Goal: Task Accomplishment & Management: Use online tool/utility

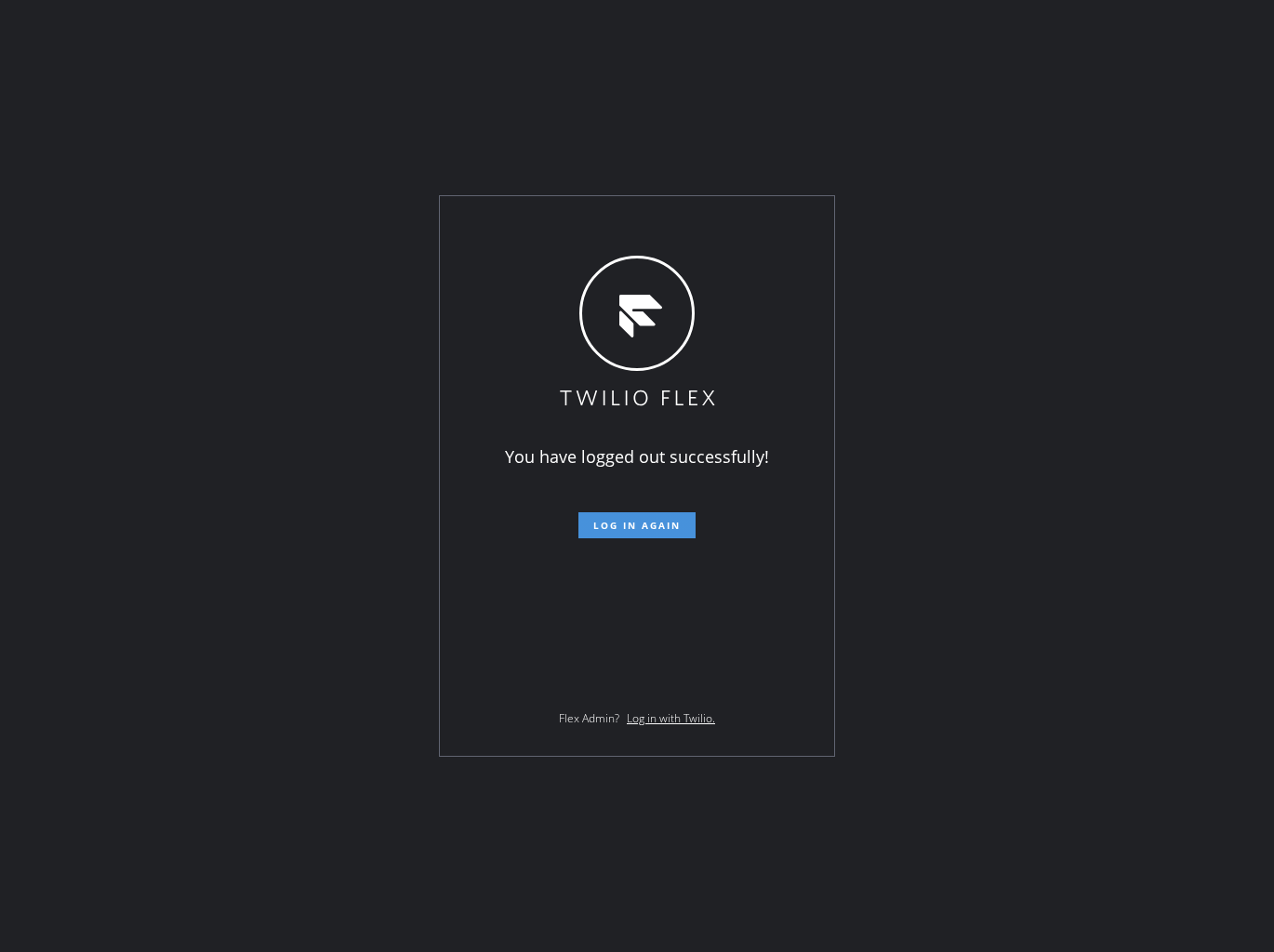
click at [648, 535] on button "Log in again" at bounding box center [637, 525] width 117 height 26
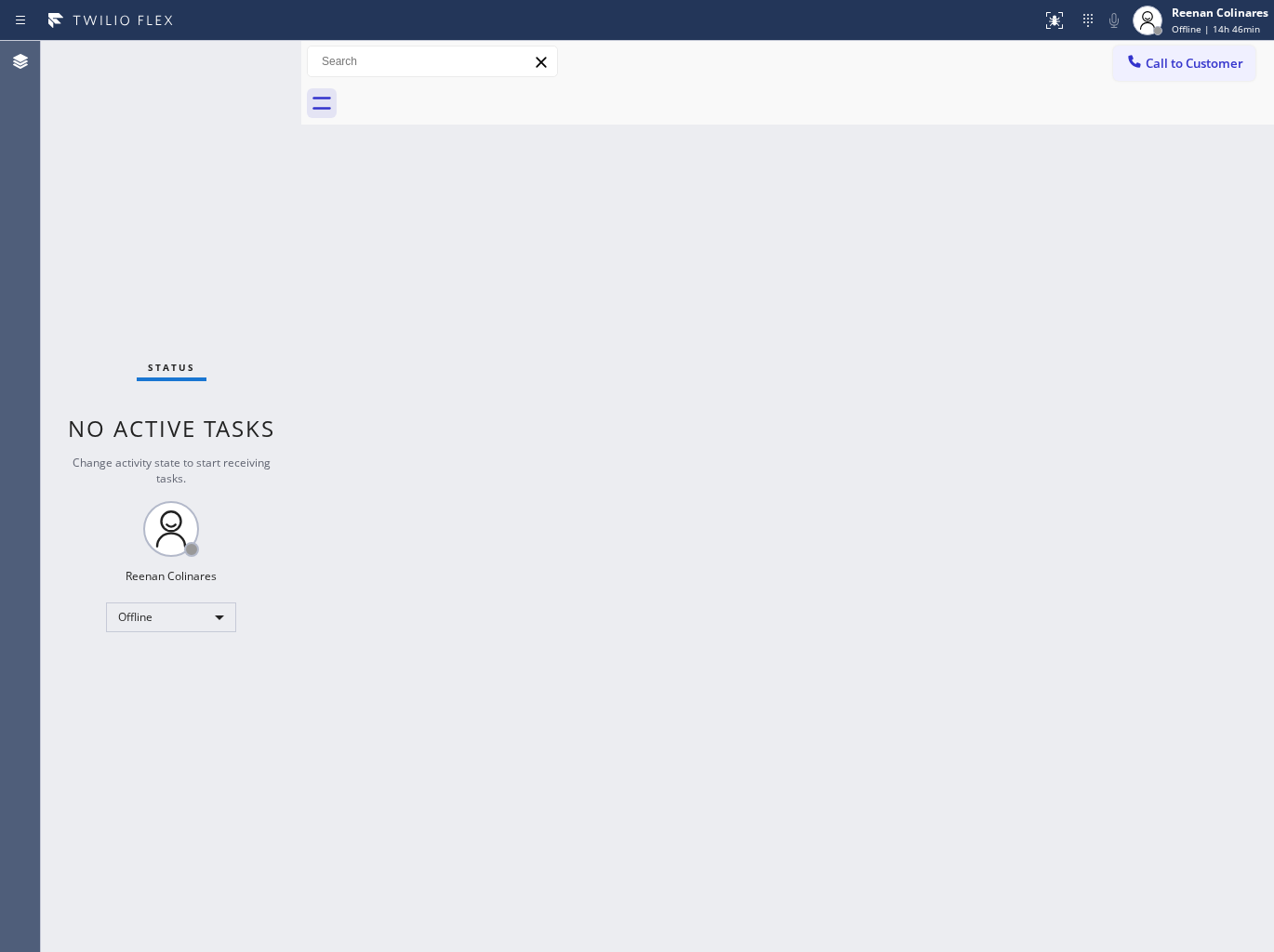
click at [781, 163] on div "Back to Dashboard Change Sender ID Customers Technicians Select a contact Outbo…" at bounding box center [787, 497] width 972 height 911
click at [208, 616] on div "Offline" at bounding box center [170, 617] width 130 height 30
click at [162, 662] on li "Available" at bounding box center [170, 665] width 127 height 22
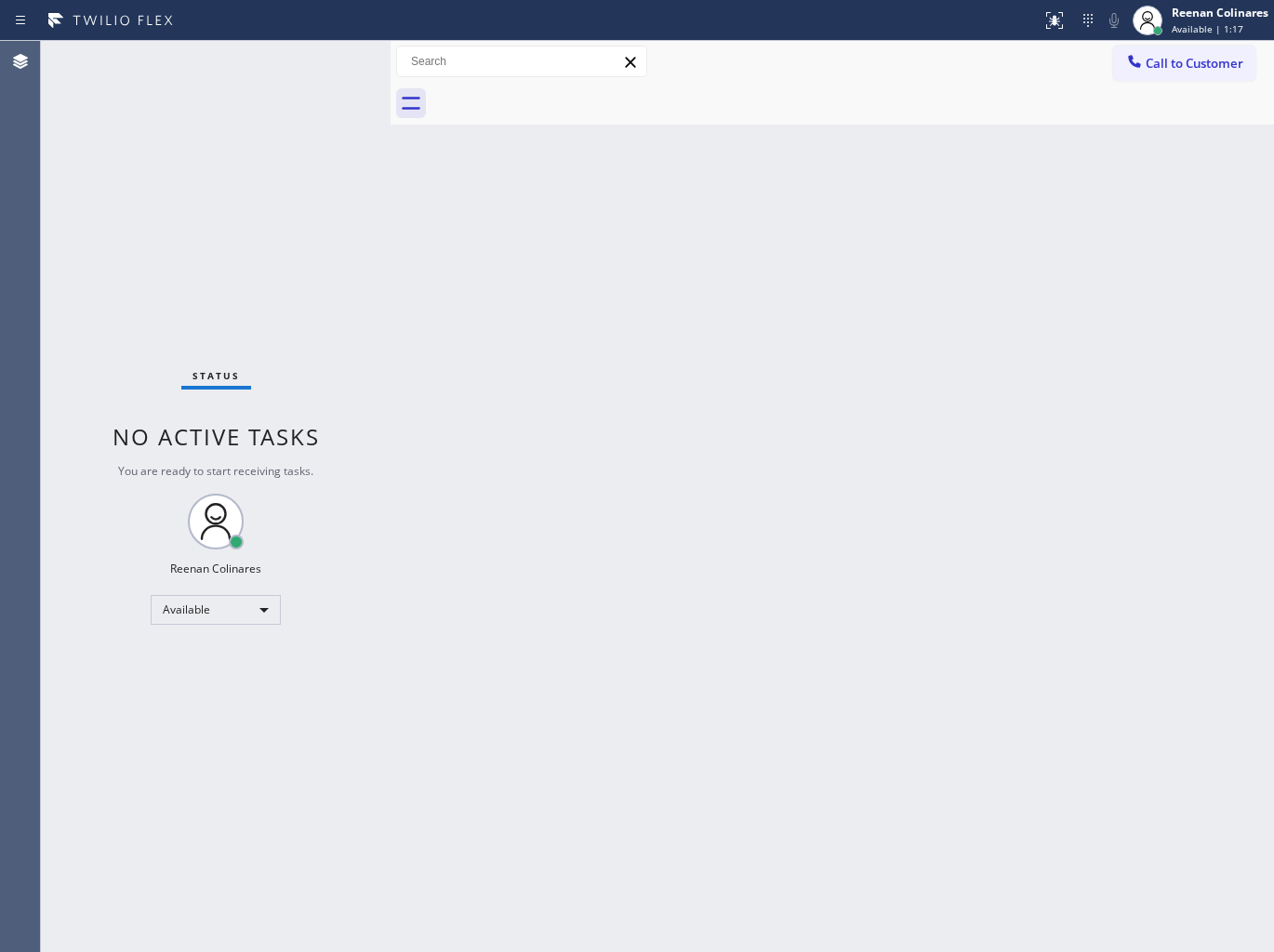
drag, startPoint x: 298, startPoint y: 60, endPoint x: 386, endPoint y: 65, distance: 88.1
click at [390, 65] on div at bounding box center [390, 497] width 0 height 911
click at [199, 72] on div "Status No active tasks You are ready to start receiving tasks. Reenan Colinares…" at bounding box center [216, 497] width 350 height 911
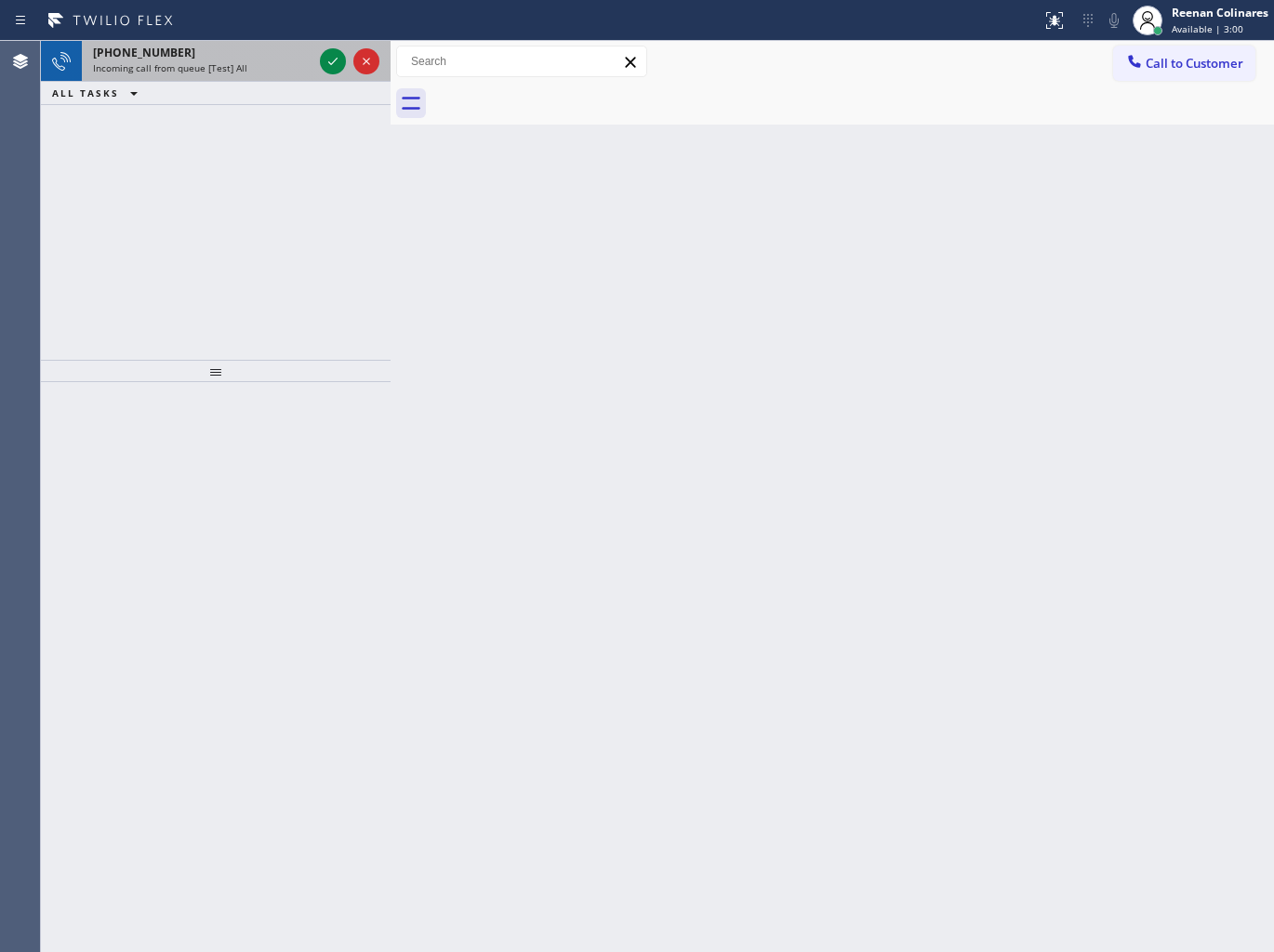
click at [265, 62] on div "Incoming call from queue [Test] All" at bounding box center [203, 68] width 219 height 13
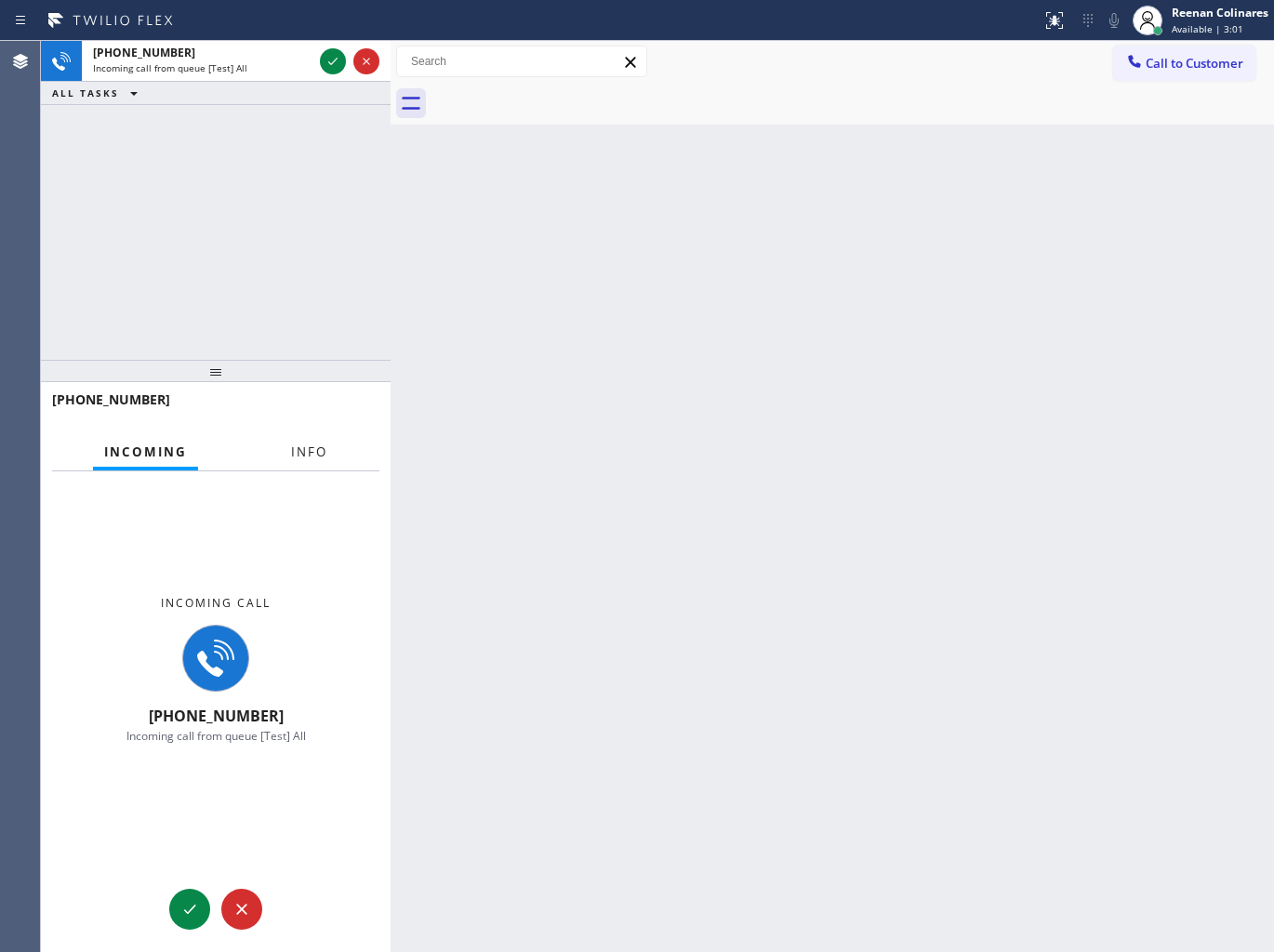
click at [301, 444] on span "Info" at bounding box center [309, 452] width 37 height 16
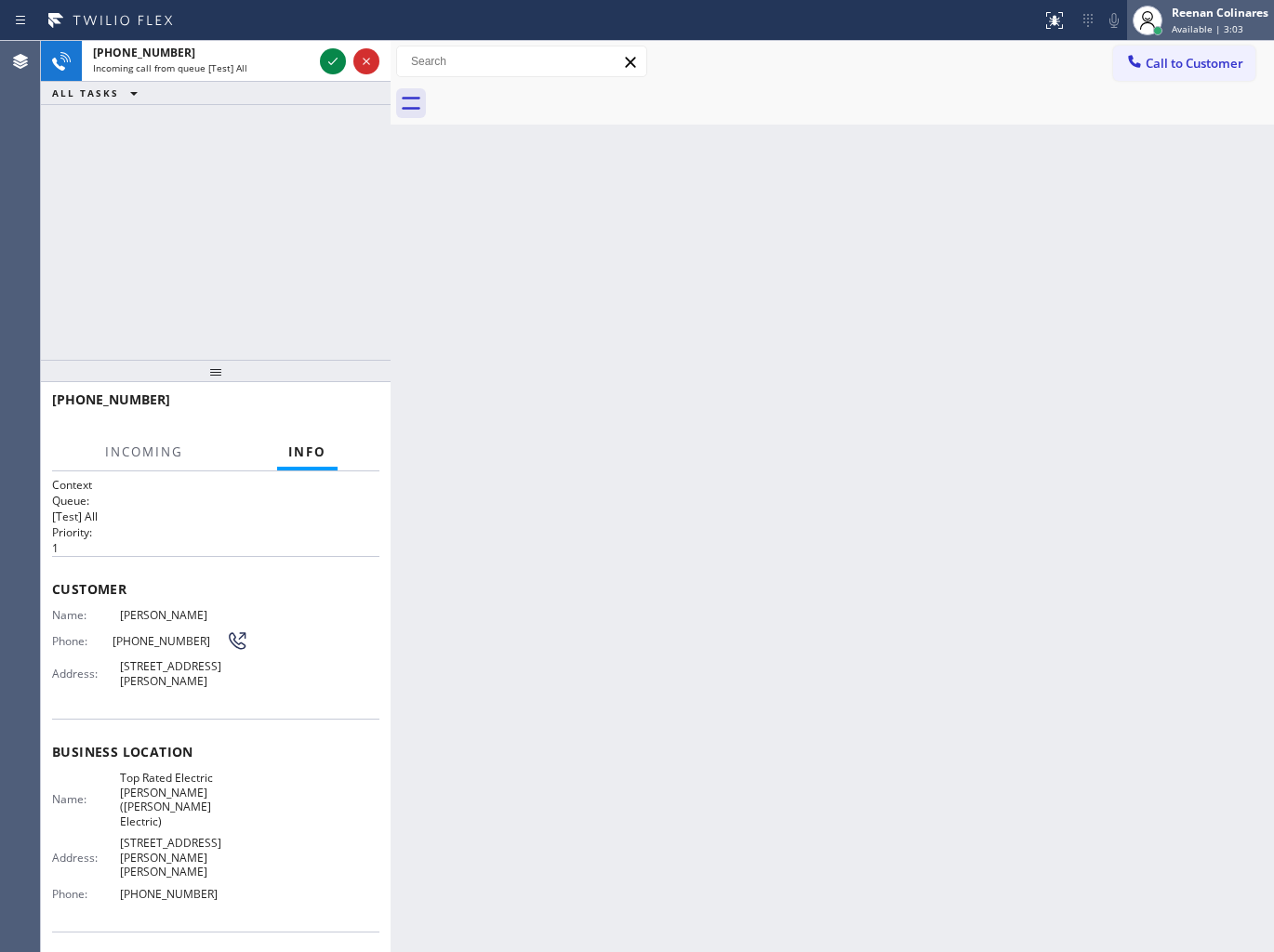
click at [1221, 12] on div "Reenan Colinares" at bounding box center [1219, 12] width 97 height 15
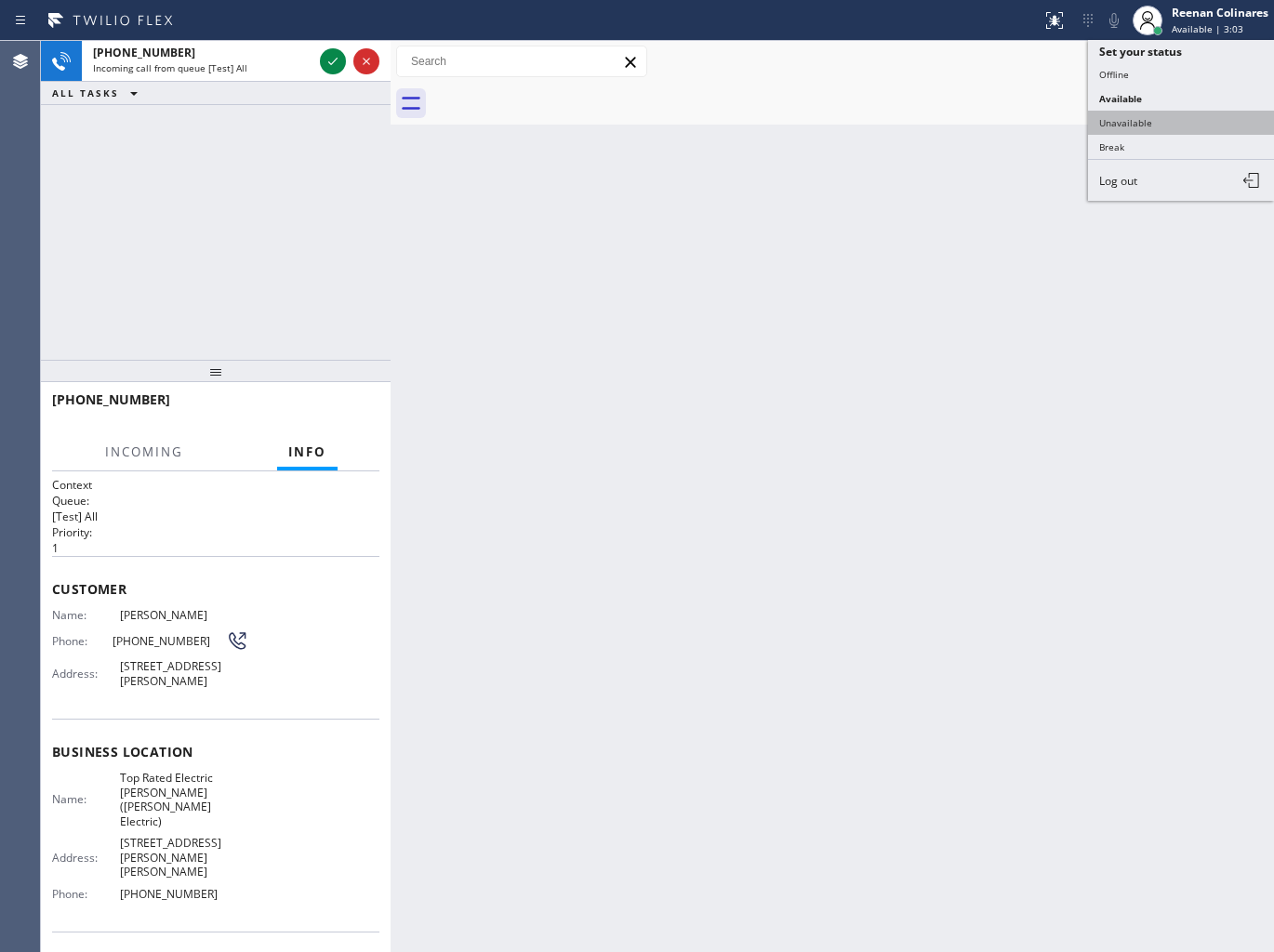
click at [1144, 116] on button "Unavailable" at bounding box center [1181, 122] width 186 height 24
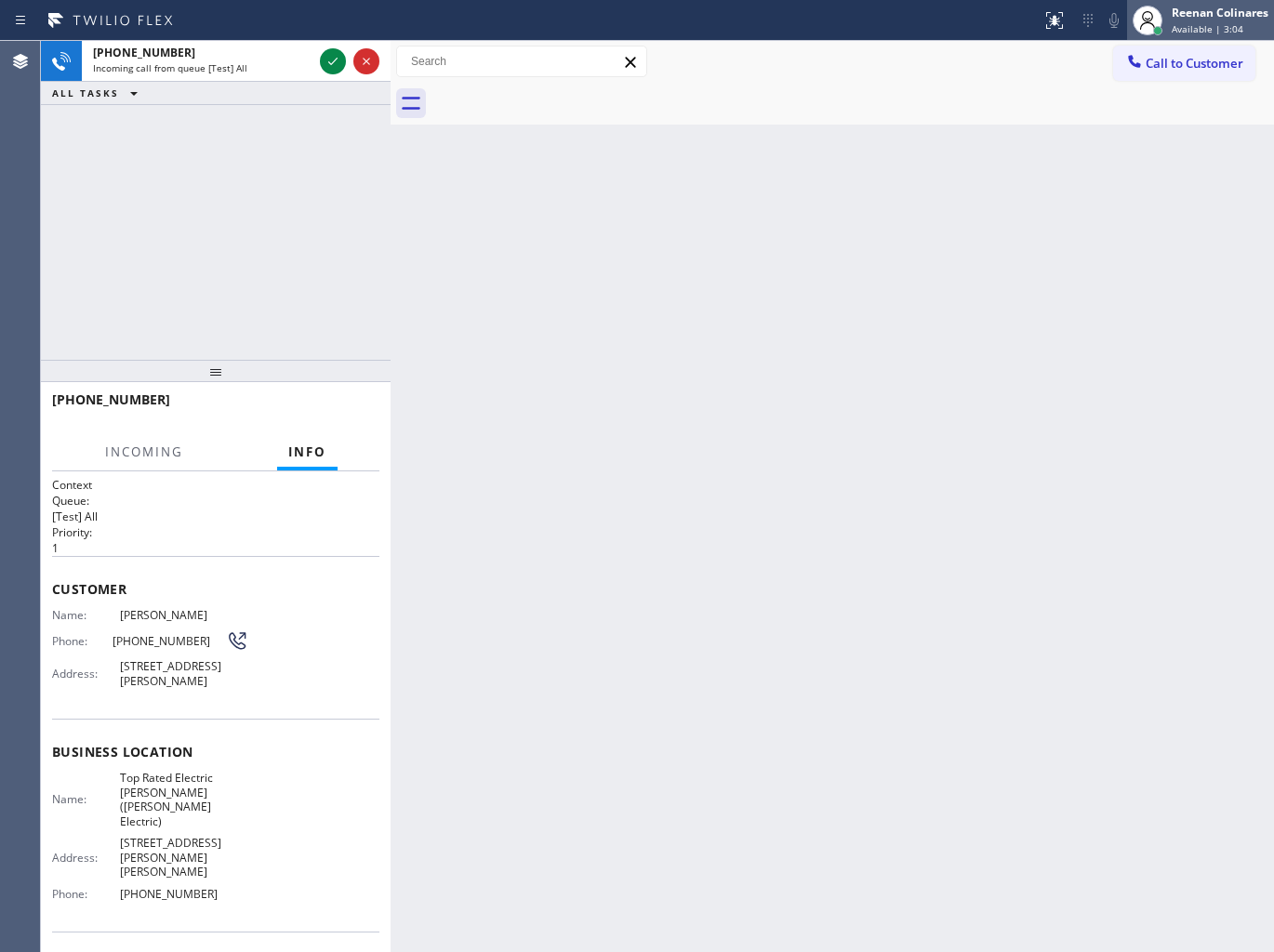
drag, startPoint x: 1191, startPoint y: 23, endPoint x: 1187, endPoint y: 32, distance: 9.8
click at [1192, 23] on span "Available | 3:04" at bounding box center [1207, 29] width 72 height 13
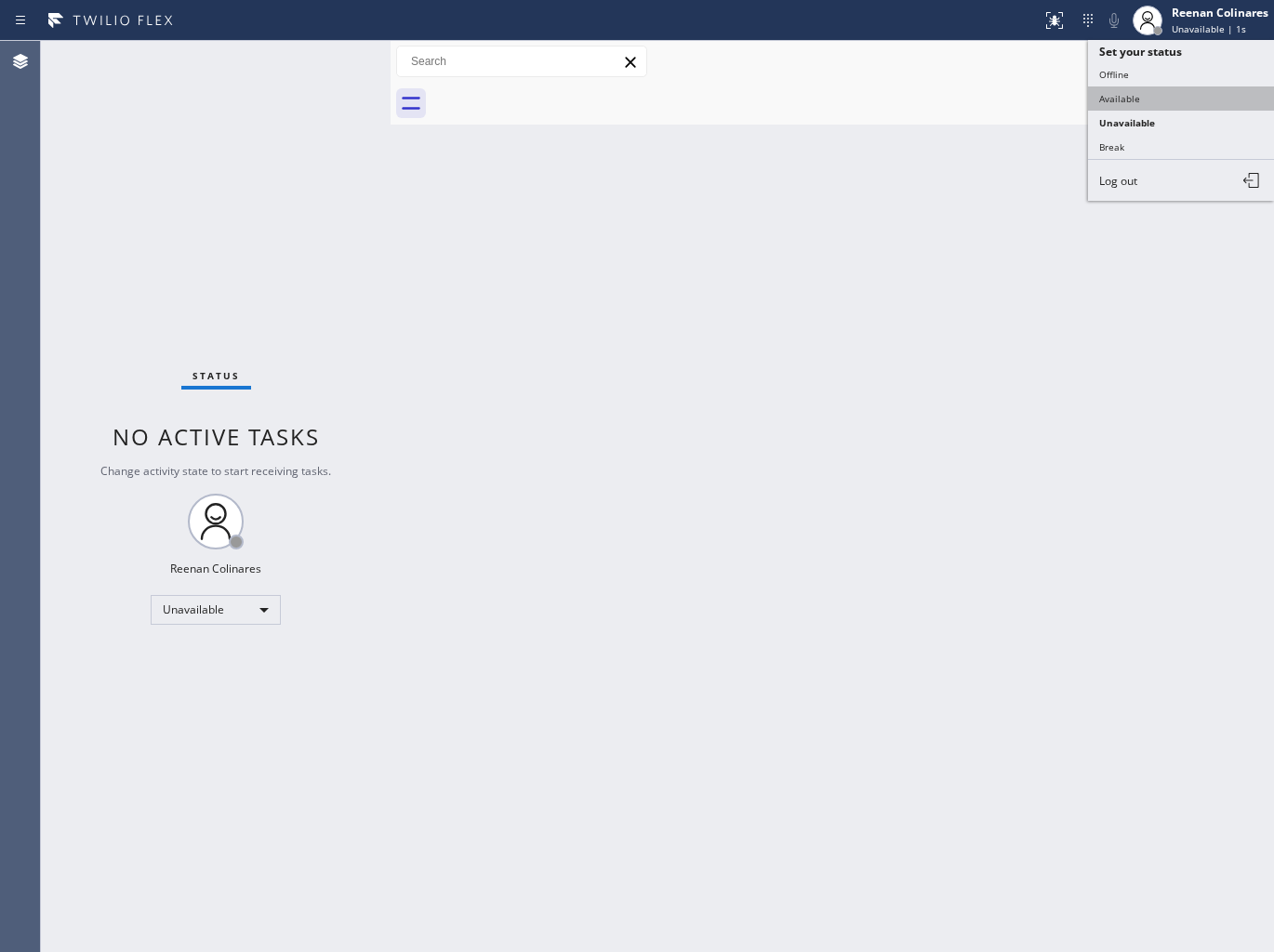
click at [1122, 89] on button "Available" at bounding box center [1181, 98] width 186 height 24
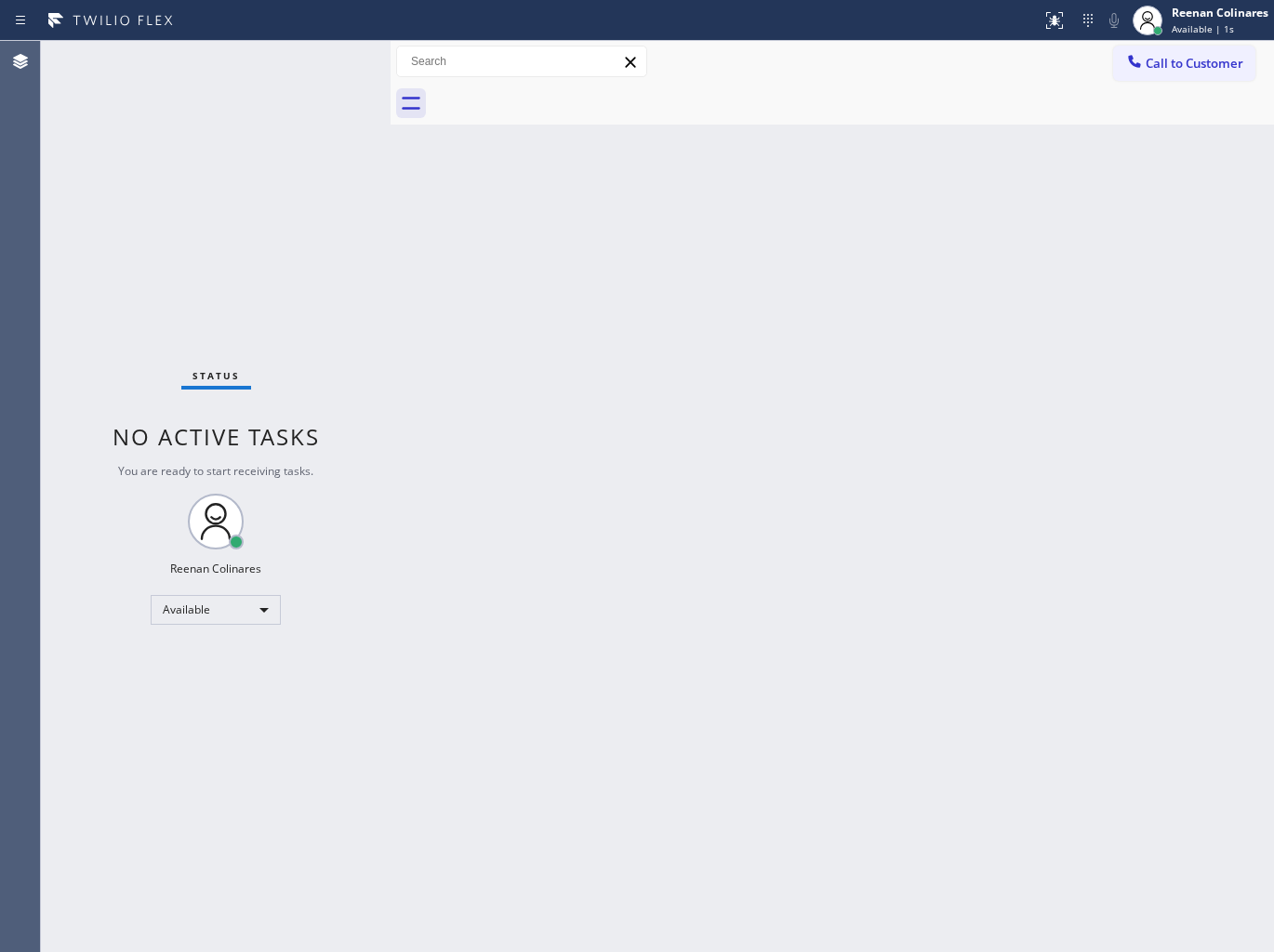
click at [307, 277] on div "Status No active tasks You are ready to start receiving tasks. Reenan Colinares…" at bounding box center [216, 497] width 350 height 911
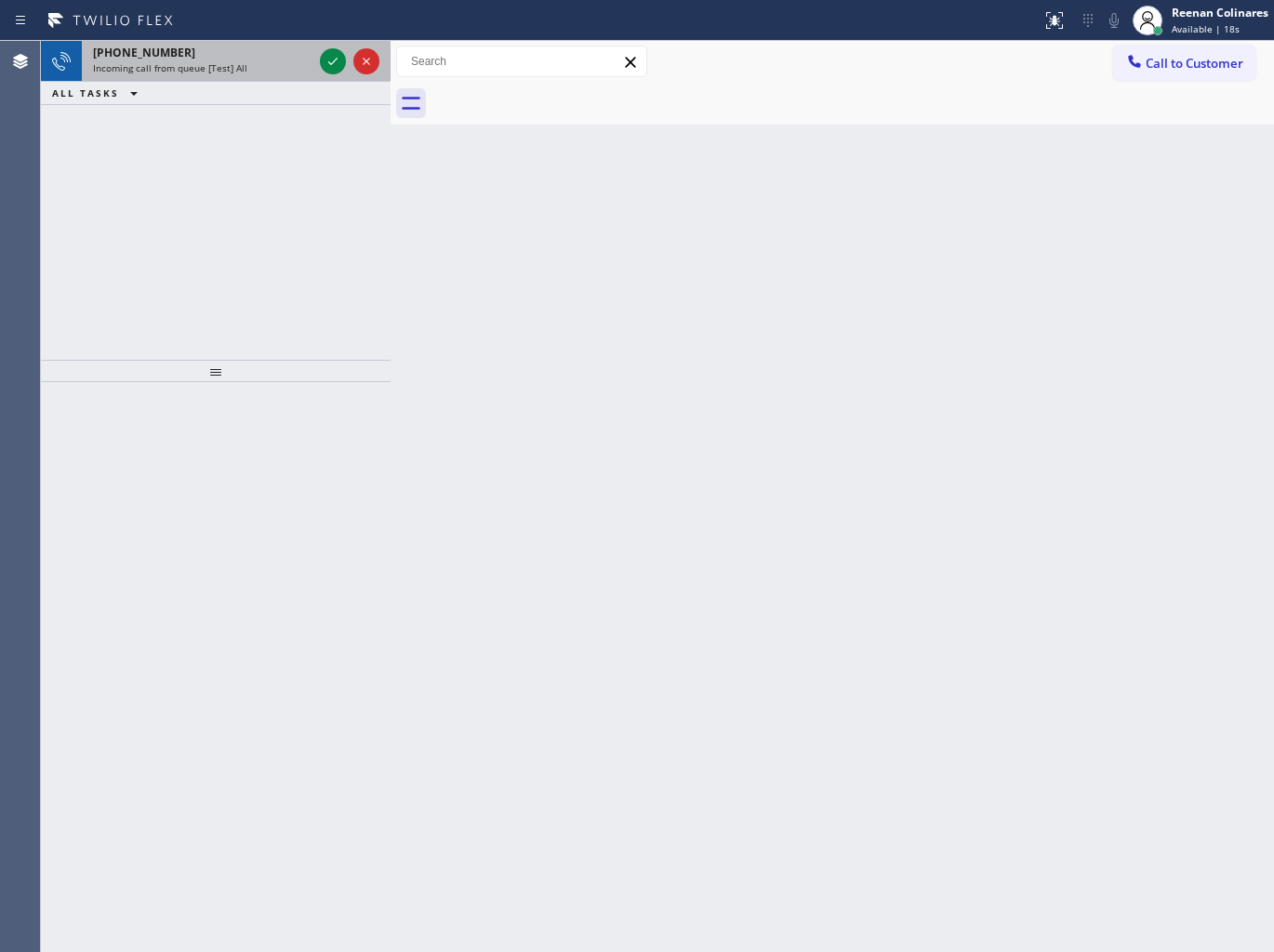
click at [233, 61] on span "Incoming call from queue [Test] All" at bounding box center [170, 68] width 155 height 13
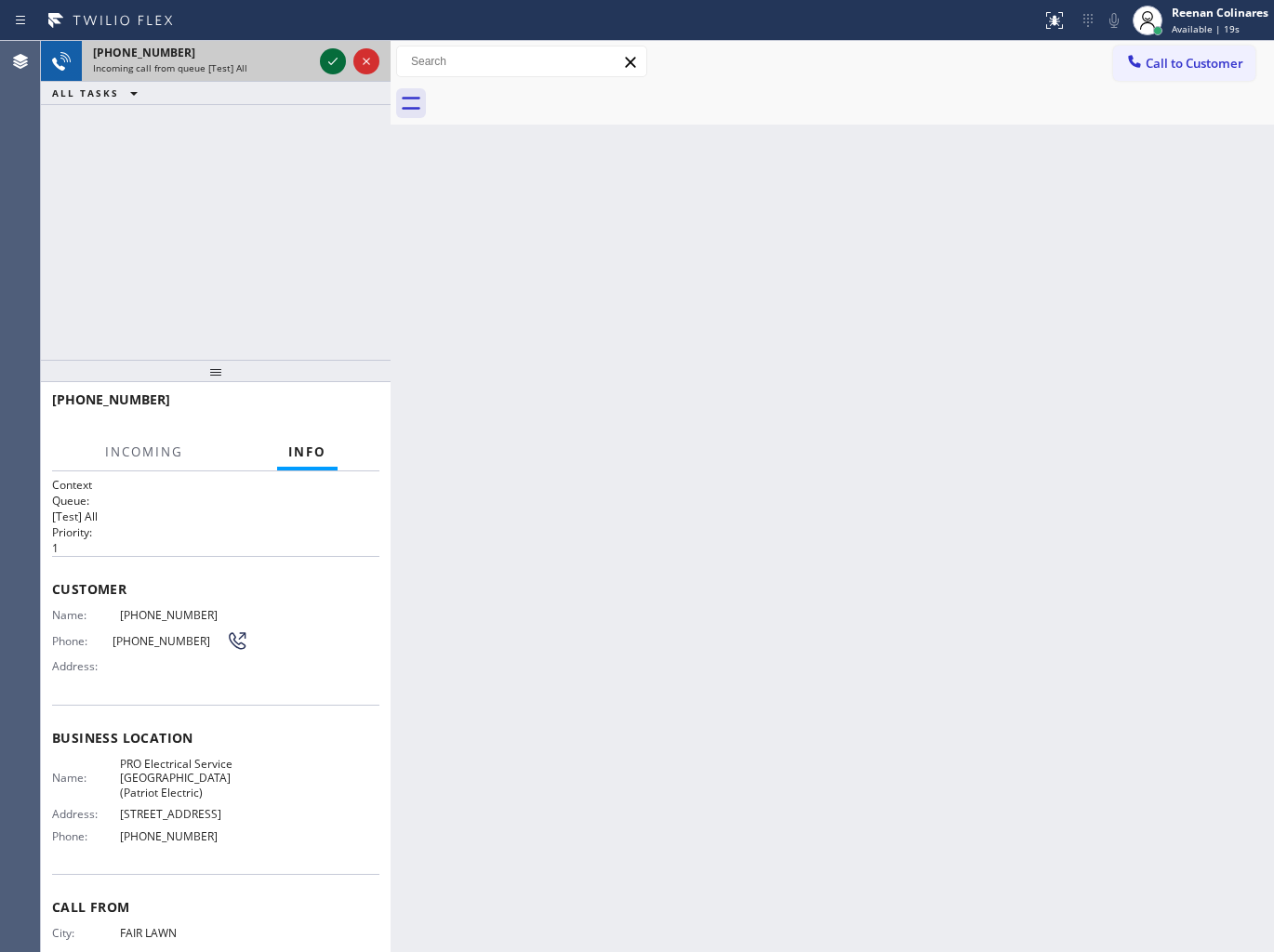
click at [322, 54] on icon at bounding box center [332, 61] width 22 height 22
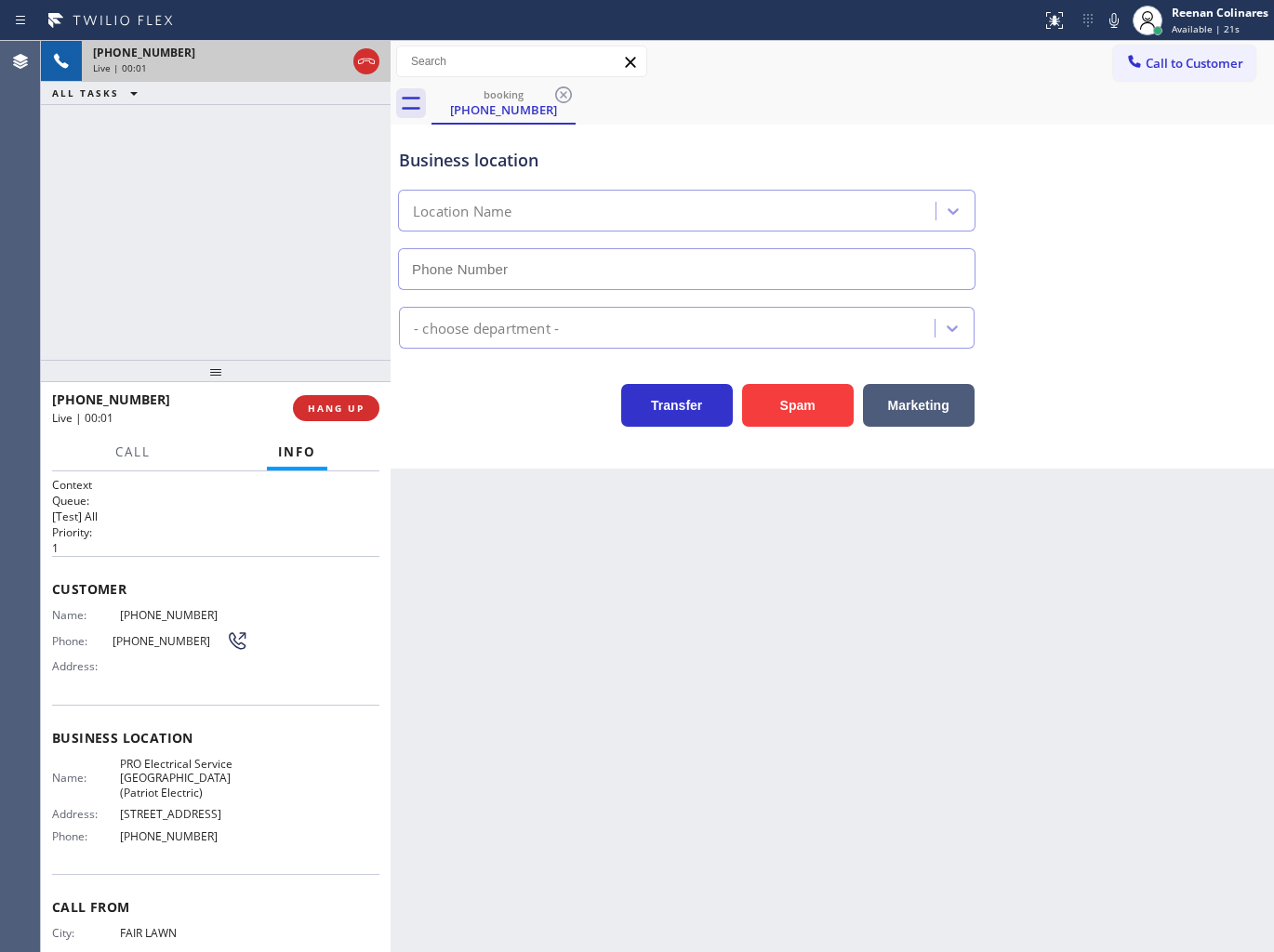
type input "[PHONE_NUMBER]"
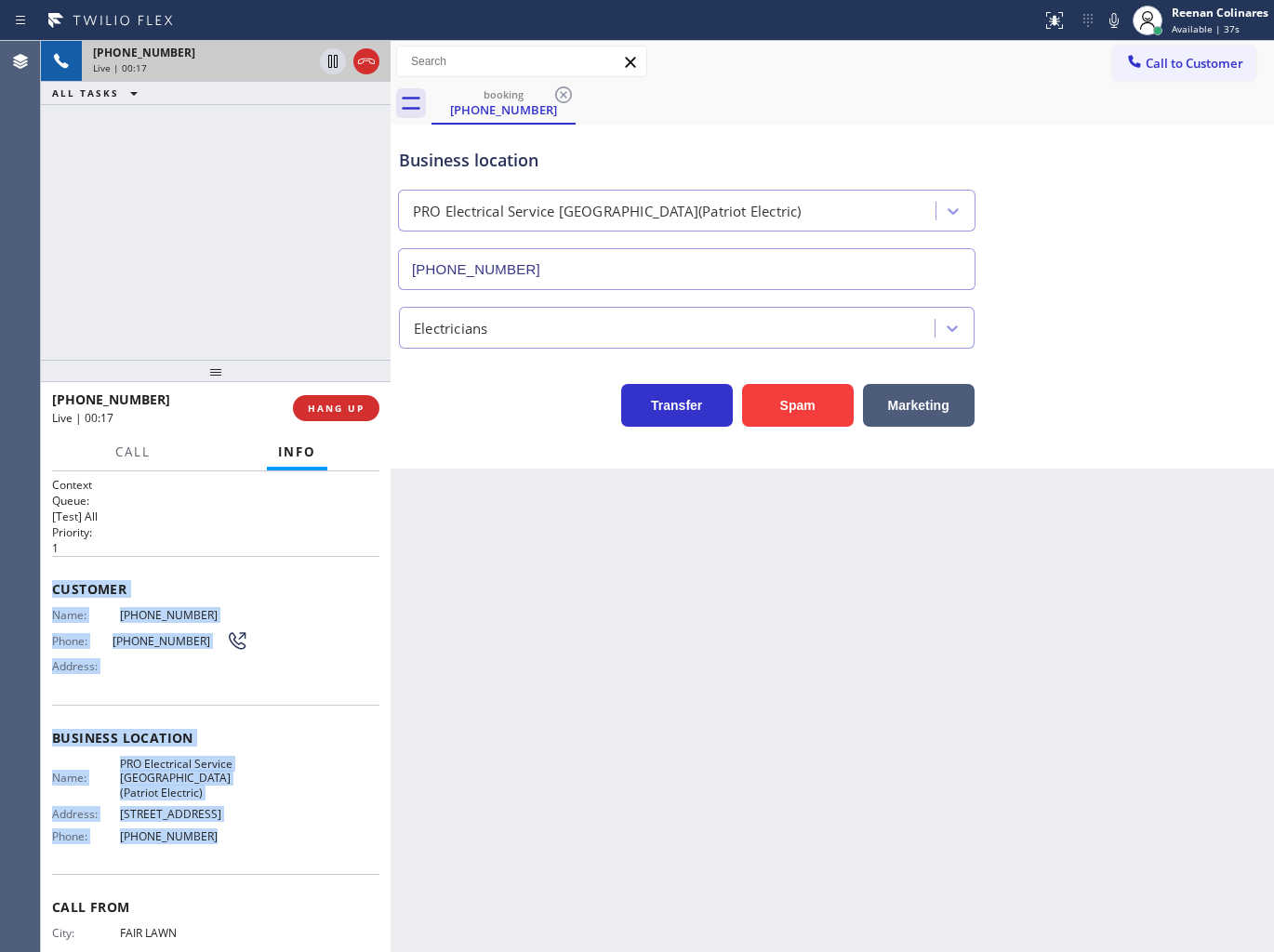
copy div "Customer Name: [PHONE_NUMBER] Phone: [PHONE_NUMBER] Address: Business location …"
drag, startPoint x: 50, startPoint y: 577, endPoint x: 360, endPoint y: 873, distance: 428.6
click at [302, 863] on div "Context Queue: [Test] All Priority: 1 Customer Name: [PHONE_NUMBER] Phone: [PHO…" at bounding box center [216, 712] width 350 height 481
click at [1117, 30] on icon at bounding box center [1113, 20] width 22 height 22
click at [146, 444] on span "Call" at bounding box center [133, 452] width 36 height 16
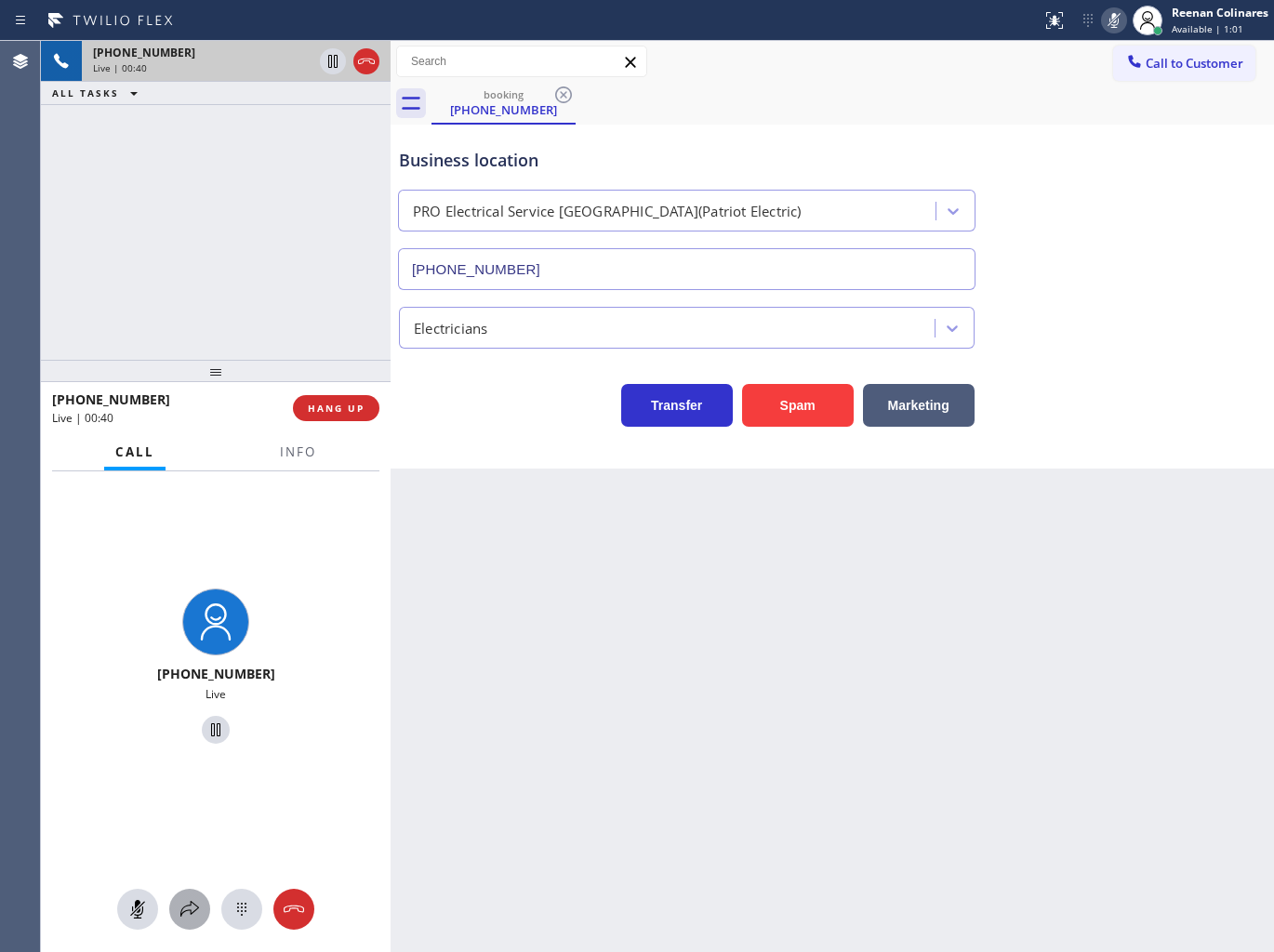
click at [183, 909] on icon at bounding box center [189, 909] width 22 height 22
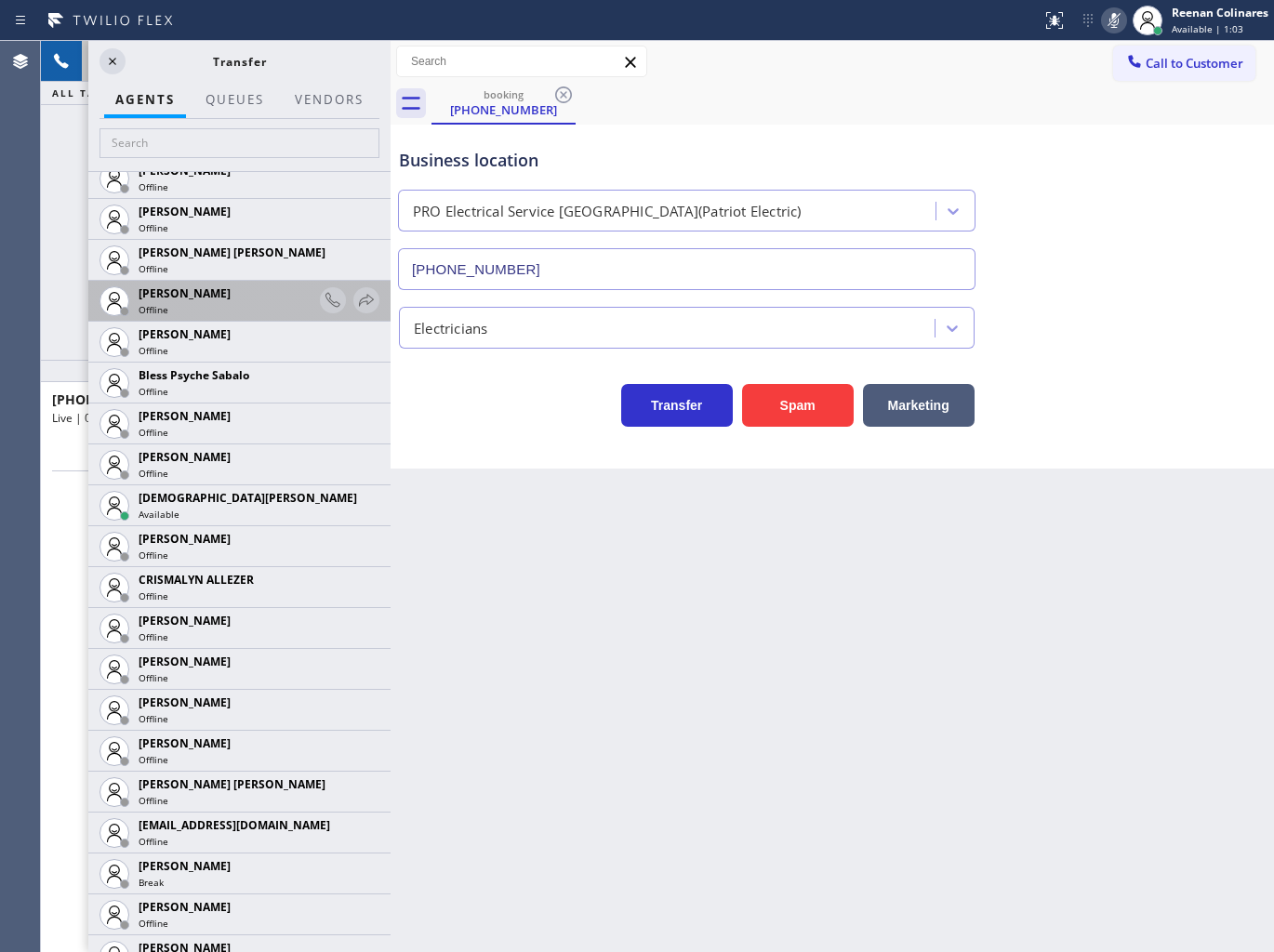
scroll to position [516, 0]
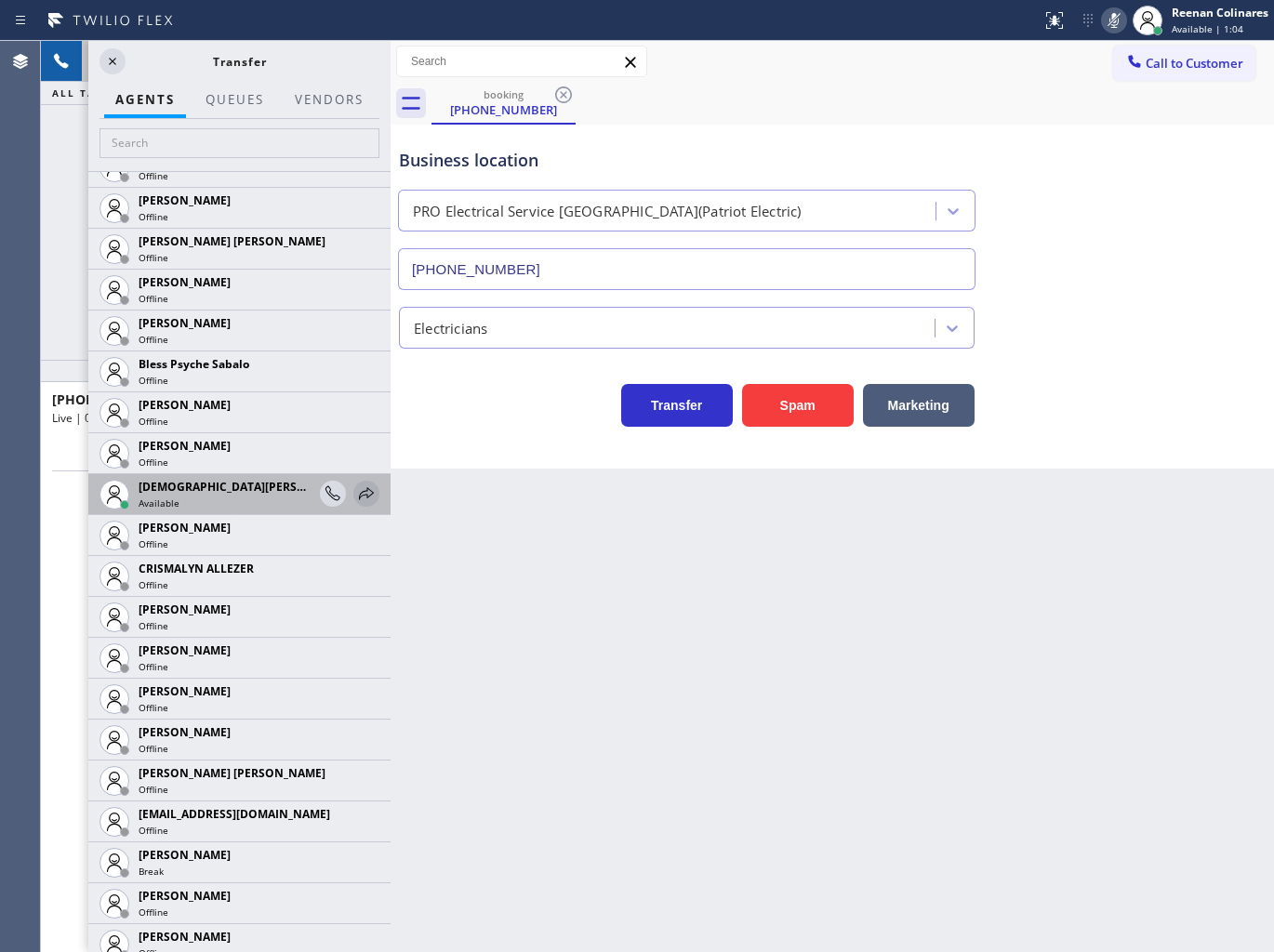
click at [356, 499] on icon at bounding box center [366, 493] width 22 height 22
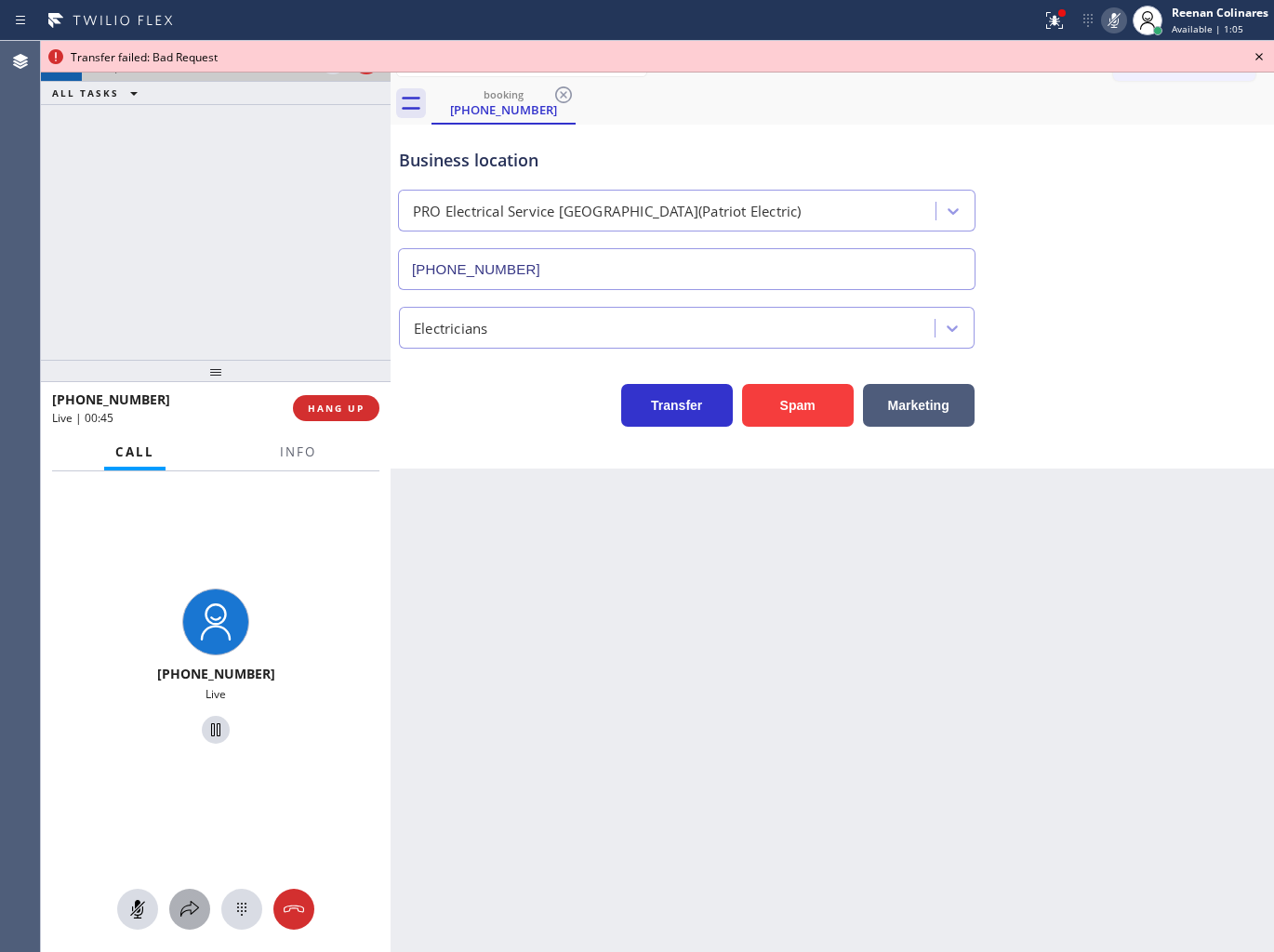
click at [188, 912] on icon at bounding box center [189, 909] width 22 height 22
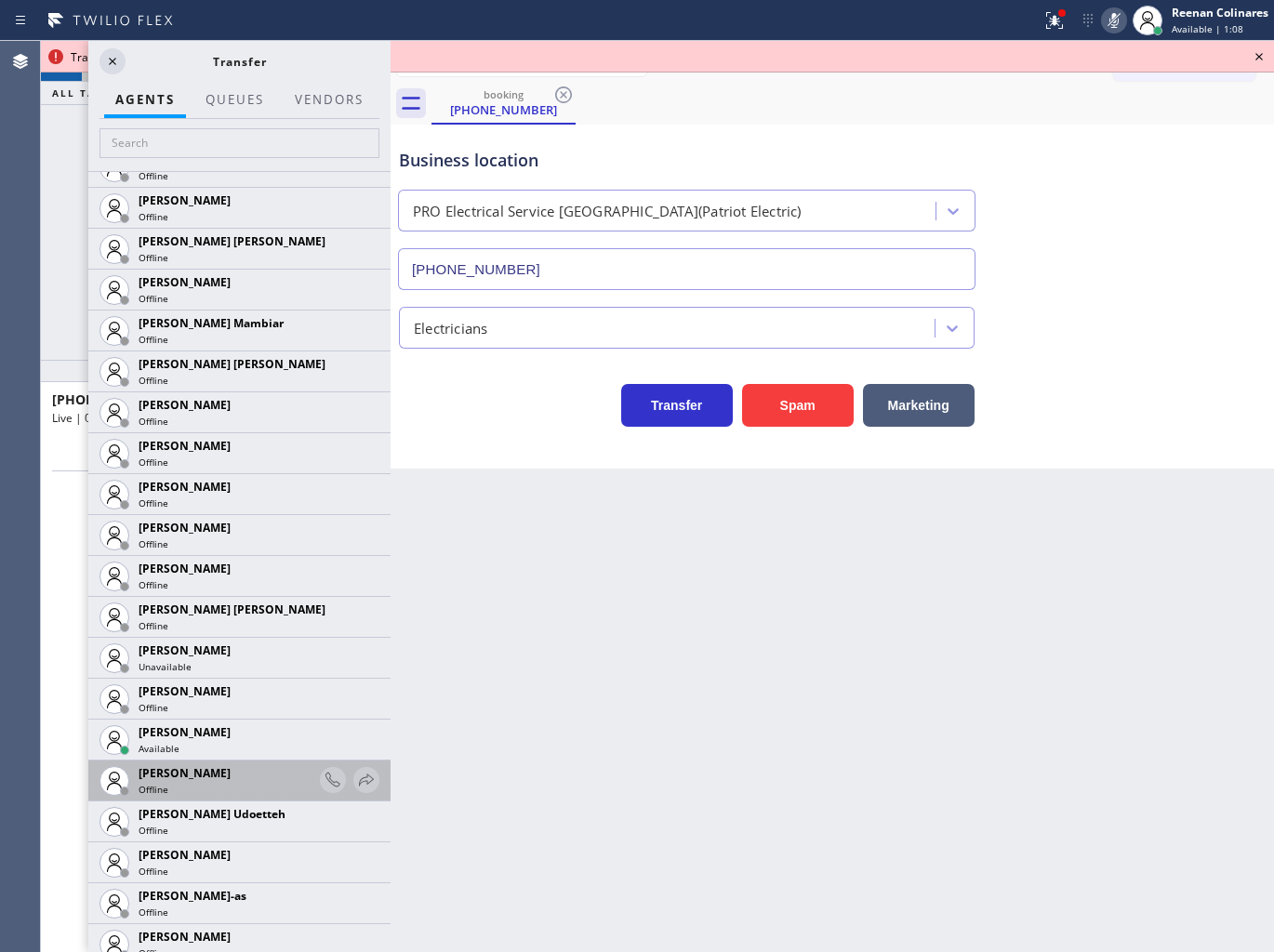
scroll to position [1446, 0]
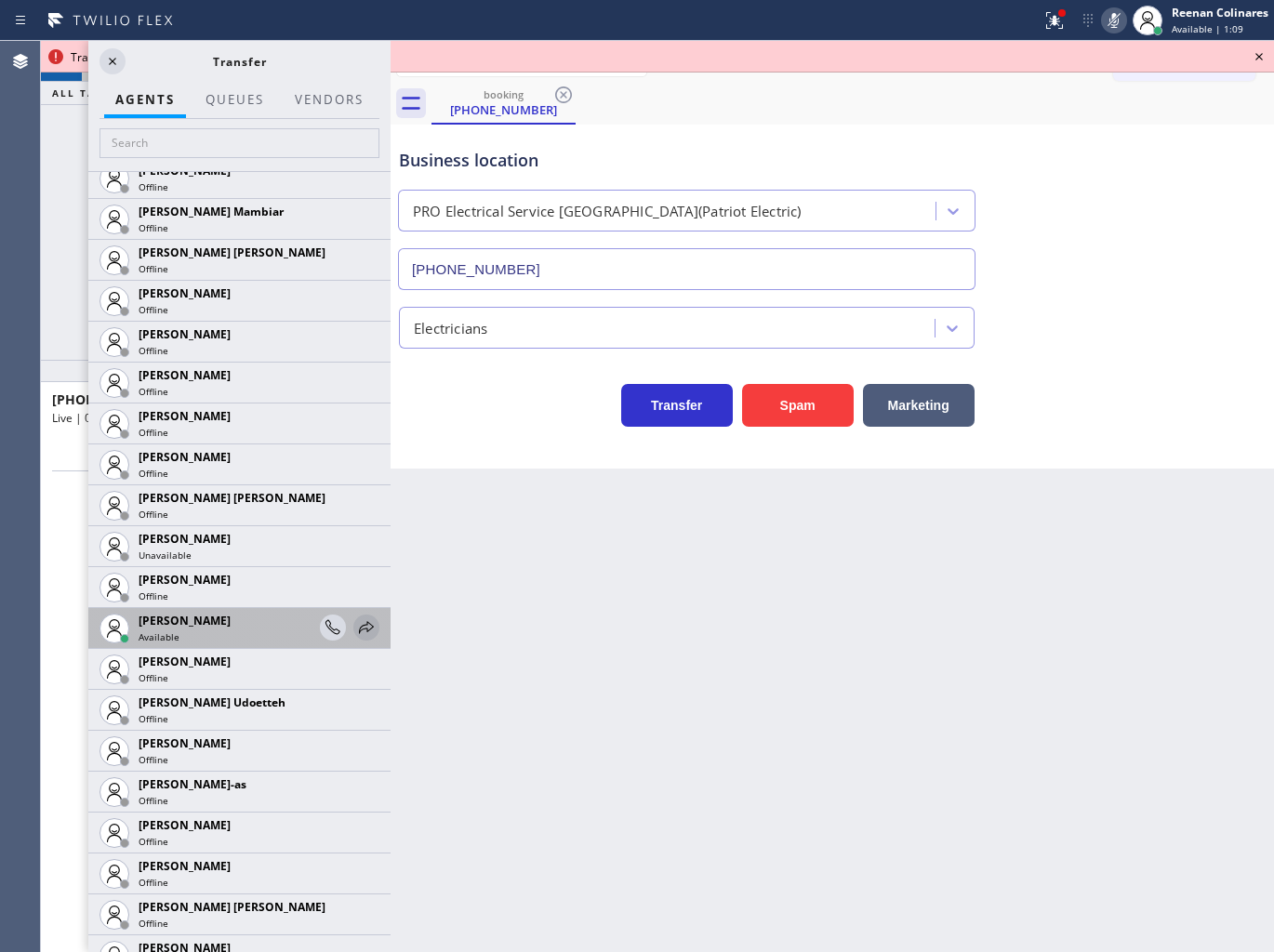
click at [355, 633] on icon at bounding box center [366, 626] width 22 height 22
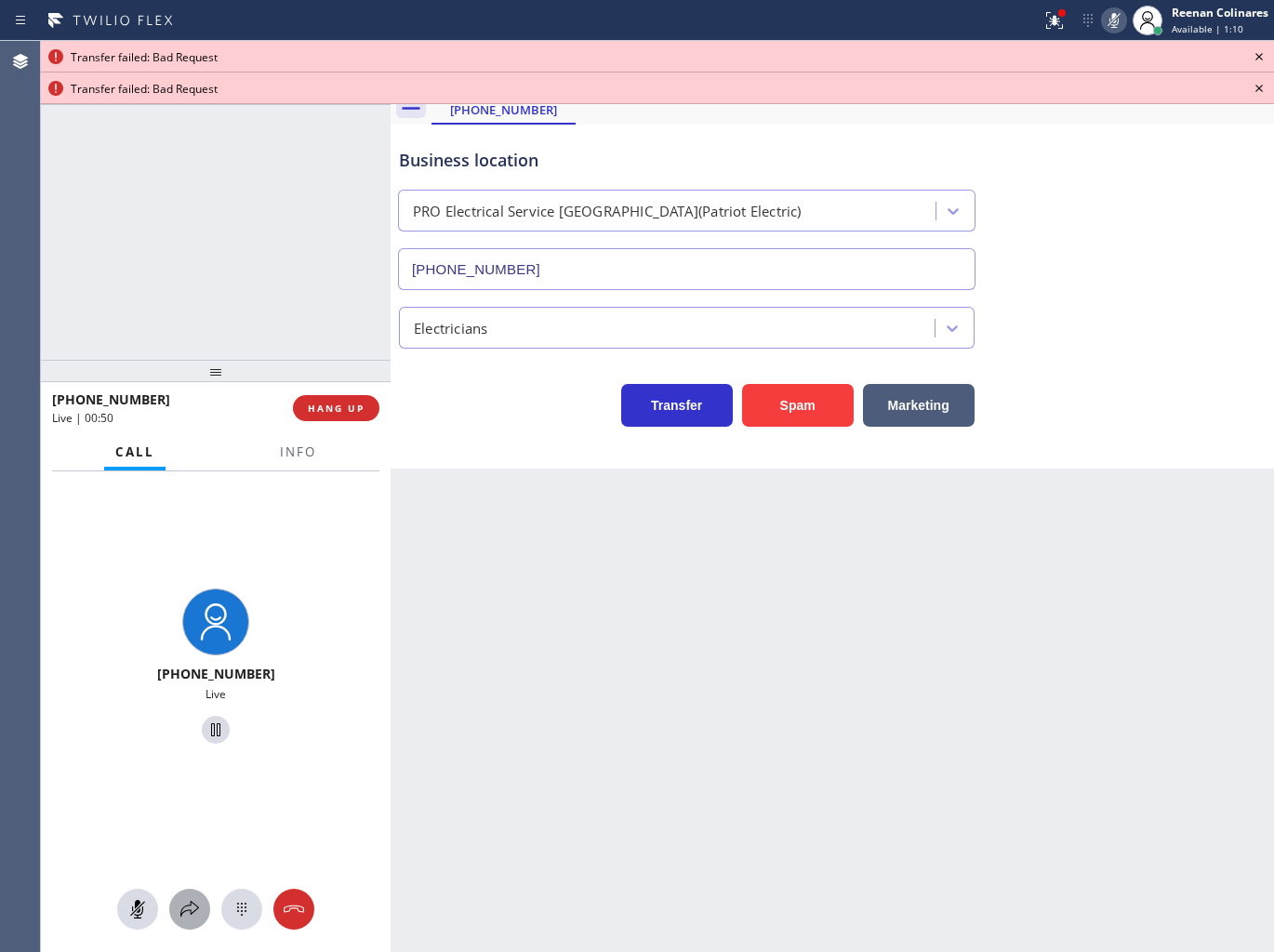
click at [183, 906] on icon at bounding box center [189, 909] width 22 height 22
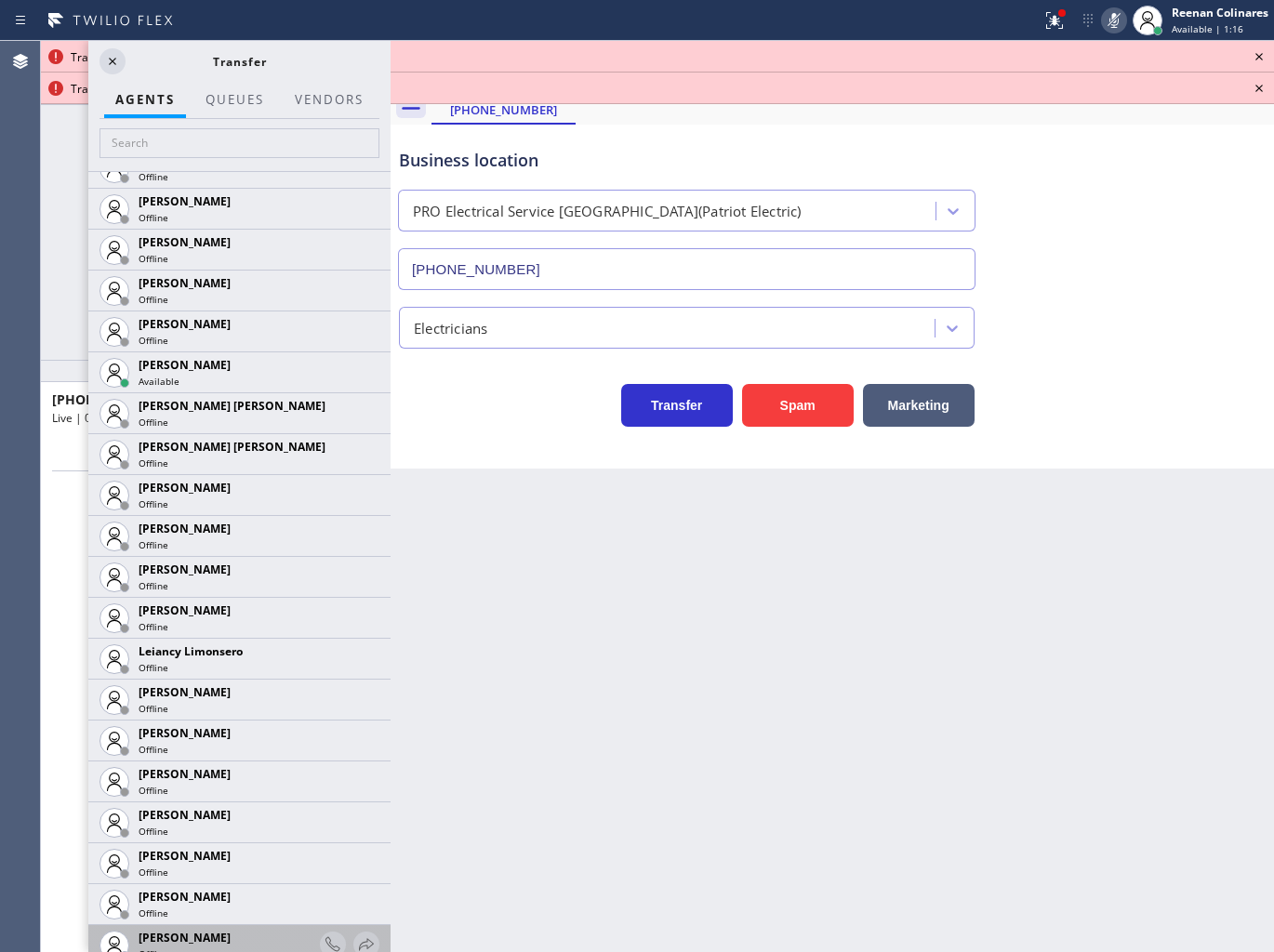
scroll to position [2789, 0]
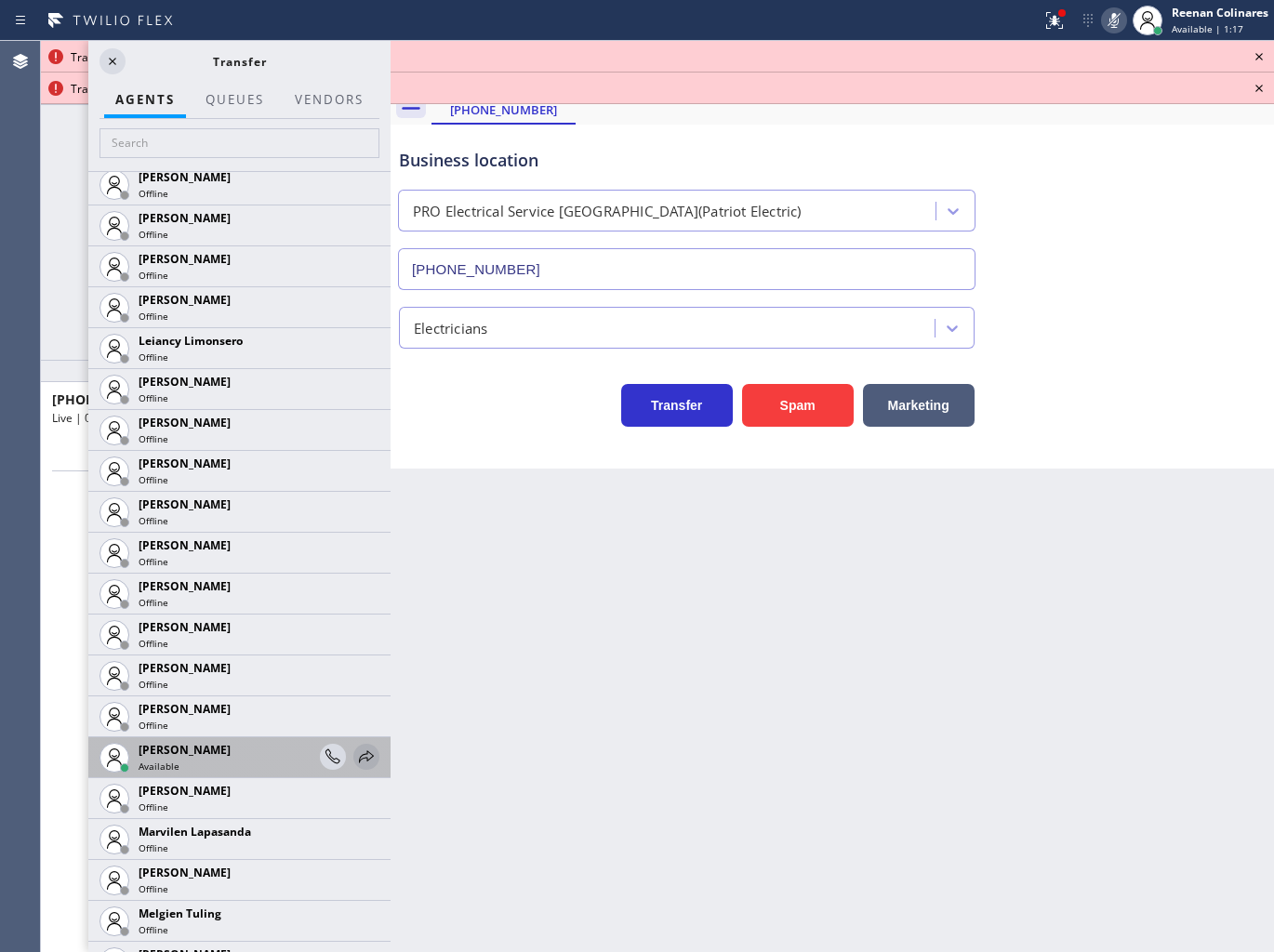
click at [355, 757] on icon at bounding box center [366, 756] width 22 height 22
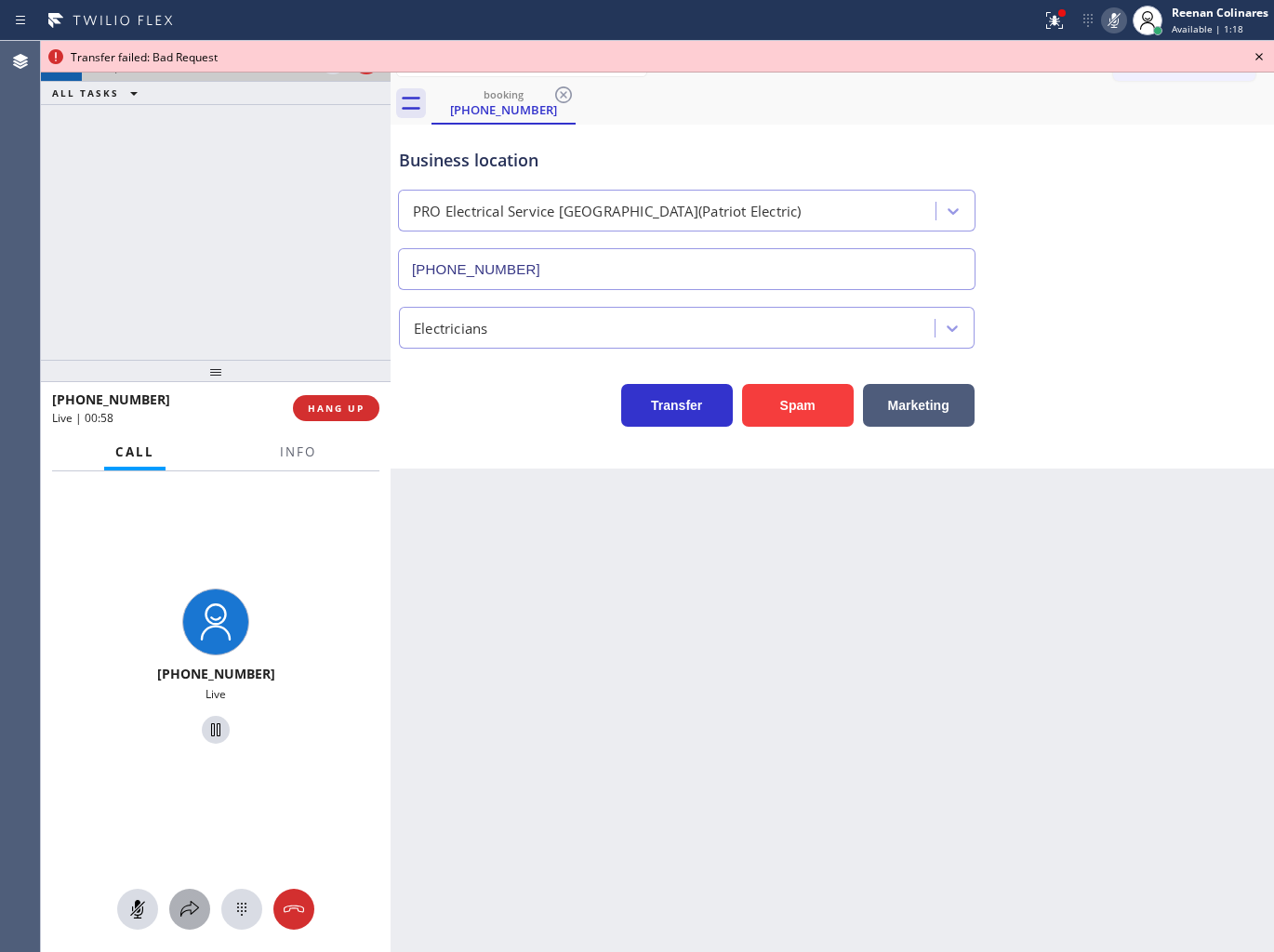
click at [186, 912] on icon at bounding box center [189, 909] width 22 height 22
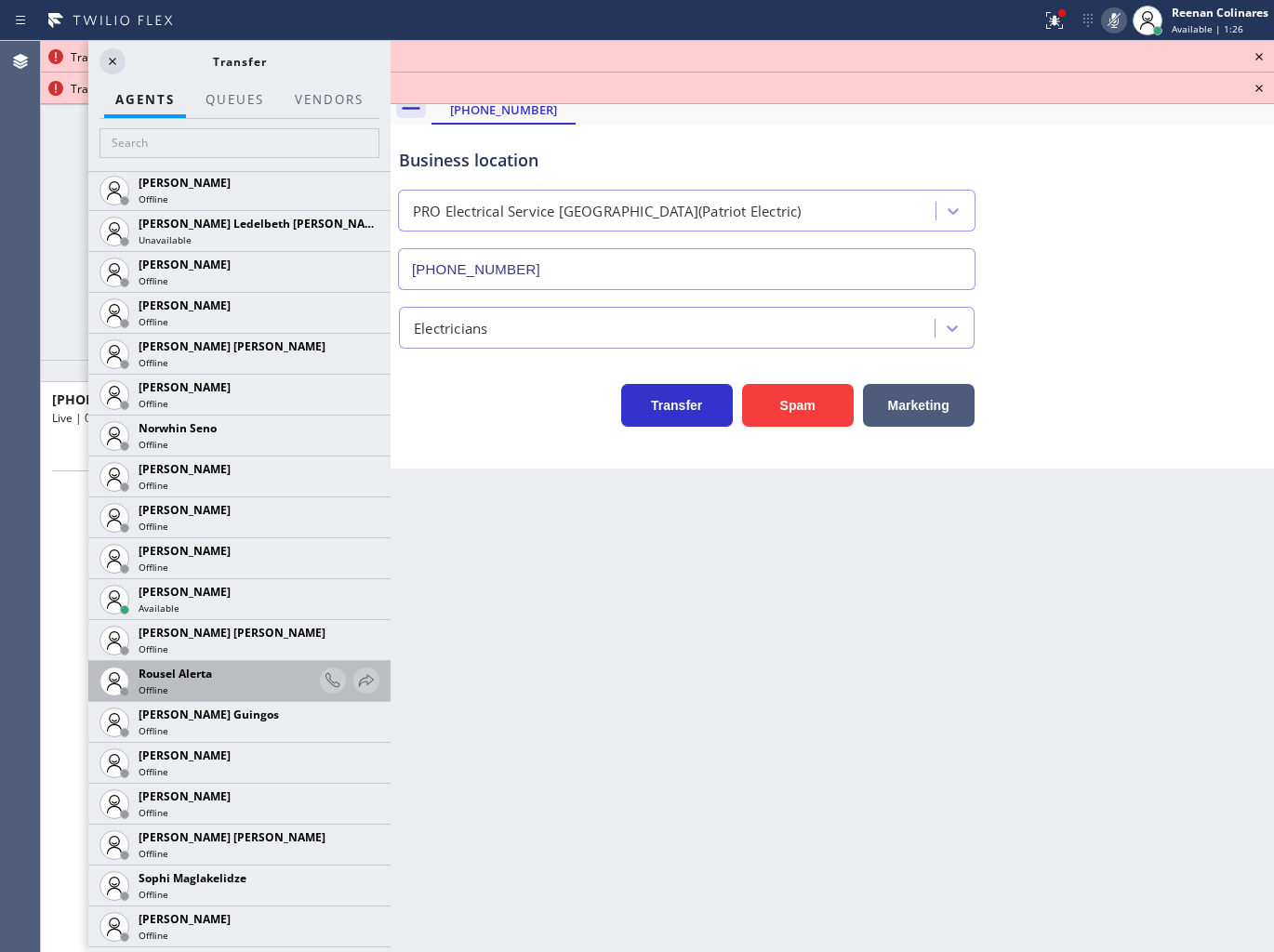
scroll to position [3529, 0]
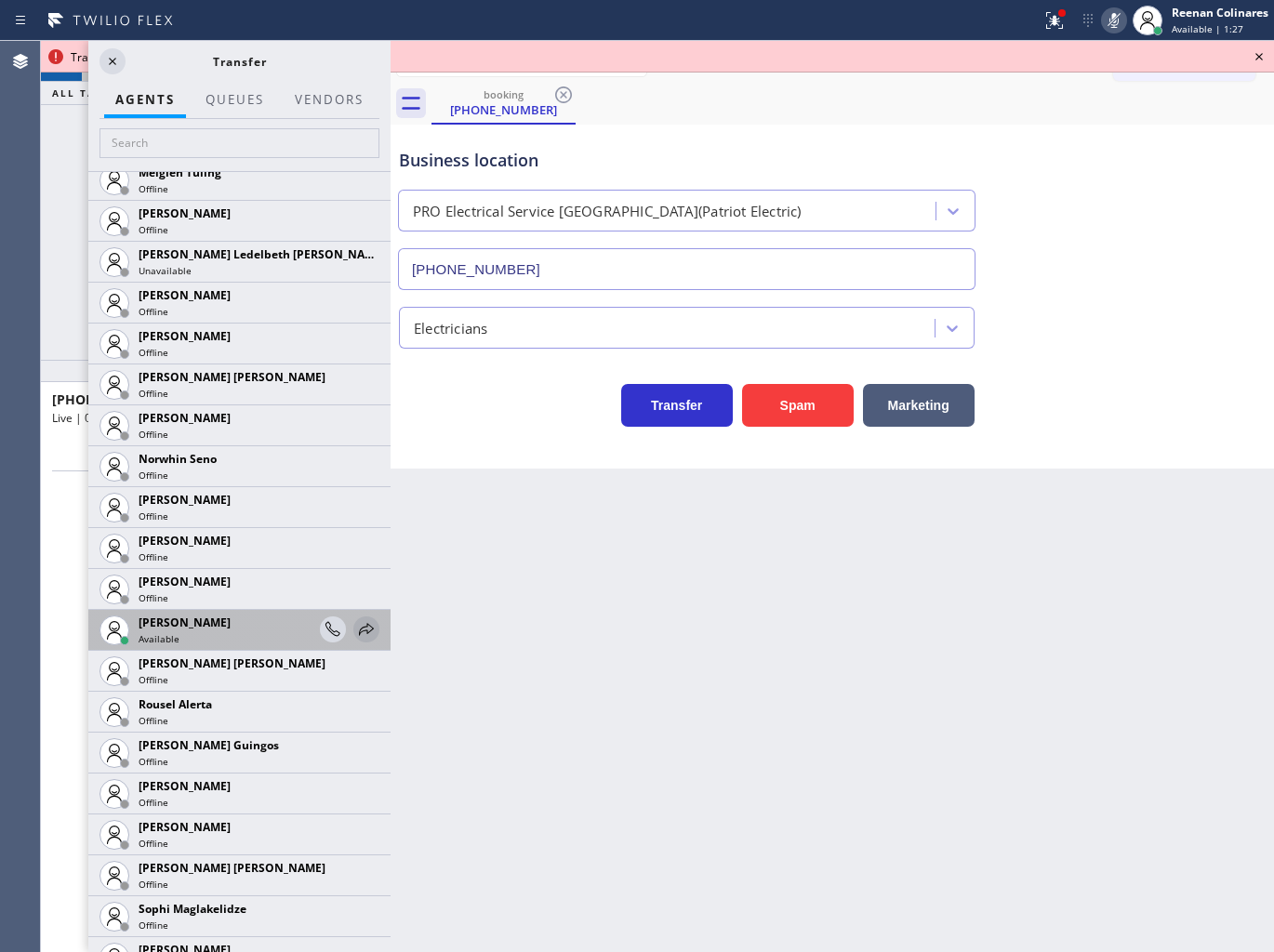
click at [355, 628] on icon at bounding box center [366, 628] width 22 height 22
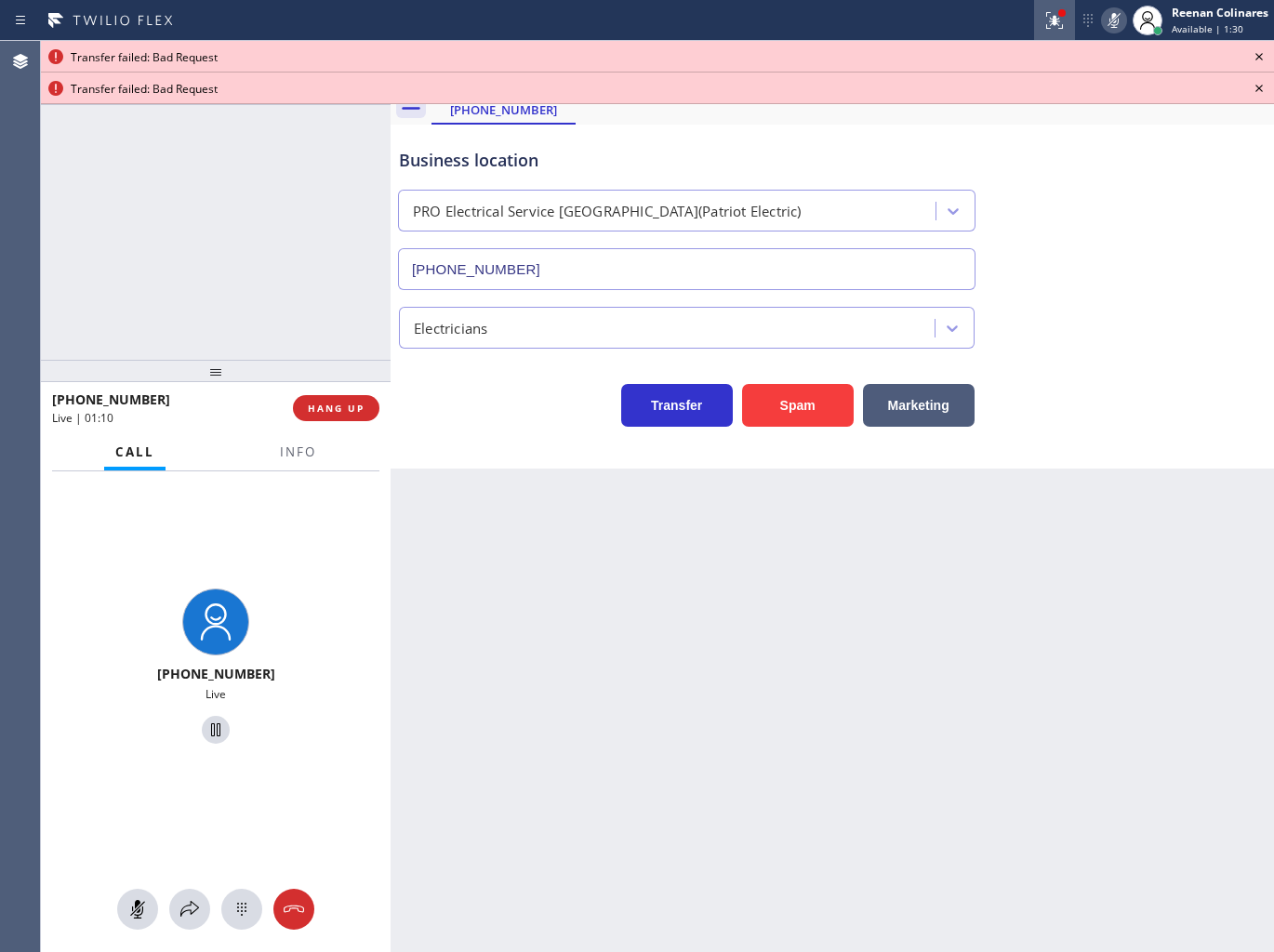
click at [1053, 10] on icon at bounding box center [1054, 20] width 22 height 22
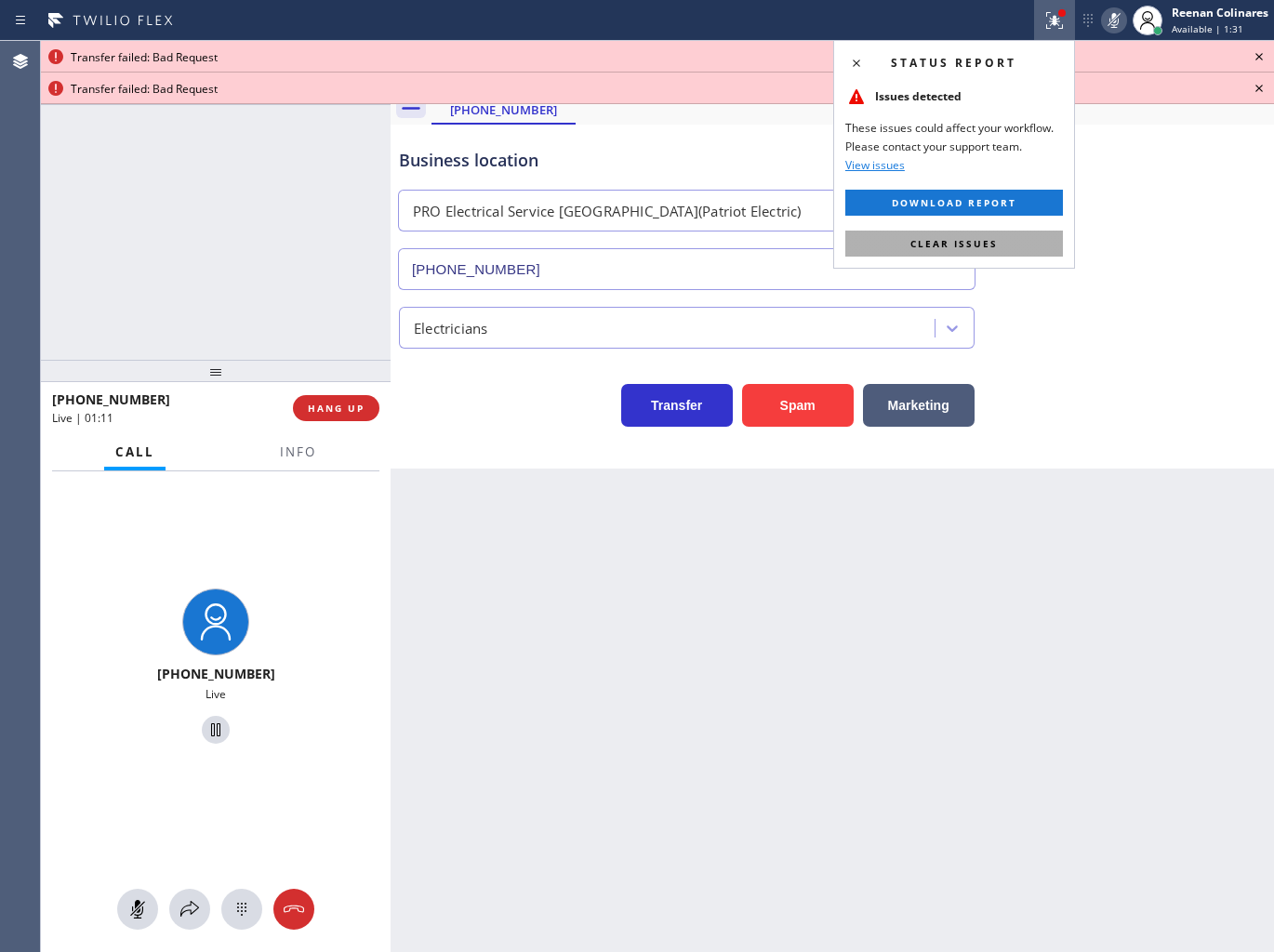
click at [1009, 242] on button "Clear issues" at bounding box center [953, 243] width 217 height 26
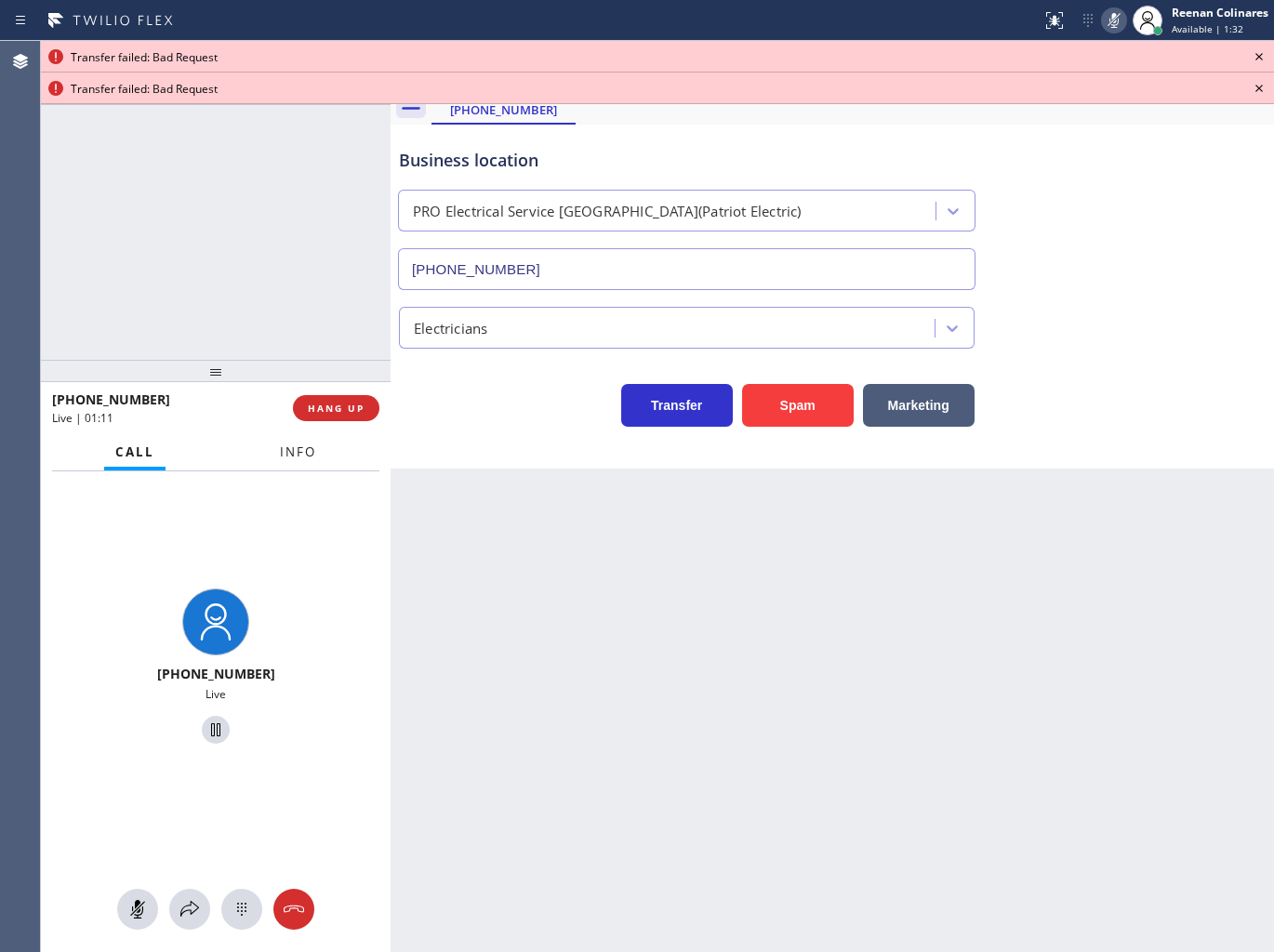
click at [306, 456] on span "Info" at bounding box center [298, 452] width 37 height 16
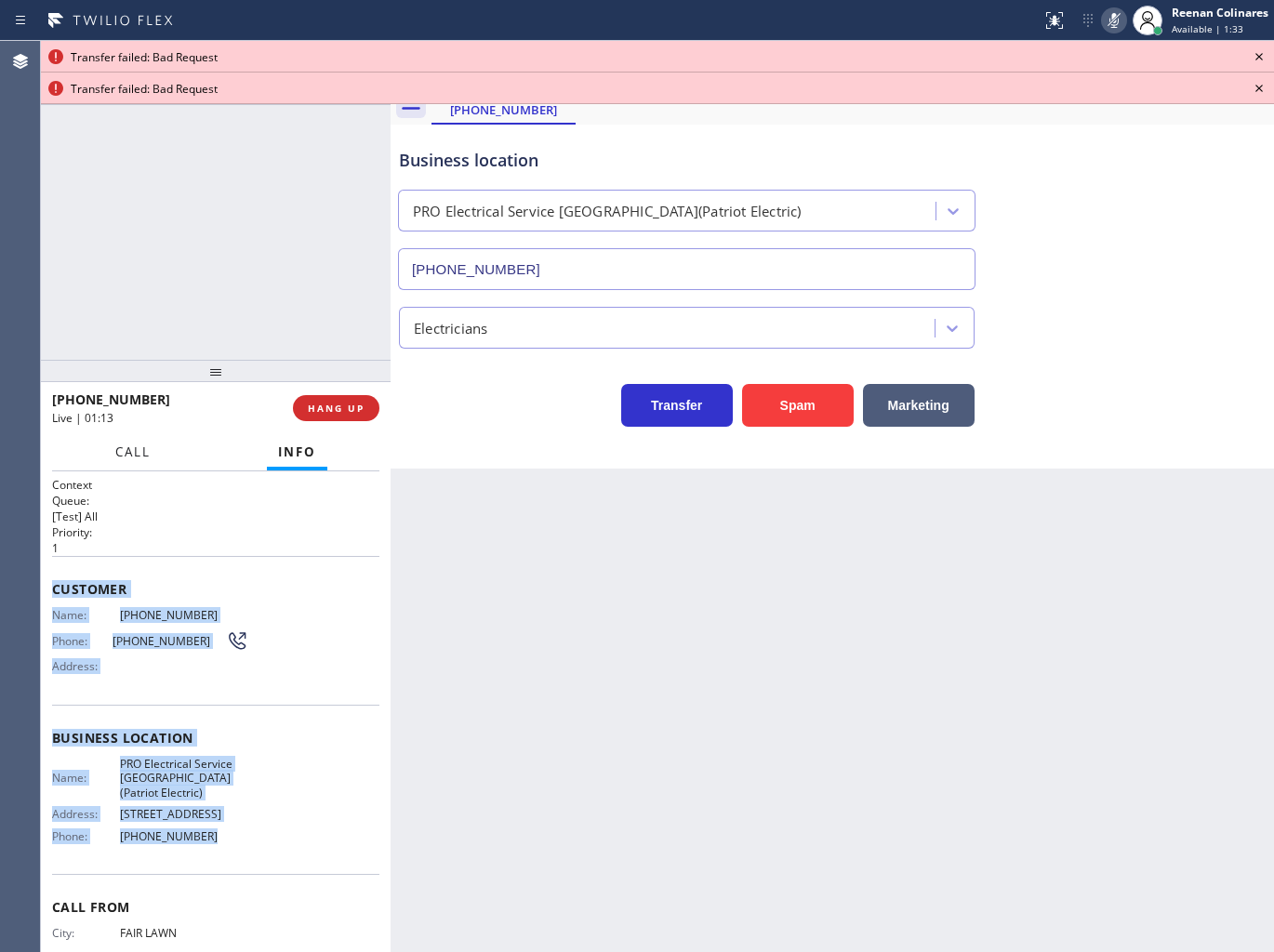
click at [146, 455] on span "Call" at bounding box center [133, 452] width 36 height 16
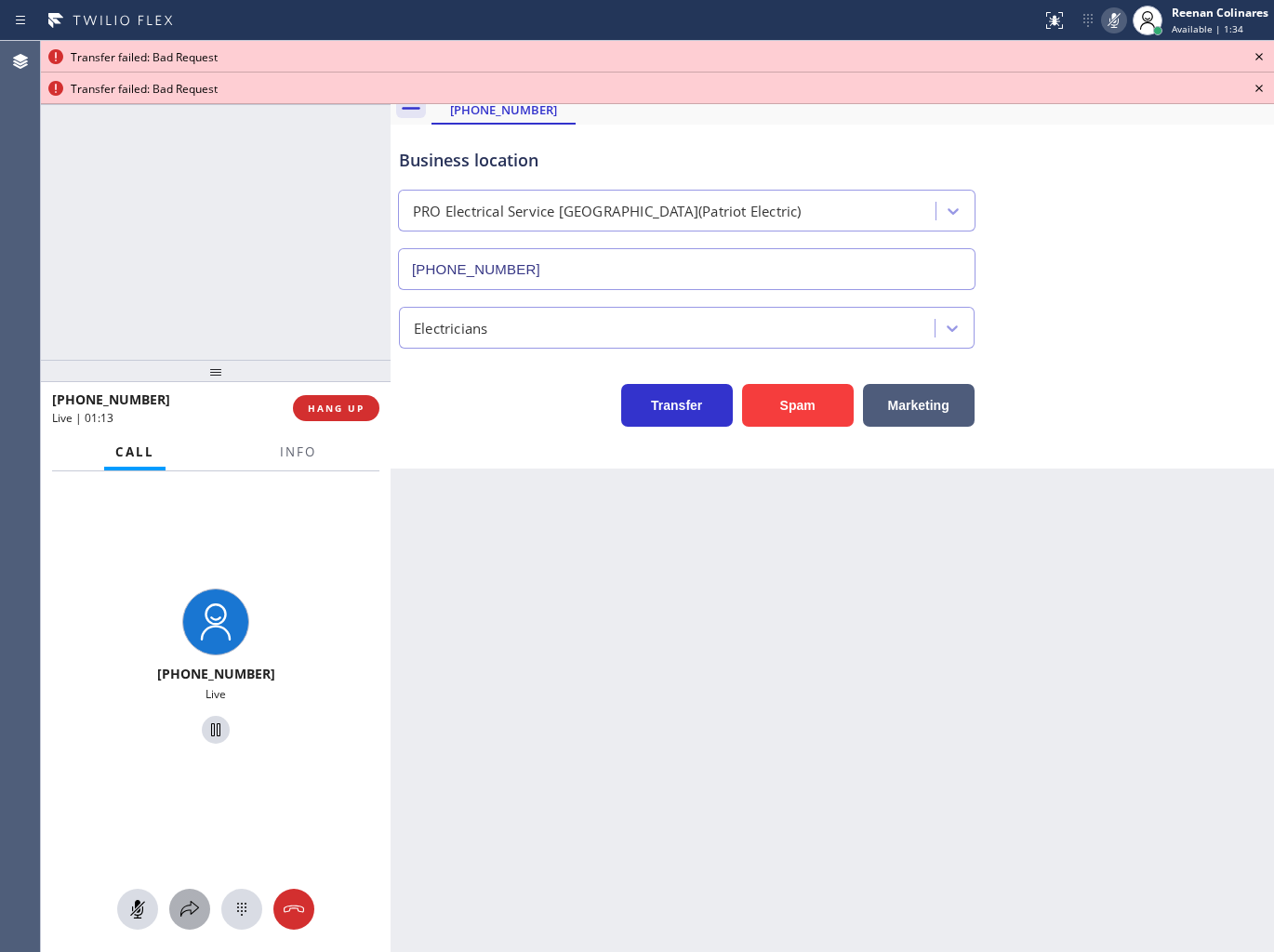
click at [196, 891] on button at bounding box center [189, 909] width 41 height 41
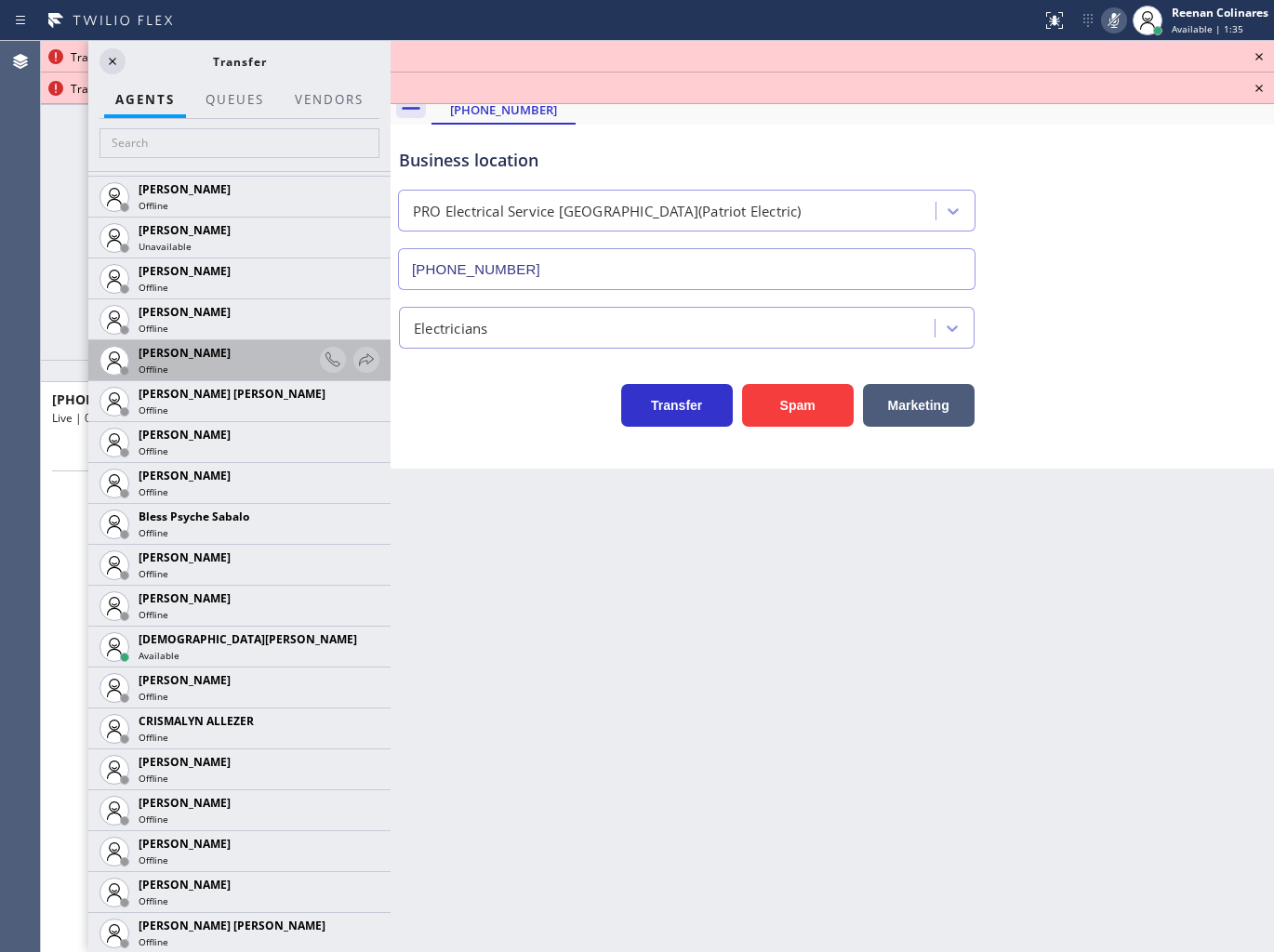
scroll to position [413, 0]
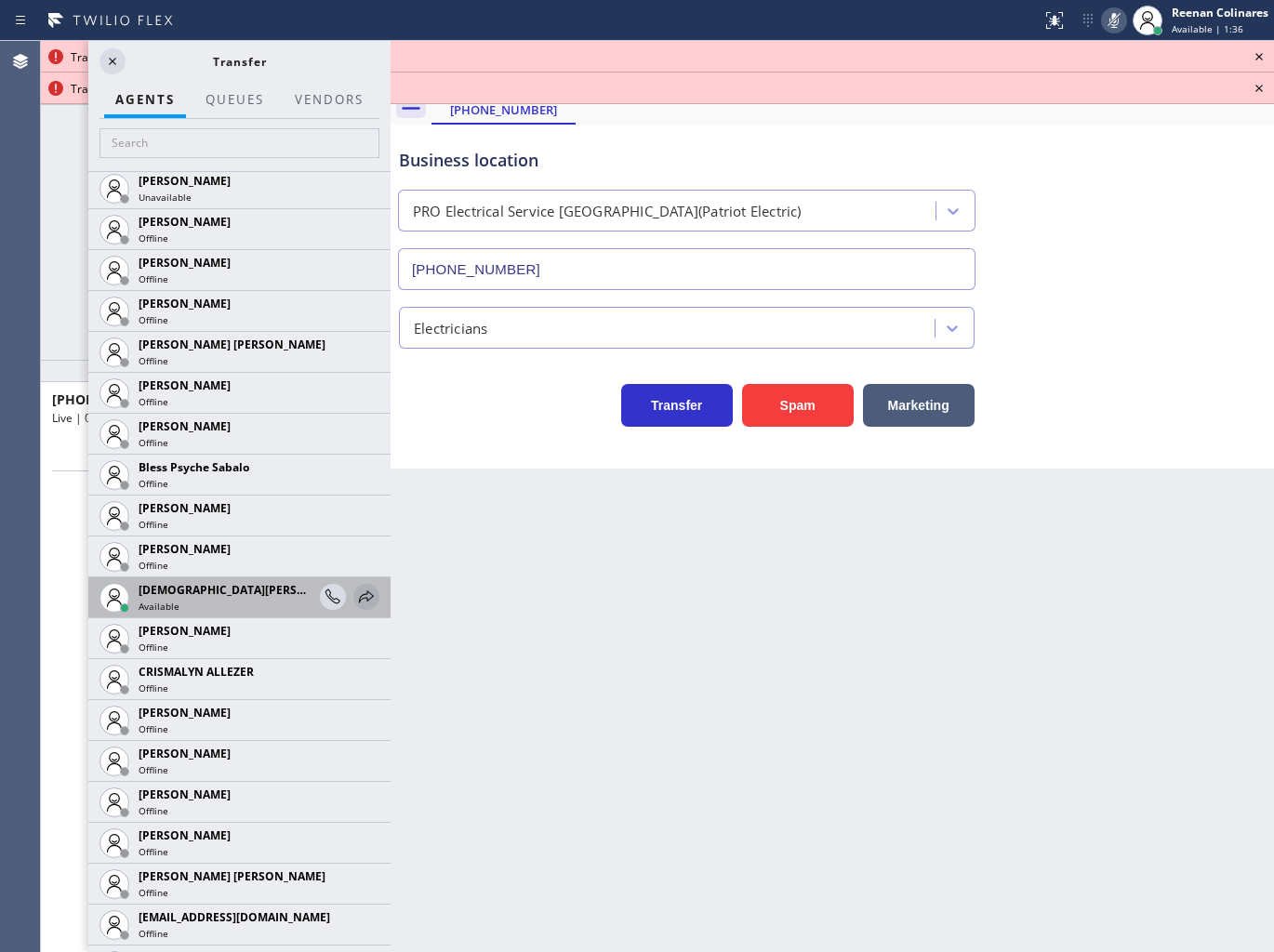
click at [355, 592] on icon at bounding box center [366, 597] width 22 height 22
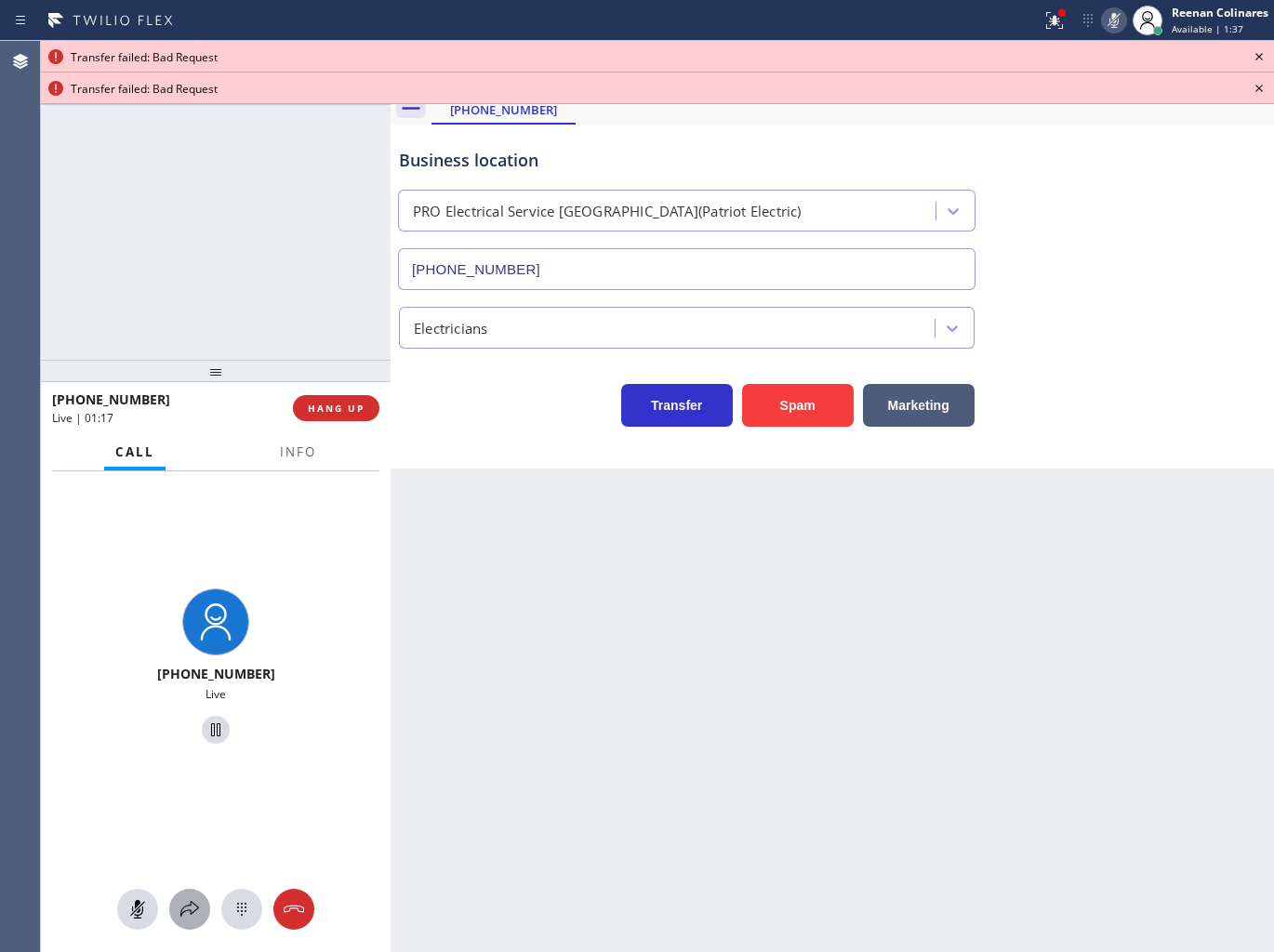
click at [186, 902] on icon at bounding box center [189, 909] width 22 height 22
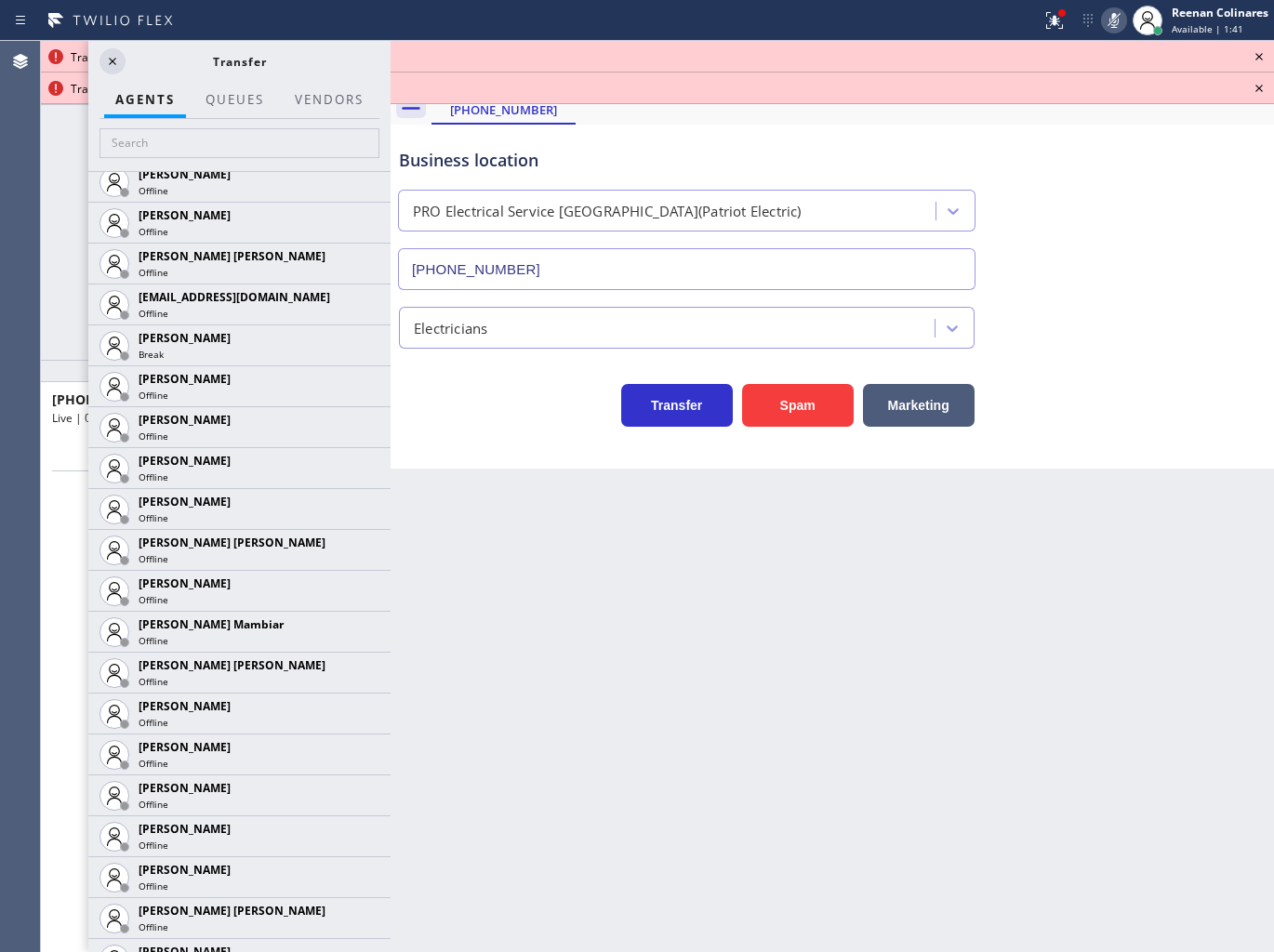
scroll to position [1342, 0]
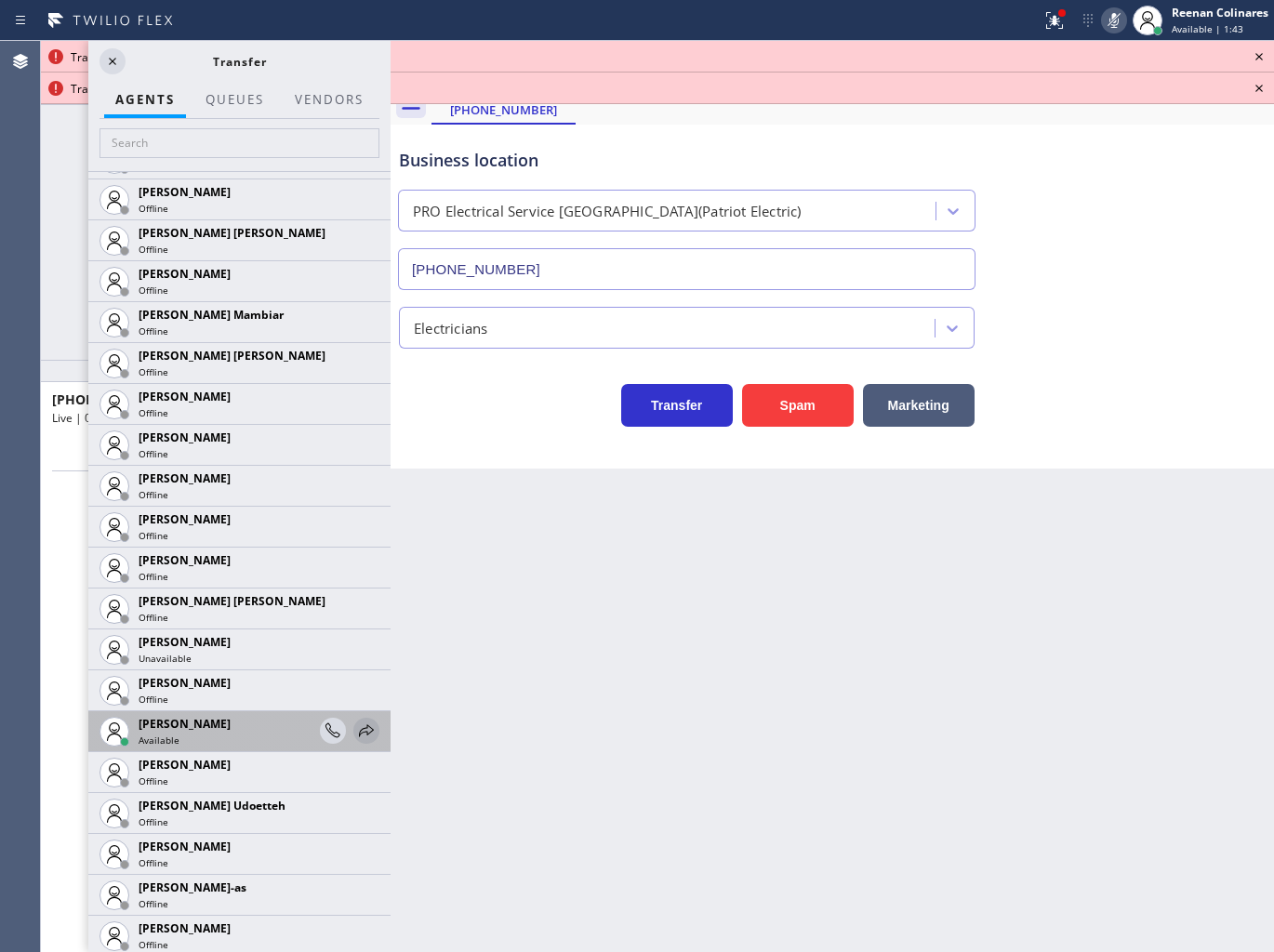
click at [355, 723] on icon at bounding box center [366, 730] width 22 height 22
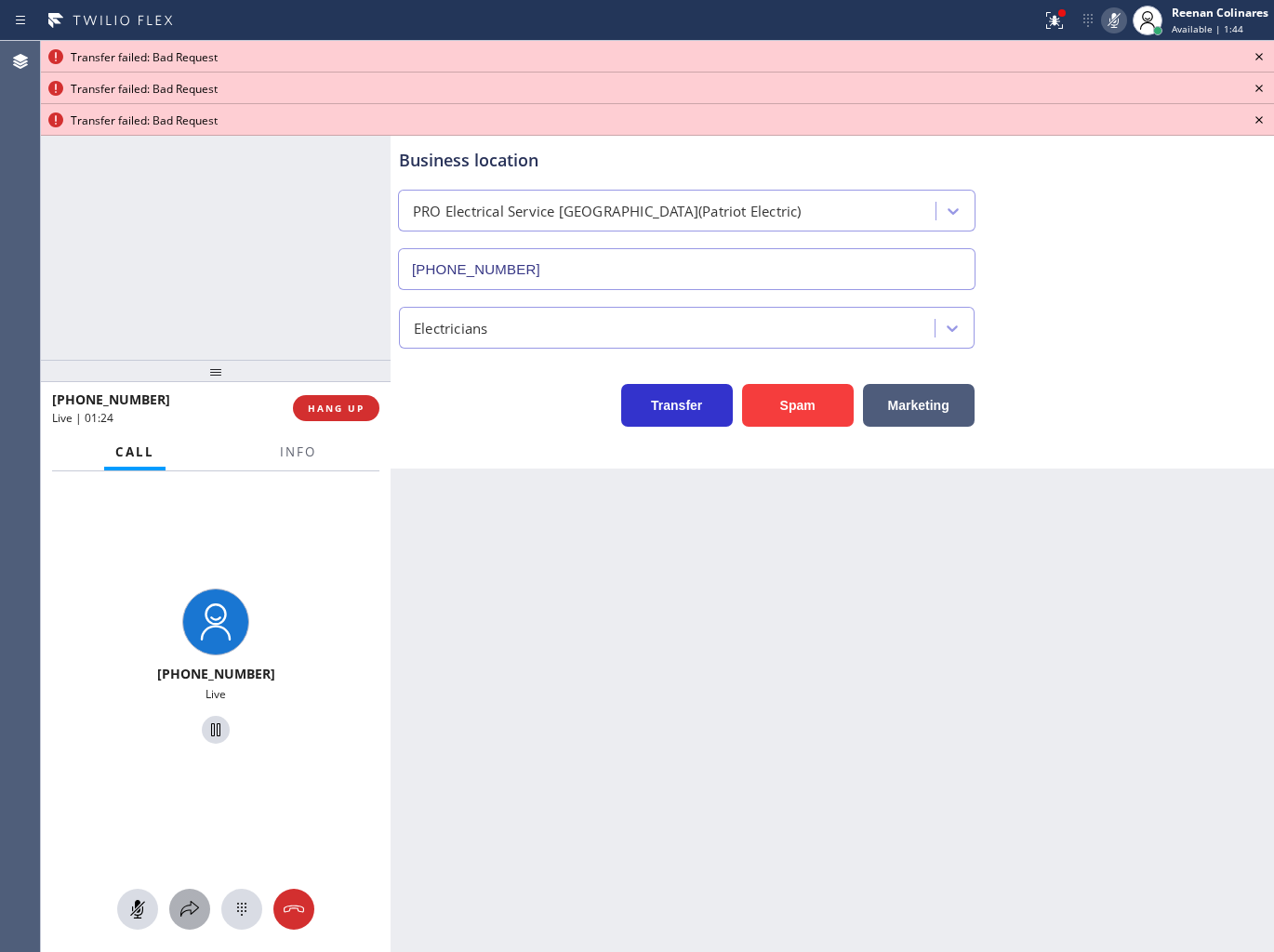
click at [188, 917] on icon at bounding box center [189, 909] width 22 height 22
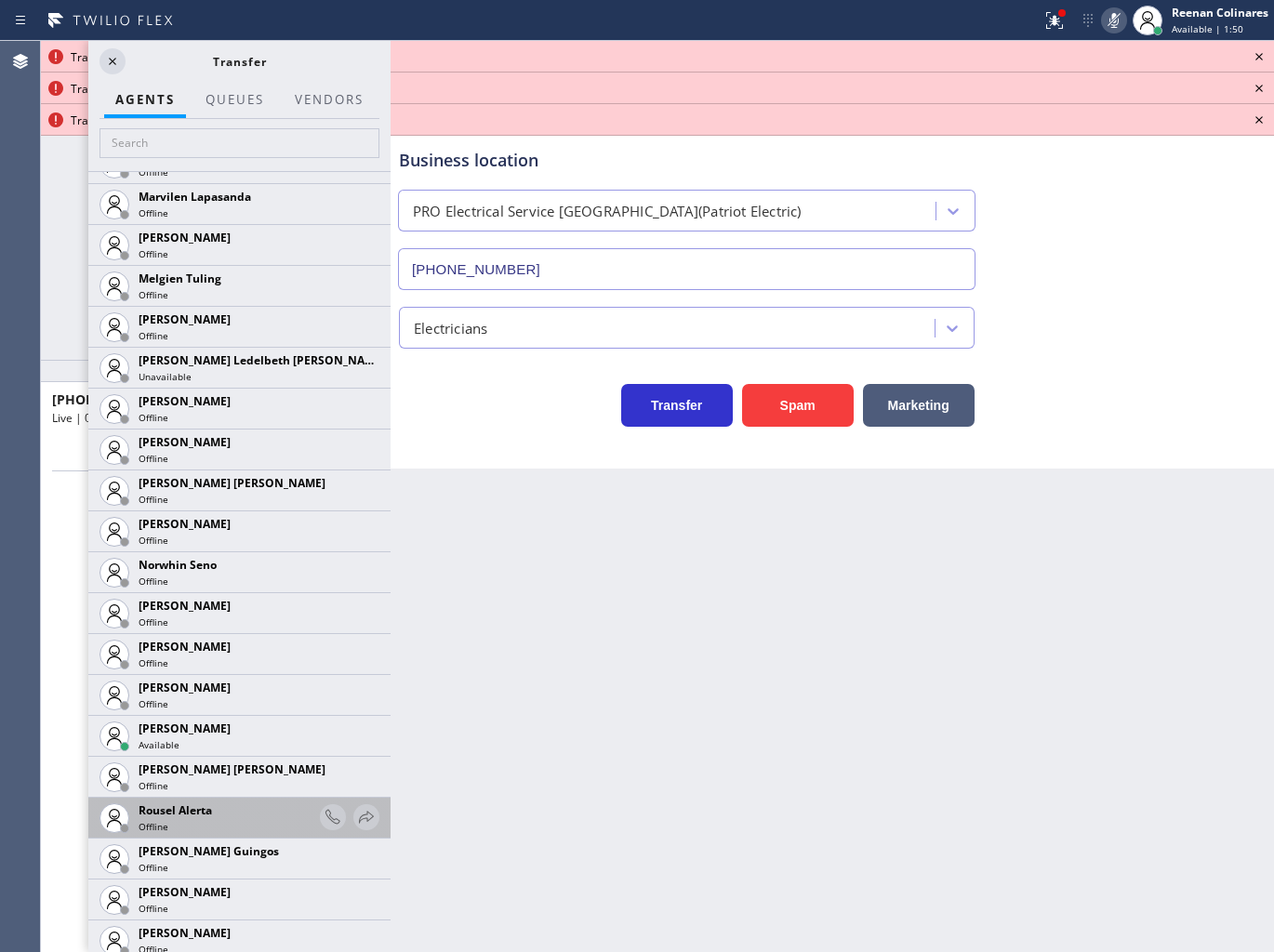
scroll to position [3510, 0]
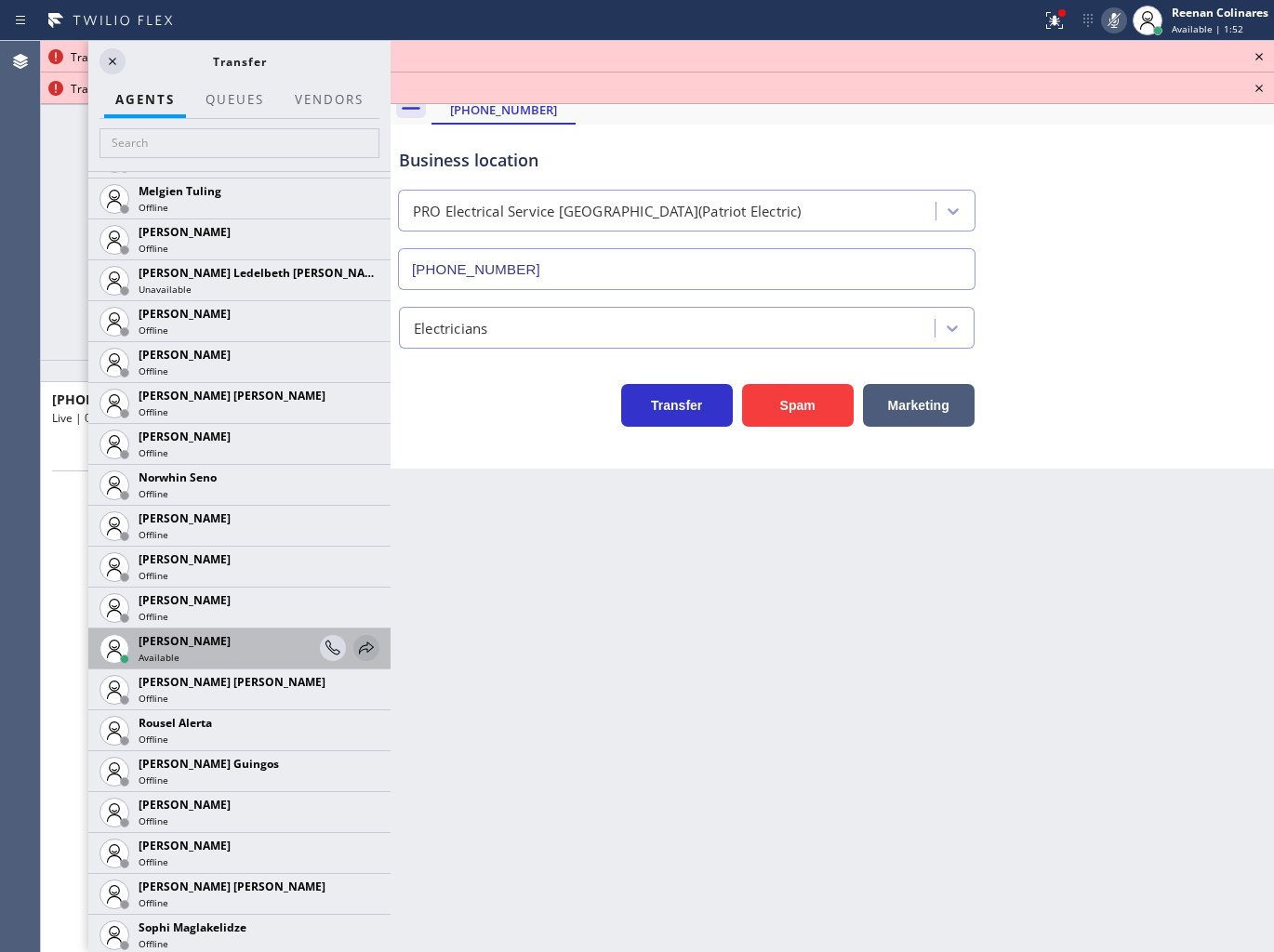
click at [355, 647] on icon at bounding box center [366, 647] width 22 height 22
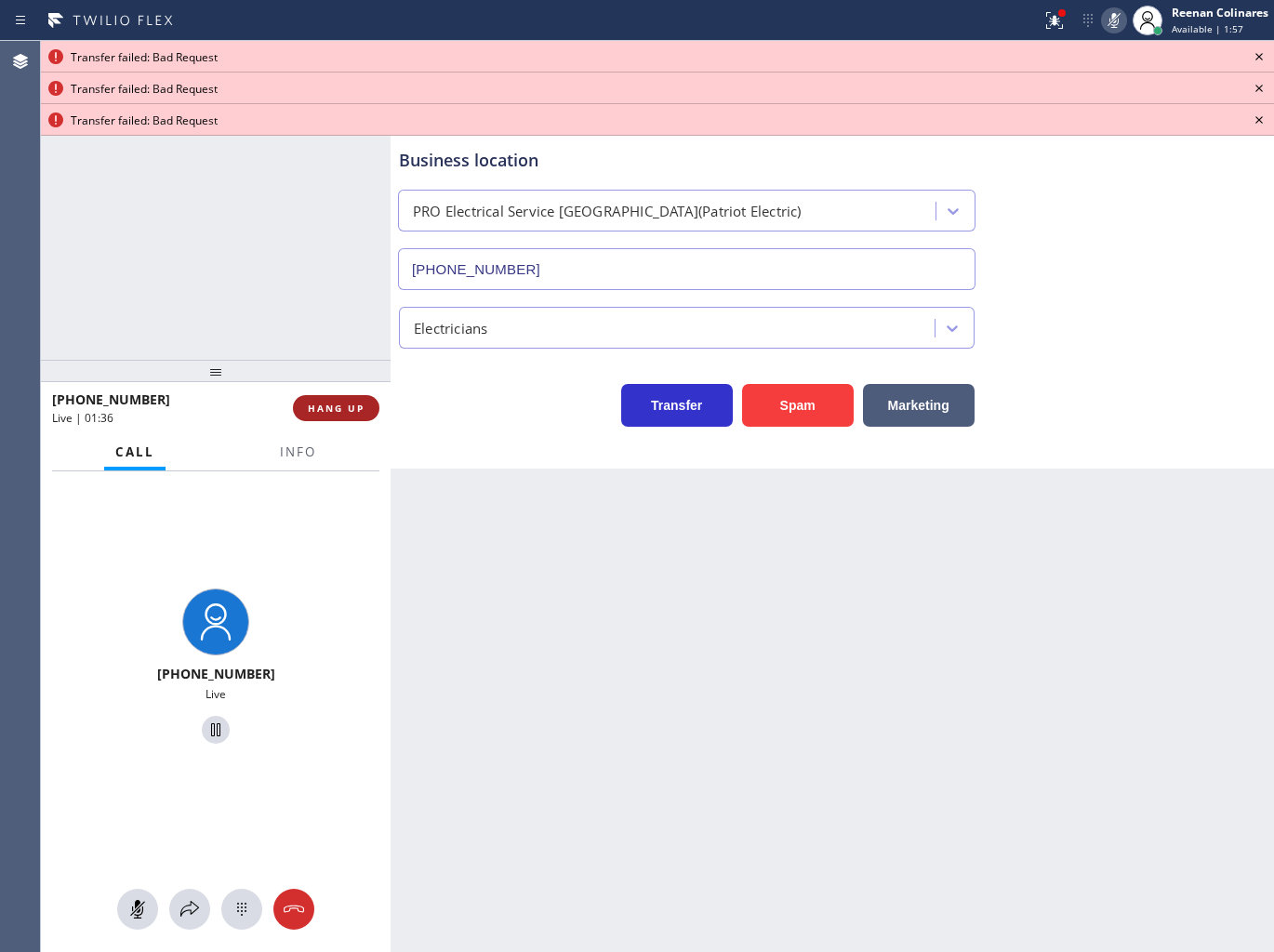
click at [363, 413] on span "HANG UP" at bounding box center [335, 408] width 57 height 13
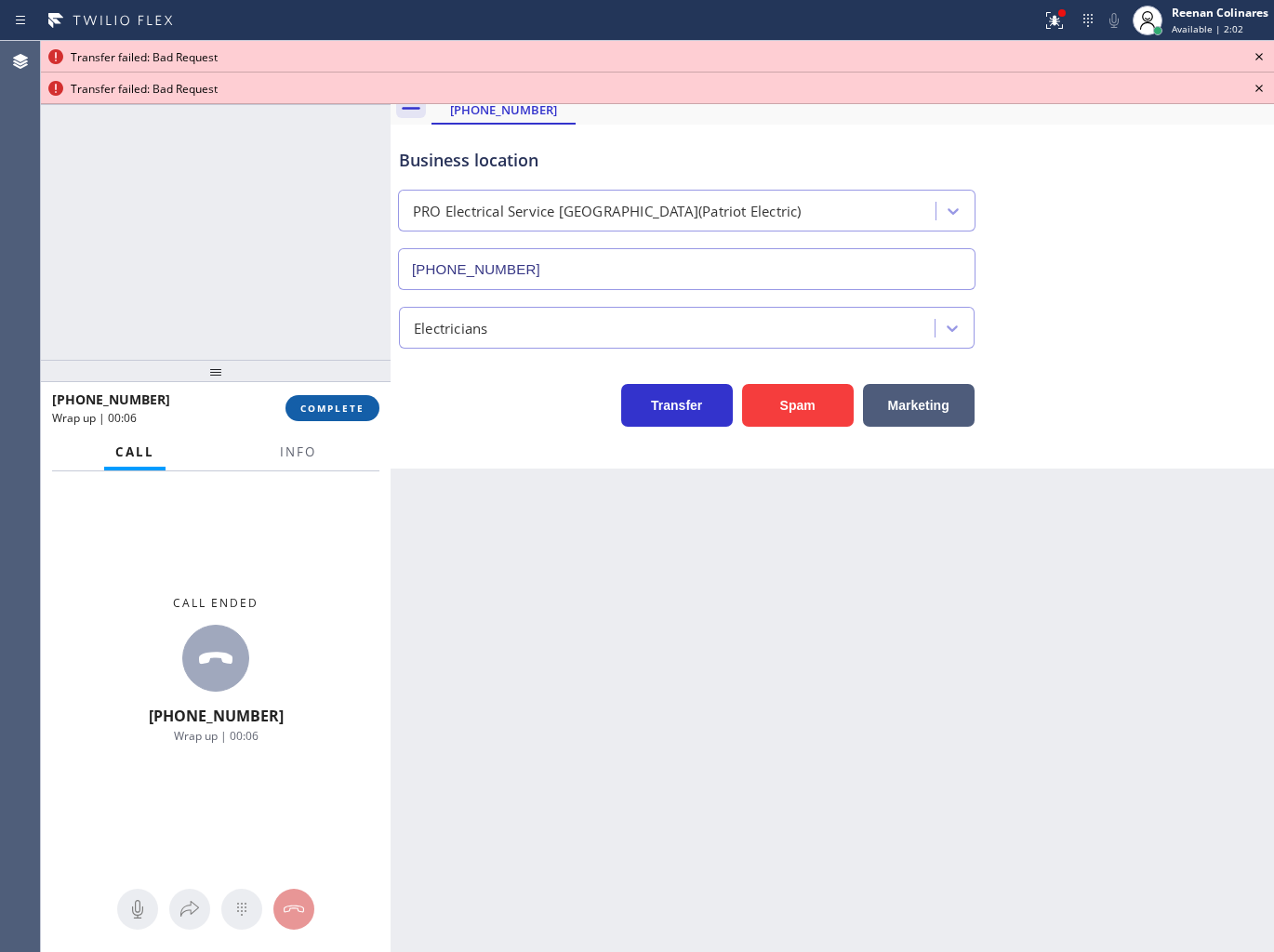
click at [336, 412] on span "COMPLETE" at bounding box center [332, 408] width 64 height 13
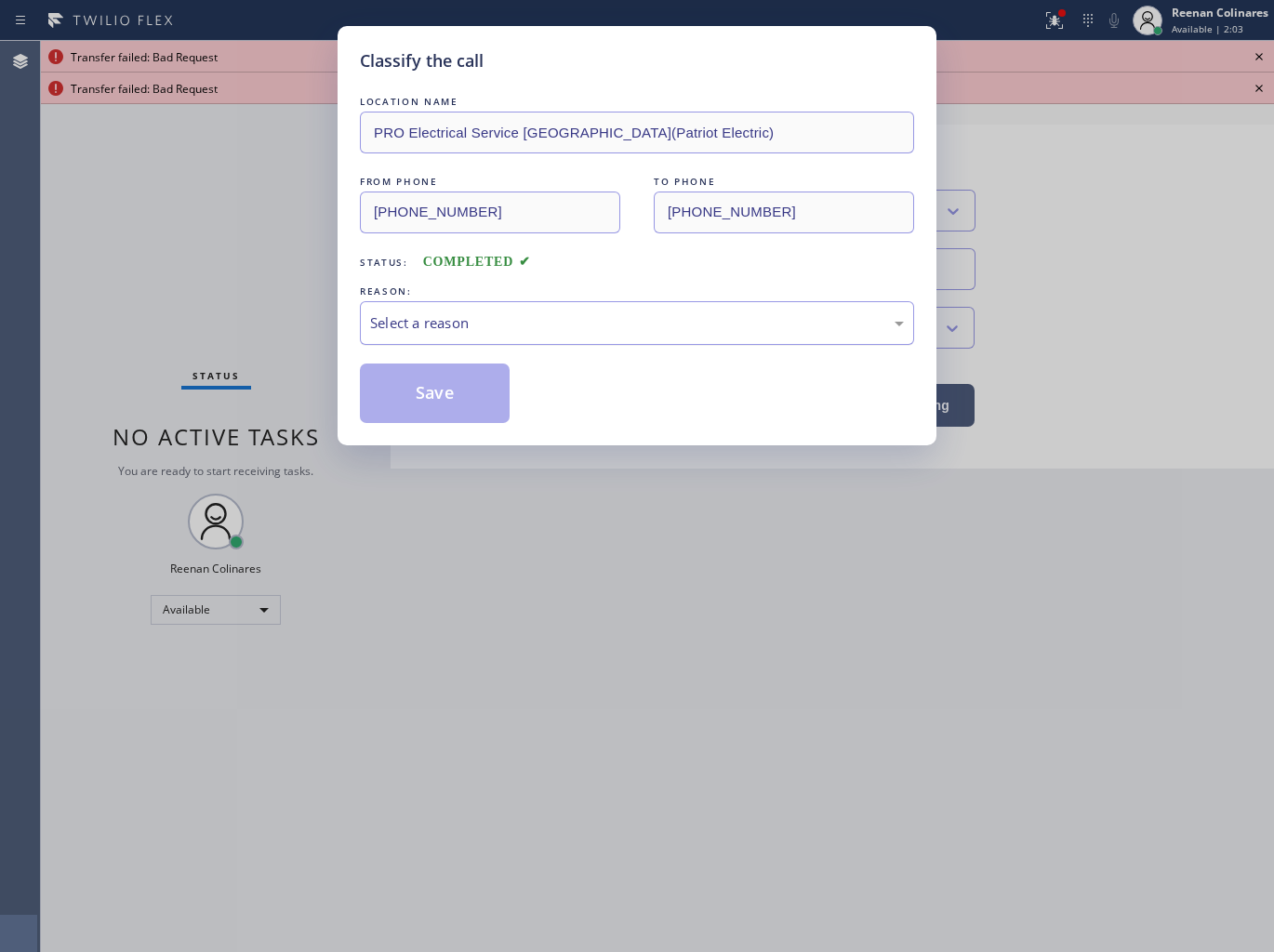
click at [486, 324] on div "Select a reason" at bounding box center [636, 323] width 533 height 21
click at [433, 401] on button "Save" at bounding box center [434, 393] width 150 height 60
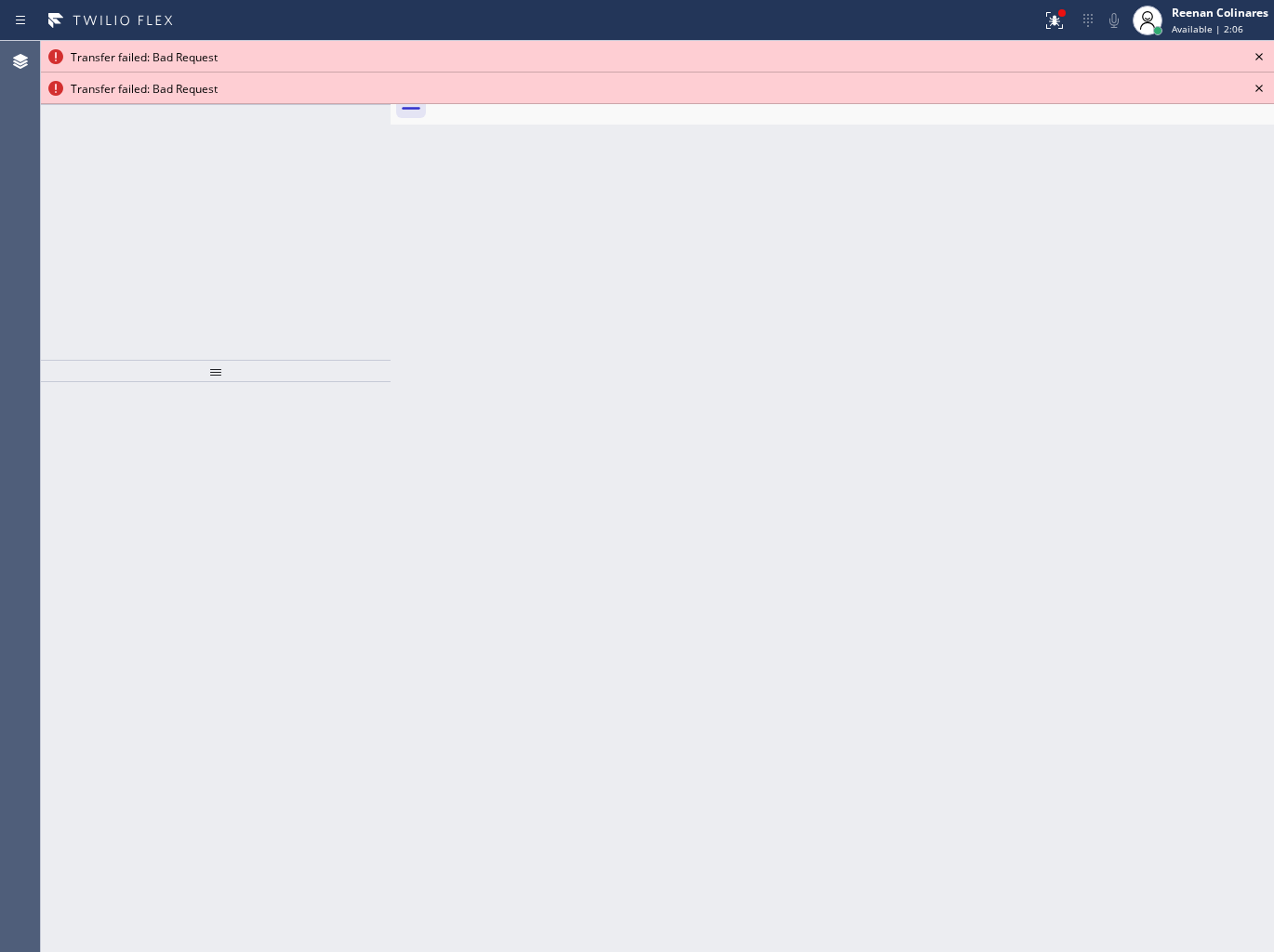
click at [1258, 57] on icon at bounding box center [1259, 57] width 8 height 8
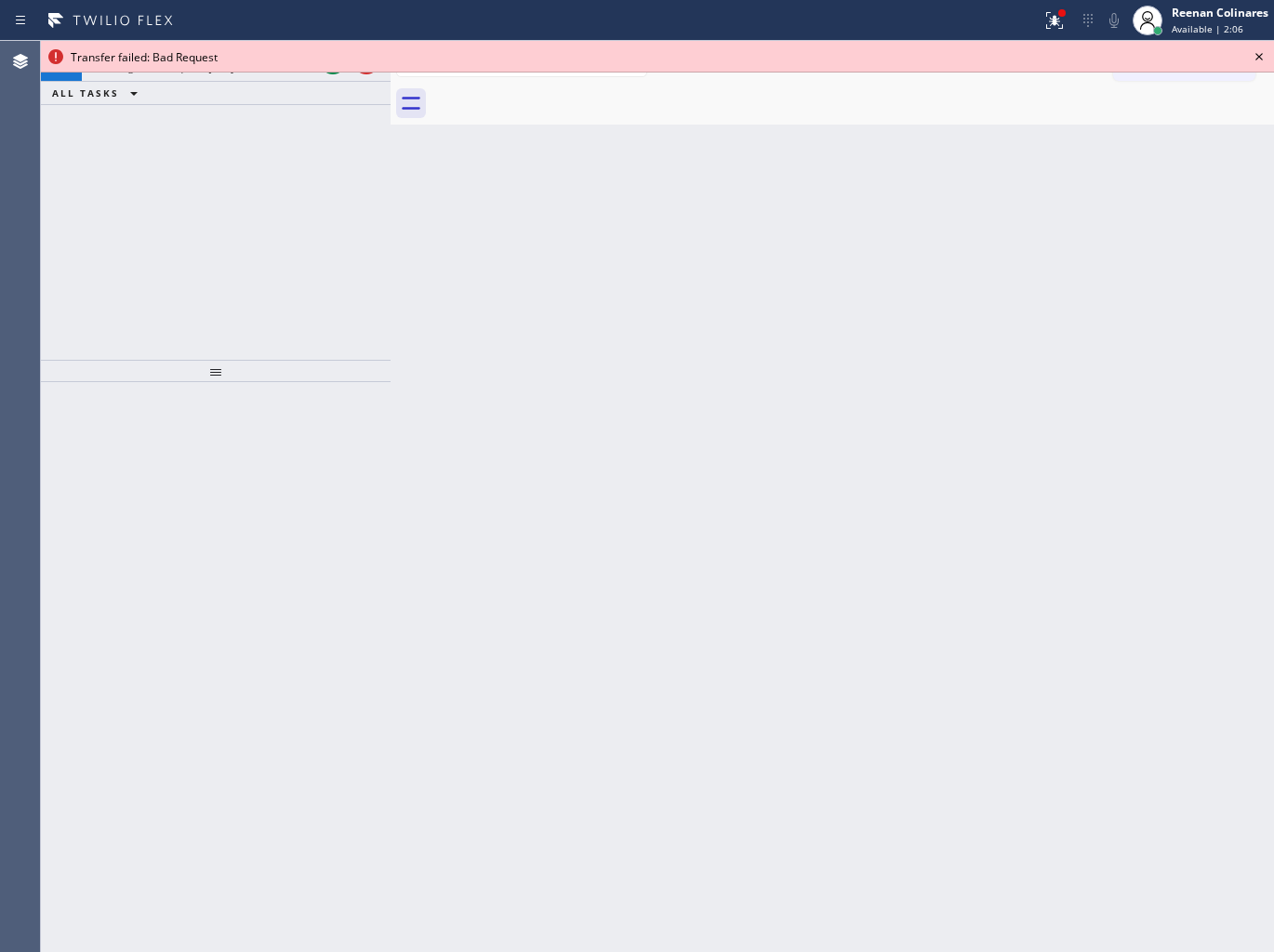
click at [1258, 57] on icon at bounding box center [1259, 57] width 8 height 8
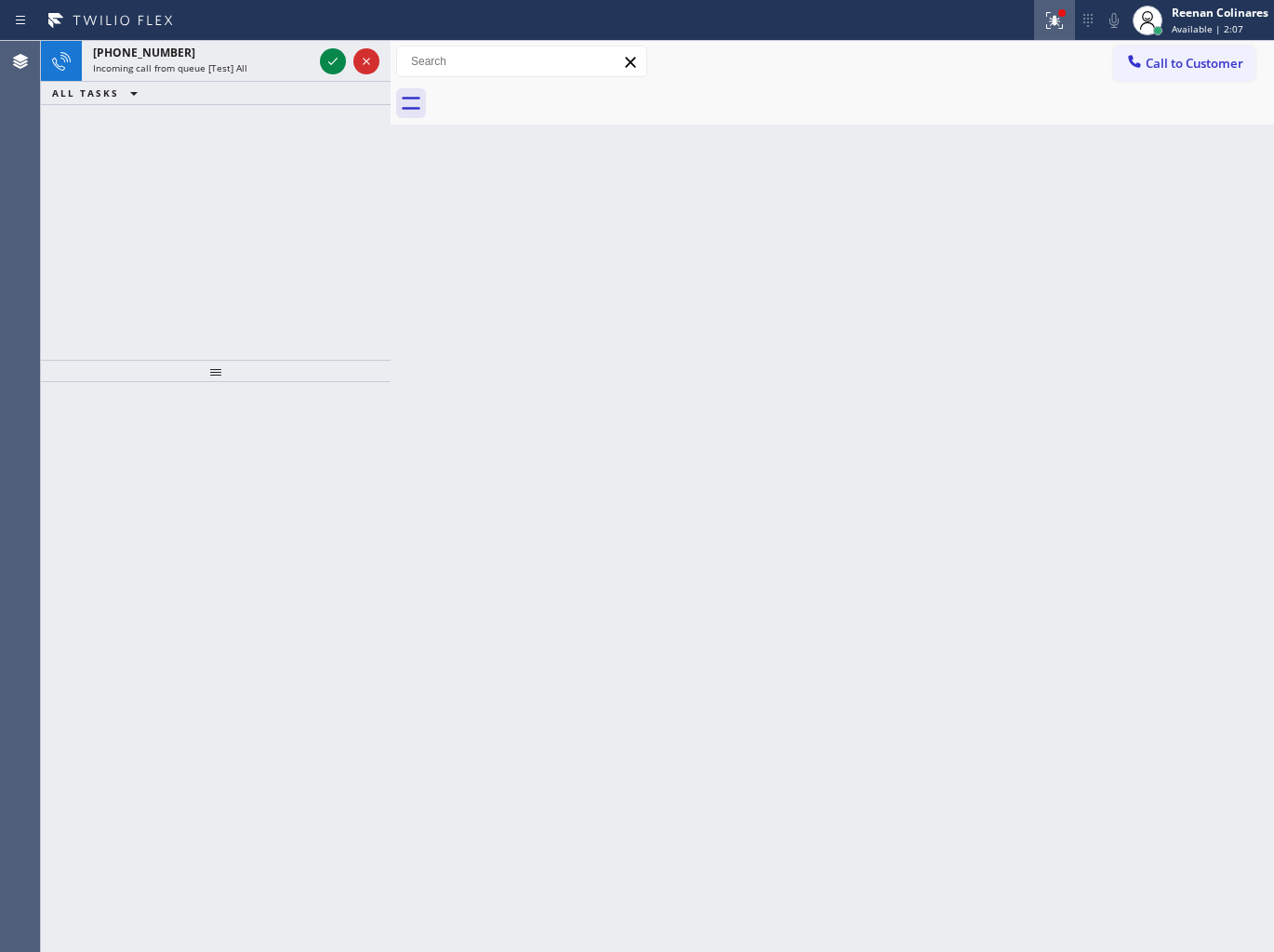
click at [1045, 14] on icon at bounding box center [1054, 20] width 22 height 22
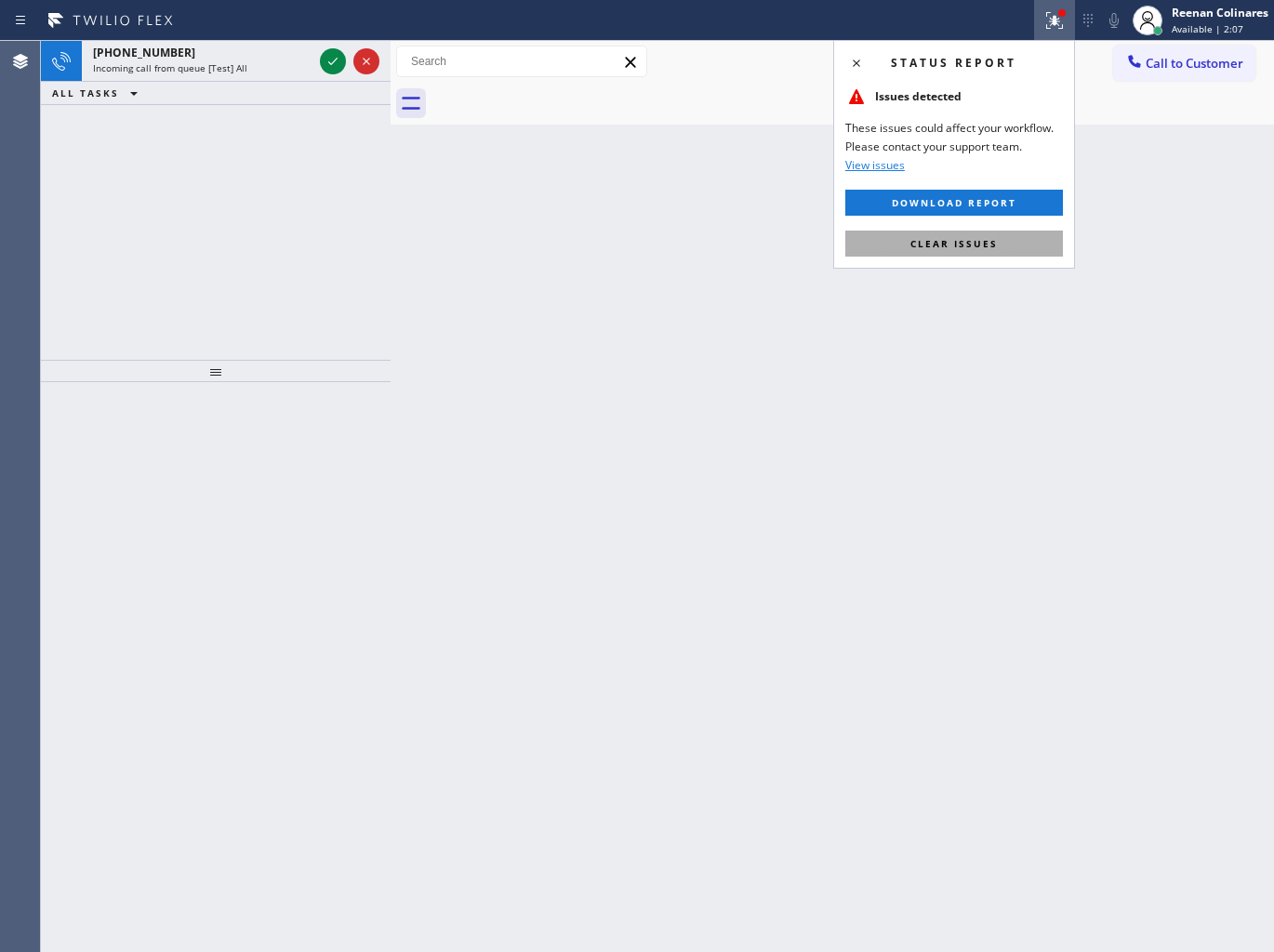
click at [903, 254] on button "Clear issues" at bounding box center [953, 243] width 217 height 26
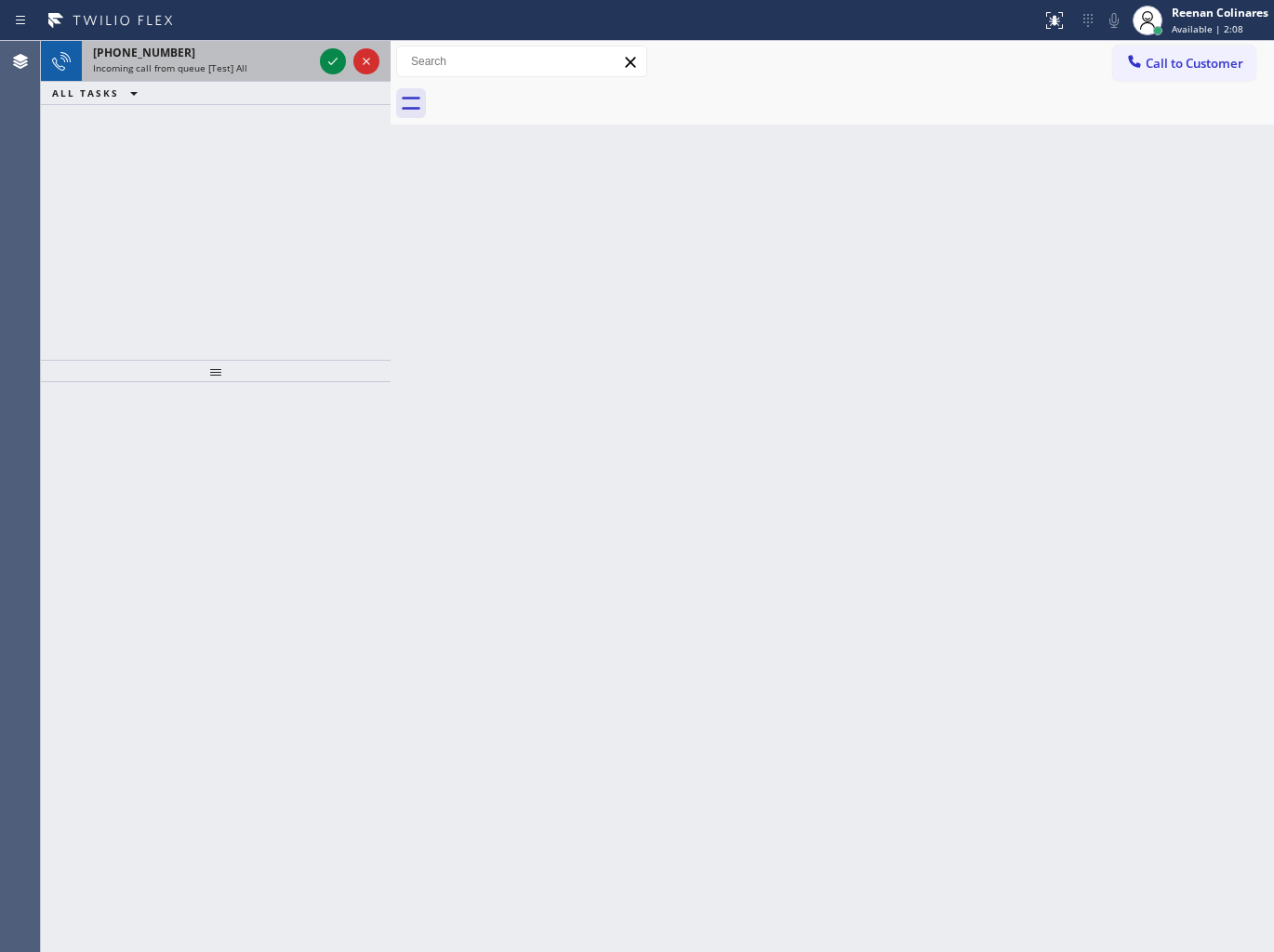
click at [218, 71] on span "Incoming call from queue [Test] All" at bounding box center [170, 68] width 155 height 13
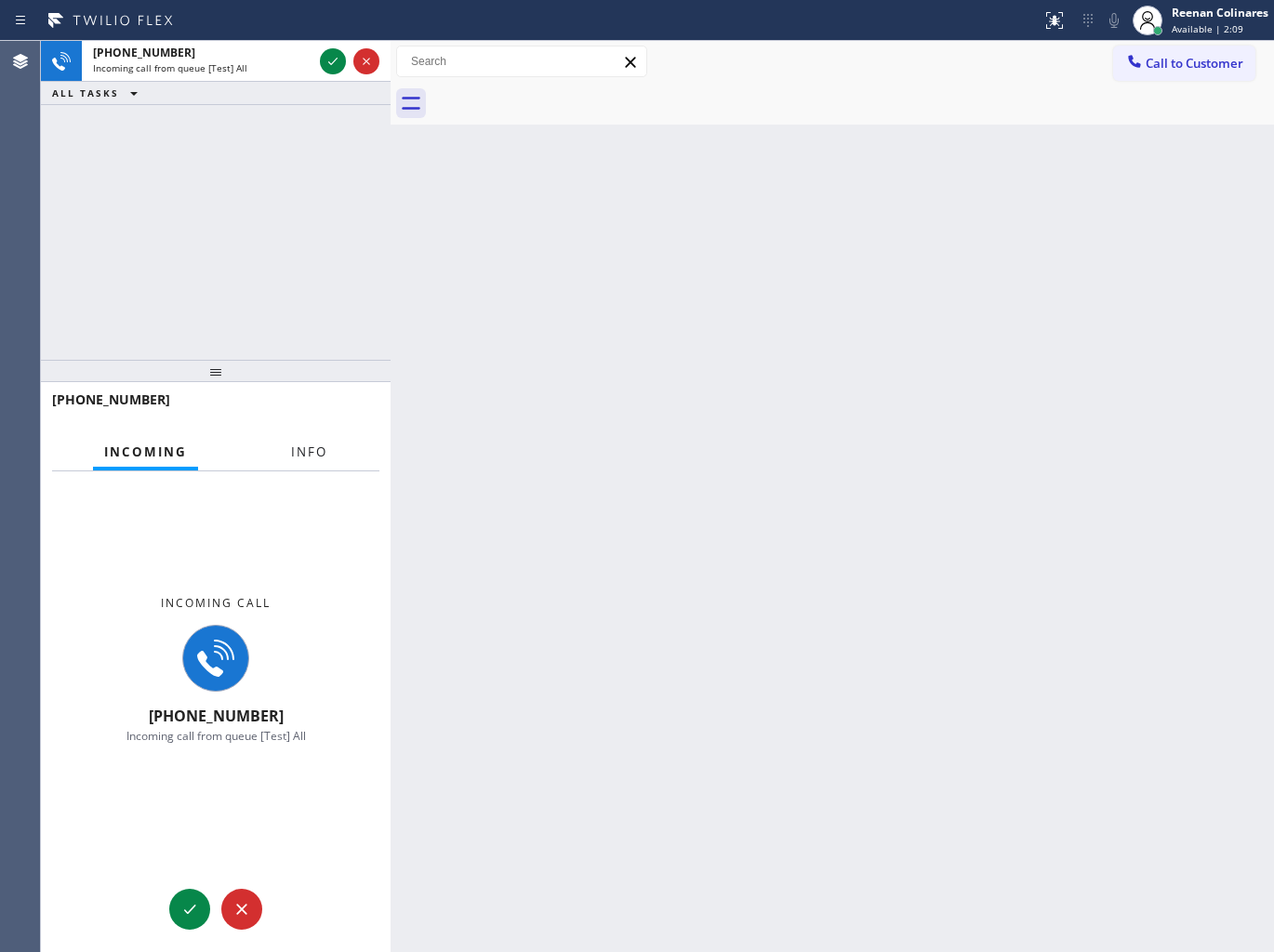
drag, startPoint x: 311, startPoint y: 456, endPoint x: 324, endPoint y: 455, distance: 13.0
click at [313, 456] on span "Info" at bounding box center [309, 452] width 37 height 16
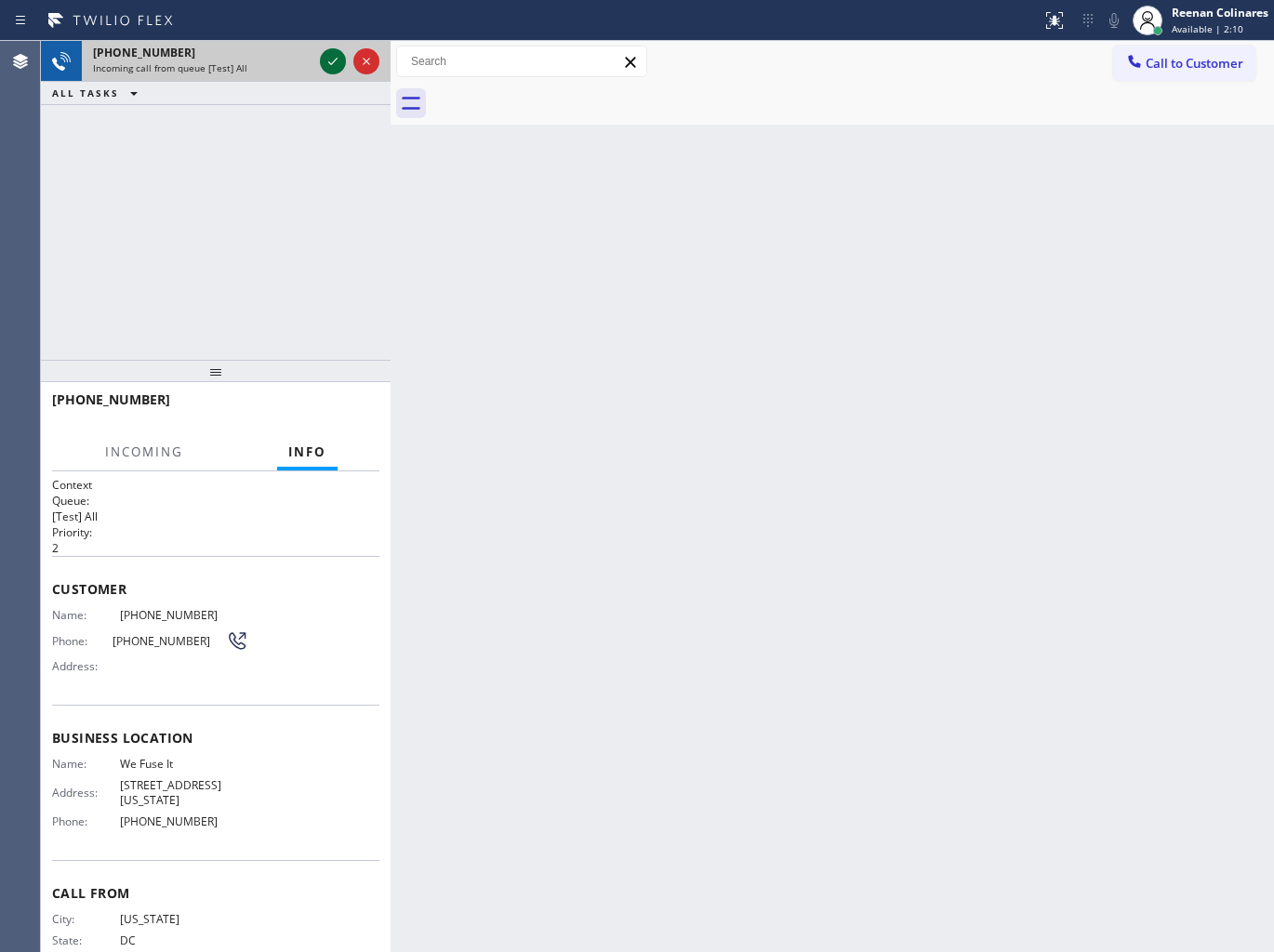
click at [322, 60] on icon at bounding box center [332, 61] width 22 height 22
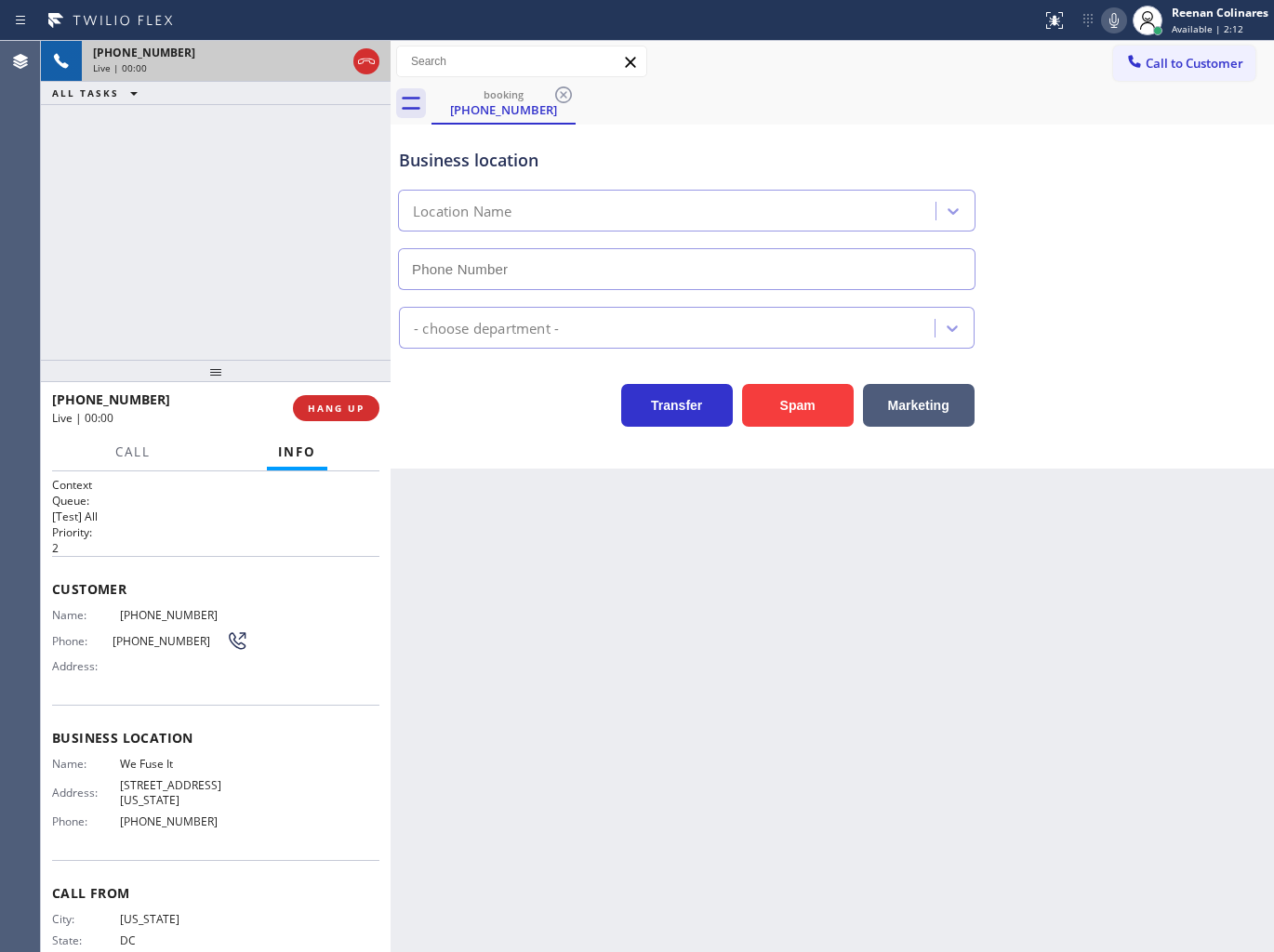
type input "[PHONE_NUMBER]"
click at [1108, 21] on icon at bounding box center [1113, 20] width 22 height 22
click at [913, 405] on button "Marketing" at bounding box center [919, 405] width 111 height 43
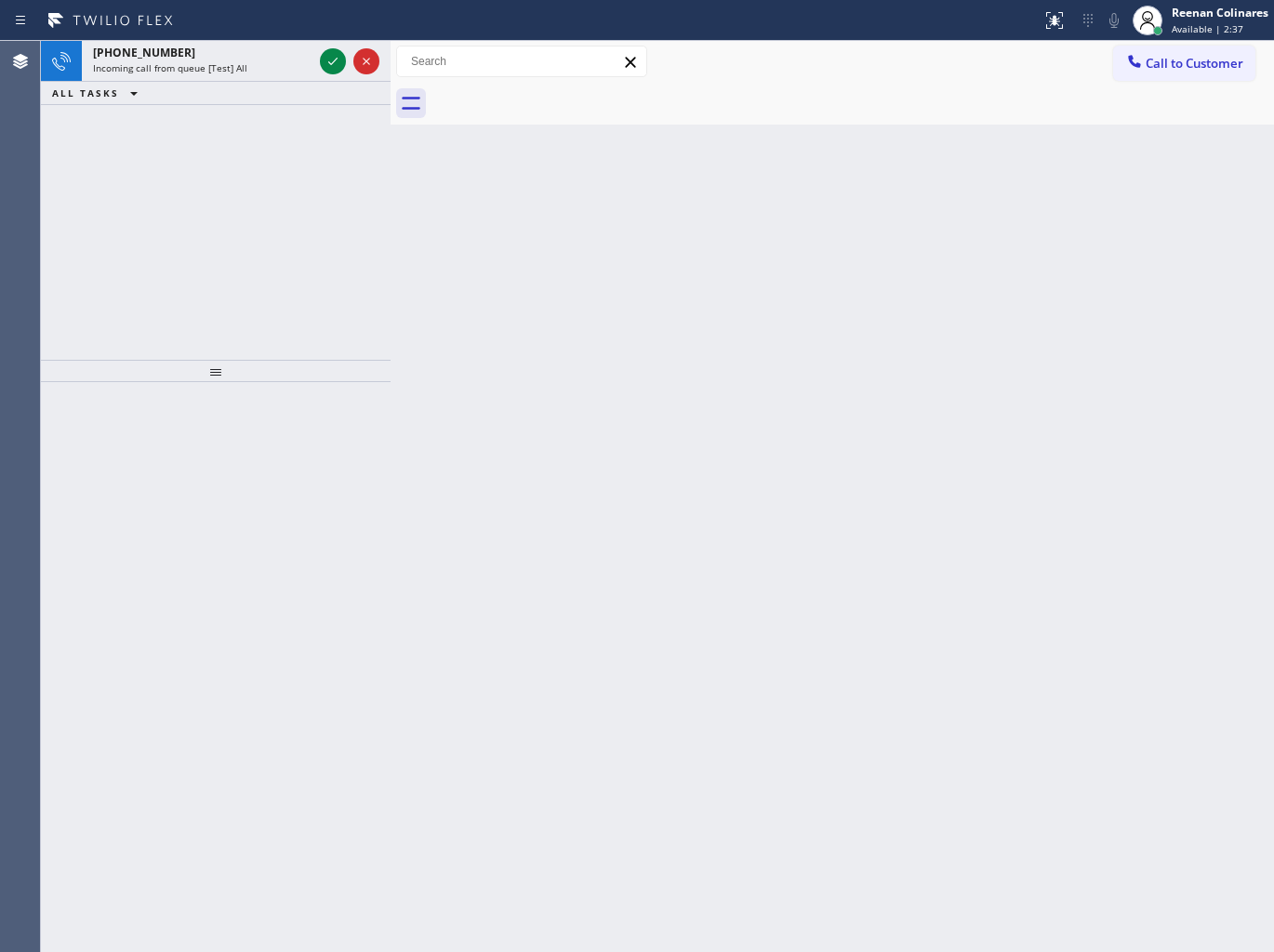
drag, startPoint x: 501, startPoint y: 320, endPoint x: 478, endPoint y: 288, distance: 39.4
click at [485, 299] on div "Back to Dashboard Change Sender ID Customers Technicians Select a contact Outbo…" at bounding box center [831, 497] width 883 height 911
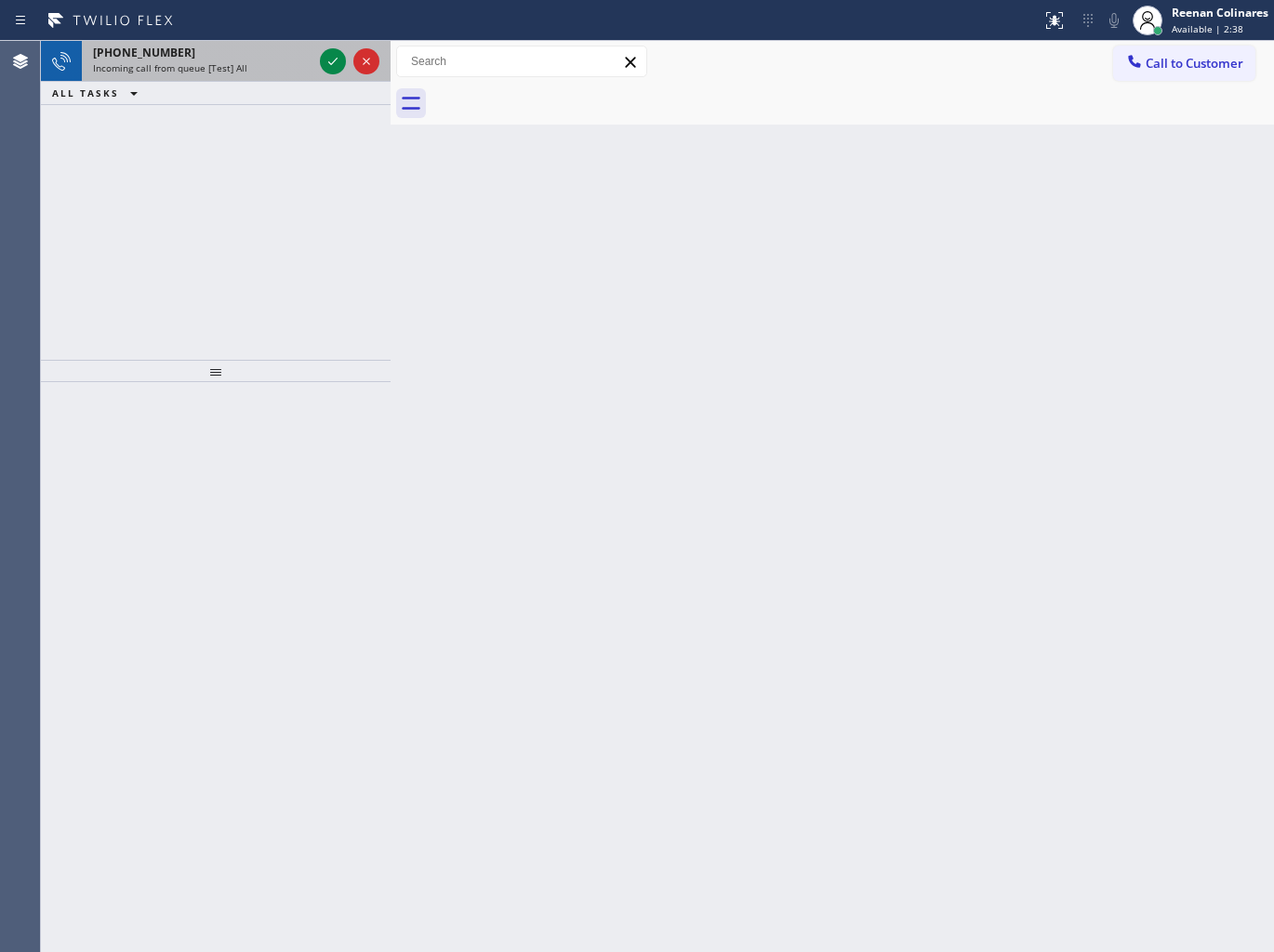
click at [244, 70] on div "Incoming call from queue [Test] All" at bounding box center [203, 68] width 219 height 13
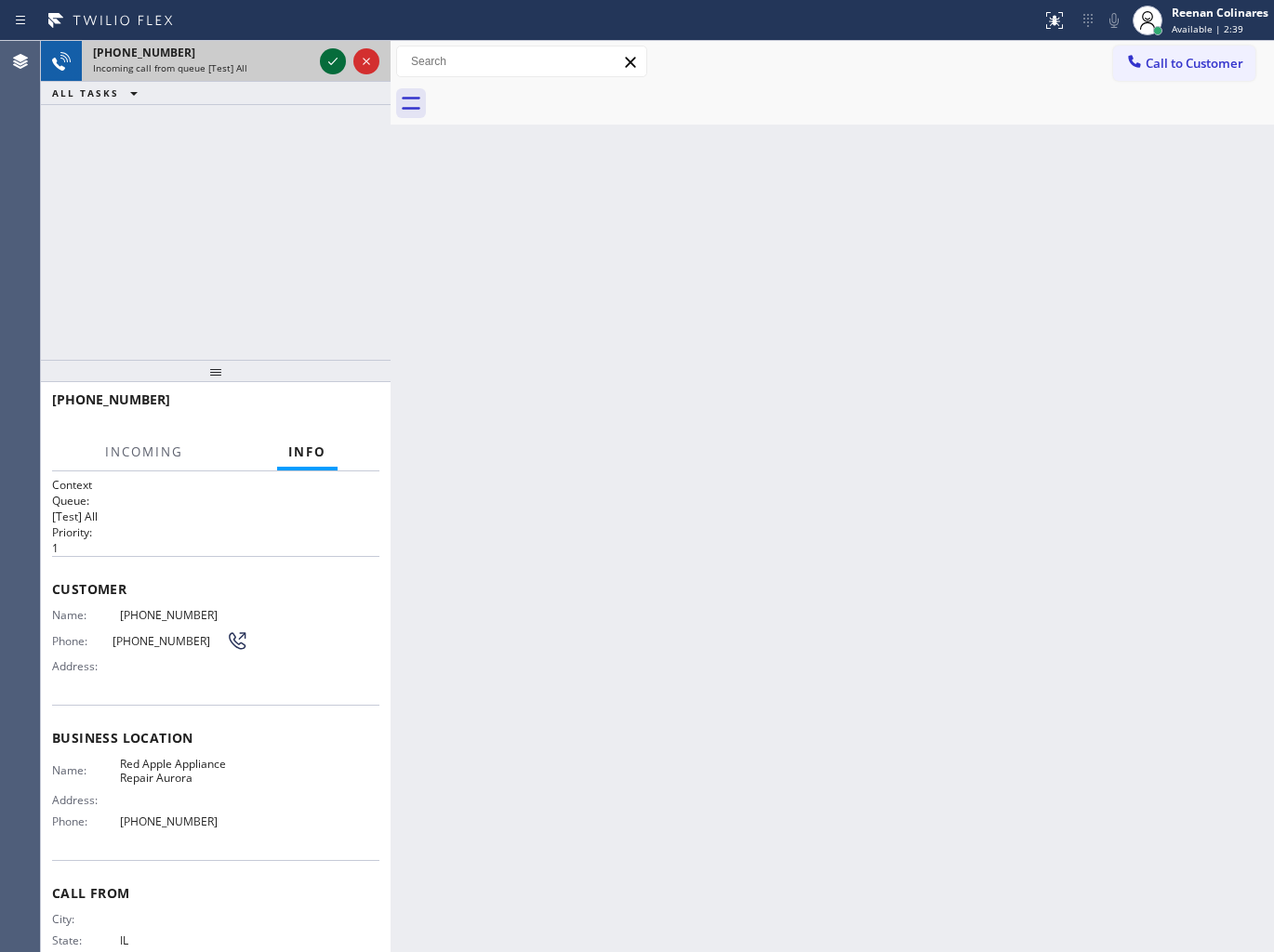
click at [327, 61] on icon at bounding box center [332, 61] width 22 height 22
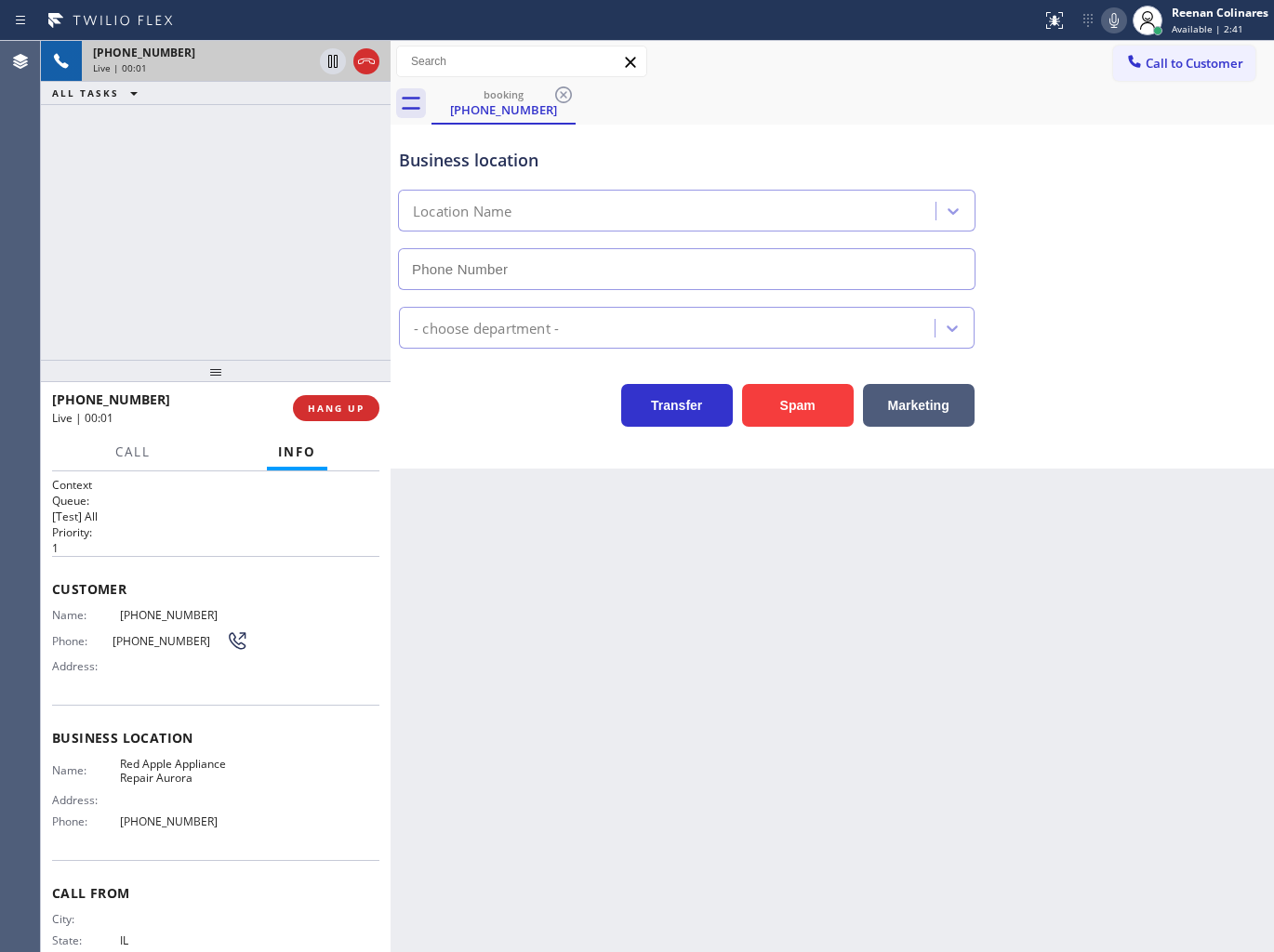
type input "[PHONE_NUMBER]"
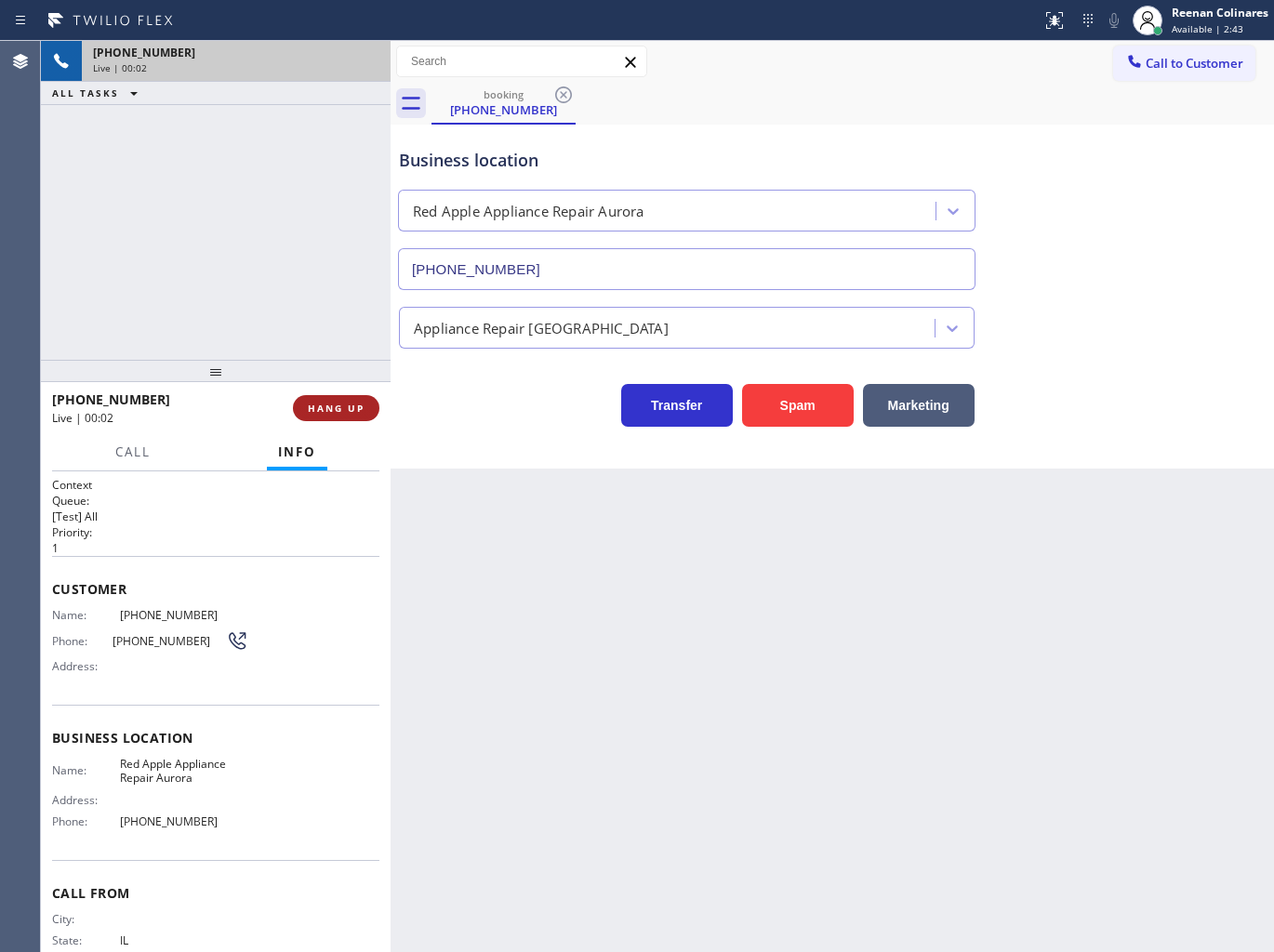
click at [294, 410] on button "HANG UP" at bounding box center [336, 407] width 86 height 26
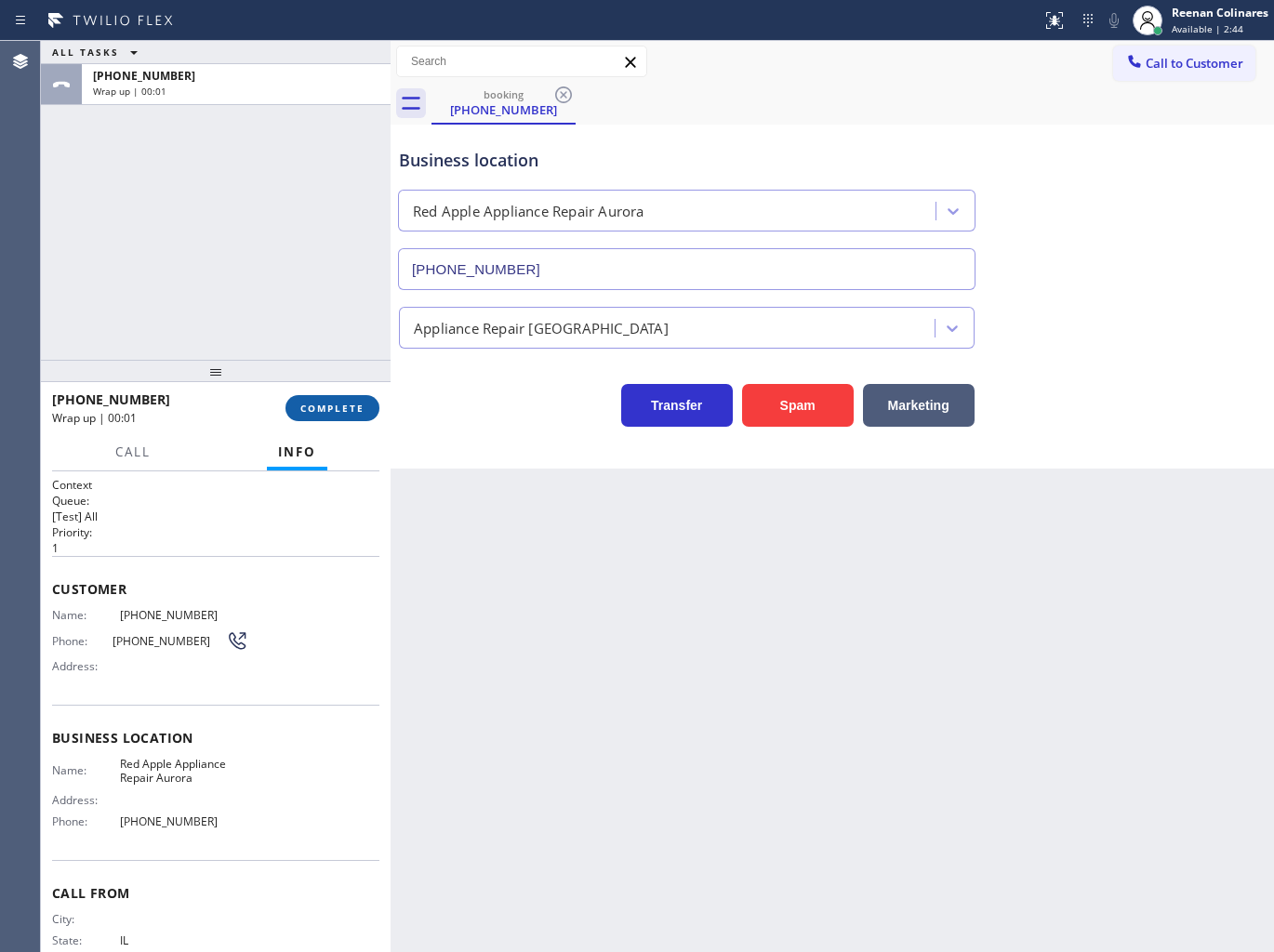
click at [355, 397] on button "COMPLETE" at bounding box center [332, 407] width 94 height 26
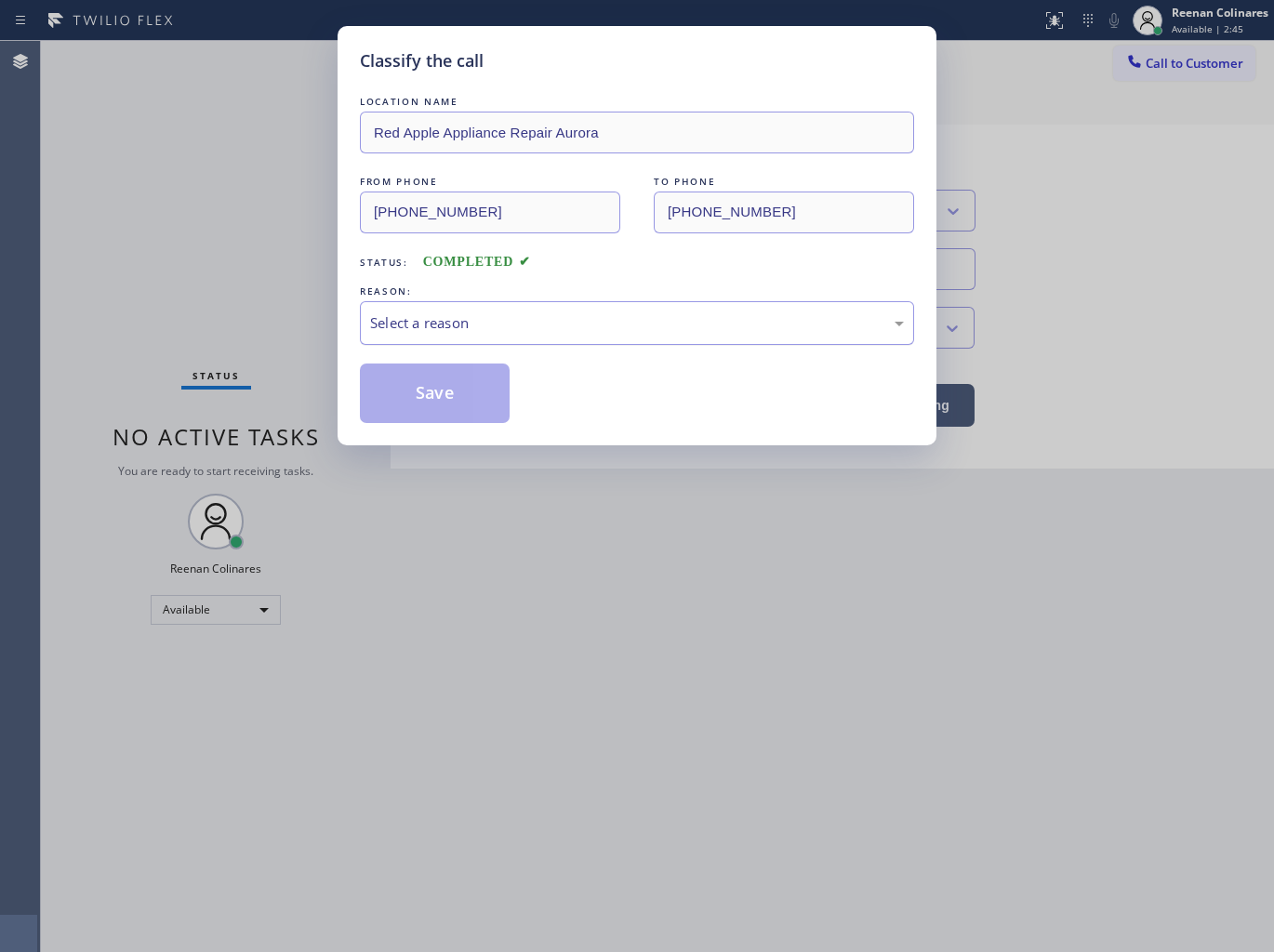
click at [438, 318] on div "Select a reason" at bounding box center [636, 323] width 533 height 21
click at [414, 395] on button "Save" at bounding box center [434, 393] width 150 height 60
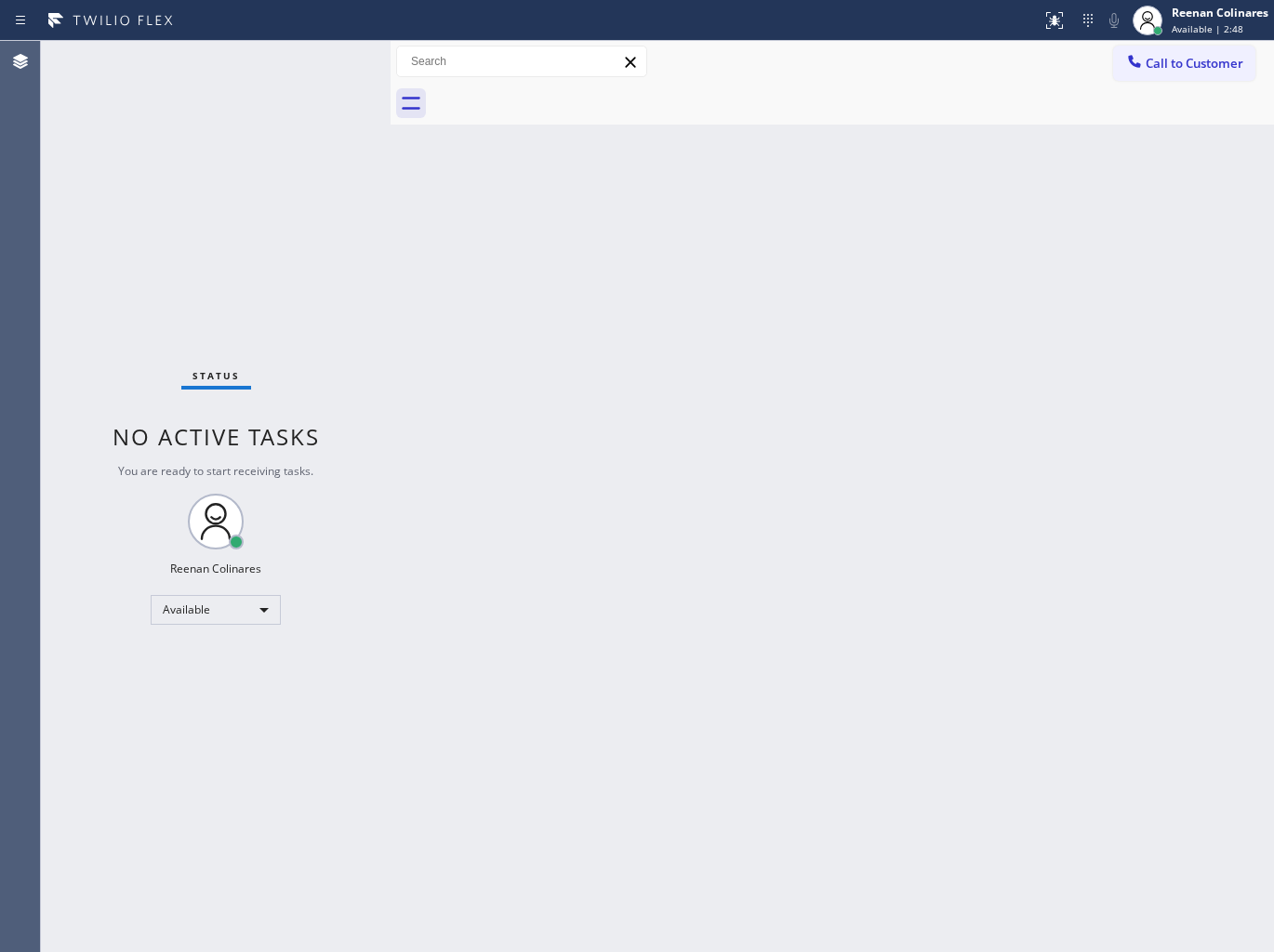
drag, startPoint x: 912, startPoint y: 418, endPoint x: 814, endPoint y: 535, distance: 152.6
click at [912, 418] on div "Back to Dashboard Change Sender ID Customers Technicians Select a contact Outbo…" at bounding box center [831, 497] width 883 height 911
click at [775, 316] on div "Back to Dashboard Change Sender ID Customers Technicians Select a contact Outbo…" at bounding box center [831, 497] width 883 height 911
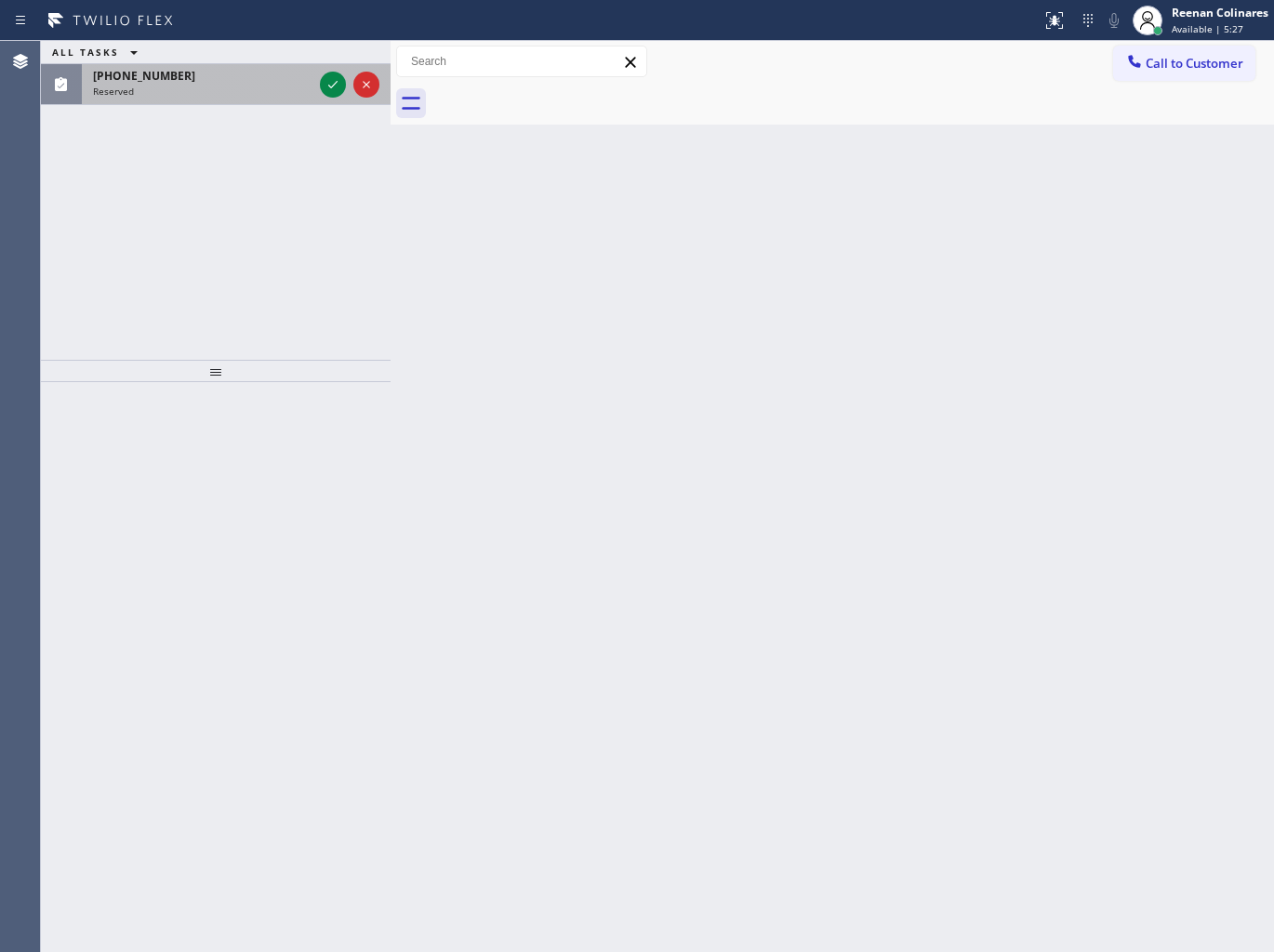
click at [243, 87] on div "Reserved" at bounding box center [203, 91] width 219 height 13
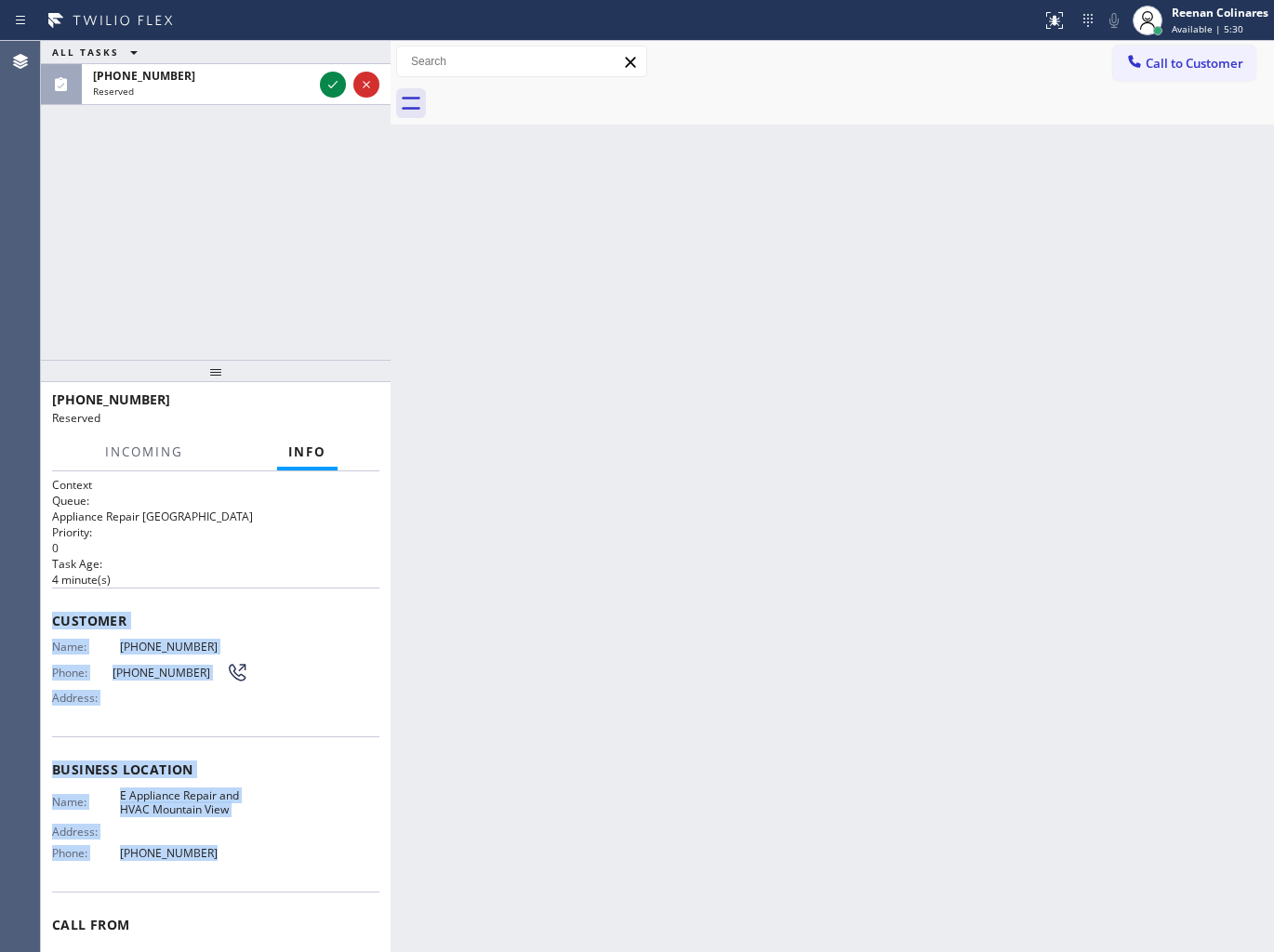
drag, startPoint x: 48, startPoint y: 619, endPoint x: 299, endPoint y: 867, distance: 352.9
click at [299, 867] on div "Context Queue: Appliance Repair High End Priority: 0 Task Age: [DEMOGRAPHIC_DAT…" at bounding box center [216, 712] width 350 height 481
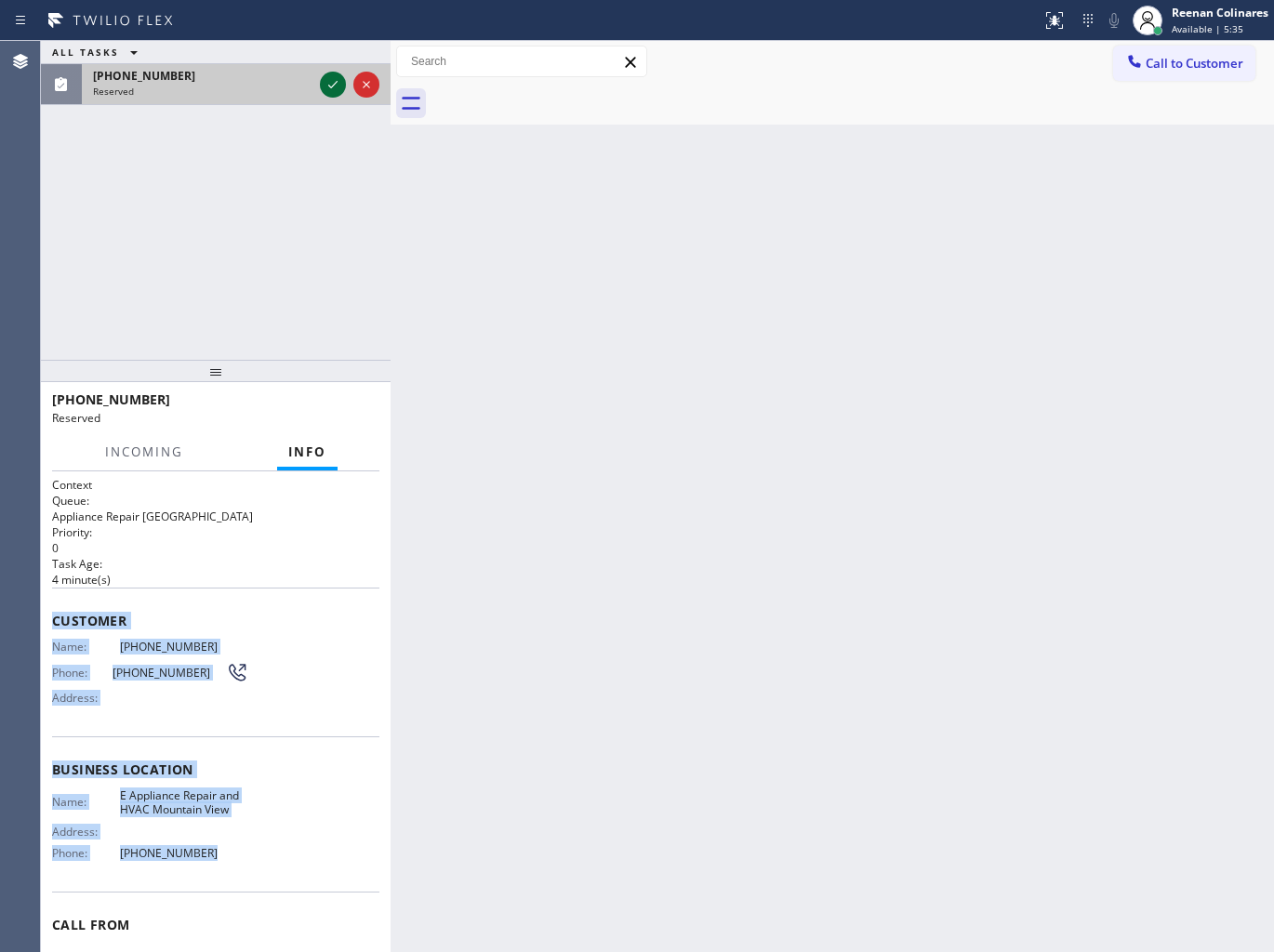
click at [330, 90] on icon at bounding box center [332, 84] width 22 height 22
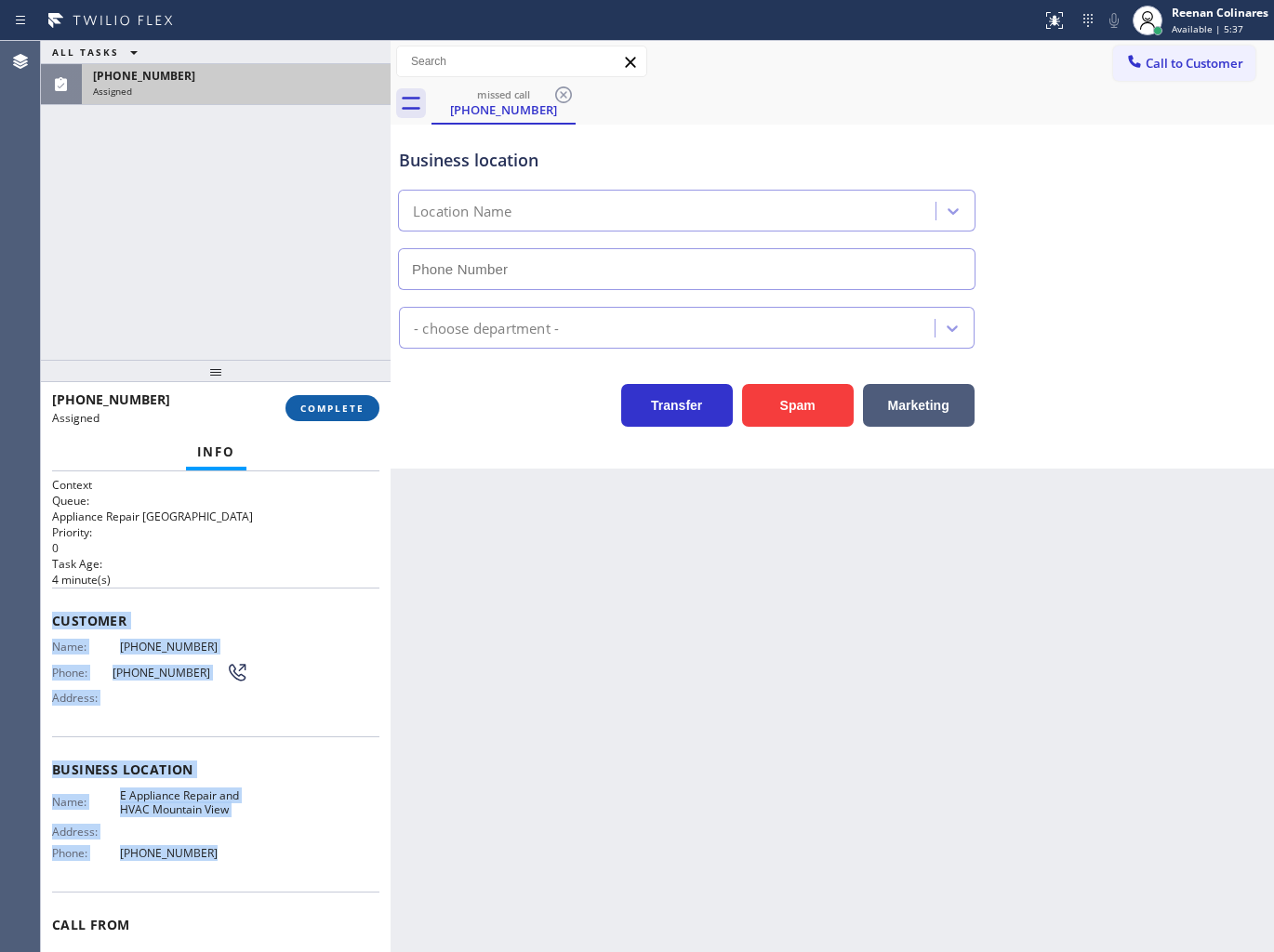
type input "[PHONE_NUMBER]"
click at [355, 402] on span "COMPLETE" at bounding box center [332, 408] width 64 height 13
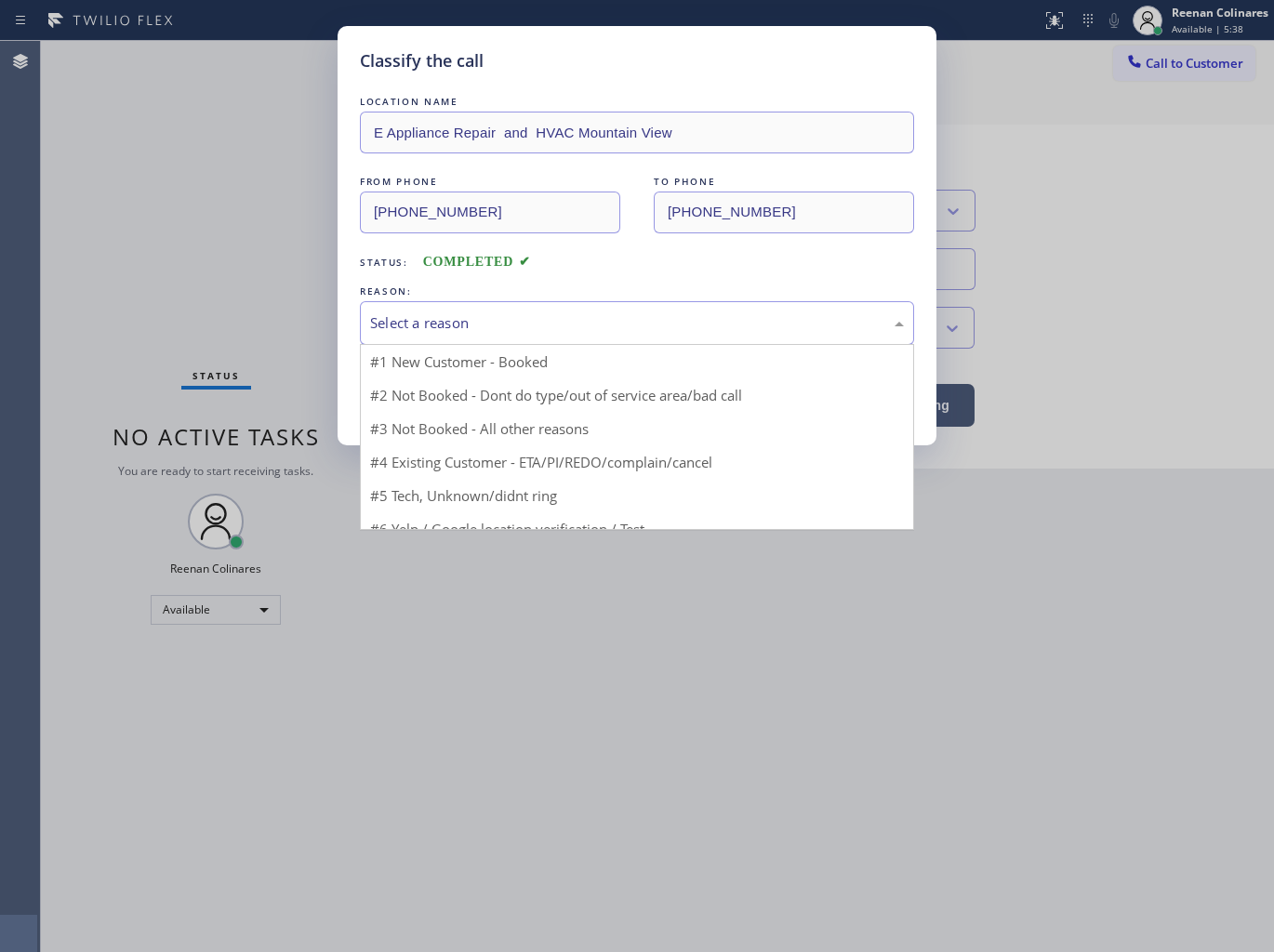
click at [456, 322] on div "Select a reason" at bounding box center [636, 323] width 533 height 21
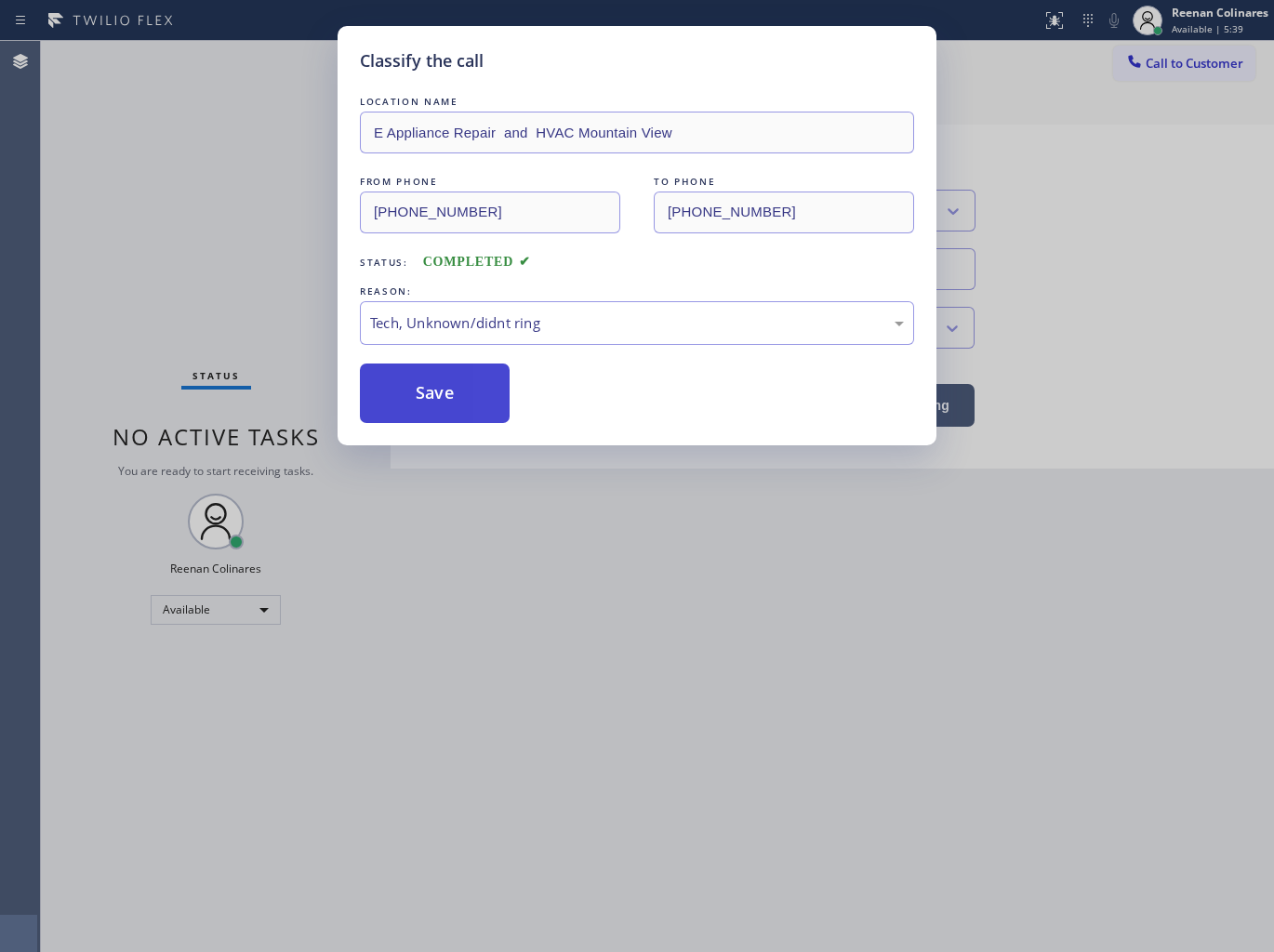
click at [405, 392] on button "Save" at bounding box center [434, 393] width 150 height 60
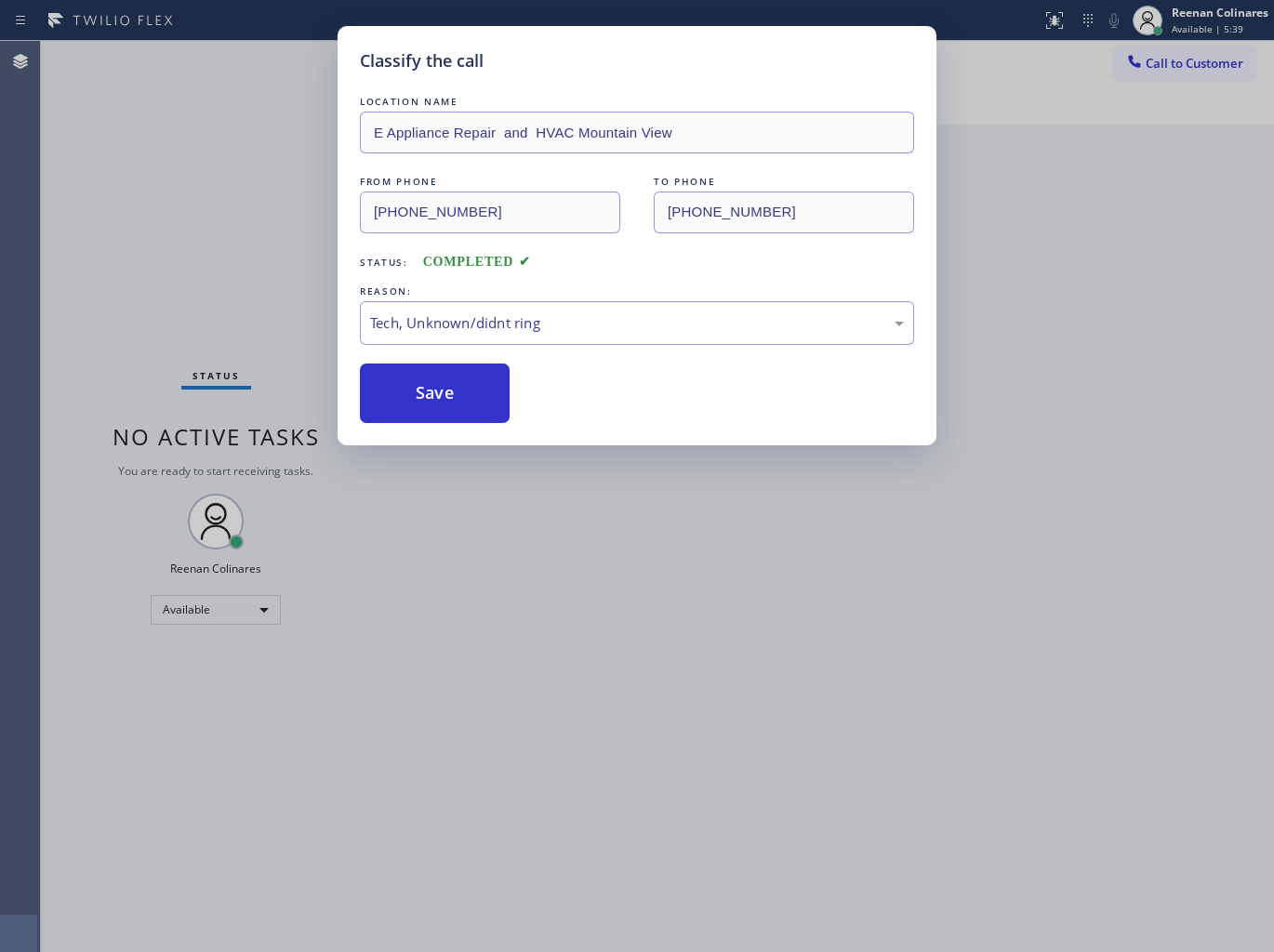
drag, startPoint x: 197, startPoint y: 237, endPoint x: 537, endPoint y: 183, distance: 344.3
click at [198, 237] on div "Classify the call LOCATION NAME E Appliance Repair and HVAC Mountain View FROM …" at bounding box center [637, 476] width 1274 height 952
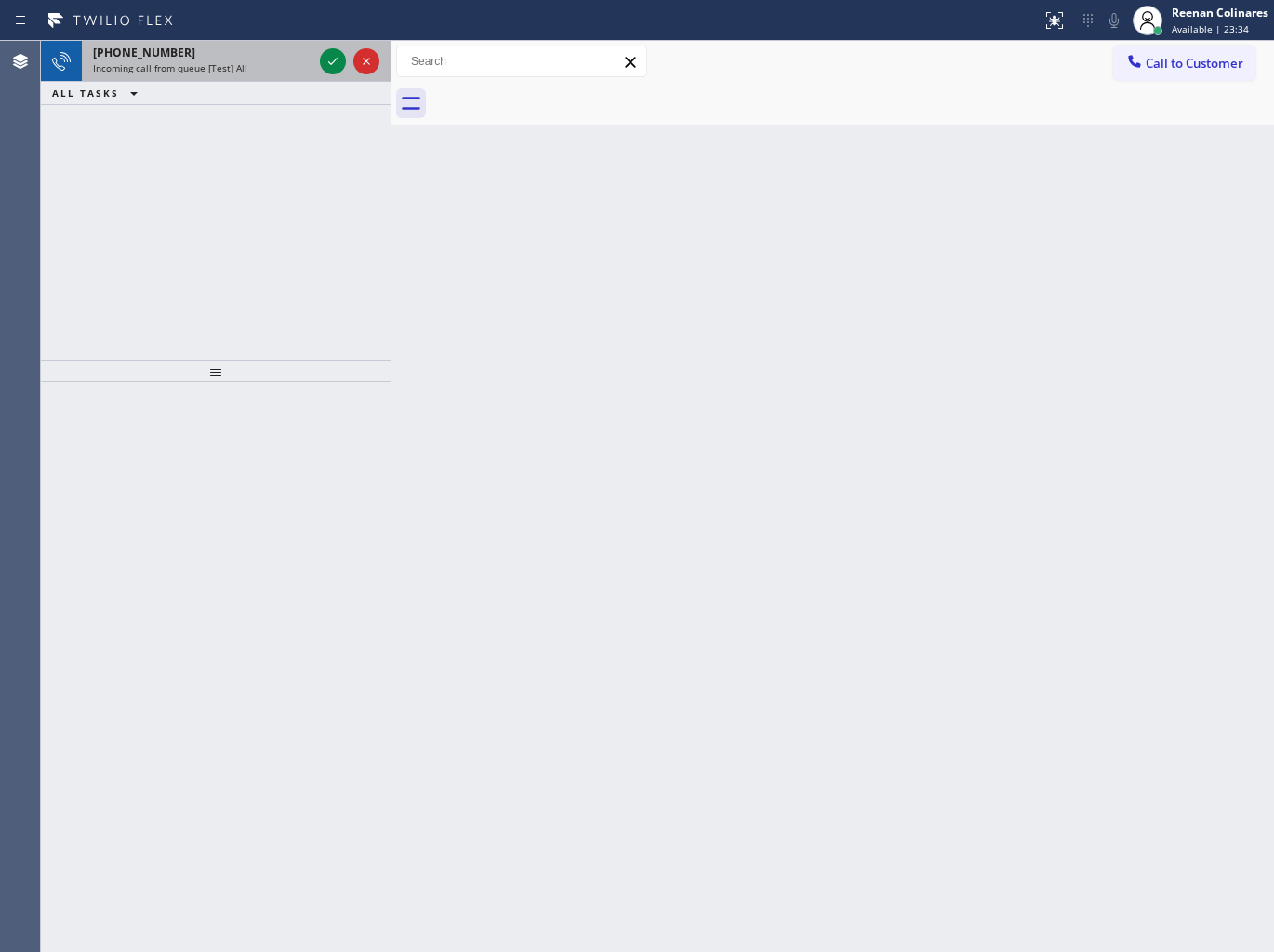
click at [170, 56] on div "[PHONE_NUMBER]" at bounding box center [203, 52] width 219 height 15
click at [331, 58] on icon at bounding box center [332, 61] width 22 height 22
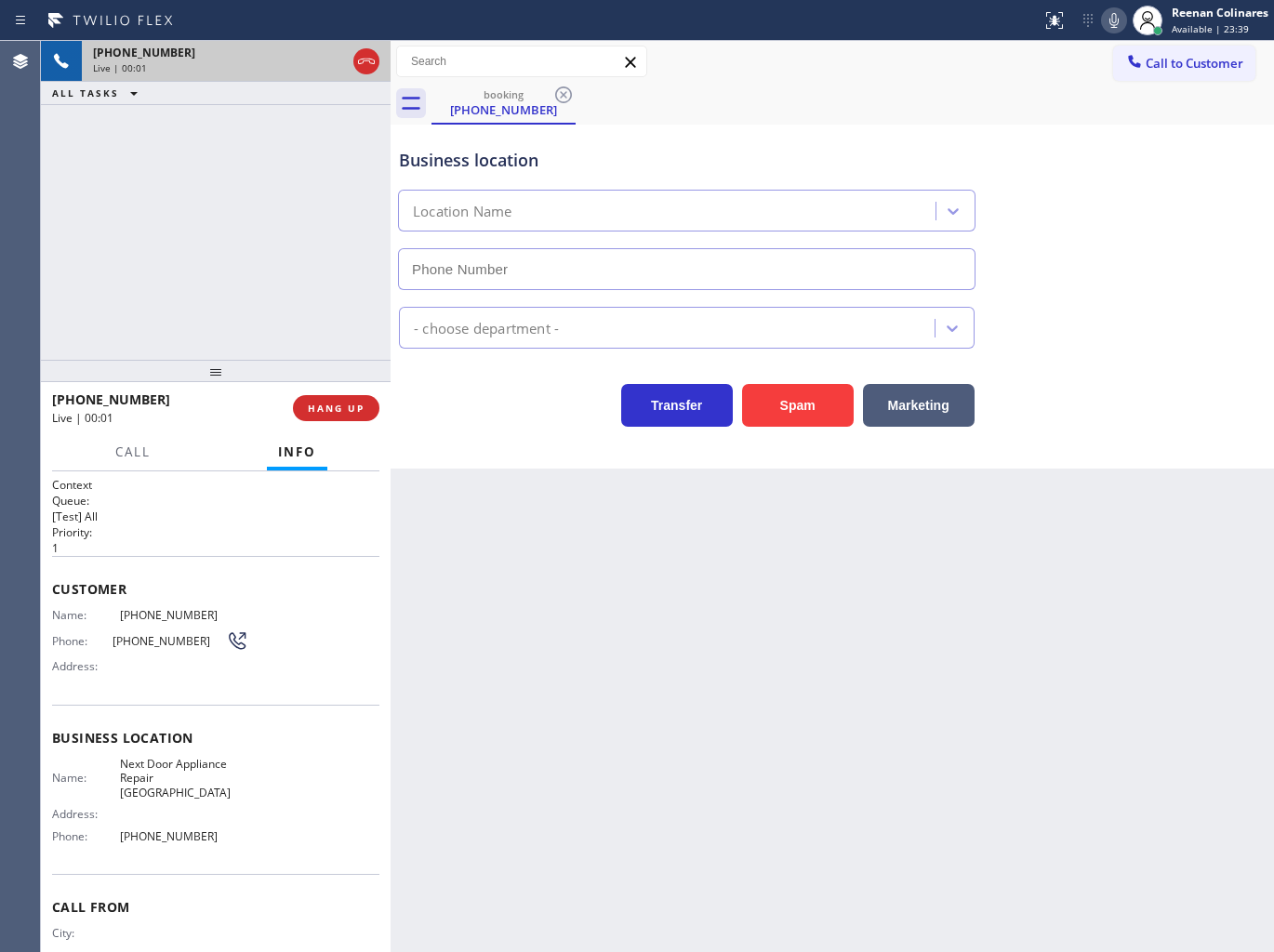
type input "[PHONE_NUMBER]"
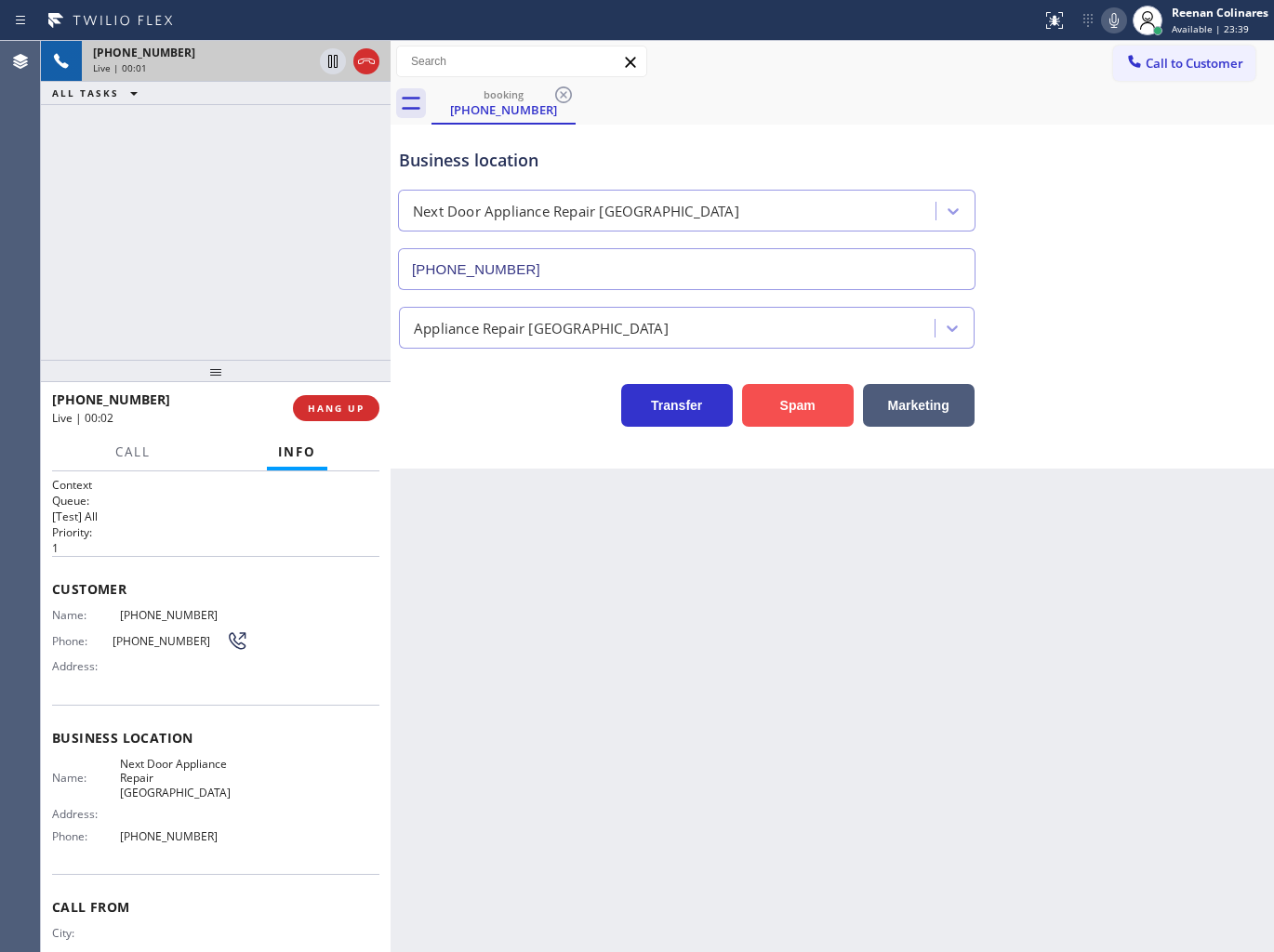
click at [776, 410] on button "Spam" at bounding box center [797, 405] width 111 height 43
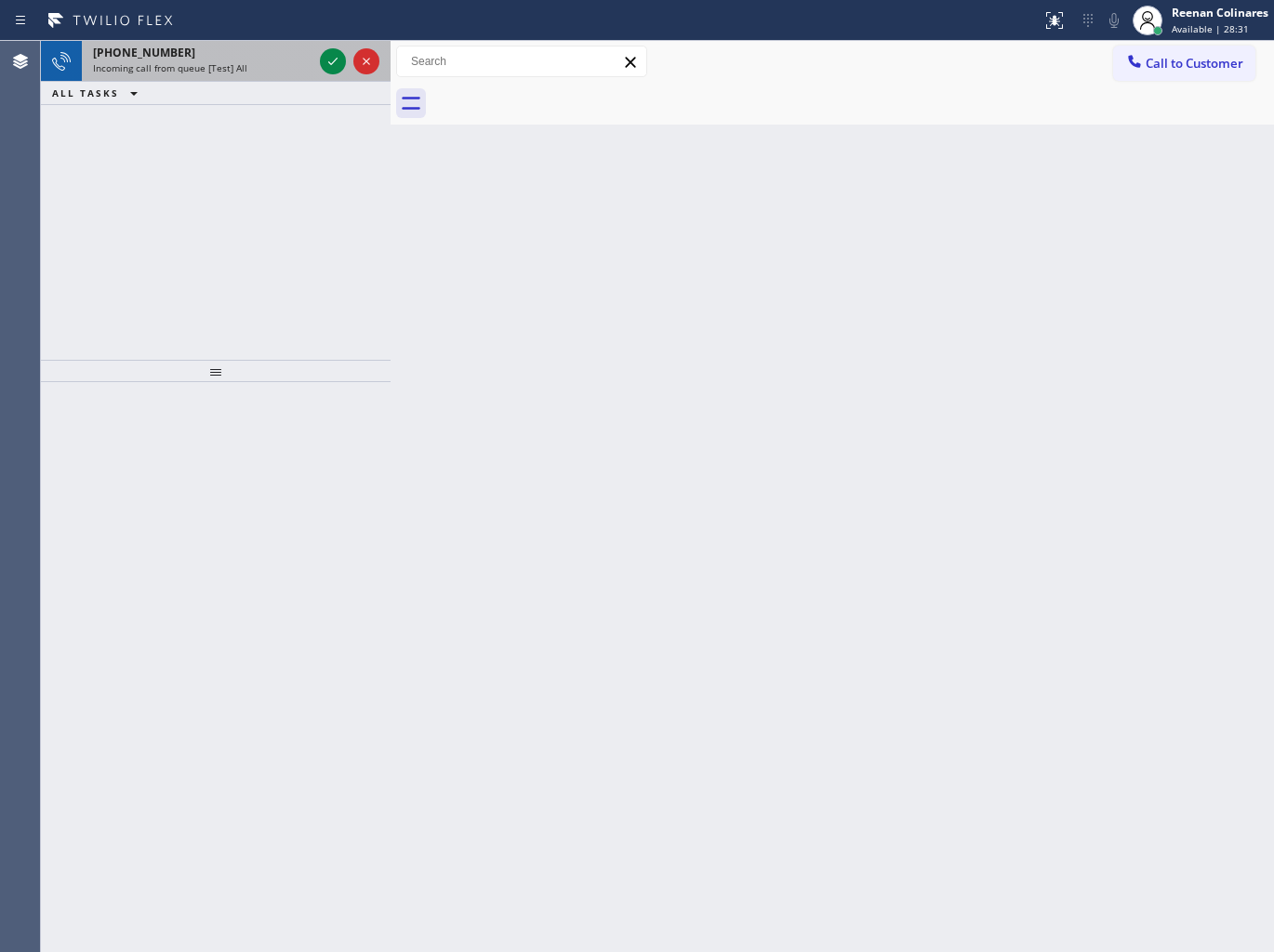
click at [216, 61] on span "Incoming call from queue [Test] All" at bounding box center [170, 68] width 155 height 13
click at [238, 67] on span "Incoming call from queue [Test] All" at bounding box center [170, 68] width 155 height 13
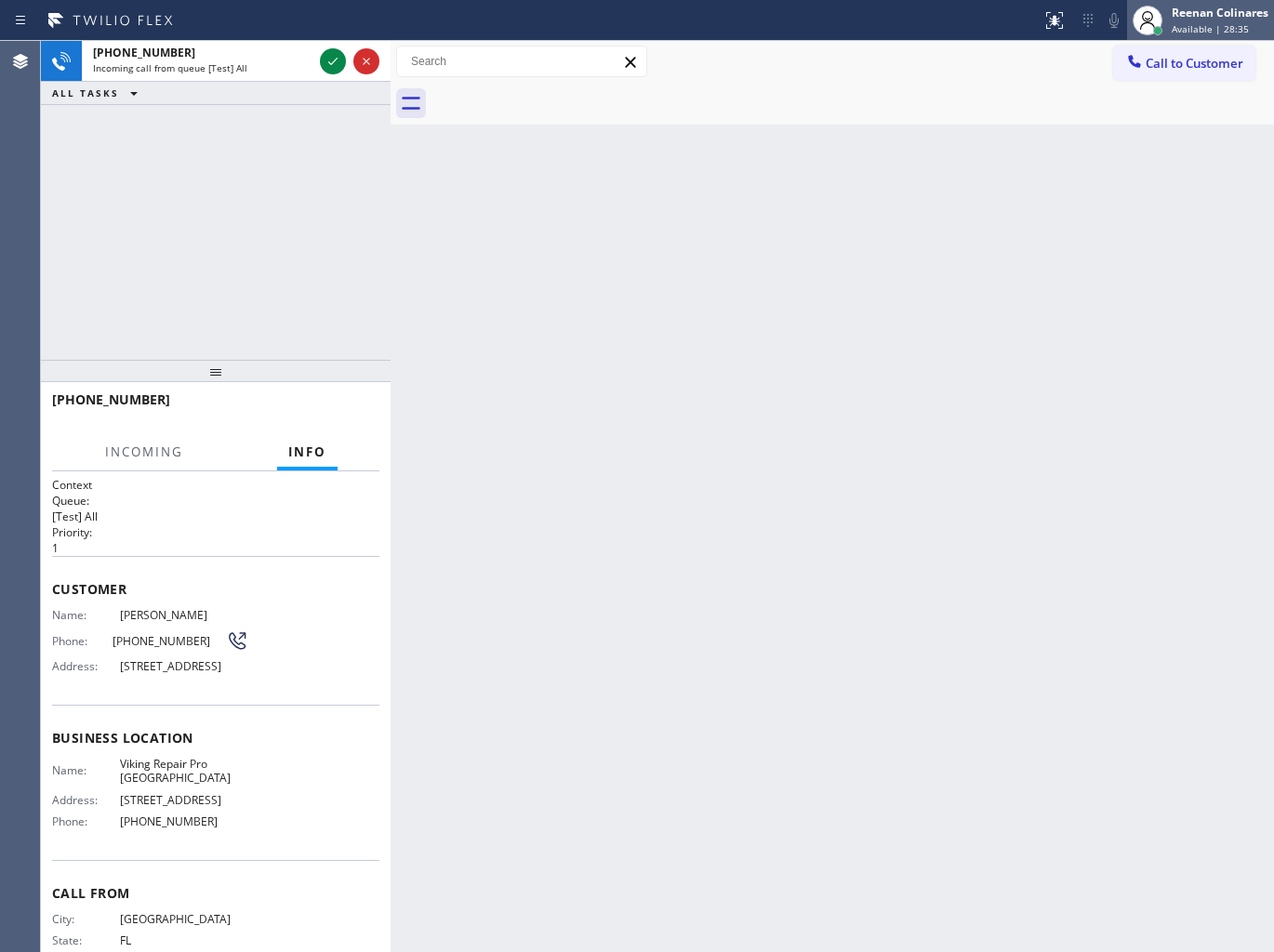
click at [1194, 22] on span "Available | 28:35" at bounding box center [1210, 29] width 77 height 13
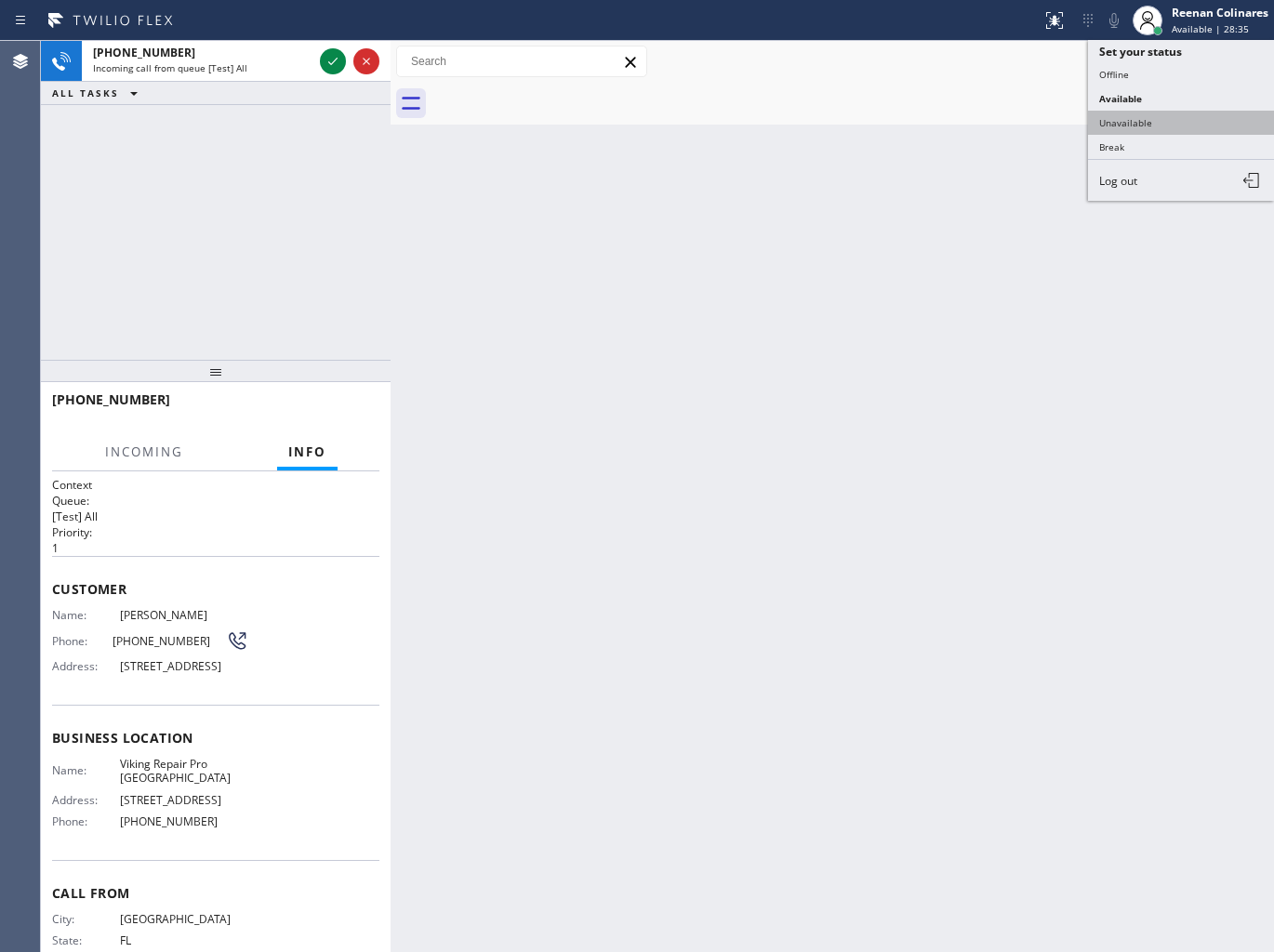
click at [1130, 114] on button "Unavailable" at bounding box center [1181, 122] width 186 height 24
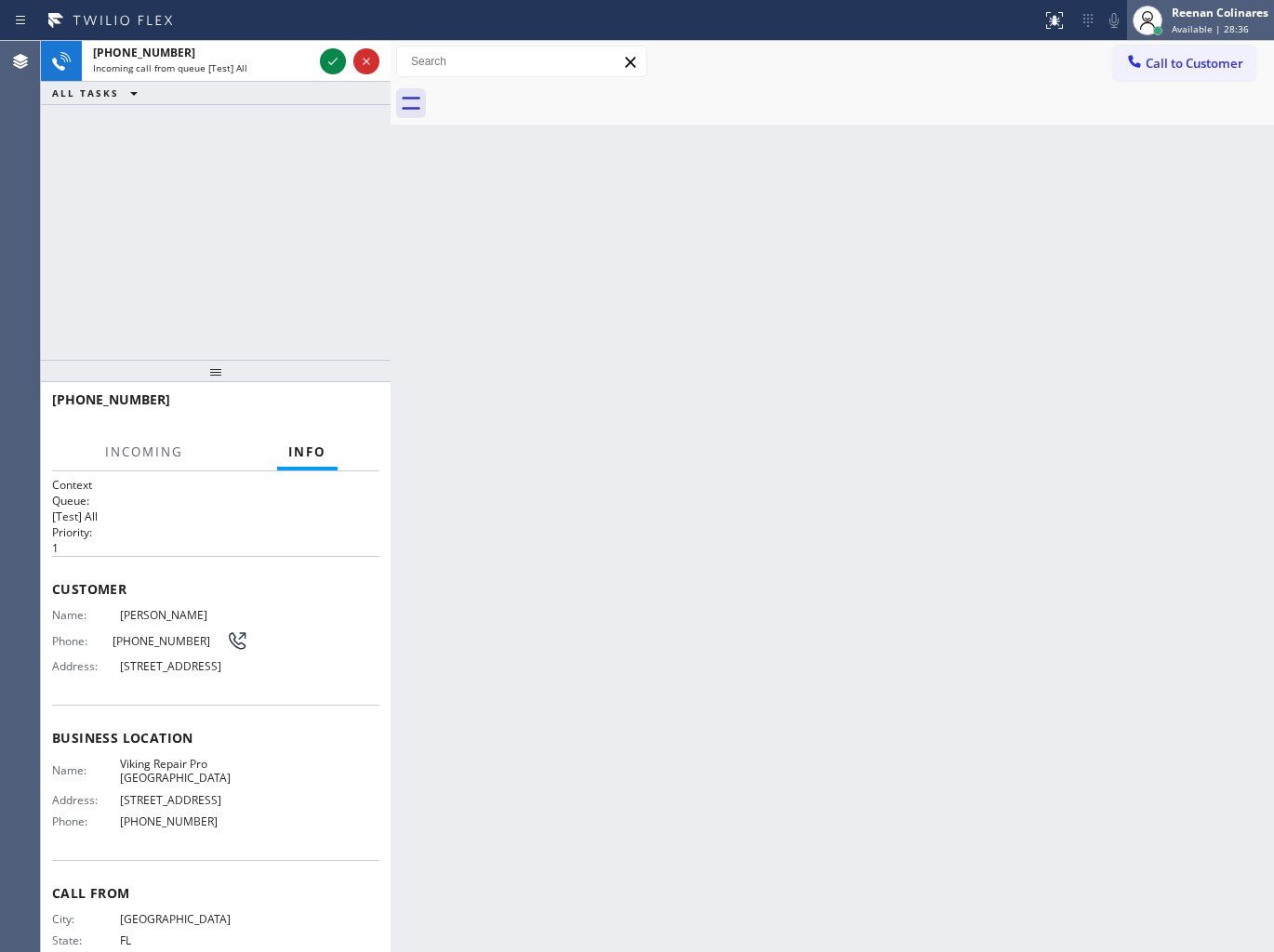
click at [1175, 35] on span "Available | 28:36" at bounding box center [1210, 29] width 77 height 13
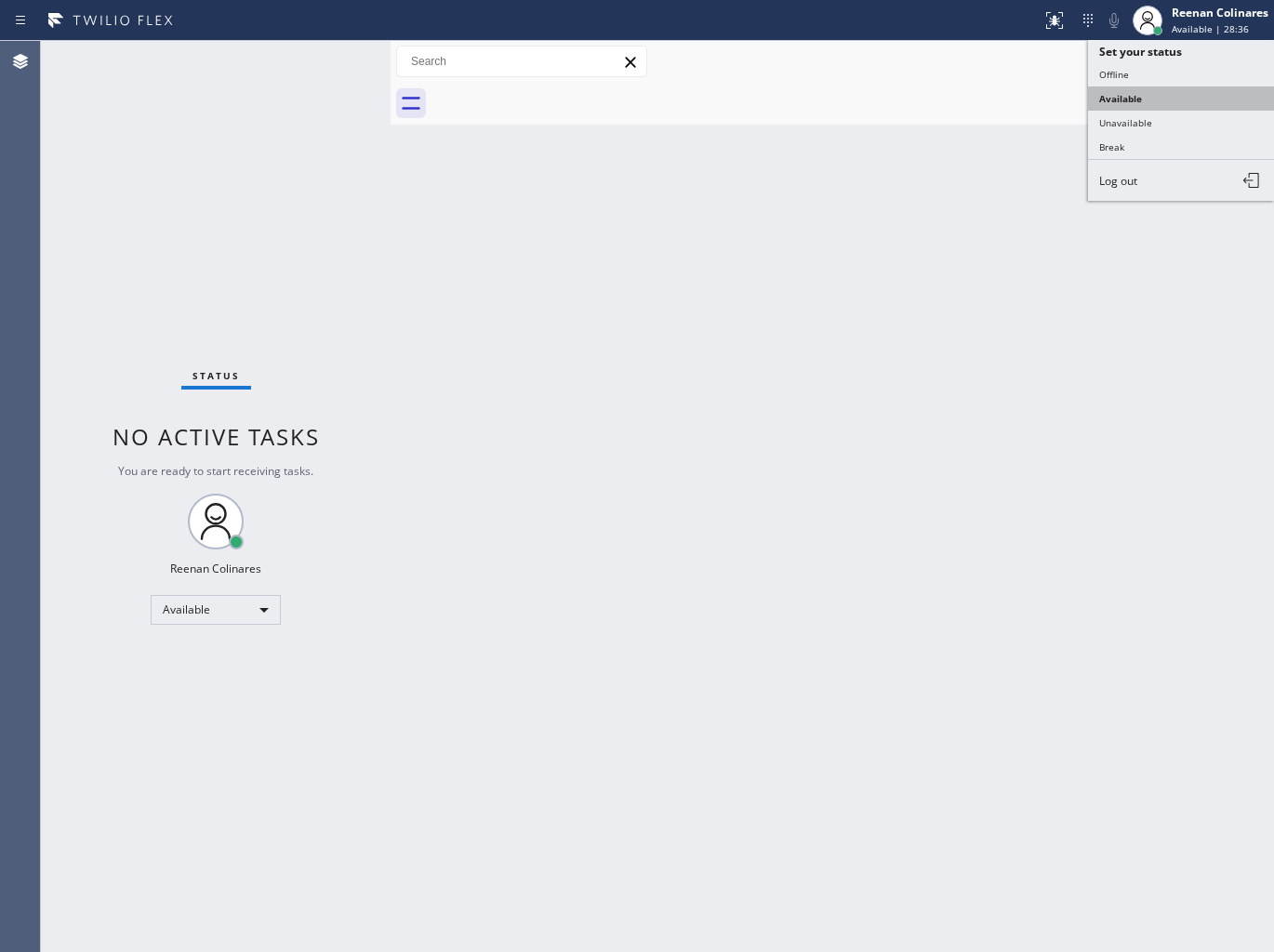
click at [1110, 94] on button "Available" at bounding box center [1181, 98] width 186 height 24
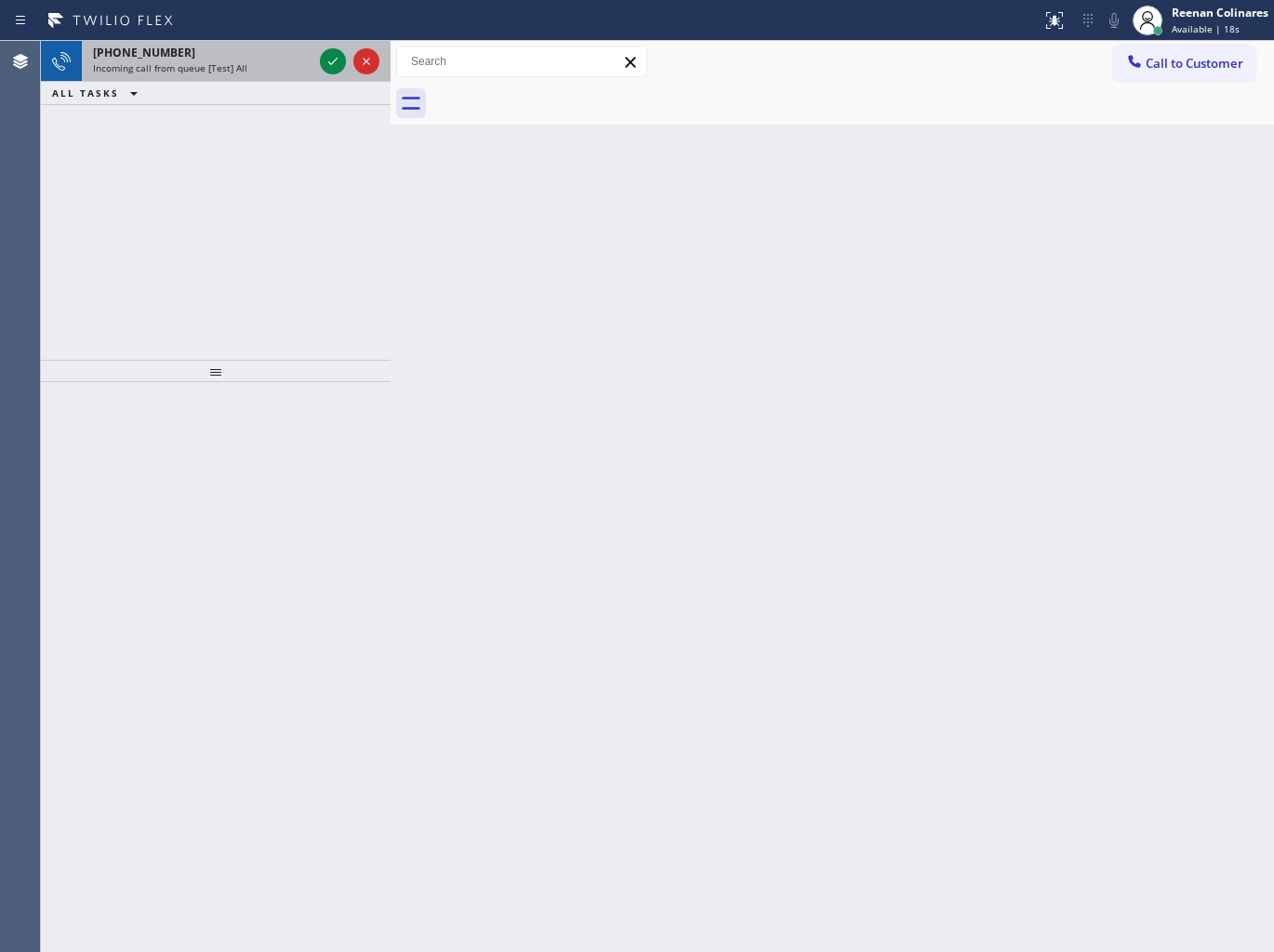
click at [233, 67] on span "Incoming call from queue [Test] All" at bounding box center [170, 68] width 155 height 13
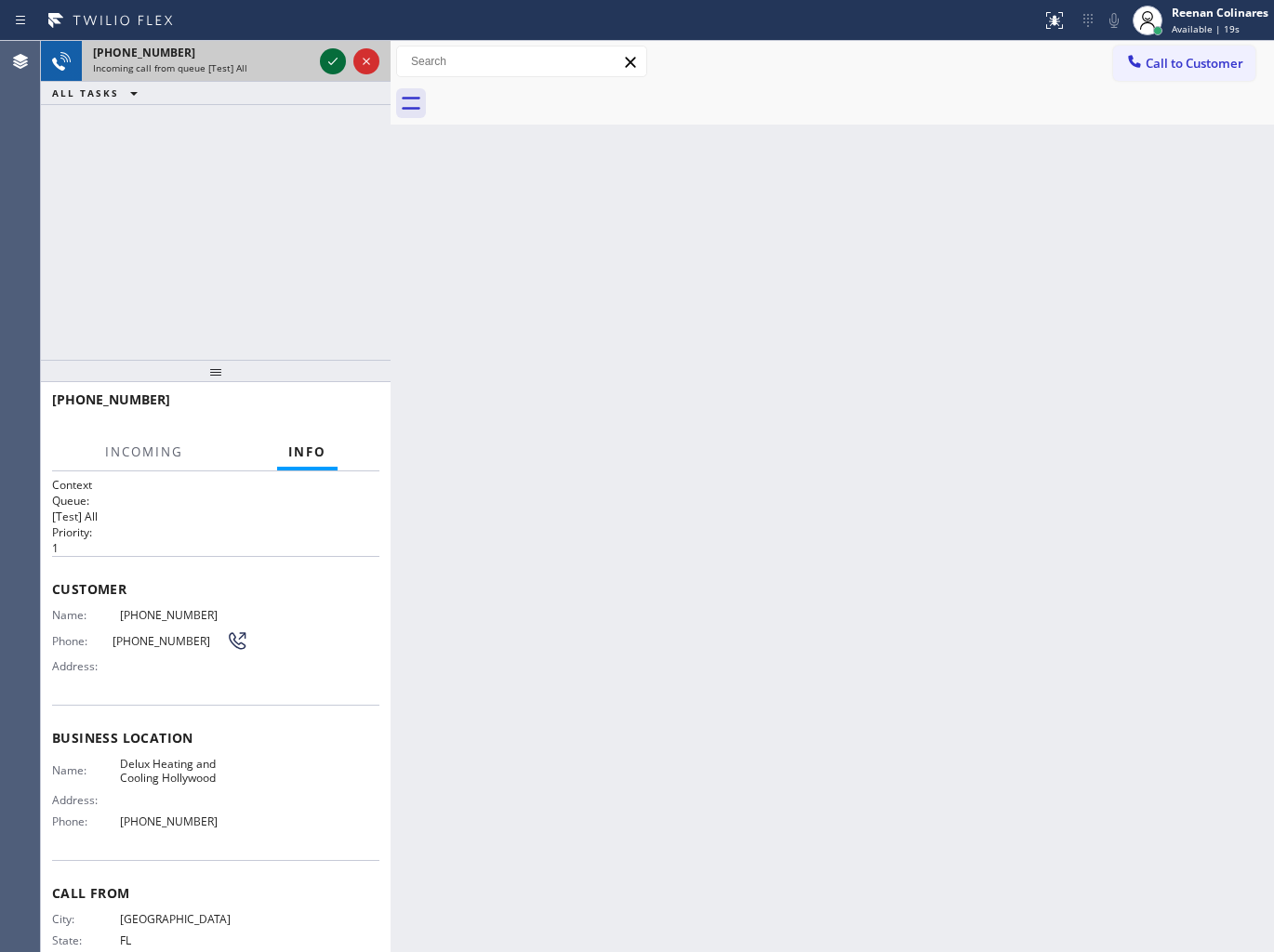
click at [330, 66] on icon at bounding box center [332, 61] width 22 height 22
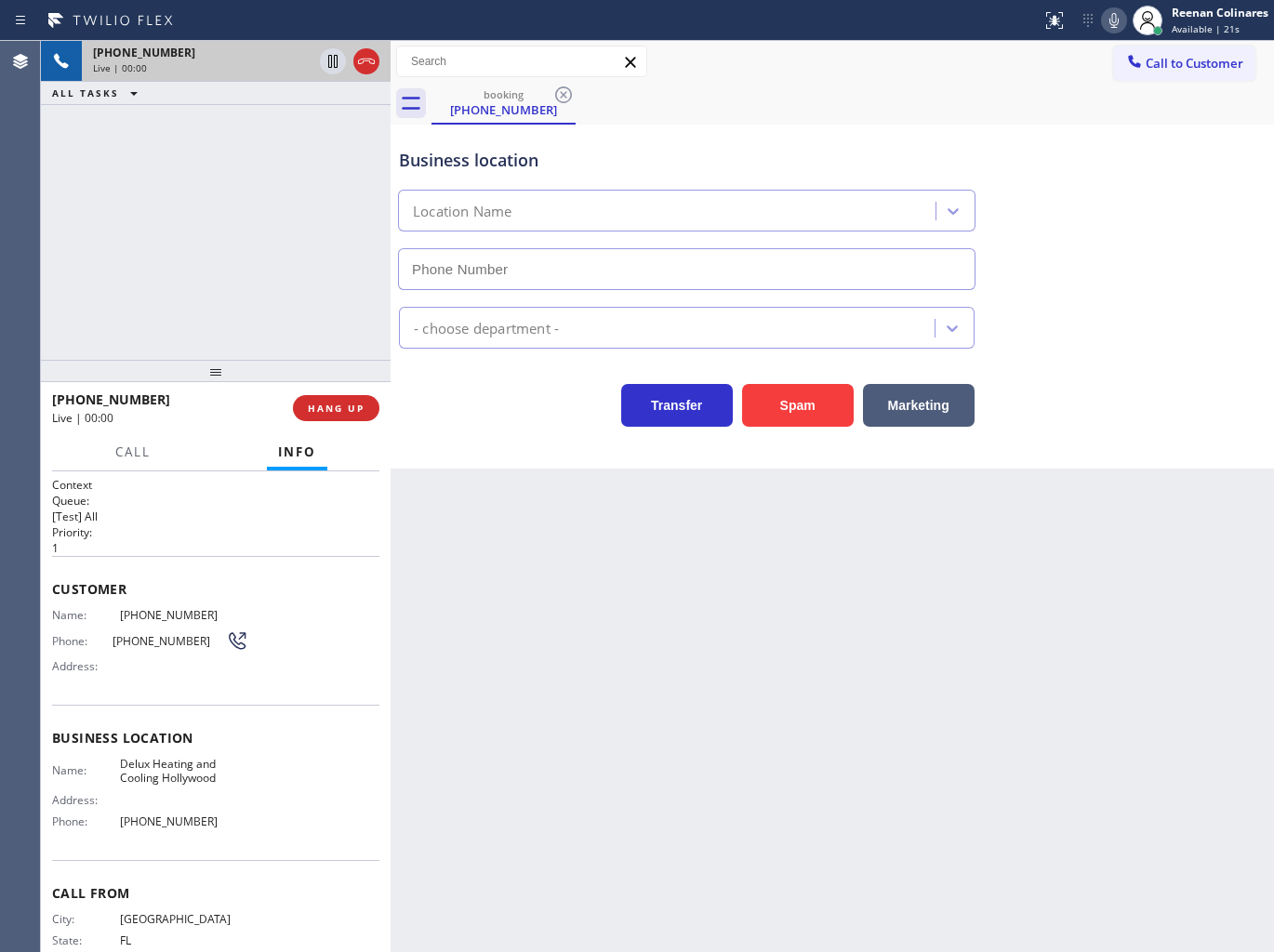
type input "[PHONE_NUMBER]"
click at [793, 415] on button "Spam" at bounding box center [797, 405] width 111 height 43
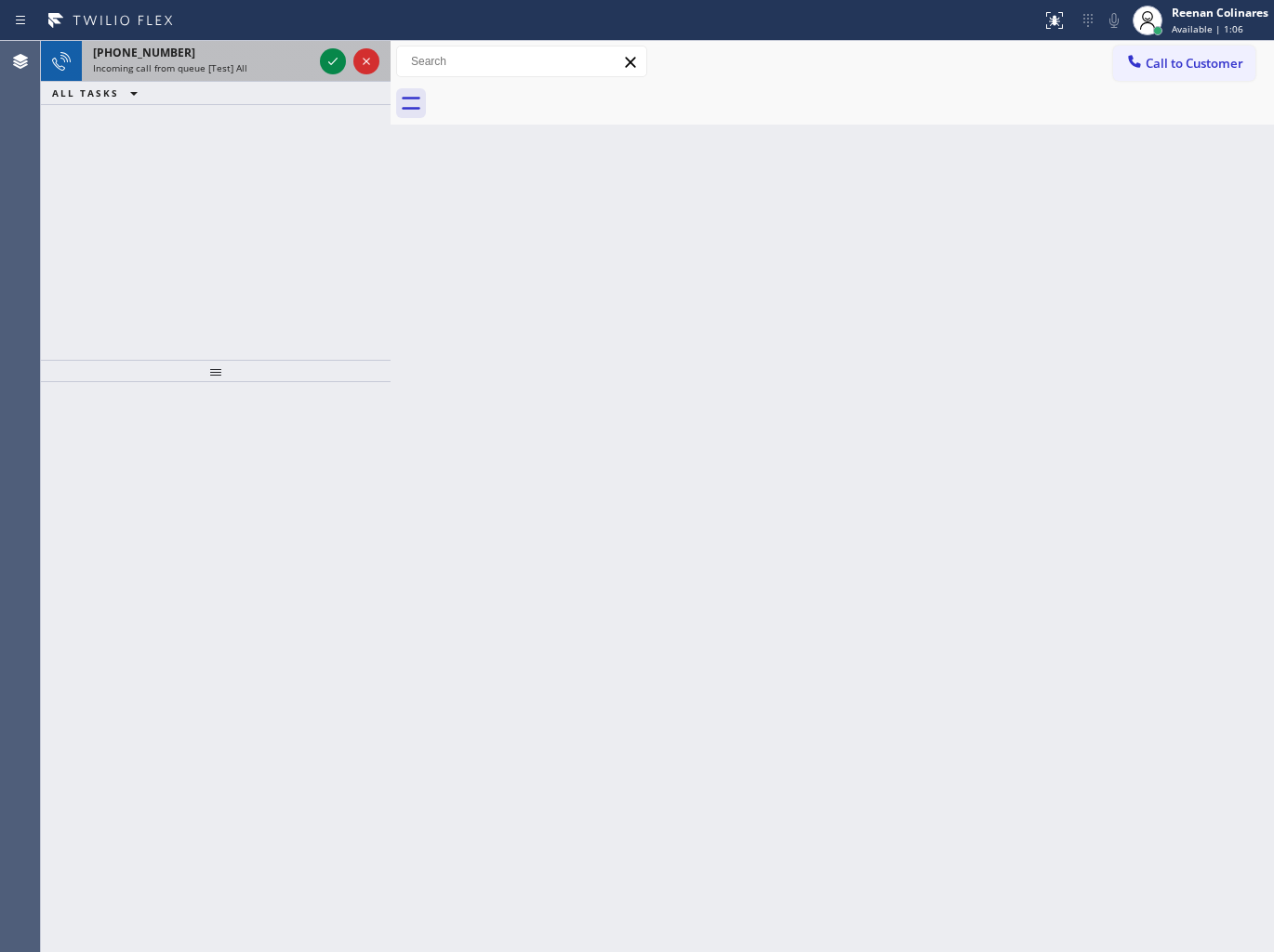
drag, startPoint x: 200, startPoint y: 89, endPoint x: 218, endPoint y: 63, distance: 31.6
click at [218, 63] on div "[PHONE_NUMBER] Incoming call from queue [Test] All" at bounding box center [199, 61] width 234 height 41
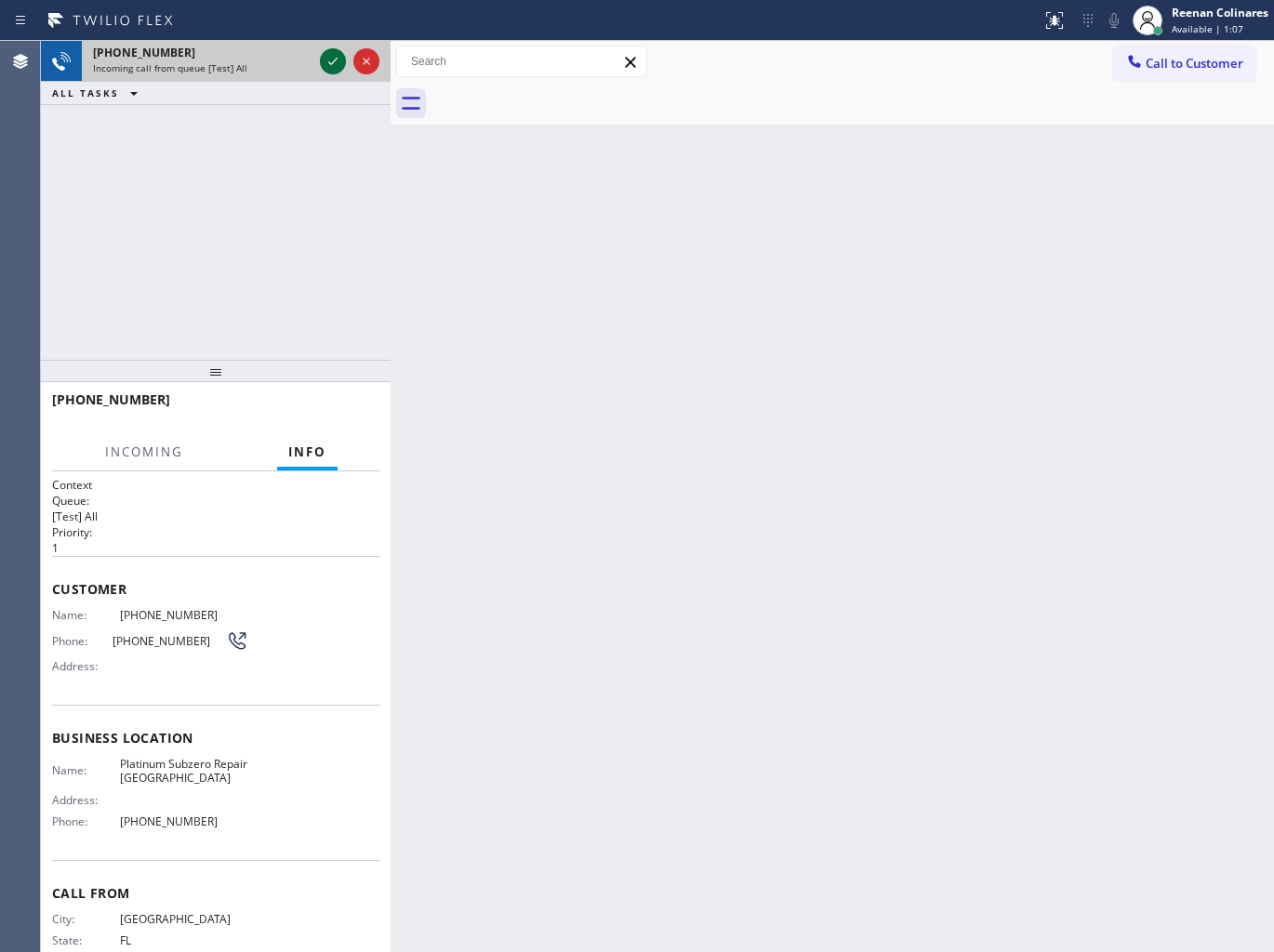
click at [322, 59] on icon at bounding box center [332, 61] width 22 height 22
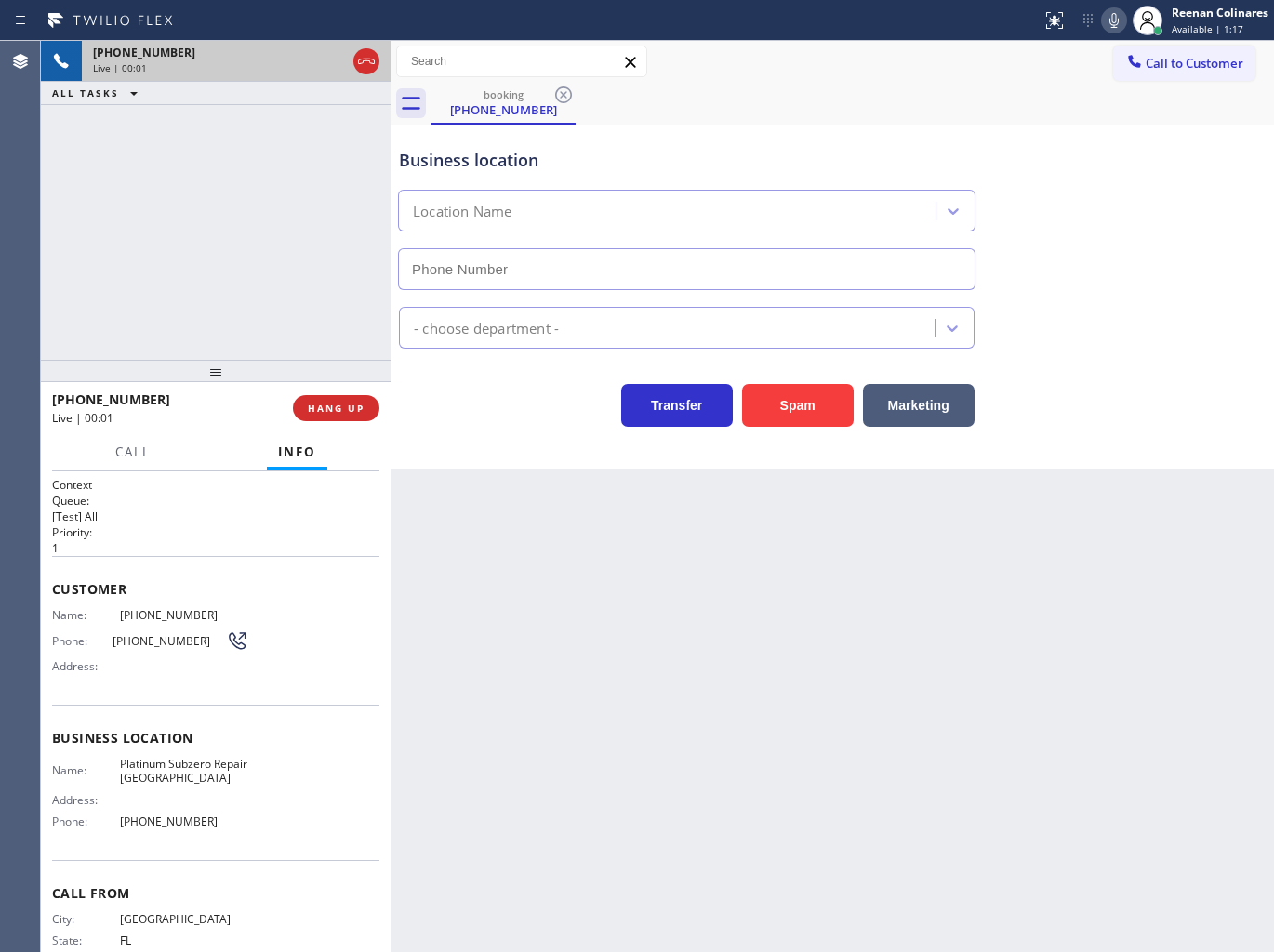
type input "[PHONE_NUMBER]"
drag, startPoint x: 807, startPoint y: 404, endPoint x: 886, endPoint y: 290, distance: 138.7
click at [815, 397] on button "Spam" at bounding box center [797, 405] width 111 height 43
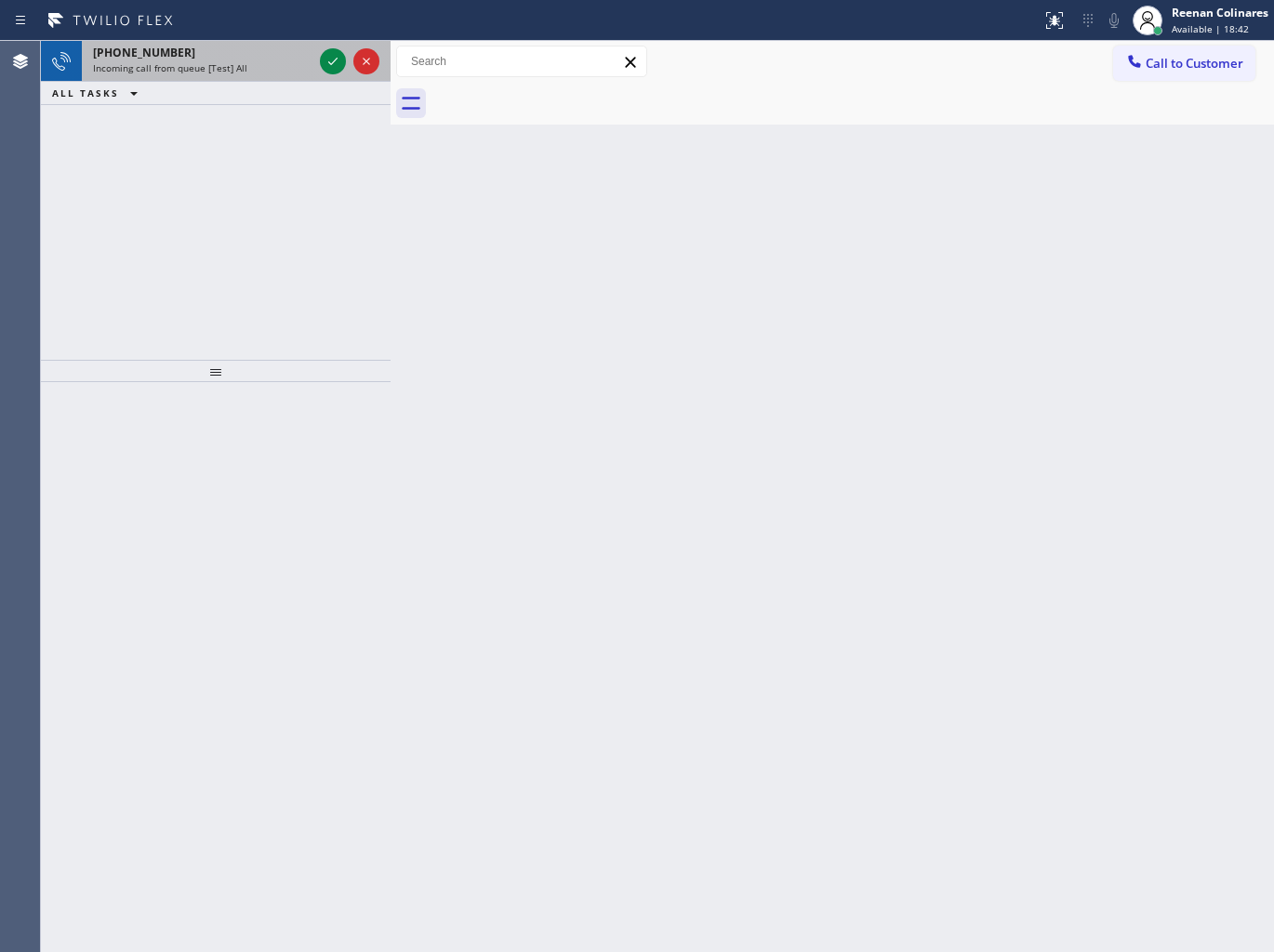
click at [206, 54] on div "[PHONE_NUMBER]" at bounding box center [203, 52] width 219 height 15
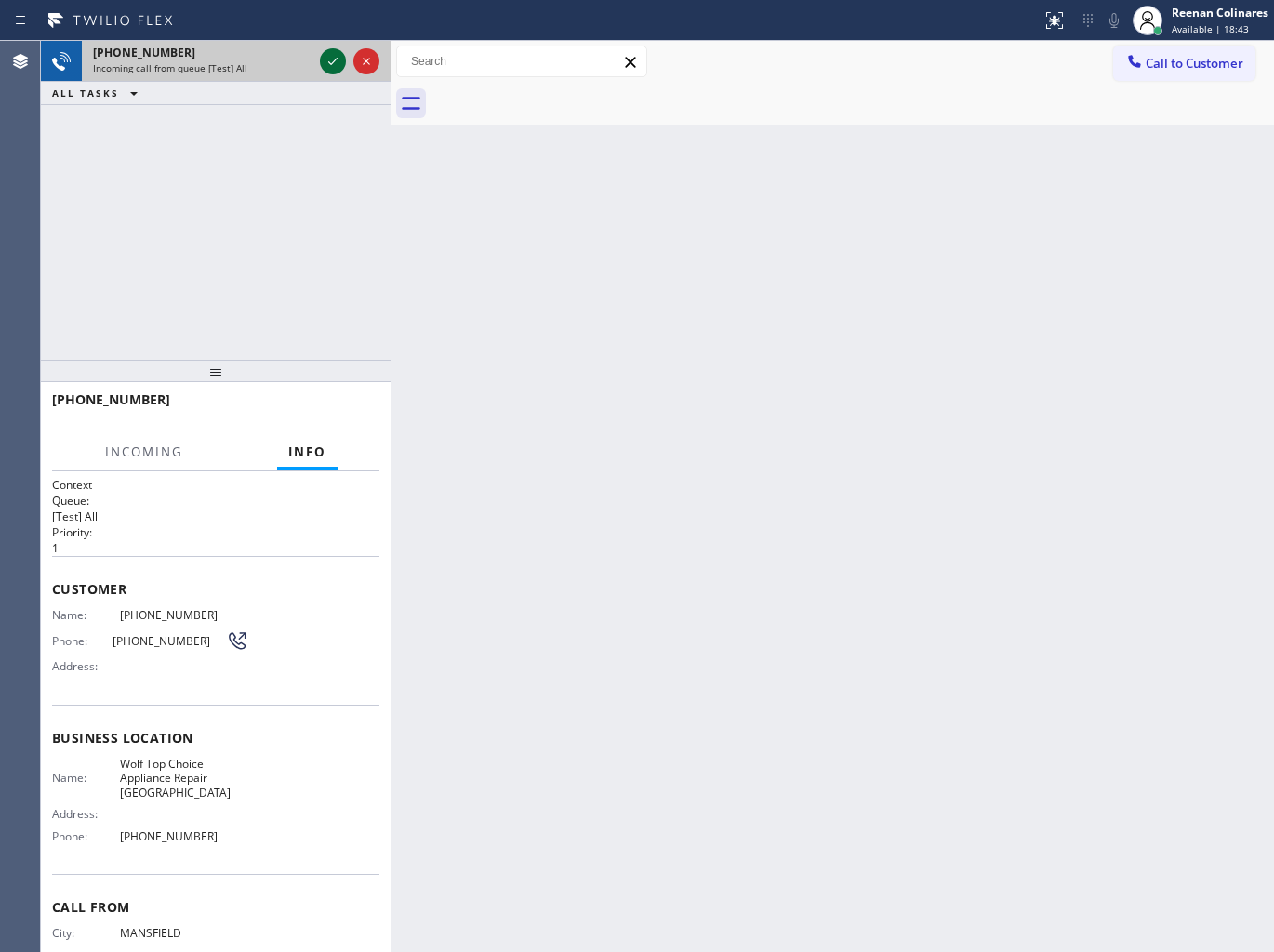
click at [336, 65] on icon at bounding box center [332, 61] width 22 height 22
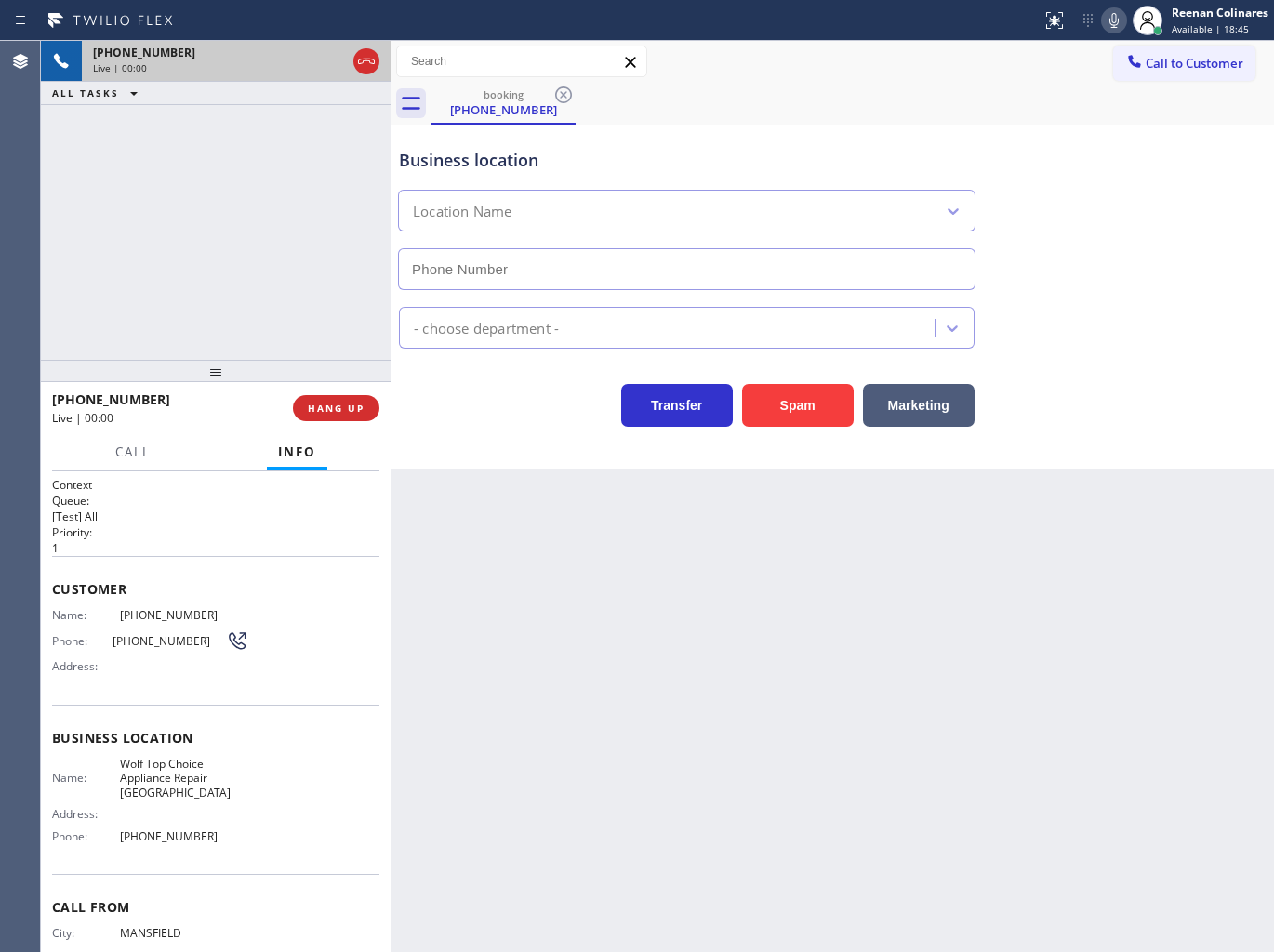
type input "[PHONE_NUMBER]"
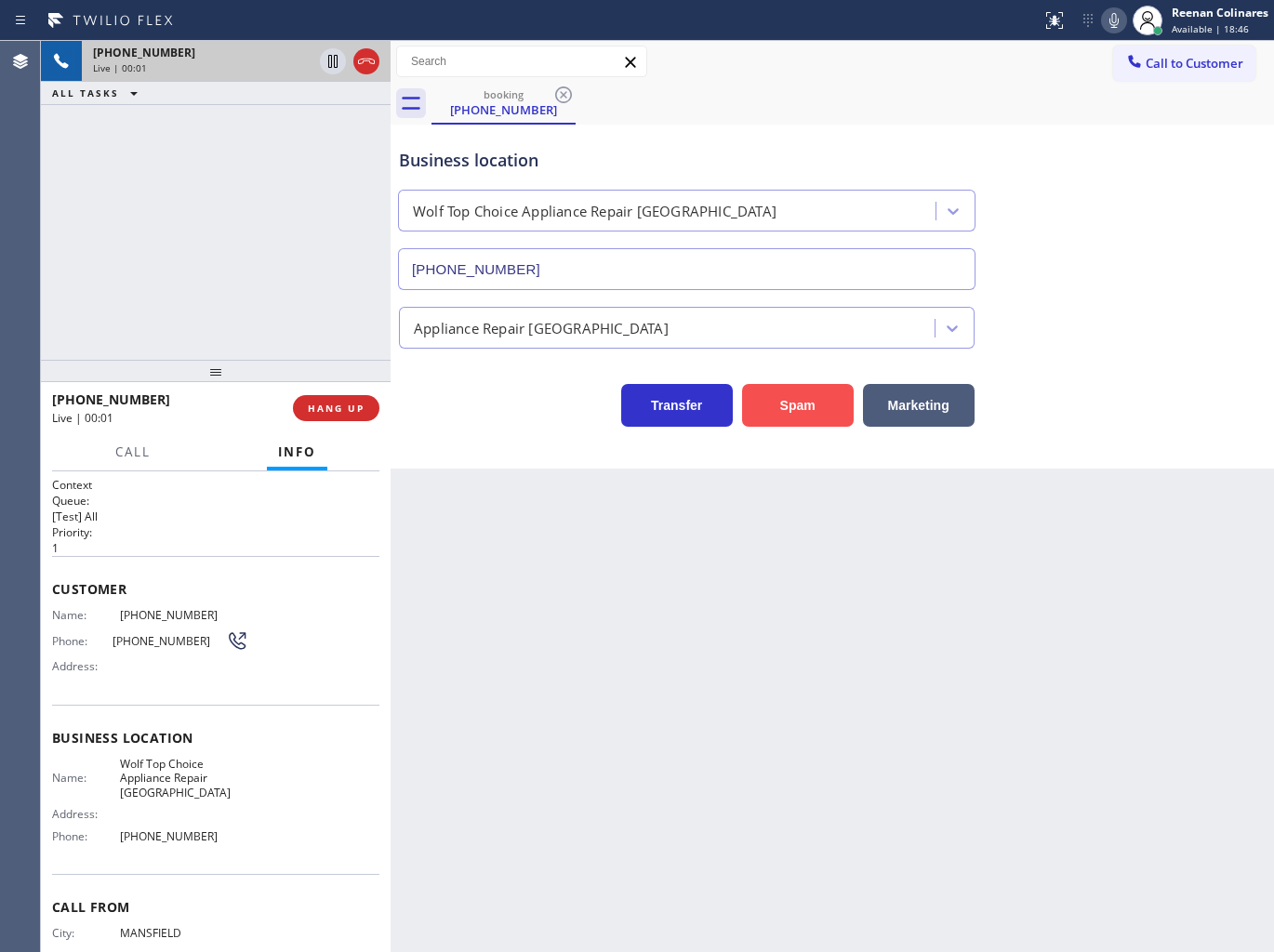
click at [811, 400] on button "Spam" at bounding box center [797, 405] width 111 height 43
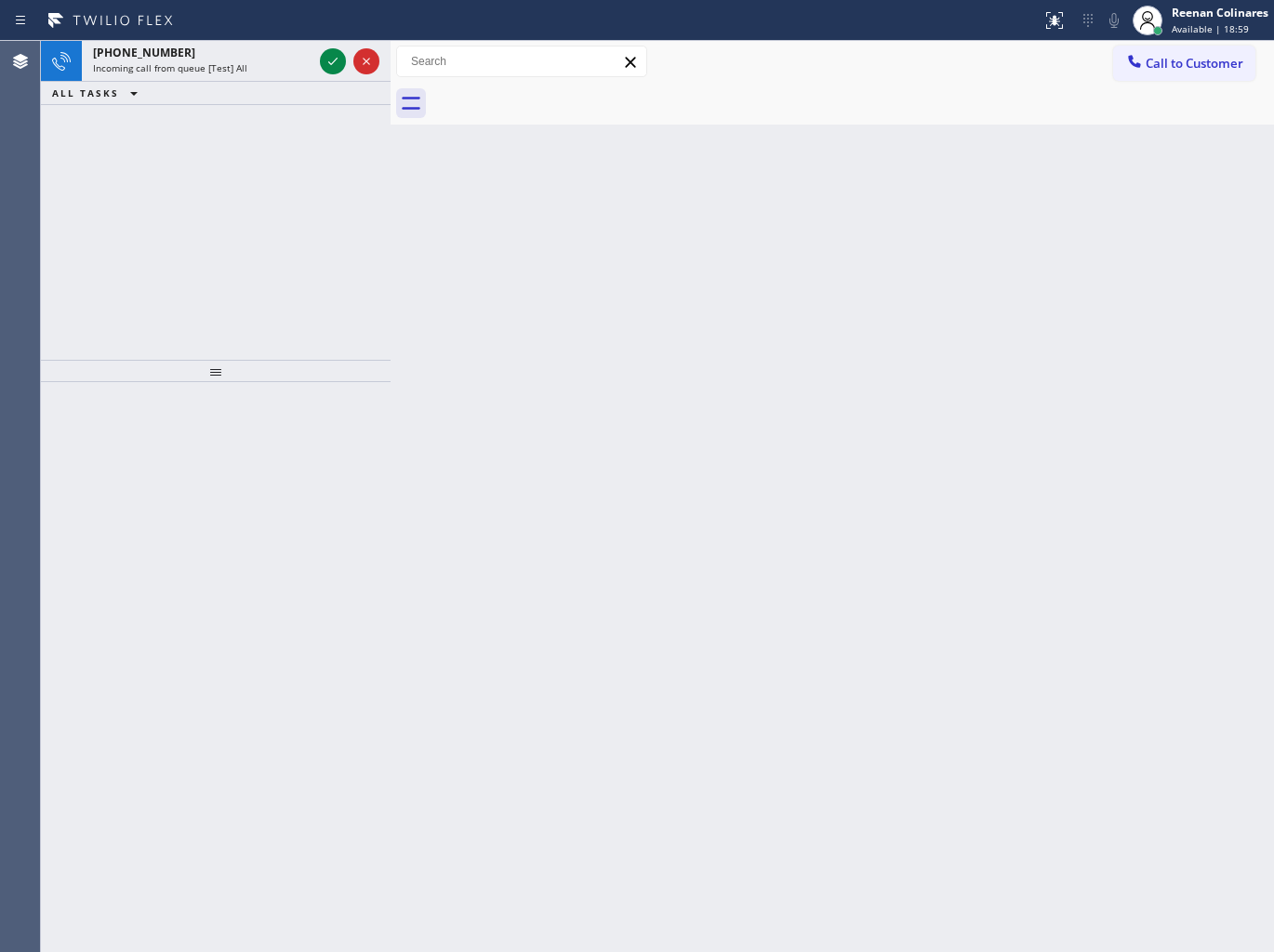
click at [257, 85] on div "ALL TASKS ALL TASKS ACTIVE TASKS TASKS IN WRAP UP" at bounding box center [216, 93] width 350 height 23
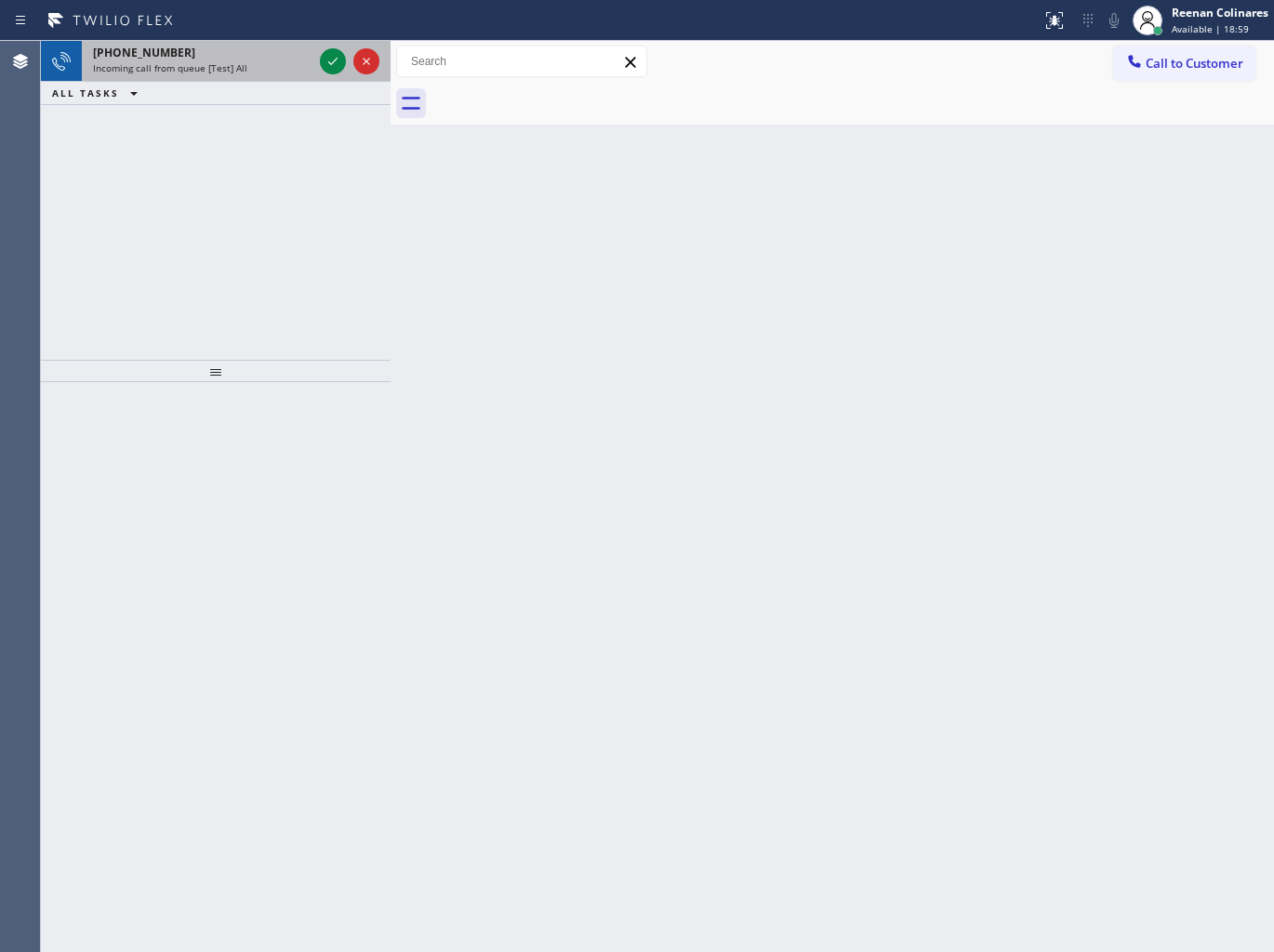
click at [273, 66] on div "Incoming call from queue [Test] All" at bounding box center [203, 68] width 219 height 13
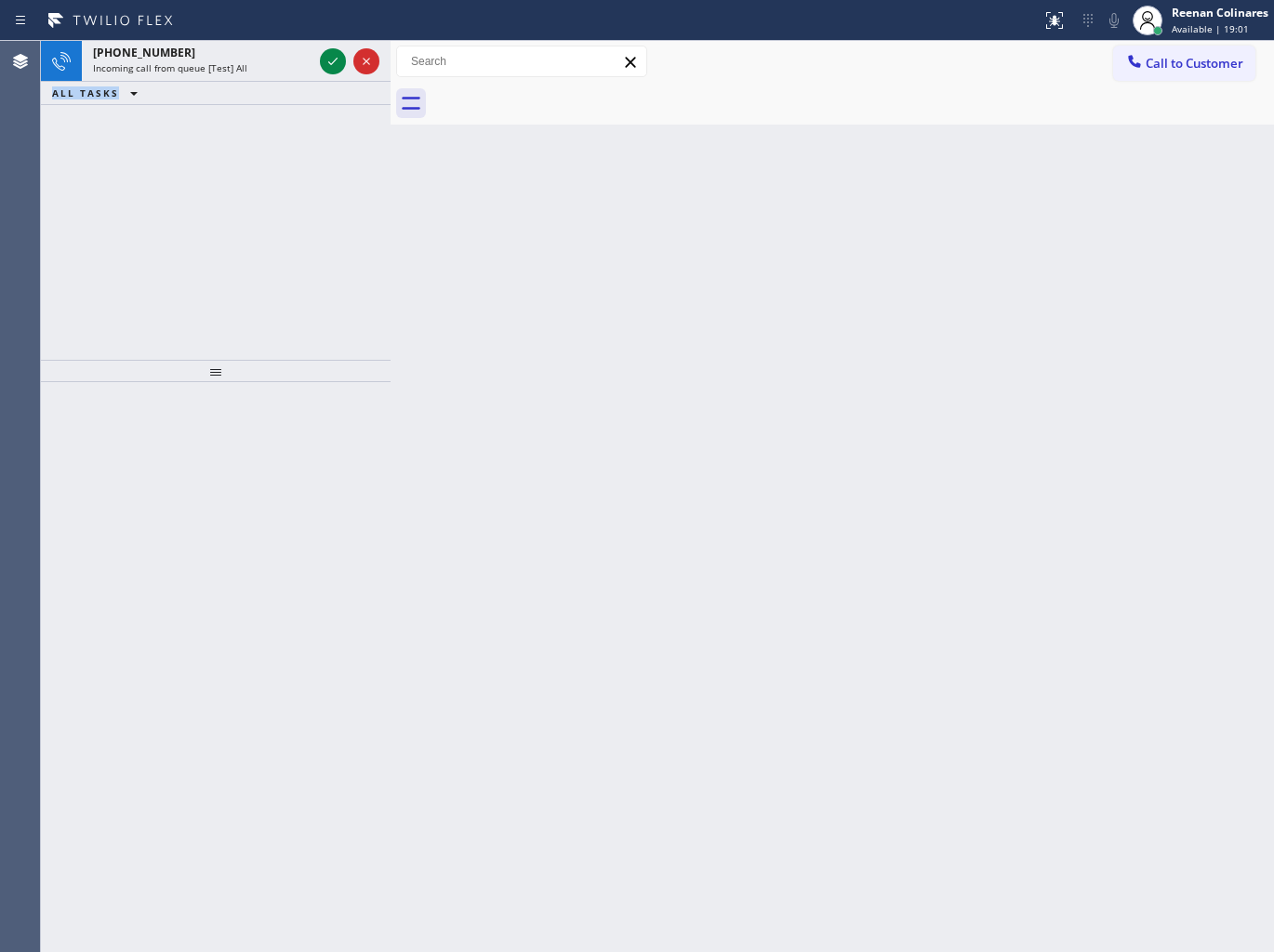
click at [331, 63] on icon at bounding box center [333, 61] width 10 height 8
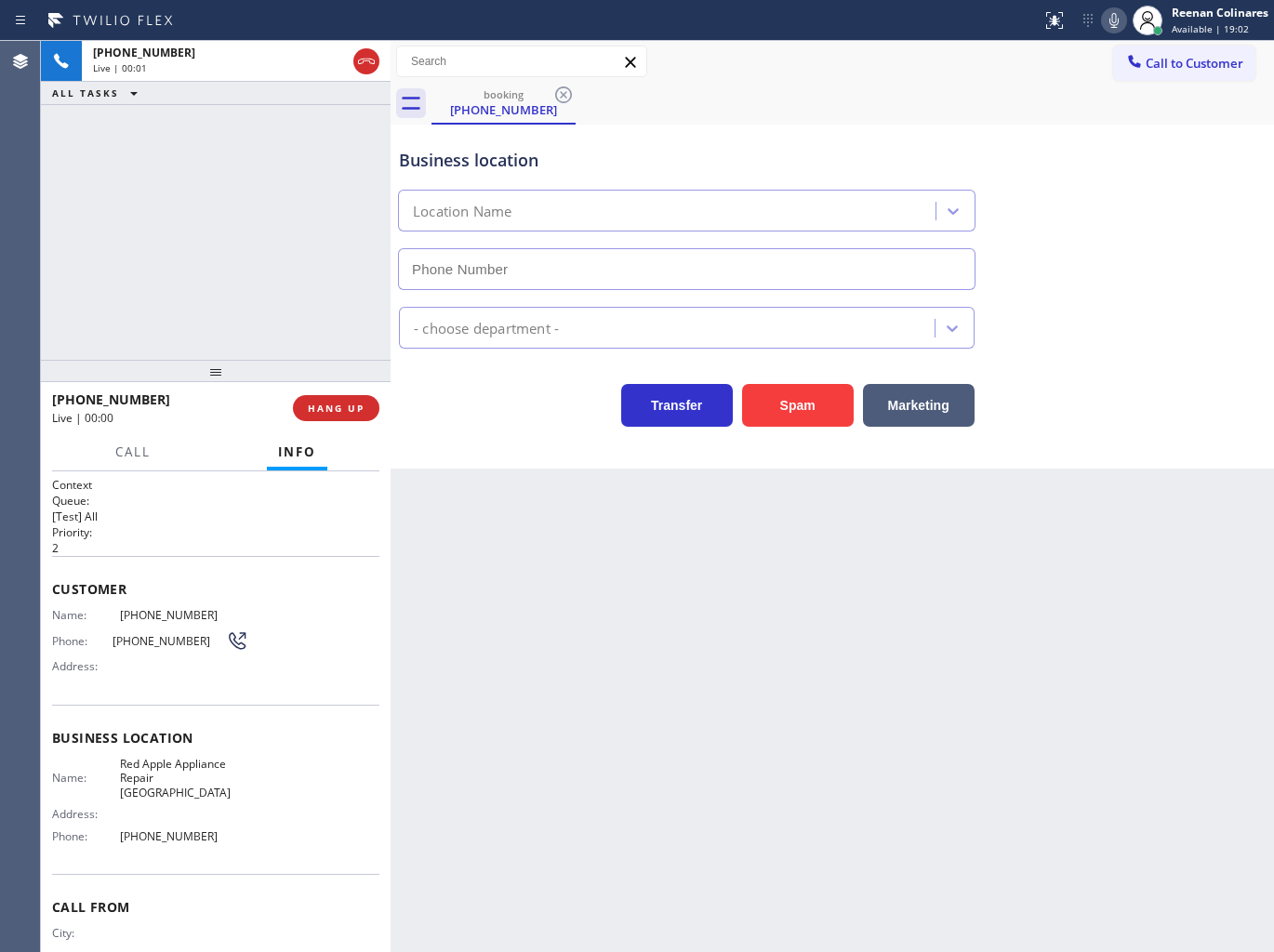
type input "[PHONE_NUMBER]"
click at [1104, 22] on icon at bounding box center [1113, 20] width 22 height 22
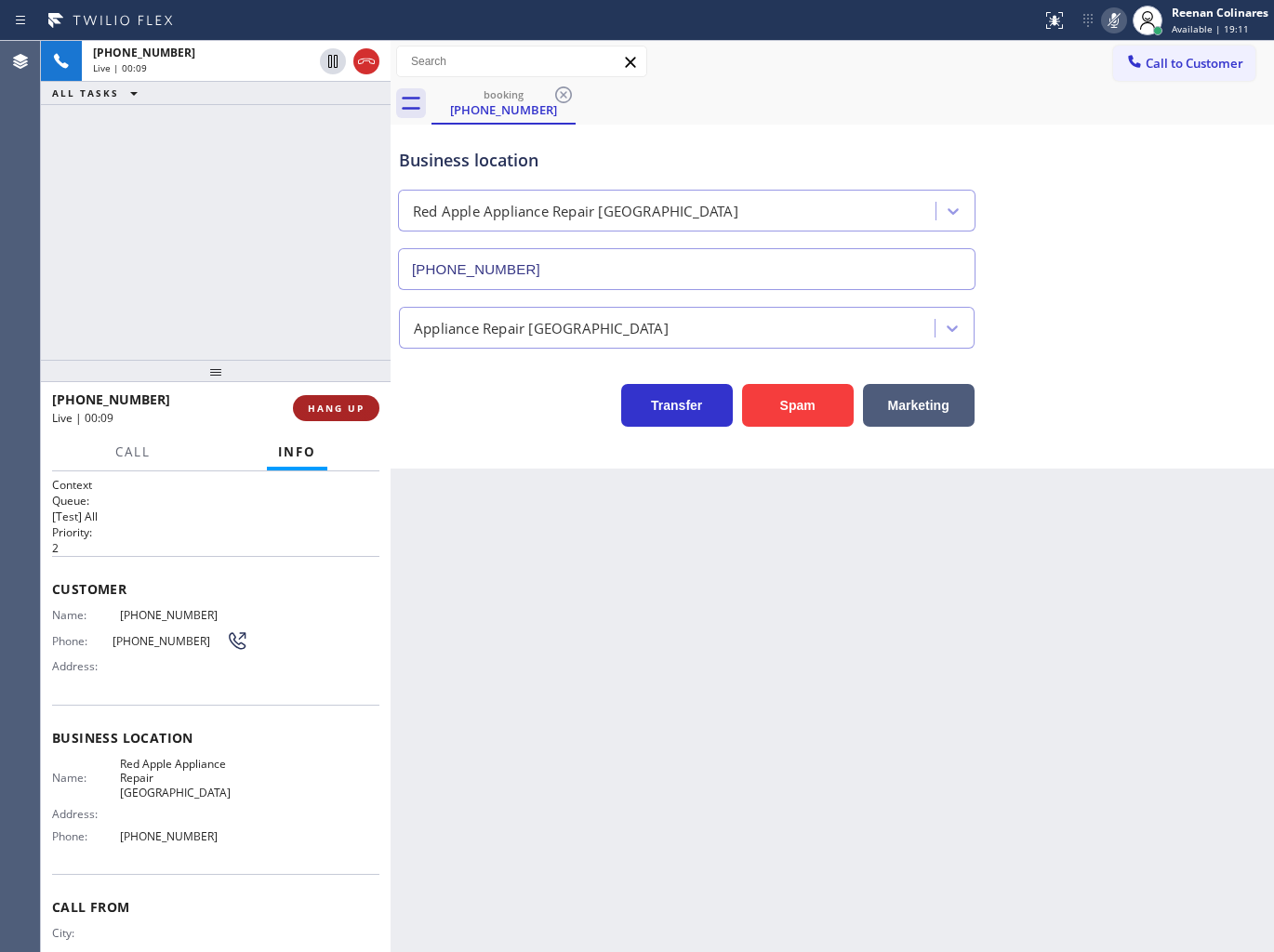
click at [359, 397] on button "HANG UP" at bounding box center [336, 407] width 86 height 26
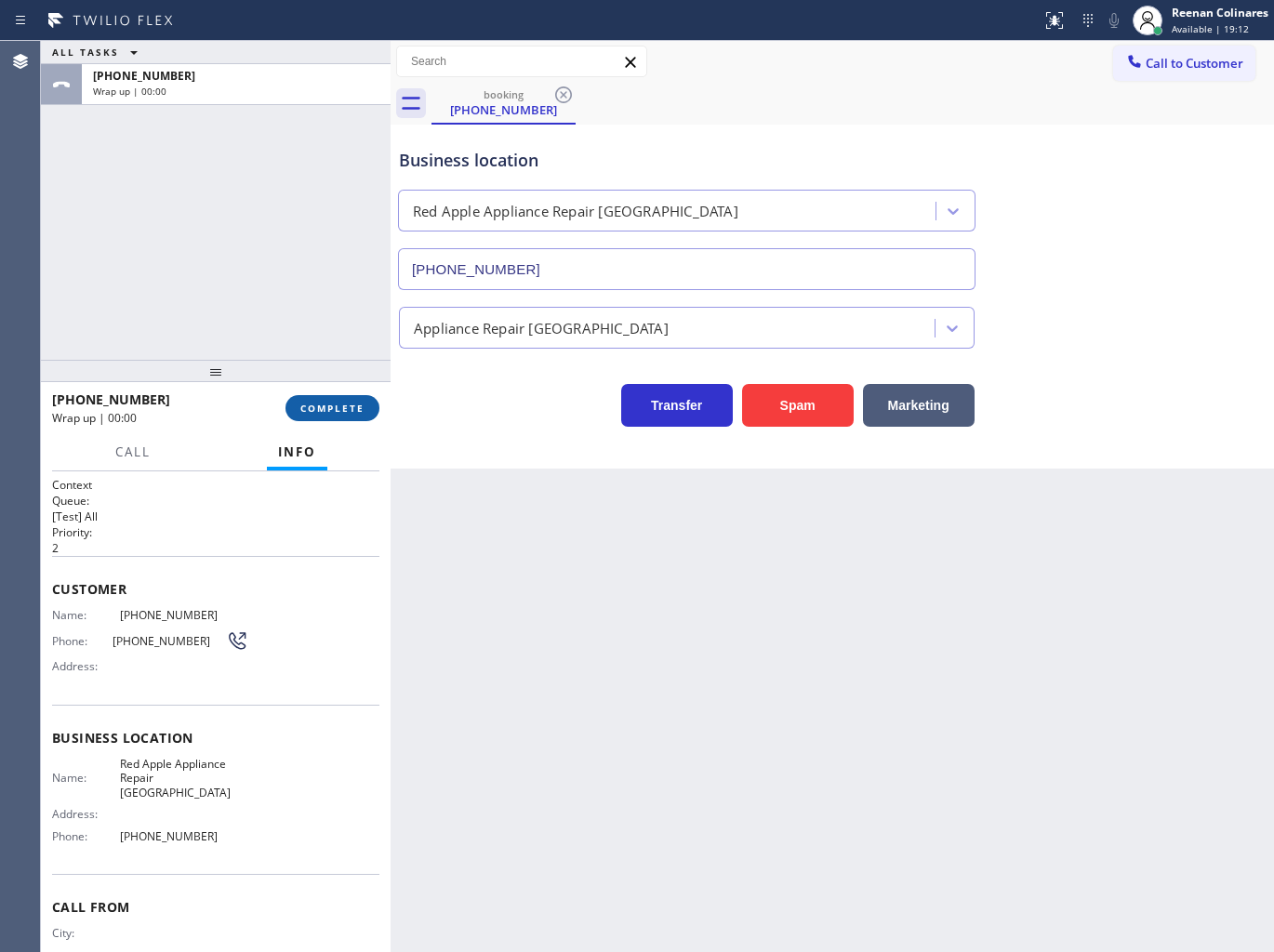
click at [362, 400] on button "COMPLETE" at bounding box center [332, 407] width 94 height 26
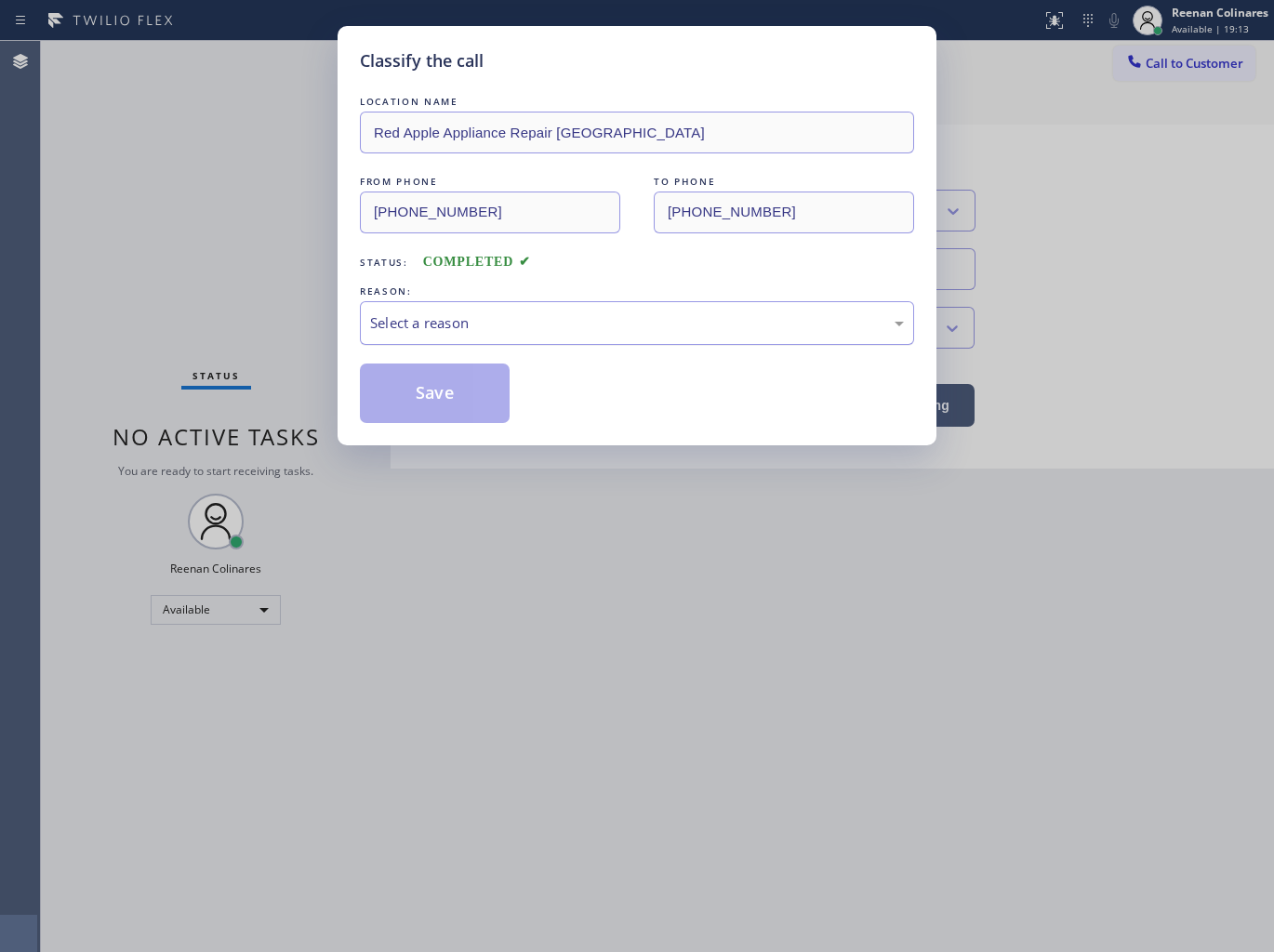
click at [475, 335] on div "Select a reason" at bounding box center [636, 322] width 554 height 43
click at [421, 382] on button "Save" at bounding box center [434, 393] width 150 height 60
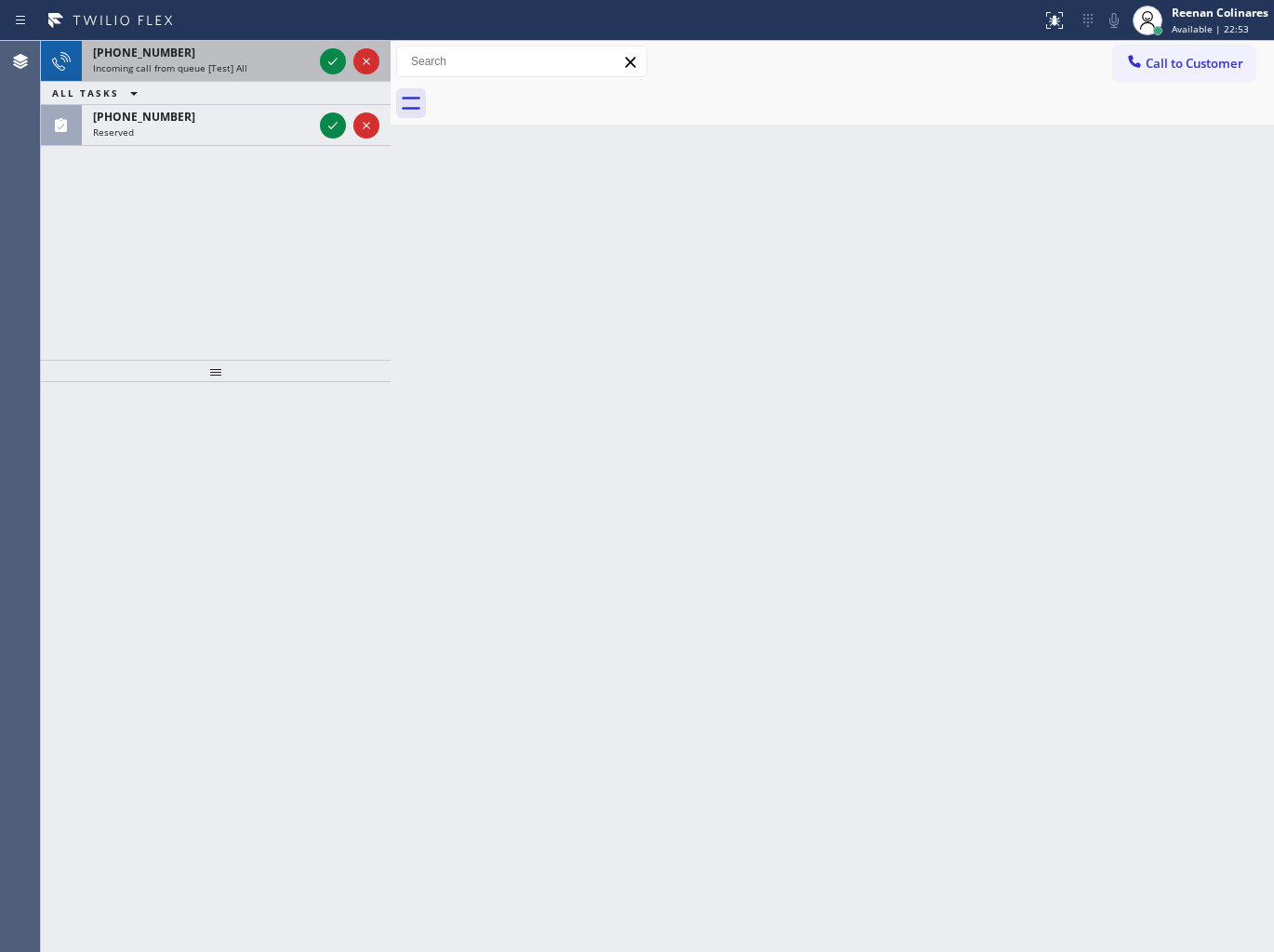
click at [229, 71] on span "Incoming call from queue [Test] All" at bounding box center [170, 68] width 155 height 13
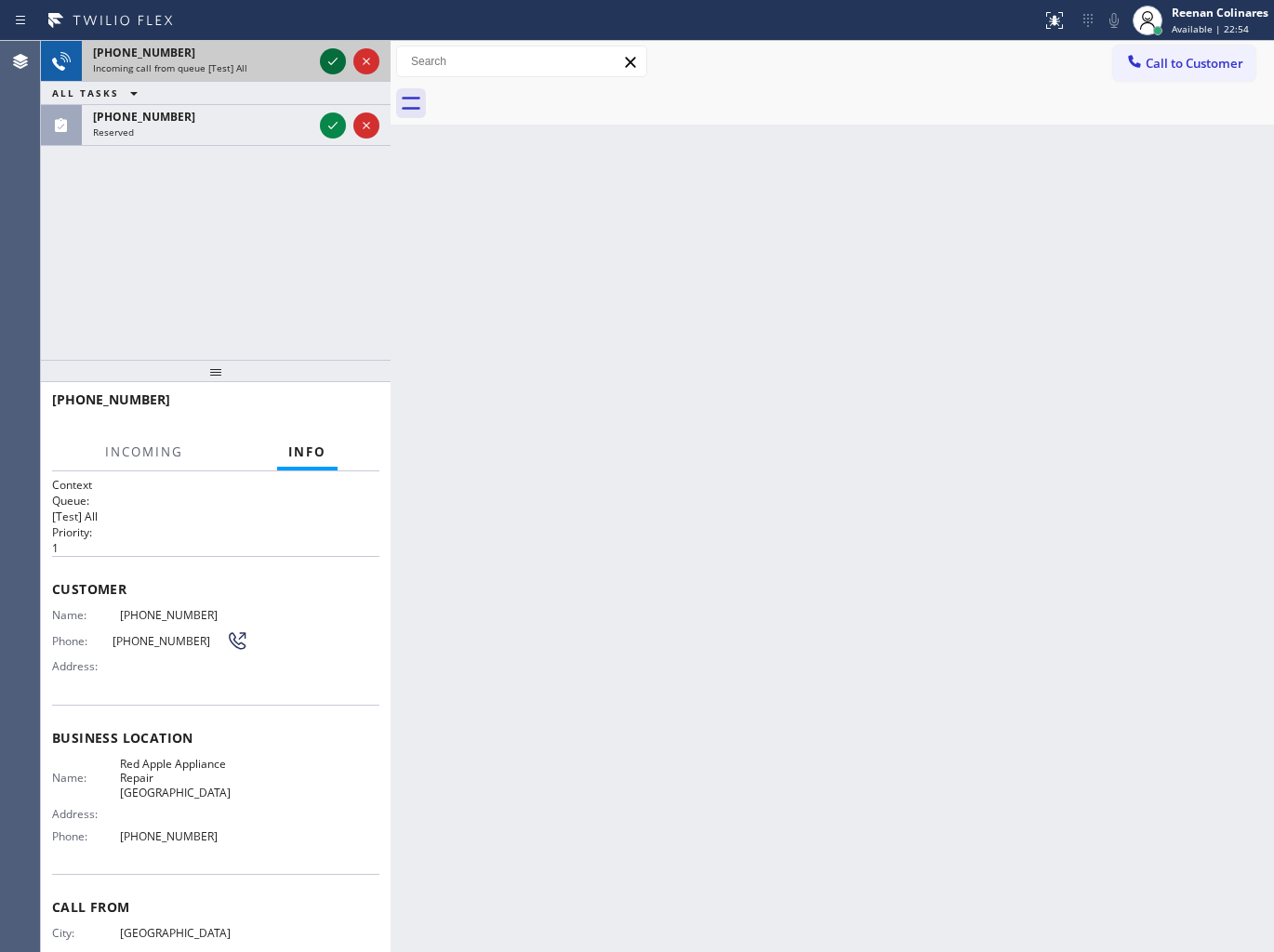
click at [331, 53] on icon at bounding box center [332, 61] width 22 height 22
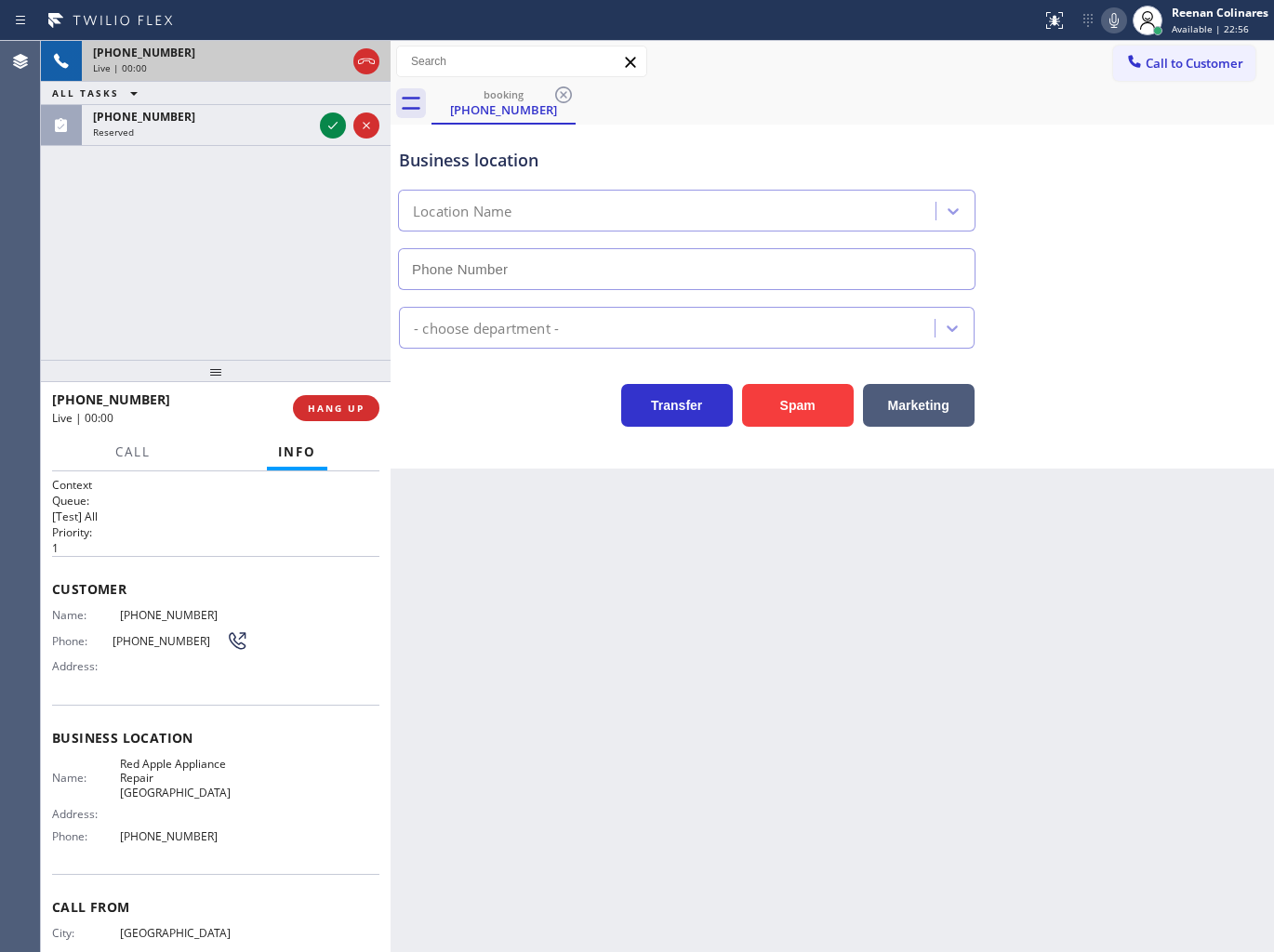
type input "[PHONE_NUMBER]"
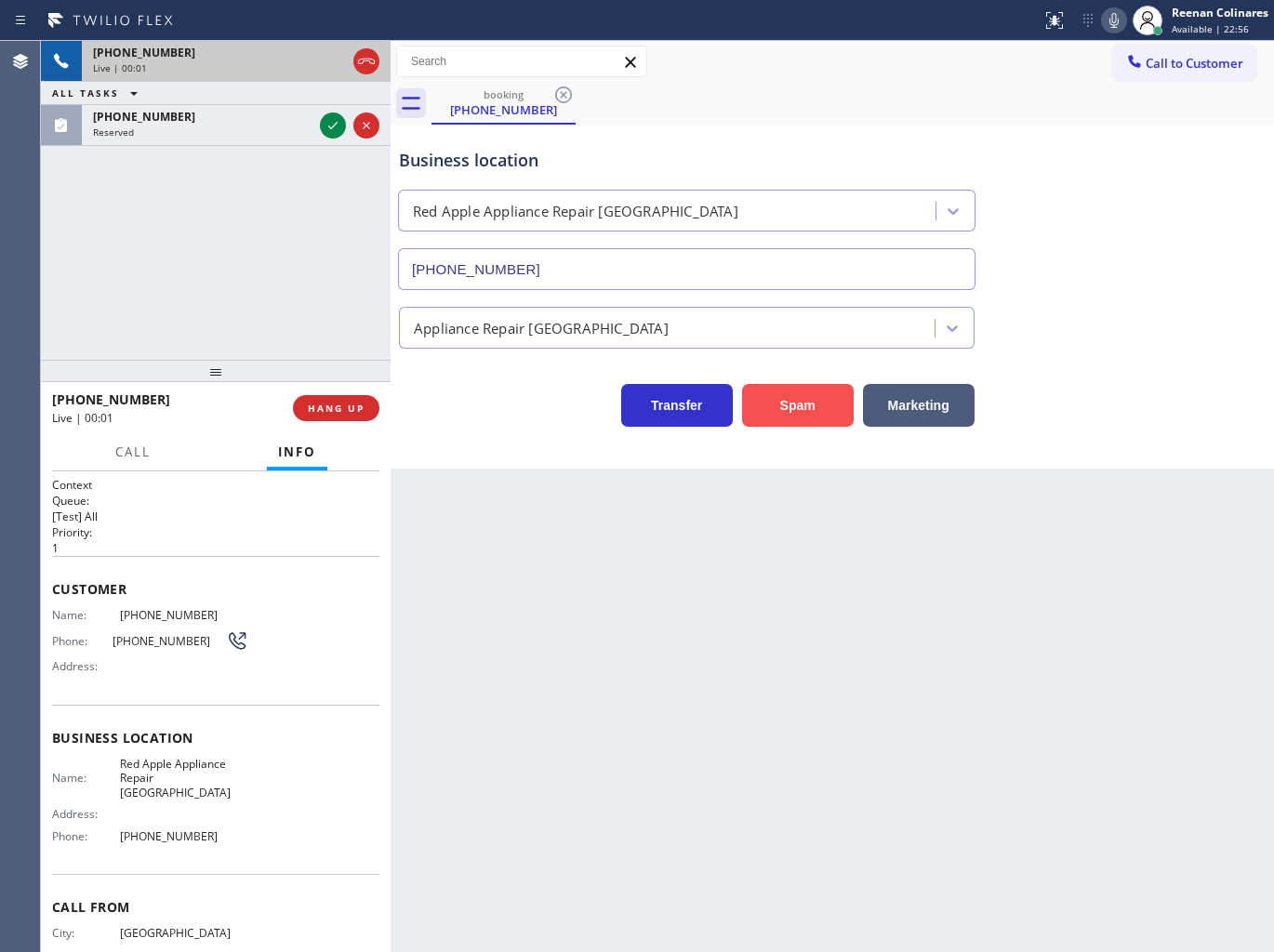
click at [833, 397] on button "Spam" at bounding box center [797, 405] width 111 height 43
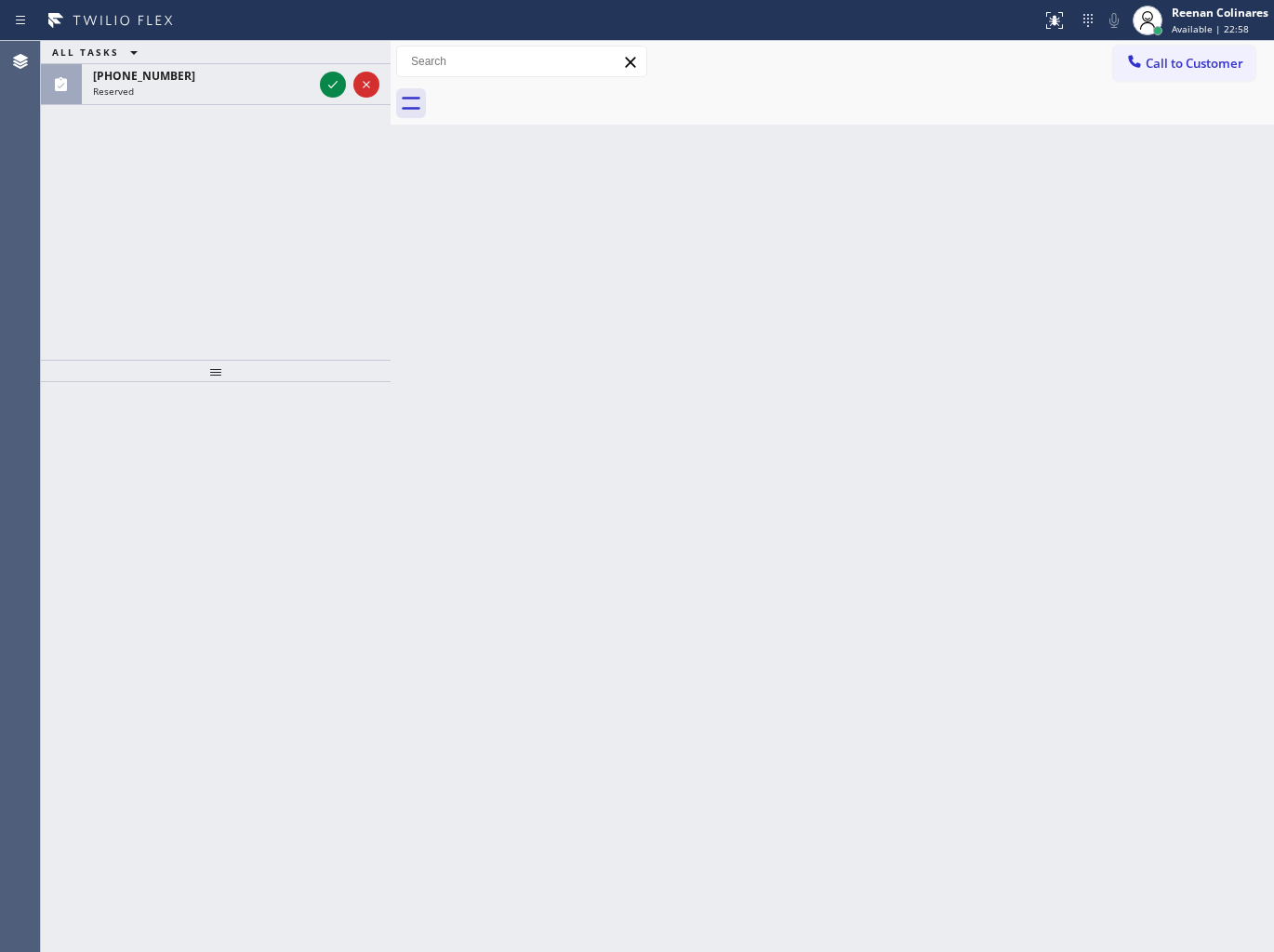
drag, startPoint x: 718, startPoint y: 162, endPoint x: 567, endPoint y: 124, distance: 155.7
click at [695, 155] on div "Back to Dashboard Change Sender ID Customers Technicians Select a contact Outbo…" at bounding box center [831, 497] width 883 height 911
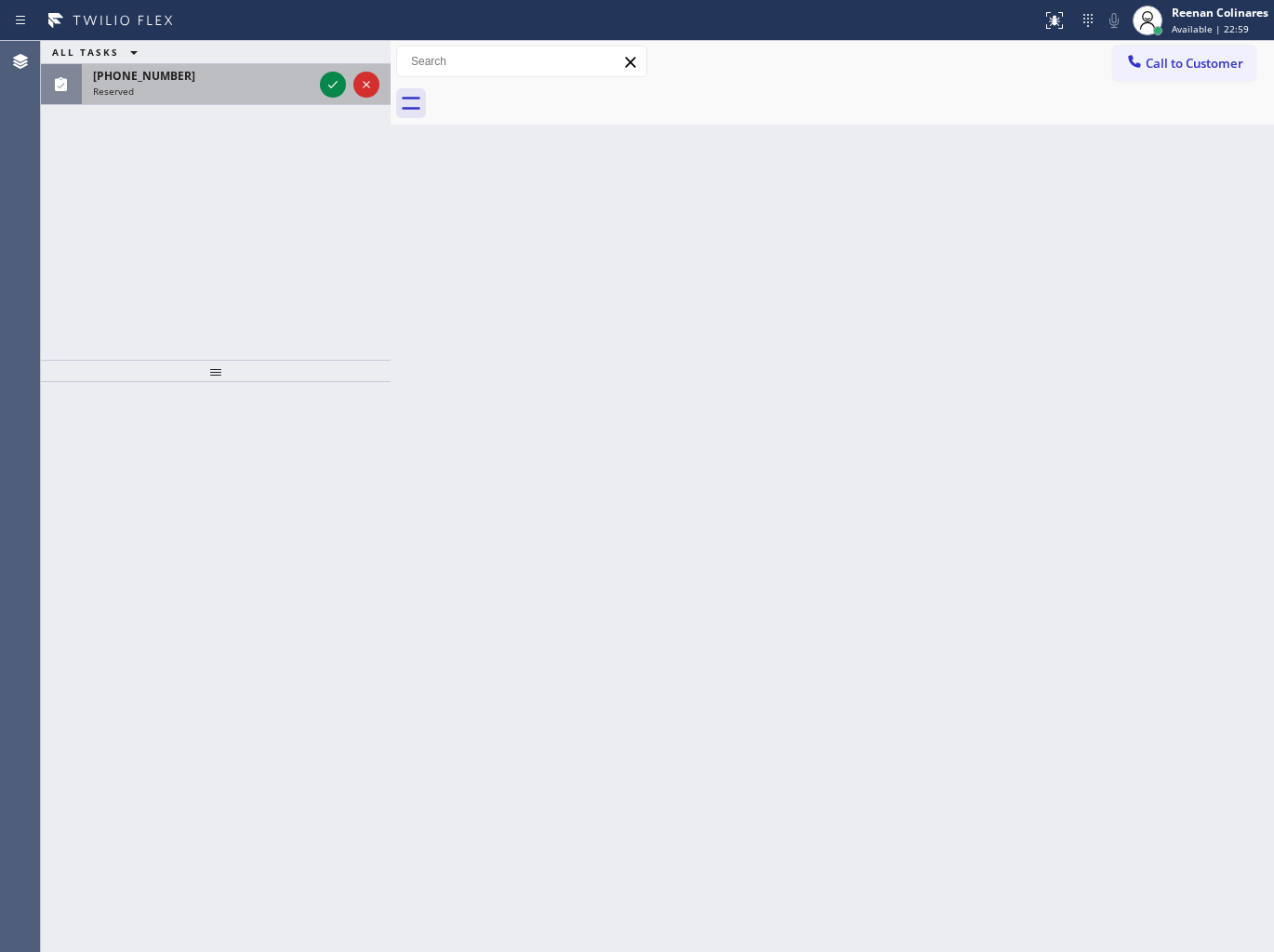
click at [202, 96] on div "Reserved" at bounding box center [203, 91] width 219 height 13
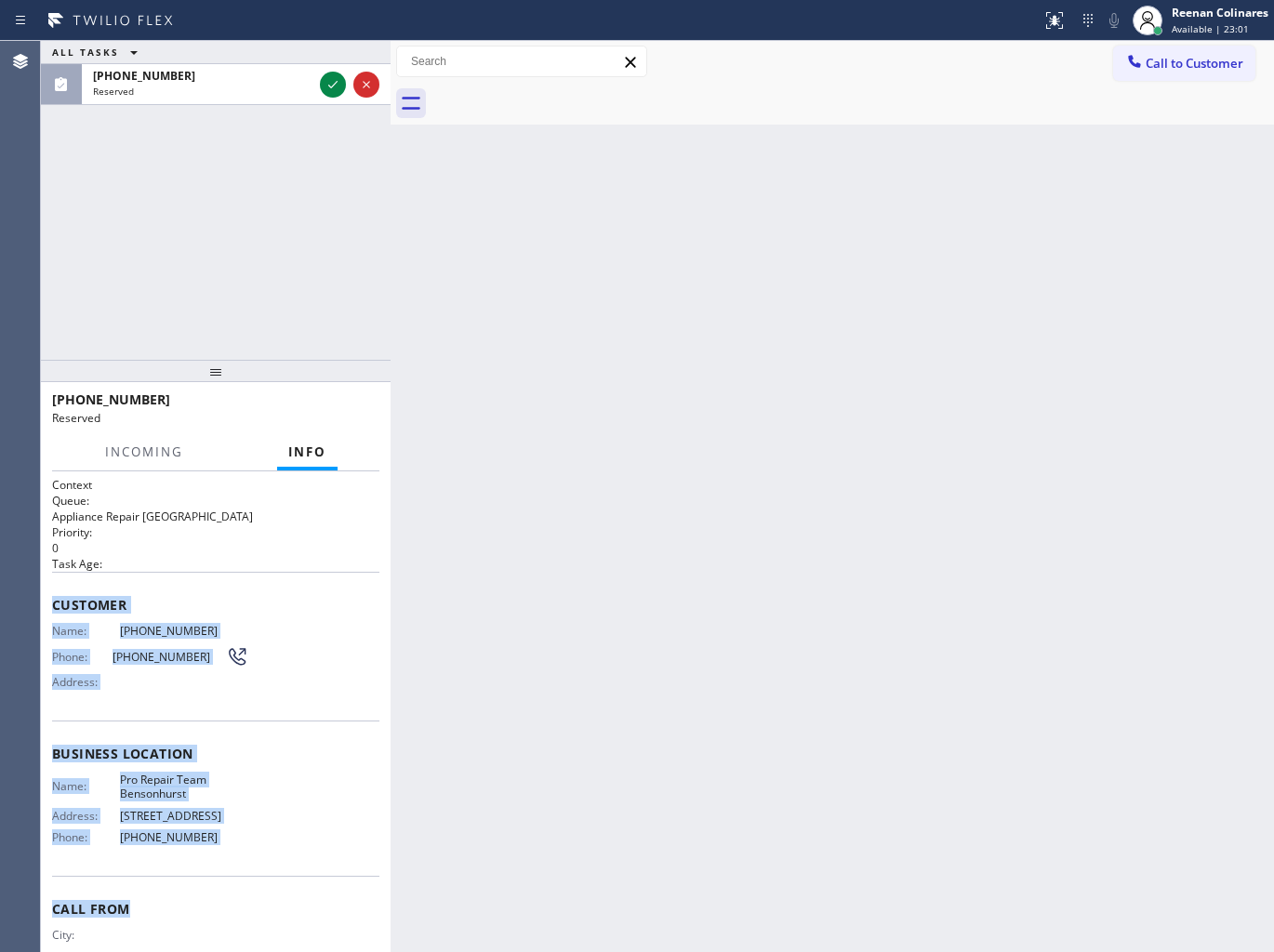
copy div "Customer Name: [PHONE_NUMBER] Phone: [PHONE_NUMBER] Address: Business location …"
drag, startPoint x: 51, startPoint y: 587, endPoint x: 446, endPoint y: 922, distance: 517.9
click at [293, 897] on div "Context Queue: Appliance Repair High End Priority: 0 Task Age: Customer Name: […" at bounding box center [215, 745] width 328 height 539
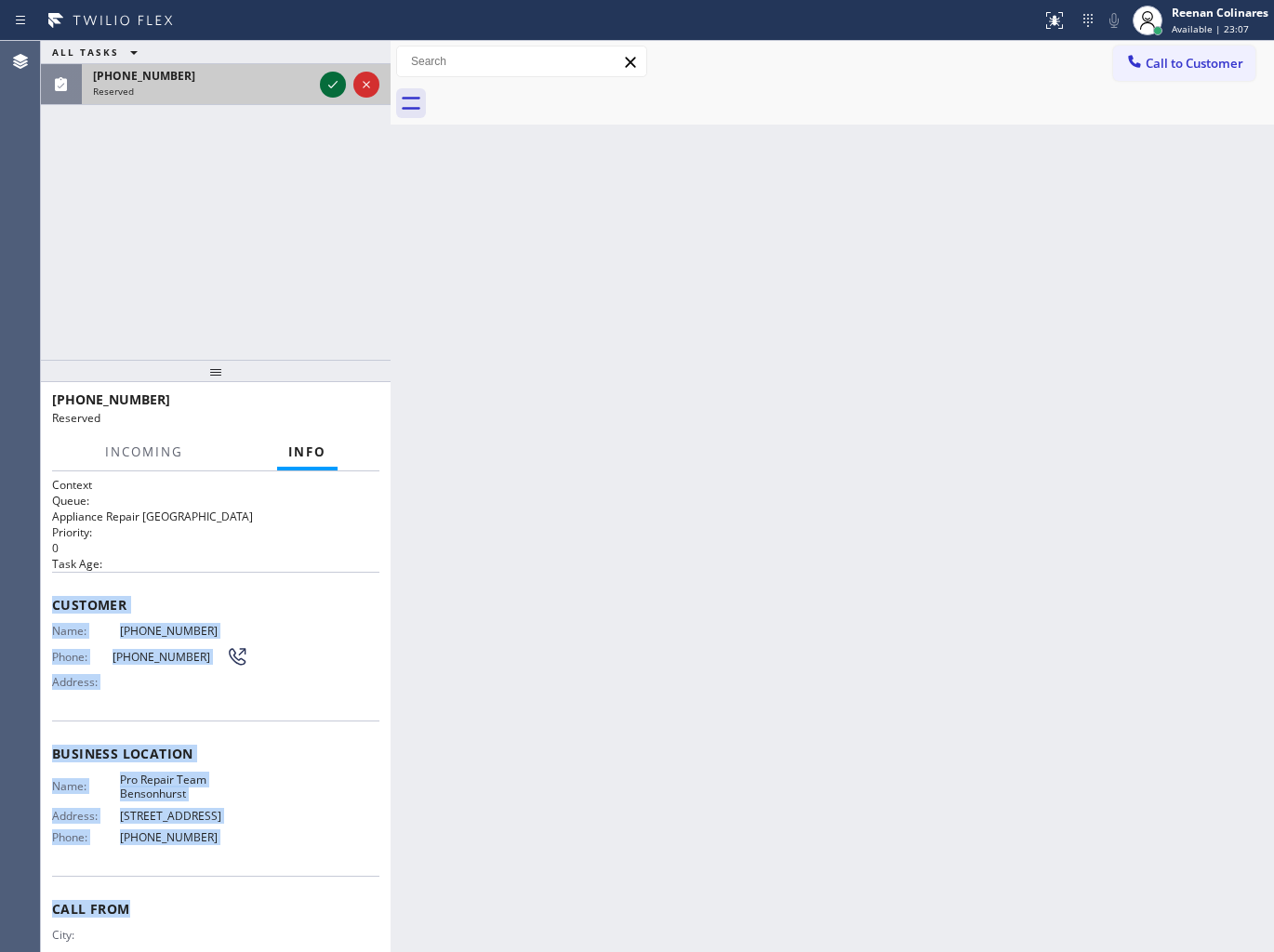
click at [334, 78] on icon at bounding box center [332, 84] width 22 height 22
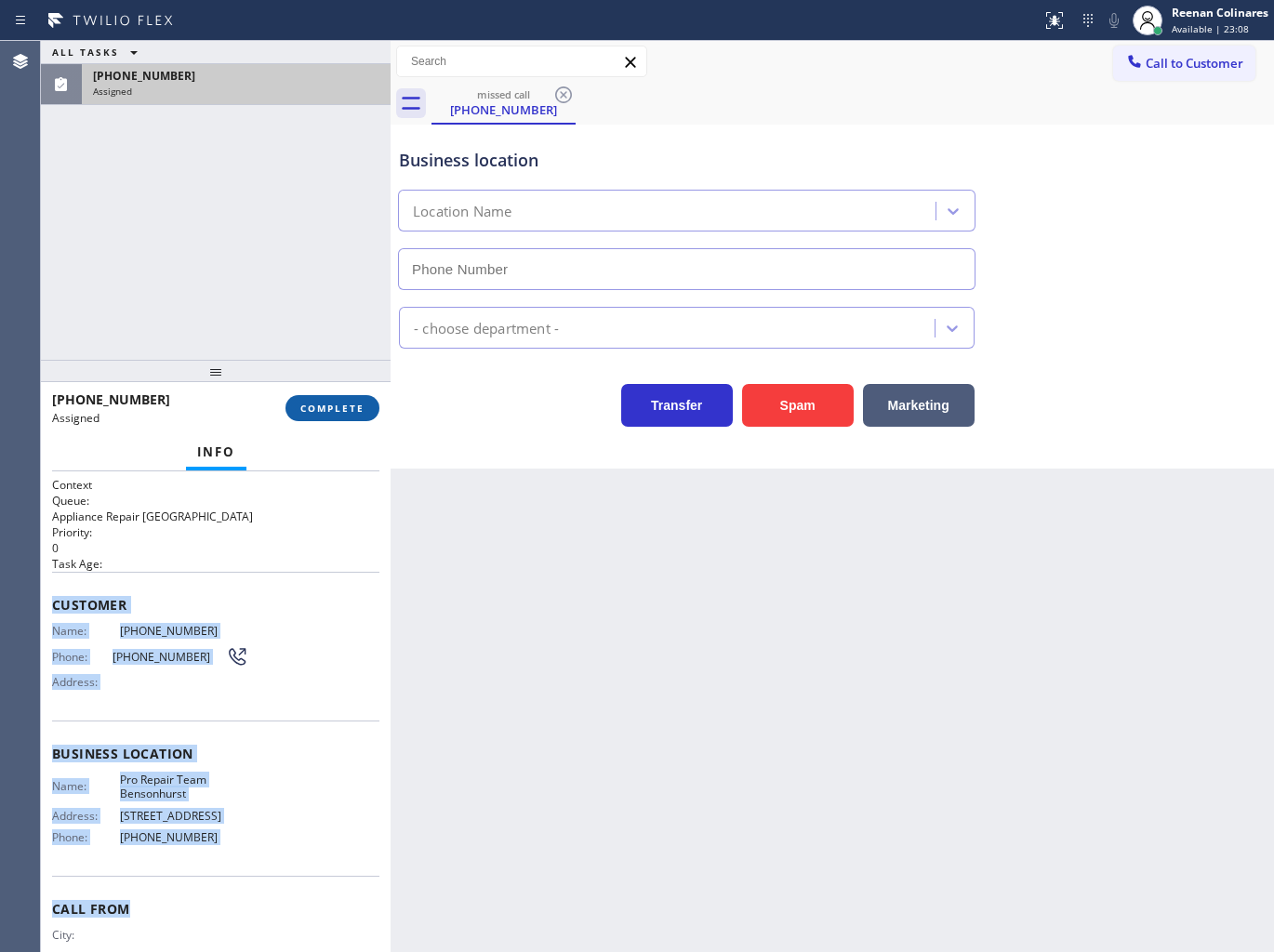
type input "[PHONE_NUMBER]"
drag, startPoint x: 355, startPoint y: 405, endPoint x: 336, endPoint y: 397, distance: 20.6
click at [355, 406] on span "COMPLETE" at bounding box center [332, 408] width 64 height 13
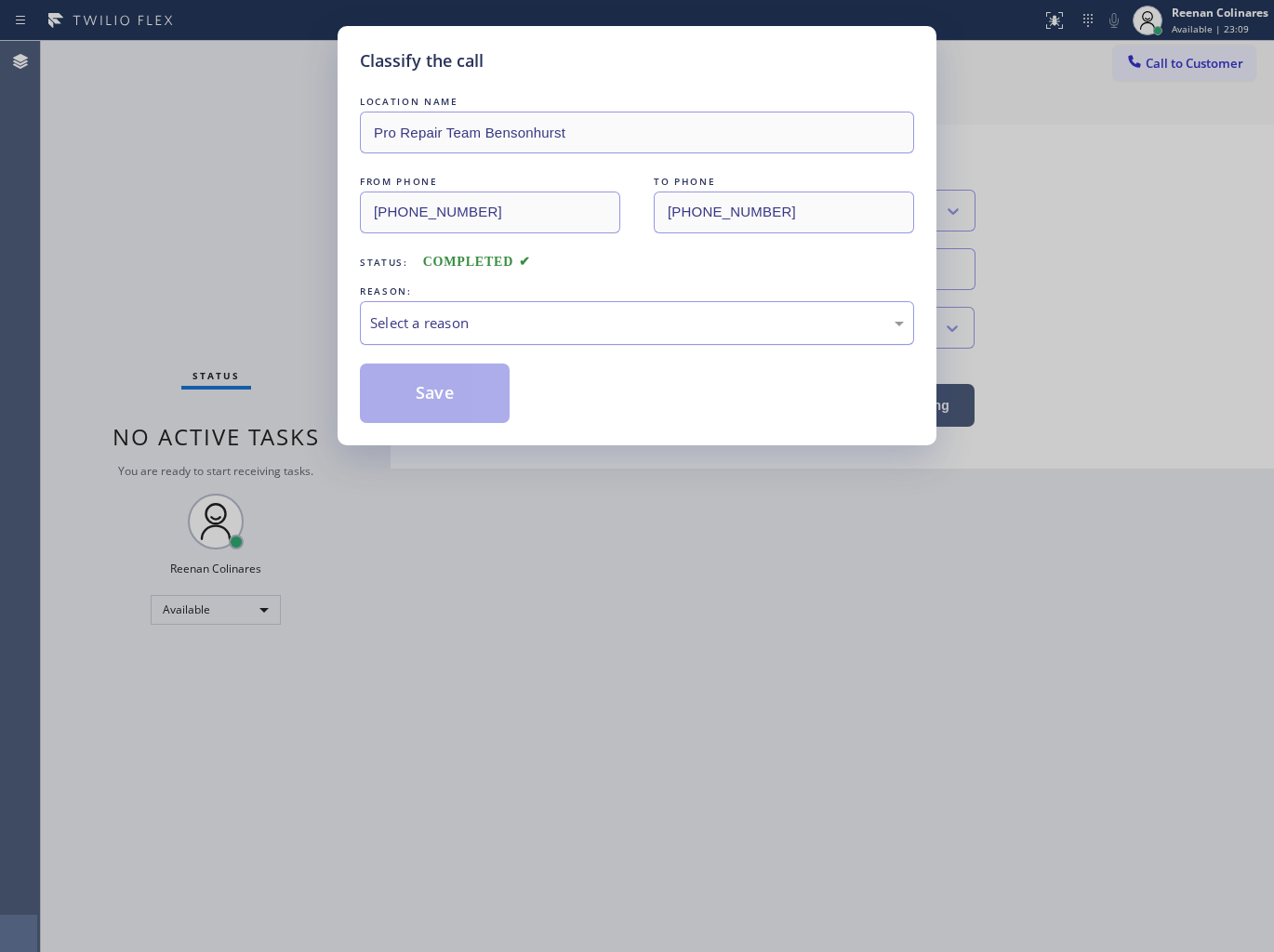
click at [446, 321] on div "Select a reason" at bounding box center [636, 323] width 533 height 21
click at [385, 402] on button "Save" at bounding box center [434, 393] width 150 height 60
click at [233, 324] on div "Classify the call LOCATION NAME Pro Repair Team Bensonhurst FROM PHONE [PHONE_N…" at bounding box center [637, 476] width 1274 height 952
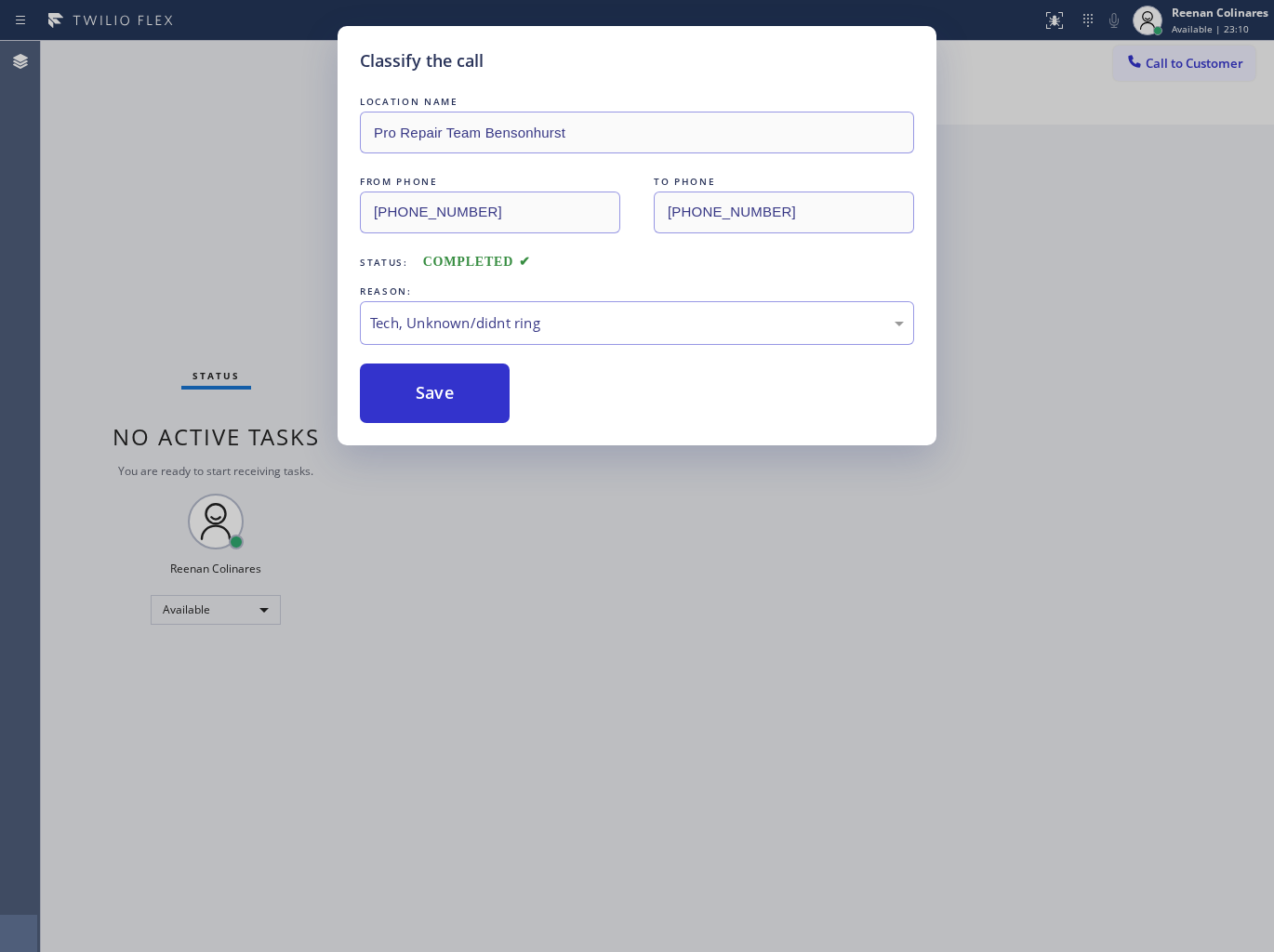
click at [192, 302] on div "Classify the call LOCATION NAME Pro Repair Team Bensonhurst FROM PHONE [PHONE_N…" at bounding box center [637, 476] width 1274 height 952
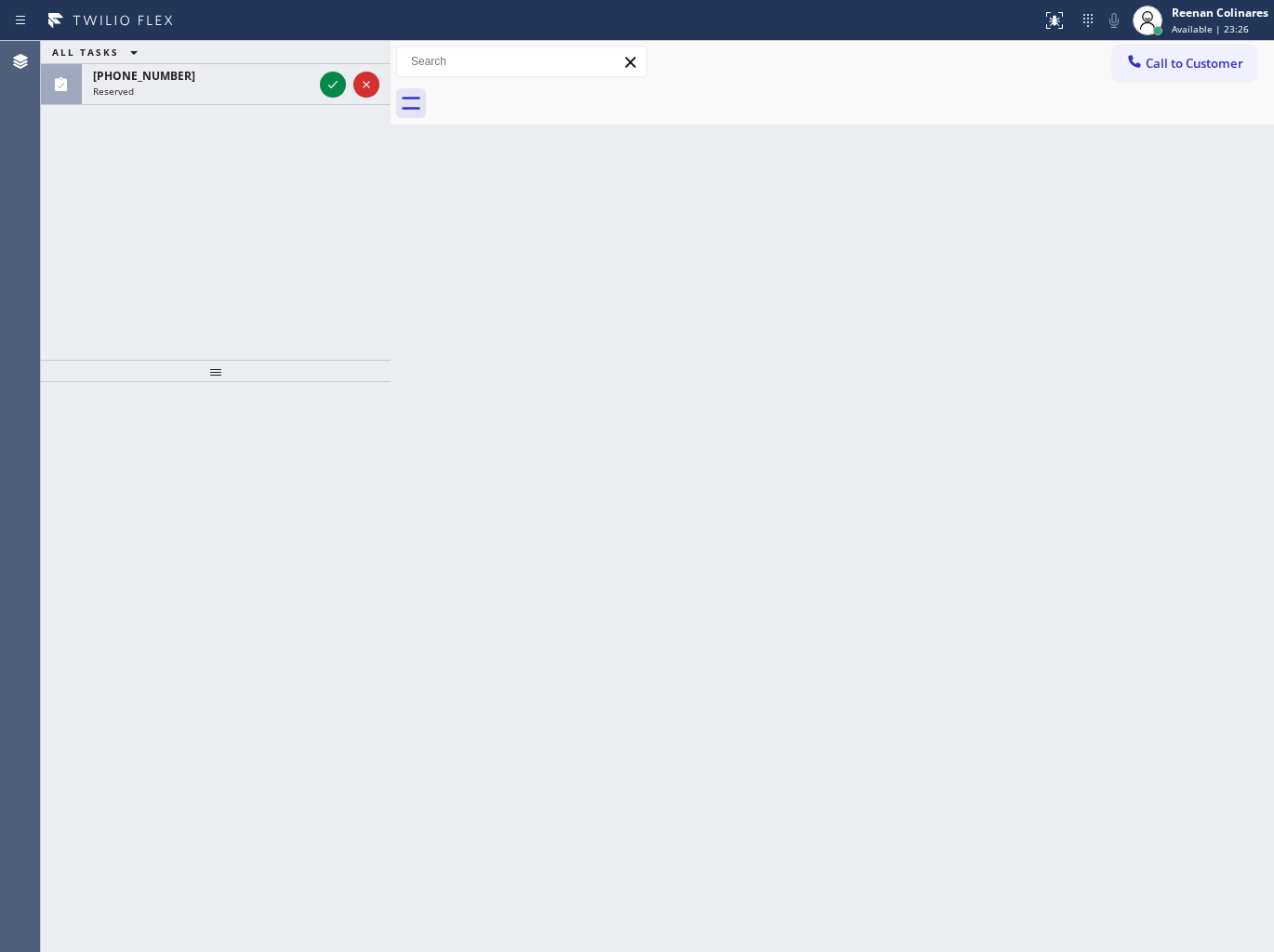
click at [288, 49] on div "ALL TASKS ALL TASKS ACTIVE TASKS TASKS IN WRAP UP" at bounding box center [216, 53] width 350 height 23
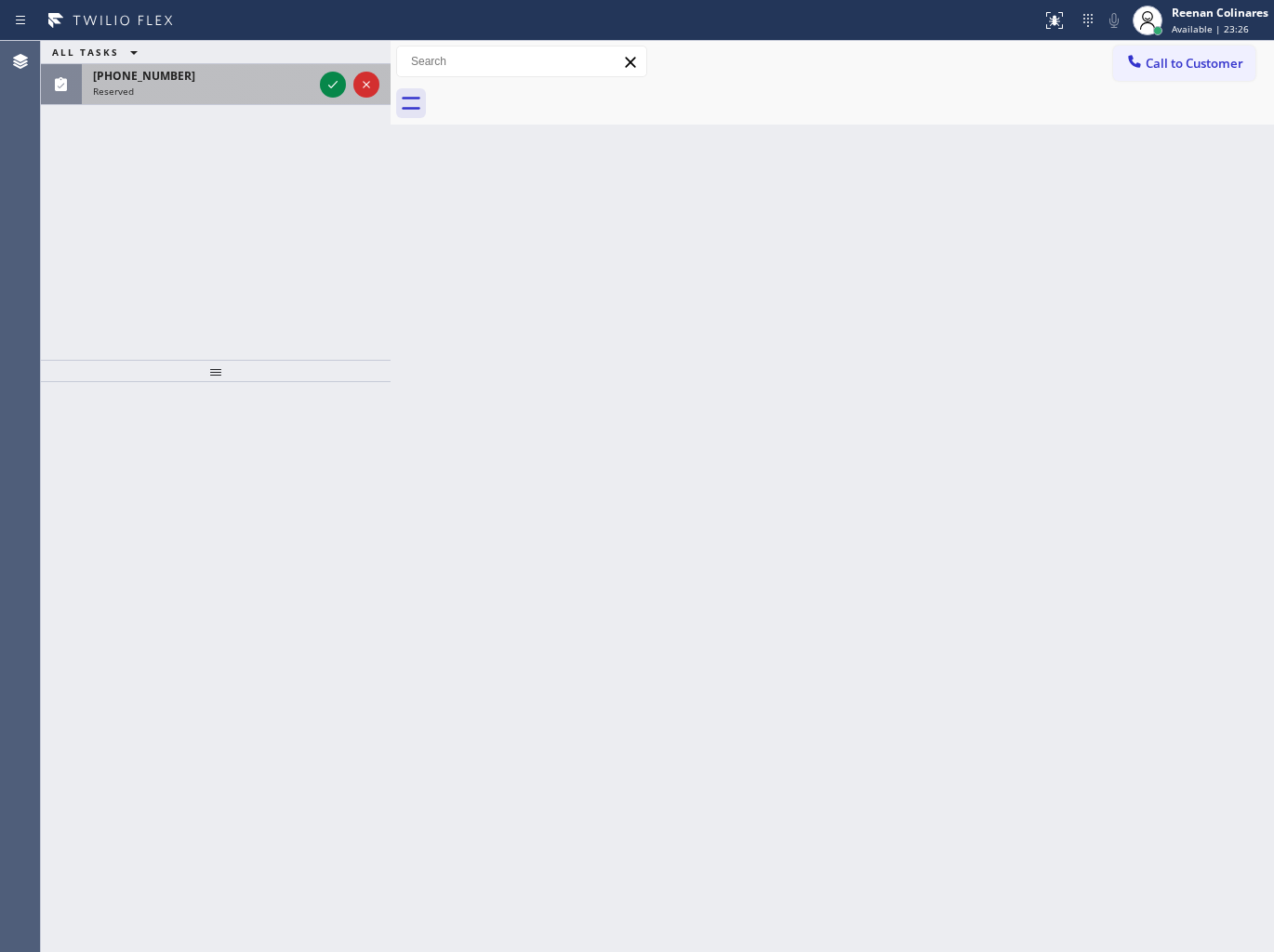
click at [263, 85] on div "Reserved" at bounding box center [203, 91] width 219 height 13
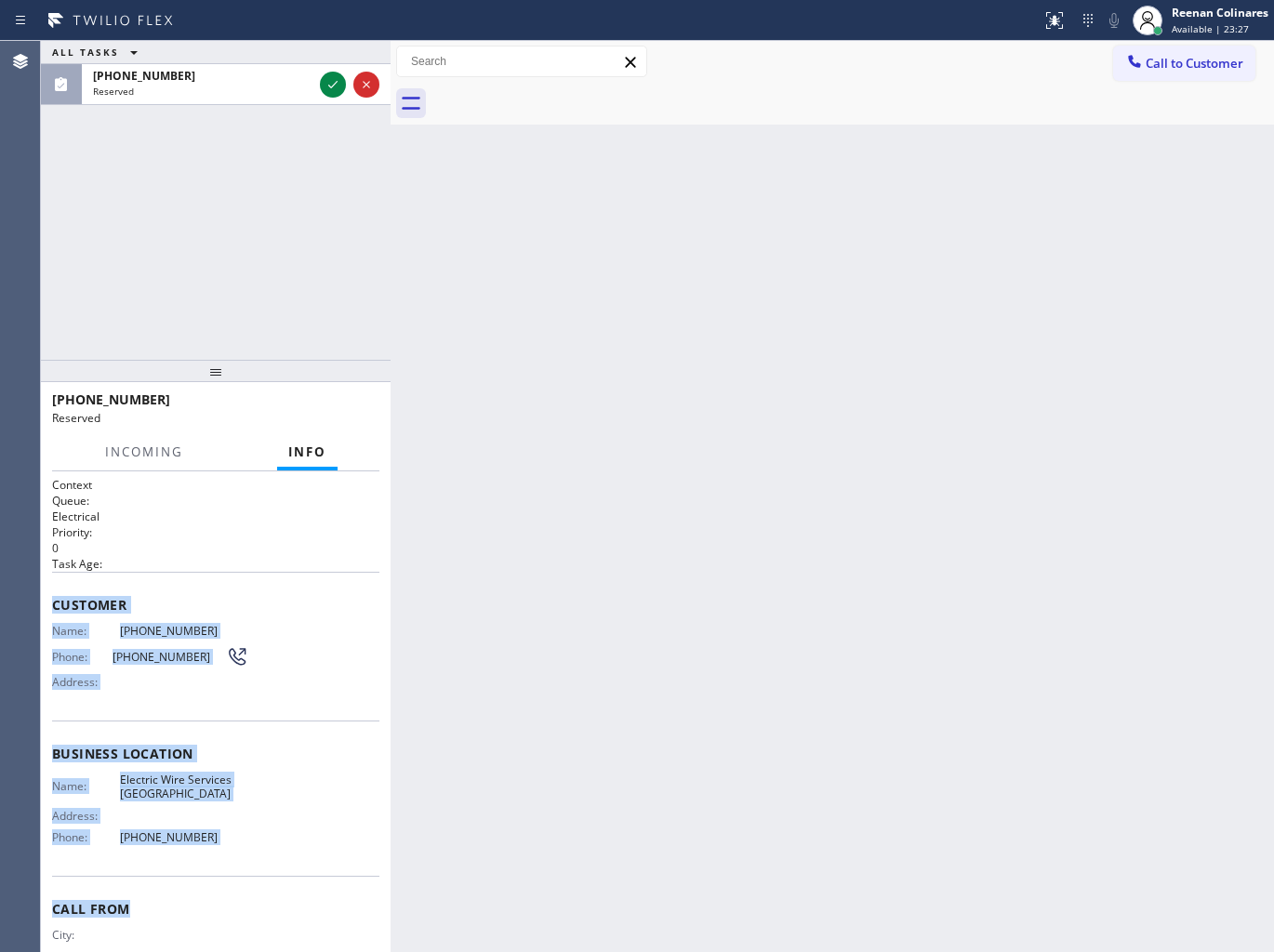
drag, startPoint x: 43, startPoint y: 616, endPoint x: 425, endPoint y: 887, distance: 468.4
click at [318, 873] on div "Context Queue: Electrical Priority: 0 Task Age: Customer Name: [PHONE_NUMBER] P…" at bounding box center [216, 712] width 350 height 481
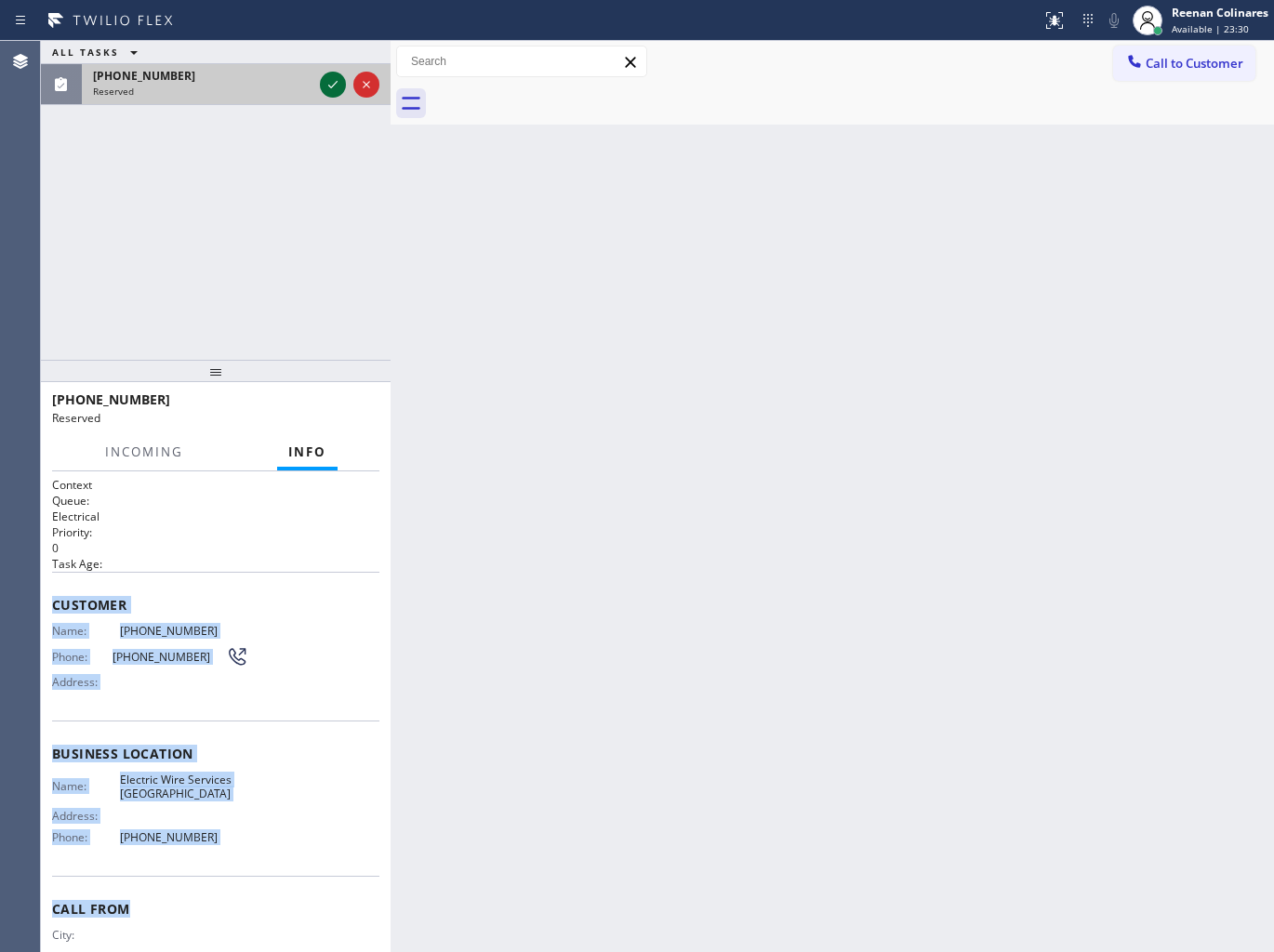
click at [327, 88] on icon at bounding box center [332, 84] width 22 height 22
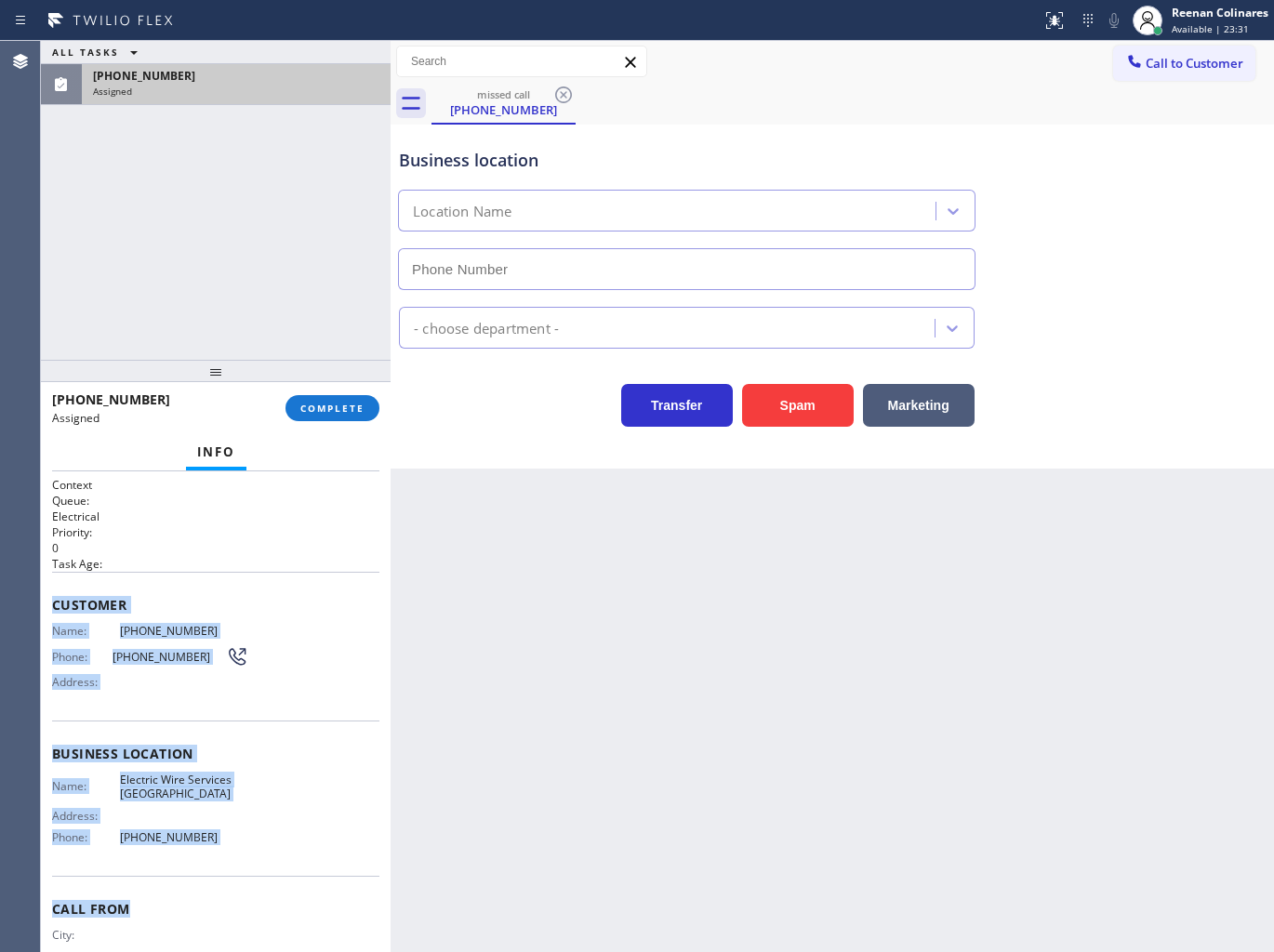
type input "[PHONE_NUMBER]"
click at [340, 405] on span "COMPLETE" at bounding box center [332, 408] width 64 height 13
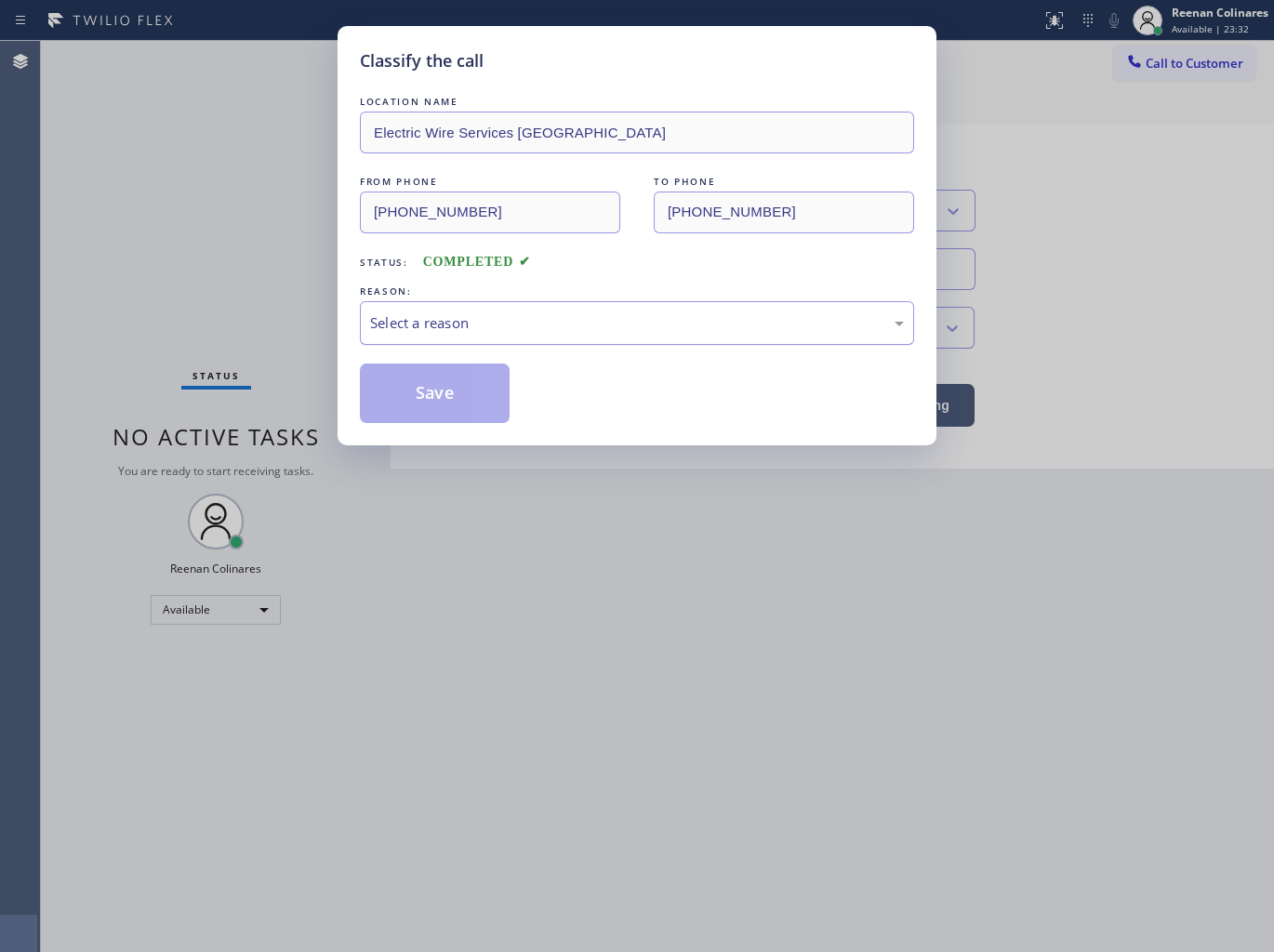
click at [453, 321] on div "Select a reason" at bounding box center [636, 323] width 533 height 21
click at [428, 413] on button "Save" at bounding box center [434, 393] width 150 height 60
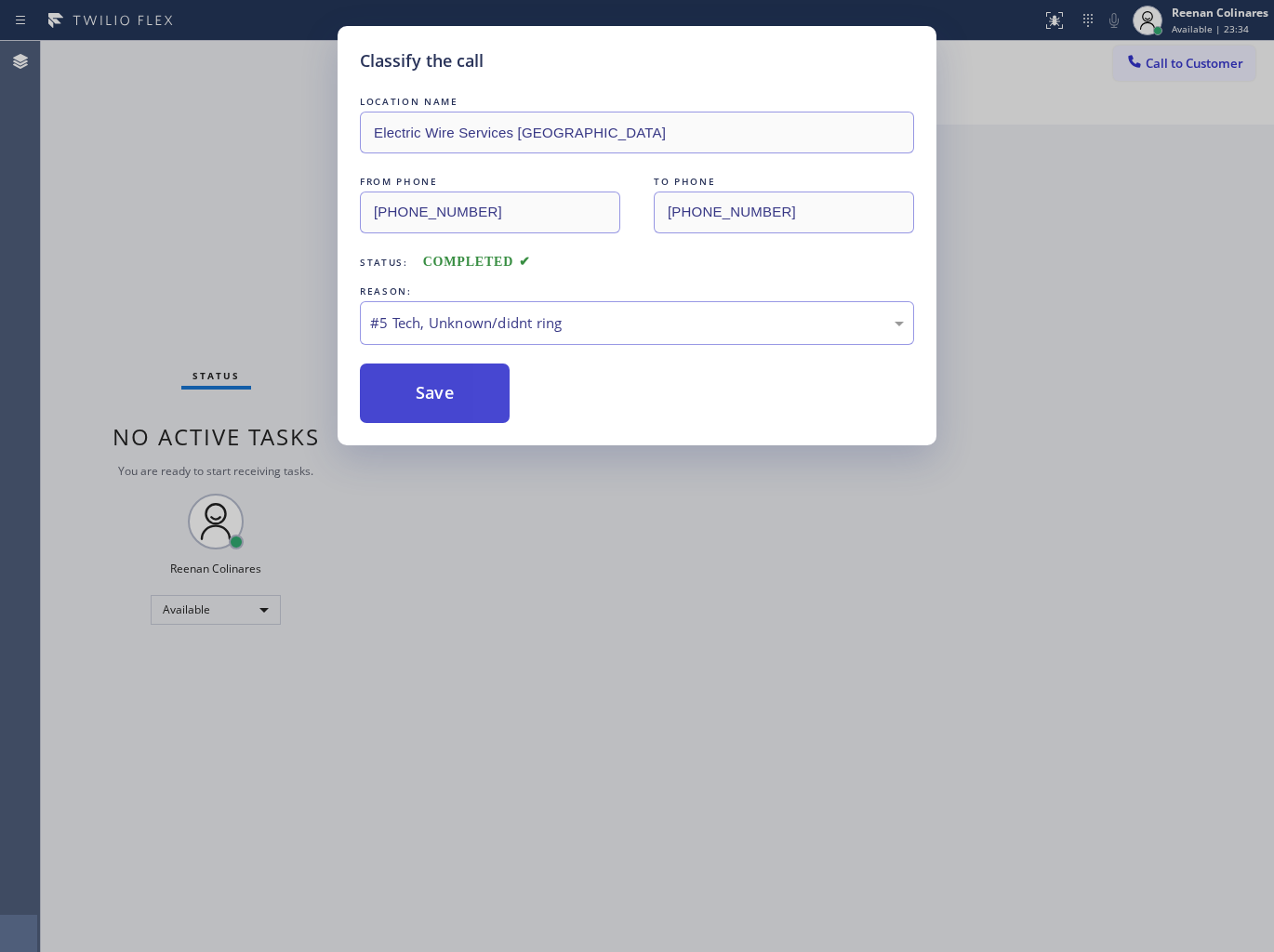
click at [428, 403] on button "Save" at bounding box center [434, 393] width 150 height 60
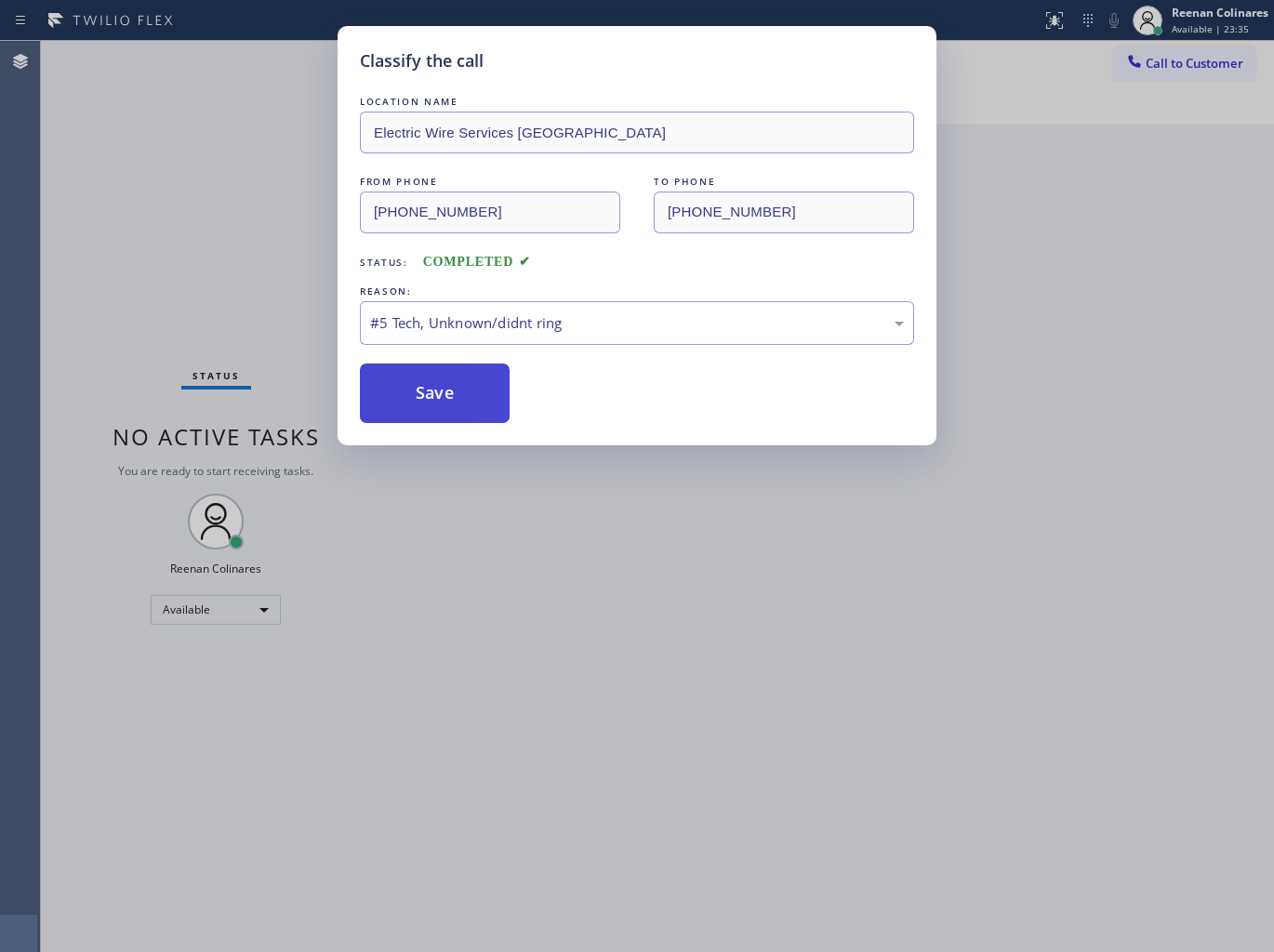
click at [428, 403] on div "Back to Dashboard Change Sender ID Customers Technicians Select a contact Outbo…" at bounding box center [831, 497] width 883 height 911
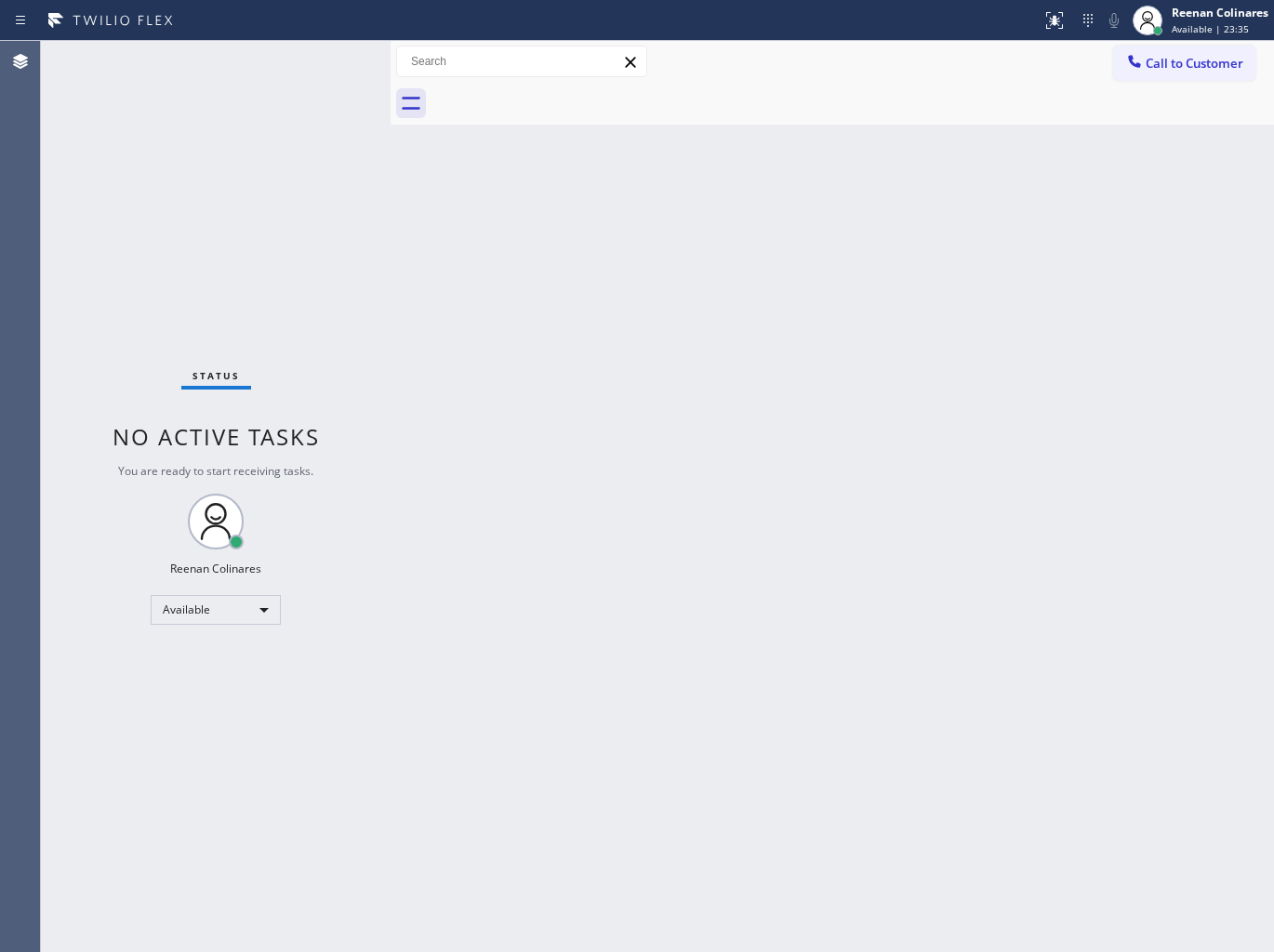
click at [428, 403] on div "Back to Dashboard Change Sender ID Customers Technicians Select a contact Outbo…" at bounding box center [831, 497] width 883 height 911
click at [279, 256] on div "Status No active tasks You are ready to start receiving tasks. Reenan Colinares…" at bounding box center [216, 497] width 350 height 911
click at [261, 609] on div "Available" at bounding box center [215, 609] width 130 height 30
click at [190, 706] on li "Break" at bounding box center [215, 704] width 127 height 22
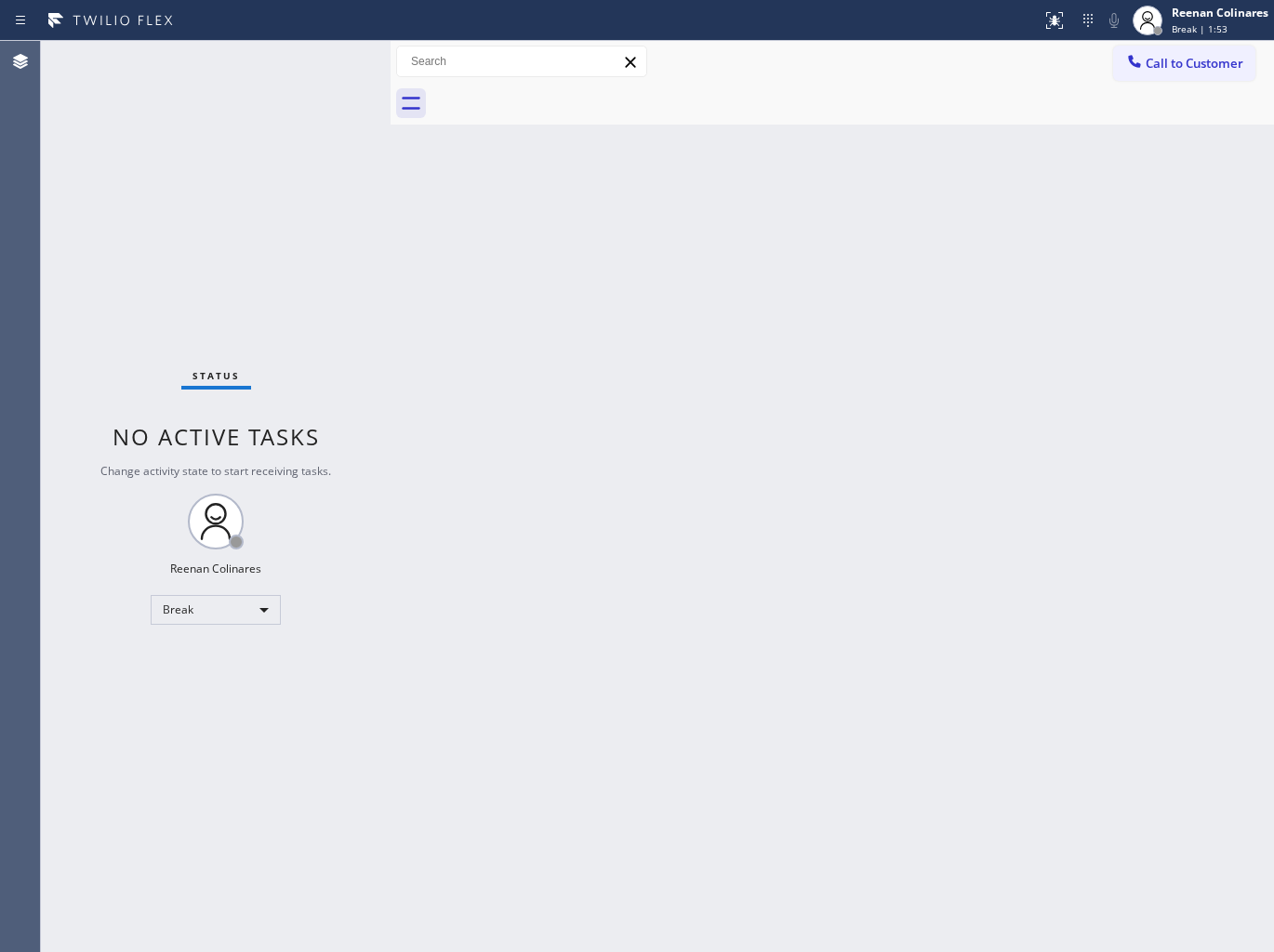
click at [1102, 83] on div at bounding box center [852, 104] width 843 height 42
click at [1181, 25] on span "Break | 1:53" at bounding box center [1199, 29] width 56 height 13
click at [1147, 99] on button "Available" at bounding box center [1181, 98] width 186 height 24
click at [702, 253] on div "Back to Dashboard Change Sender ID Customers Technicians Select a contact Outbo…" at bounding box center [831, 497] width 883 height 911
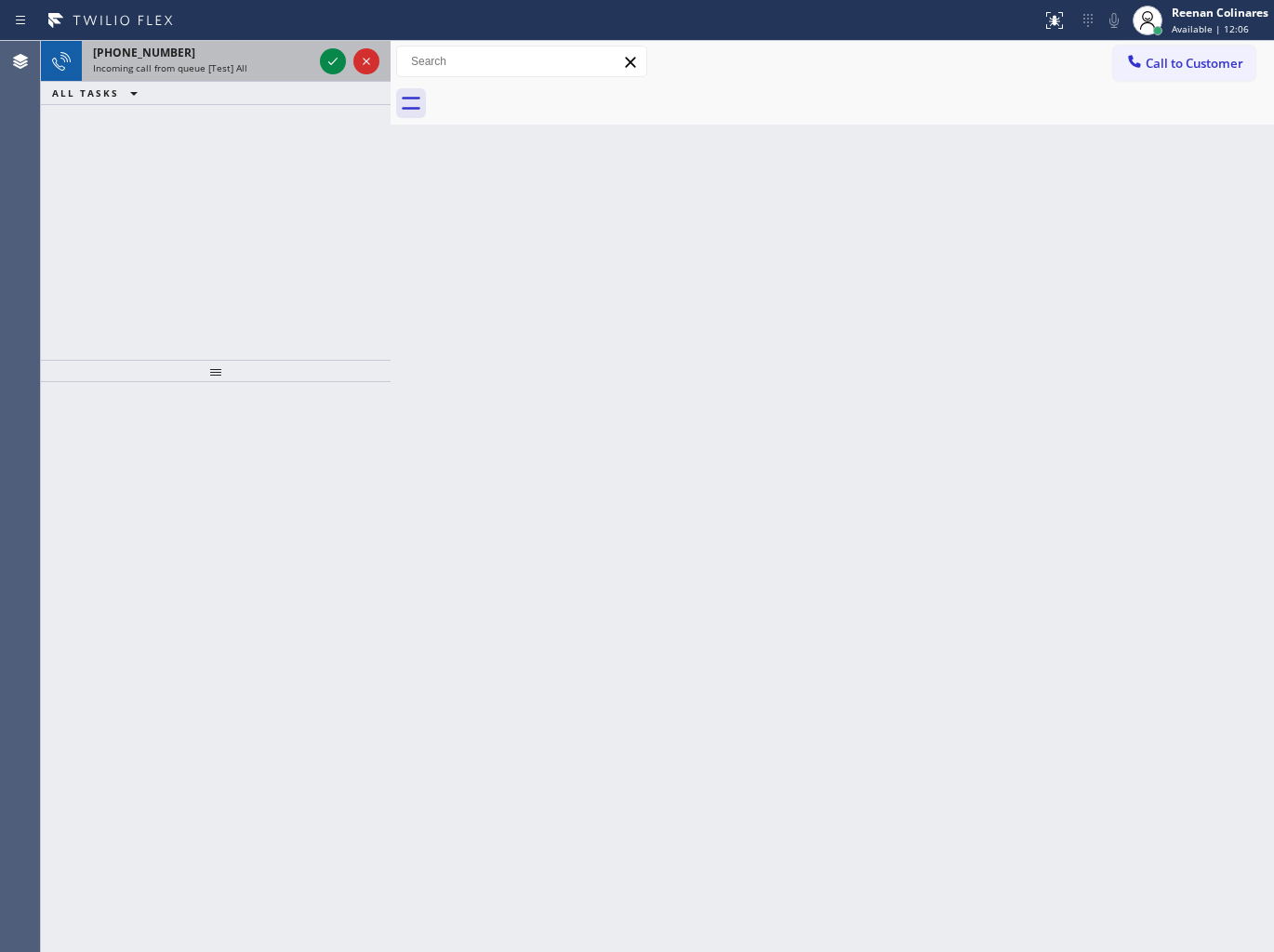
click at [189, 63] on span "Incoming call from queue [Test] All" at bounding box center [170, 68] width 155 height 13
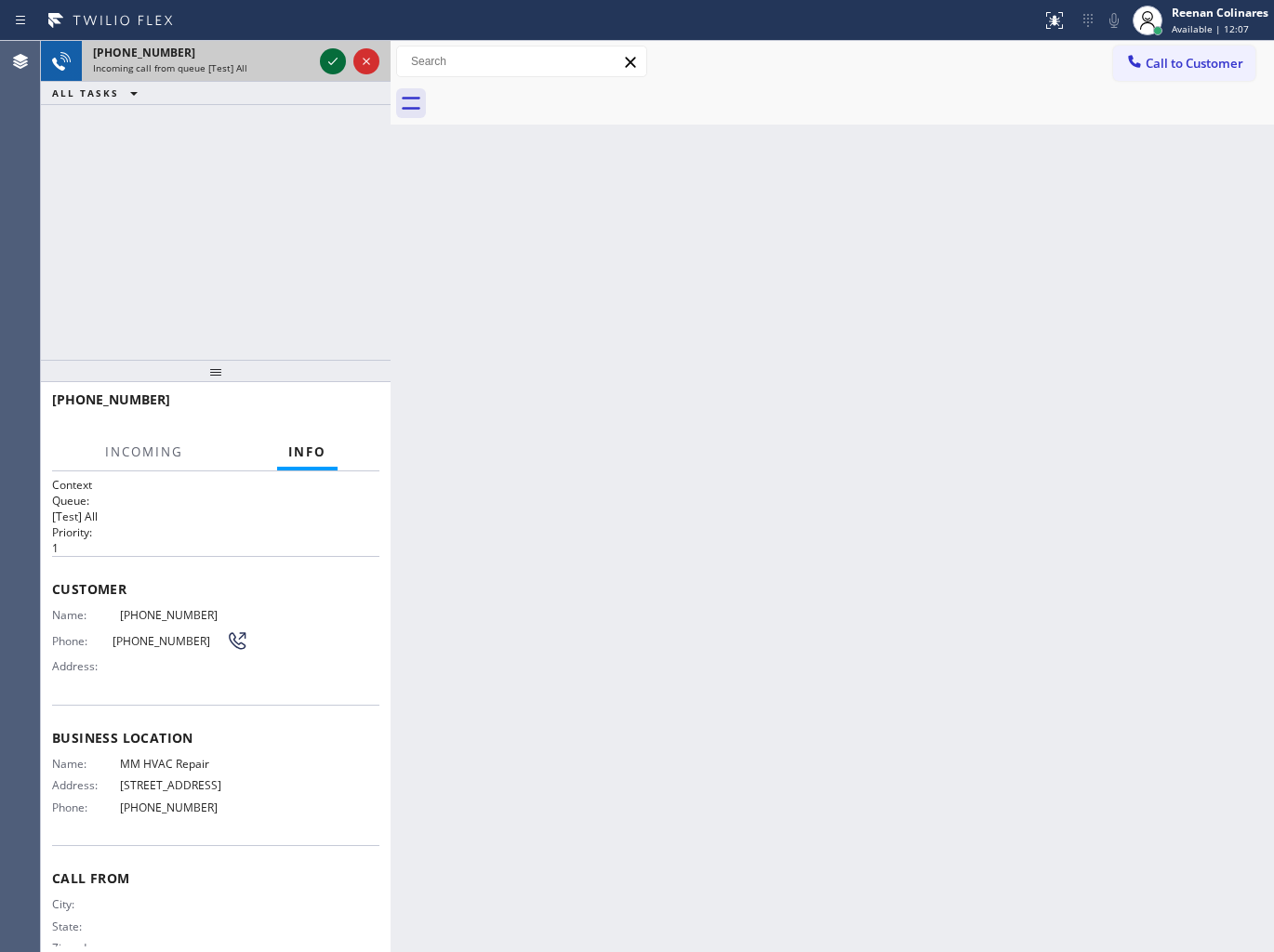
click at [324, 58] on icon at bounding box center [332, 61] width 22 height 22
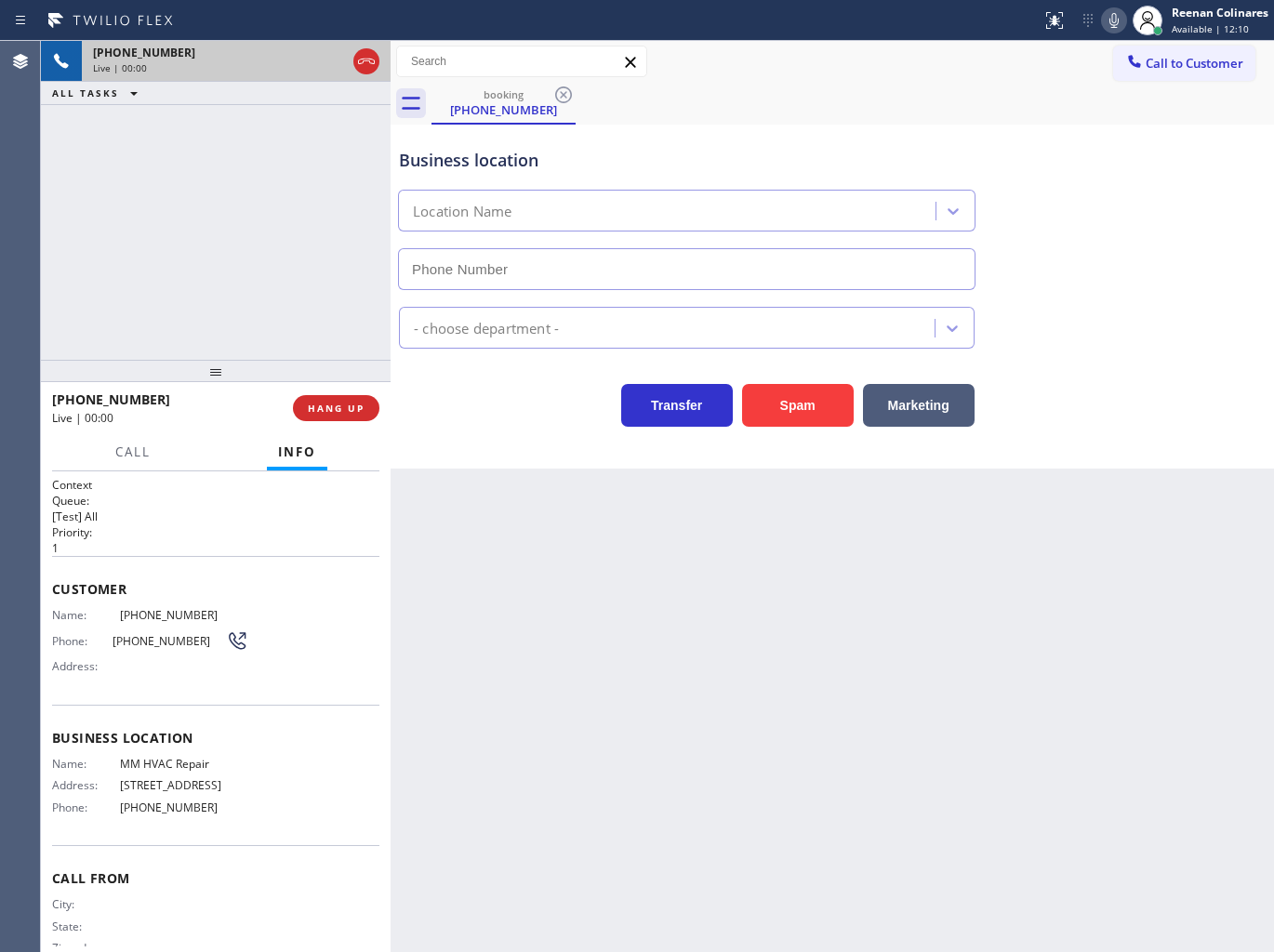
type input "[PHONE_NUMBER]"
click at [1120, 24] on icon at bounding box center [1113, 20] width 22 height 22
click at [357, 402] on span "HANG UP" at bounding box center [335, 408] width 57 height 13
click at [362, 402] on span "HANG UP" at bounding box center [335, 408] width 57 height 13
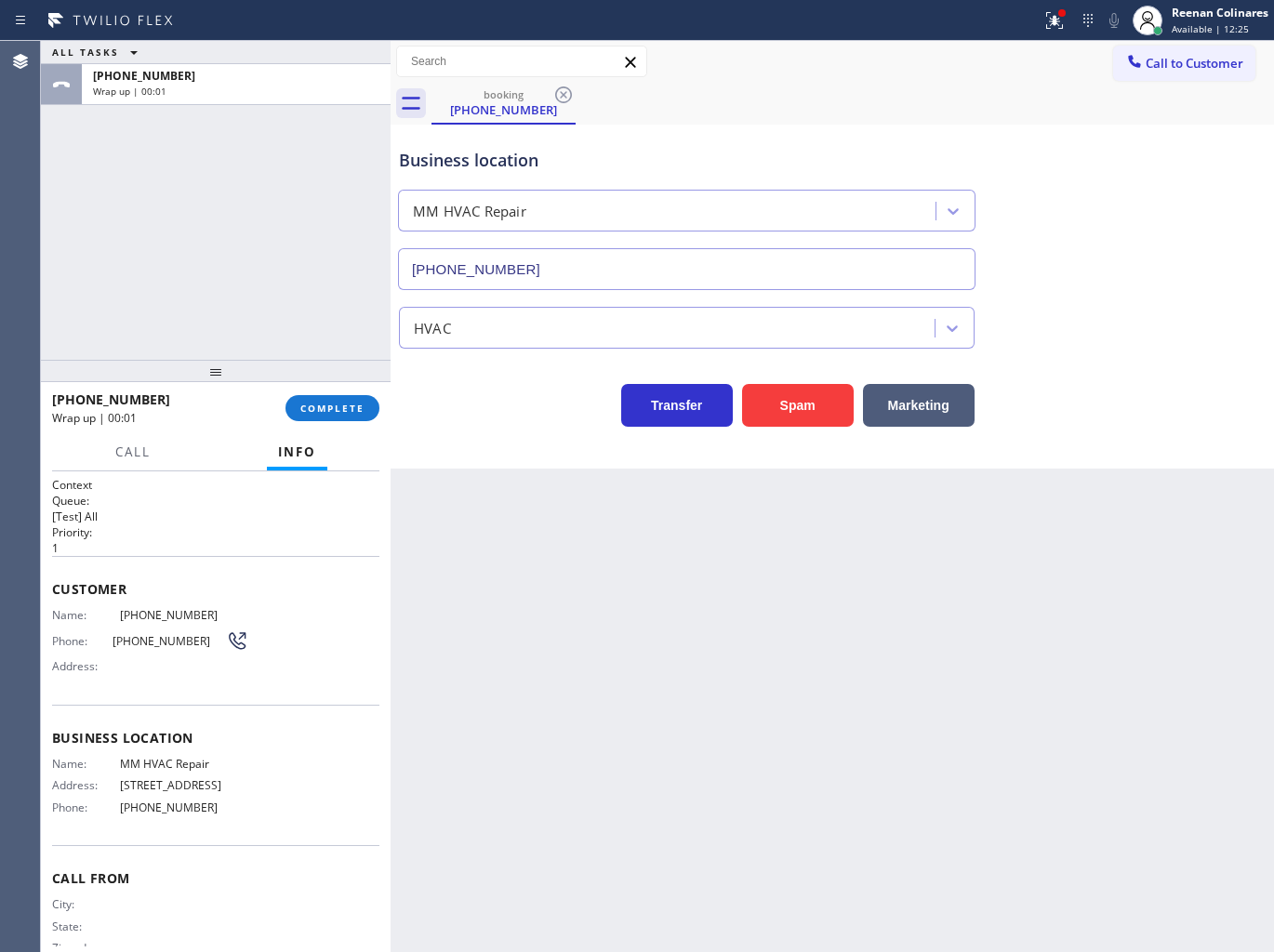
click at [341, 421] on div "[PHONE_NUMBER] Wrap up | 00:01 COMPLETE" at bounding box center [215, 408] width 328 height 48
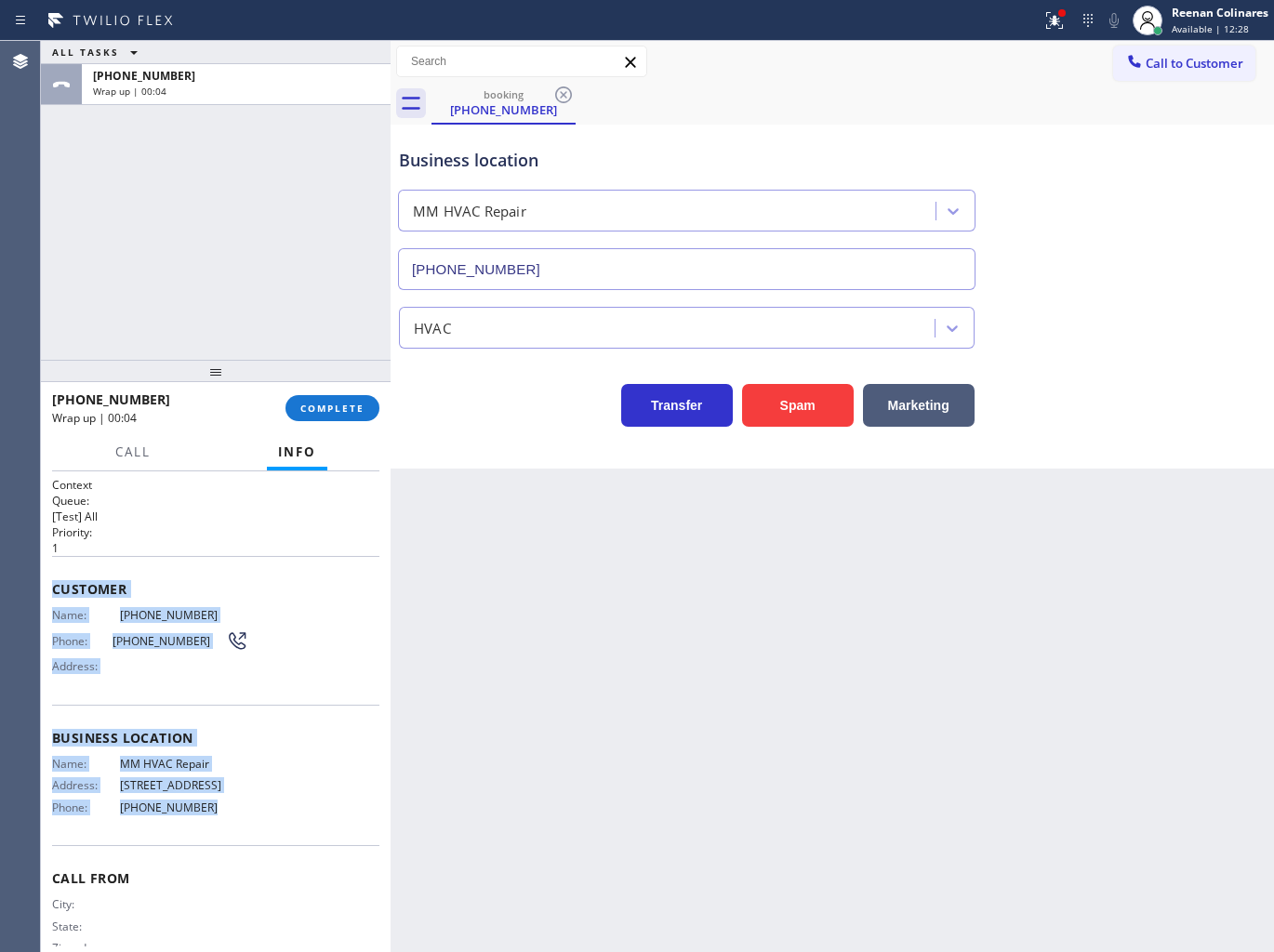
drag, startPoint x: 151, startPoint y: 692, endPoint x: 322, endPoint y: 822, distance: 214.8
click at [258, 816] on div "Context Queue: [Test] All Priority: 1 Customer Name: [PHONE_NUMBER] Phone: [PHO…" at bounding box center [215, 731] width 328 height 509
click at [326, 406] on span "COMPLETE" at bounding box center [332, 408] width 64 height 13
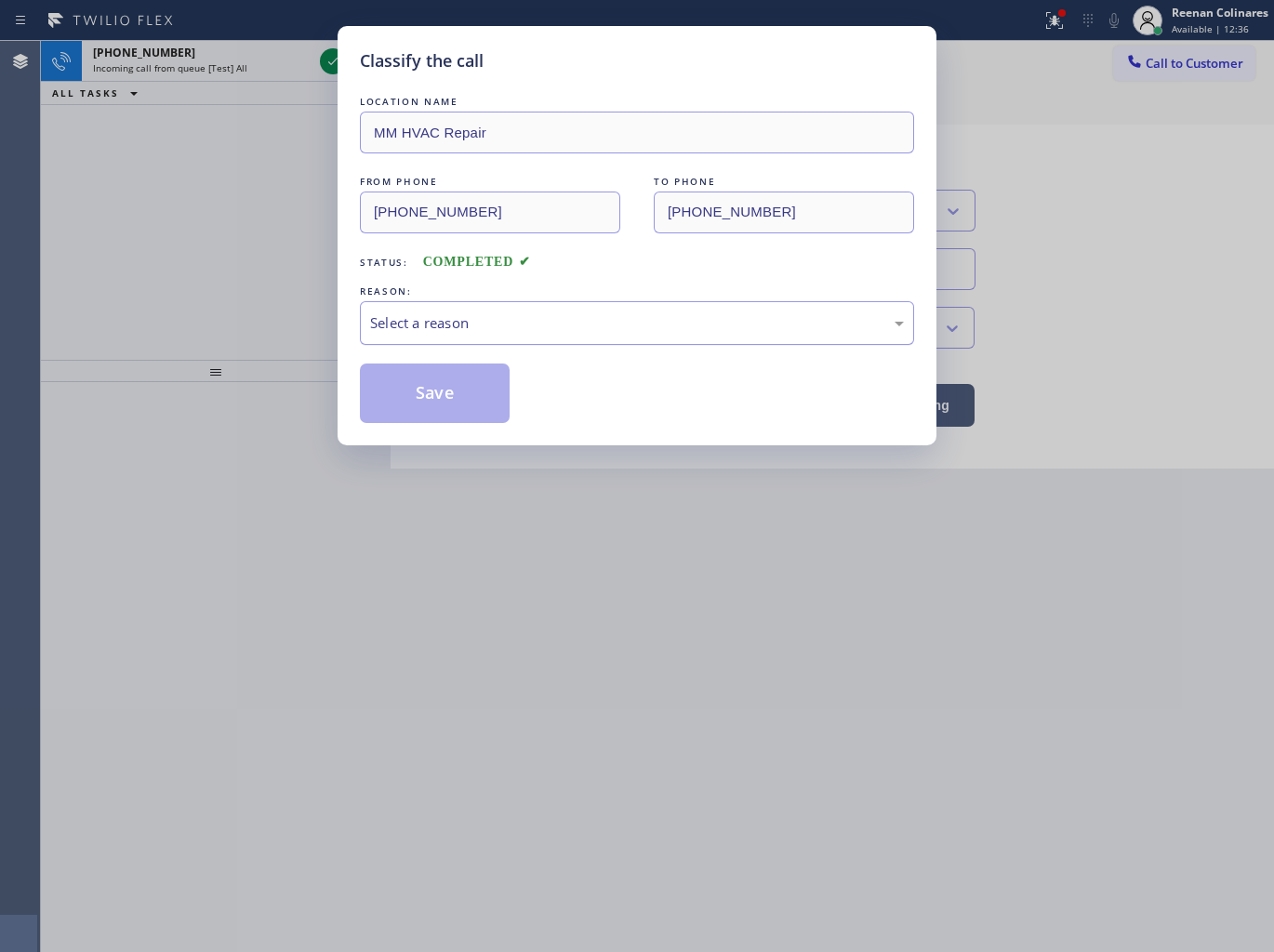
click at [447, 320] on div "Select a reason" at bounding box center [636, 323] width 533 height 21
click at [415, 404] on button "Save" at bounding box center [434, 393] width 150 height 60
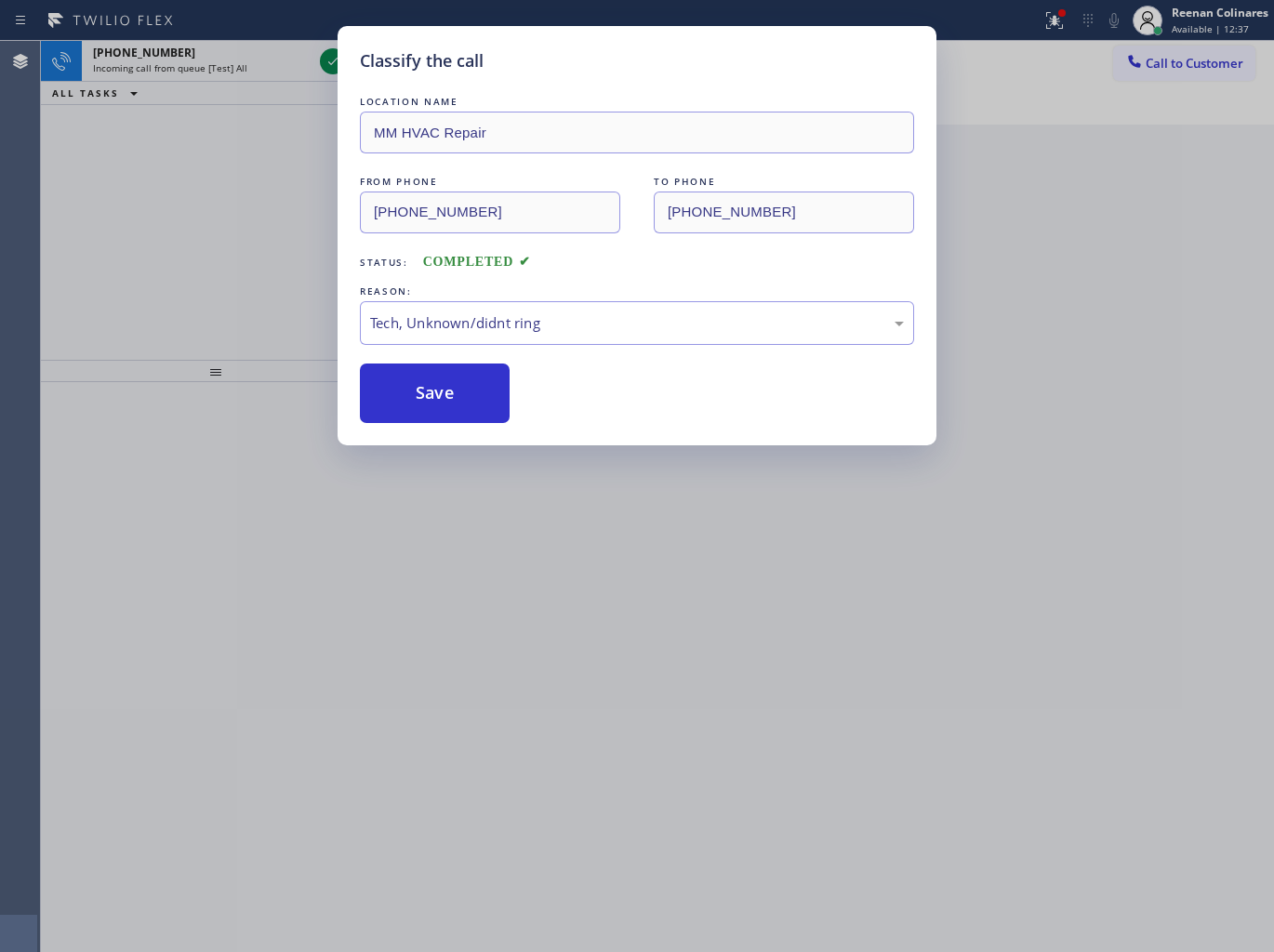
click at [198, 154] on div "Classify the call LOCATION NAME MM HVAC Repair FROM PHONE [PHONE_NUMBER] TO PHO…" at bounding box center [637, 476] width 1274 height 952
click at [205, 65] on div "Classify the call LOCATION NAME MM HVAC Repair FROM PHONE [PHONE_NUMBER] TO PHO…" at bounding box center [637, 476] width 1274 height 952
click at [205, 65] on span "Incoming call from queue [Test] All" at bounding box center [170, 68] width 155 height 13
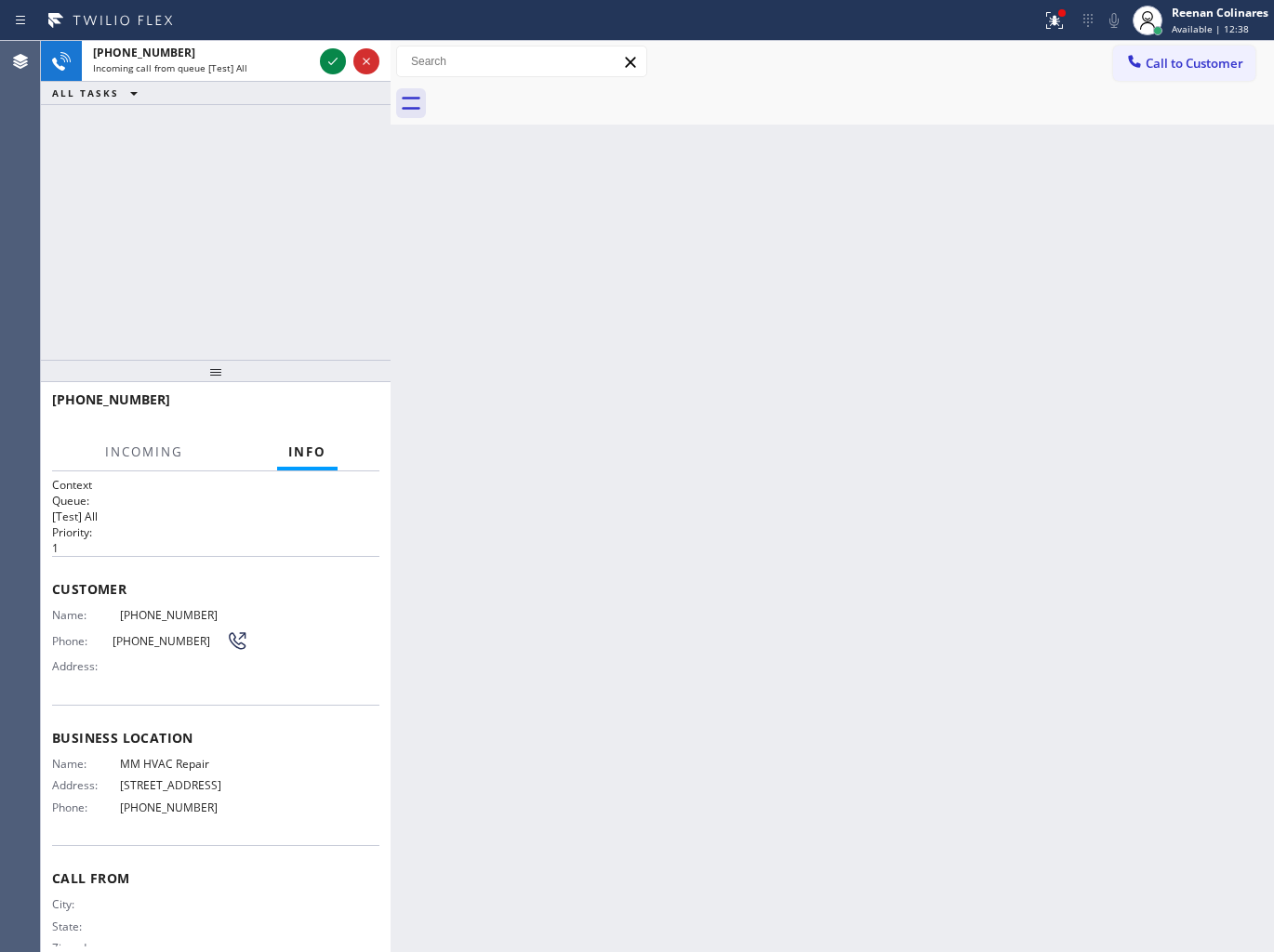
click at [205, 65] on span "Incoming call from queue [Test] All" at bounding box center [170, 68] width 155 height 13
click at [1063, 16] on div at bounding box center [1062, 13] width 12 height 12
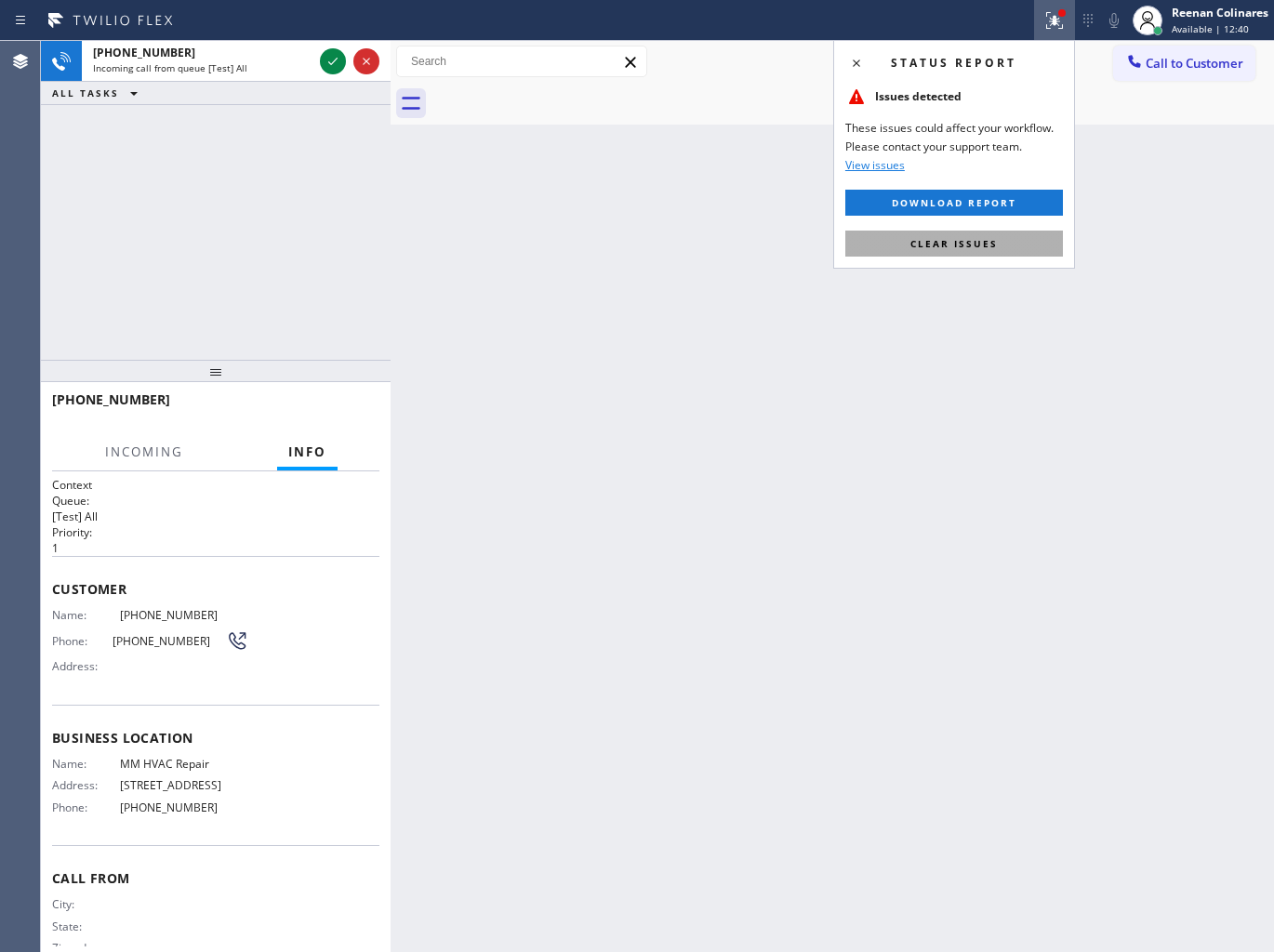
click at [988, 235] on button "Clear issues" at bounding box center [953, 243] width 217 height 26
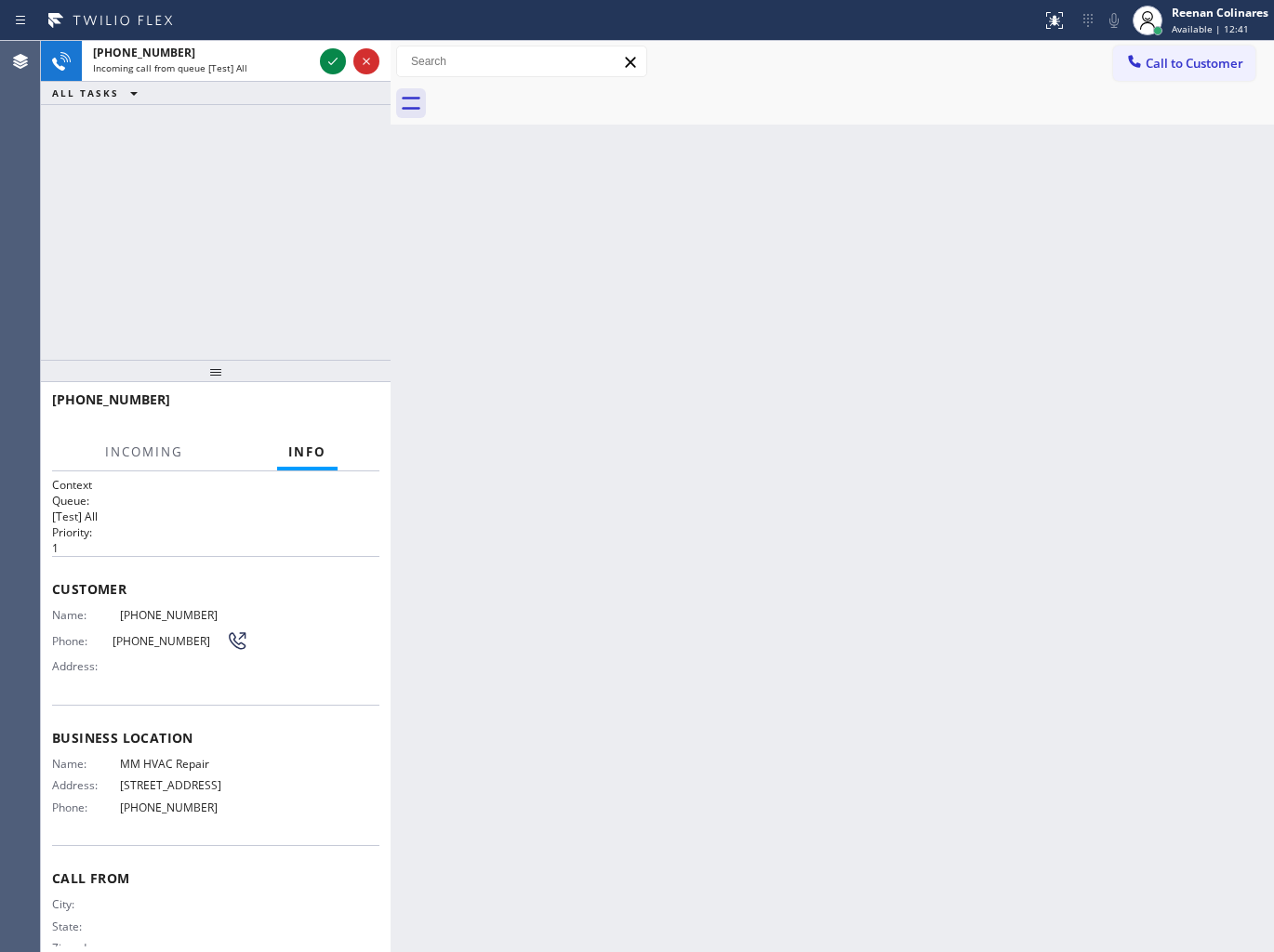
drag, startPoint x: 906, startPoint y: 264, endPoint x: 1053, endPoint y: 189, distance: 165.0
click at [927, 256] on div "Back to Dashboard Change Sender ID Customers Technicians Select a contact Outbo…" at bounding box center [831, 497] width 883 height 911
click at [1195, 13] on div "Reenan Colinares" at bounding box center [1219, 12] width 97 height 15
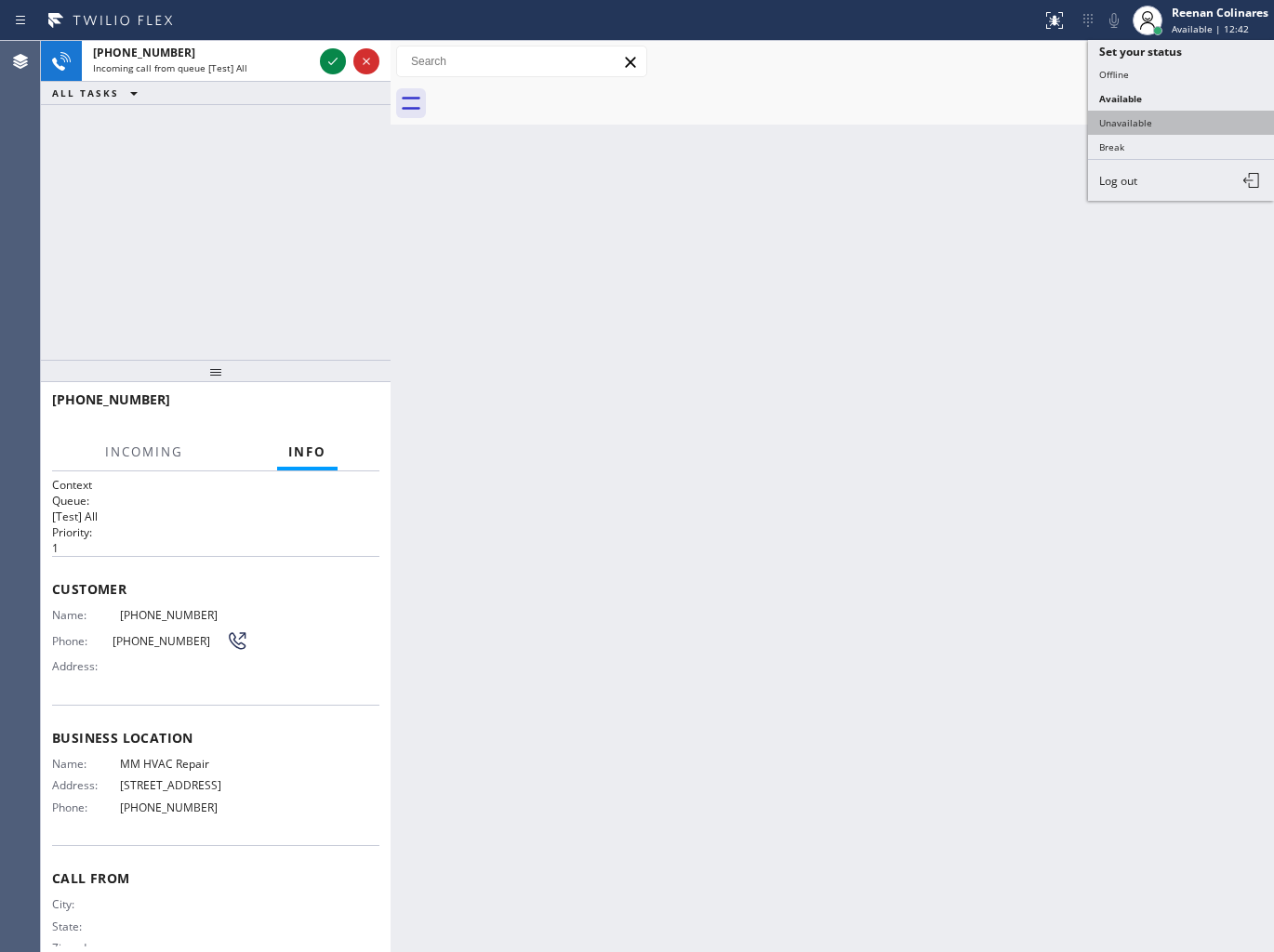
click at [1141, 126] on button "Unavailable" at bounding box center [1181, 122] width 186 height 24
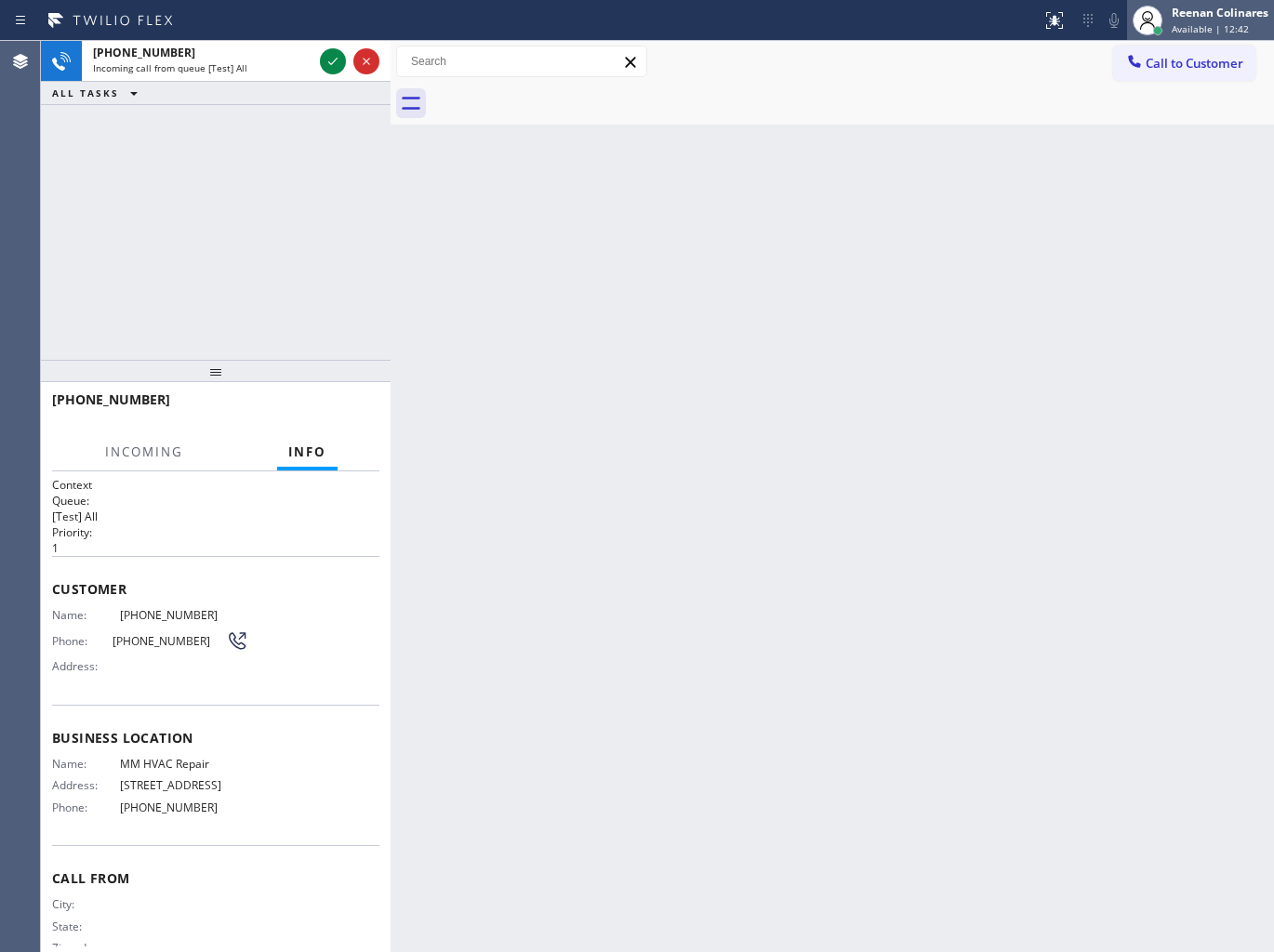
click at [1209, 1] on div "Reenan Colinares Available | 12:42" at bounding box center [1200, 20] width 147 height 41
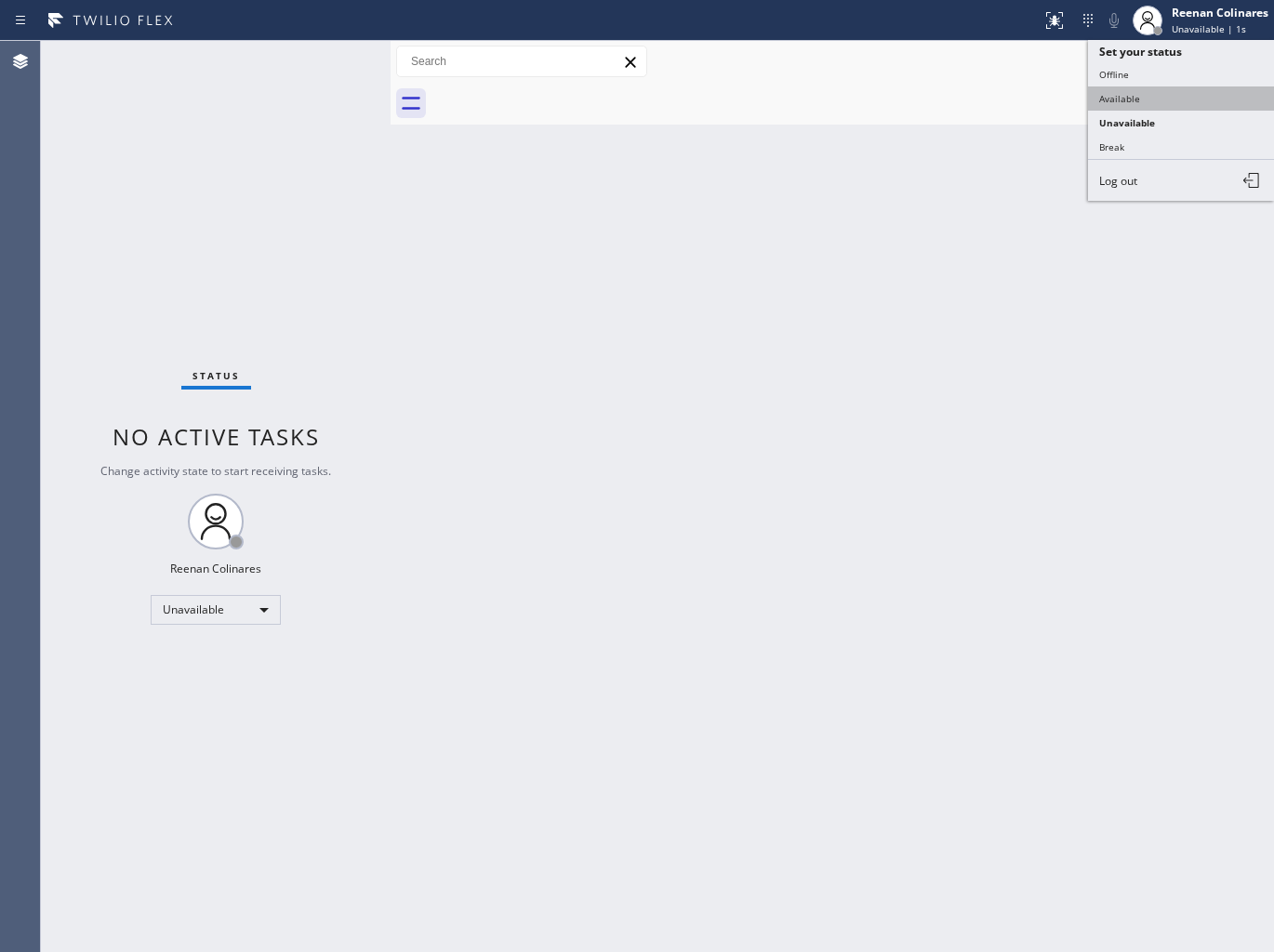
click at [1121, 99] on button "Available" at bounding box center [1181, 98] width 186 height 24
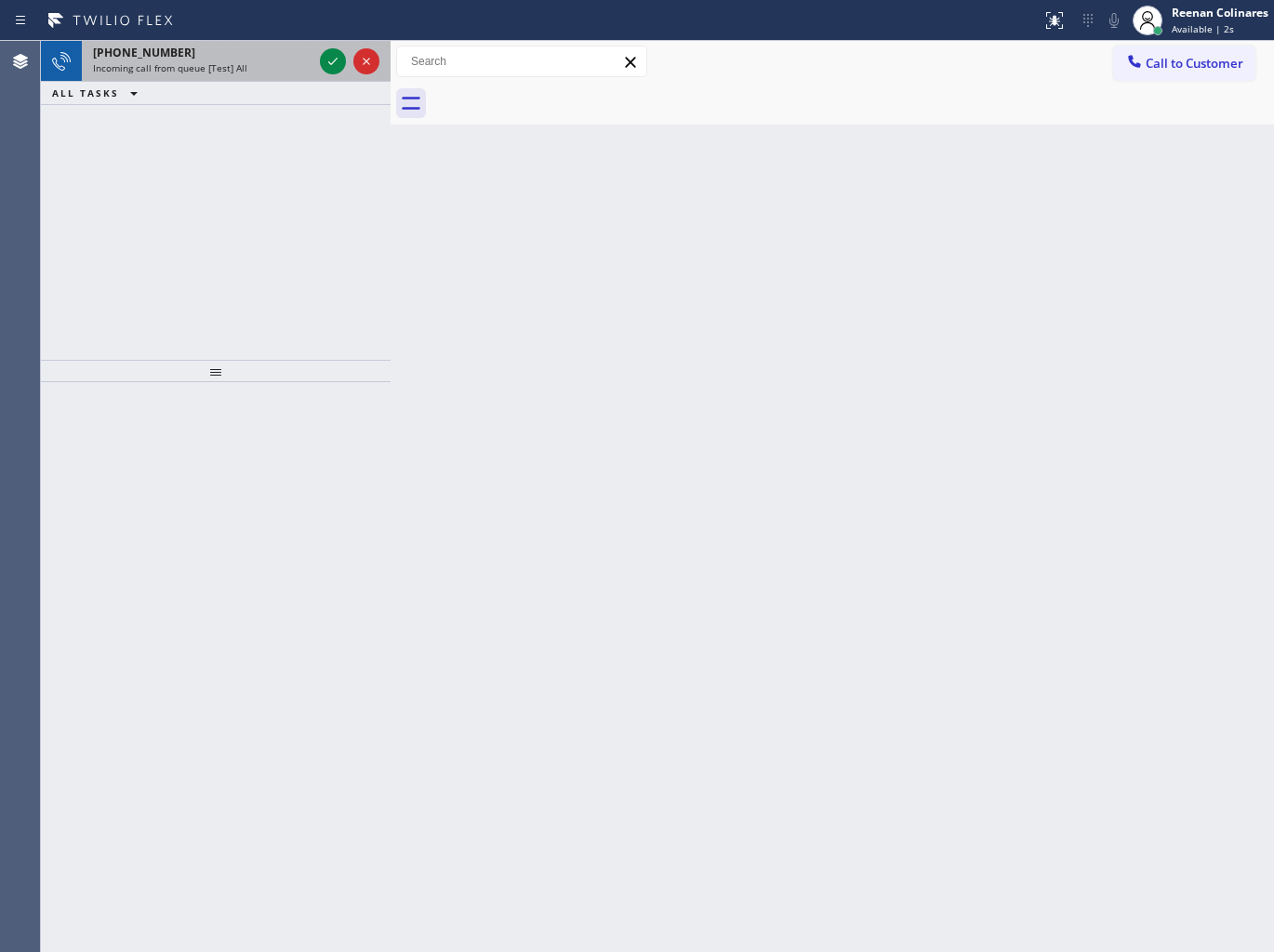
click at [248, 58] on div "[PHONE_NUMBER]" at bounding box center [203, 52] width 219 height 15
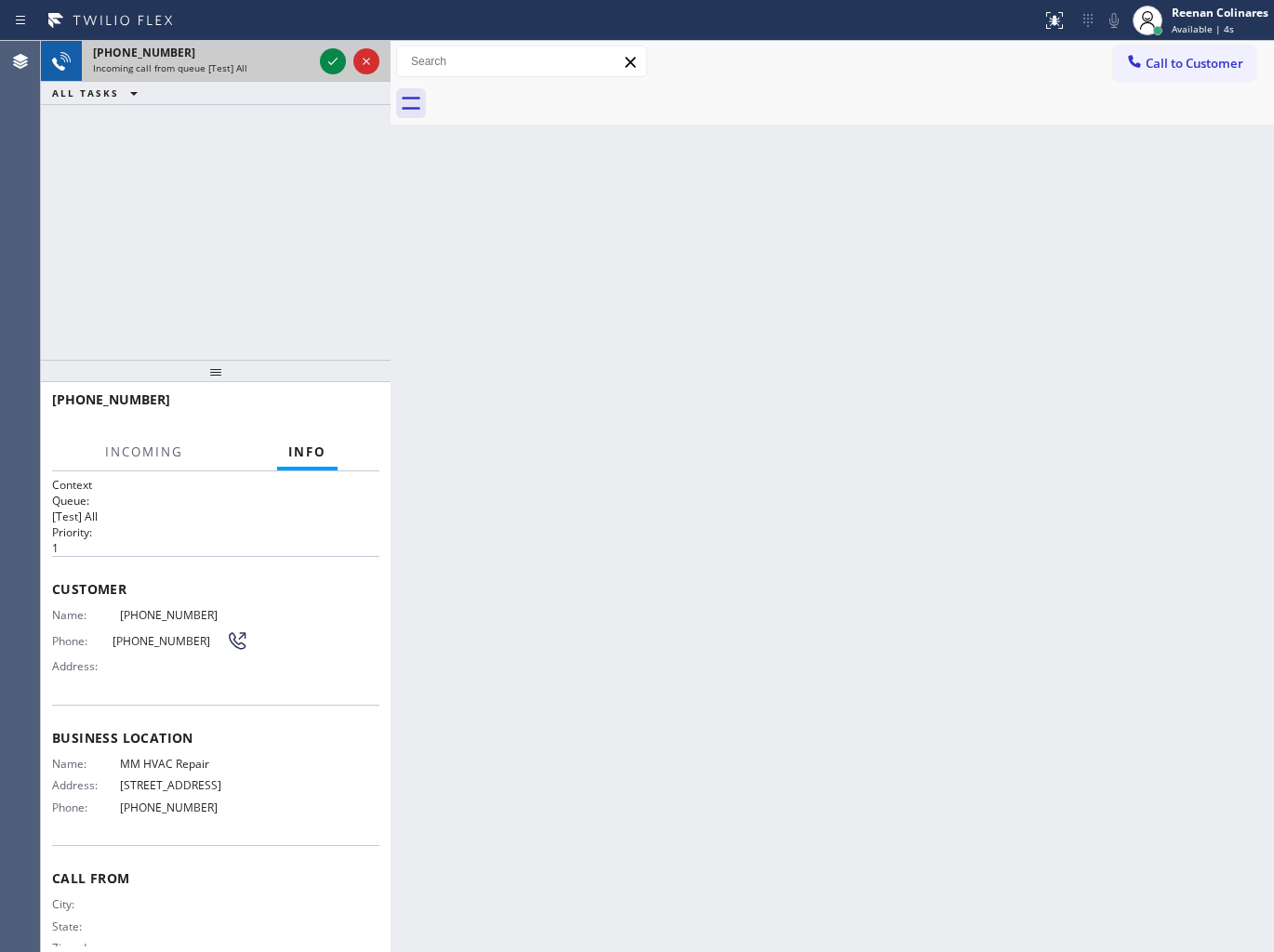
click at [220, 67] on span "Incoming call from queue [Test] All" at bounding box center [170, 68] width 155 height 13
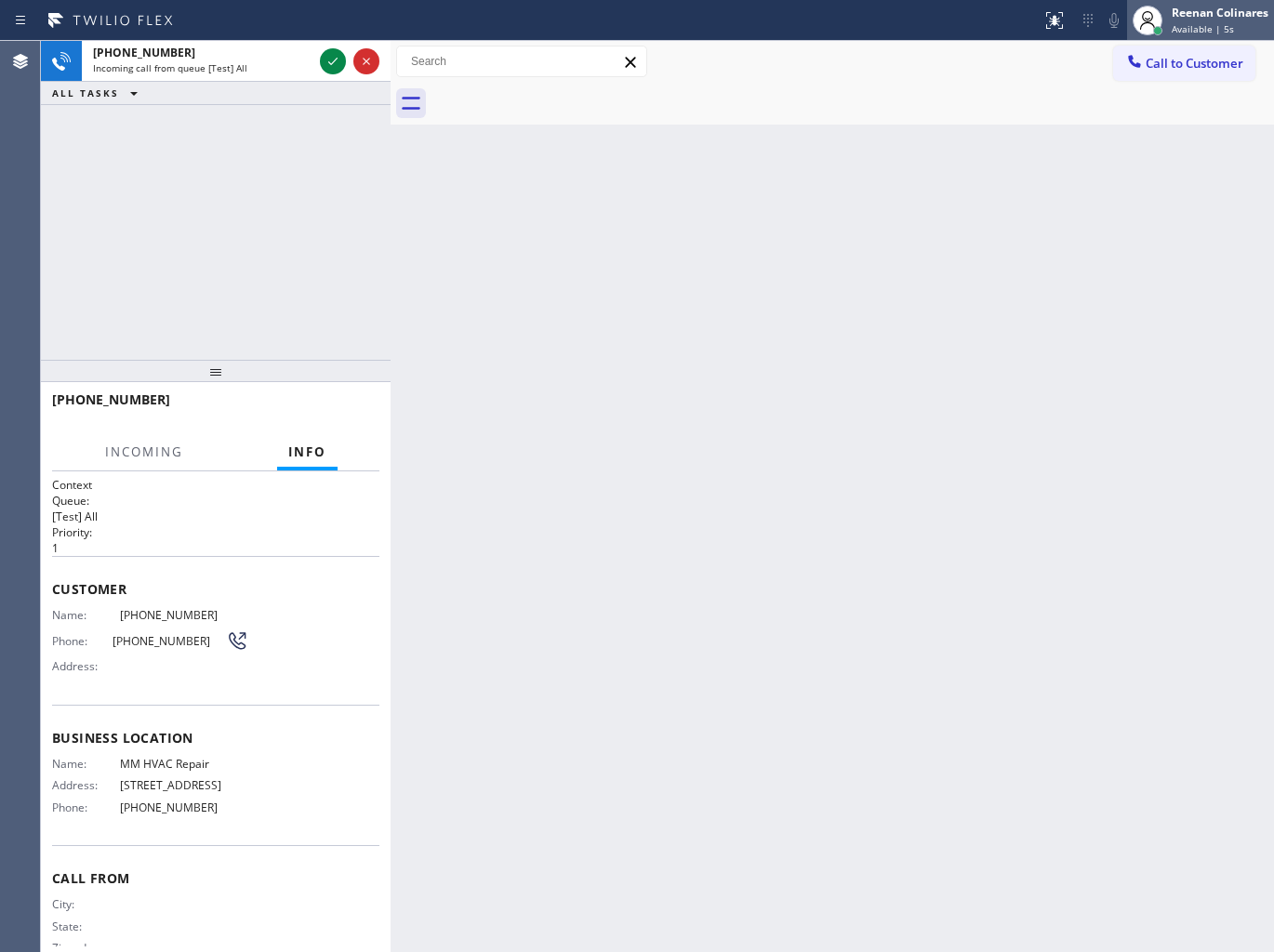
click at [1190, 24] on span "Available | 5s" at bounding box center [1202, 29] width 62 height 13
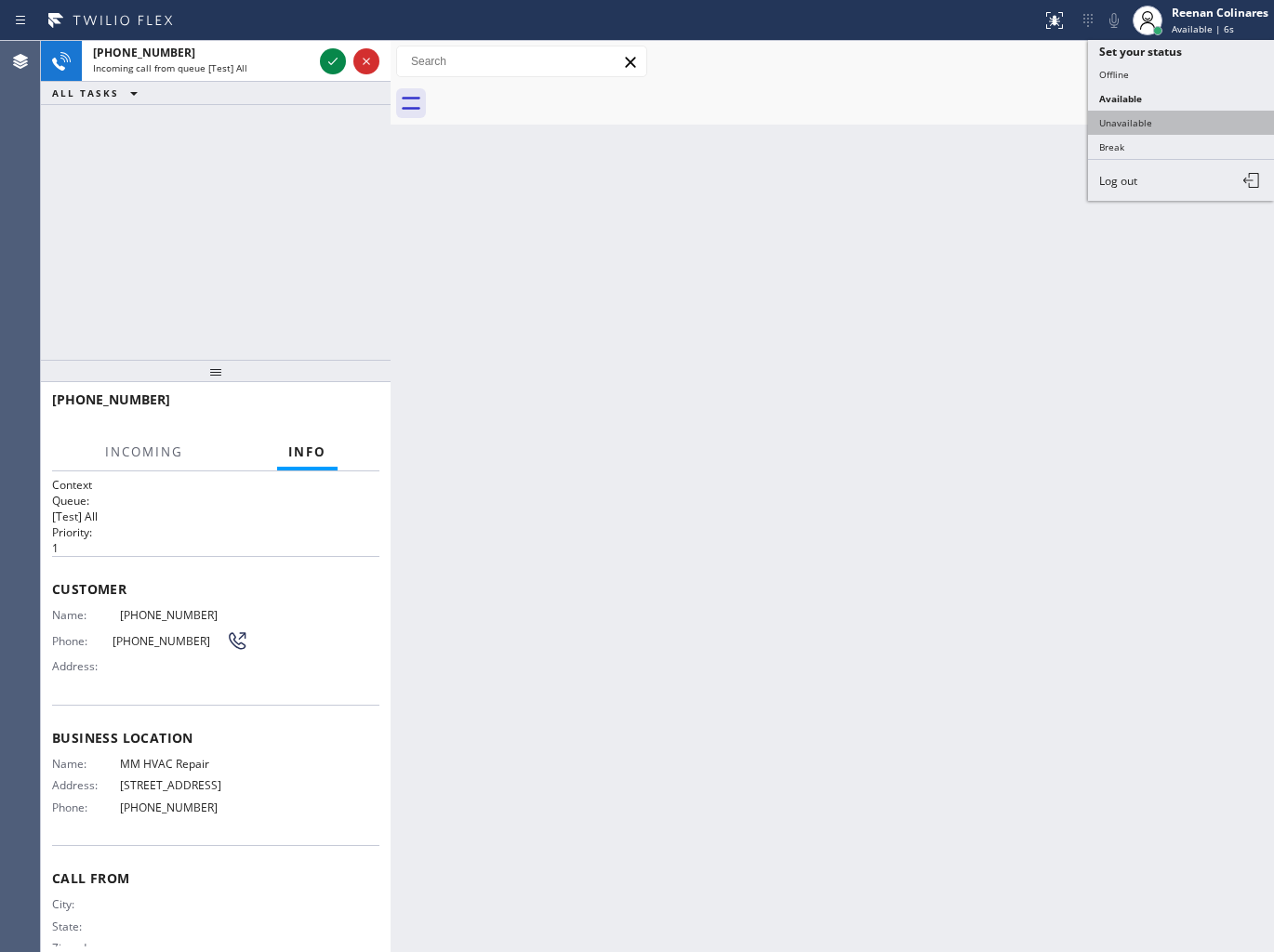
click at [1115, 114] on button "Unavailable" at bounding box center [1181, 122] width 186 height 24
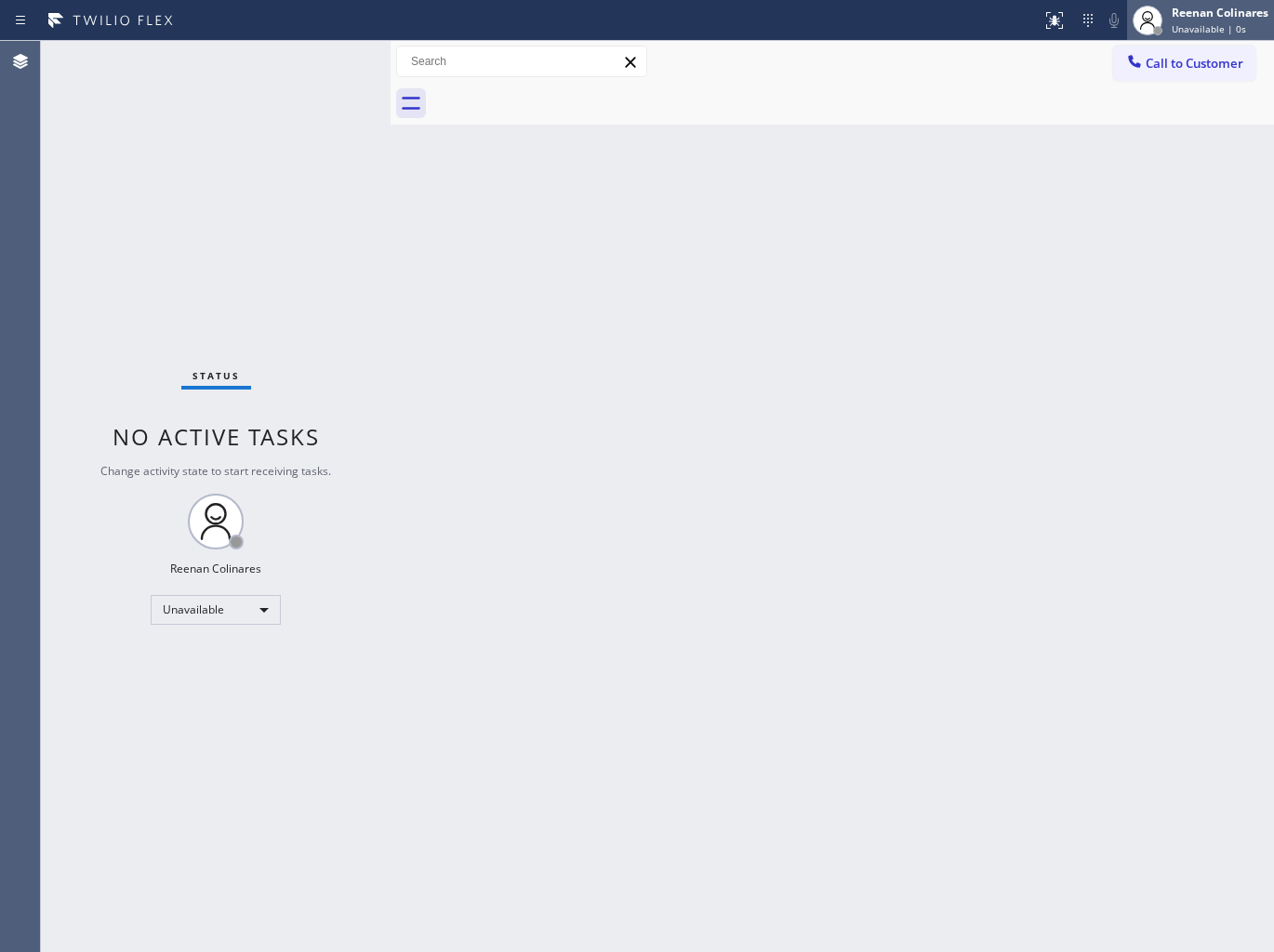
click at [1214, 13] on div "Reenan Colinares" at bounding box center [1219, 12] width 97 height 15
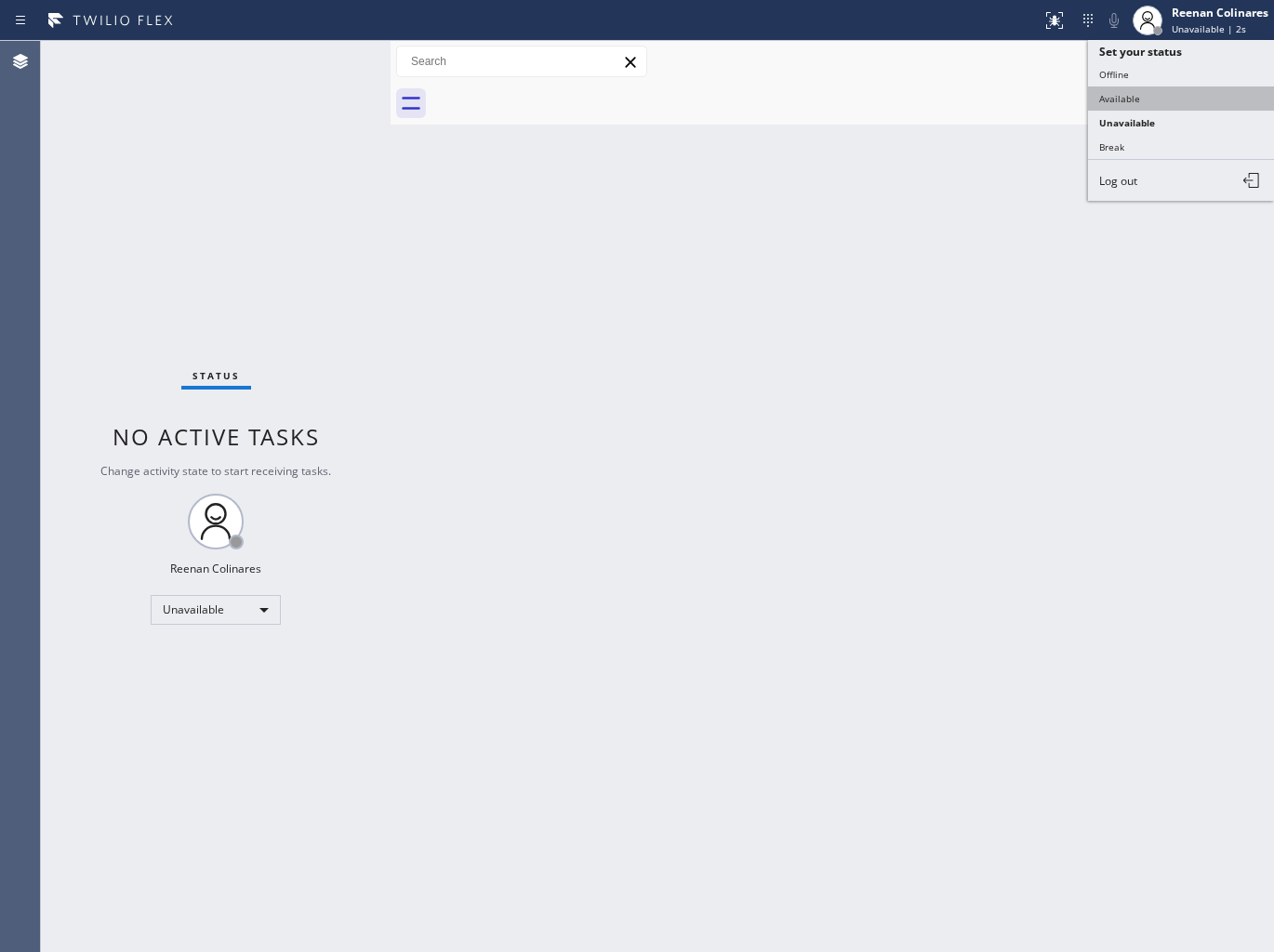
click at [1118, 95] on button "Available" at bounding box center [1181, 98] width 186 height 24
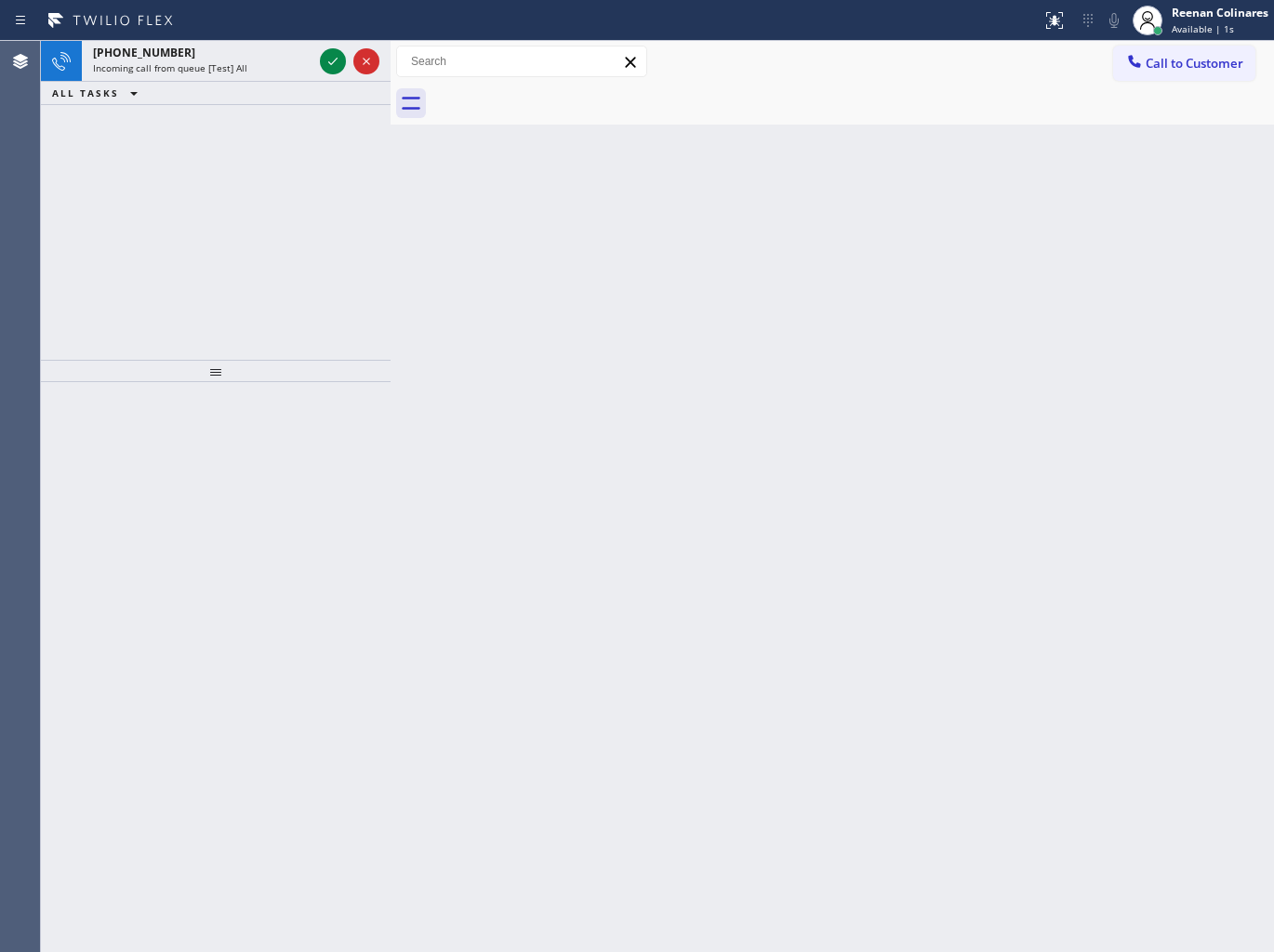
click at [271, 72] on div "Incoming call from queue [Test] All" at bounding box center [203, 68] width 219 height 13
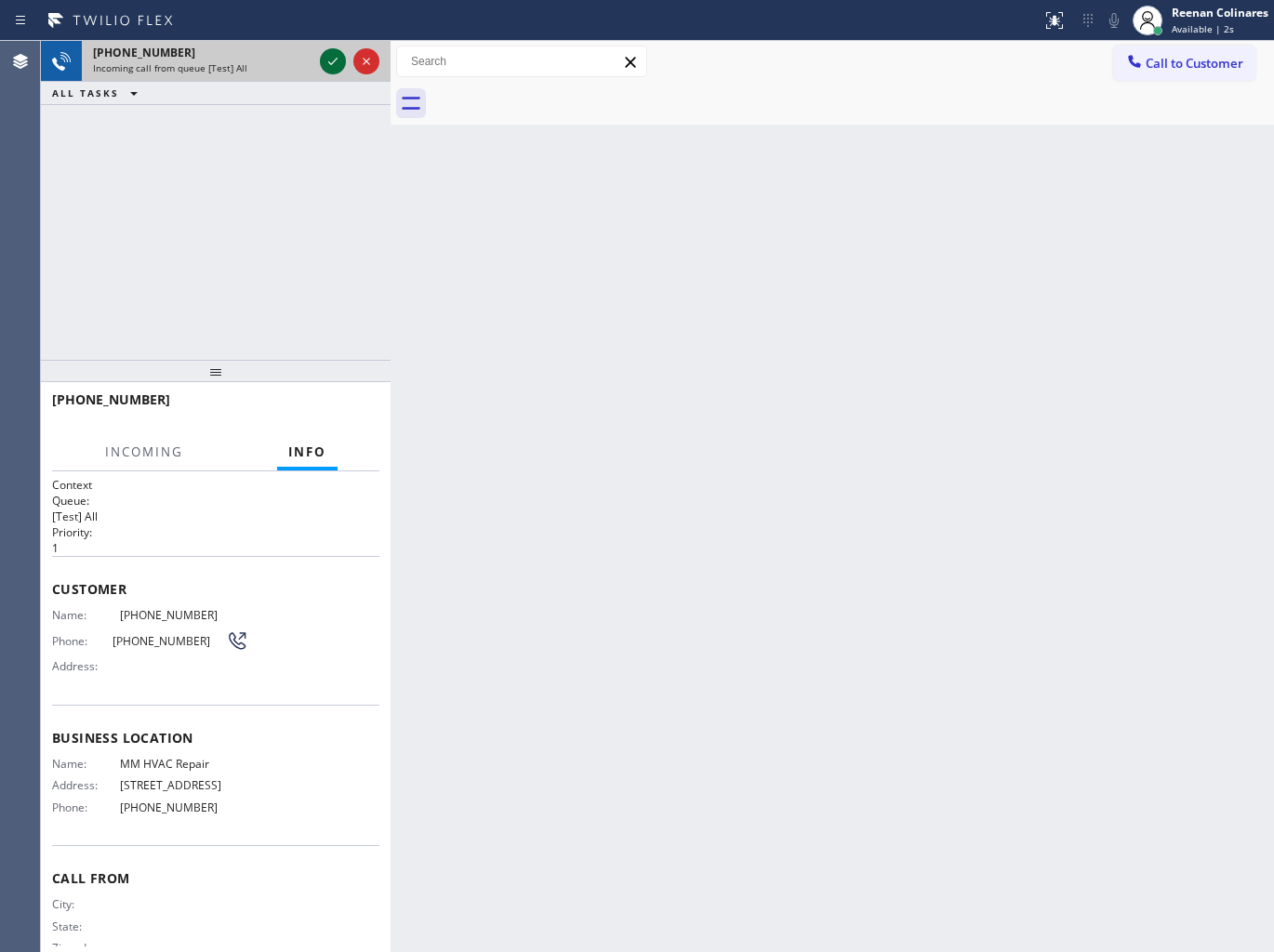
click at [331, 63] on icon at bounding box center [332, 61] width 22 height 22
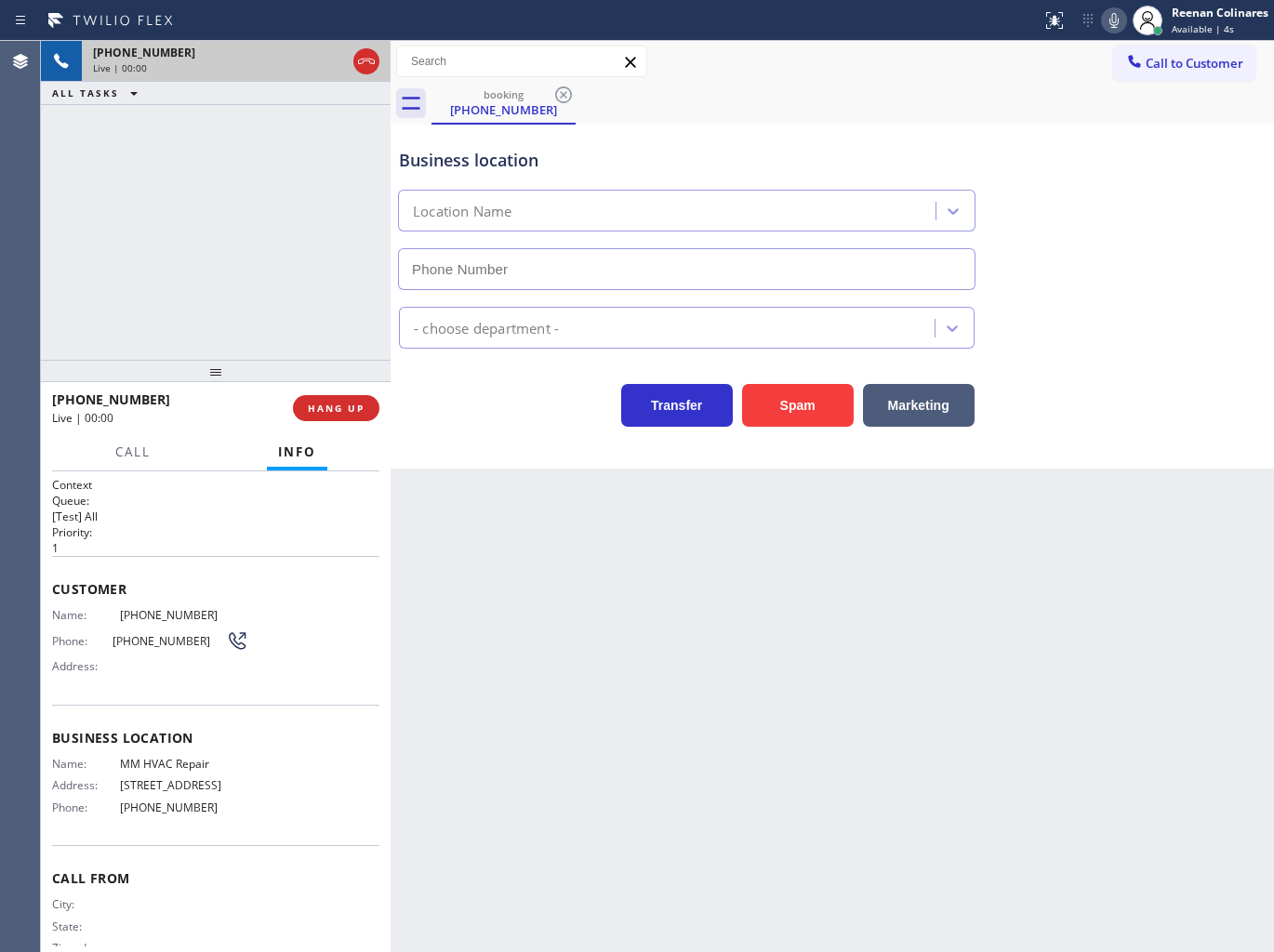
type input "[PHONE_NUMBER]"
click at [1104, 23] on icon at bounding box center [1113, 20] width 22 height 22
click at [1112, 20] on rect at bounding box center [1114, 19] width 13 height 13
click at [1110, 15] on icon at bounding box center [1113, 20] width 22 height 22
click at [346, 412] on span "HANG UP" at bounding box center [335, 408] width 57 height 13
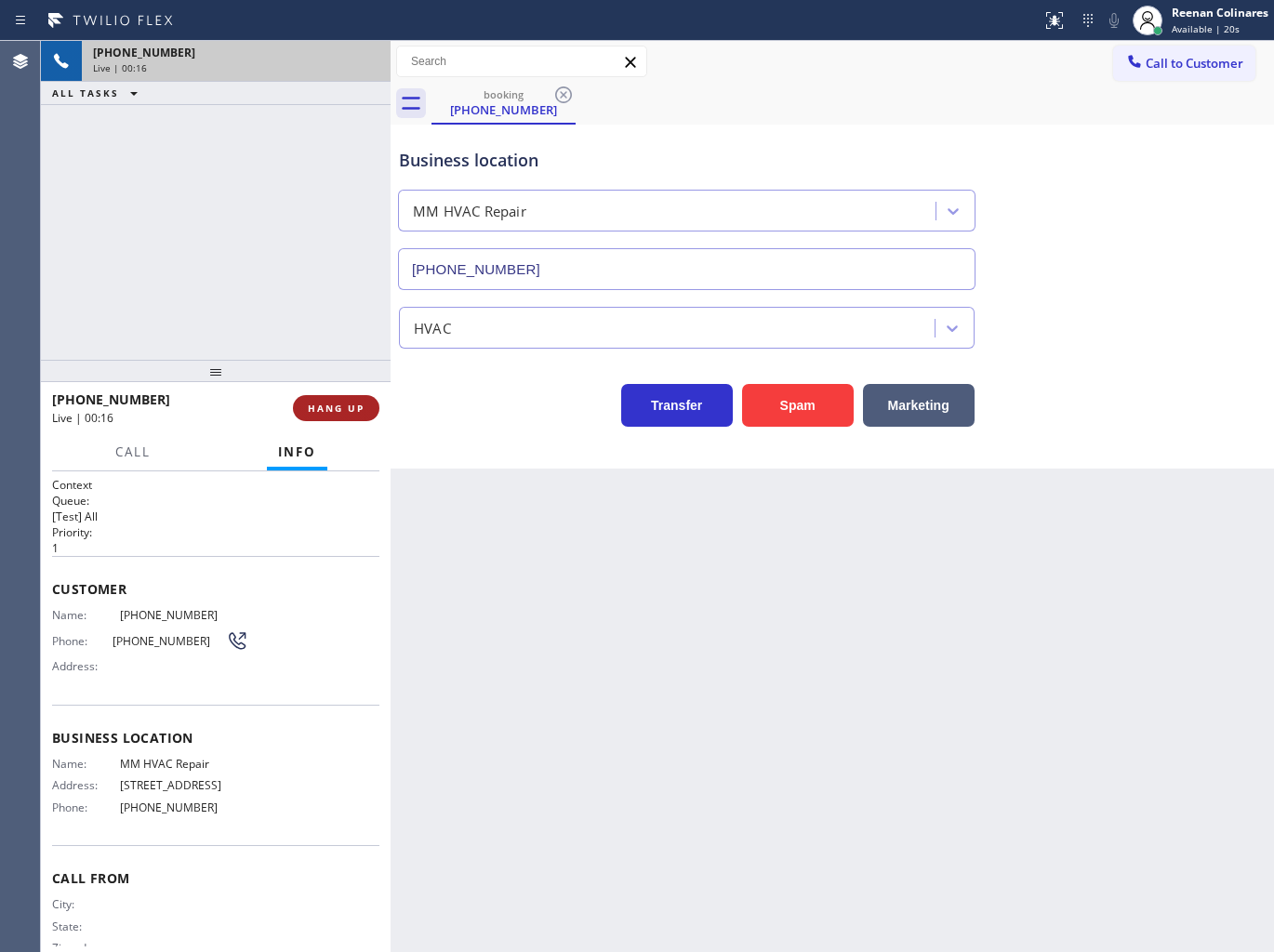
click at [336, 406] on span "HANG UP" at bounding box center [335, 408] width 57 height 13
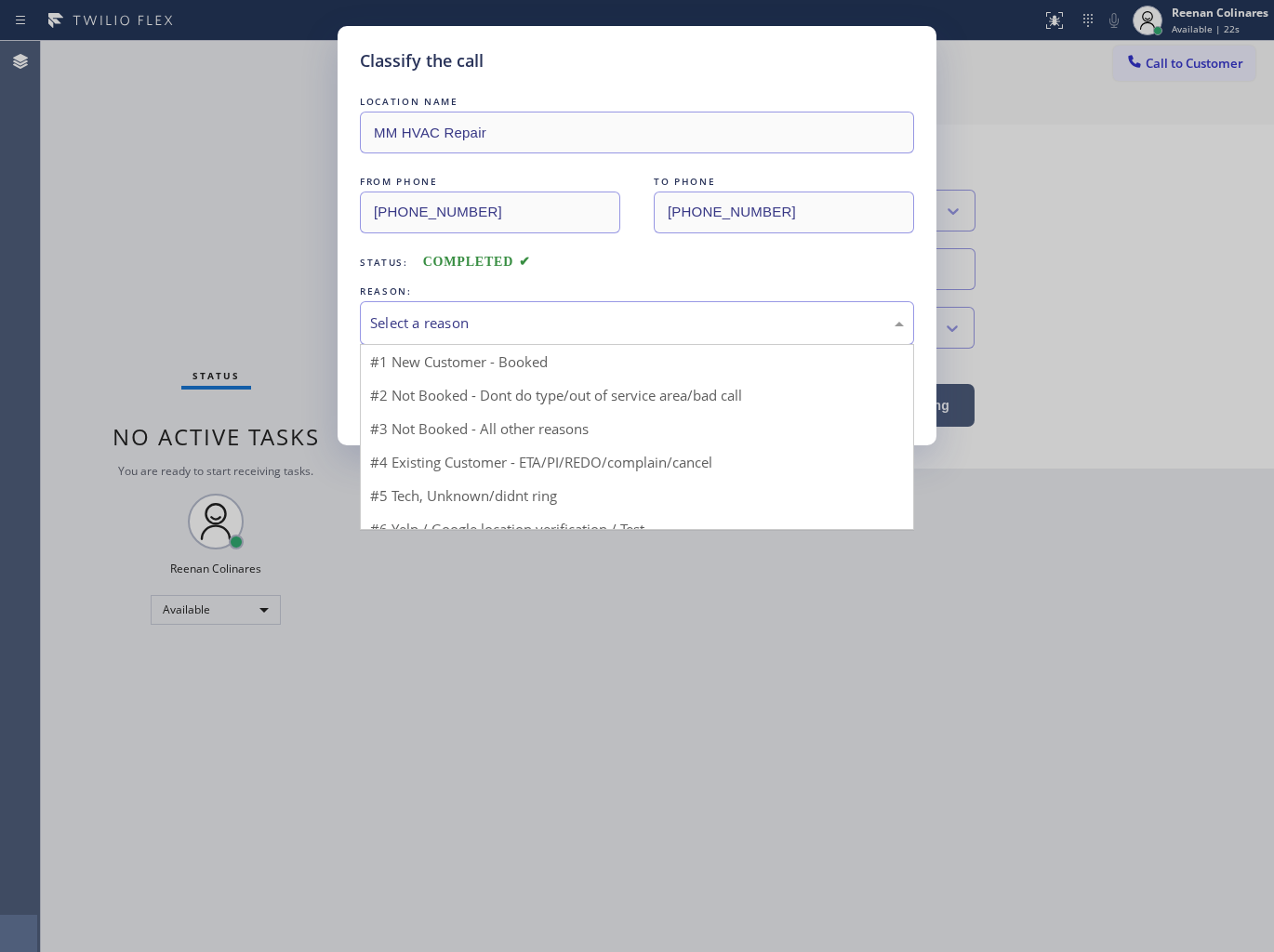
click at [451, 329] on div "Select a reason" at bounding box center [636, 323] width 533 height 21
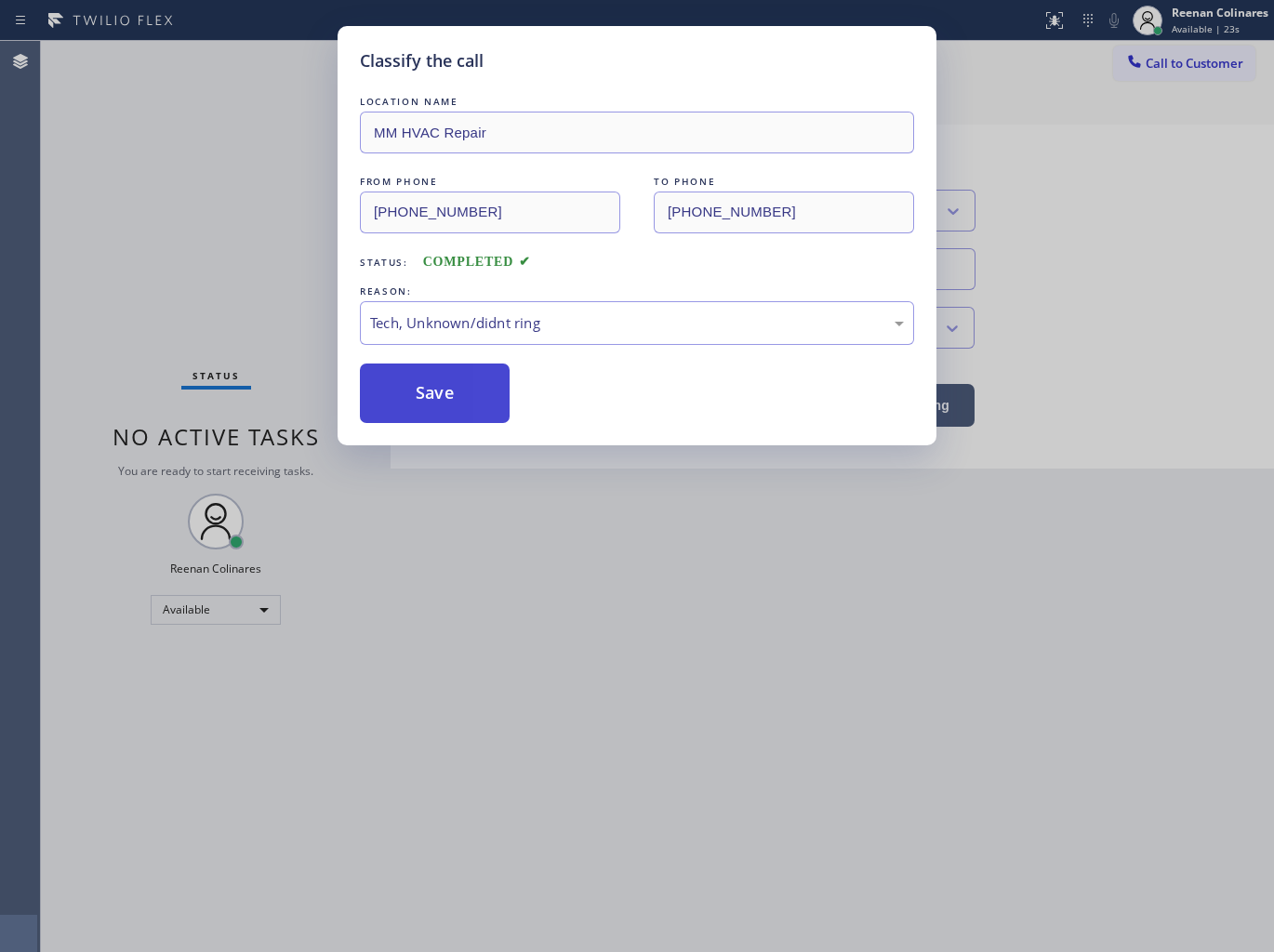
drag, startPoint x: 420, startPoint y: 398, endPoint x: 153, endPoint y: 240, distance: 310.2
click at [420, 397] on button "Save" at bounding box center [434, 393] width 150 height 60
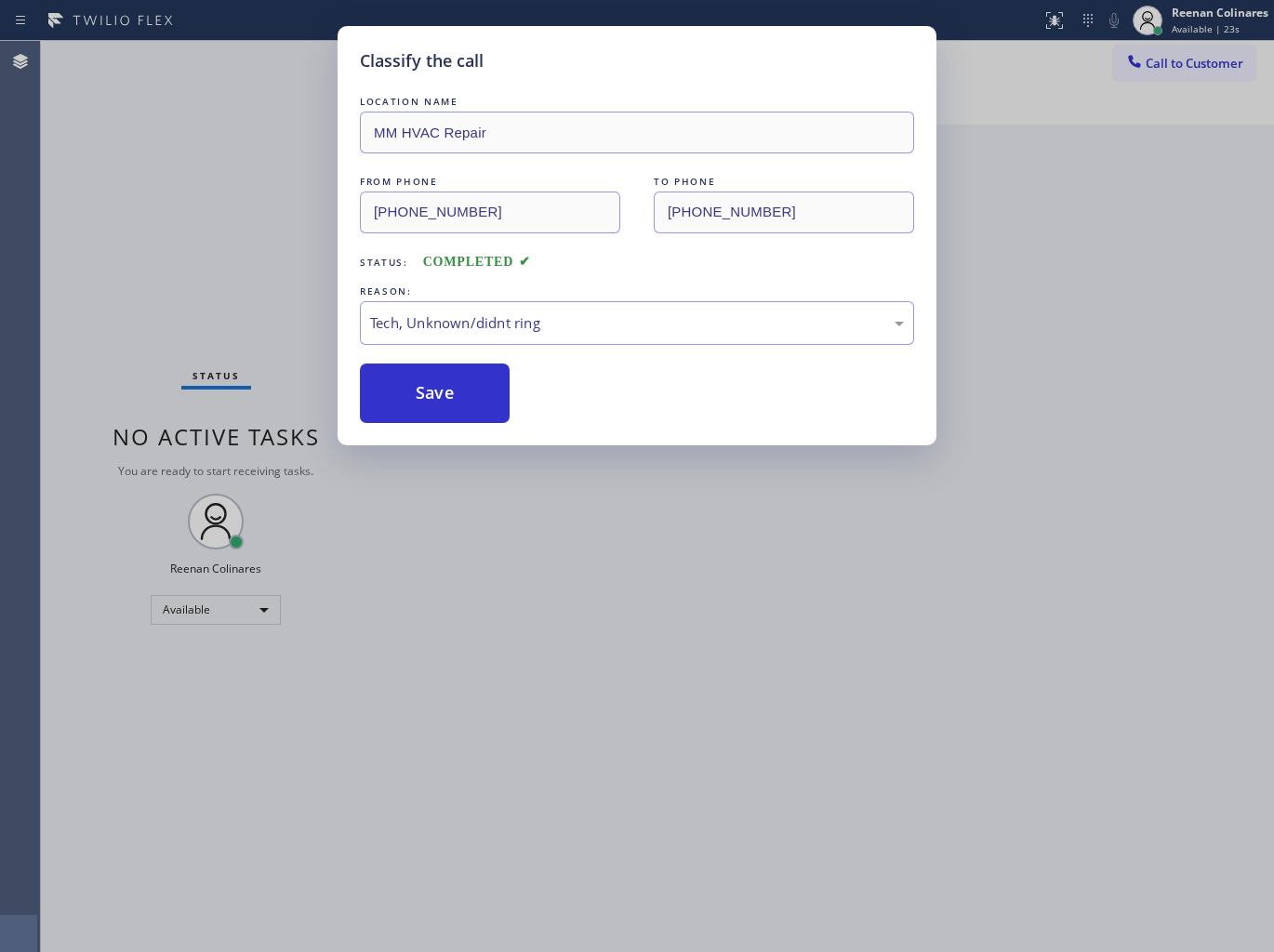
click at [152, 239] on div "Classify the call LOCATION NAME MM HVAC Repair FROM PHONE [PHONE_NUMBER] TO PHO…" at bounding box center [637, 476] width 1274 height 952
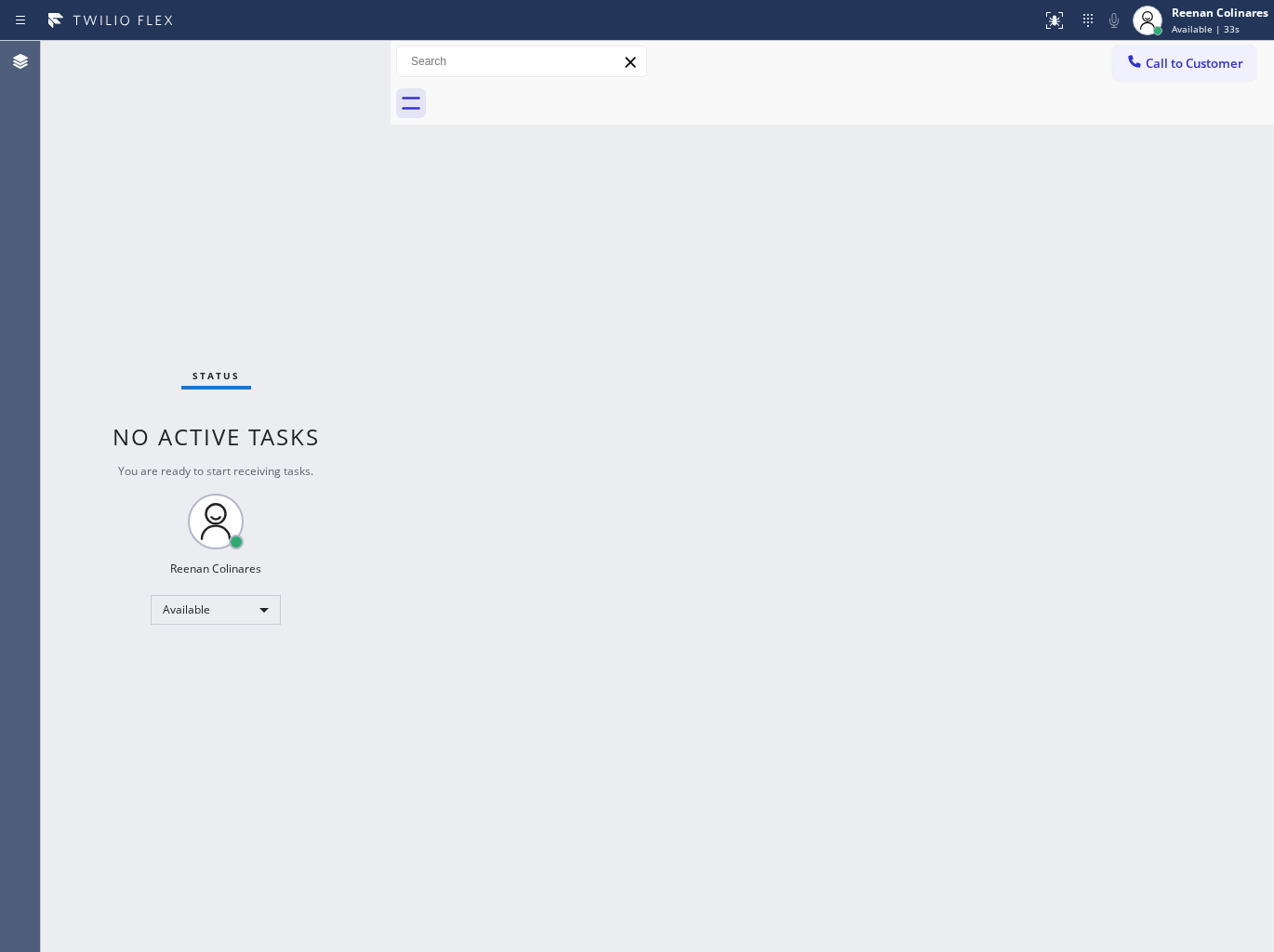
drag, startPoint x: 902, startPoint y: 240, endPoint x: 885, endPoint y: 260, distance: 26.2
click at [897, 253] on div "Back to Dashboard Change Sender ID Customers Technicians Select a contact Outbo…" at bounding box center [831, 497] width 883 height 911
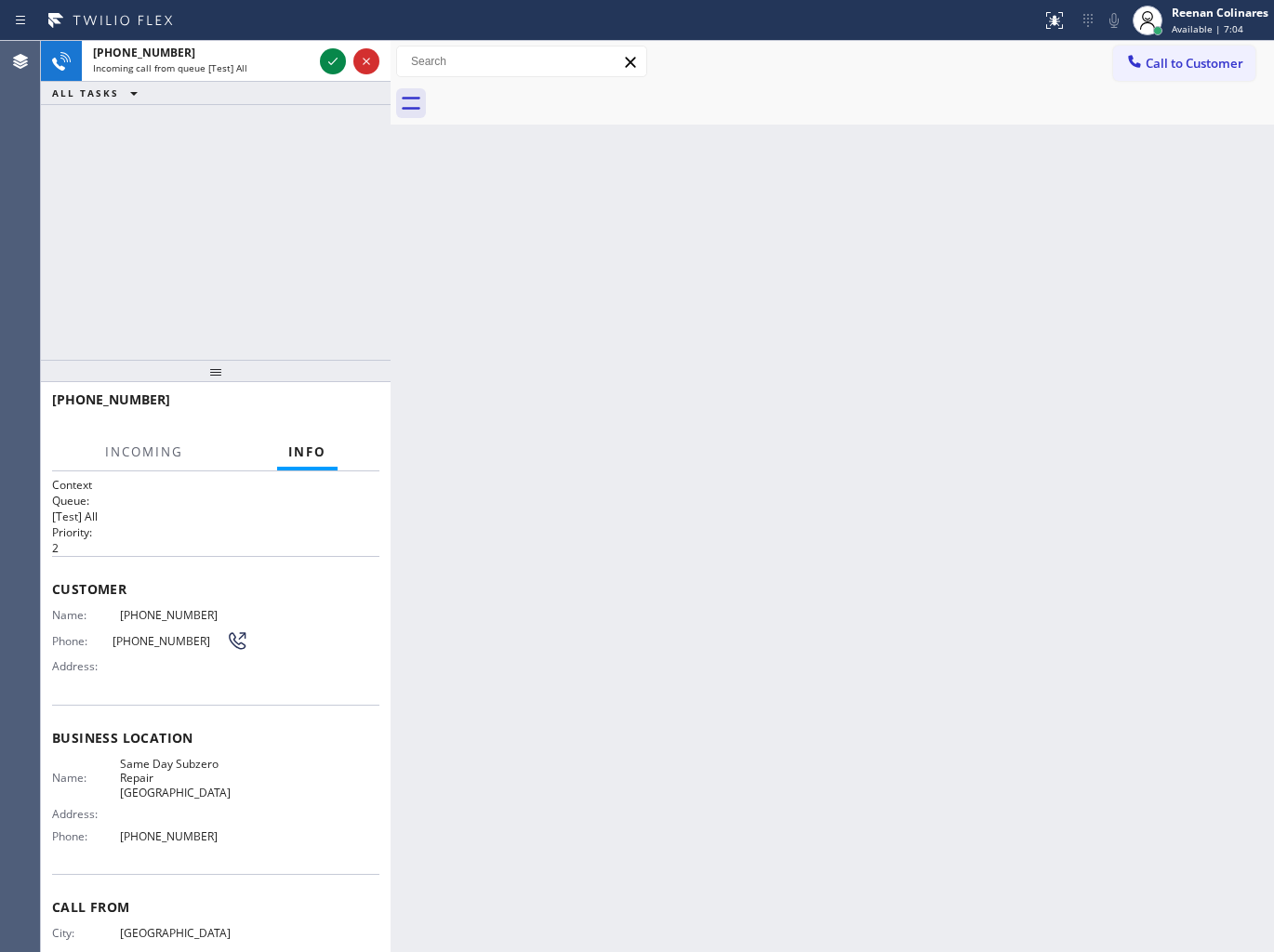
click at [261, 58] on div "[PHONE_NUMBER]" at bounding box center [203, 52] width 219 height 15
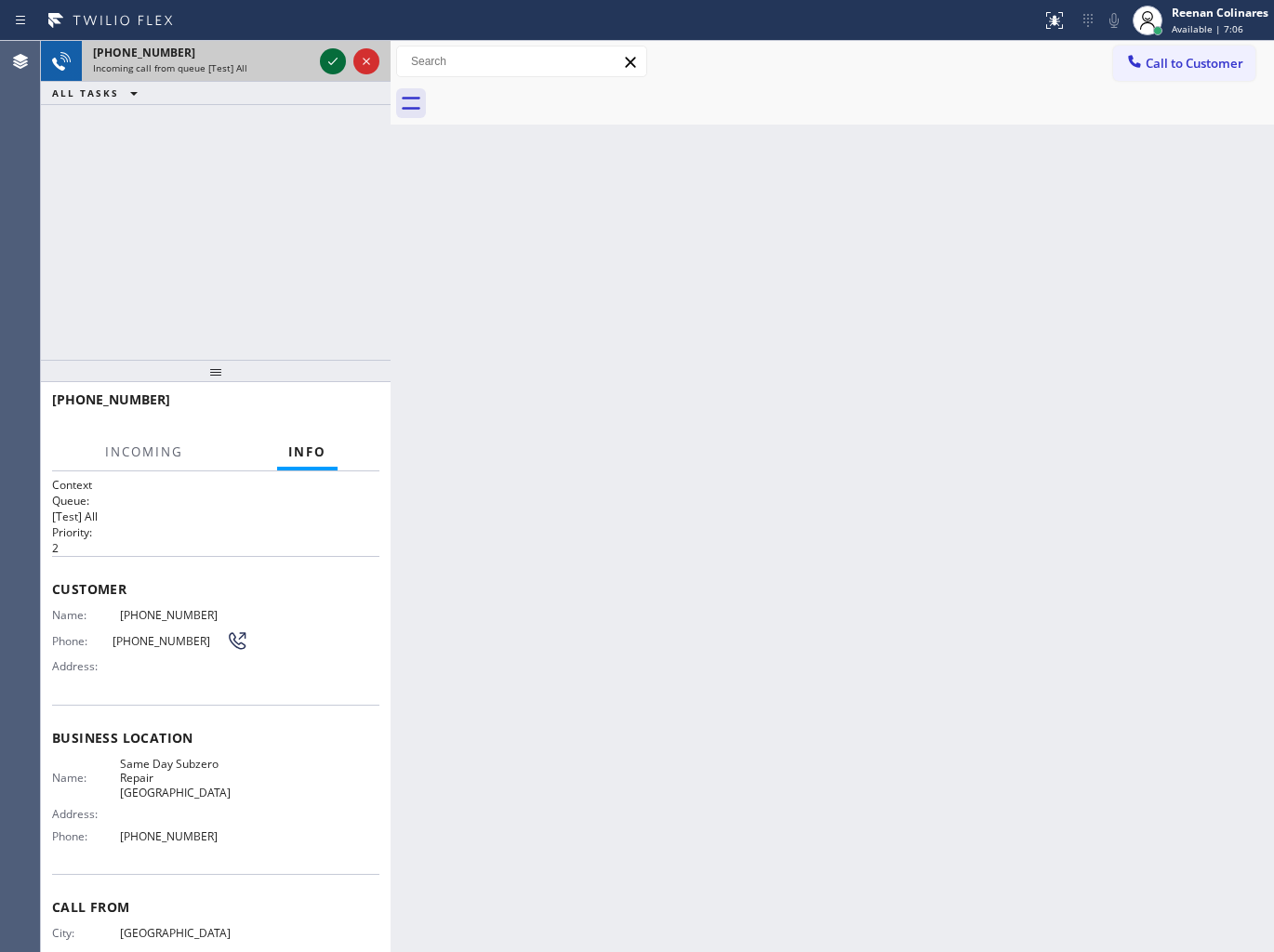
click at [330, 62] on icon at bounding box center [333, 61] width 10 height 8
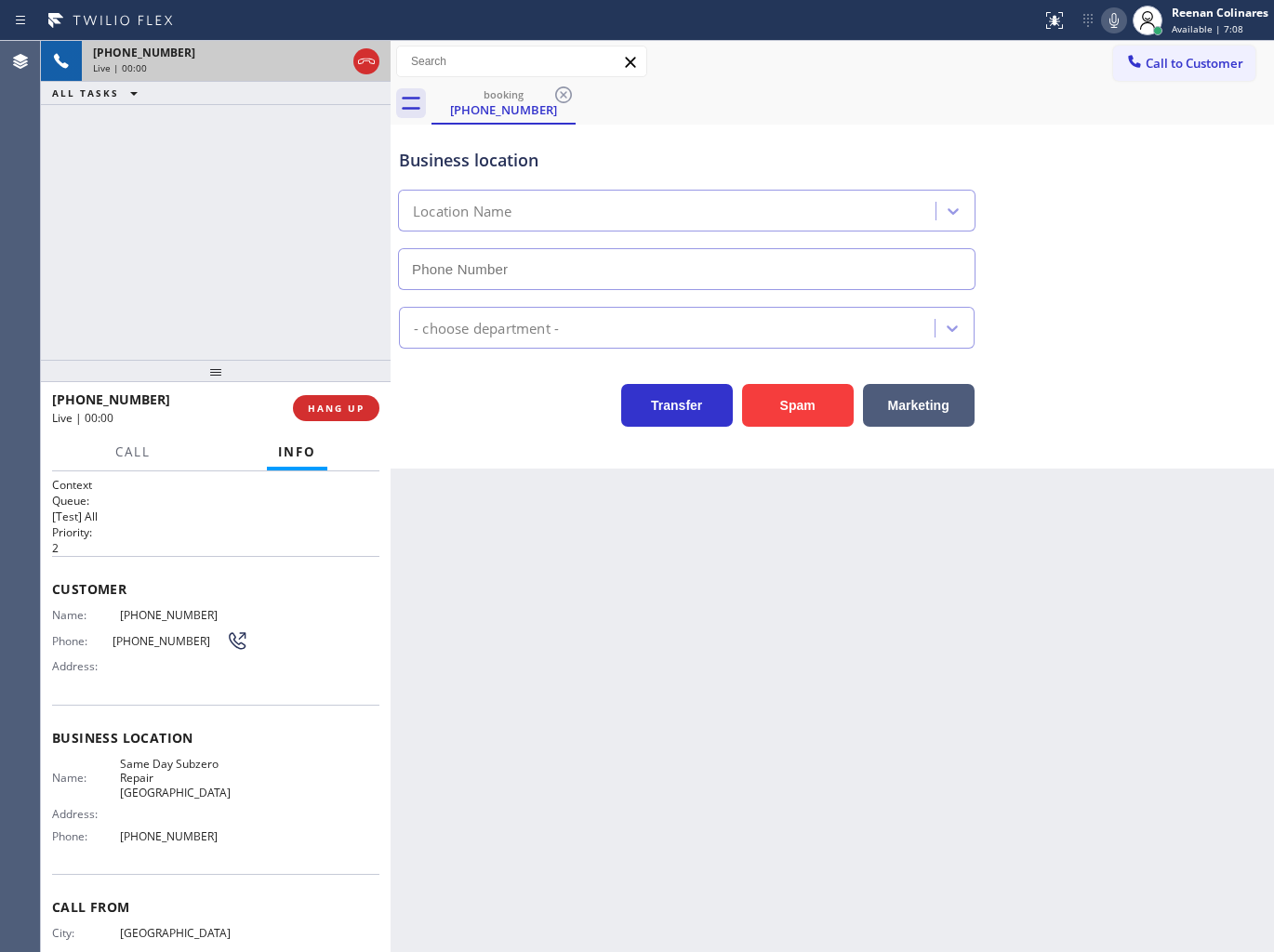
type input "[PHONE_NUMBER]"
click at [825, 409] on button "Spam" at bounding box center [797, 405] width 111 height 43
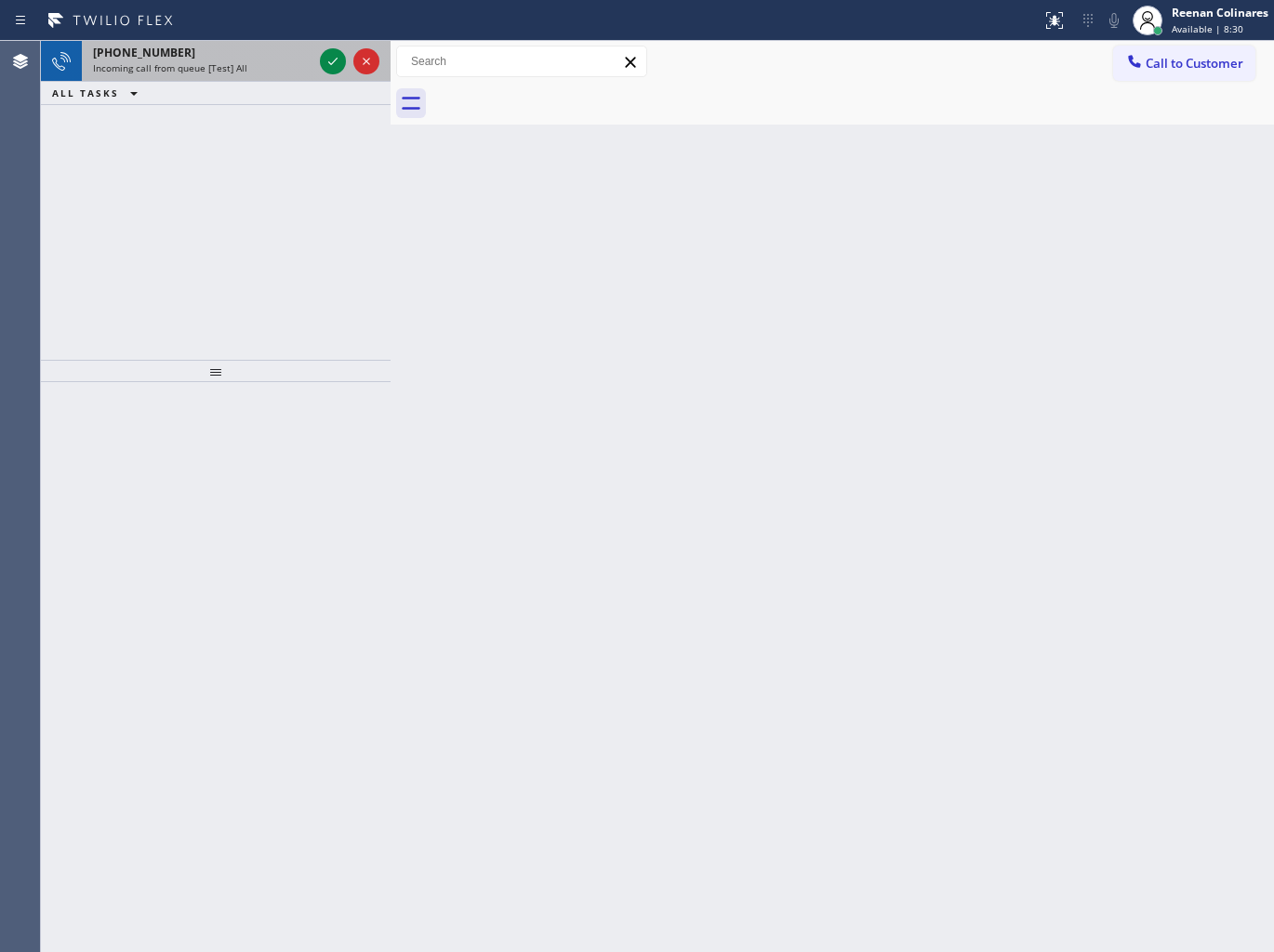
click at [225, 63] on span "Incoming call from queue [Test] All" at bounding box center [170, 68] width 155 height 13
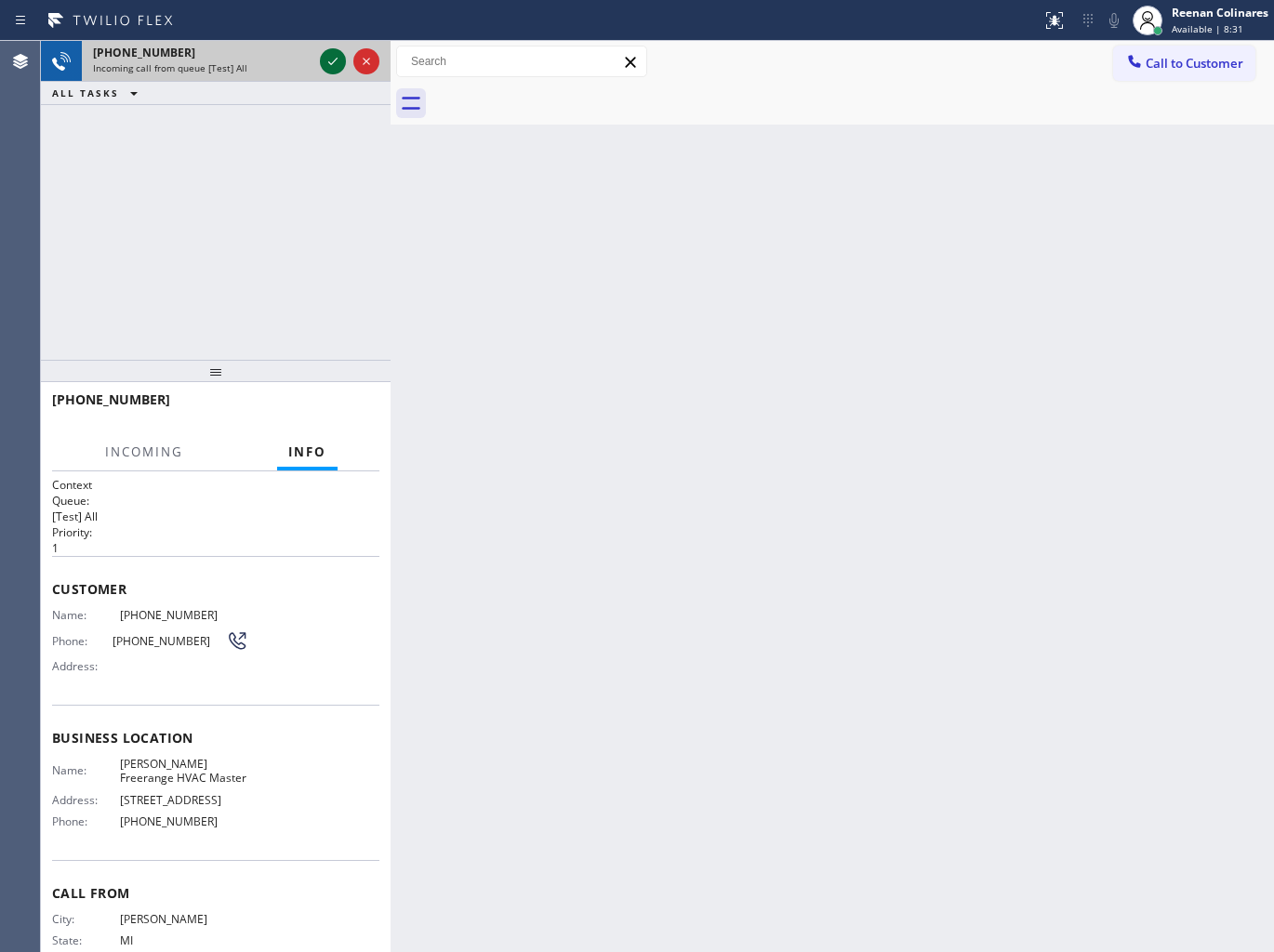
click at [328, 62] on icon at bounding box center [332, 61] width 22 height 22
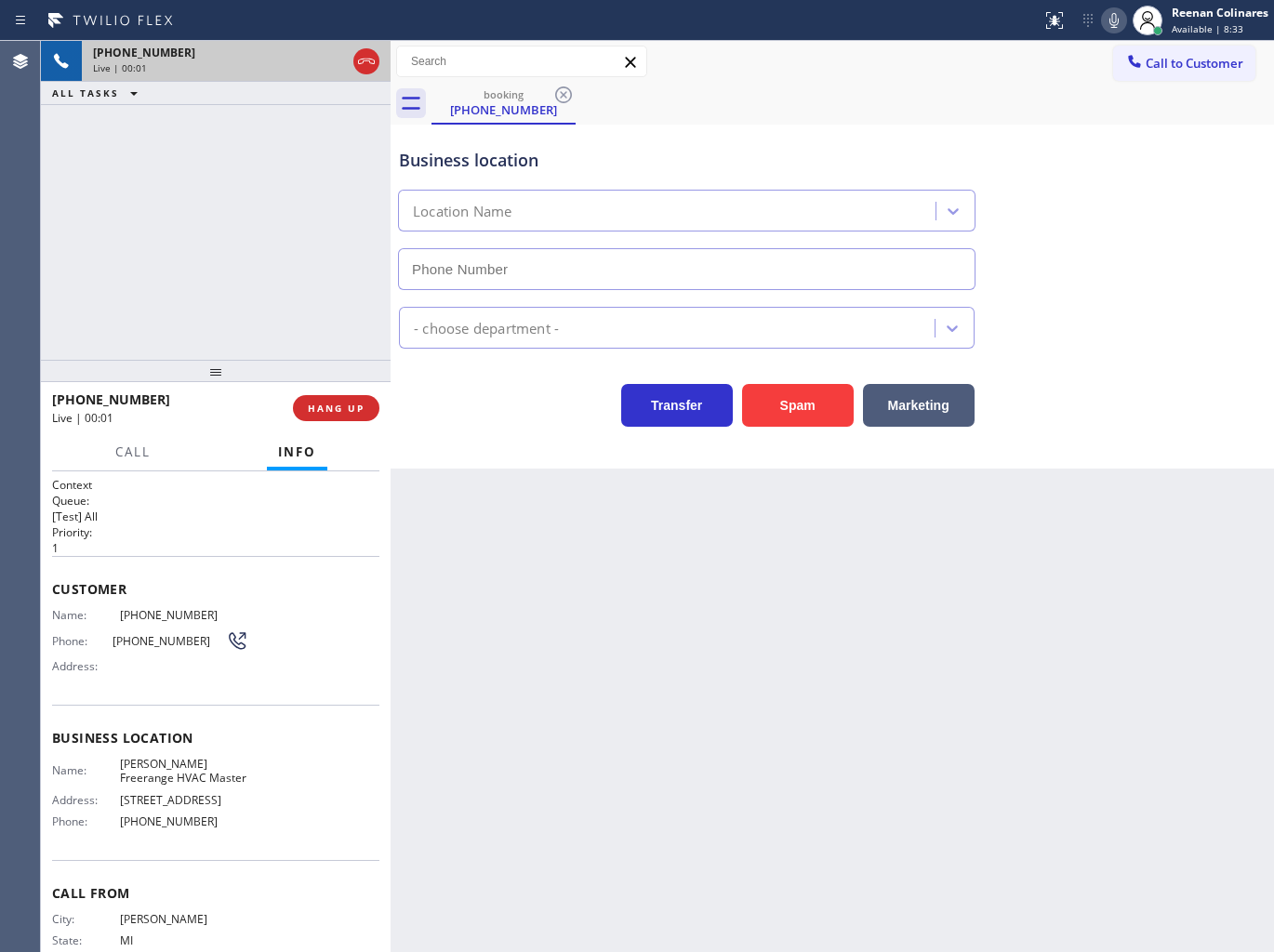
type input "[PHONE_NUMBER]"
click at [1112, 20] on icon at bounding box center [1113, 20] width 22 height 22
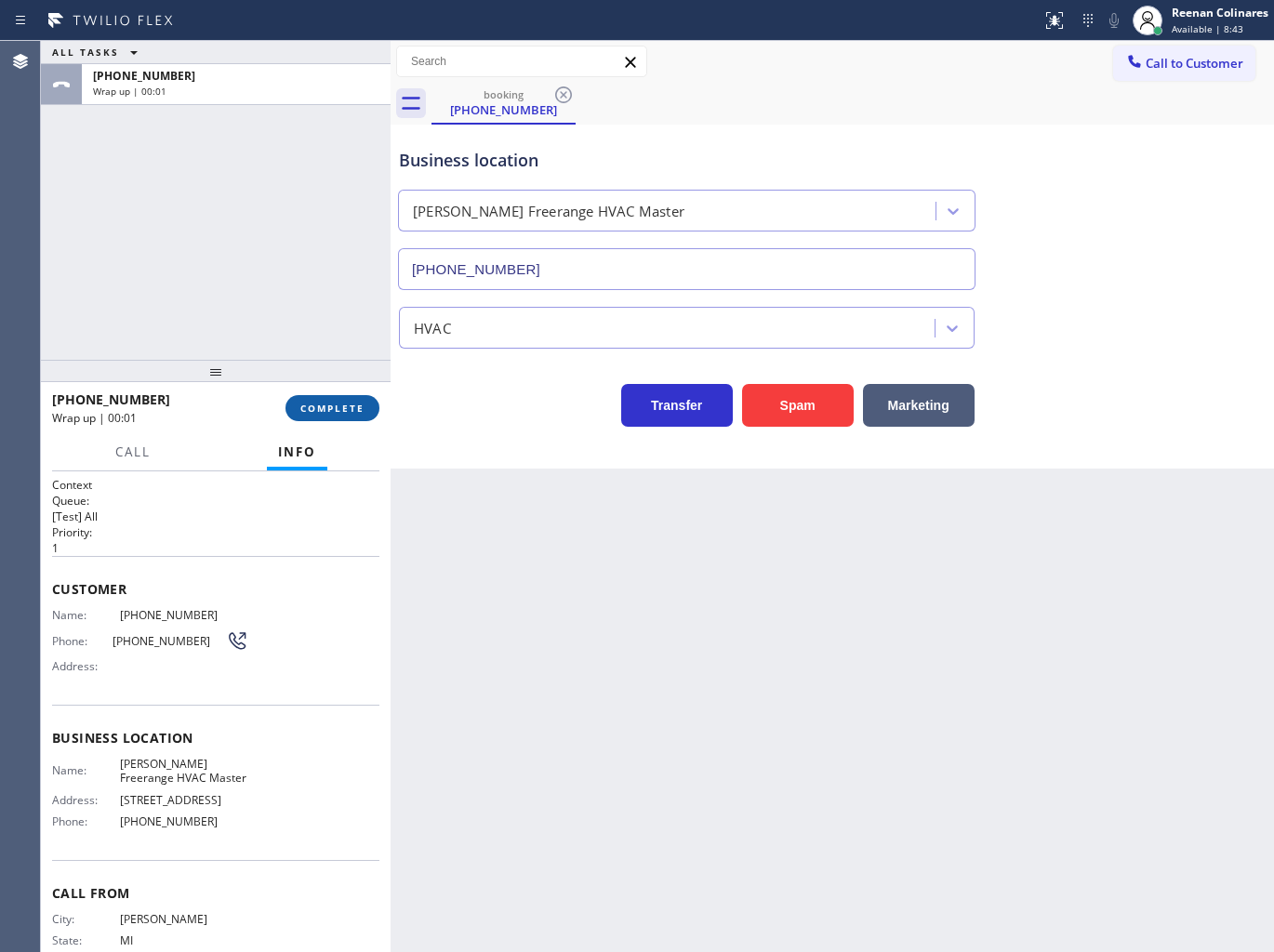
click at [360, 400] on button "COMPLETE" at bounding box center [332, 407] width 94 height 26
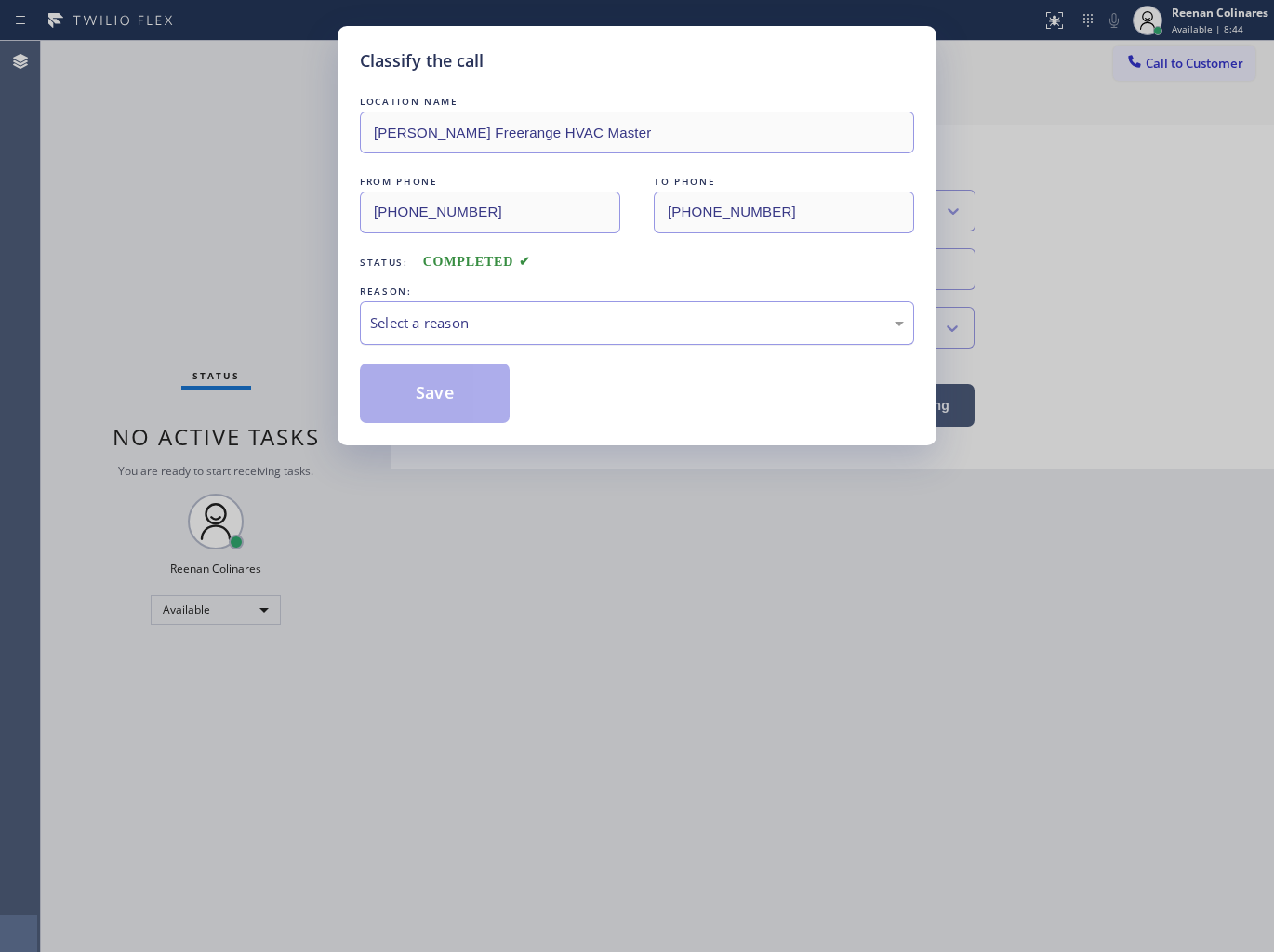
click at [478, 313] on div "Select a reason" at bounding box center [636, 323] width 533 height 21
click at [414, 405] on button "Save" at bounding box center [434, 393] width 150 height 60
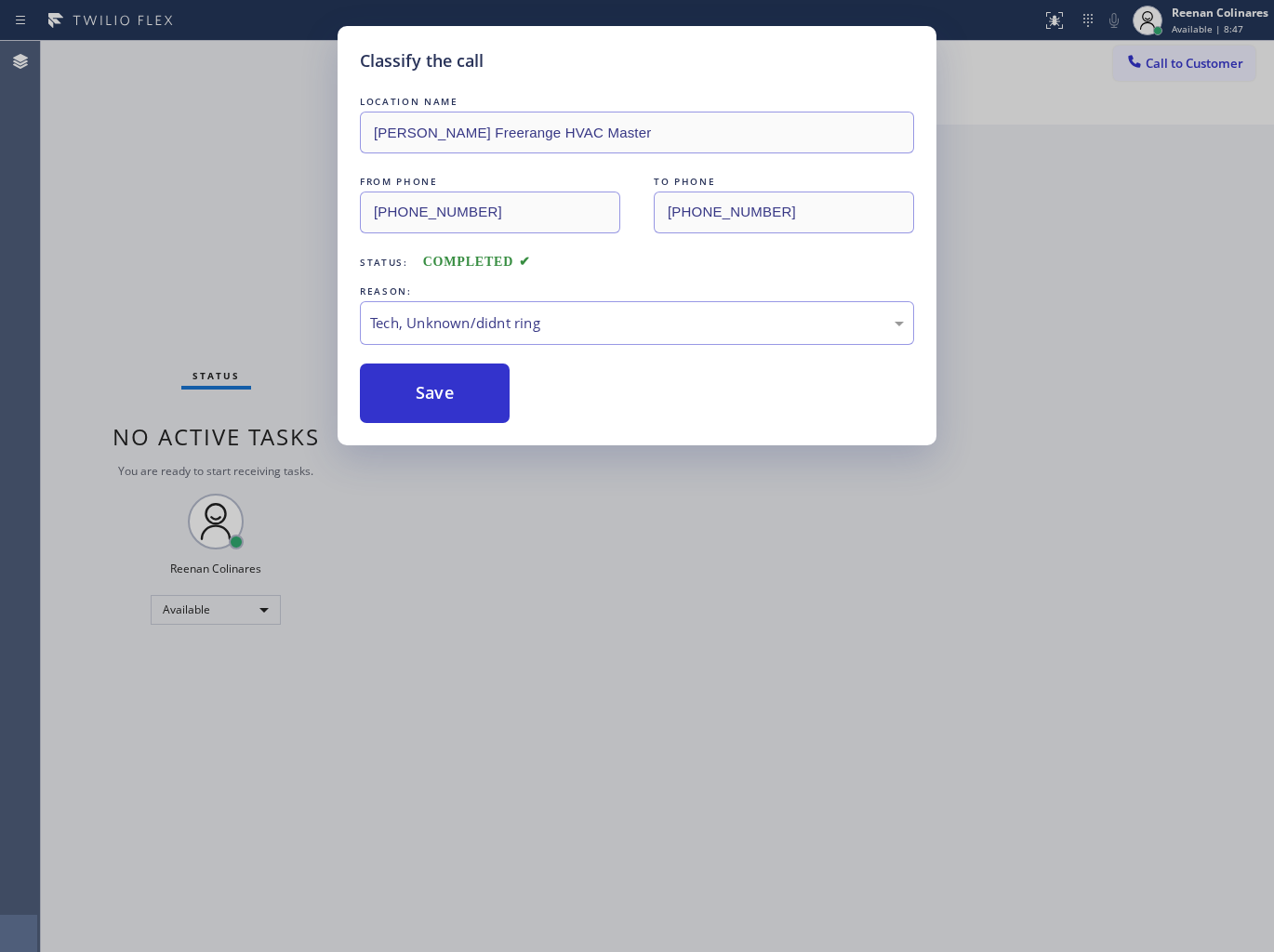
click at [332, 347] on div "Classify the call LOCATION NAME [PERSON_NAME] HVAC Master FROM PHONE [PHONE_NUM…" at bounding box center [637, 476] width 1274 height 952
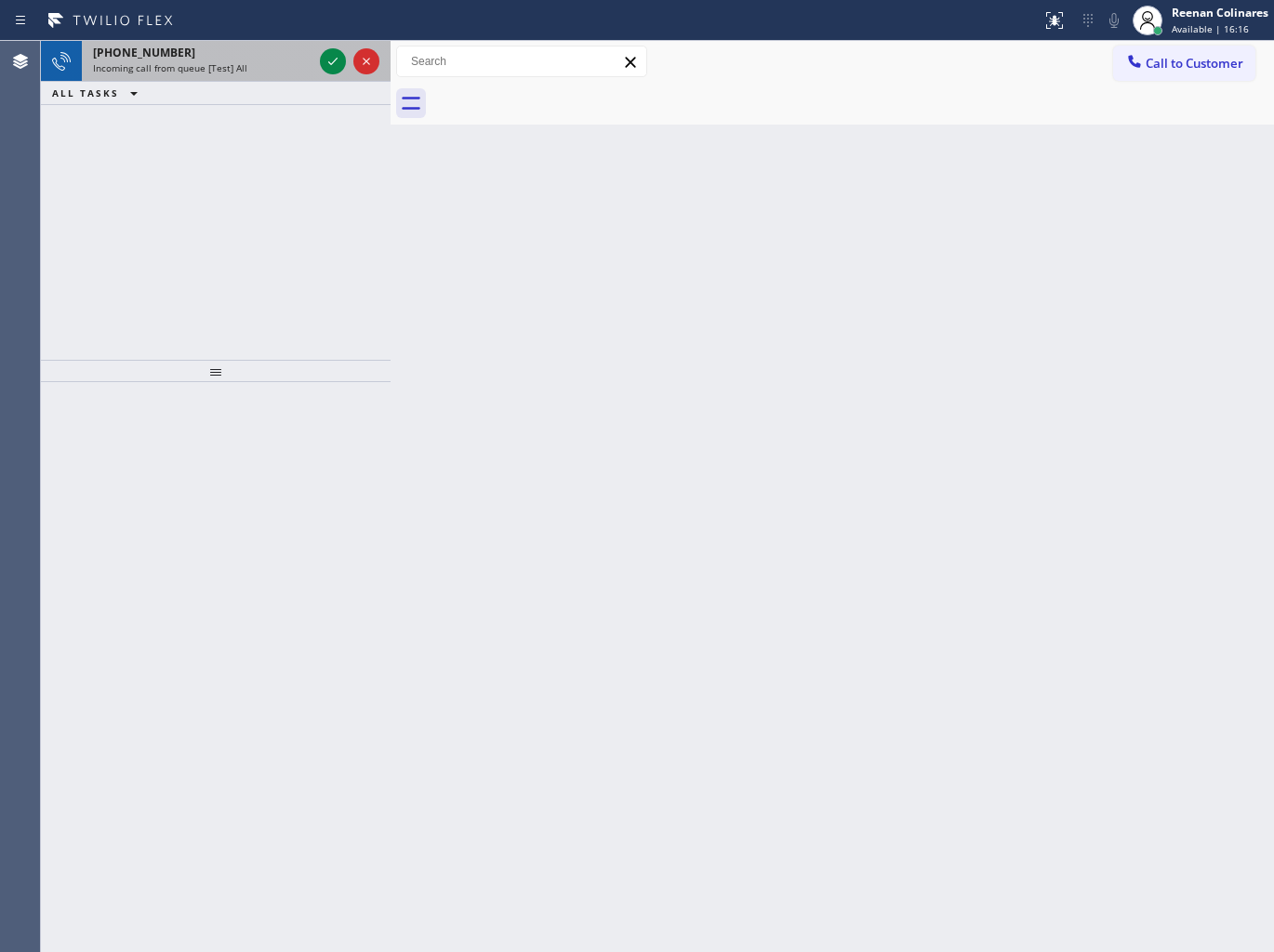
click at [220, 68] on span "Incoming call from queue [Test] All" at bounding box center [170, 68] width 155 height 13
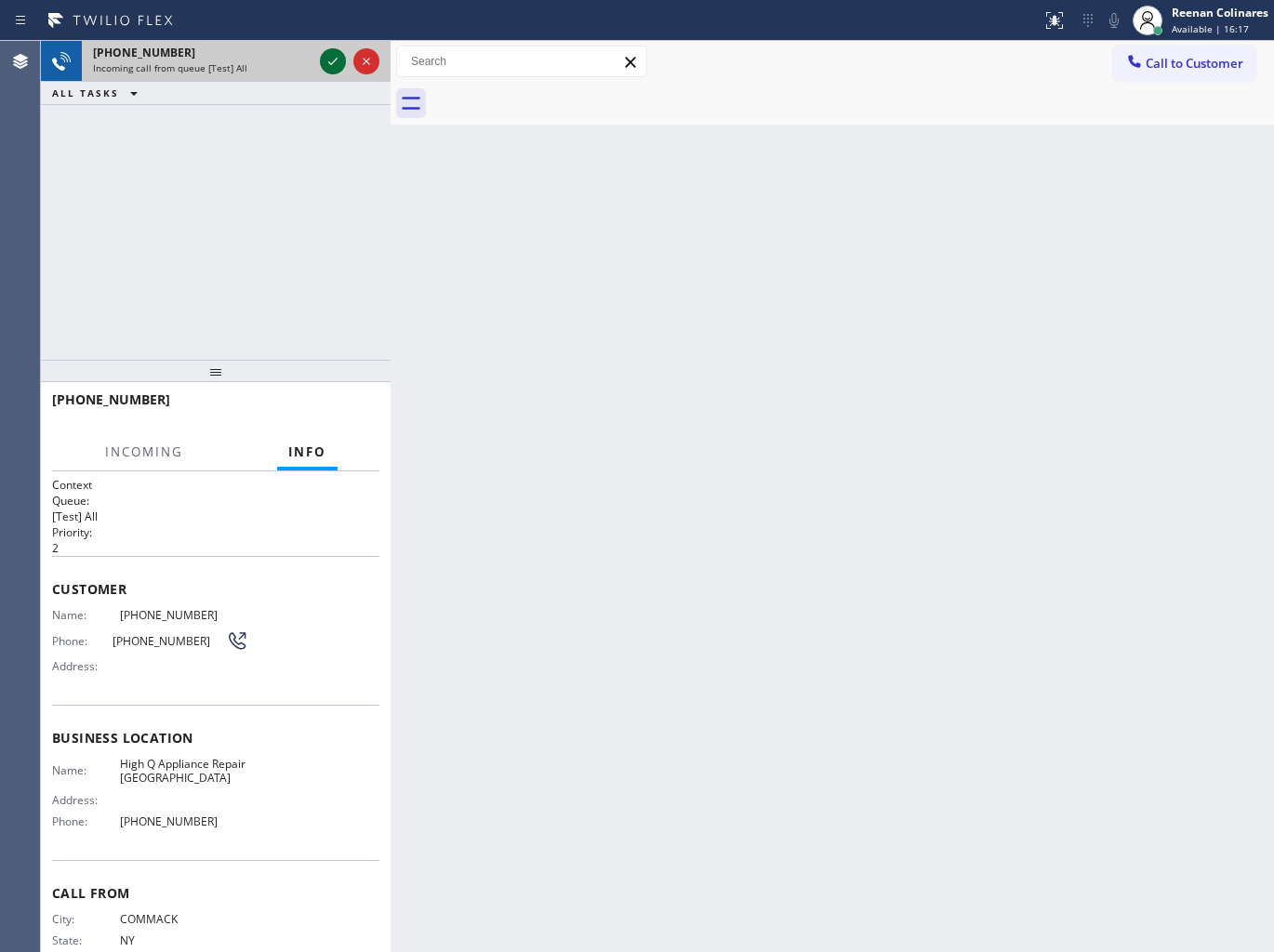
click at [330, 63] on icon at bounding box center [332, 61] width 22 height 22
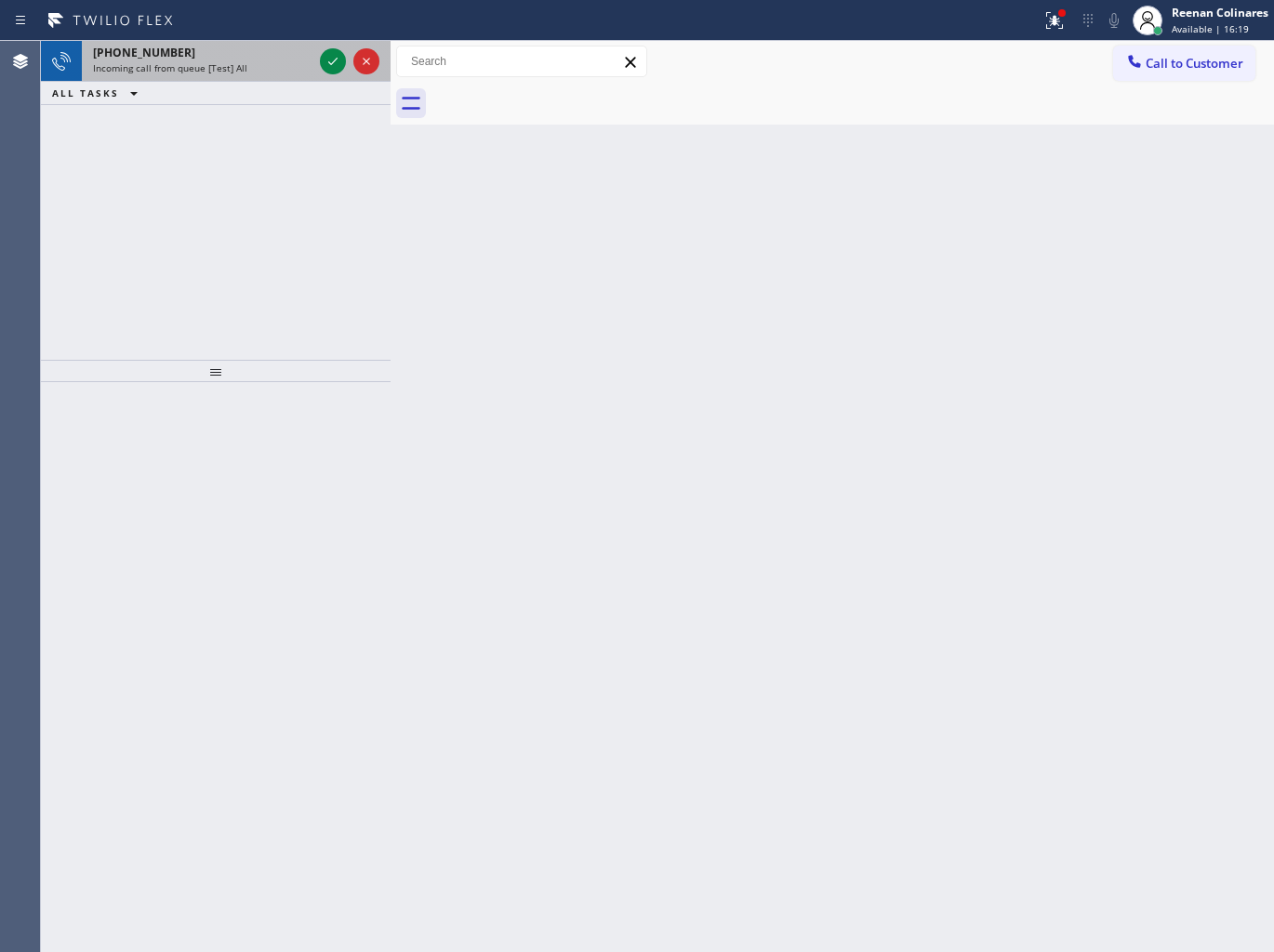
click at [257, 57] on div "[PHONE_NUMBER]" at bounding box center [203, 52] width 219 height 15
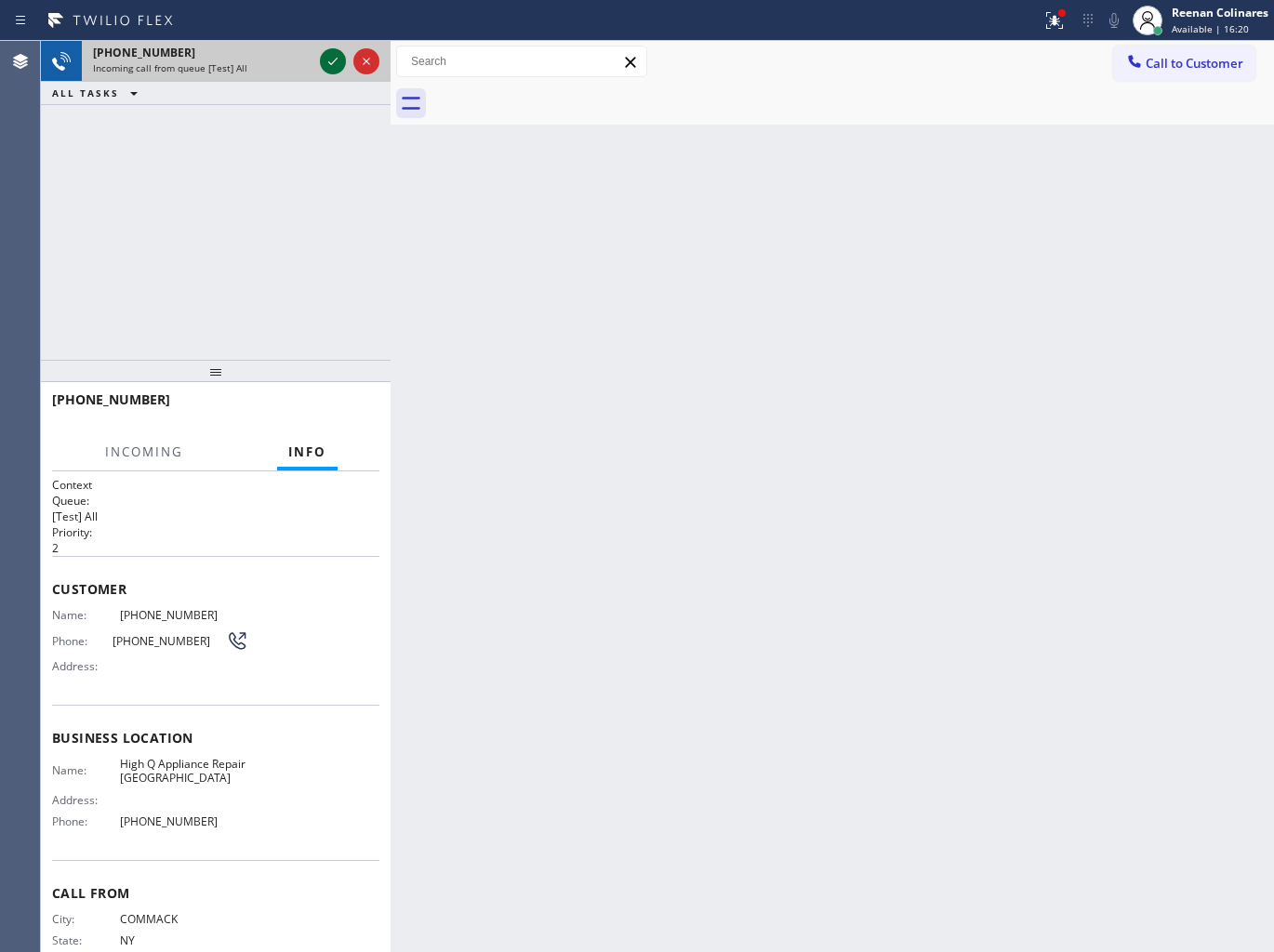
click at [335, 57] on icon at bounding box center [332, 61] width 22 height 22
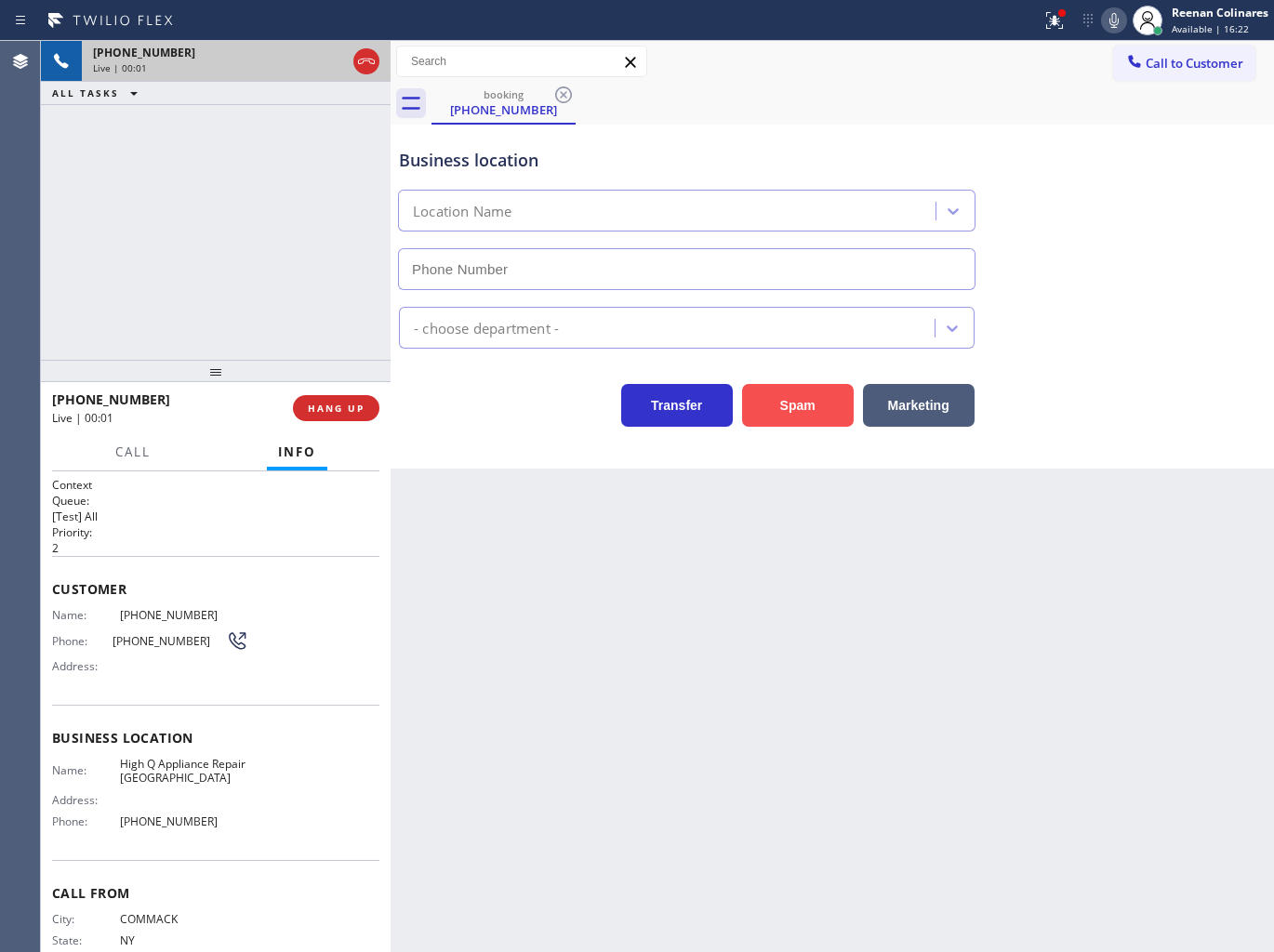
type input "[PHONE_NUMBER]"
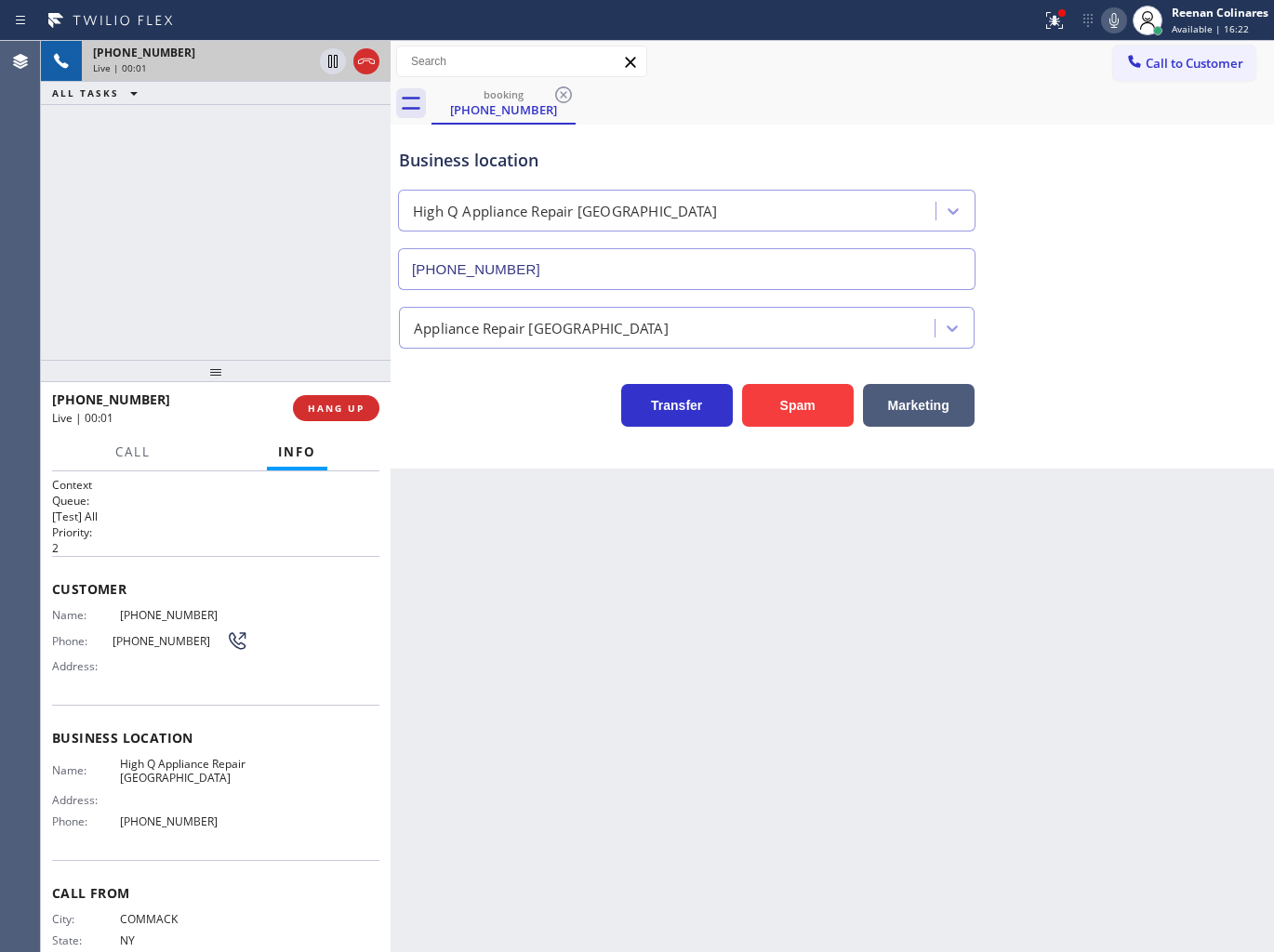
click at [799, 404] on button "Spam" at bounding box center [797, 405] width 111 height 43
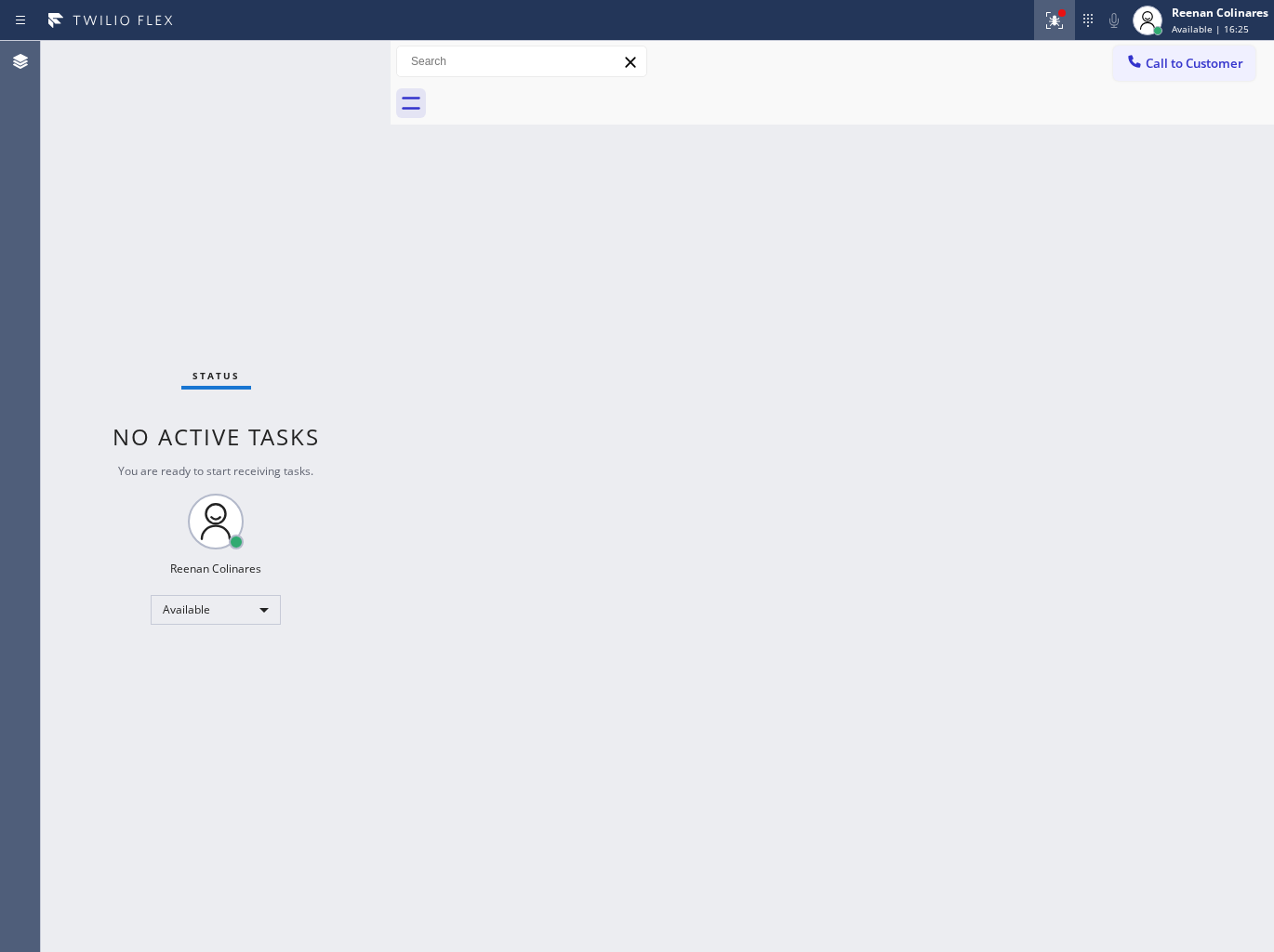
click at [1045, 14] on icon at bounding box center [1054, 20] width 22 height 22
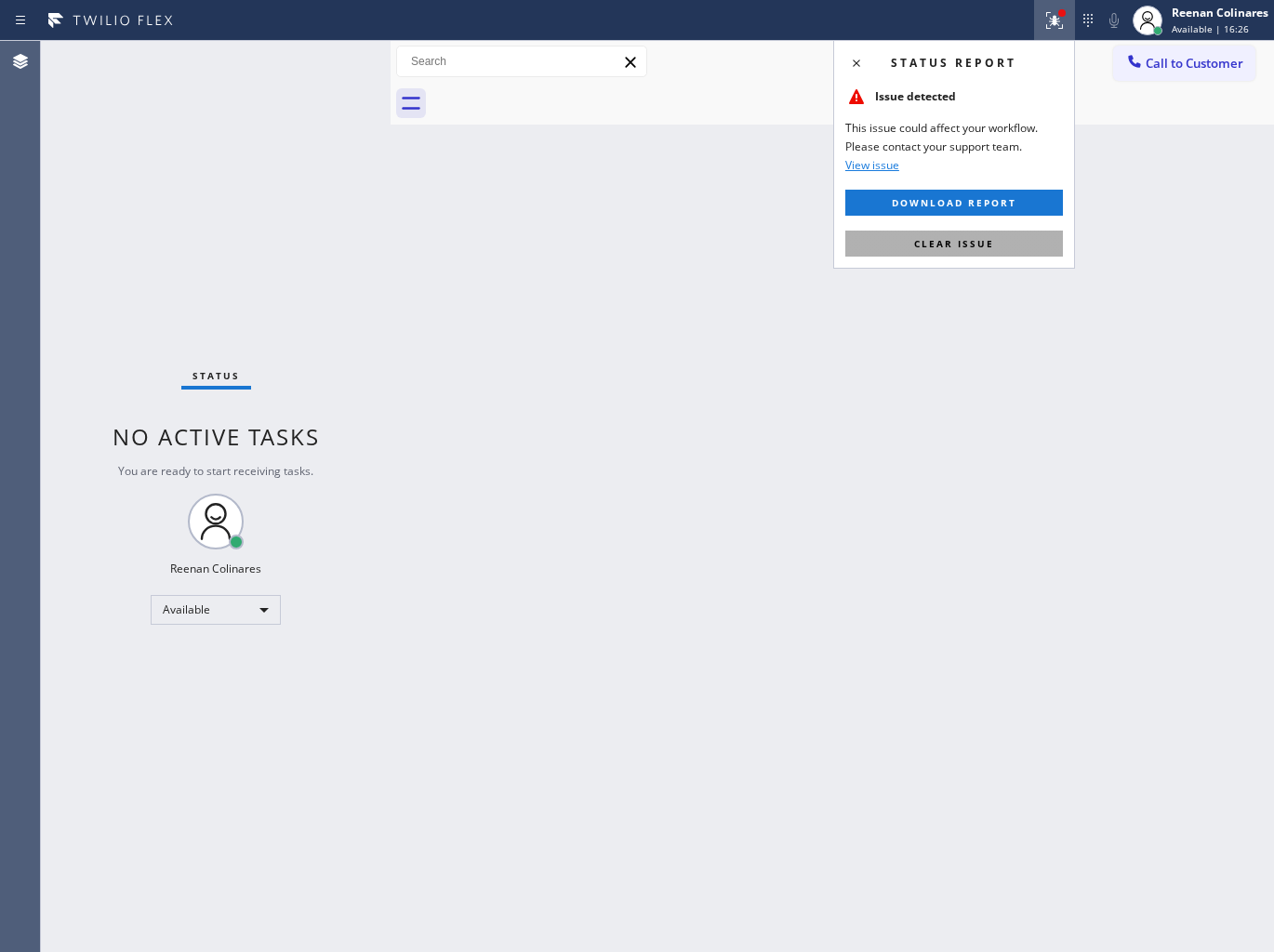
click at [968, 234] on button "Clear issue" at bounding box center [953, 243] width 217 height 26
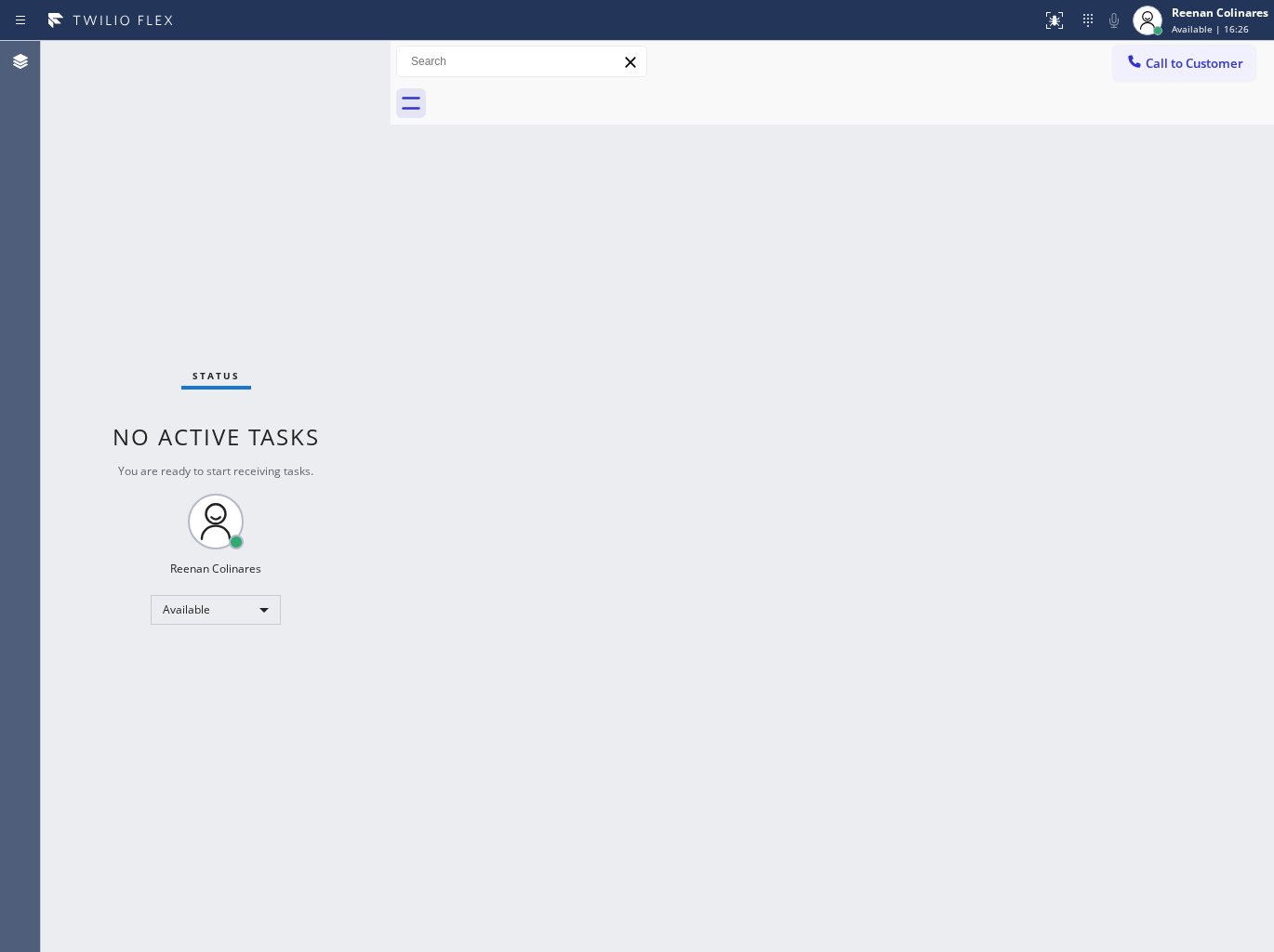
click at [740, 367] on div "Back to Dashboard Change Sender ID Customers Technicians Select a contact Outbo…" at bounding box center [831, 497] width 883 height 911
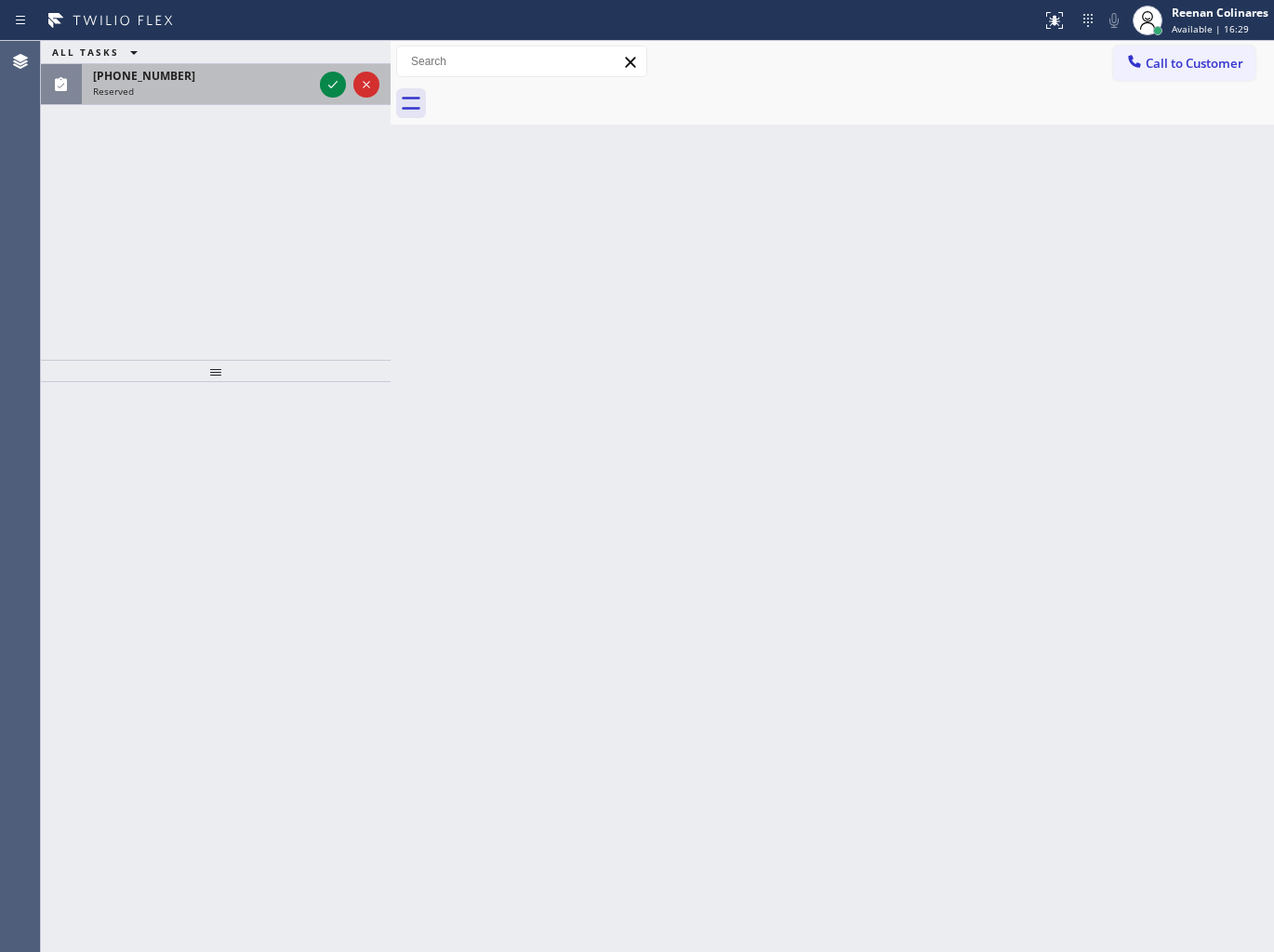
click at [184, 72] on div "[PHONE_NUMBER]" at bounding box center [203, 76] width 219 height 15
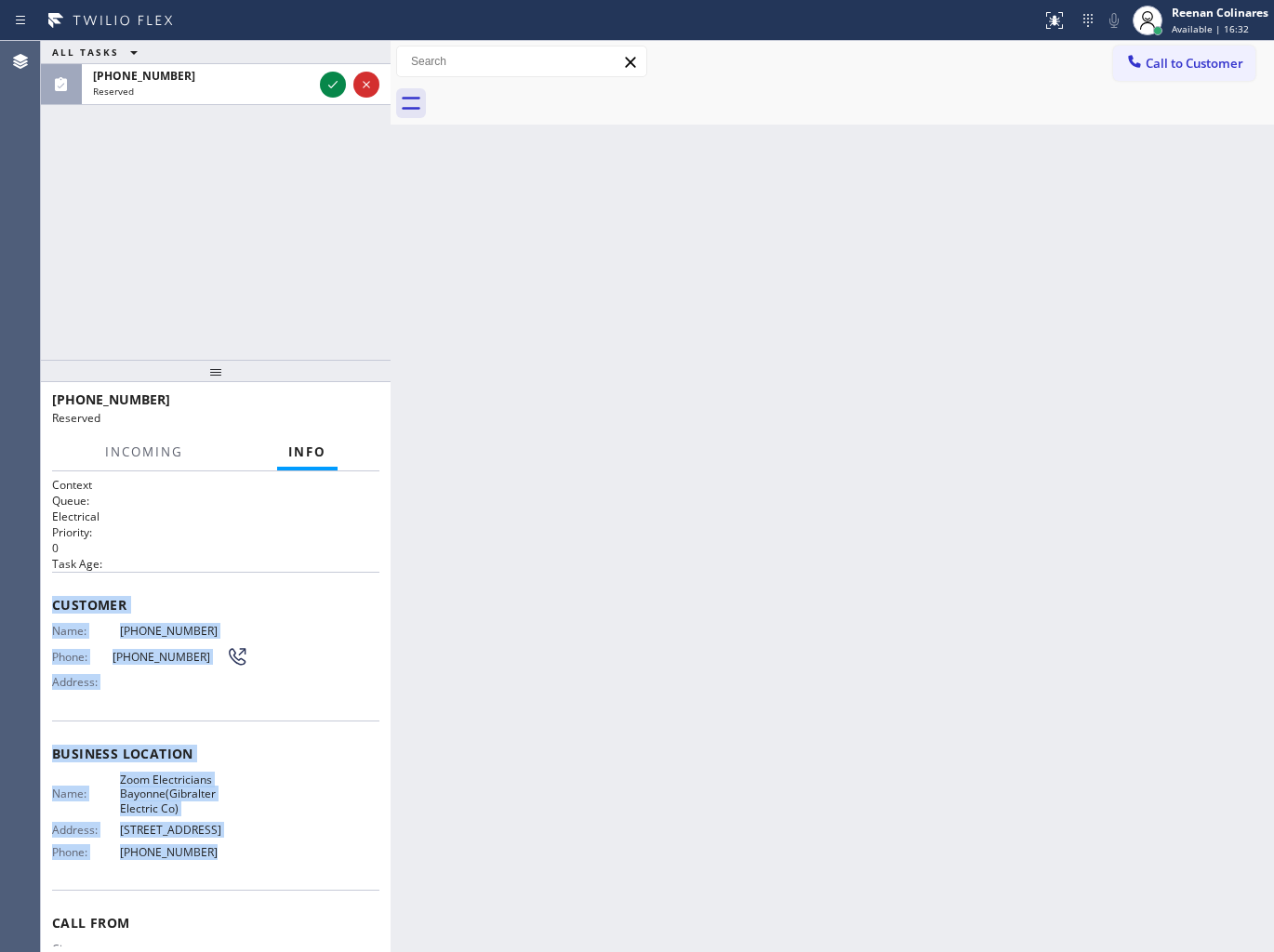
drag, startPoint x: 54, startPoint y: 606, endPoint x: 556, endPoint y: 940, distance: 603.0
click at [380, 904] on div "Context Queue: Electrical Priority: 0 Task Age: Customer Name: [PHONE_NUMBER] P…" at bounding box center [216, 712] width 350 height 481
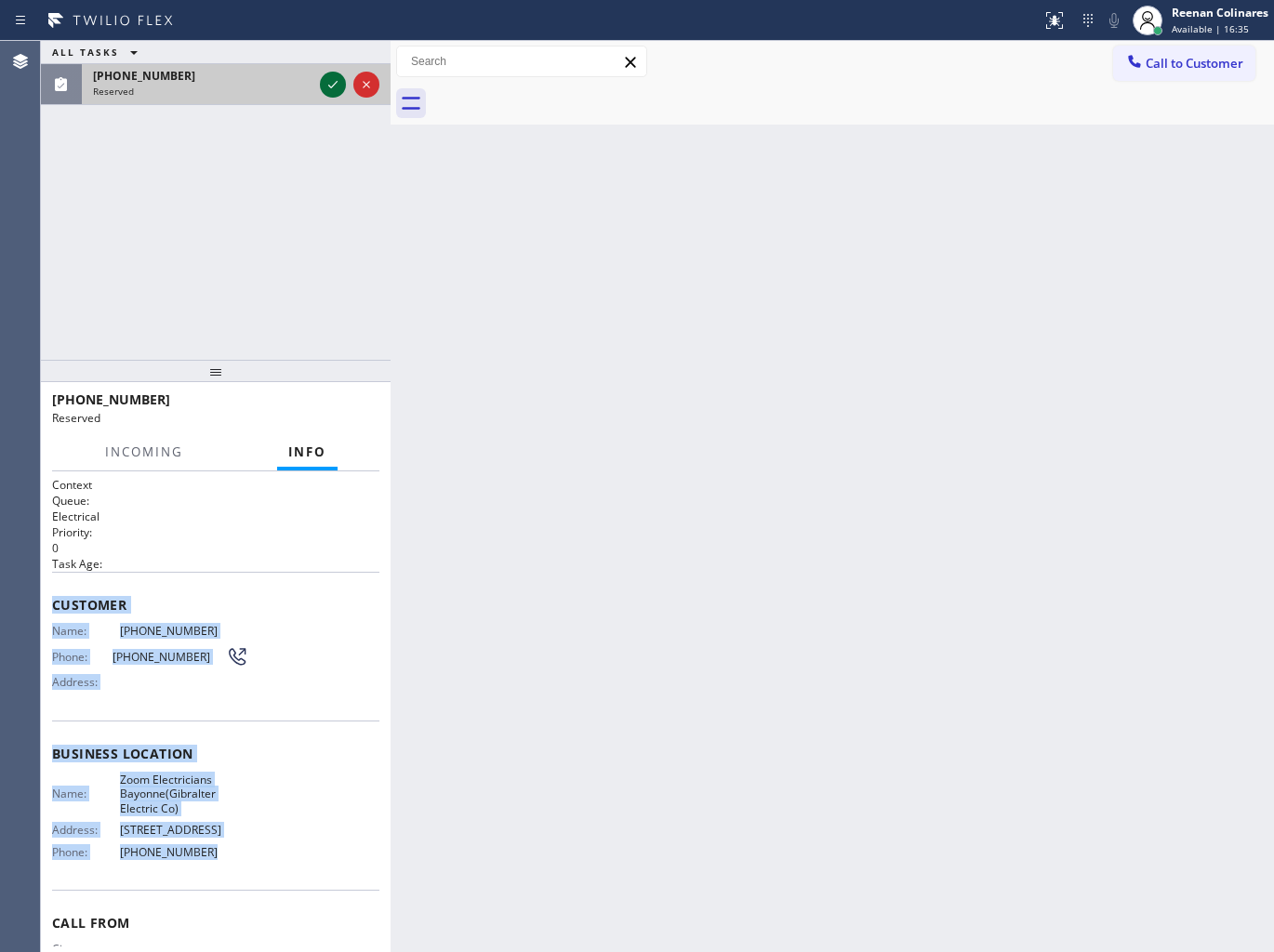
click at [329, 78] on icon at bounding box center [332, 84] width 22 height 22
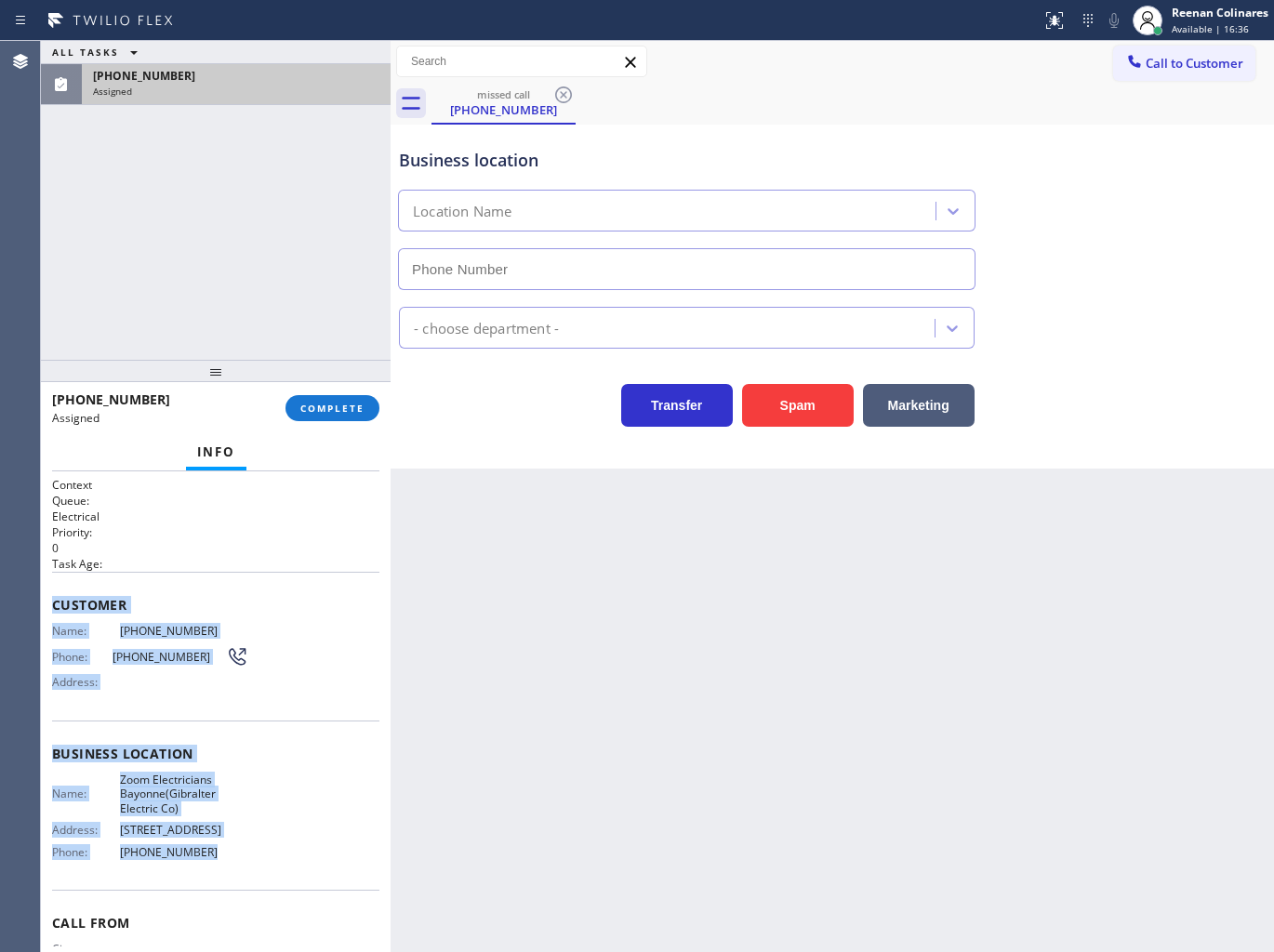
type input "[PHONE_NUMBER]"
click at [355, 395] on button "COMPLETE" at bounding box center [332, 407] width 94 height 26
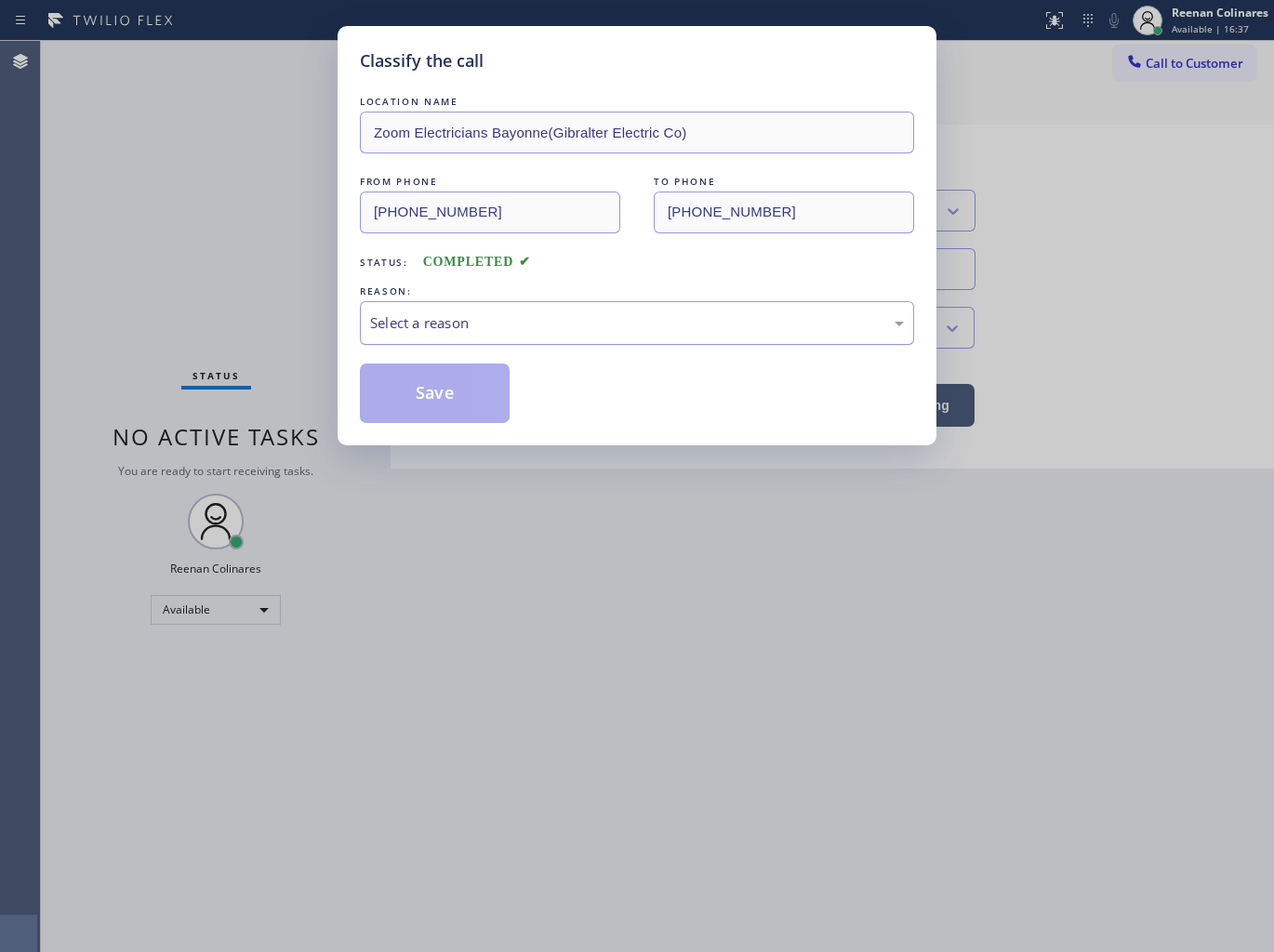
click at [453, 340] on div "Select a reason" at bounding box center [636, 322] width 554 height 43
click at [432, 404] on button "Save" at bounding box center [434, 393] width 150 height 60
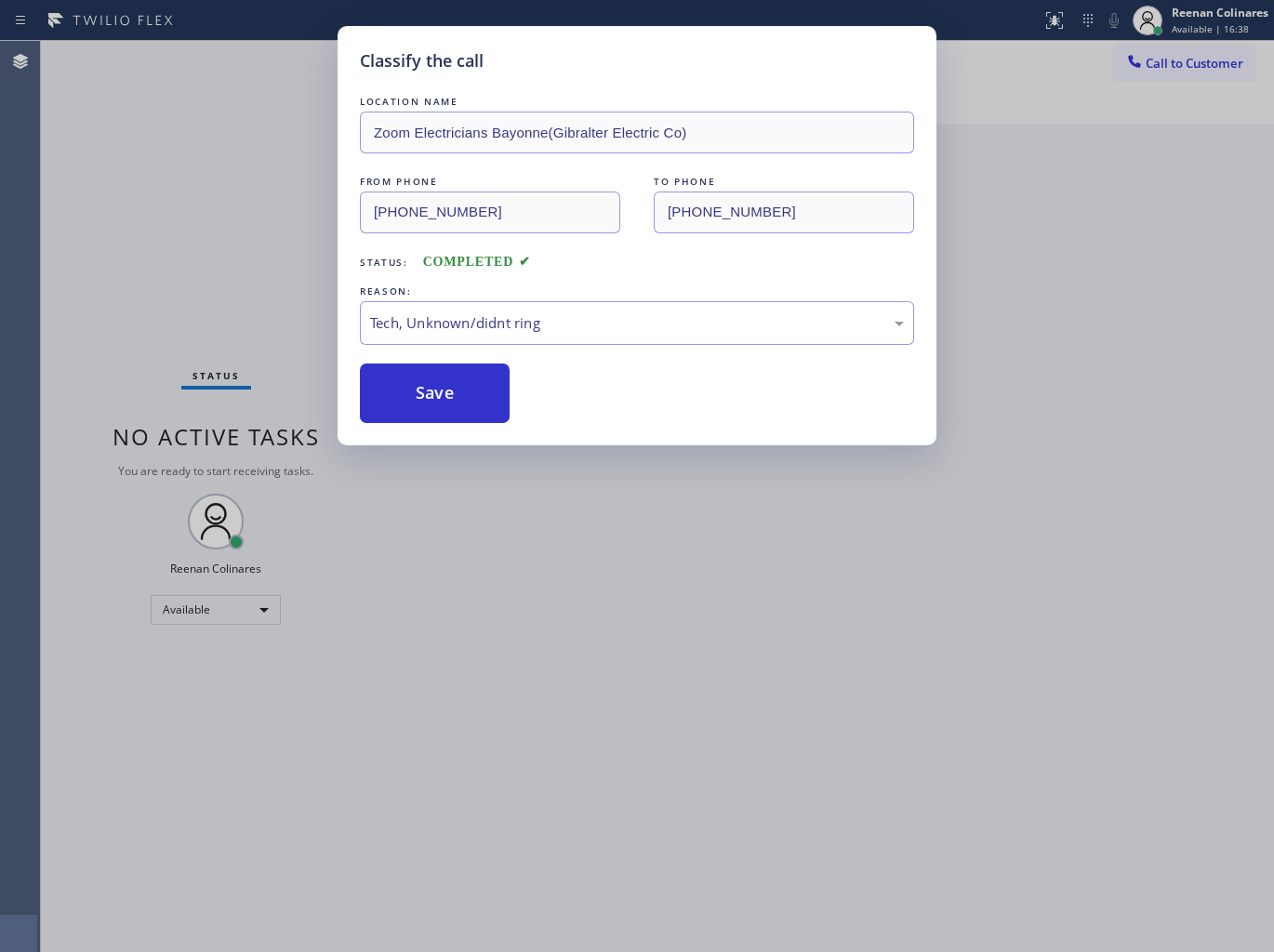
click at [280, 293] on div "Classify the call LOCATION NAME Zoom Electricians Bayonne(Gibralter Electric Co…" at bounding box center [637, 476] width 1274 height 952
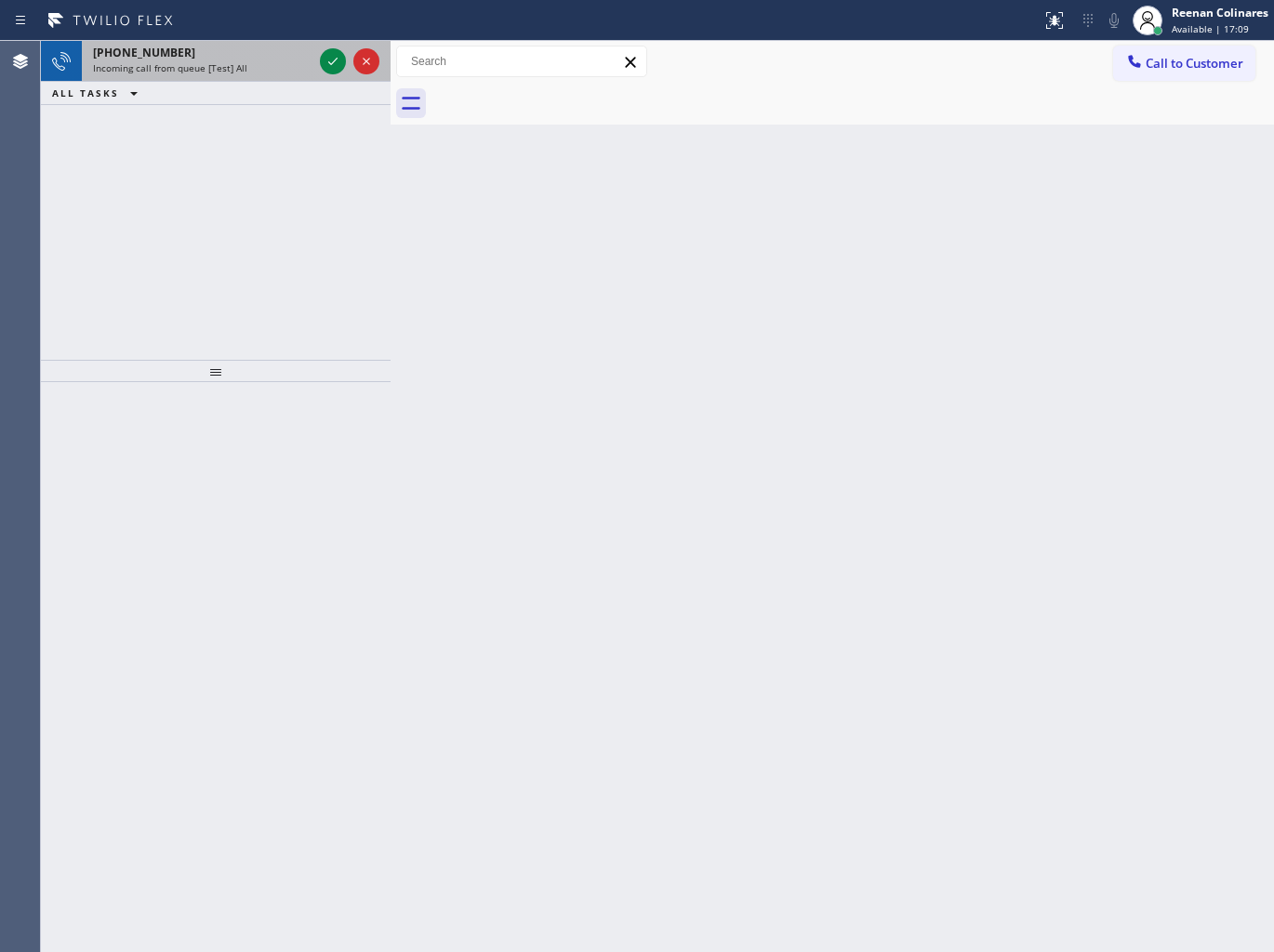
click at [215, 68] on span "Incoming call from queue [Test] All" at bounding box center [170, 68] width 155 height 13
click at [240, 51] on div "[PHONE_NUMBER]" at bounding box center [203, 52] width 219 height 15
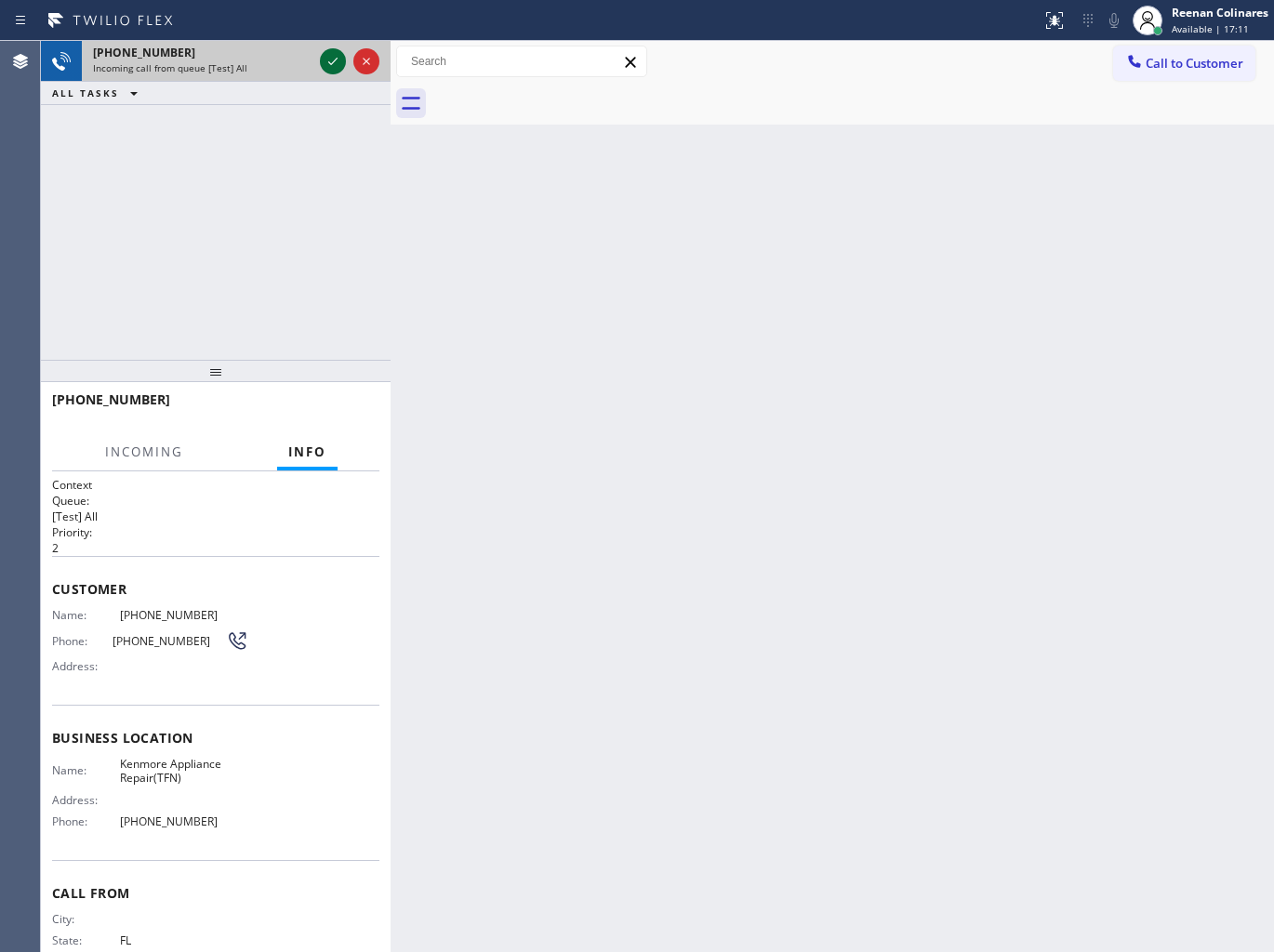
click at [329, 61] on icon at bounding box center [332, 61] width 22 height 22
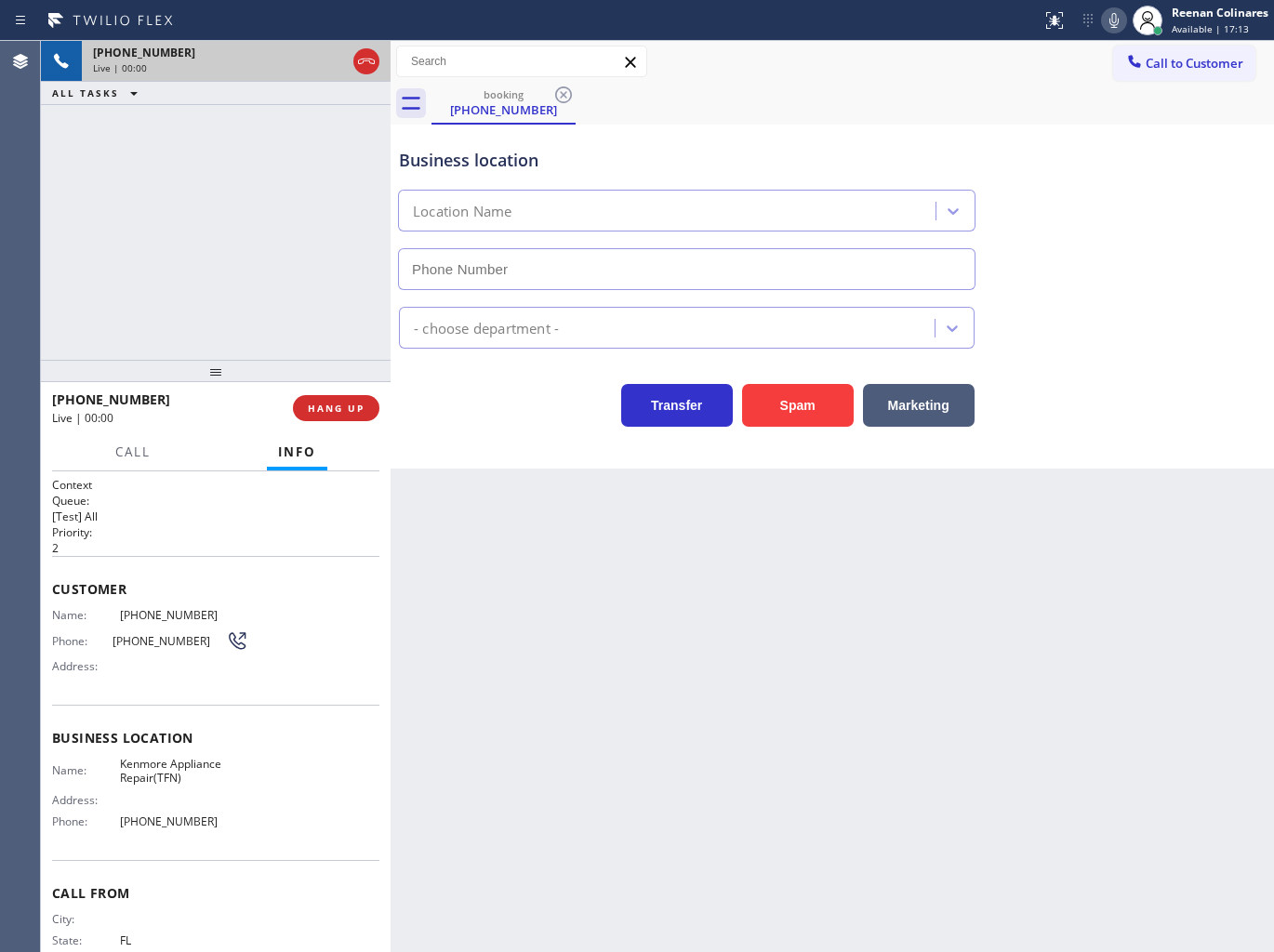
type input "[PHONE_NUMBER]"
click at [792, 398] on button "Spam" at bounding box center [797, 405] width 111 height 43
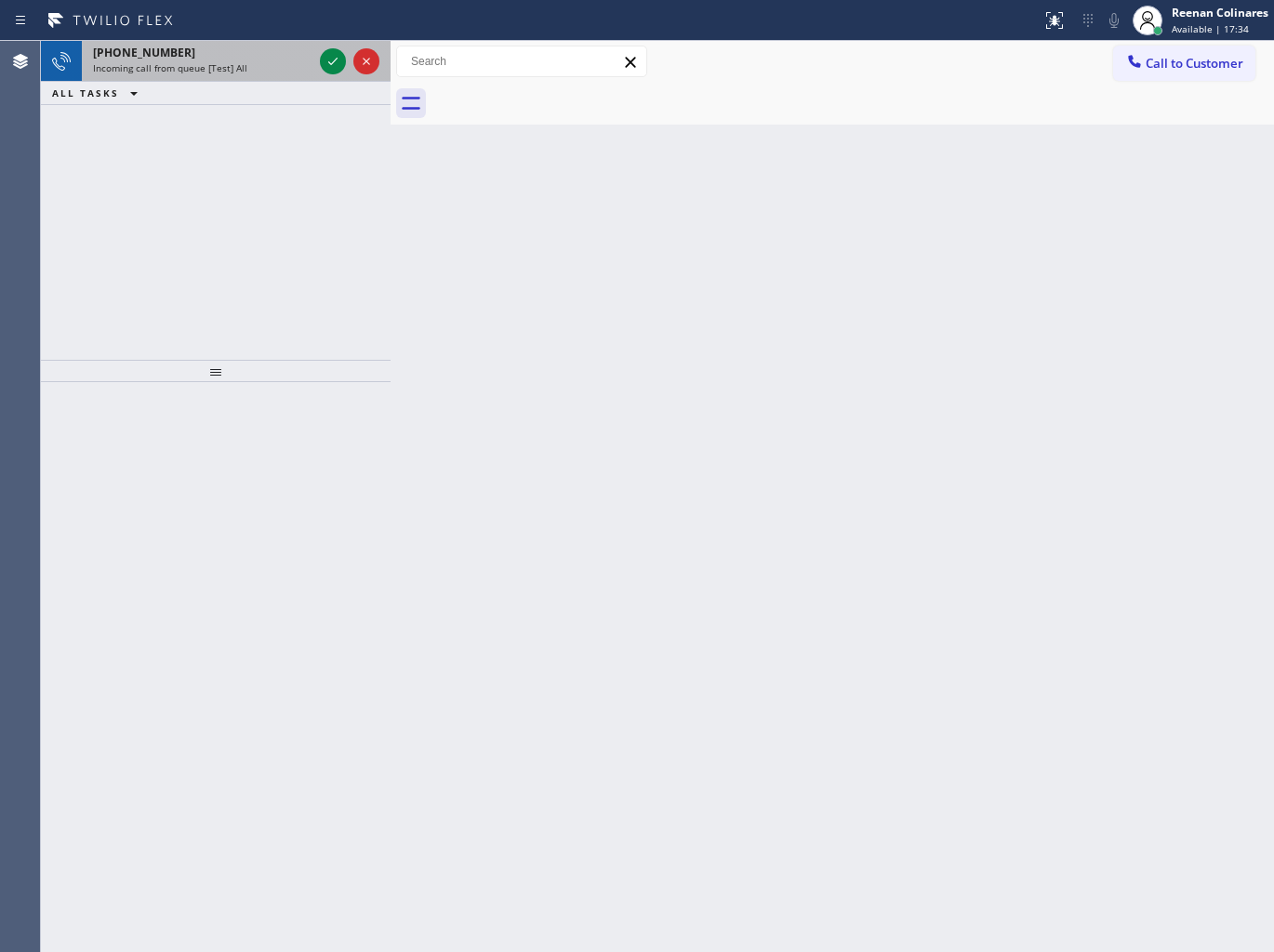
click at [233, 67] on span "Incoming call from queue [Test] All" at bounding box center [170, 68] width 155 height 13
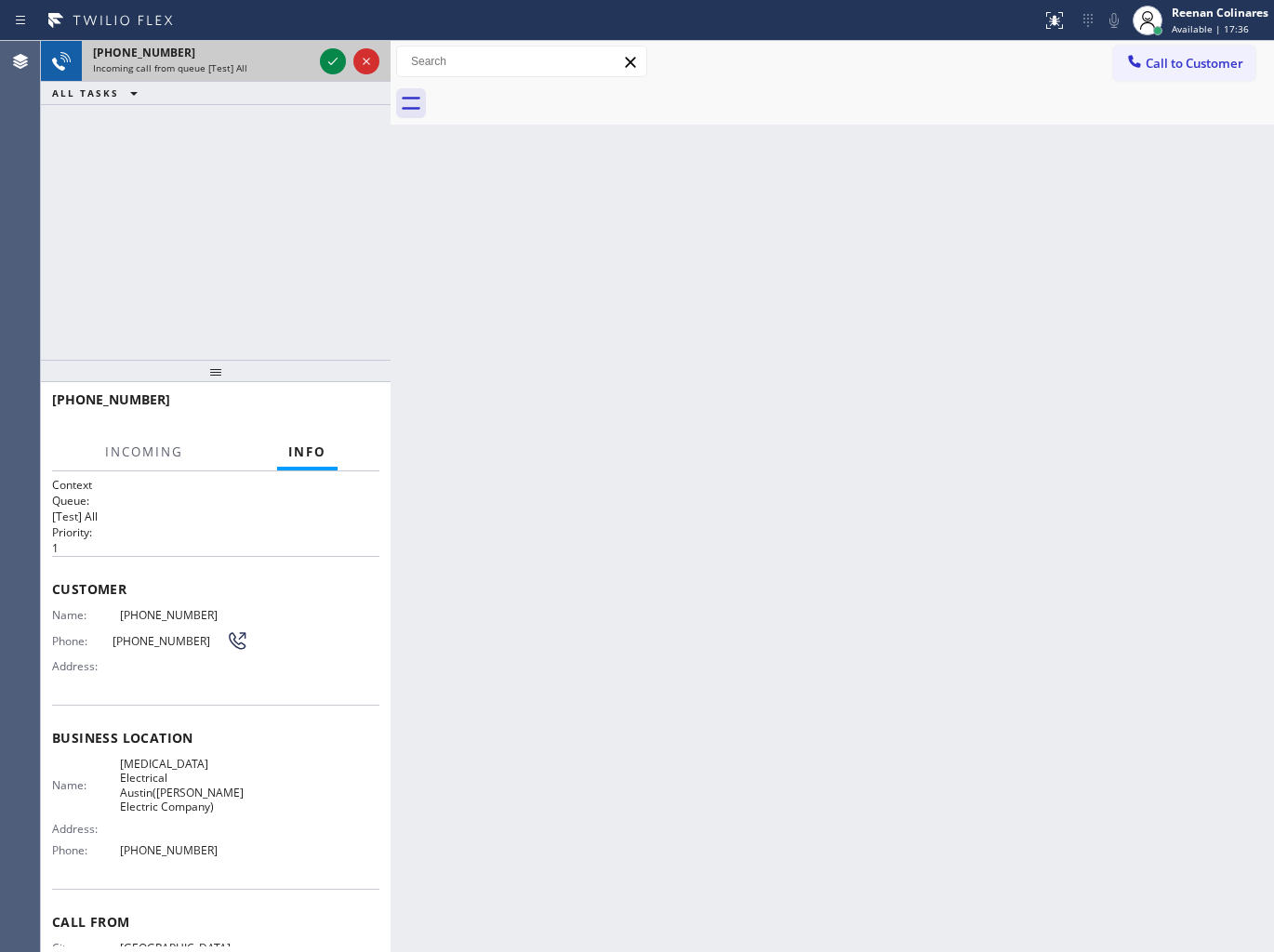
click at [313, 61] on div "[PHONE_NUMBER] Incoming call from queue [Test] All" at bounding box center [199, 61] width 234 height 41
click at [321, 61] on div at bounding box center [332, 61] width 26 height 22
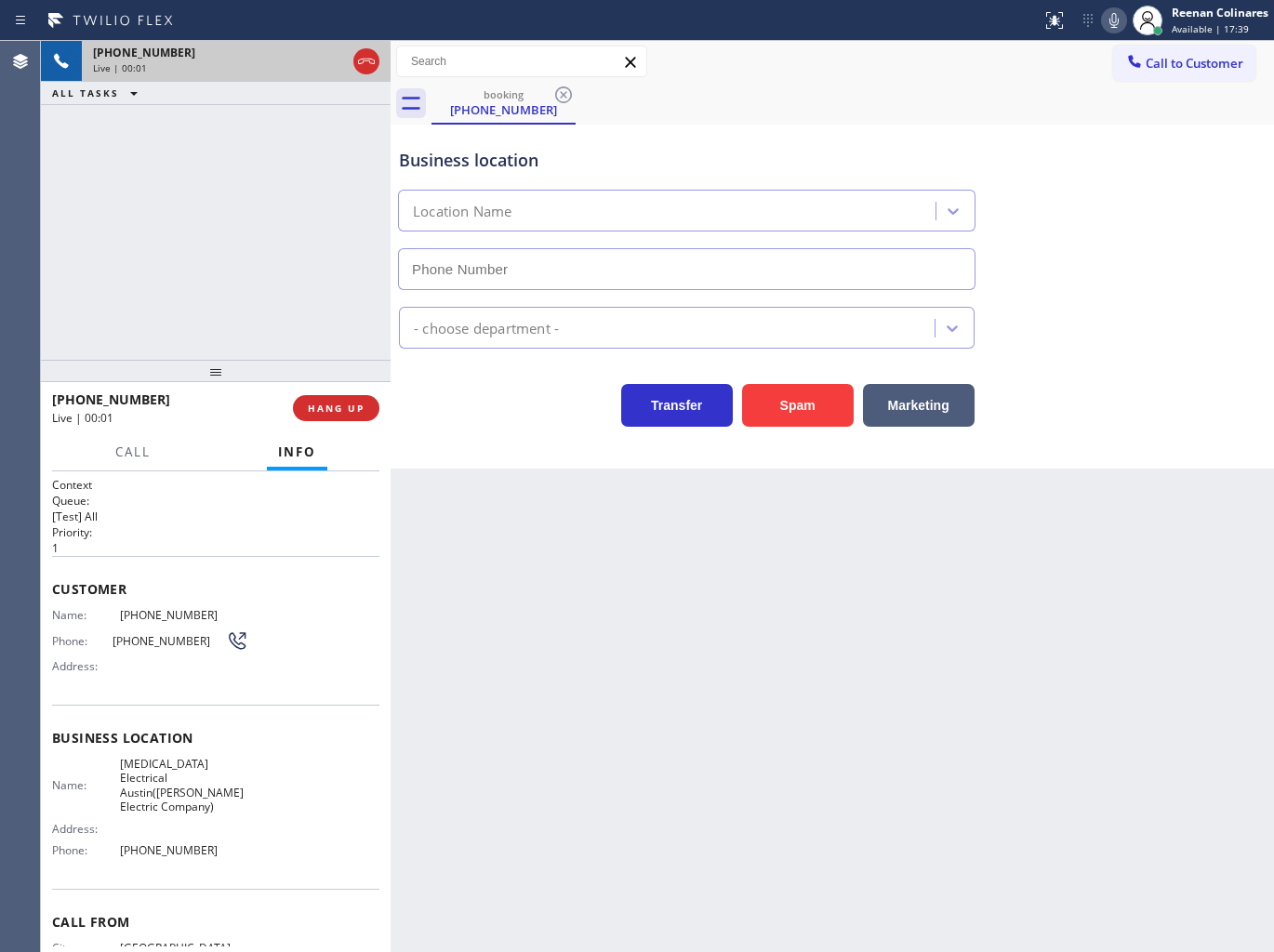
type input "[PHONE_NUMBER]"
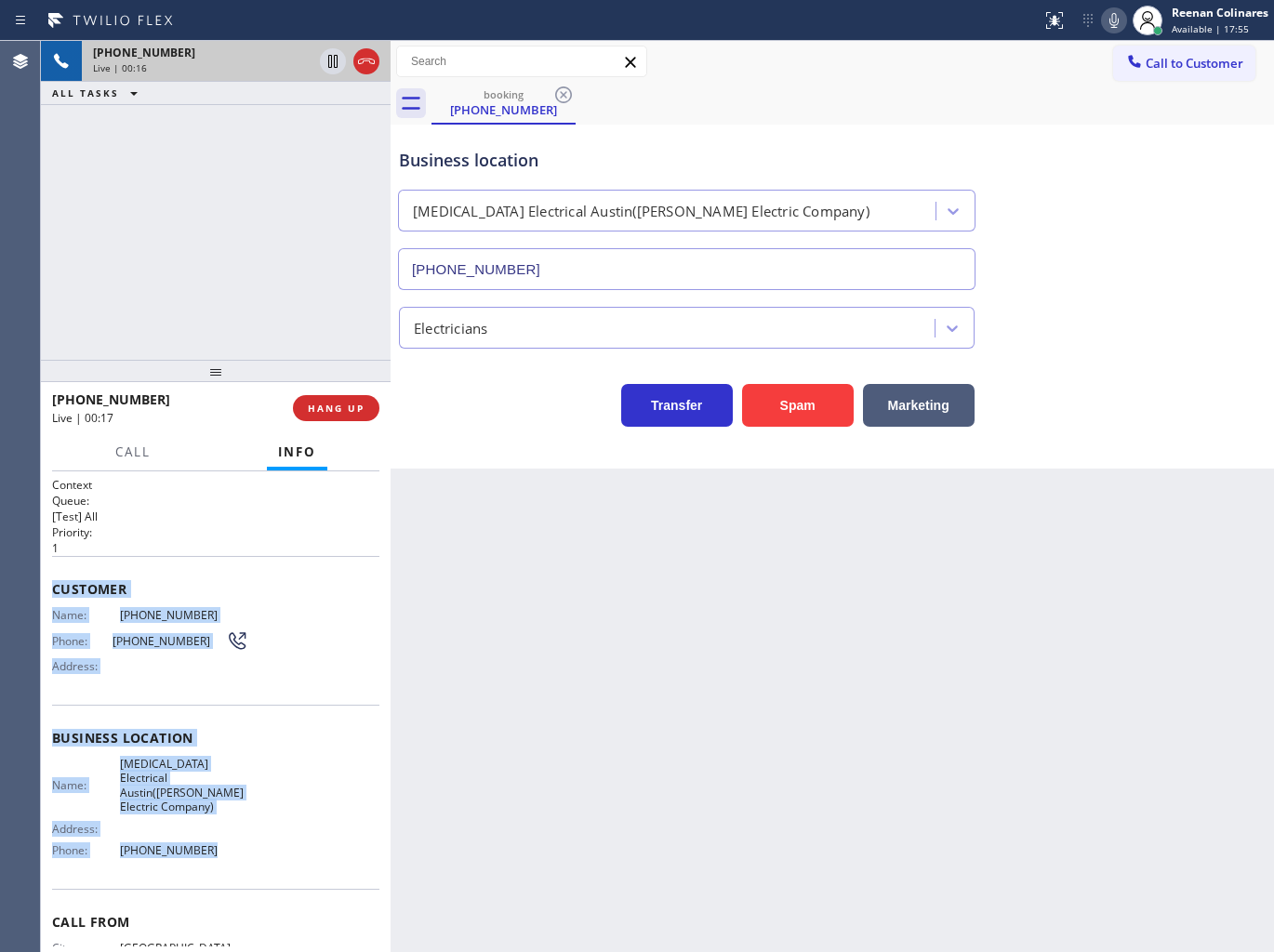
drag, startPoint x: 248, startPoint y: 734, endPoint x: 447, endPoint y: 848, distance: 229.3
click at [338, 831] on div "Context Queue: [Test] All Priority: 1 Customer Name: [PHONE_NUMBER] Phone: [PHO…" at bounding box center [216, 712] width 350 height 481
click at [1111, 21] on icon at bounding box center [1113, 20] width 22 height 22
click at [1111, 21] on rect at bounding box center [1114, 19] width 13 height 13
click at [1103, 18] on icon at bounding box center [1113, 20] width 22 height 22
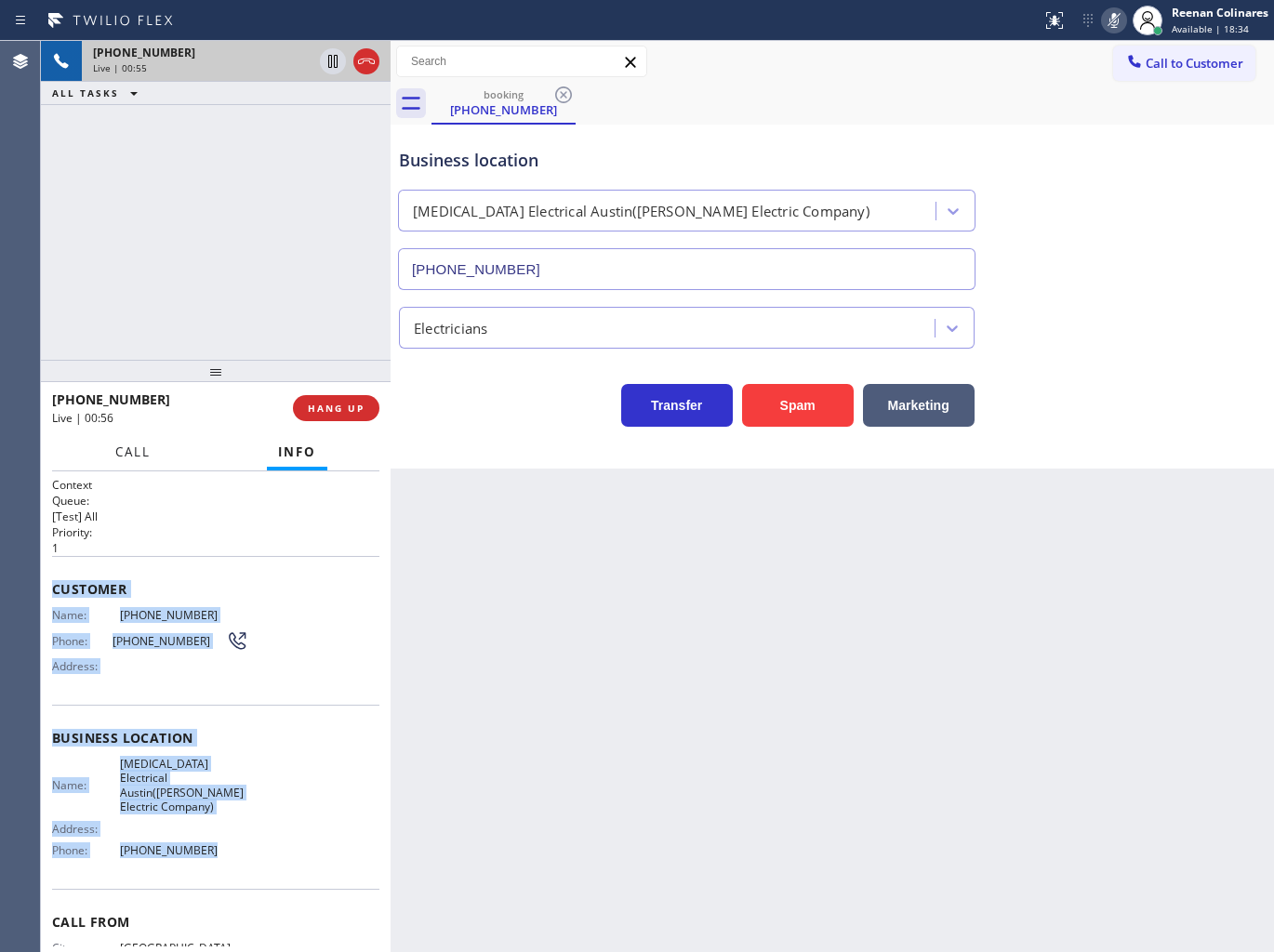
click at [139, 457] on span "Call" at bounding box center [133, 452] width 36 height 16
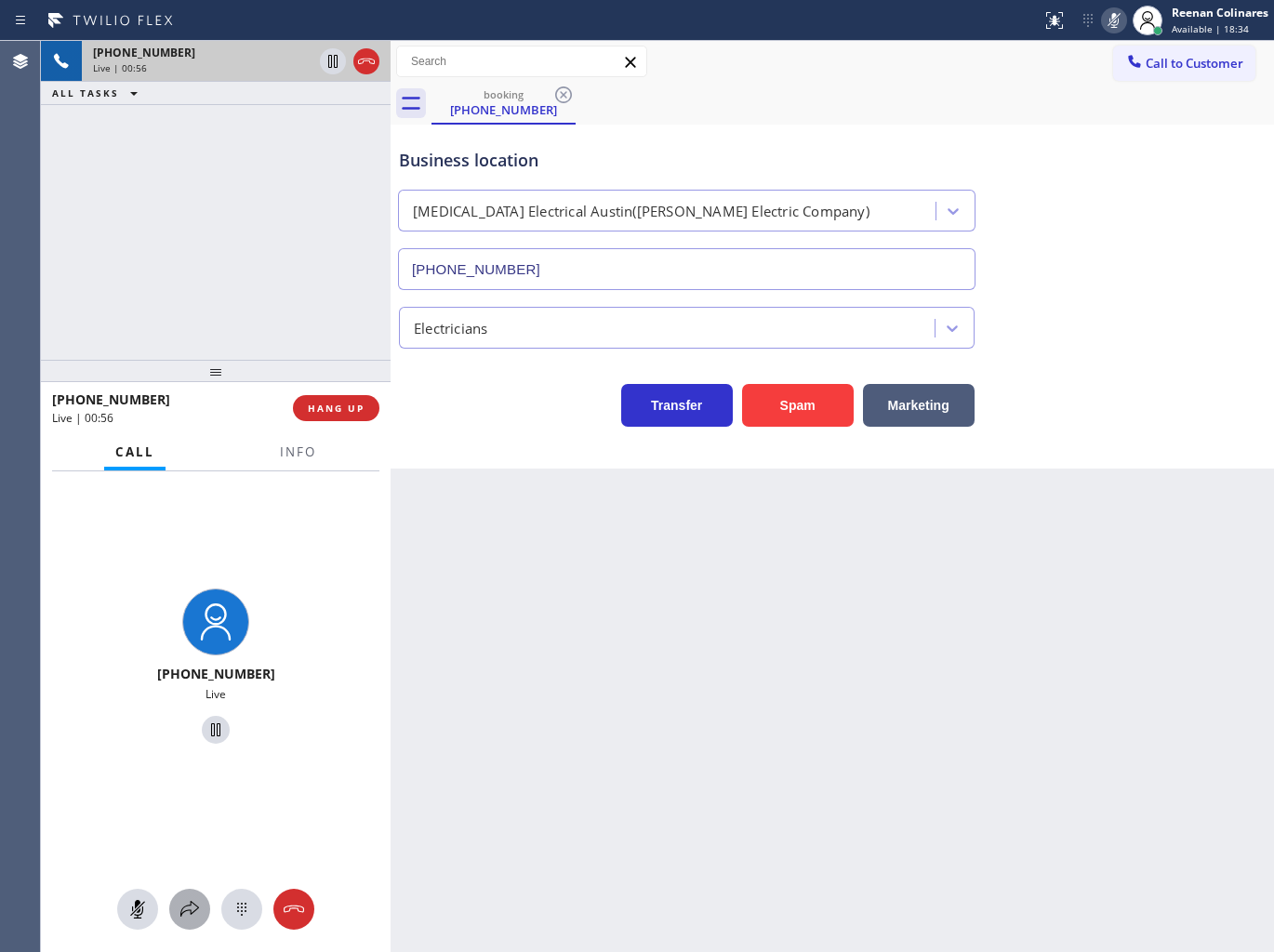
click at [184, 914] on icon at bounding box center [189, 909] width 22 height 22
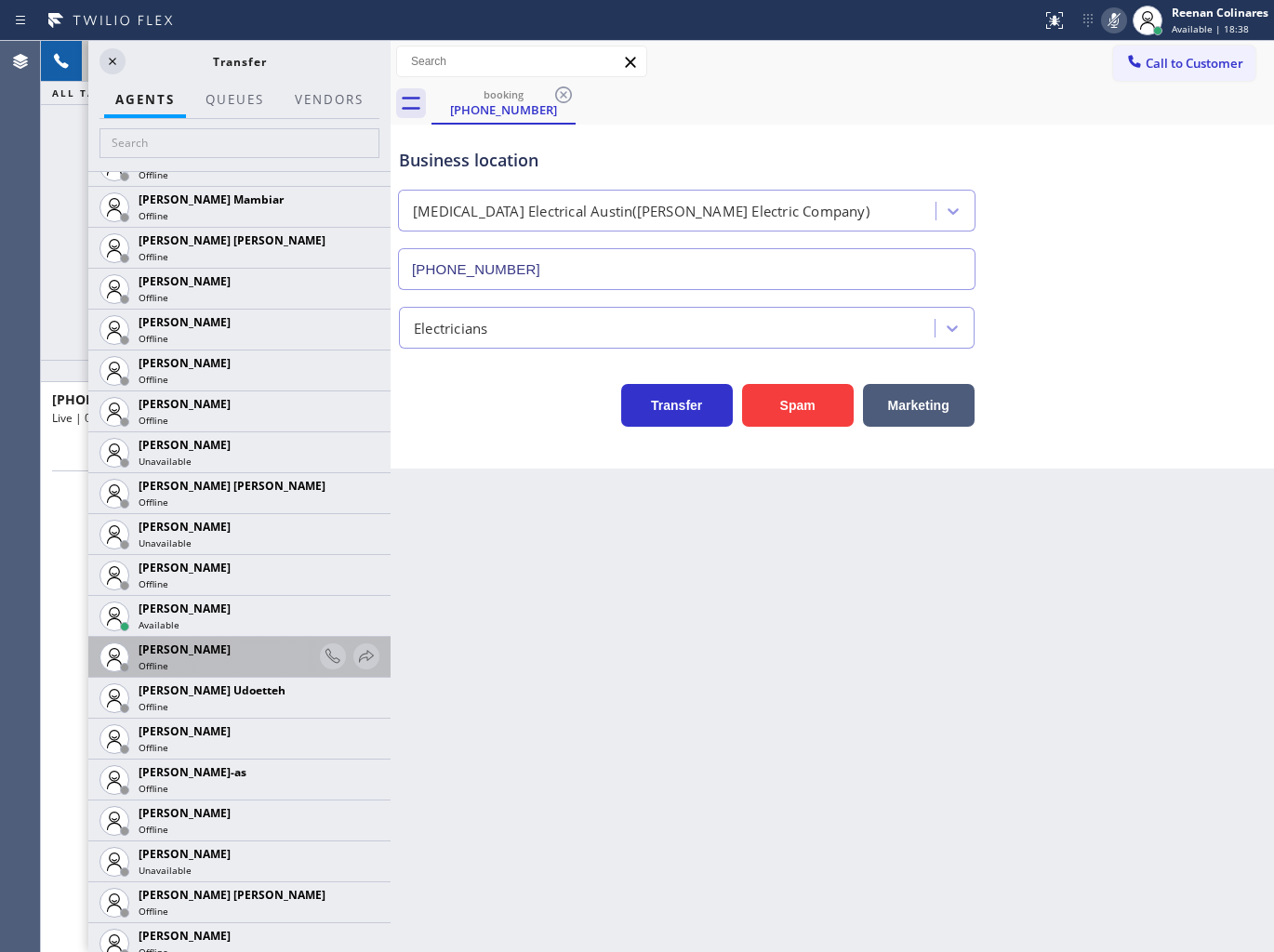
scroll to position [1549, 0]
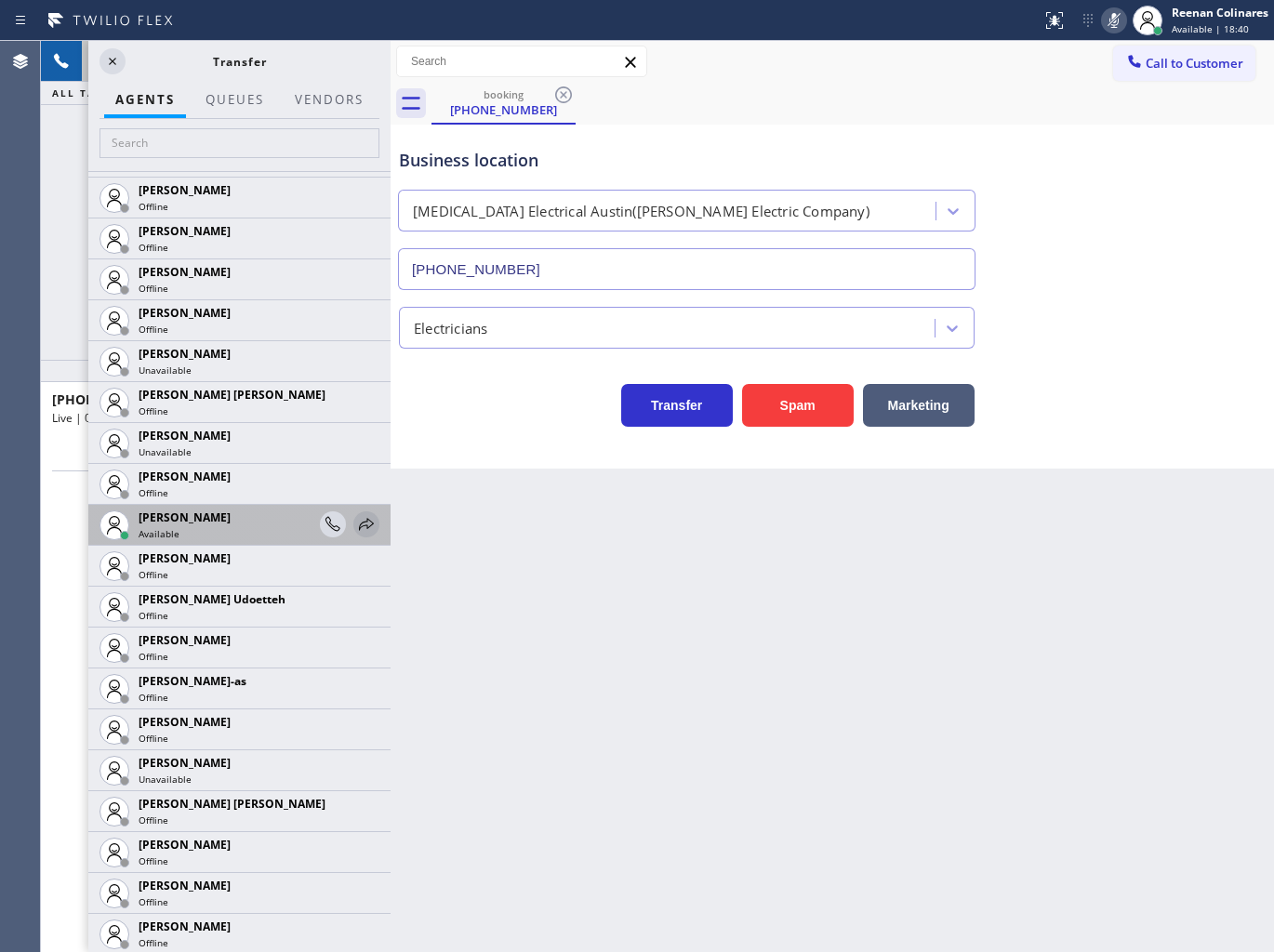
click at [355, 527] on icon at bounding box center [366, 524] width 22 height 22
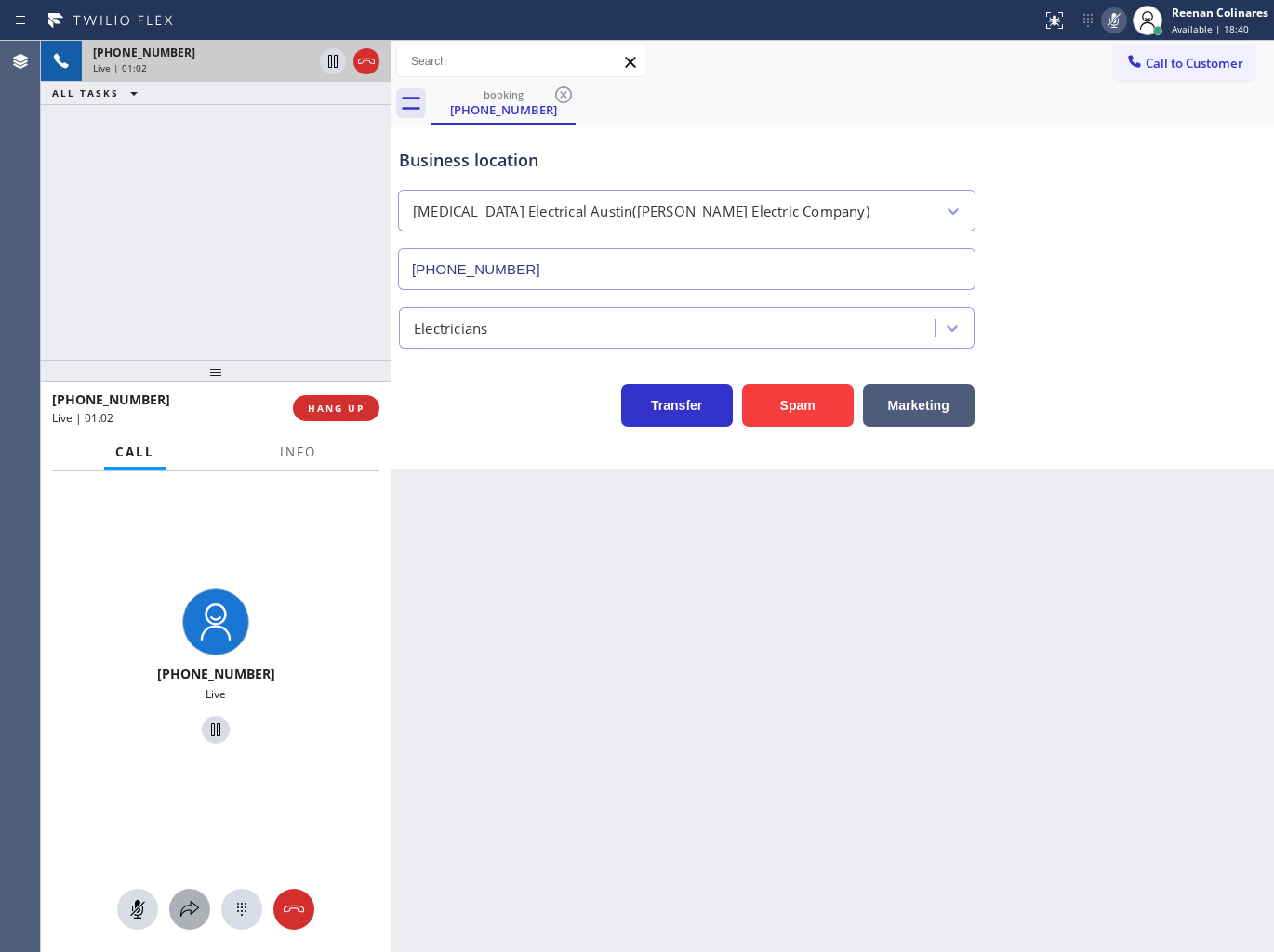
click at [186, 898] on icon at bounding box center [189, 909] width 22 height 22
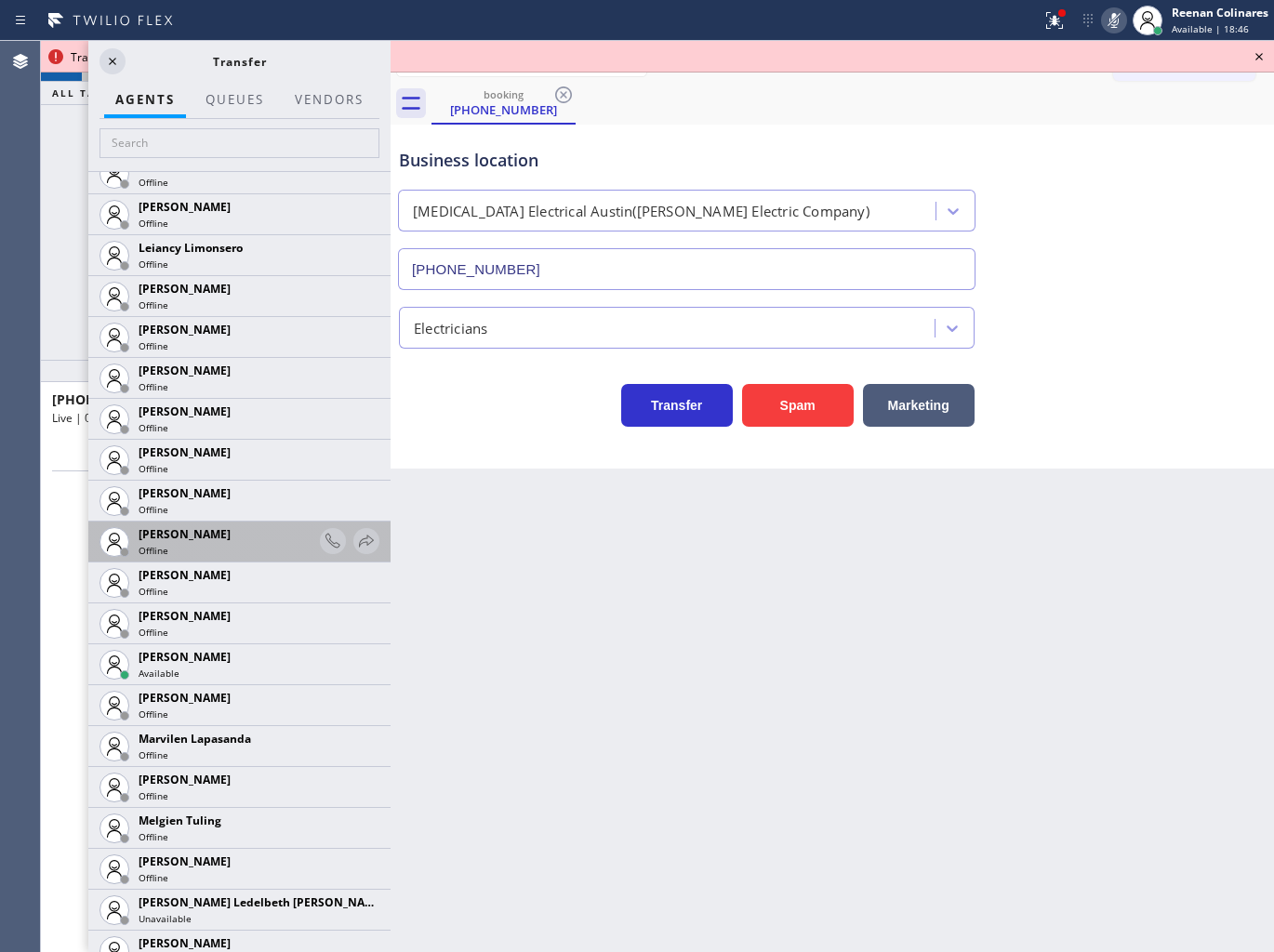
scroll to position [2892, 0]
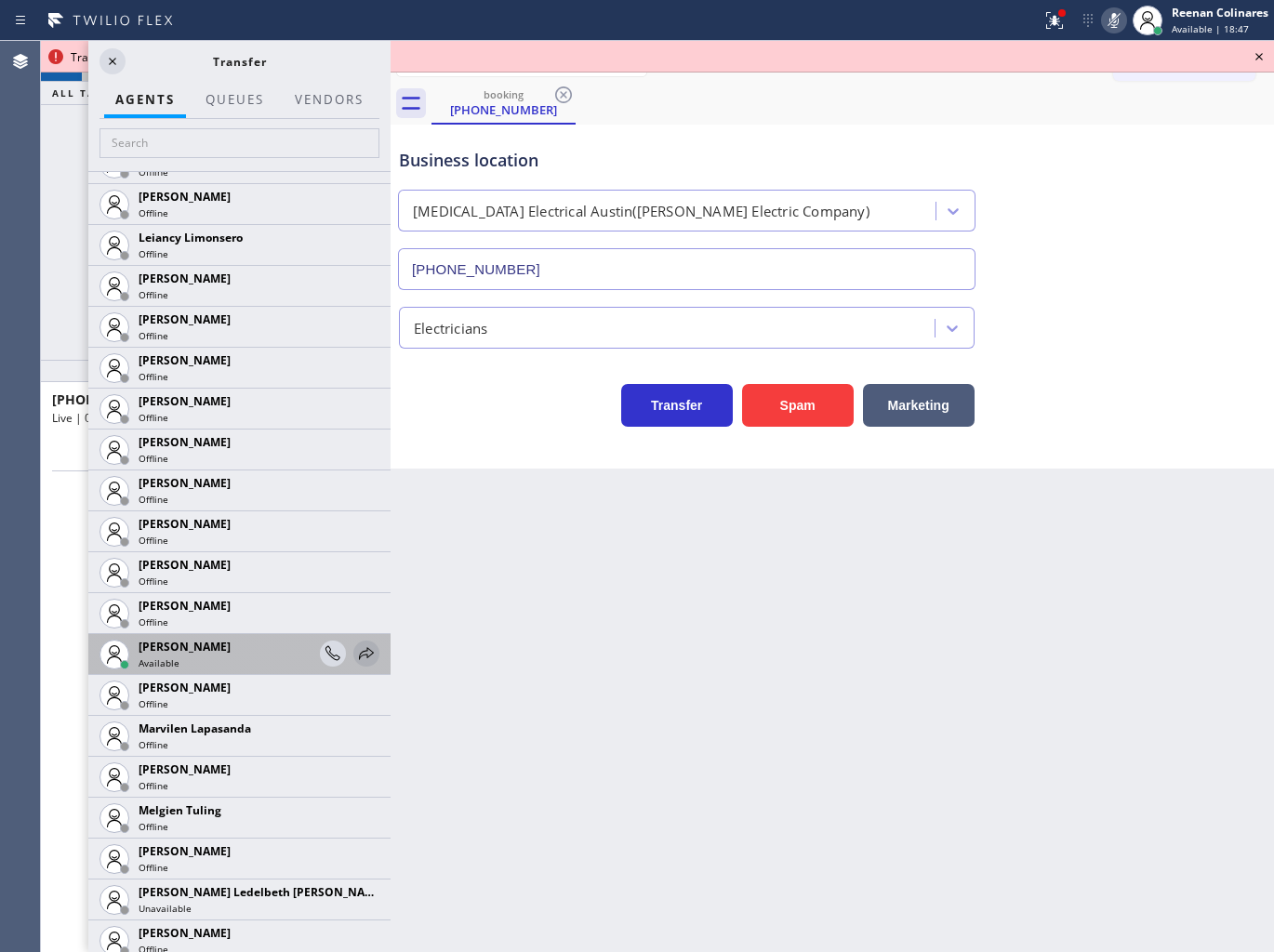
click at [357, 648] on icon at bounding box center [366, 653] width 22 height 22
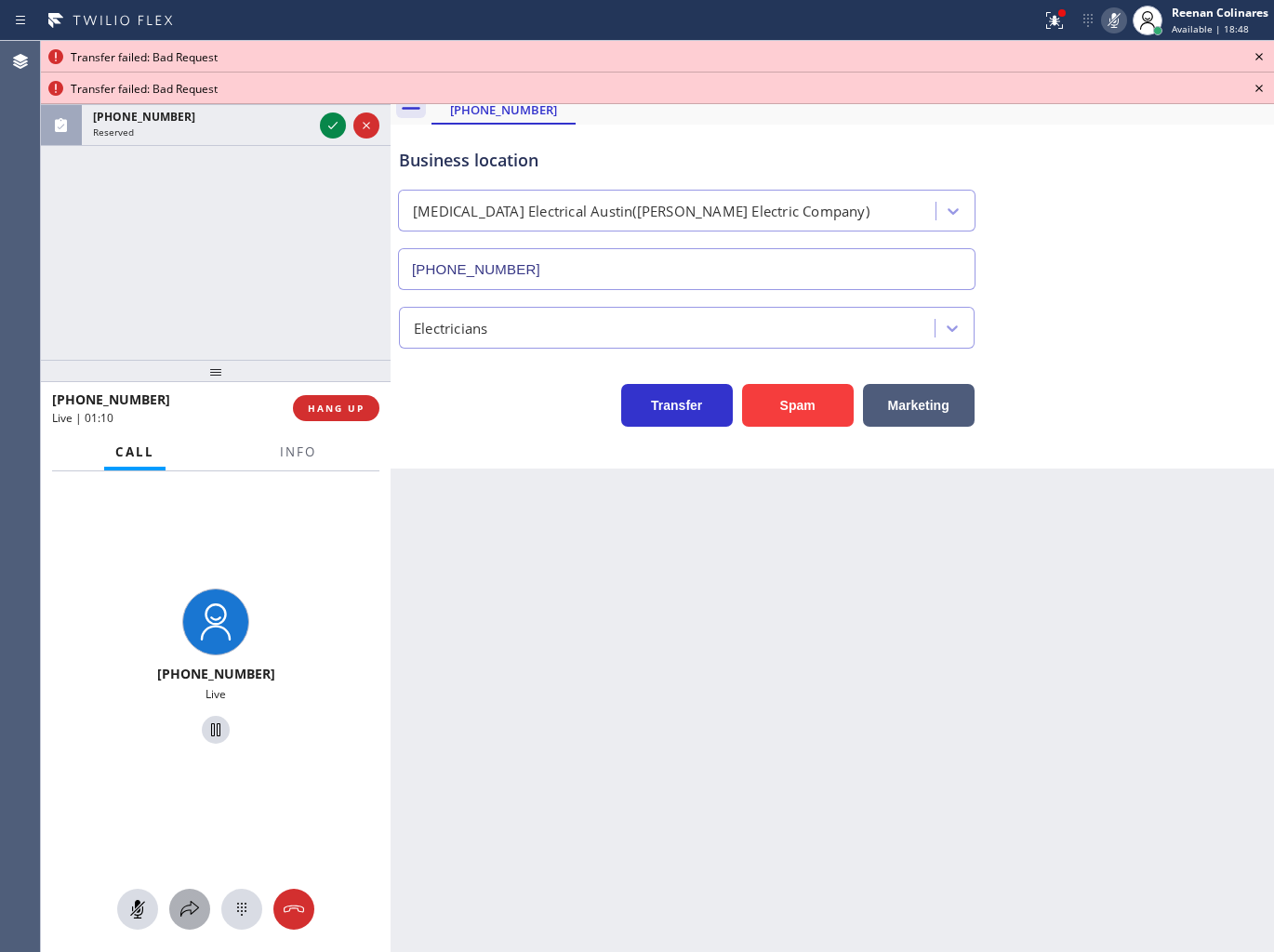
click at [193, 907] on icon at bounding box center [189, 909] width 22 height 22
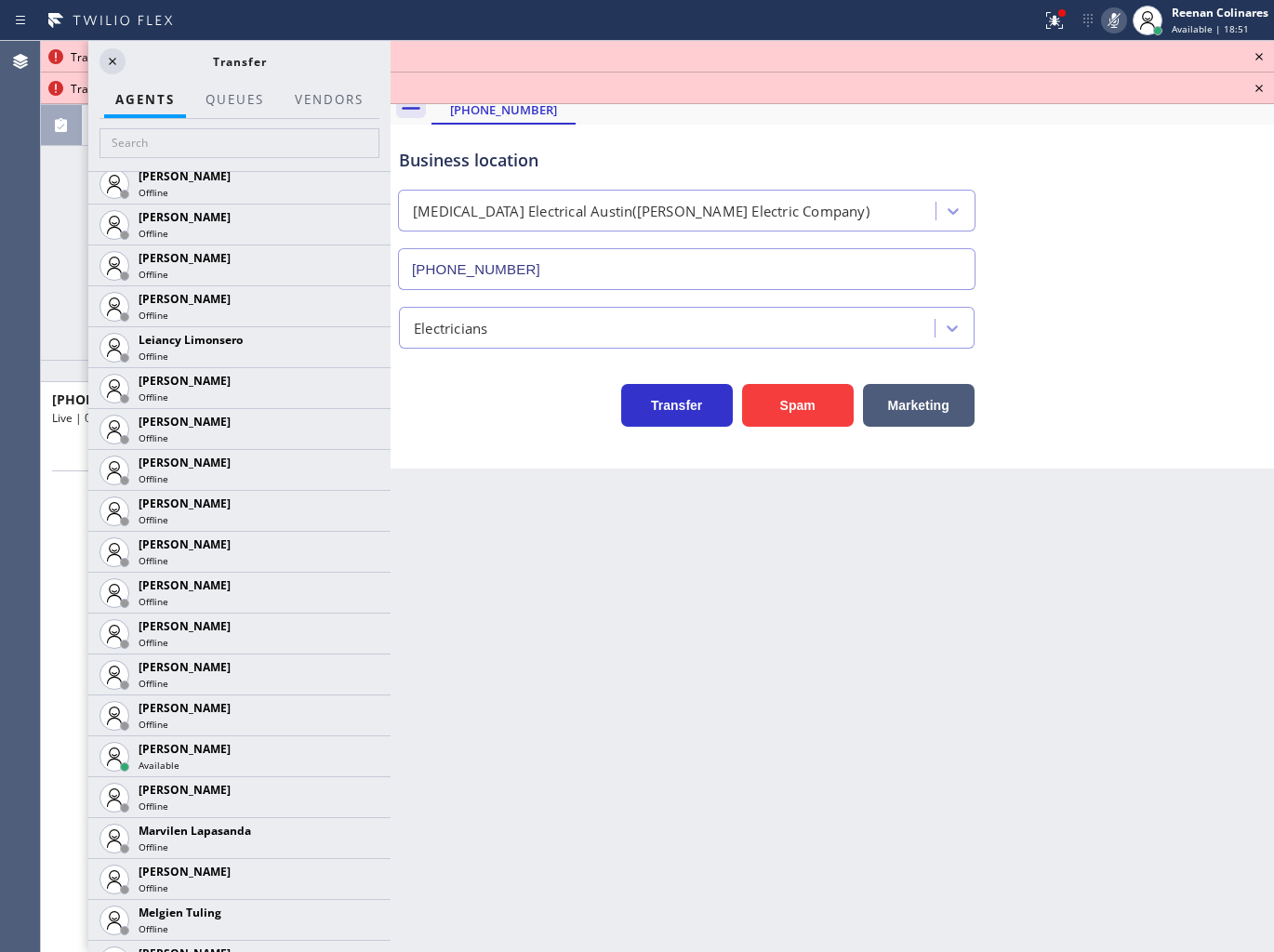
scroll to position [3098, 0]
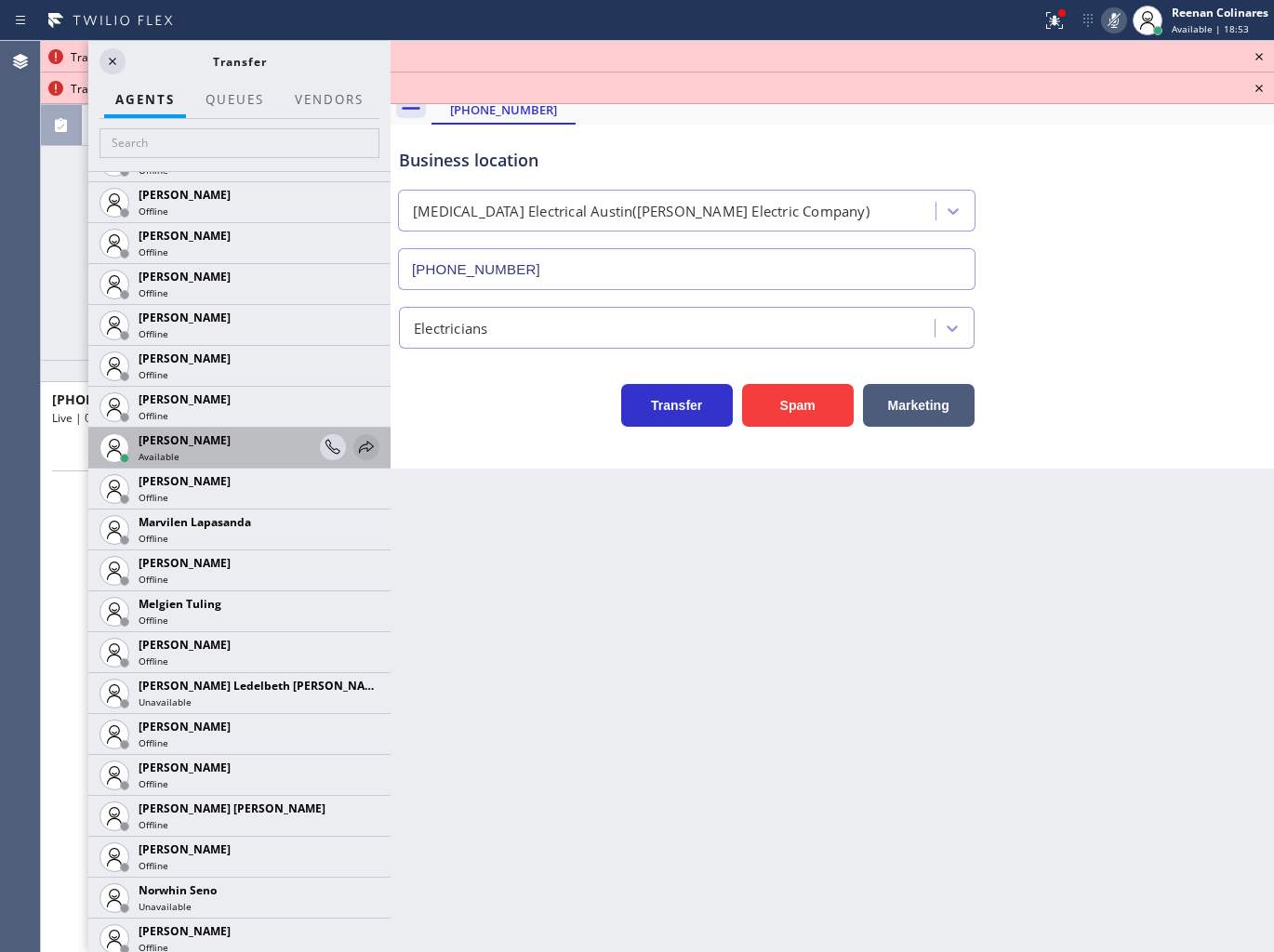
click at [355, 446] on icon at bounding box center [366, 447] width 22 height 22
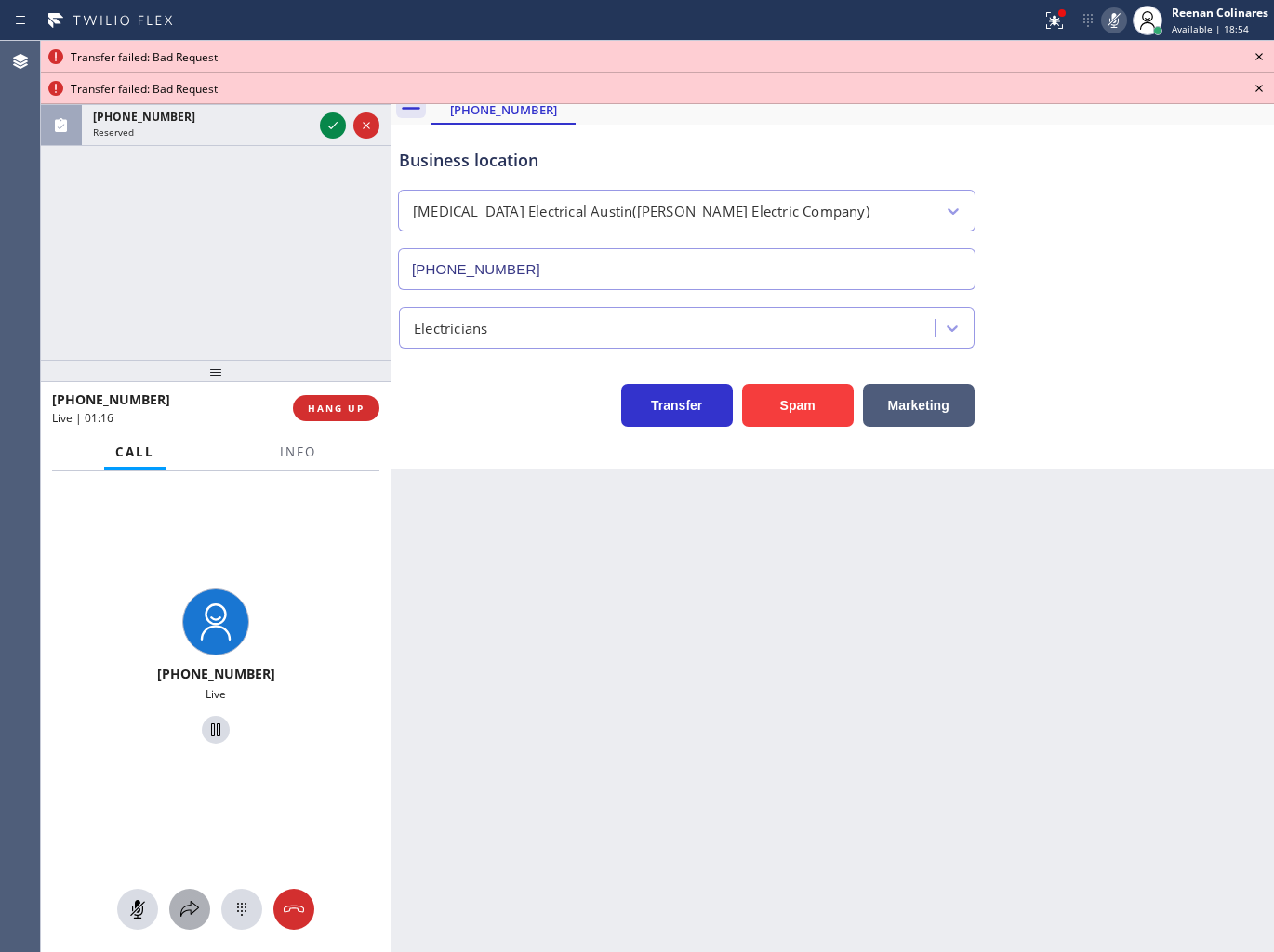
click at [193, 913] on icon at bounding box center [189, 909] width 22 height 22
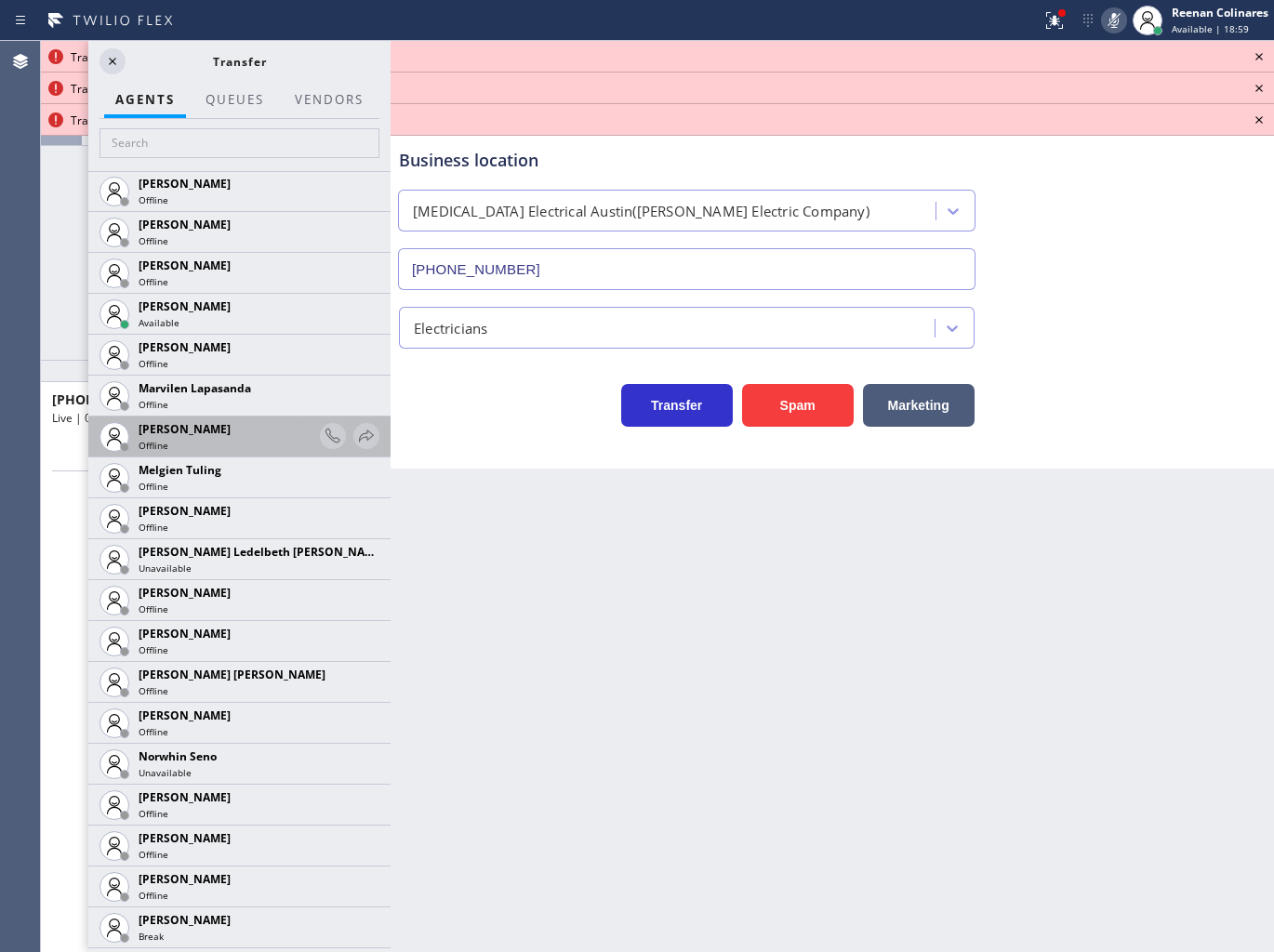
scroll to position [3116, 0]
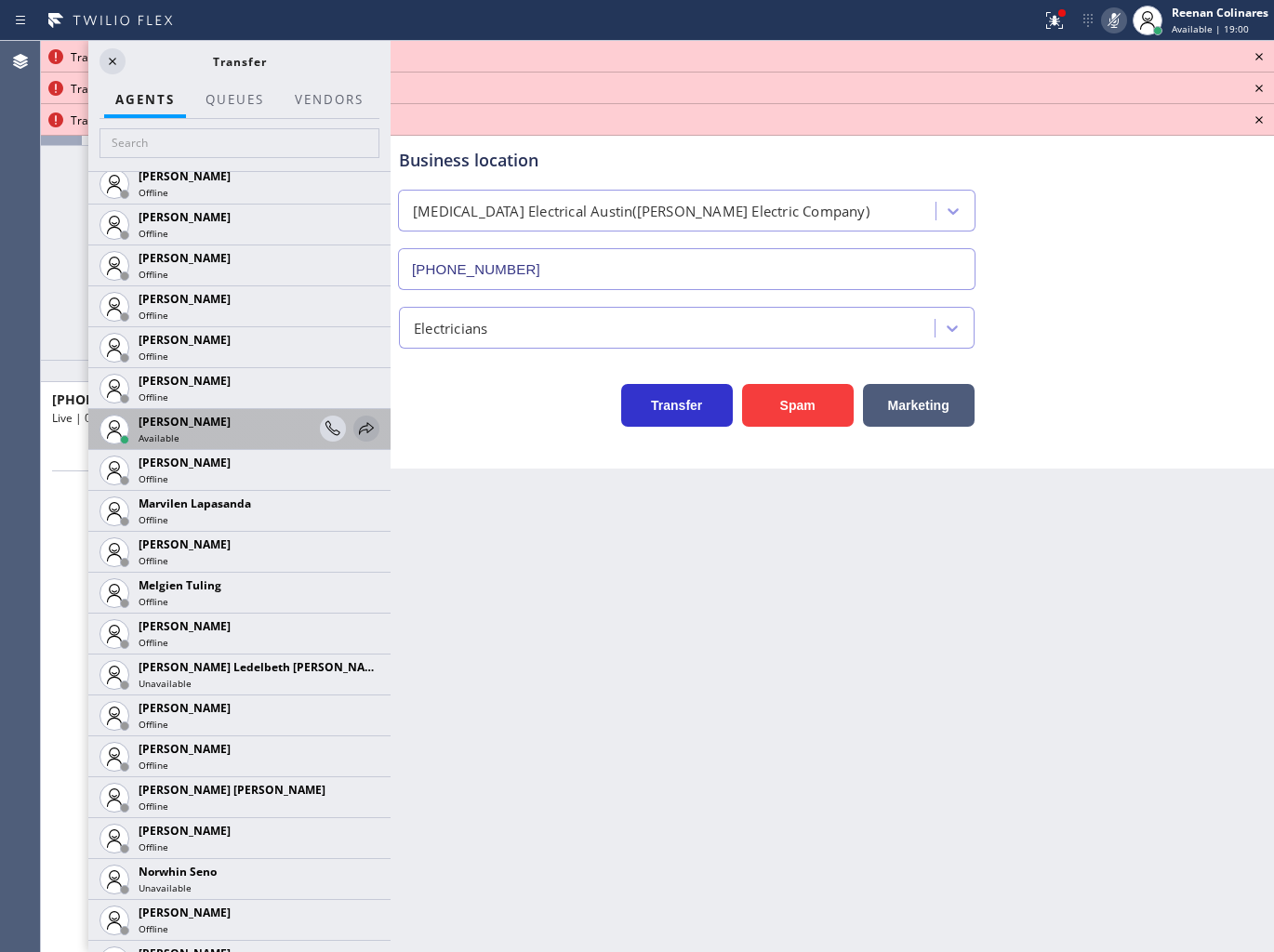
click at [355, 421] on icon at bounding box center [366, 427] width 22 height 22
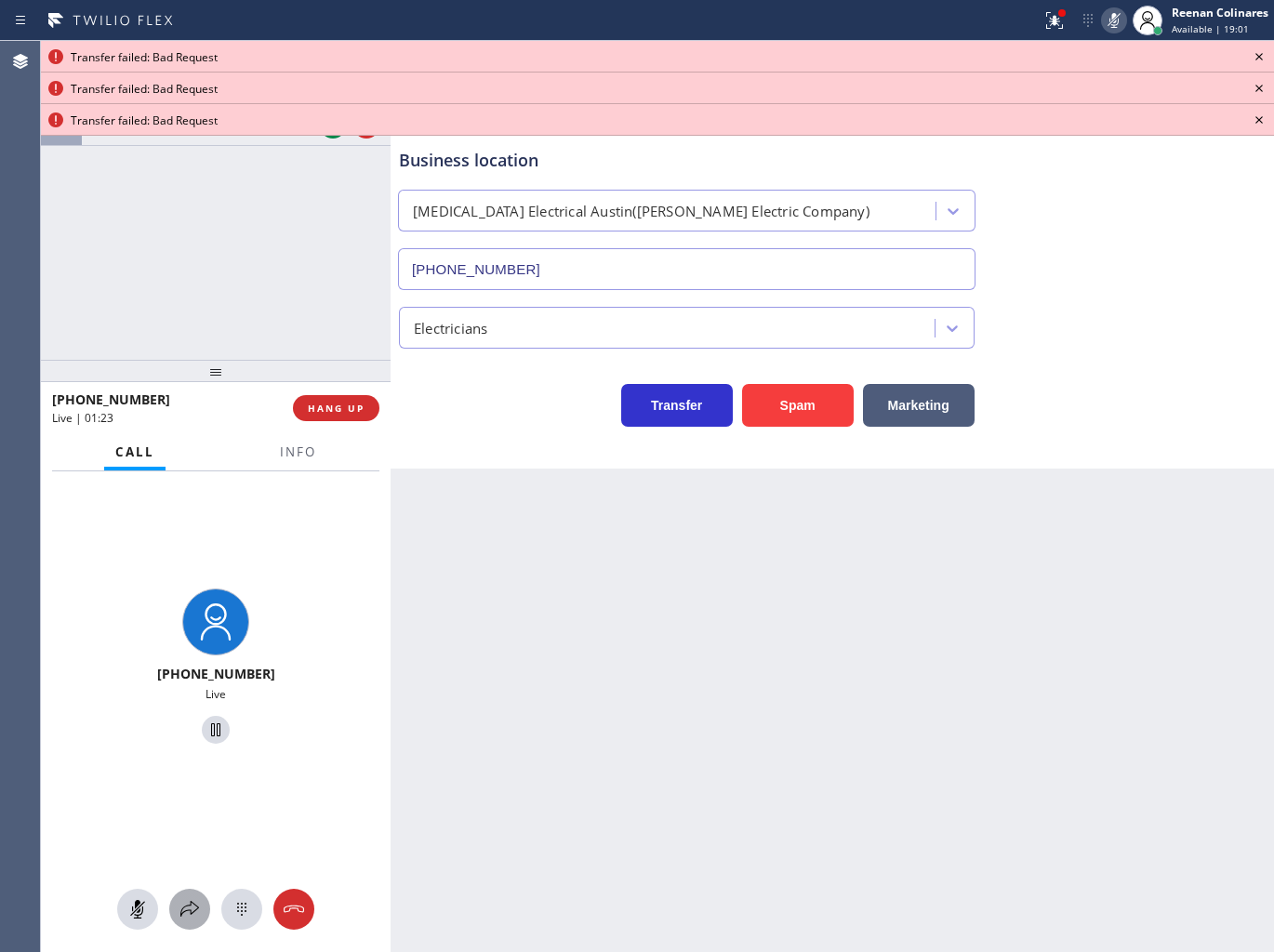
click at [187, 895] on button at bounding box center [189, 909] width 41 height 41
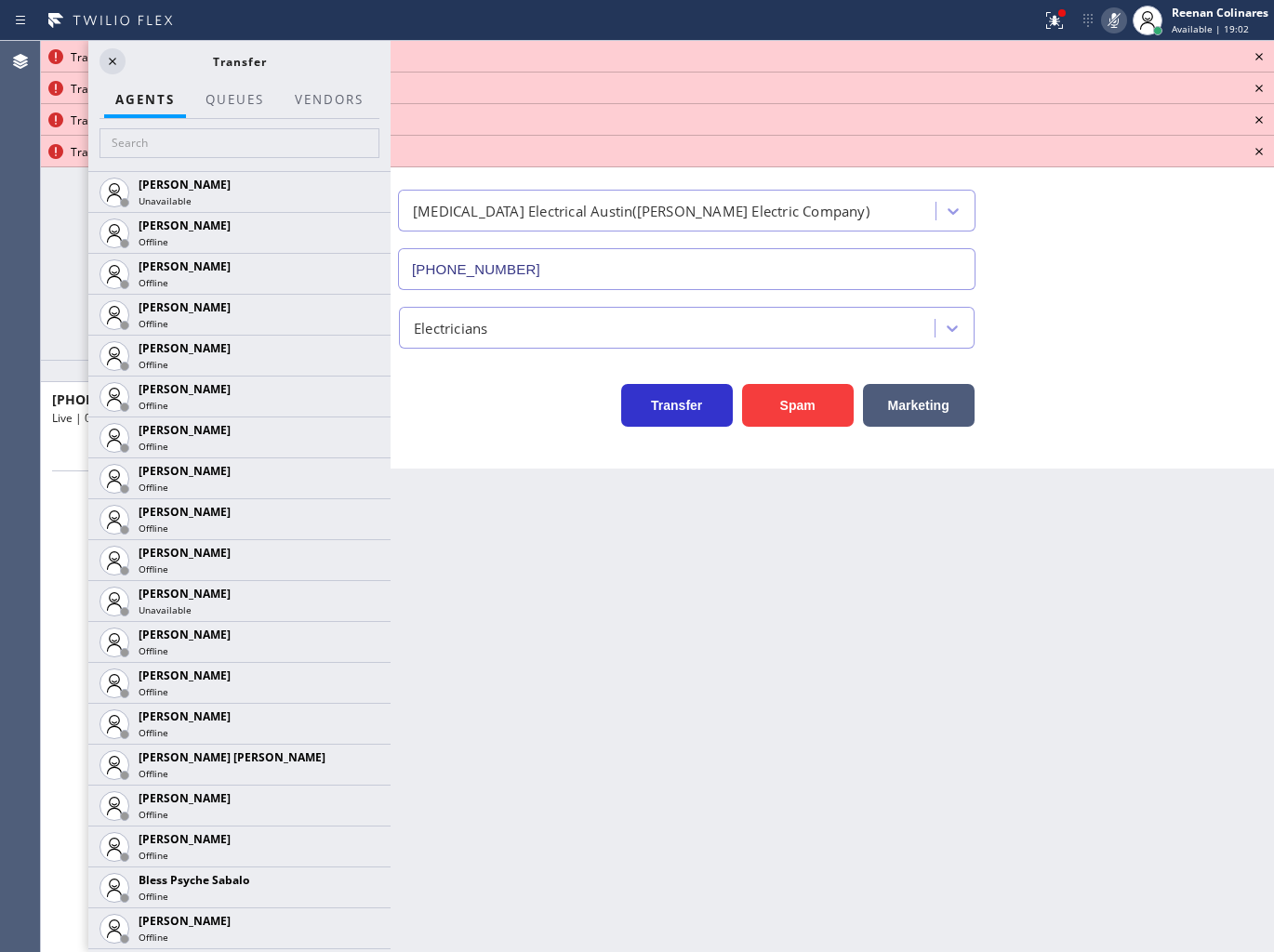
click at [1264, 48] on icon at bounding box center [1258, 56] width 22 height 22
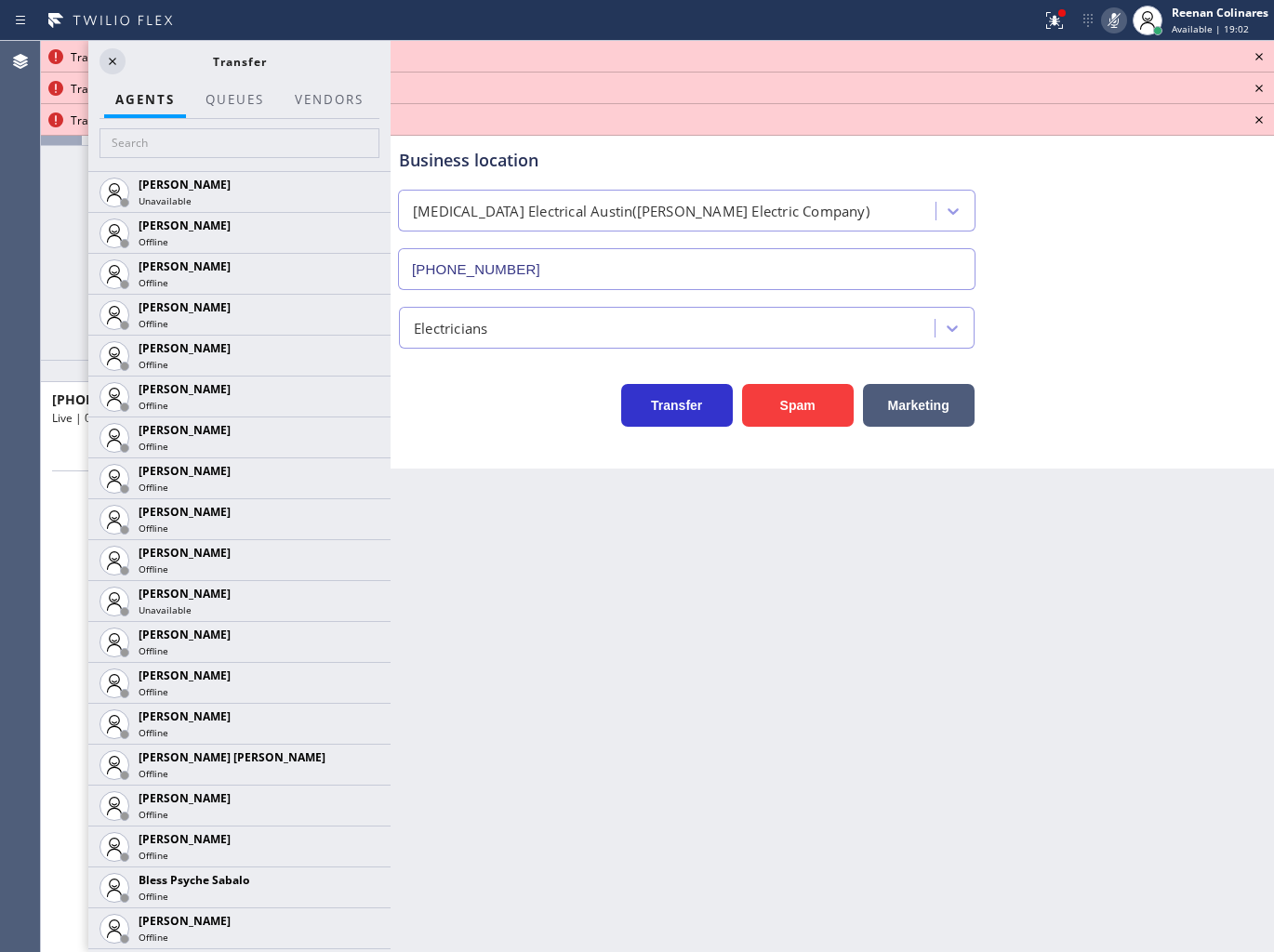
click at [1264, 48] on icon at bounding box center [1258, 56] width 22 height 22
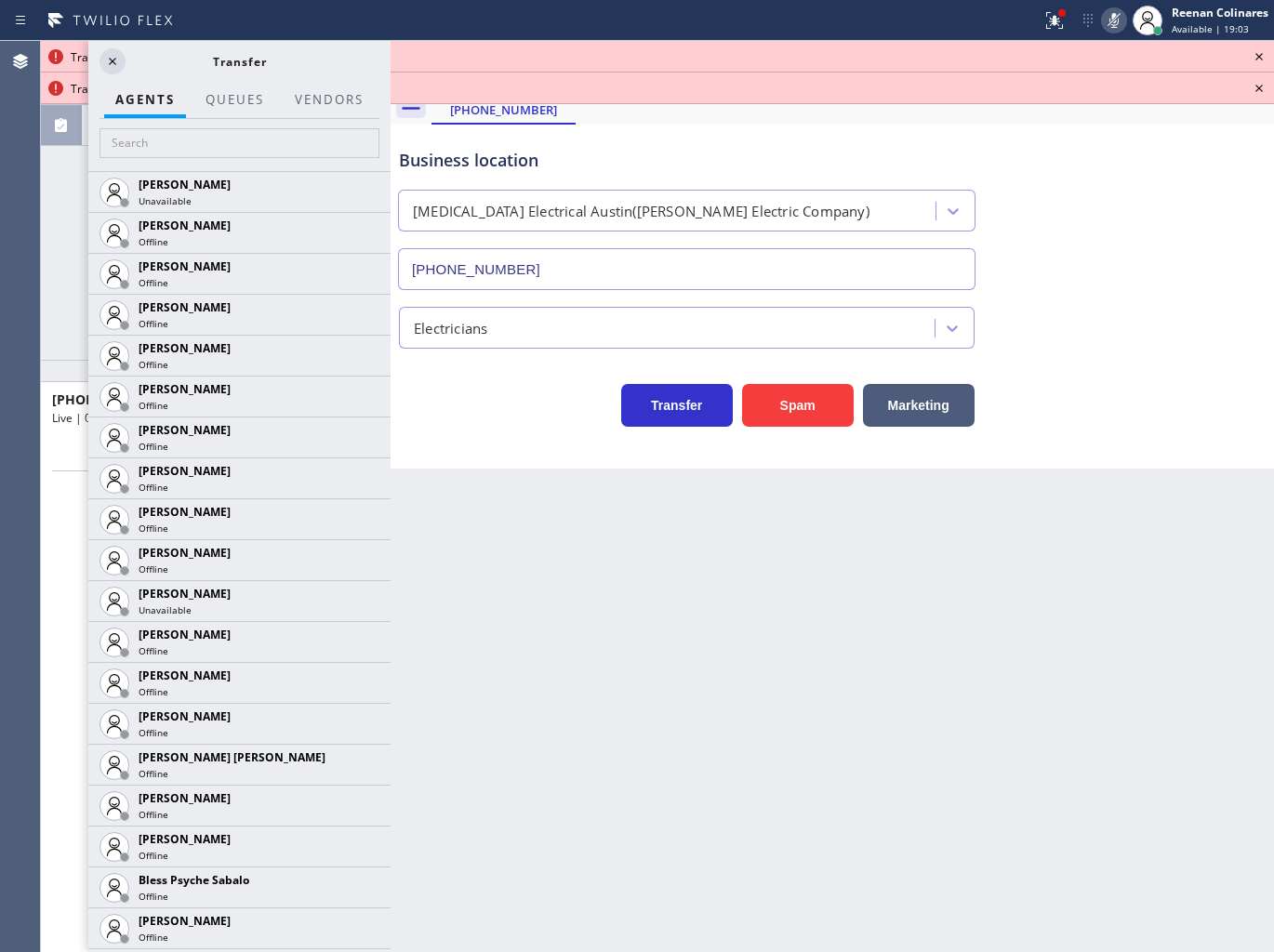
click at [1264, 48] on icon at bounding box center [1258, 56] width 22 height 22
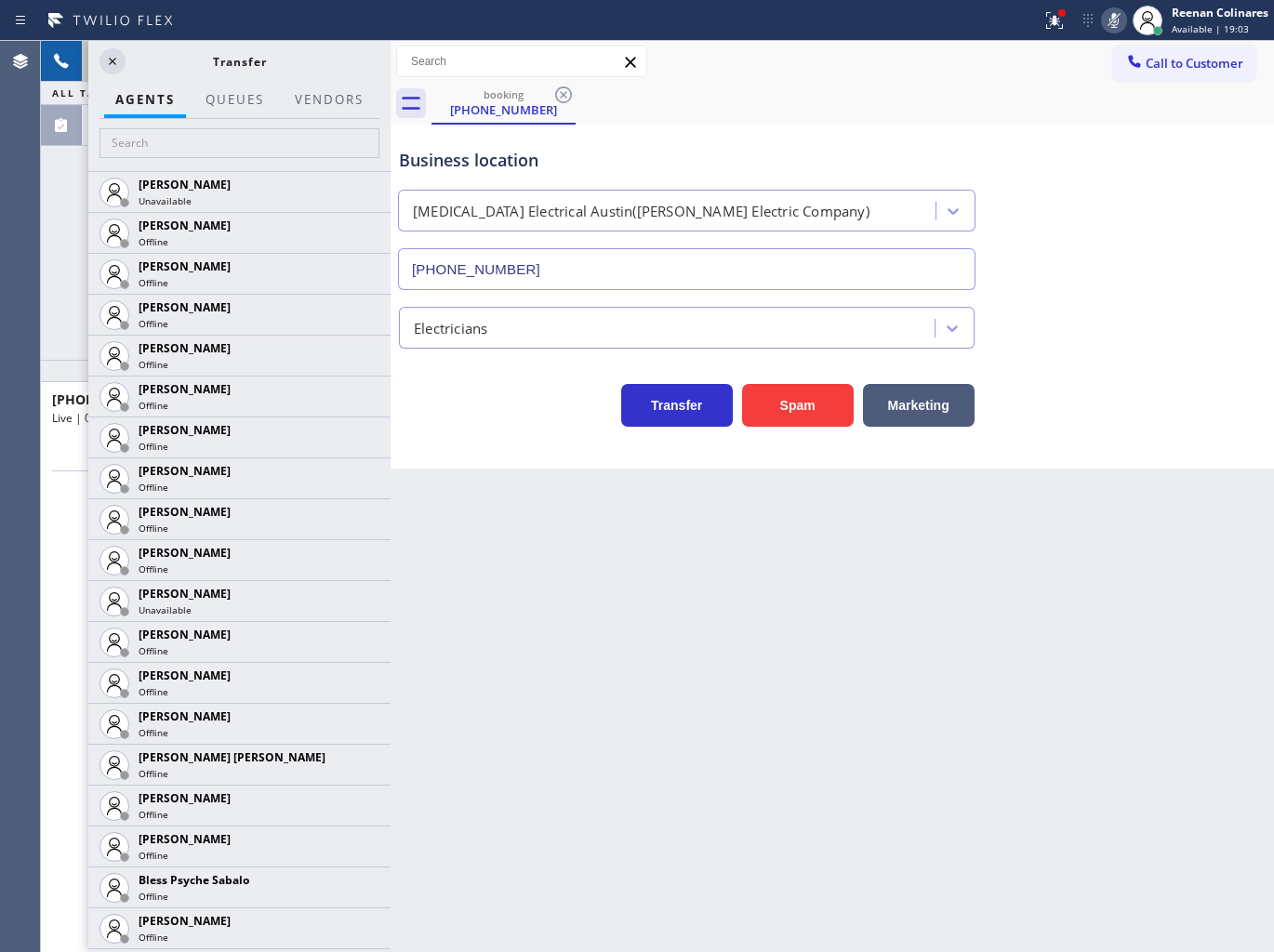
click at [1264, 48] on div "Call to Customer Outbound call Location Search location Your caller id phone nu…" at bounding box center [1192, 61] width 160 height 33
click at [1053, 12] on icon at bounding box center [1054, 20] width 22 height 22
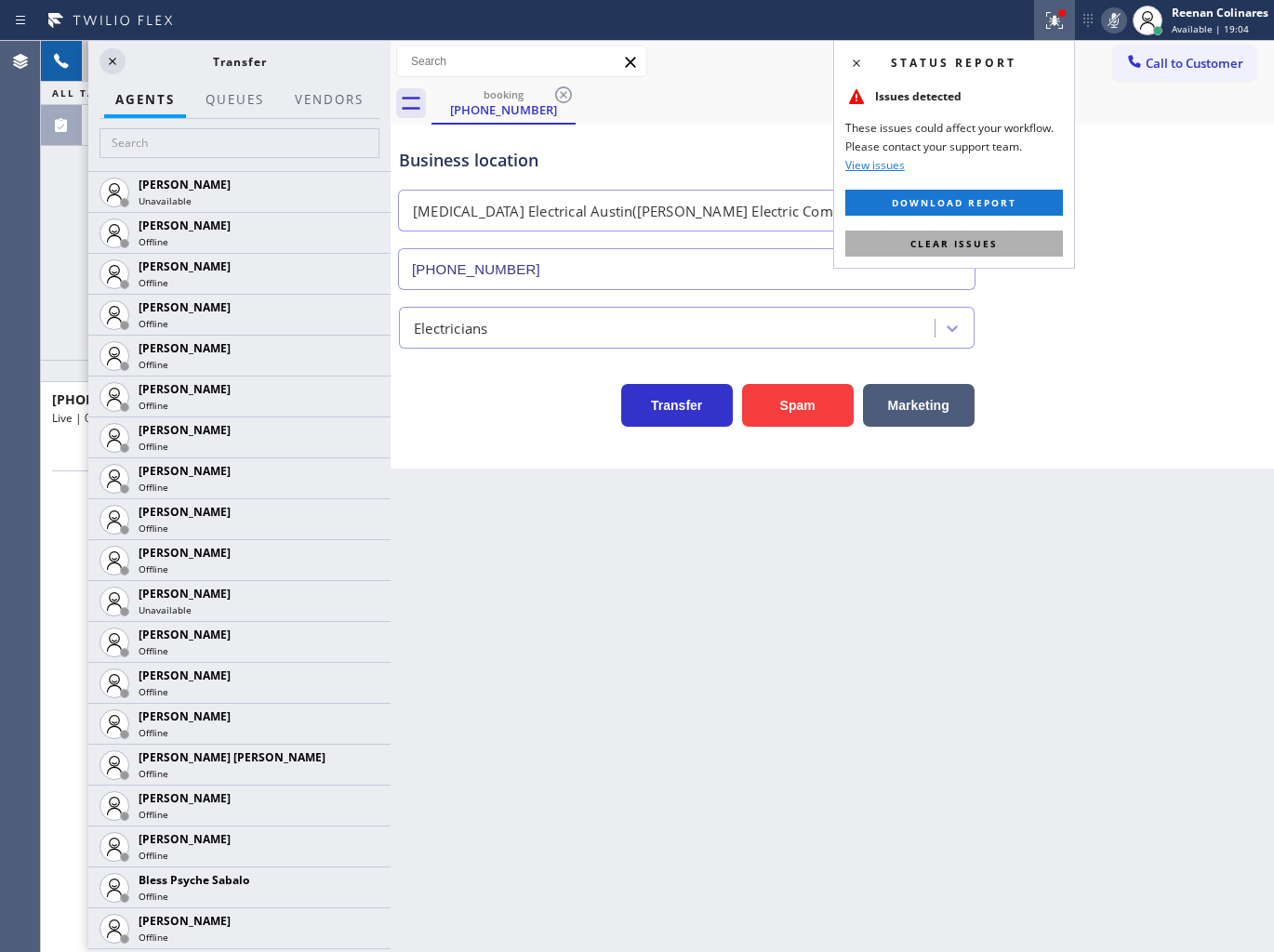
click at [965, 254] on button "Clear issues" at bounding box center [953, 243] width 217 height 26
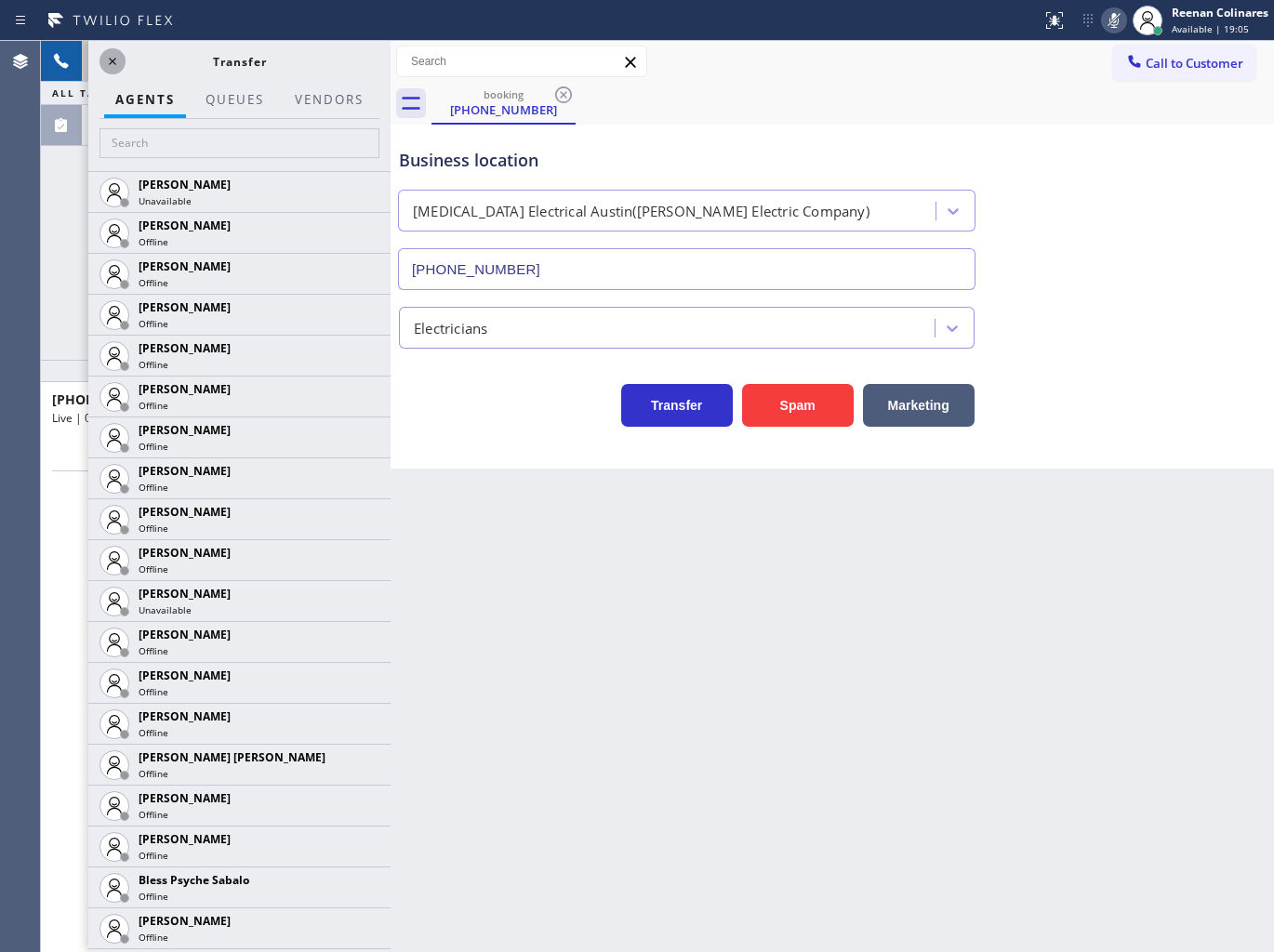
click at [109, 69] on icon at bounding box center [111, 61] width 22 height 22
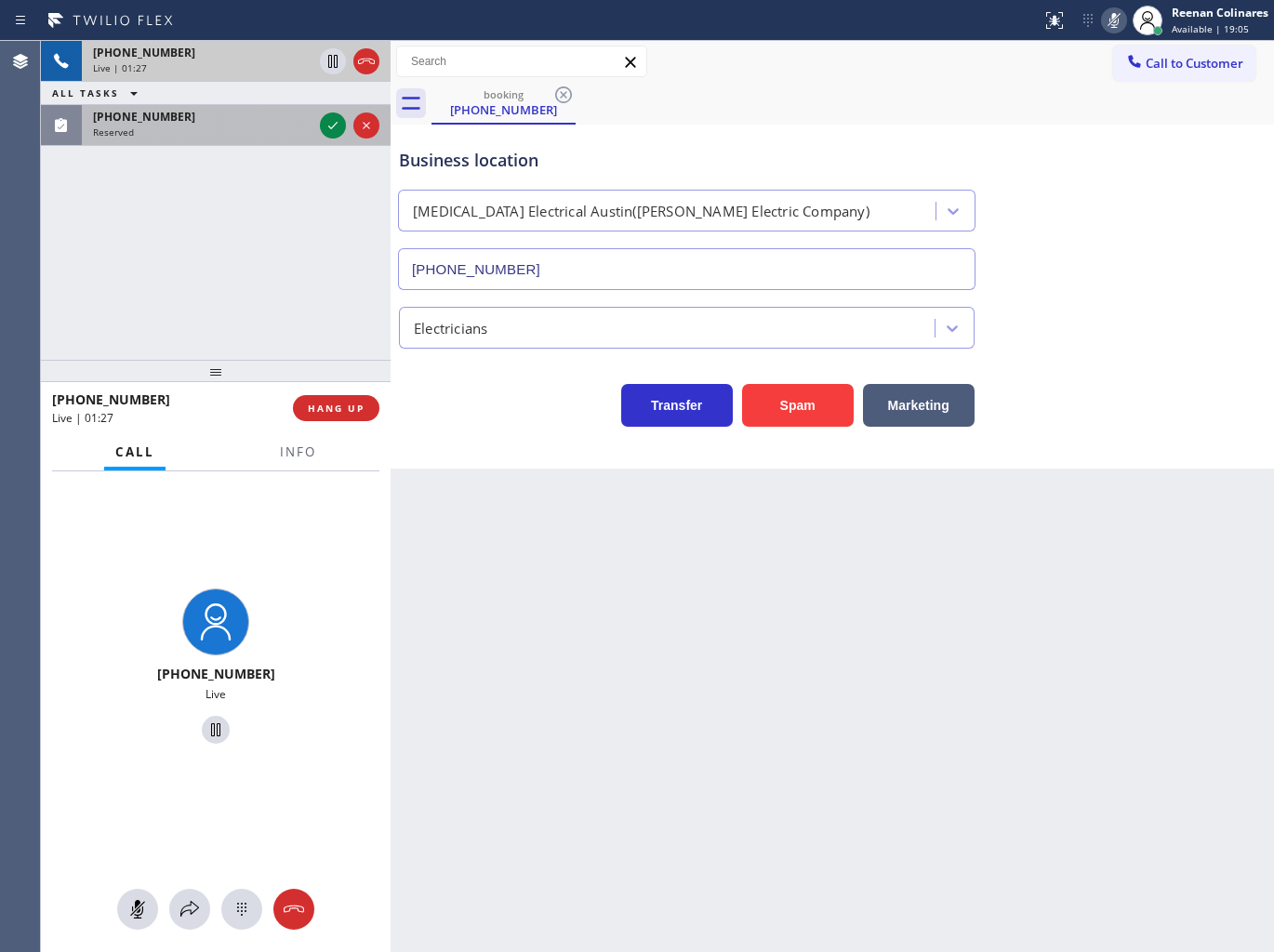
click at [233, 135] on div "Reserved" at bounding box center [203, 133] width 219 height 13
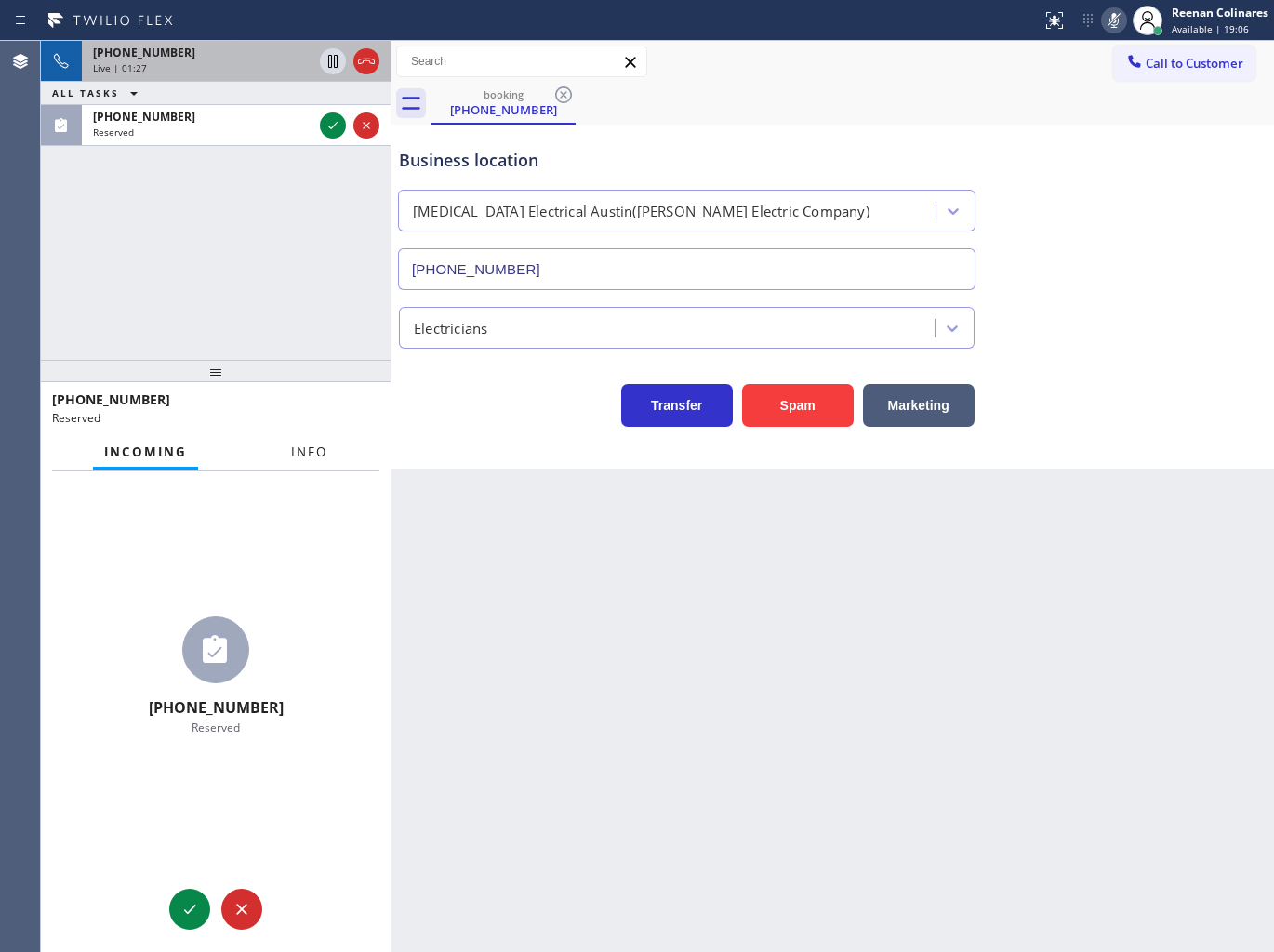
click at [318, 440] on button "Info" at bounding box center [308, 452] width 59 height 37
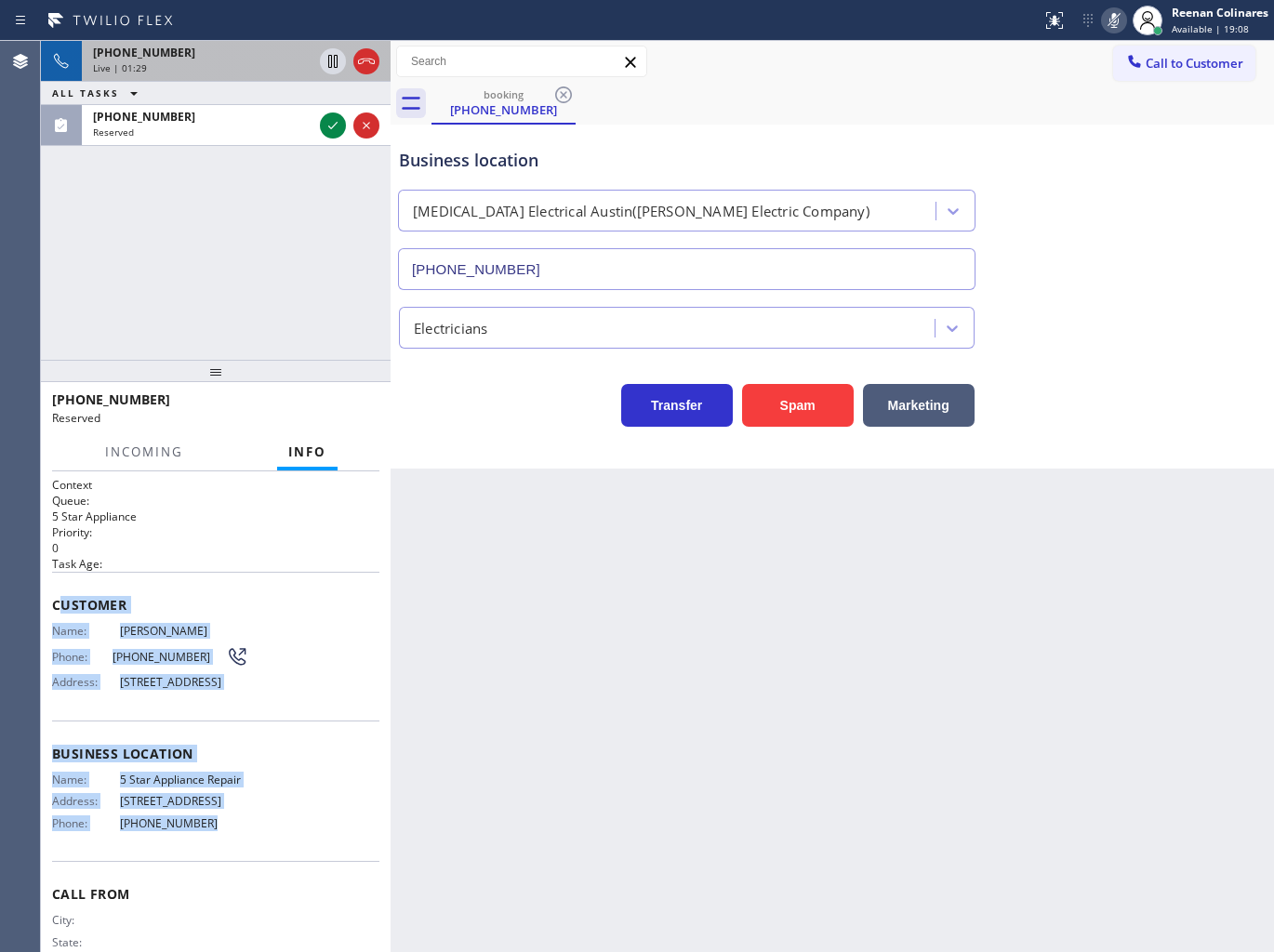
drag, startPoint x: 57, startPoint y: 598, endPoint x: 484, endPoint y: 920, distance: 534.8
click at [246, 835] on div "Context Queue: 5 Star Appliance Priority: 0 Task Age: Customer Name: [PERSON_NA…" at bounding box center [215, 739] width 328 height 525
click at [251, 115] on div "[PHONE_NUMBER]" at bounding box center [203, 116] width 219 height 15
click at [330, 132] on icon at bounding box center [332, 125] width 22 height 22
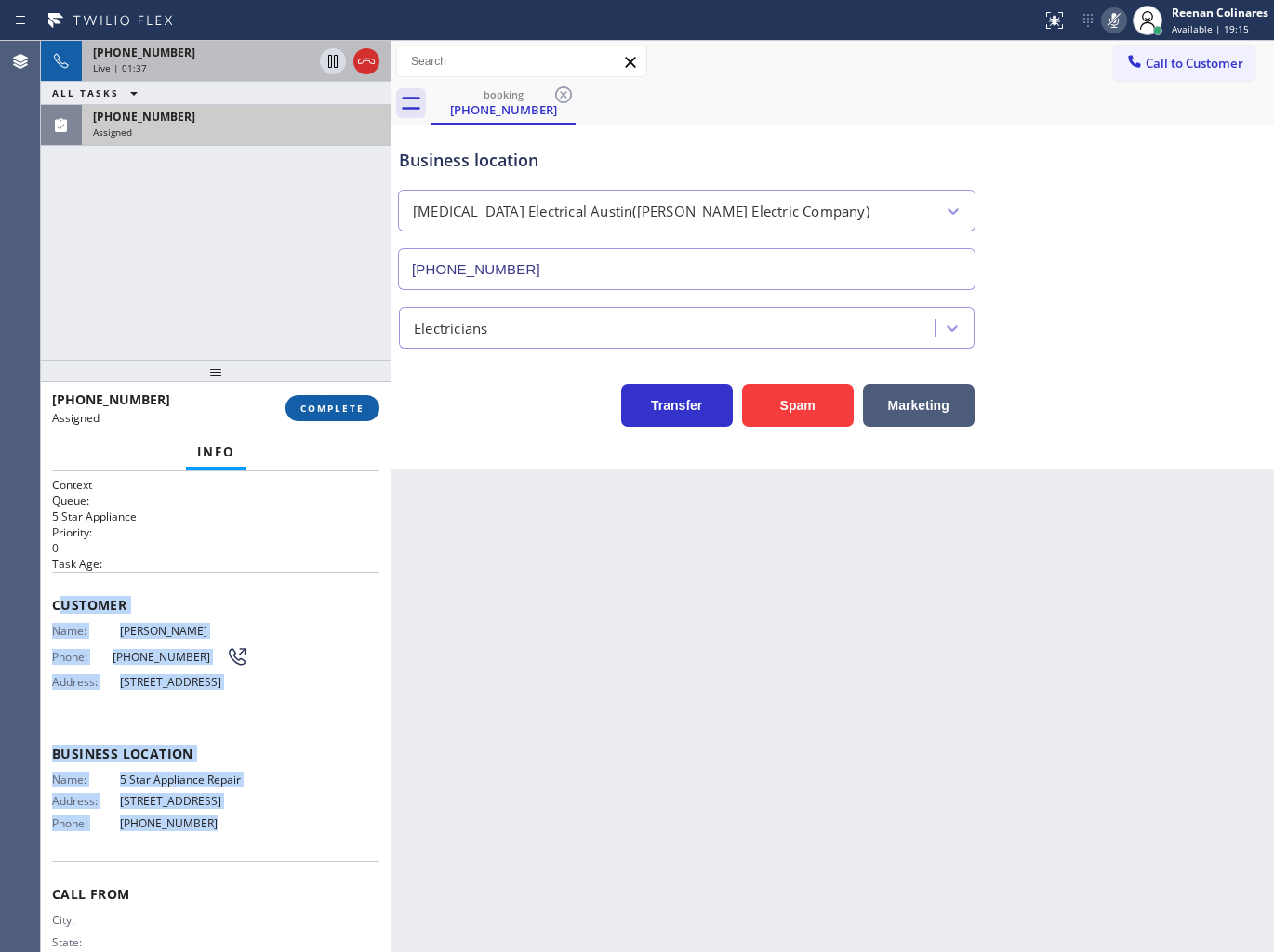
click at [349, 405] on span "COMPLETE" at bounding box center [332, 408] width 64 height 13
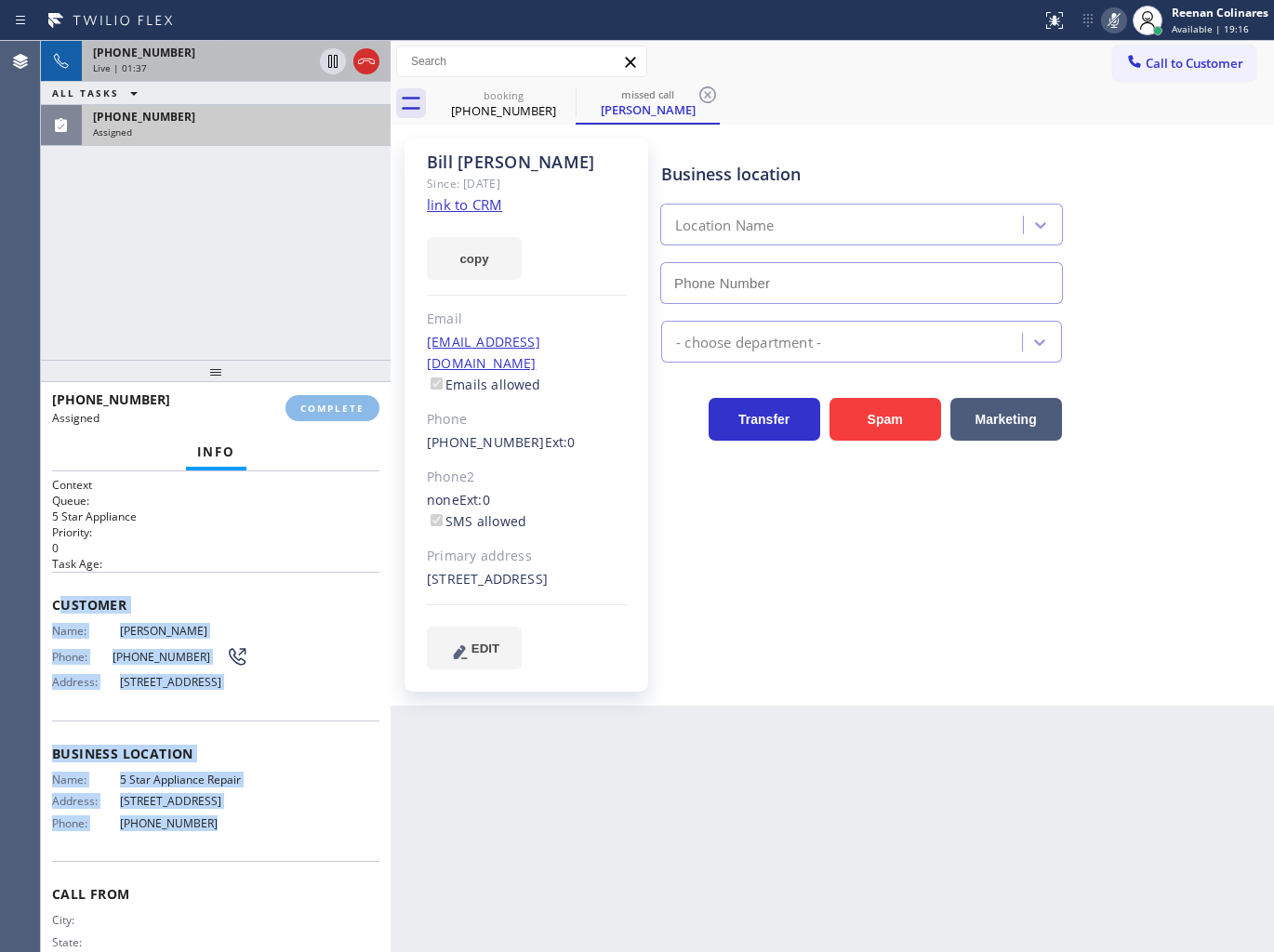
type input "[PHONE_NUMBER]"
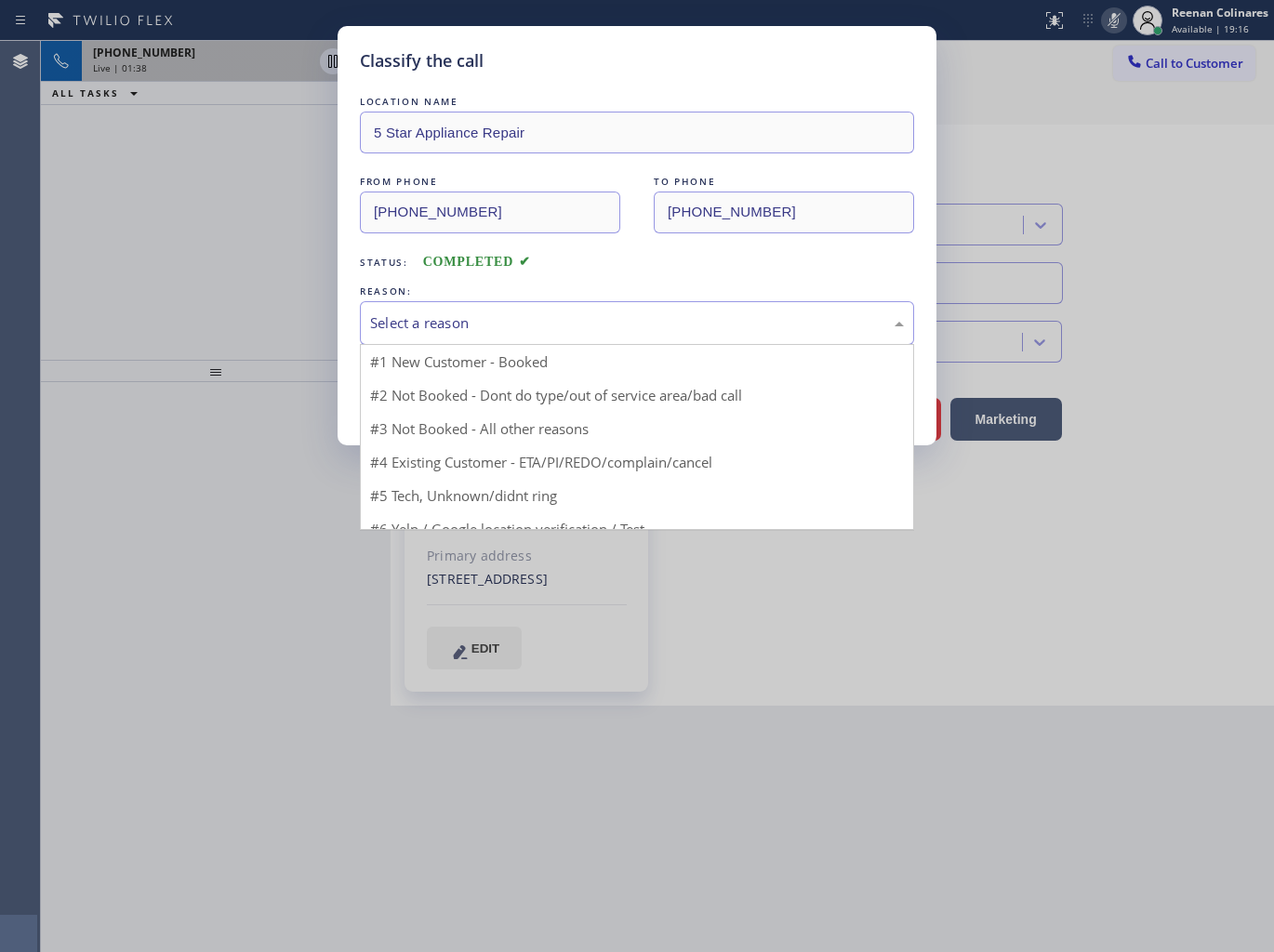
click at [426, 312] on div "Select a reason" at bounding box center [636, 323] width 533 height 21
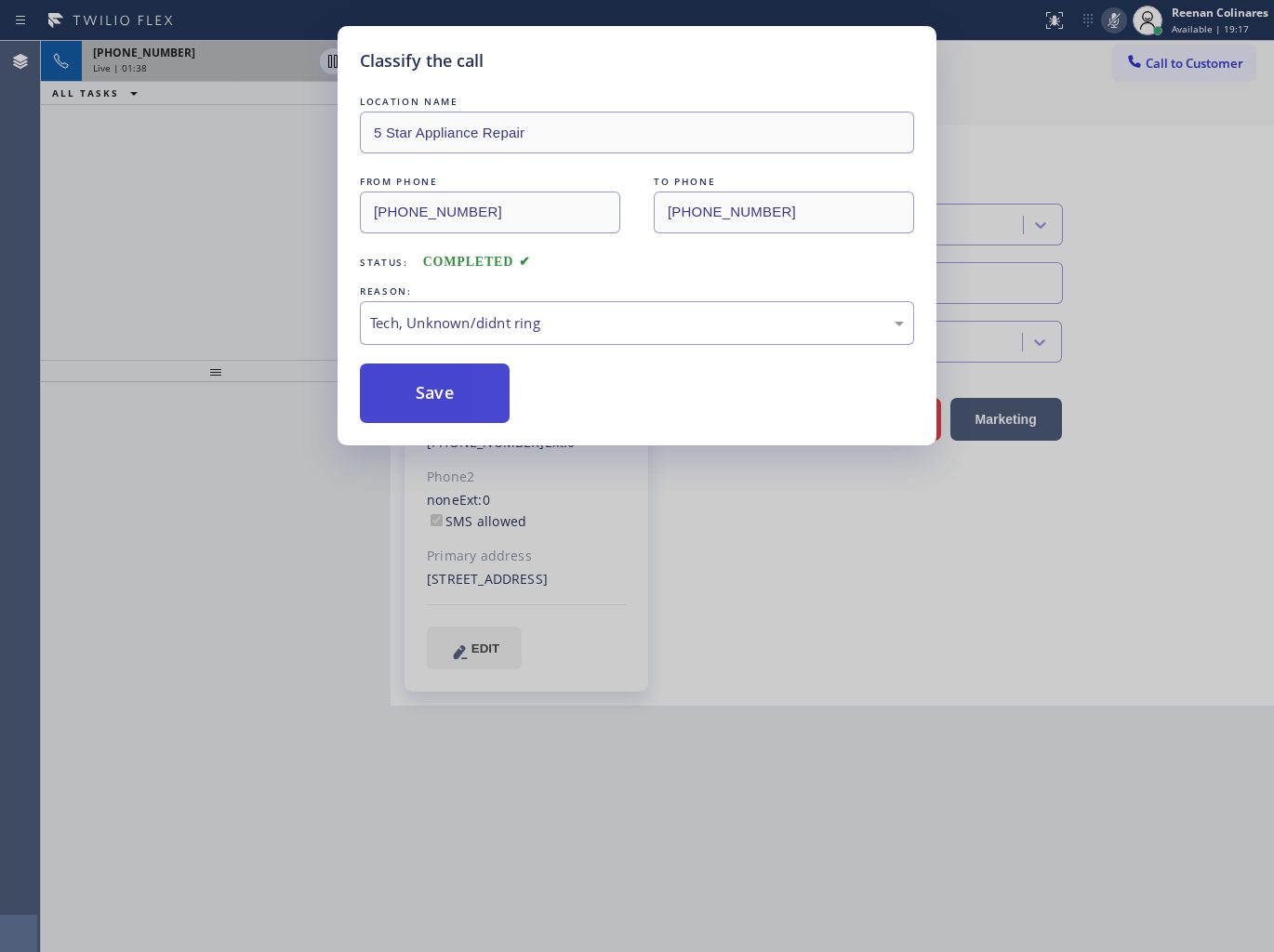
click at [415, 403] on button "Save" at bounding box center [434, 393] width 150 height 60
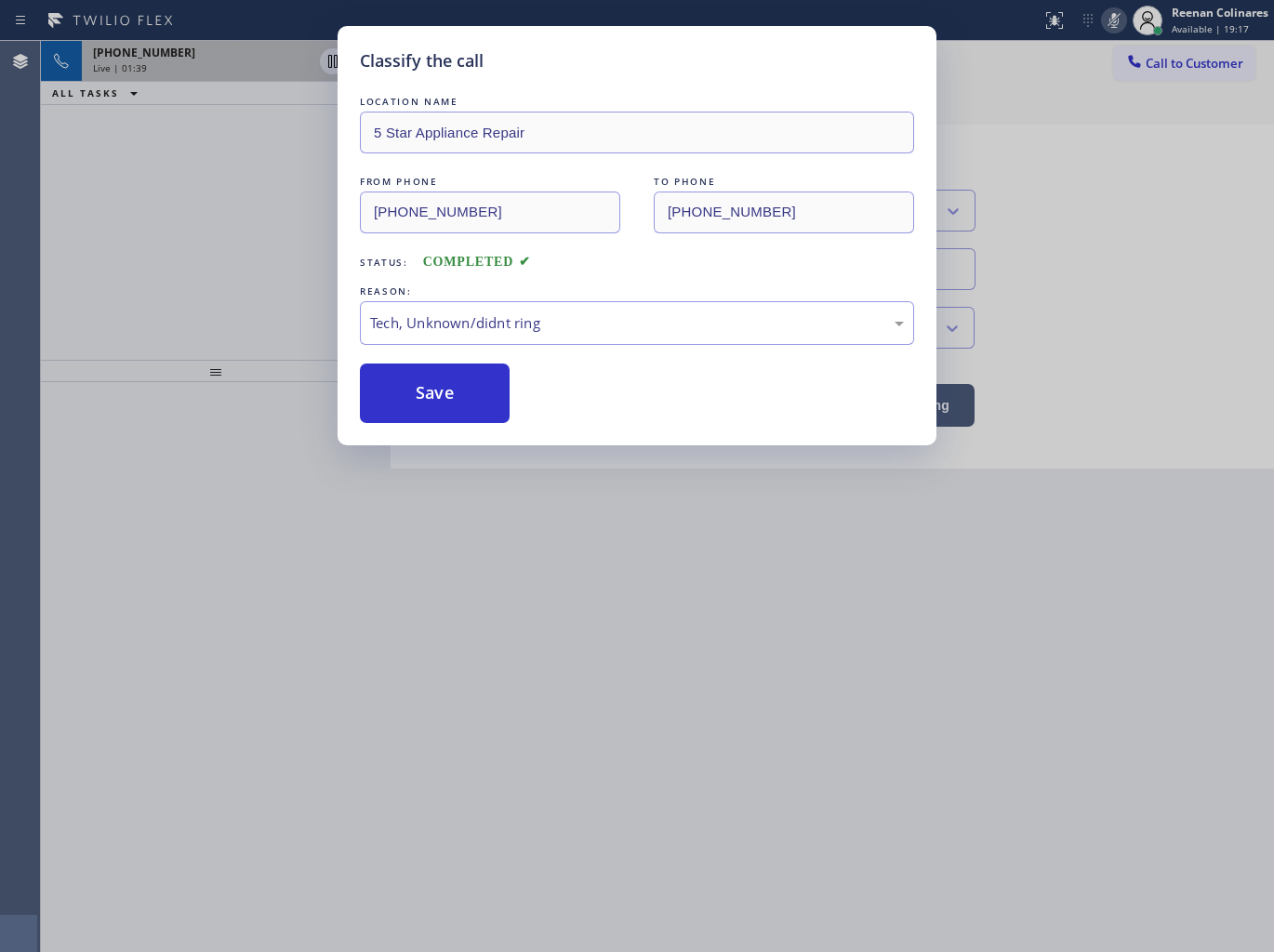
drag, startPoint x: 400, startPoint y: 378, endPoint x: 197, endPoint y: 273, distance: 228.5
click at [369, 365] on button "Save" at bounding box center [434, 393] width 150 height 60
click at [140, 129] on div "Classify the call LOCATION NAME 5 Star Appliance Repair FROM PHONE [PHONE_NUMBE…" at bounding box center [637, 476] width 1274 height 952
click at [171, 72] on div "Classify the call LOCATION NAME 5 Star Appliance Repair FROM PHONE [PHONE_NUMBE…" at bounding box center [637, 476] width 1274 height 952
click at [175, 71] on div "Classify the call LOCATION NAME 5 Star Appliance Repair FROM PHONE [PHONE_NUMBE…" at bounding box center [637, 476] width 1274 height 952
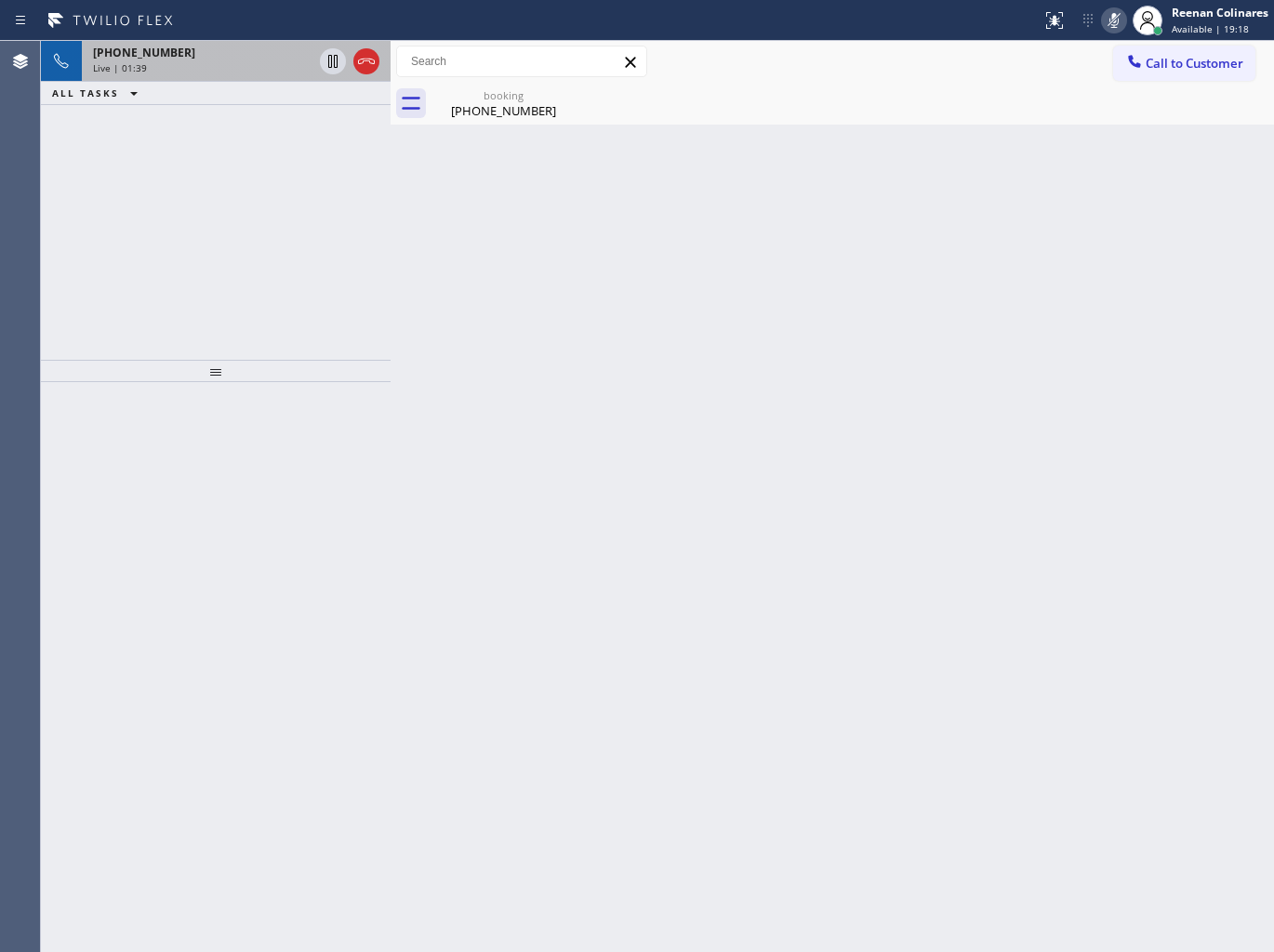
click at [175, 71] on div "Live | 01:39" at bounding box center [203, 68] width 219 height 13
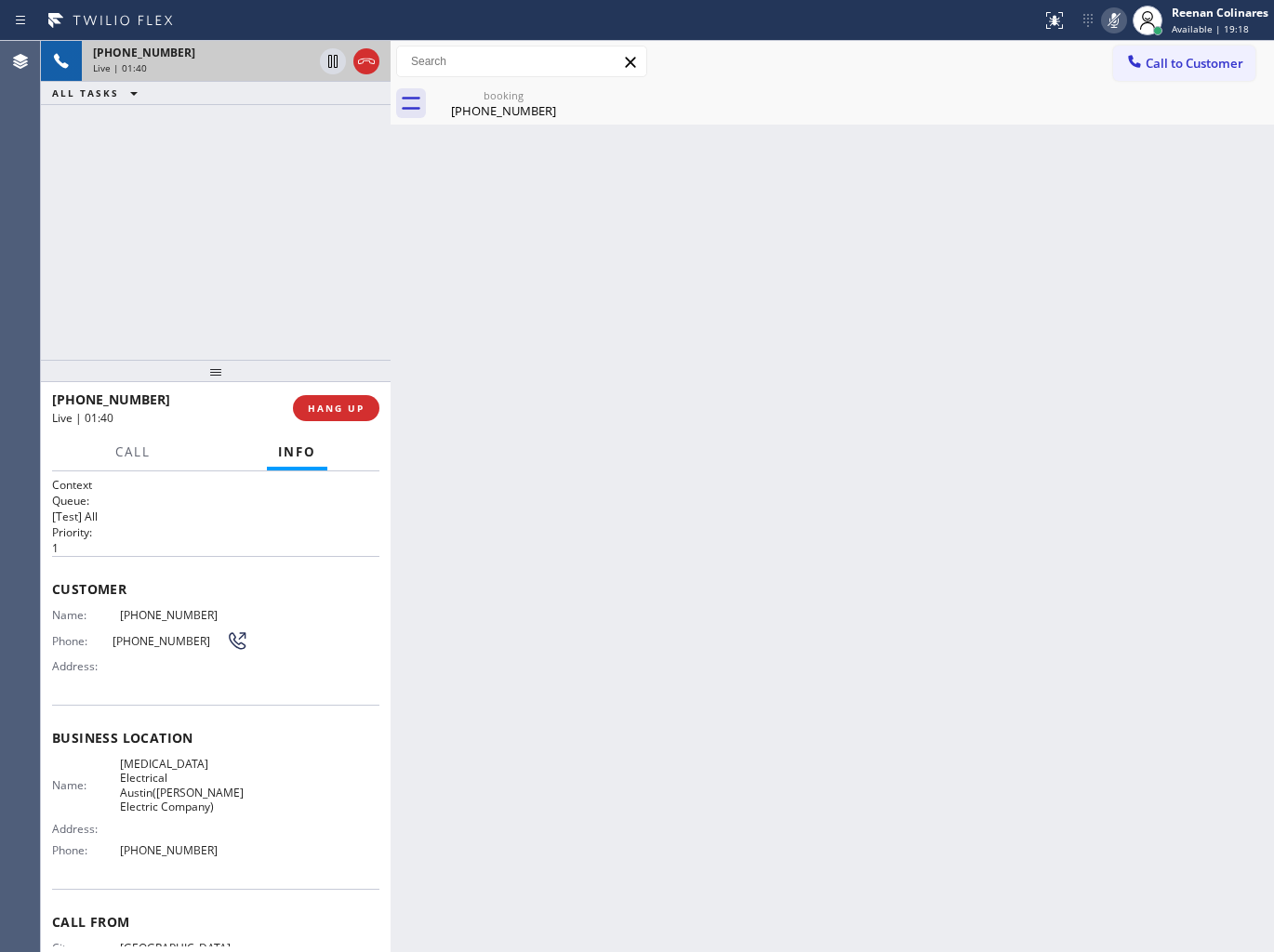
click at [175, 71] on div "Live | 01:40" at bounding box center [203, 68] width 219 height 13
click at [136, 468] on div at bounding box center [133, 469] width 58 height 4
click at [129, 453] on span "Call" at bounding box center [133, 452] width 36 height 16
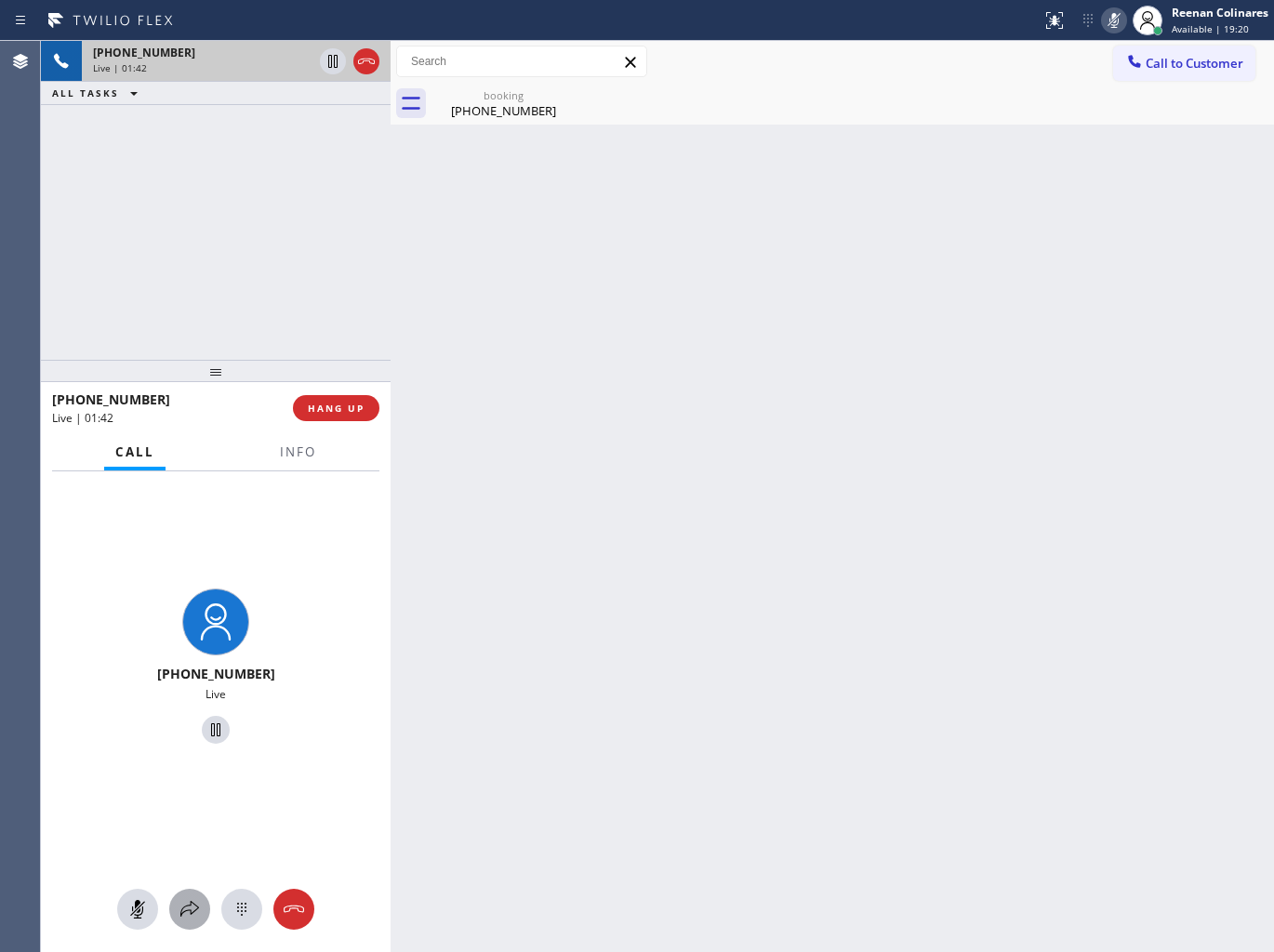
click at [186, 899] on icon at bounding box center [189, 909] width 22 height 22
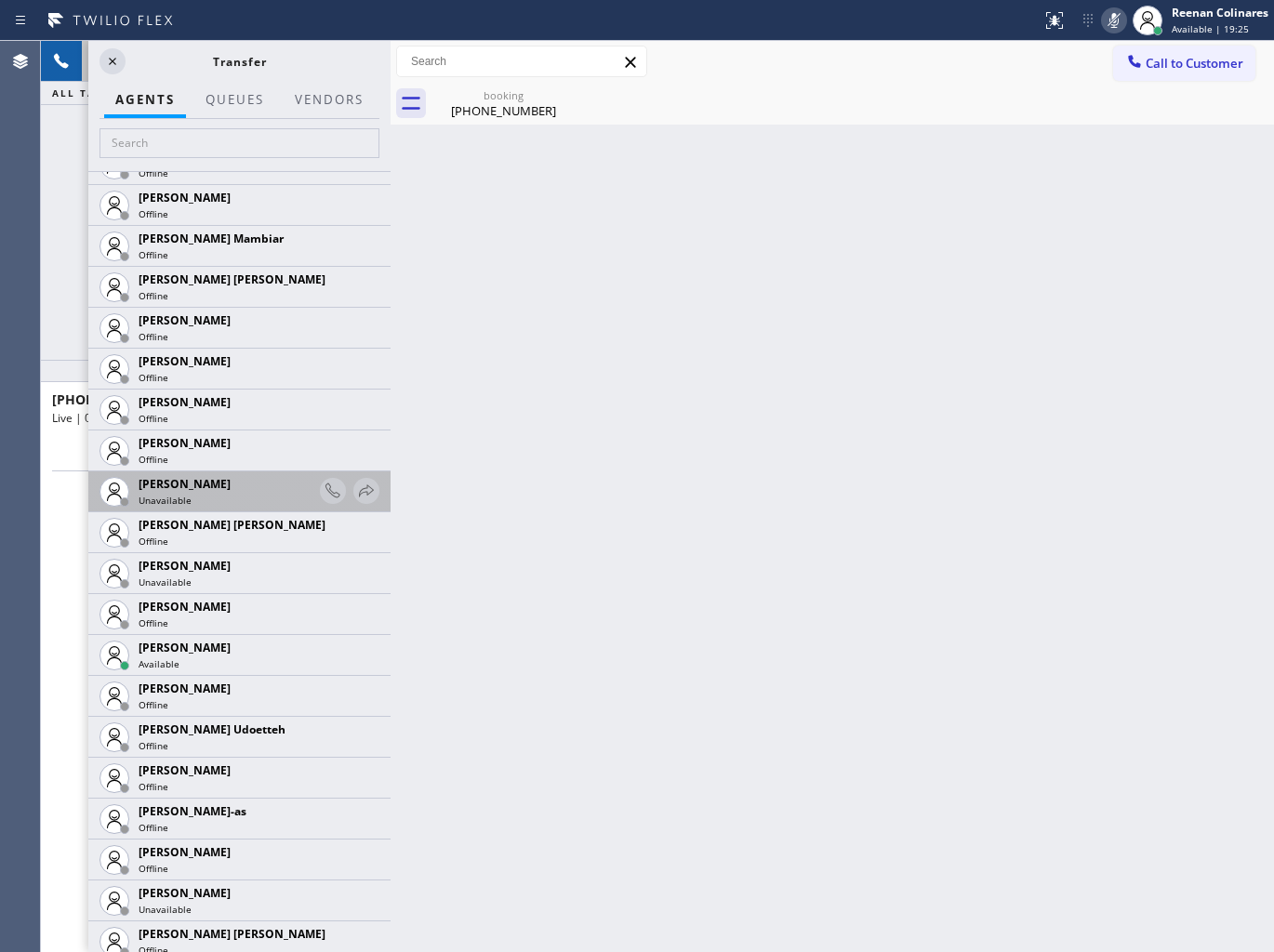
scroll to position [1549, 0]
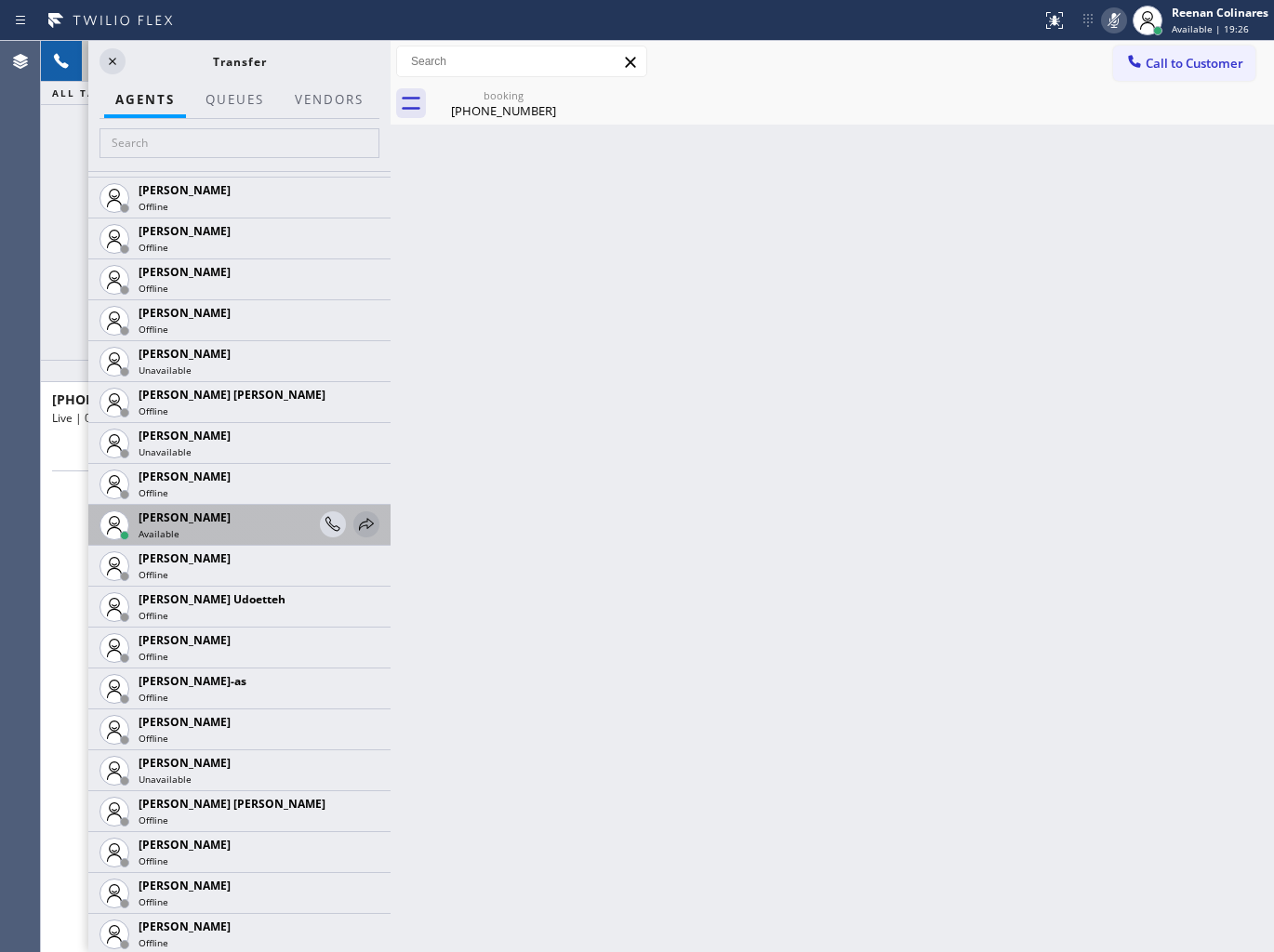
click at [357, 528] on icon at bounding box center [366, 524] width 22 height 22
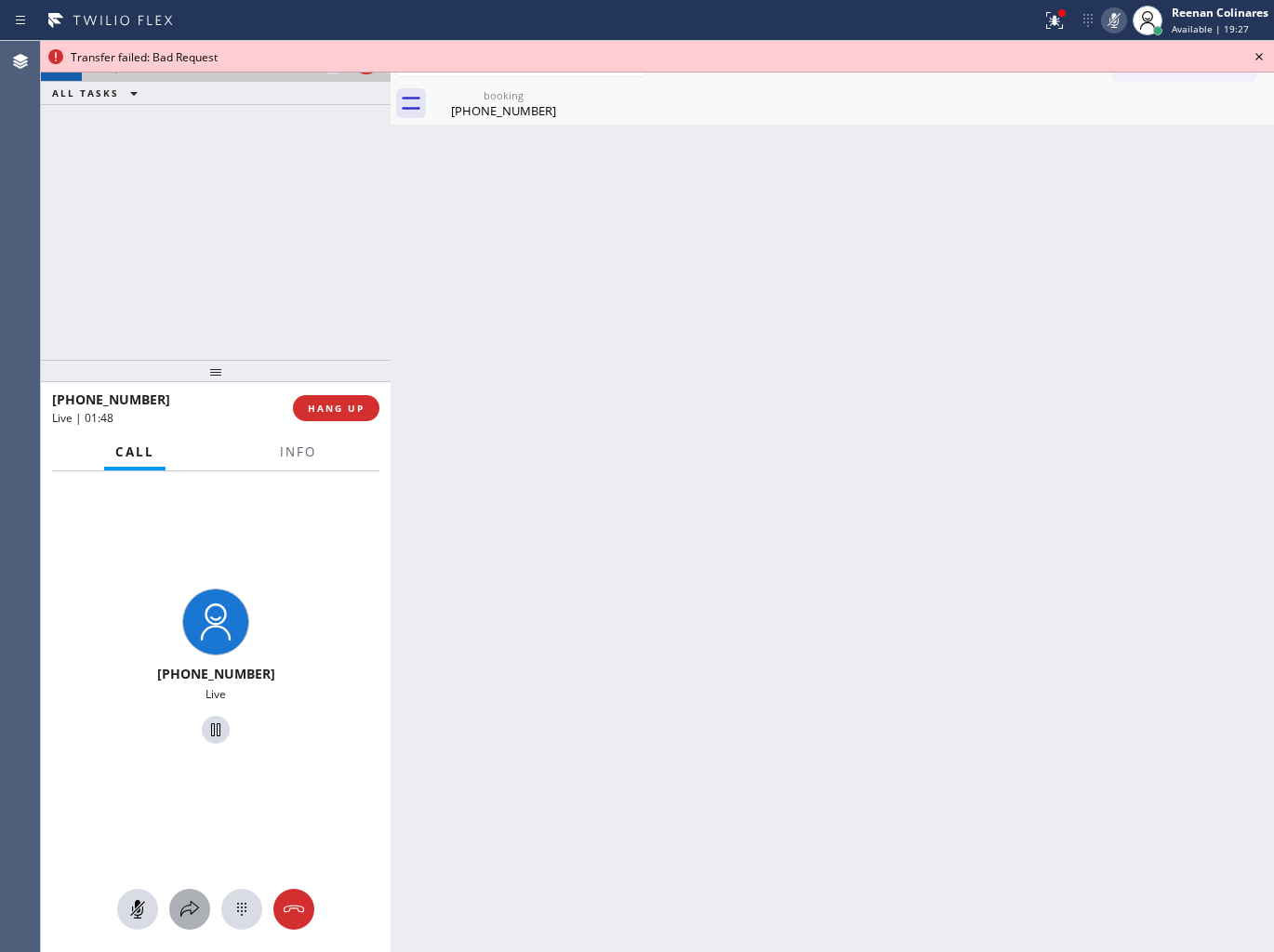
click at [184, 909] on icon at bounding box center [189, 909] width 22 height 22
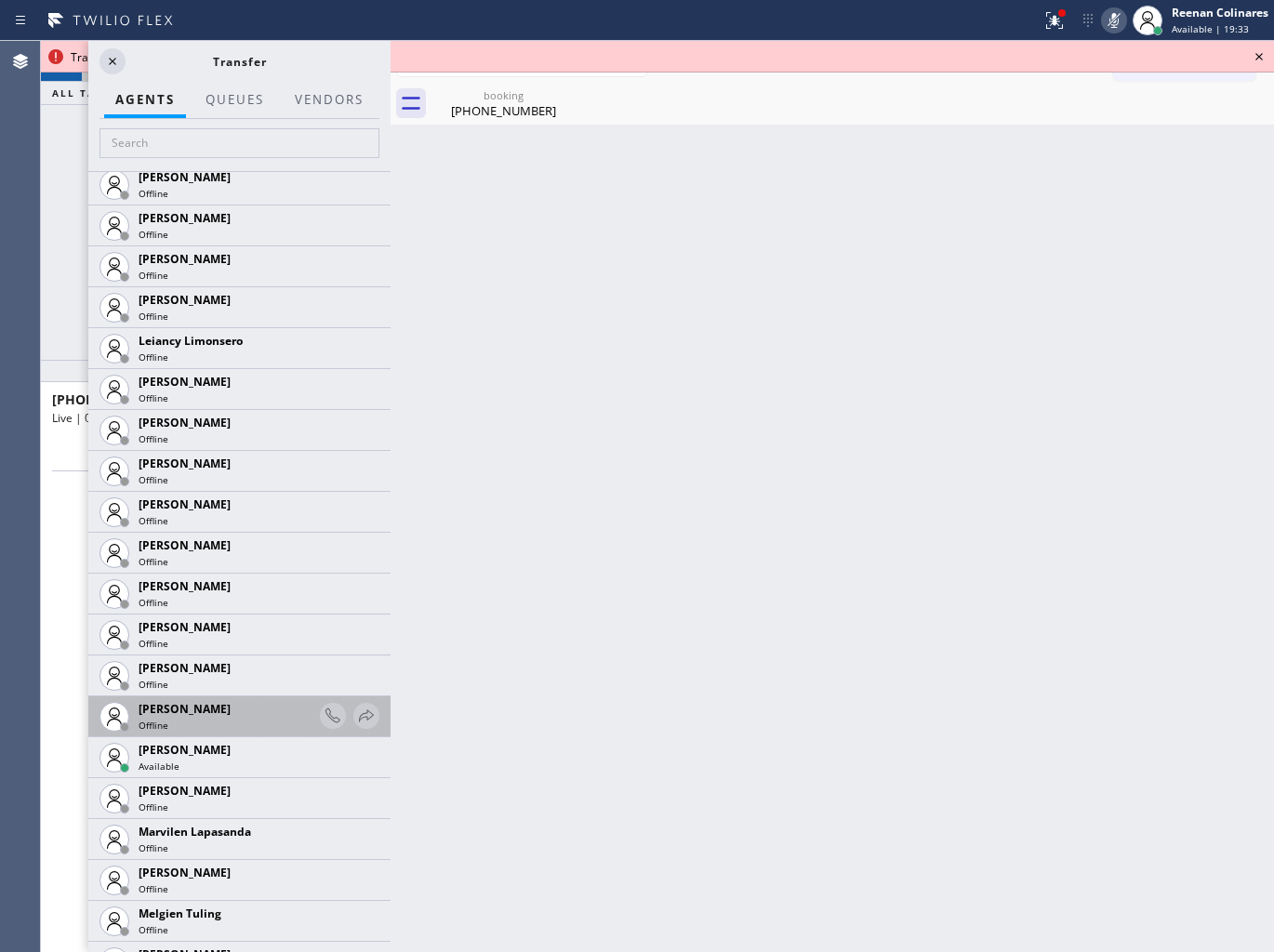
scroll to position [2892, 0]
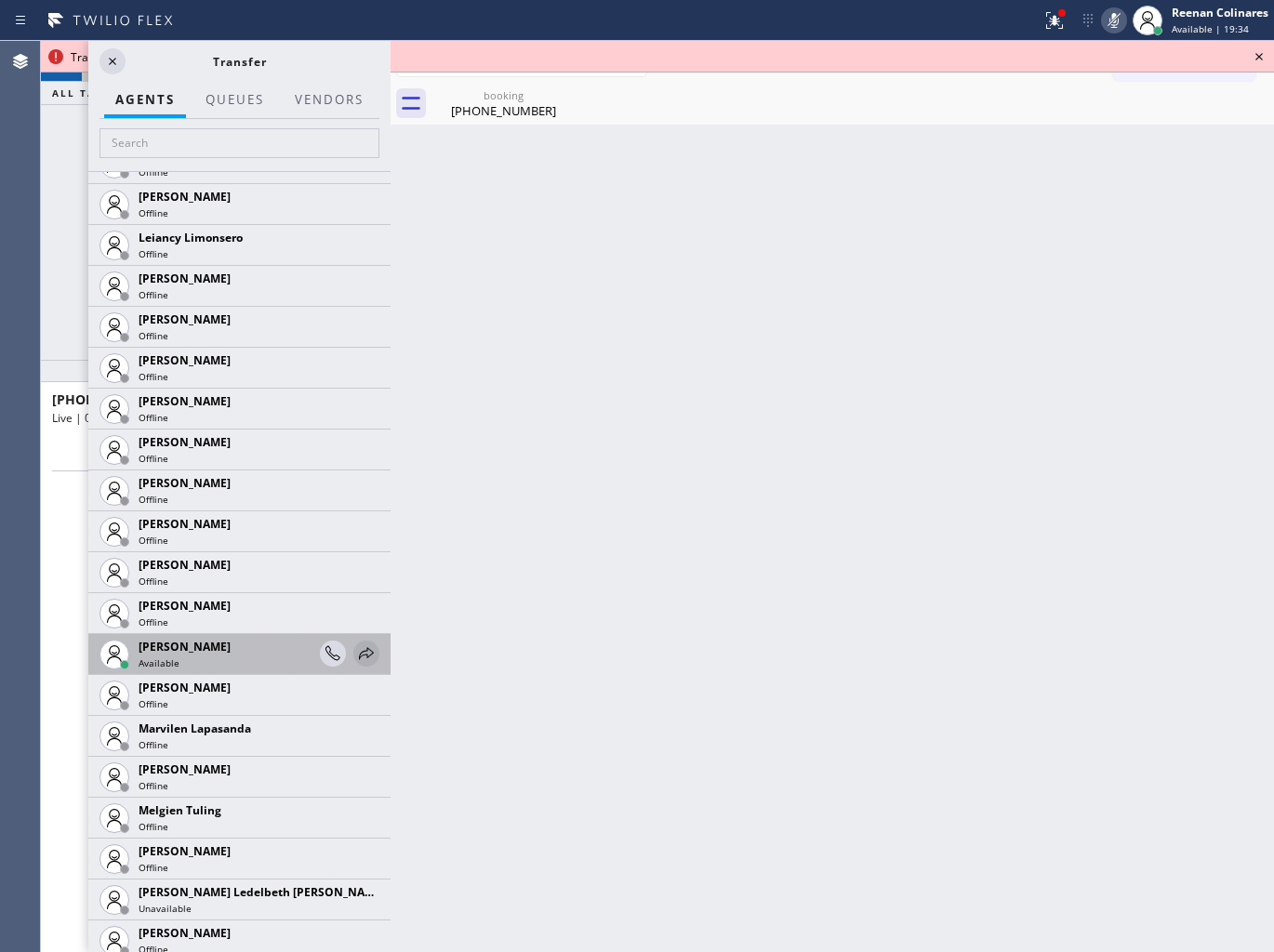
click at [355, 648] on icon at bounding box center [366, 653] width 22 height 22
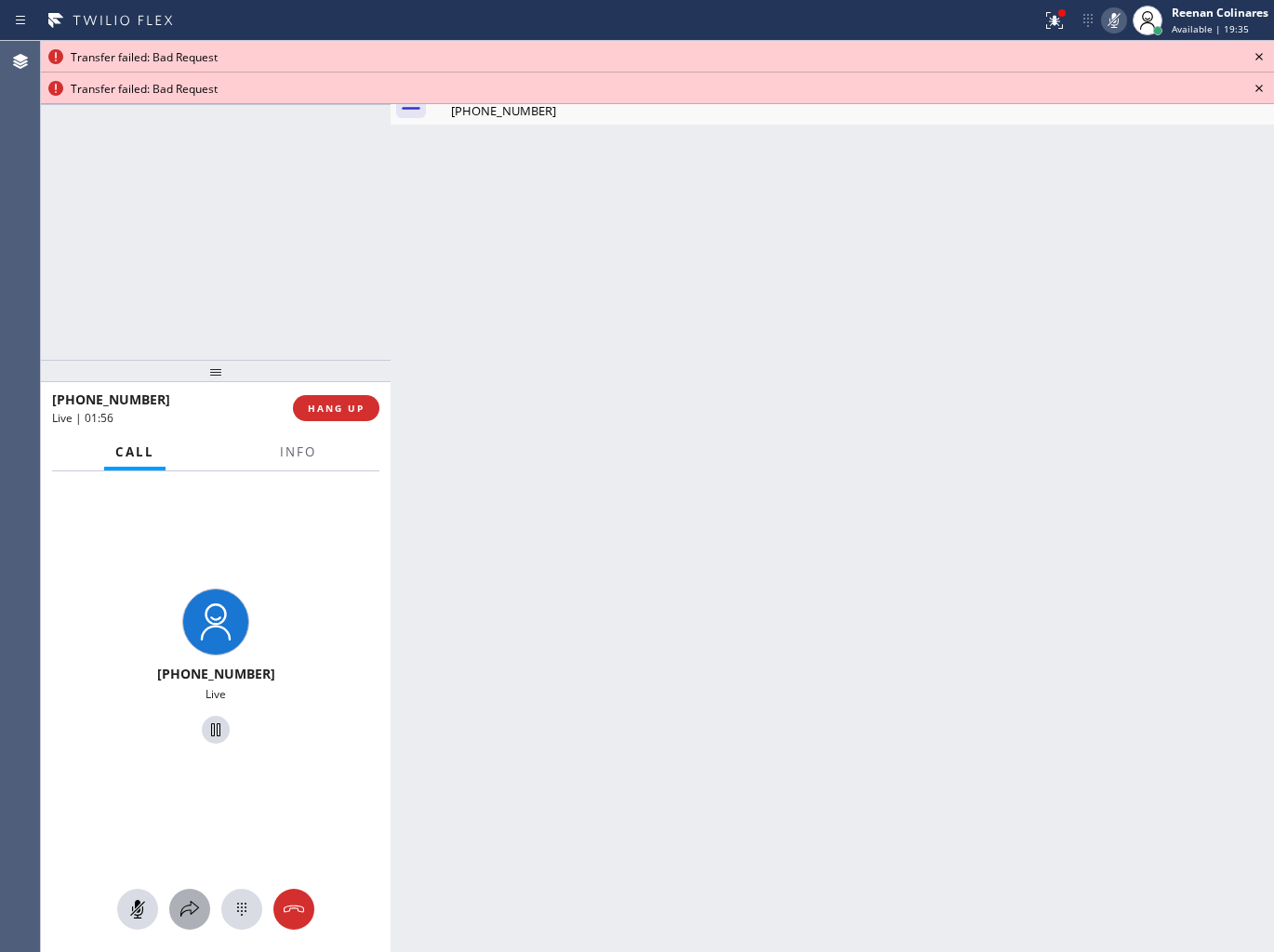
click at [188, 898] on icon at bounding box center [189, 909] width 22 height 22
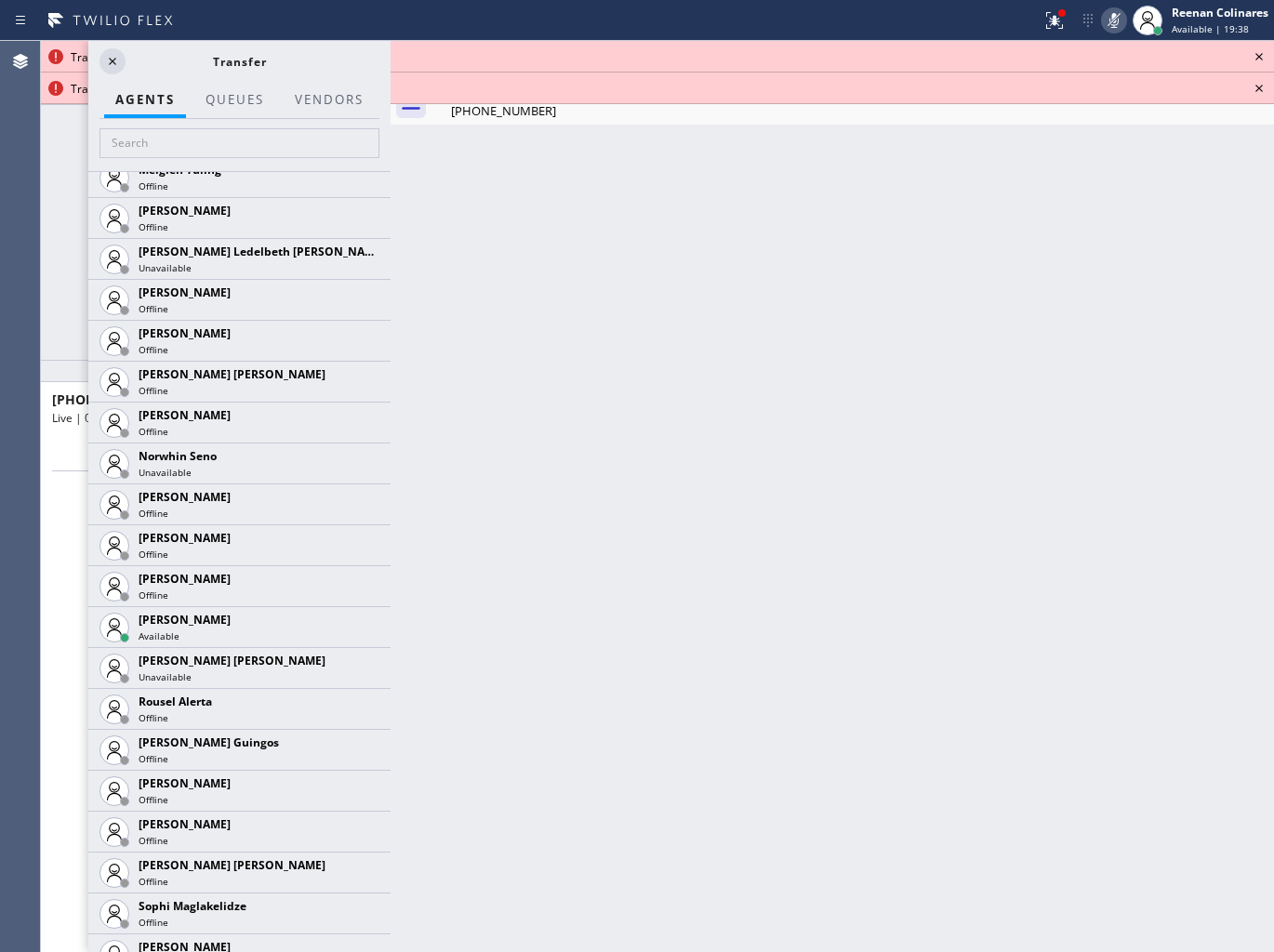
scroll to position [3821, 0]
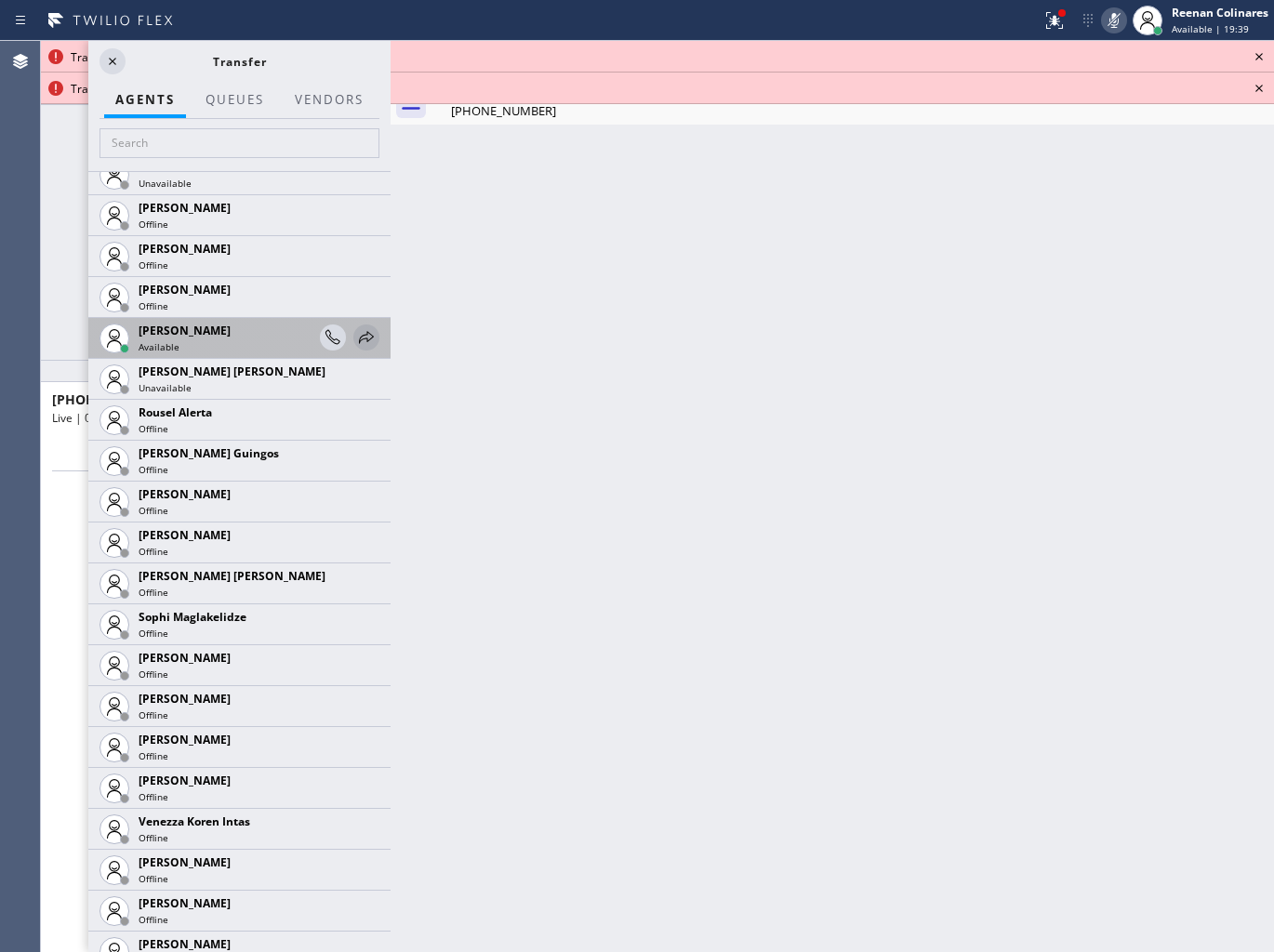
click at [355, 332] on icon at bounding box center [366, 337] width 22 height 22
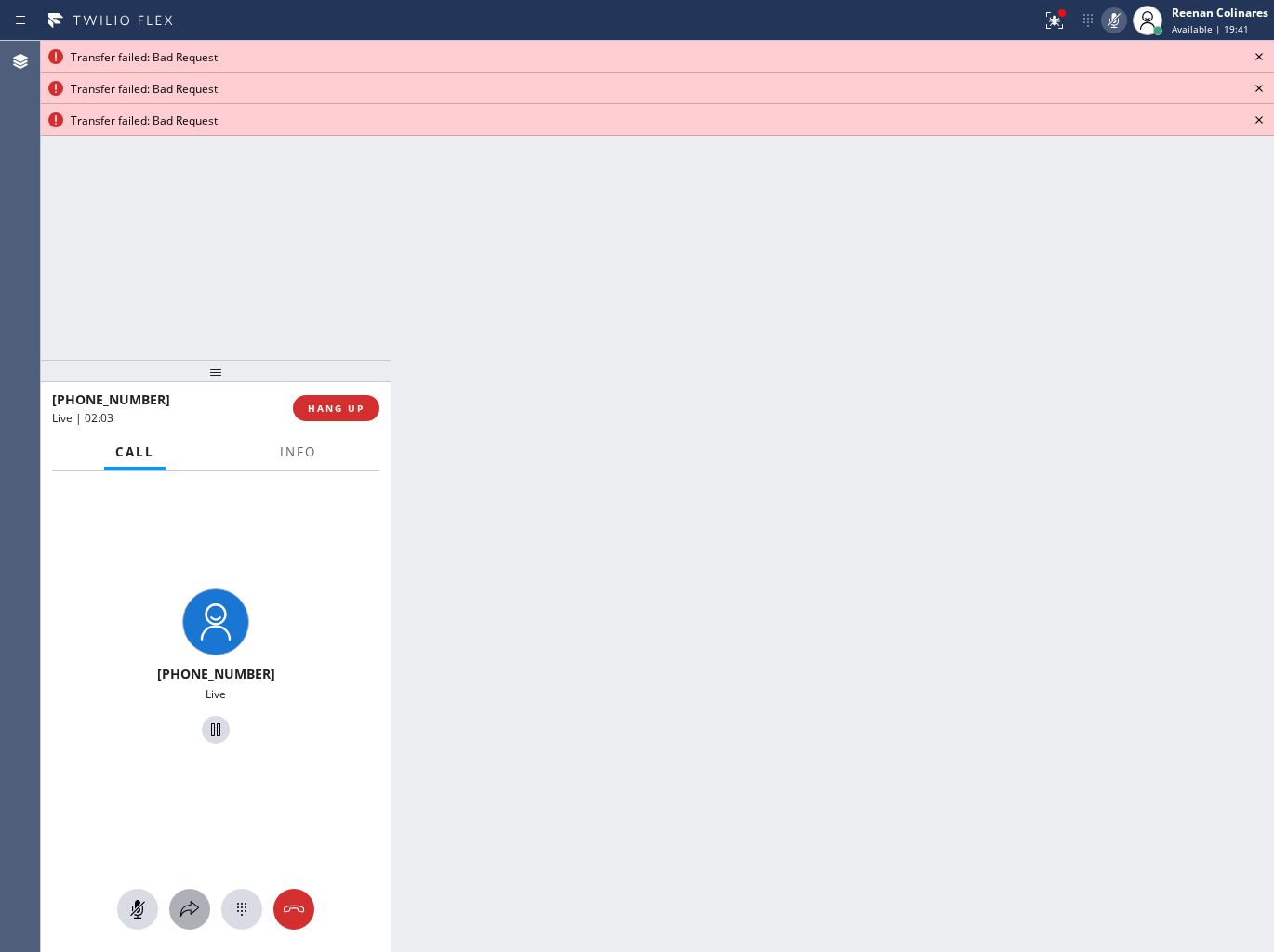
click at [196, 898] on icon at bounding box center [189, 909] width 22 height 22
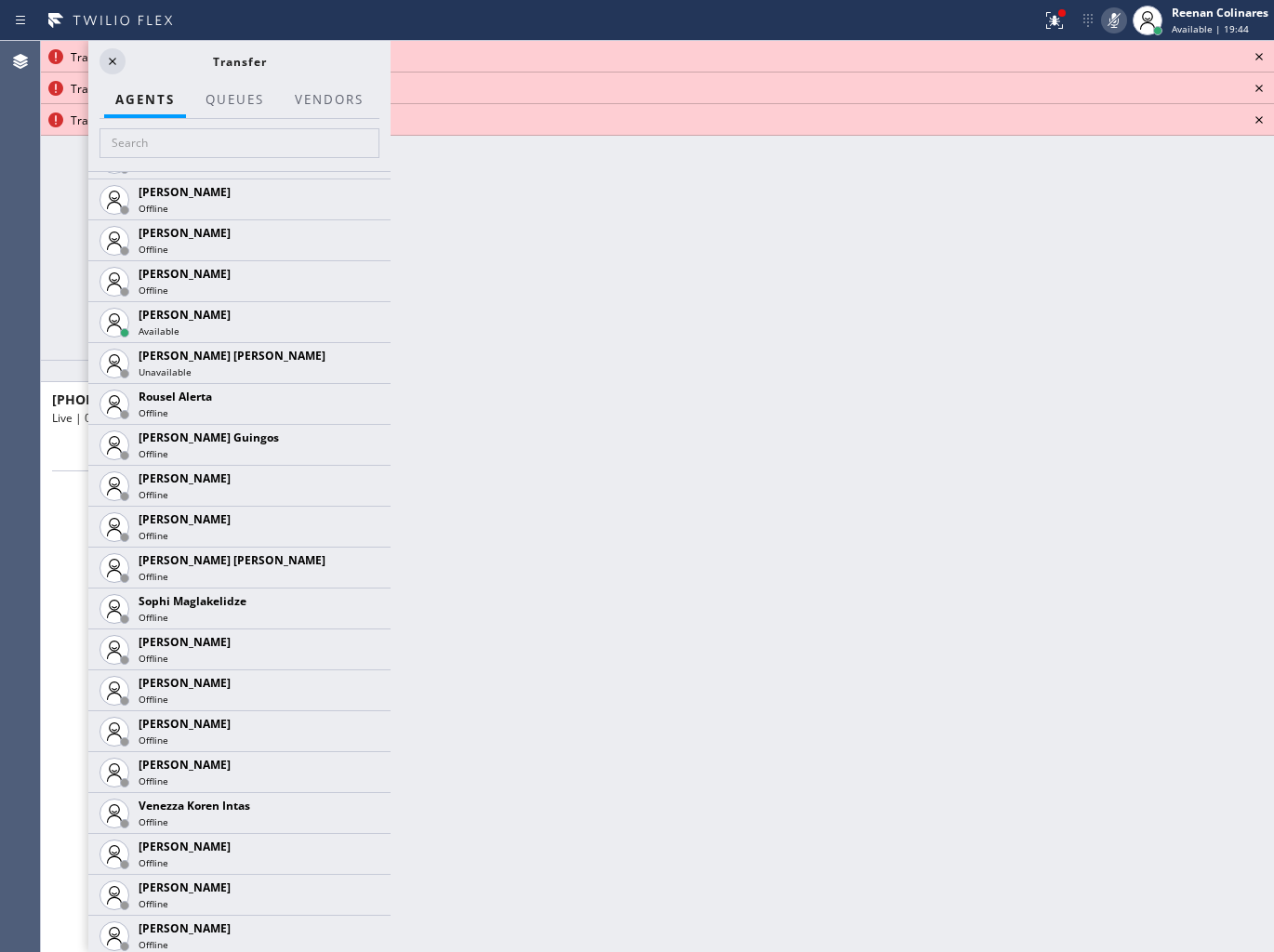
scroll to position [3840, 0]
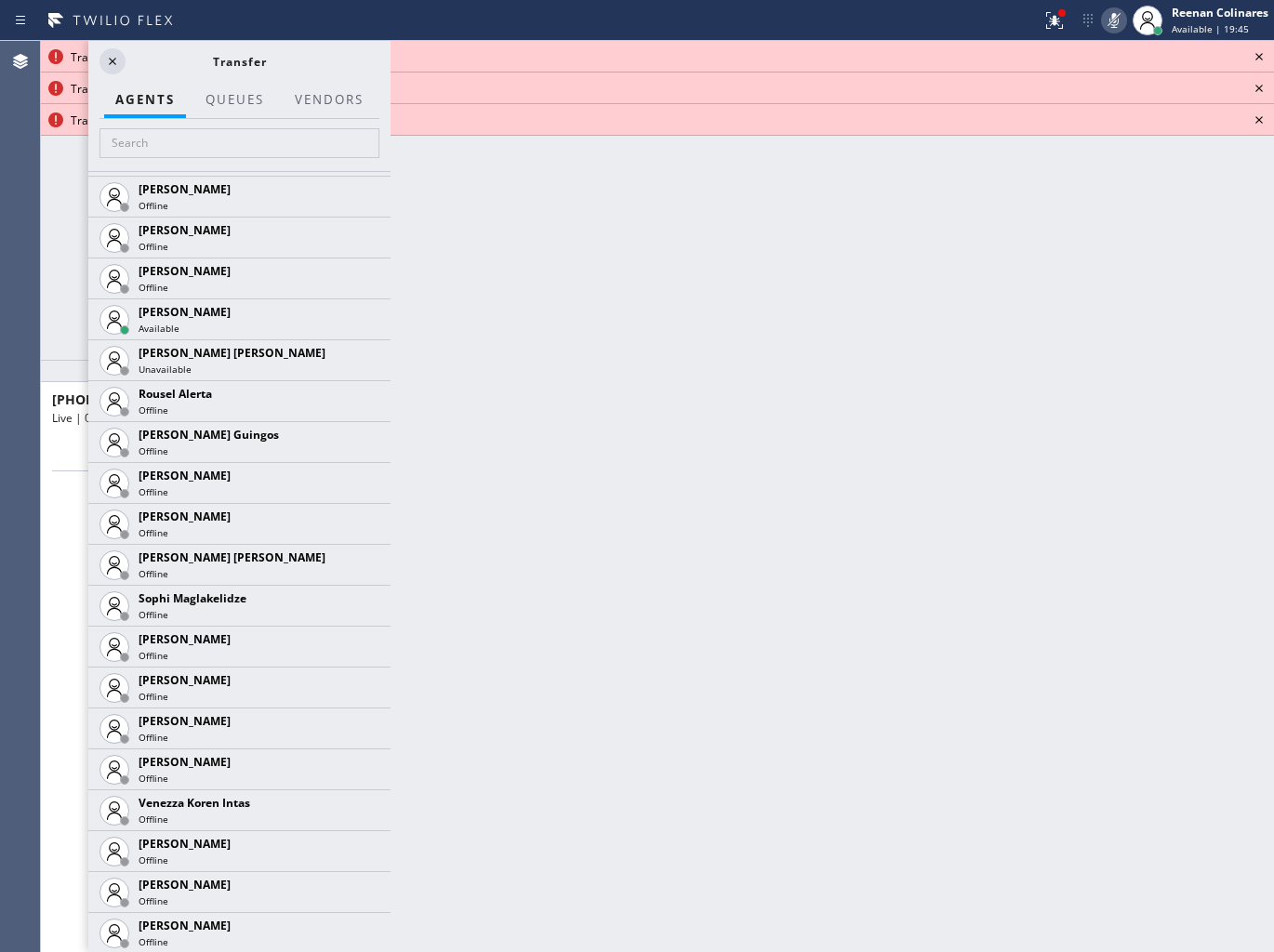
click at [75, 307] on div "[PHONE_NUMBER] Live | 02:07 ALL TASKS ALL TASKS ACTIVE TASKS TASKS IN WRAP UP" at bounding box center [216, 201] width 350 height 319
click at [108, 58] on icon at bounding box center [111, 61] width 22 height 22
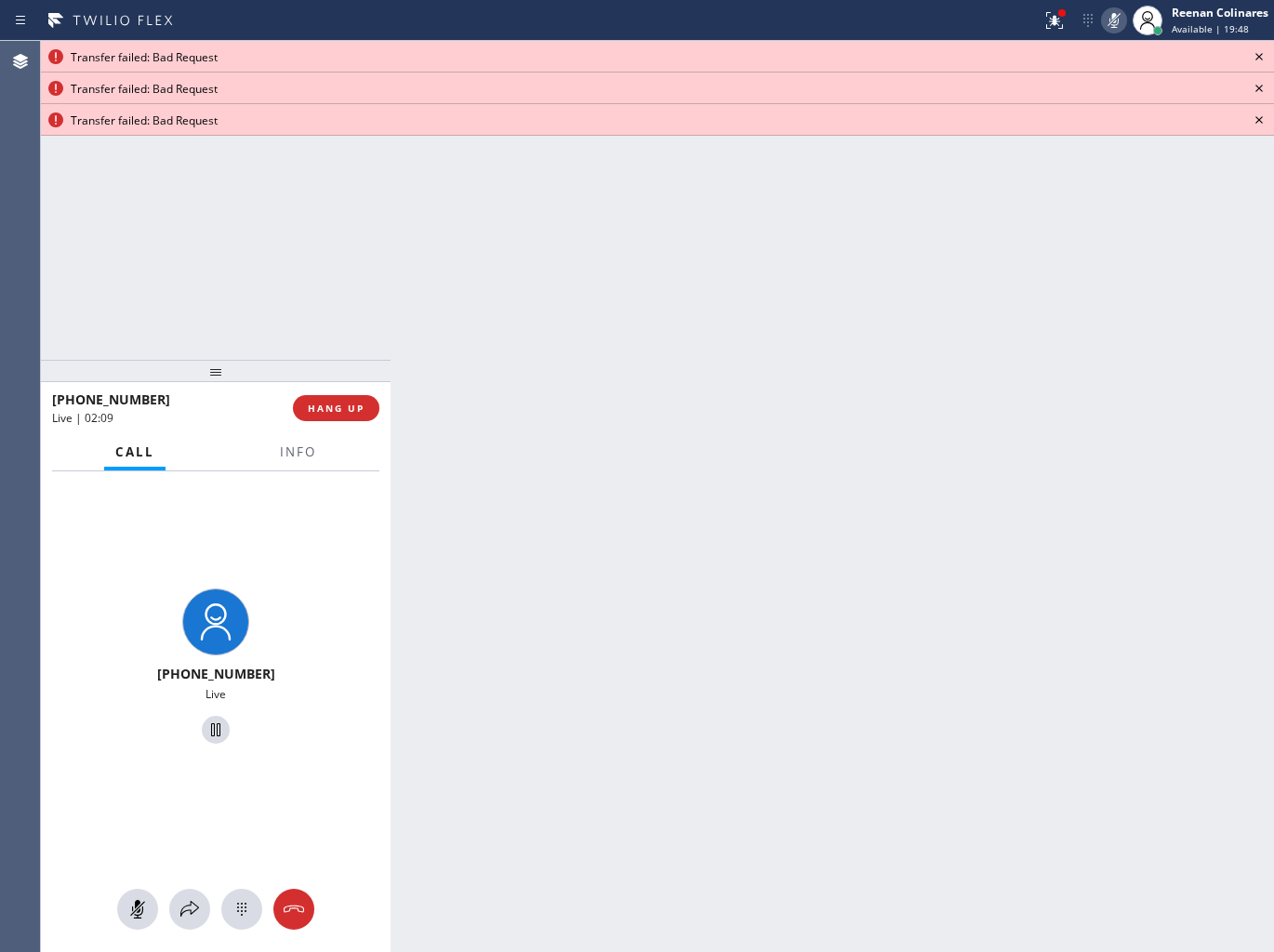
click at [1262, 53] on icon at bounding box center [1258, 56] width 22 height 22
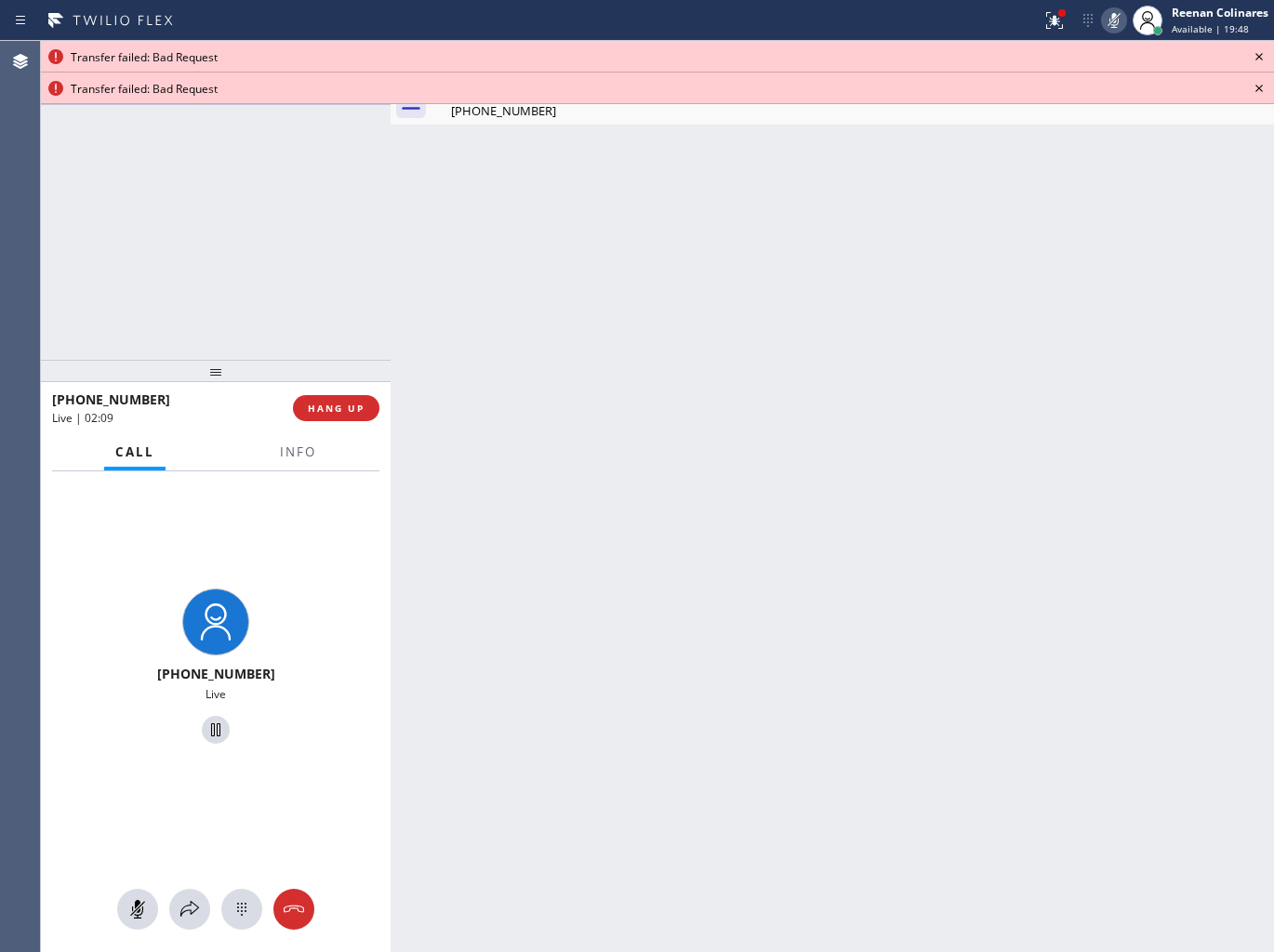
click at [1262, 53] on icon at bounding box center [1258, 56] width 22 height 22
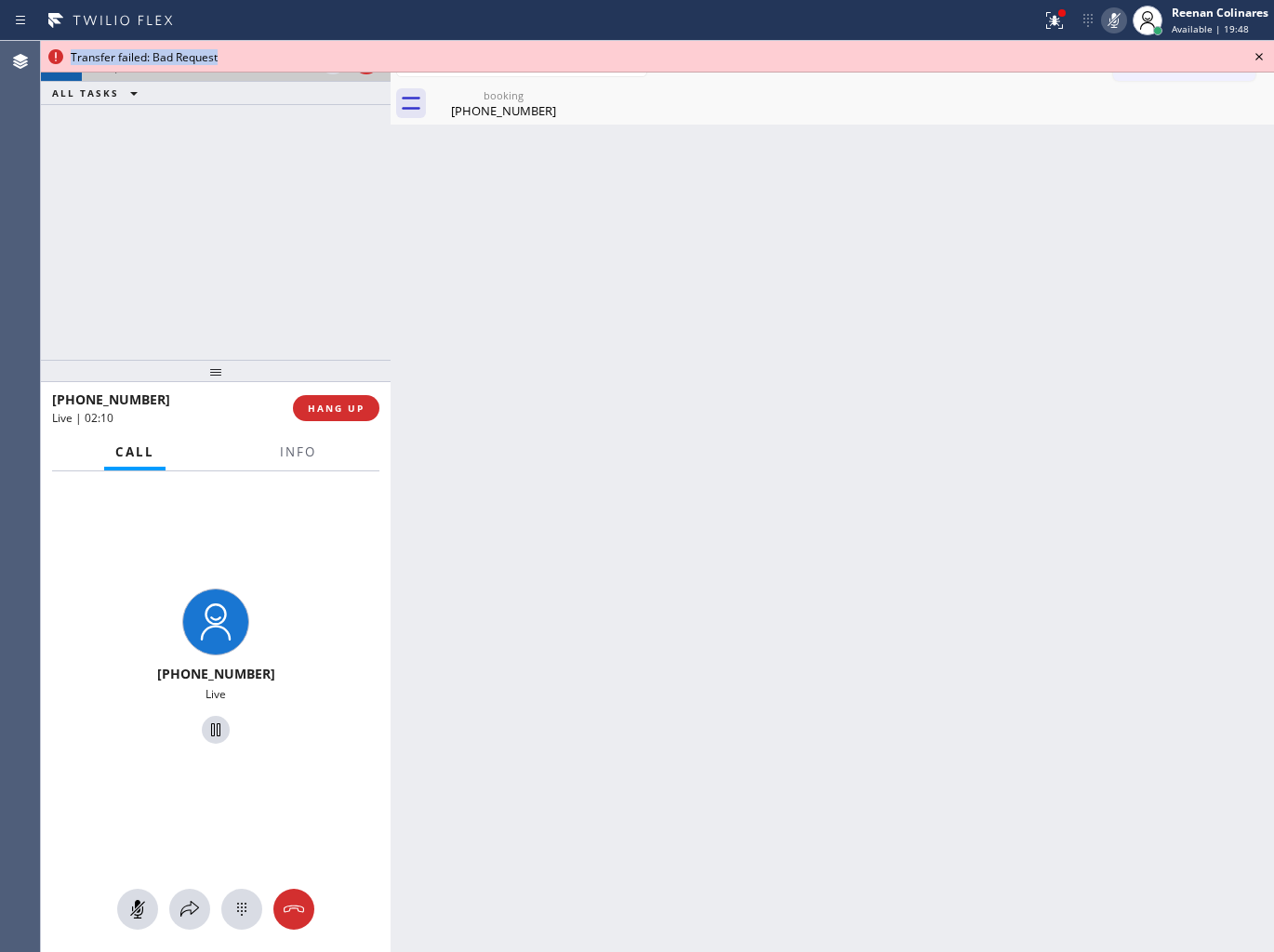
click at [1262, 53] on icon at bounding box center [1258, 56] width 22 height 22
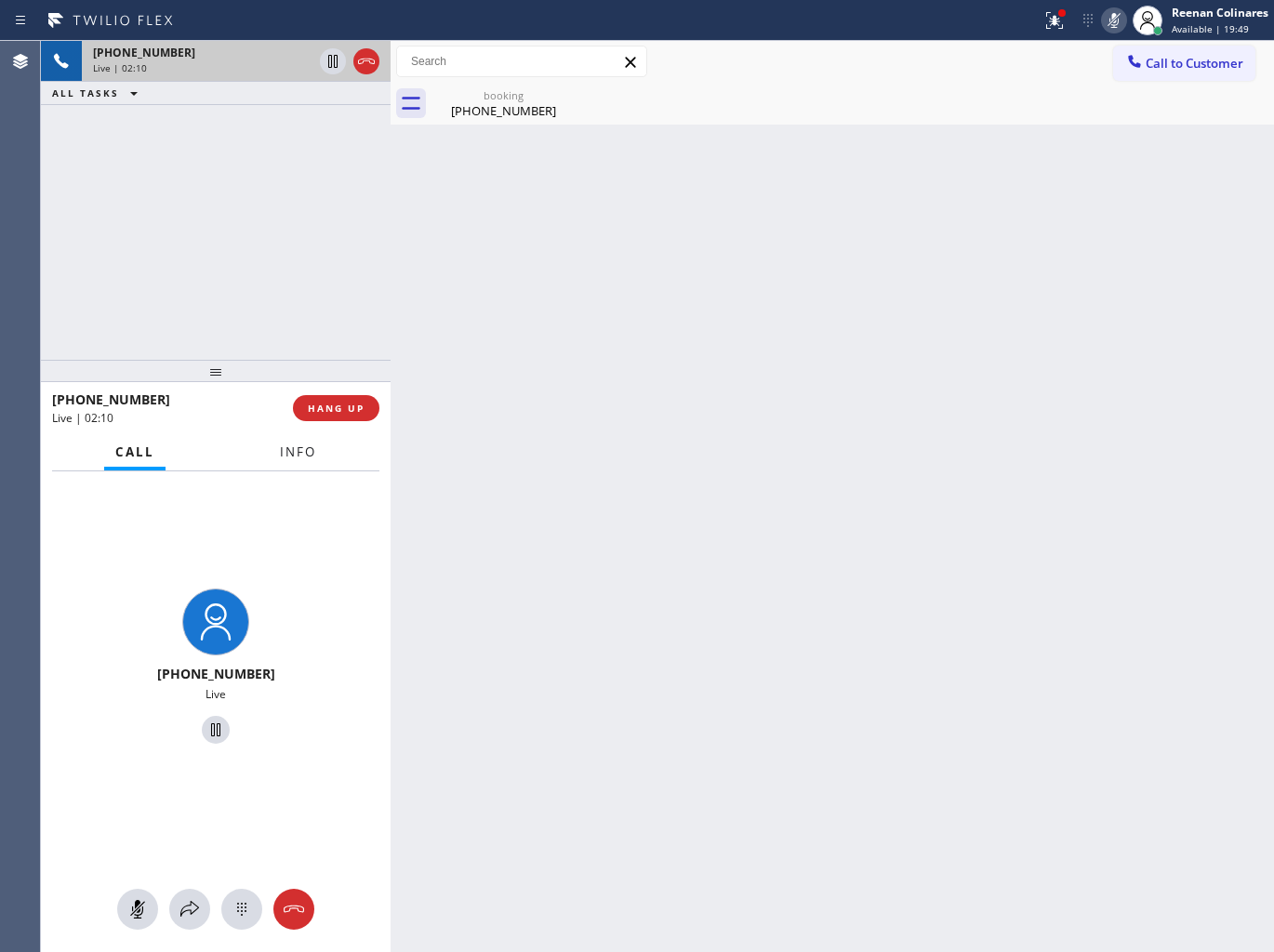
drag, startPoint x: 293, startPoint y: 455, endPoint x: 558, endPoint y: 339, distance: 289.3
click at [294, 453] on span "Info" at bounding box center [298, 452] width 37 height 16
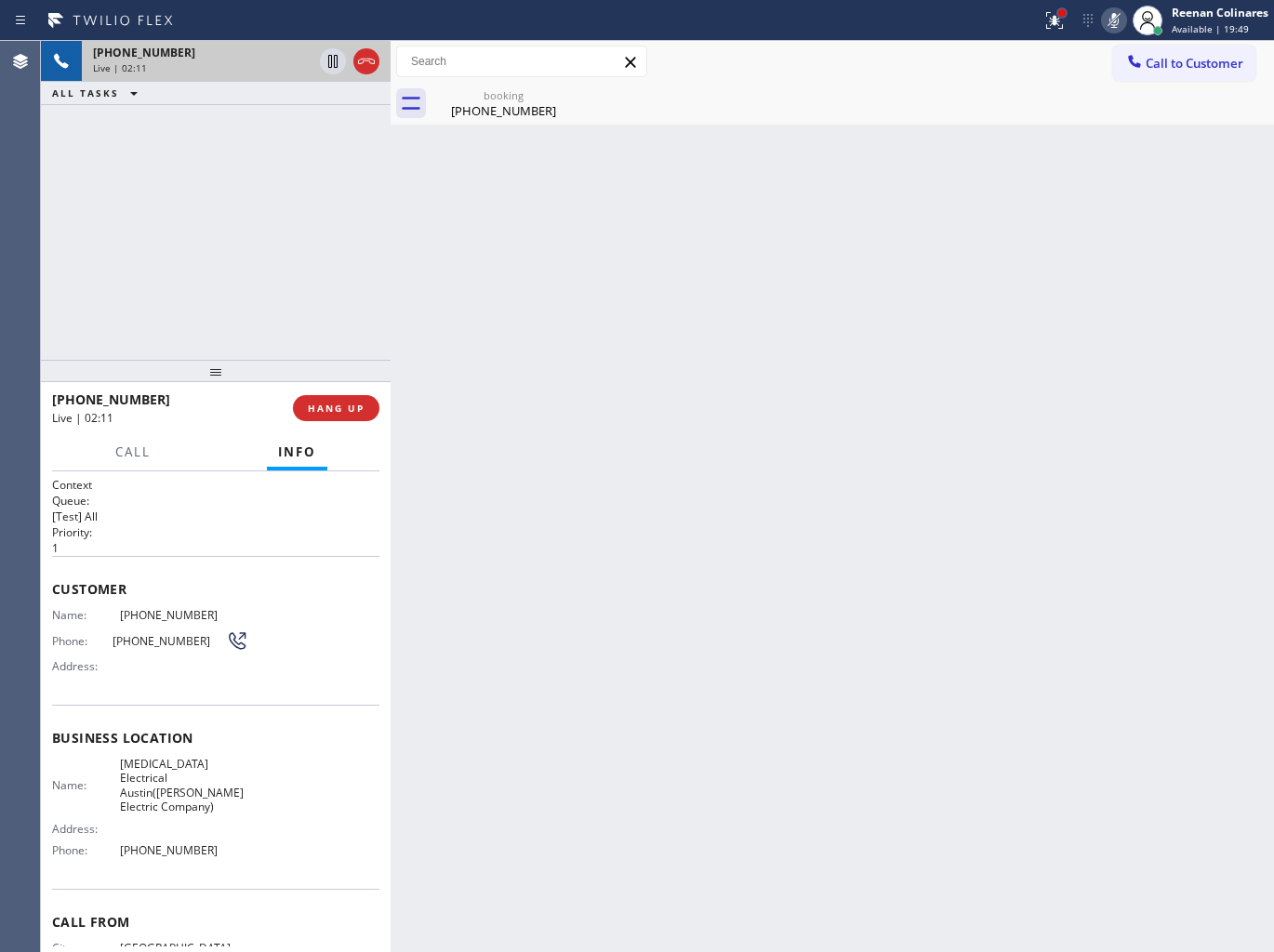
click at [1056, 13] on div at bounding box center [1062, 13] width 12 height 12
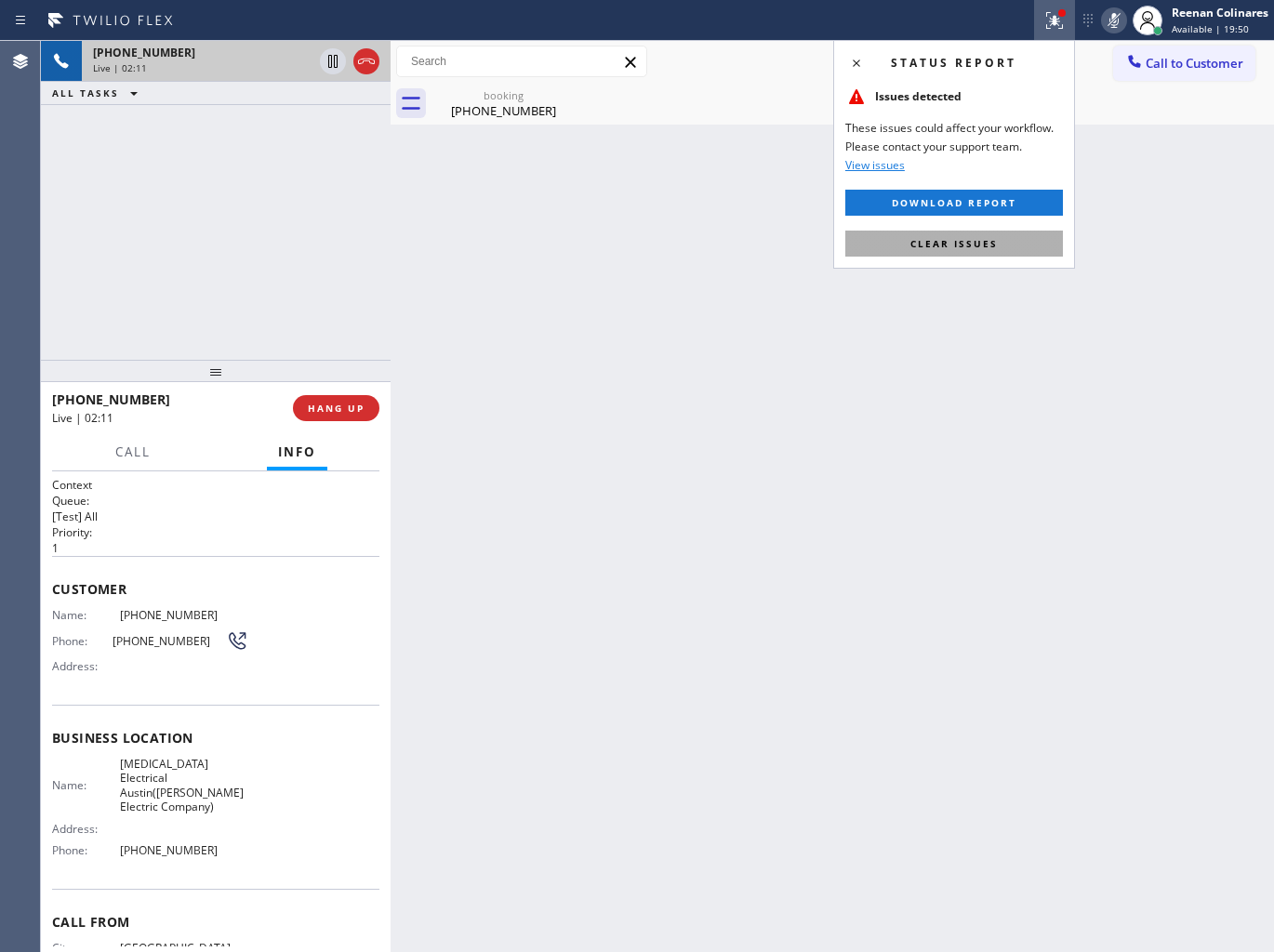
drag, startPoint x: 990, startPoint y: 248, endPoint x: 804, endPoint y: 207, distance: 190.5
click at [986, 246] on span "Clear issues" at bounding box center [953, 244] width 87 height 13
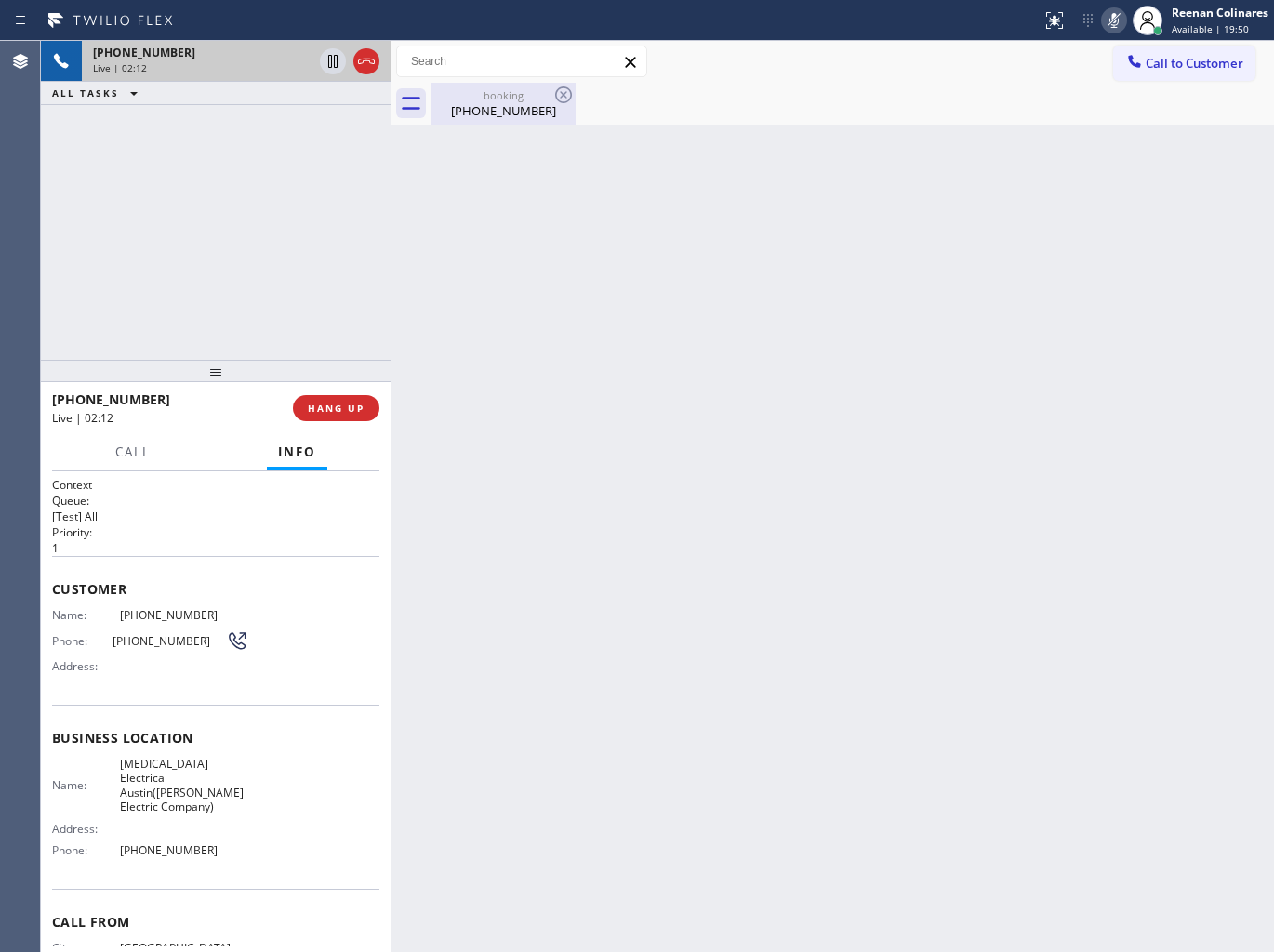
click at [489, 104] on div "[PHONE_NUMBER]" at bounding box center [503, 110] width 140 height 16
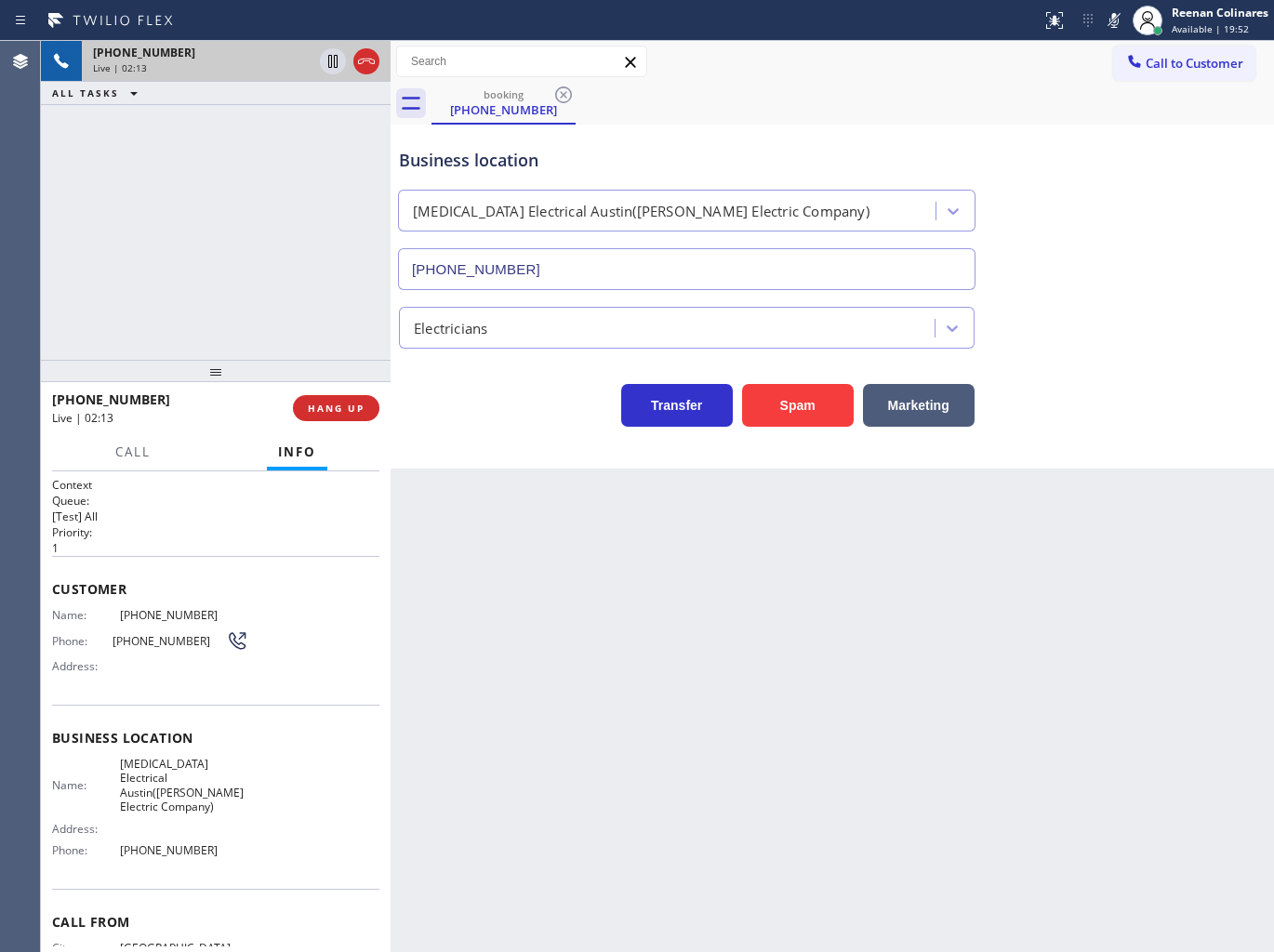
drag, startPoint x: 1109, startPoint y: 16, endPoint x: 1262, endPoint y: 281, distance: 306.0
click at [1117, 33] on div "Status report No issues detected If you experience an issue, please download th…" at bounding box center [1154, 20] width 240 height 41
click at [1115, 28] on icon at bounding box center [1113, 20] width 22 height 22
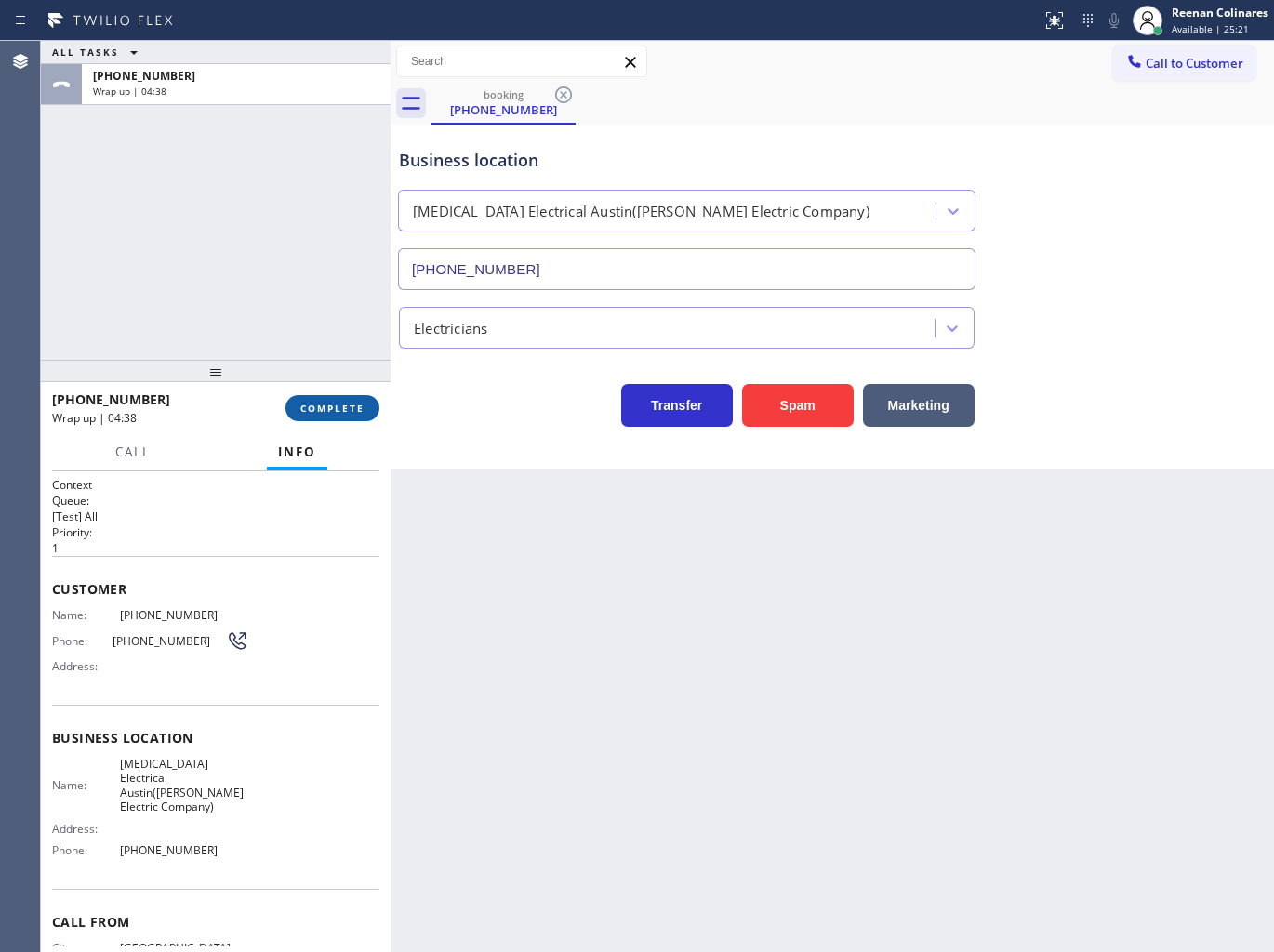
click at [328, 397] on button "COMPLETE" at bounding box center [332, 407] width 94 height 26
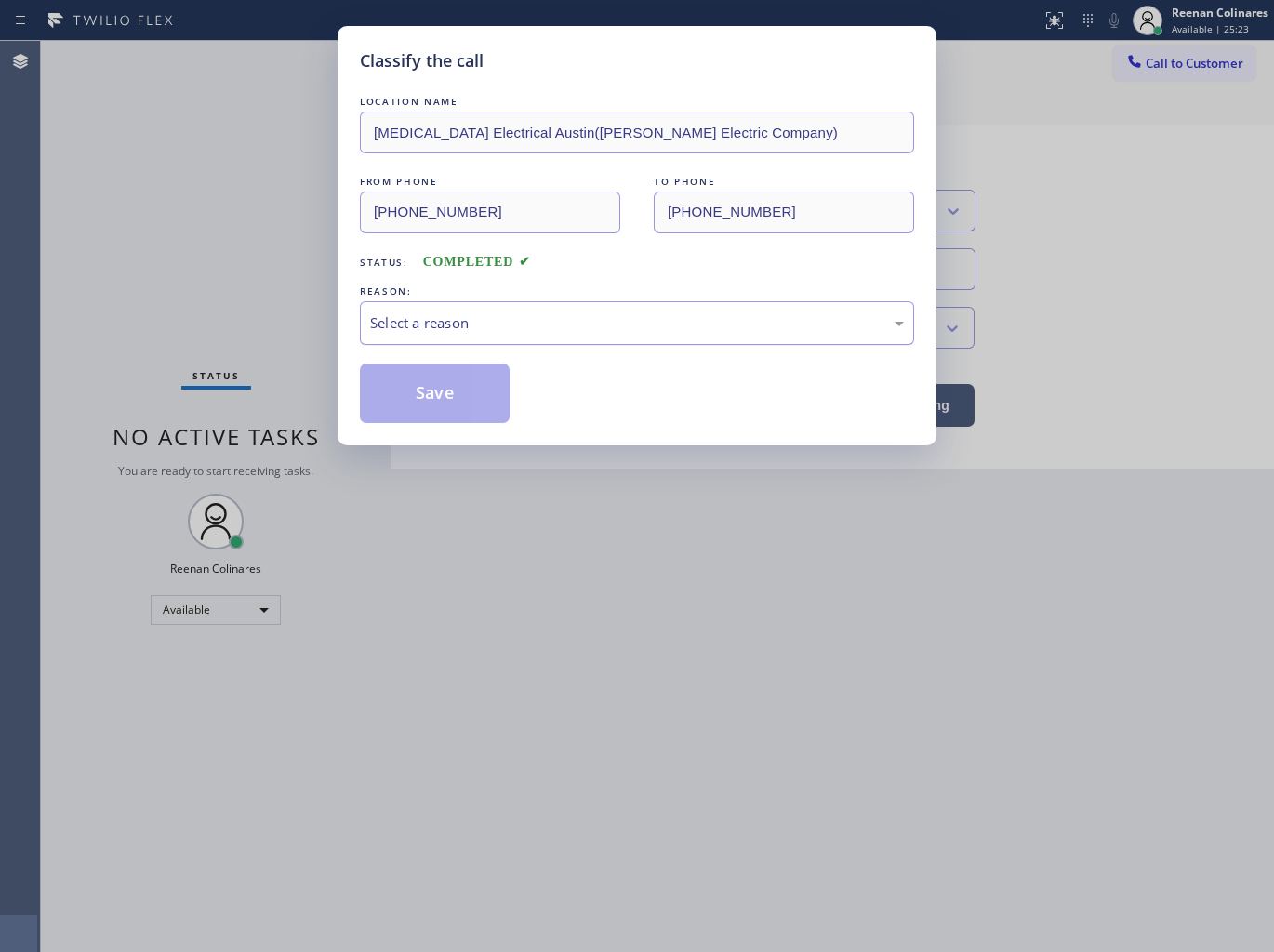
click at [474, 323] on div "Select a reason" at bounding box center [636, 323] width 533 height 21
drag, startPoint x: 426, startPoint y: 412, endPoint x: 346, endPoint y: 349, distance: 101.8
click at [426, 411] on button "Save" at bounding box center [434, 393] width 150 height 60
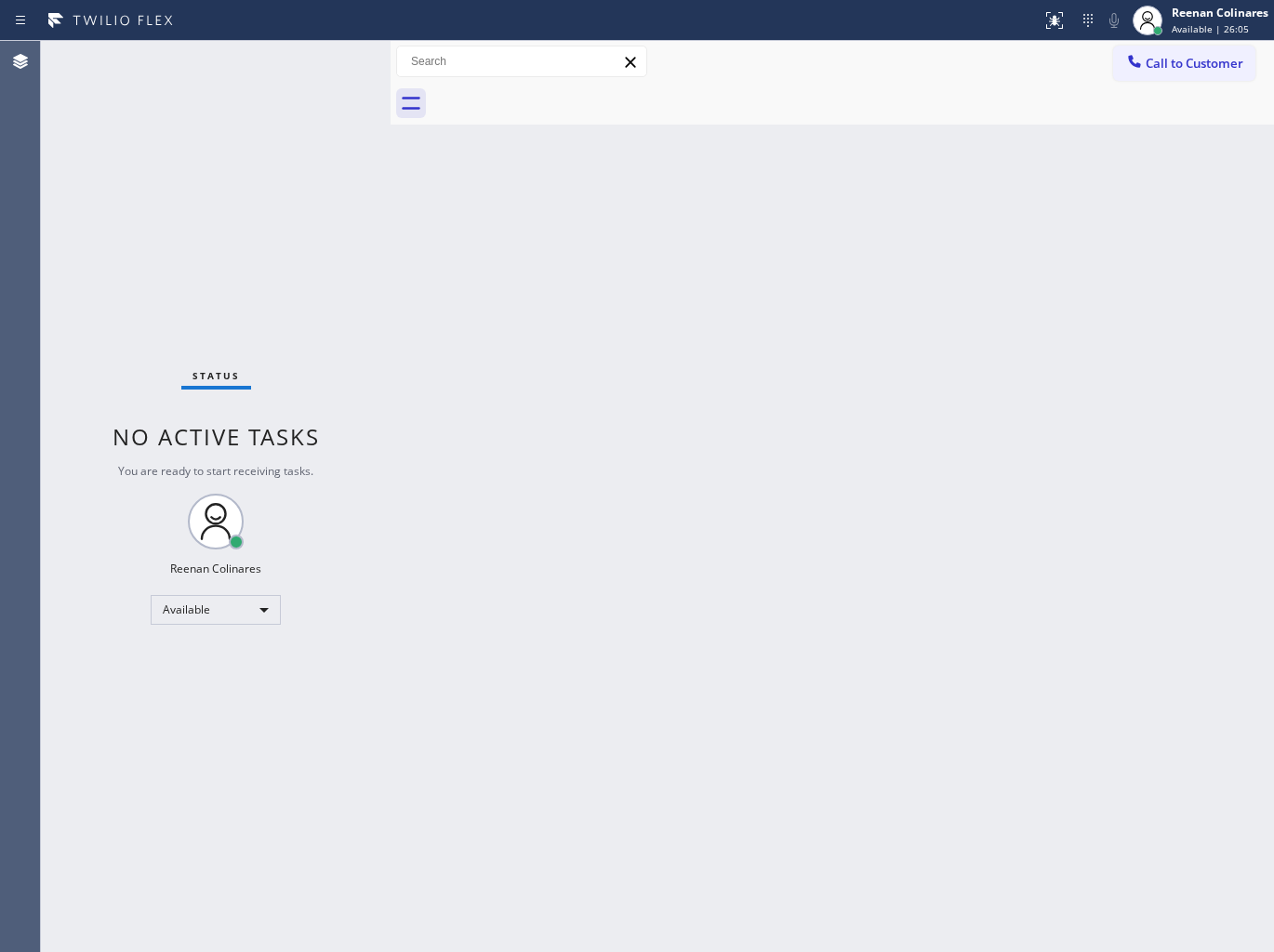
click at [878, 243] on div "Back to Dashboard Change Sender ID Customers Technicians Select a contact Outbo…" at bounding box center [831, 497] width 883 height 911
click at [600, 243] on div "Back to Dashboard Change Sender ID Customers Technicians Select a contact Outbo…" at bounding box center [831, 497] width 883 height 911
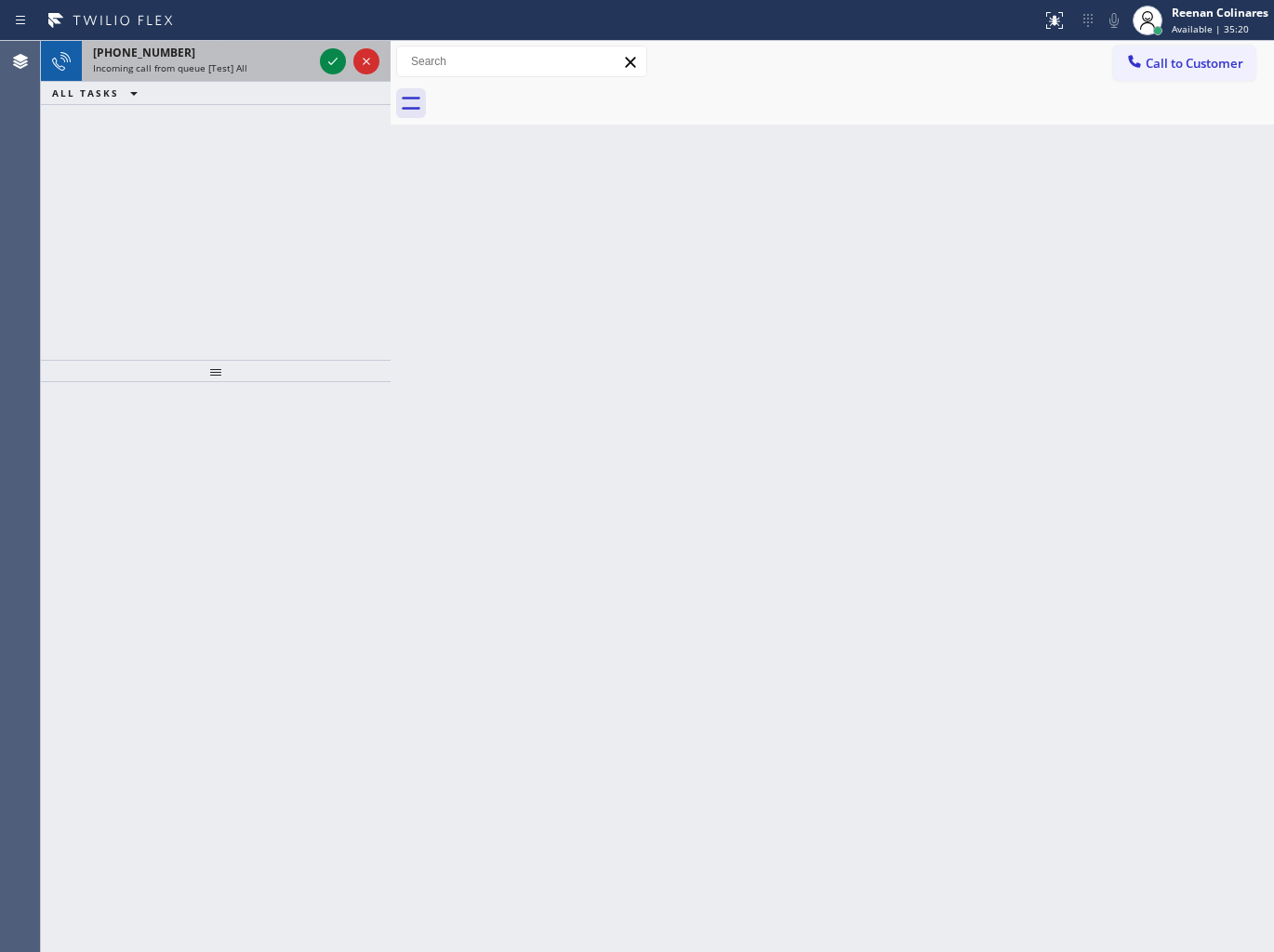
click at [256, 68] on div "Incoming call from queue [Test] All" at bounding box center [203, 68] width 219 height 13
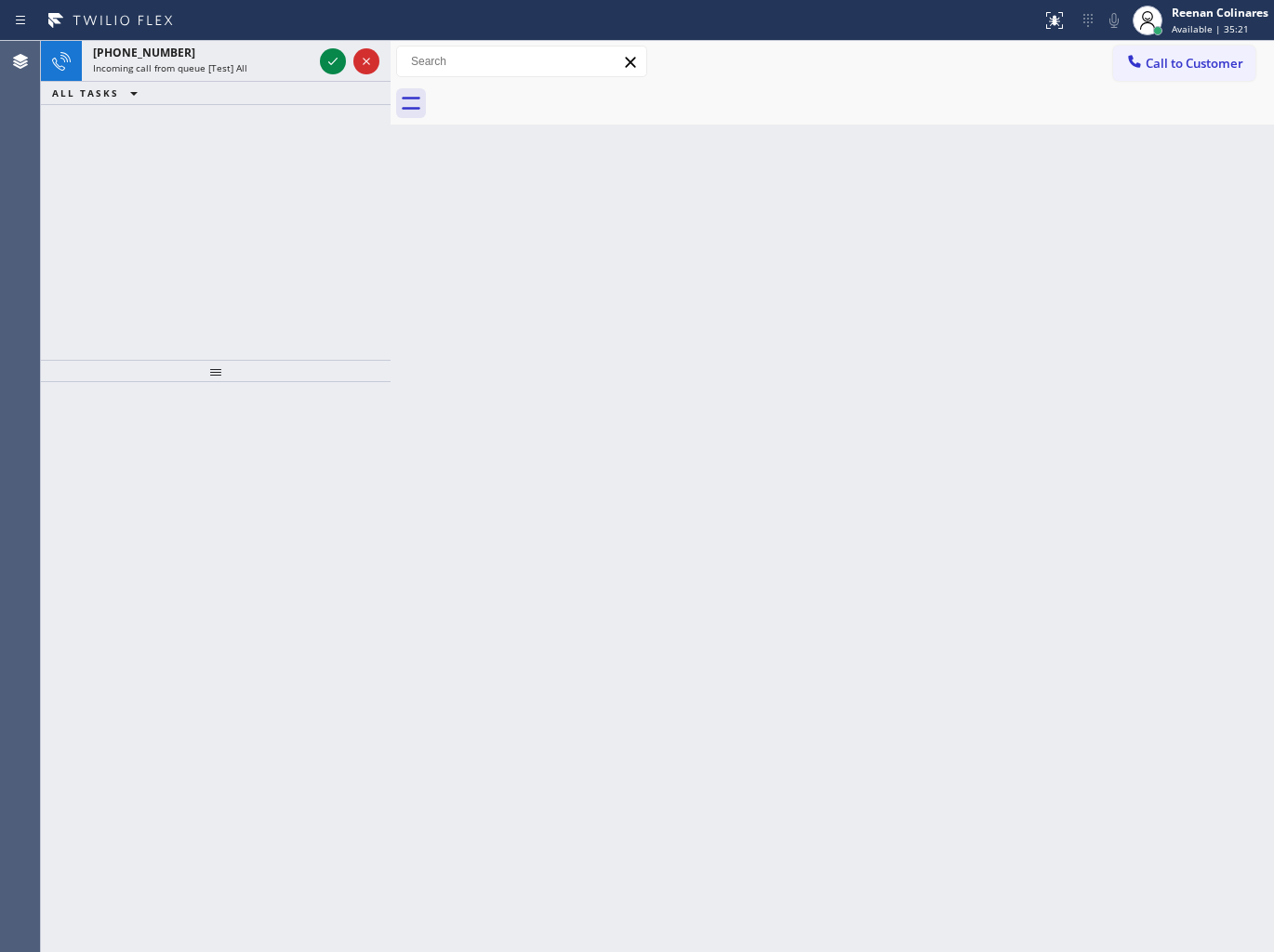
click at [255, 69] on div "Incoming call from queue [Test] All" at bounding box center [203, 68] width 219 height 13
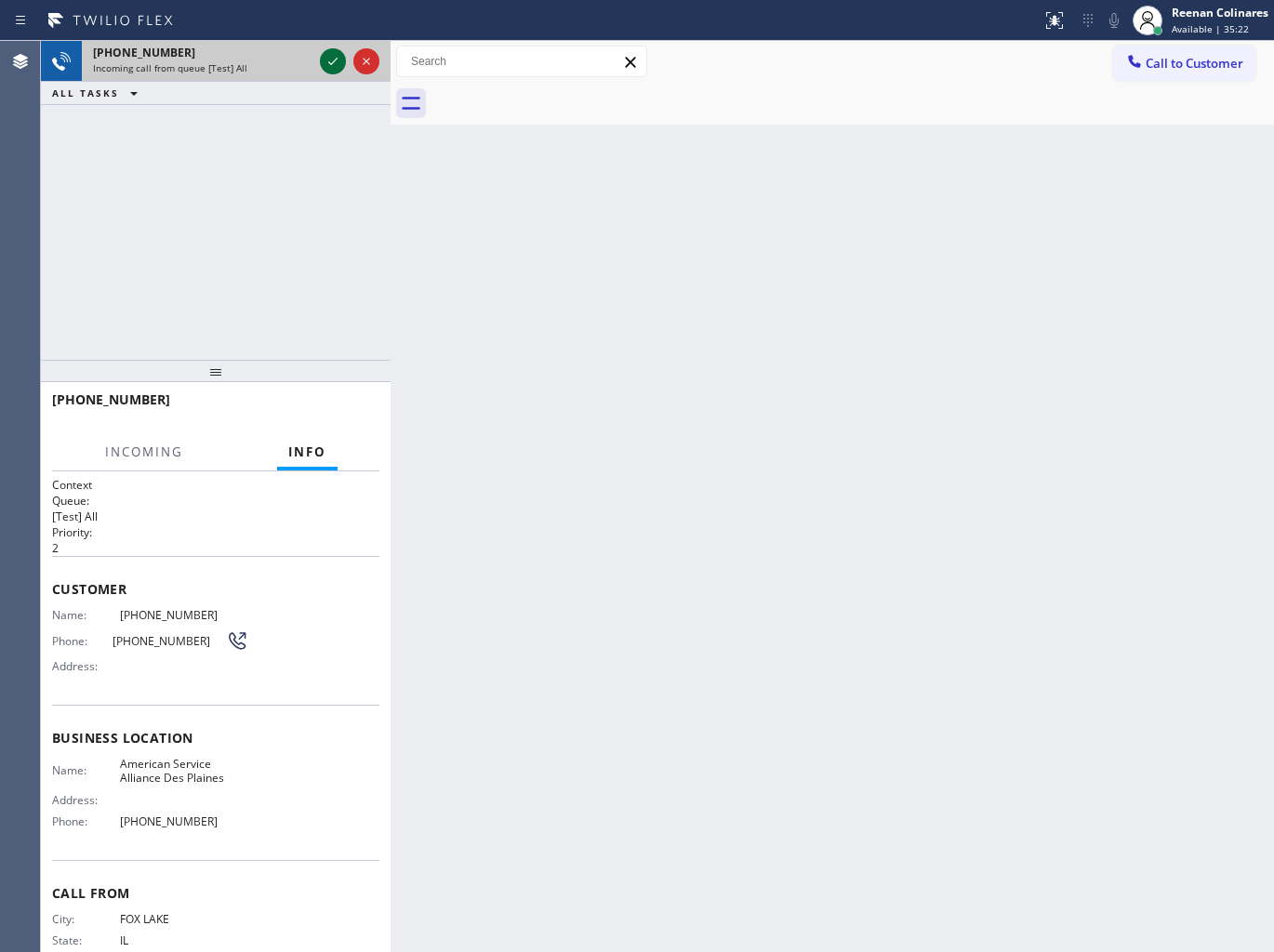
click at [335, 61] on icon at bounding box center [332, 61] width 22 height 22
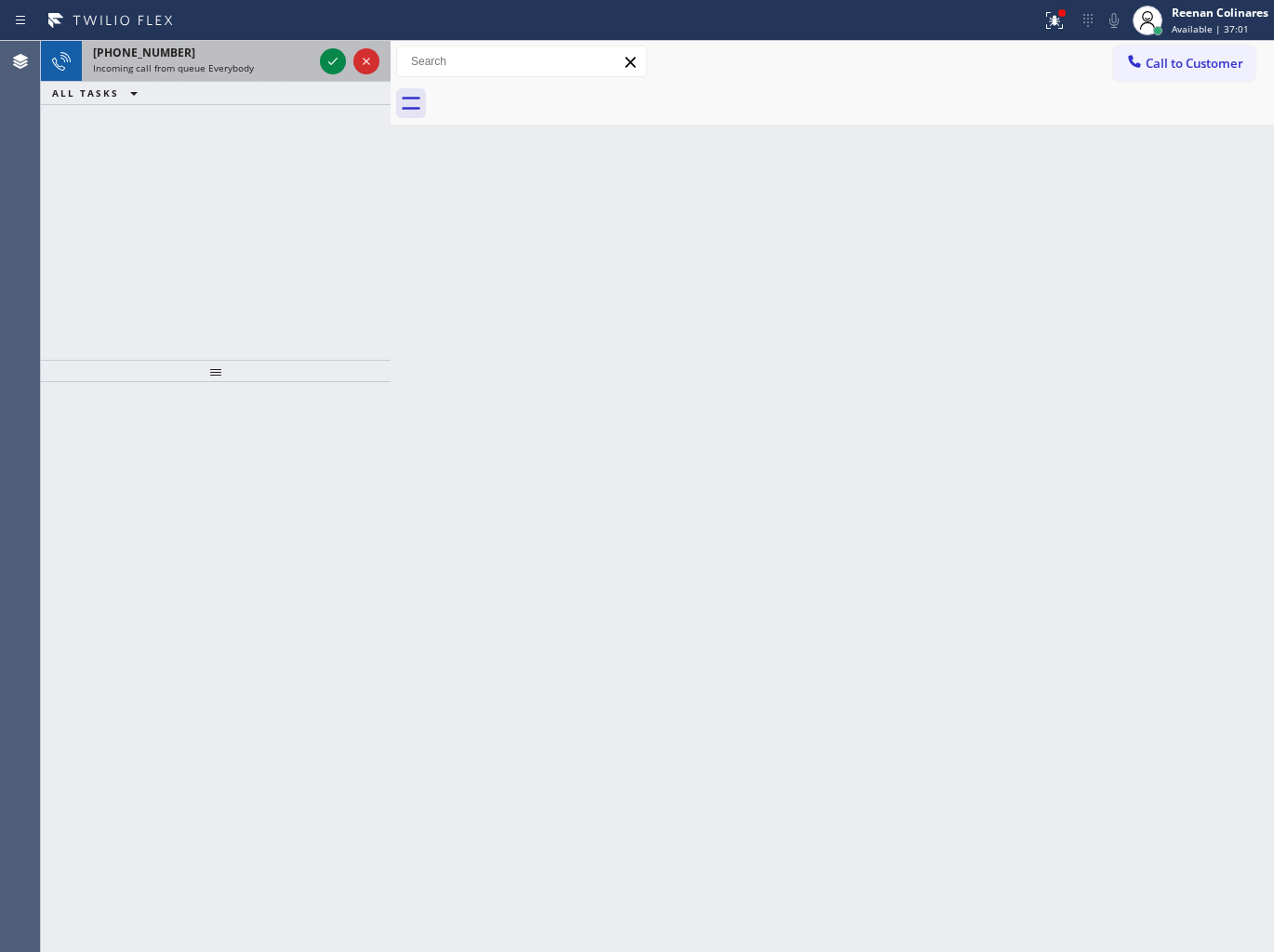
click at [231, 63] on span "Incoming call from queue Everybody" at bounding box center [173, 68] width 160 height 13
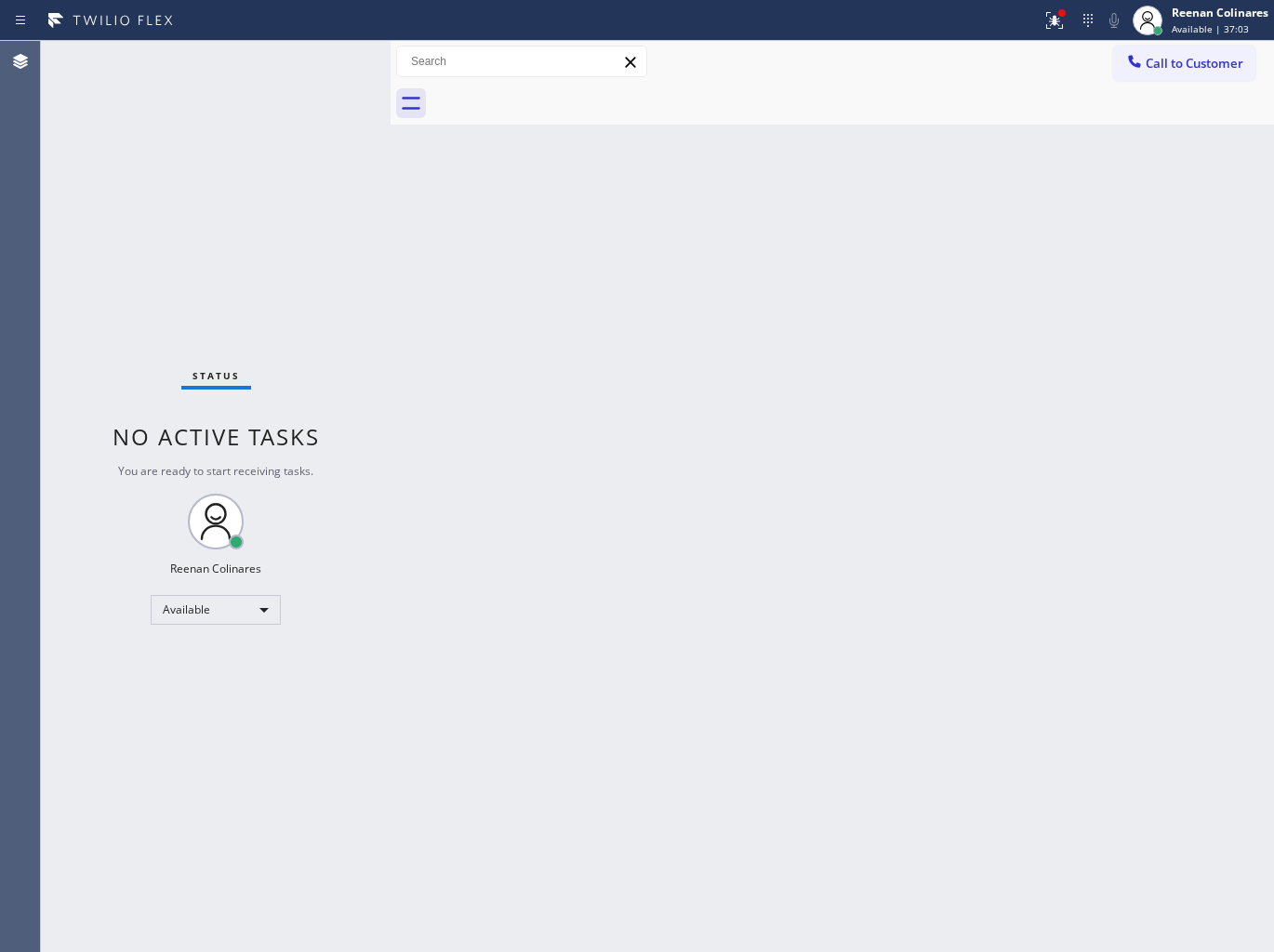
click at [305, 67] on div "Status No active tasks You are ready to start receiving tasks. Reenan Colinares…" at bounding box center [216, 497] width 350 height 911
click at [309, 62] on div "Status No active tasks You are ready to start receiving tasks. Reenan Colinares…" at bounding box center [216, 497] width 350 height 911
click at [1056, 16] on icon at bounding box center [1054, 20] width 22 height 22
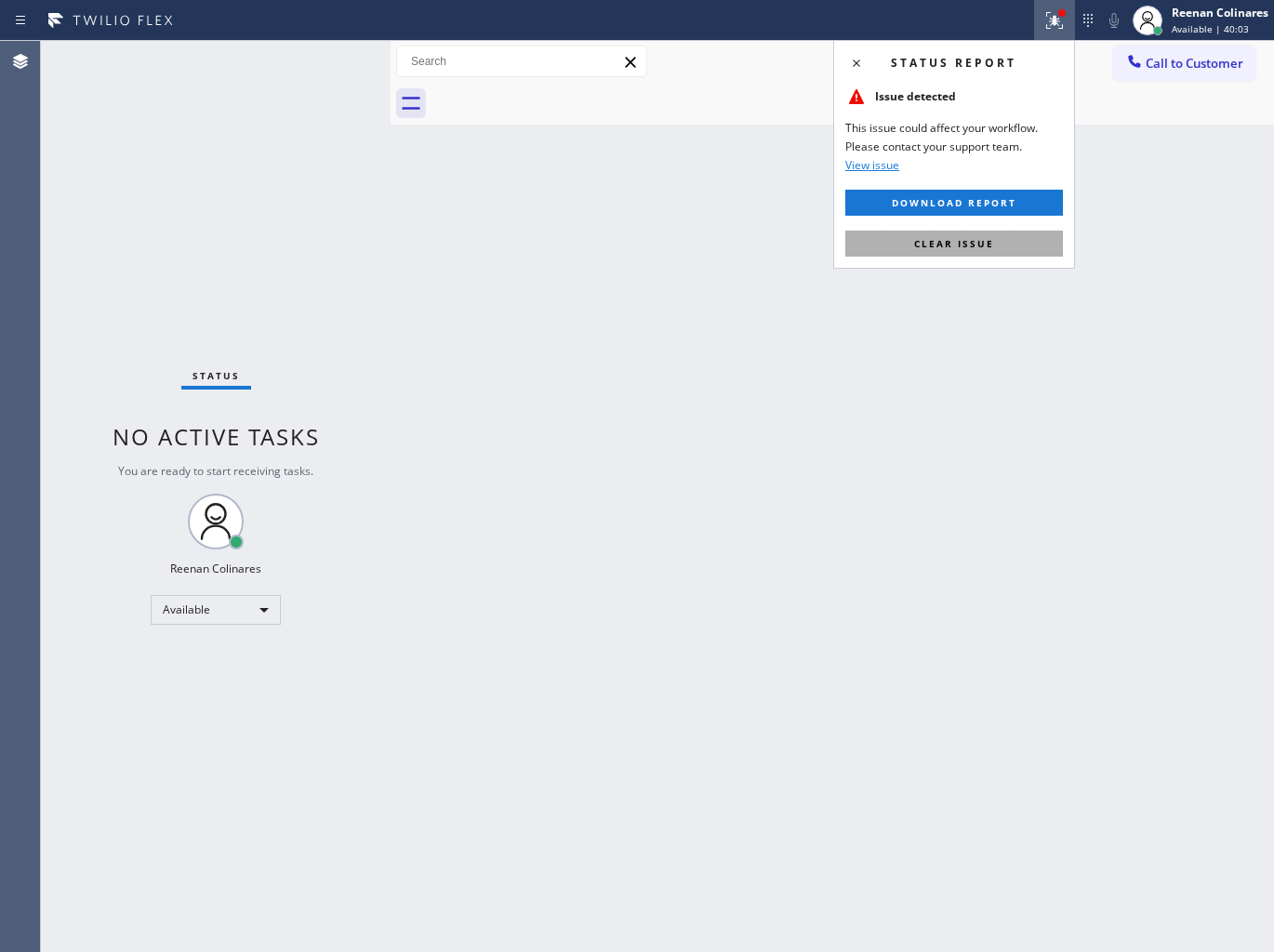
click at [917, 238] on span "Clear issue" at bounding box center [953, 244] width 80 height 13
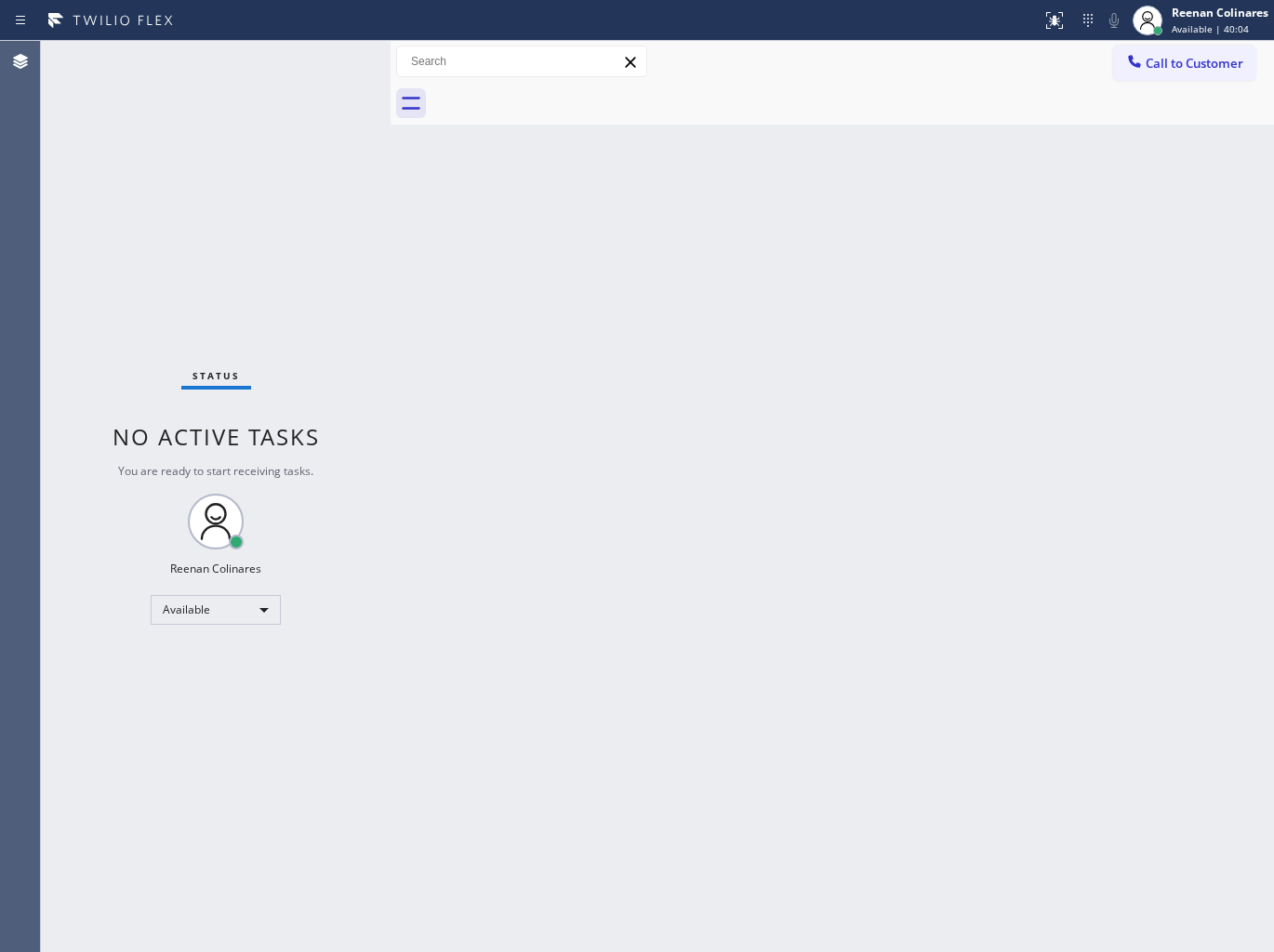
click at [701, 211] on div "Back to Dashboard Change Sender ID Customers Technicians Select a contact Outbo…" at bounding box center [831, 497] width 883 height 911
click at [819, 299] on div "Back to Dashboard Change Sender ID Customers Technicians Select a contact Outbo…" at bounding box center [831, 497] width 883 height 911
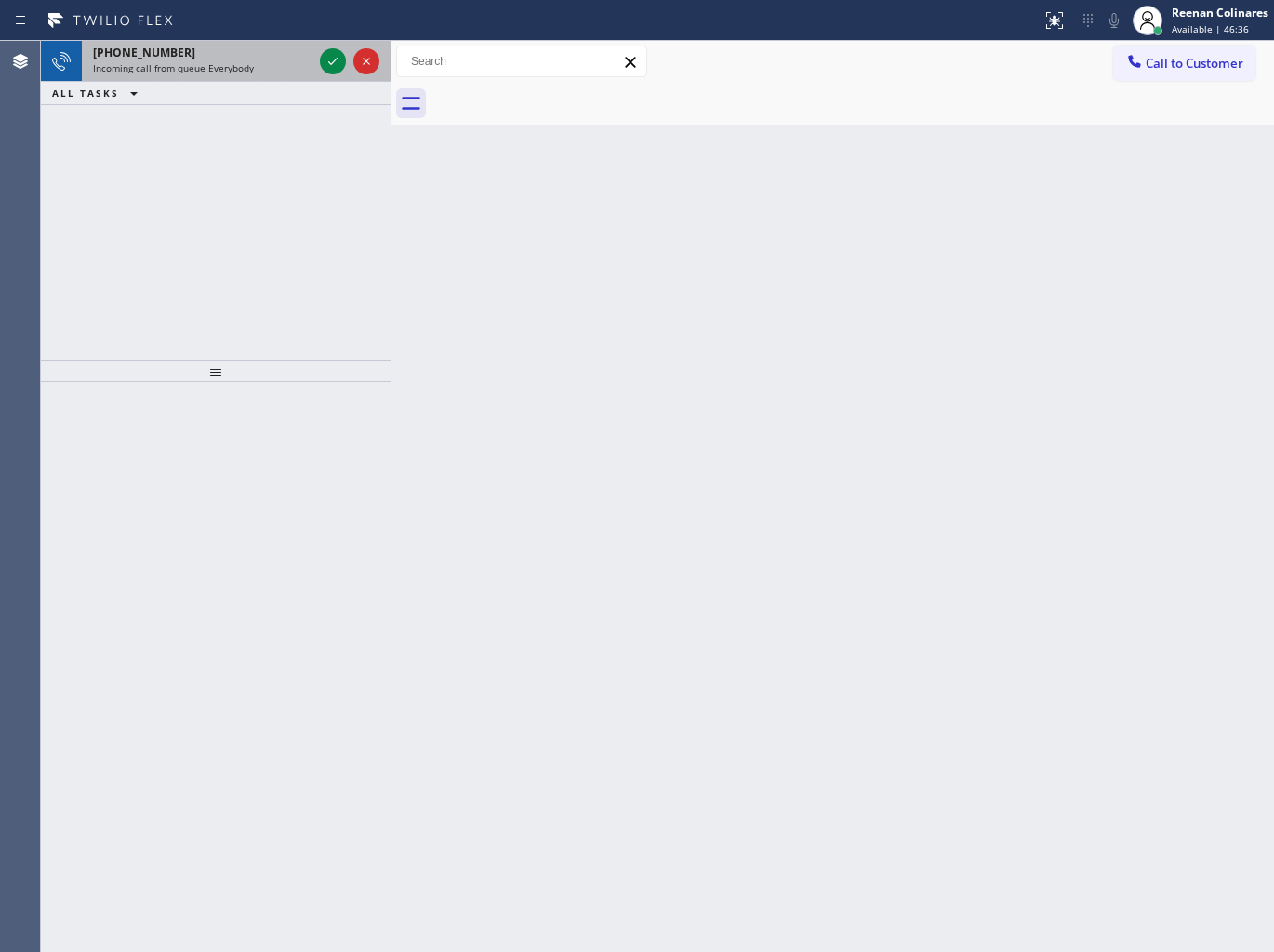
click at [201, 56] on div "[PHONE_NUMBER]" at bounding box center [203, 52] width 219 height 15
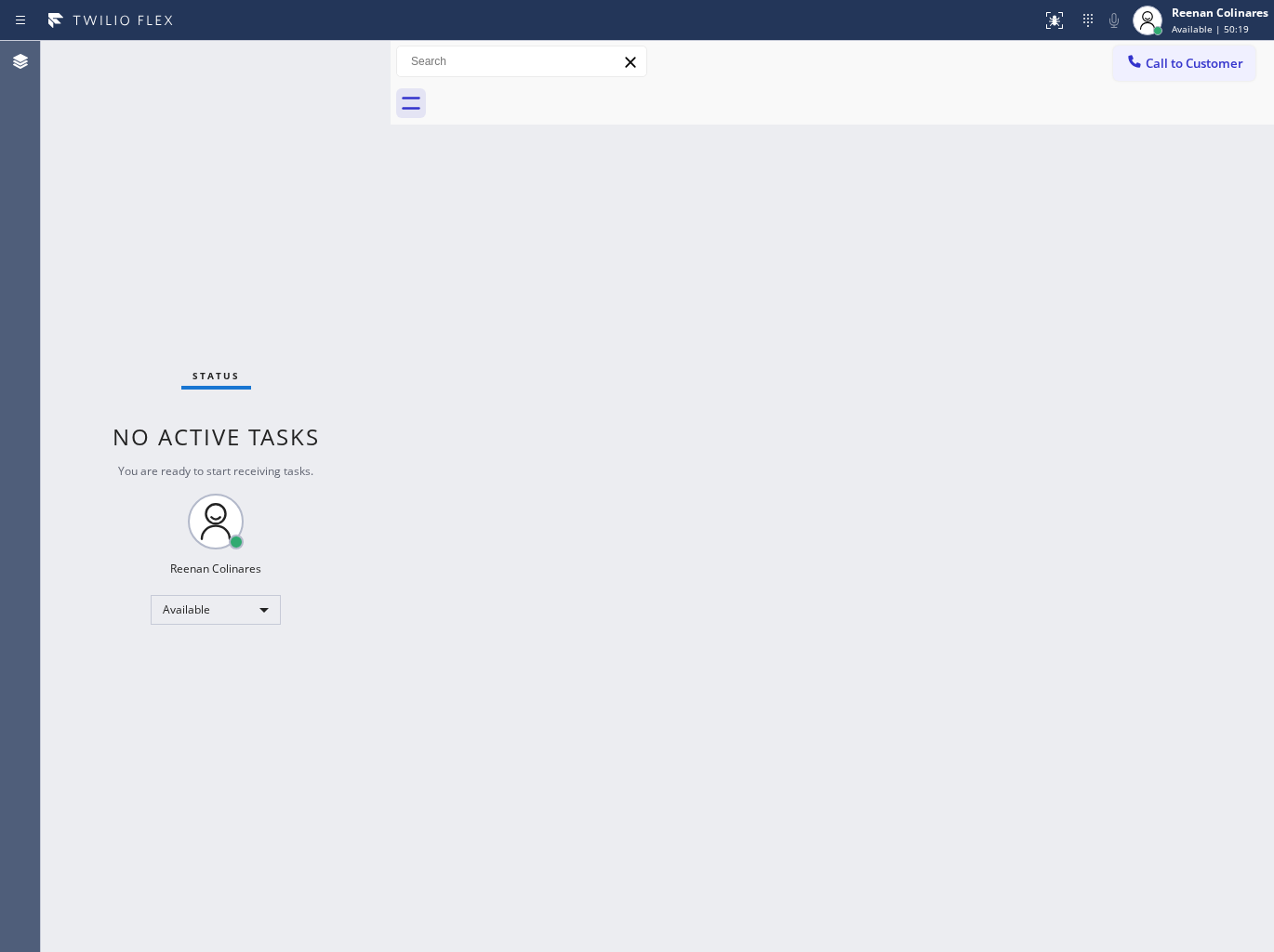
click at [851, 249] on div "Back to Dashboard Change Sender ID Customers Technicians Select a contact Outbo…" at bounding box center [831, 497] width 883 height 911
click at [606, 272] on div "Back to Dashboard Change Sender ID Customers Technicians Select a contact Outbo…" at bounding box center [831, 497] width 883 height 911
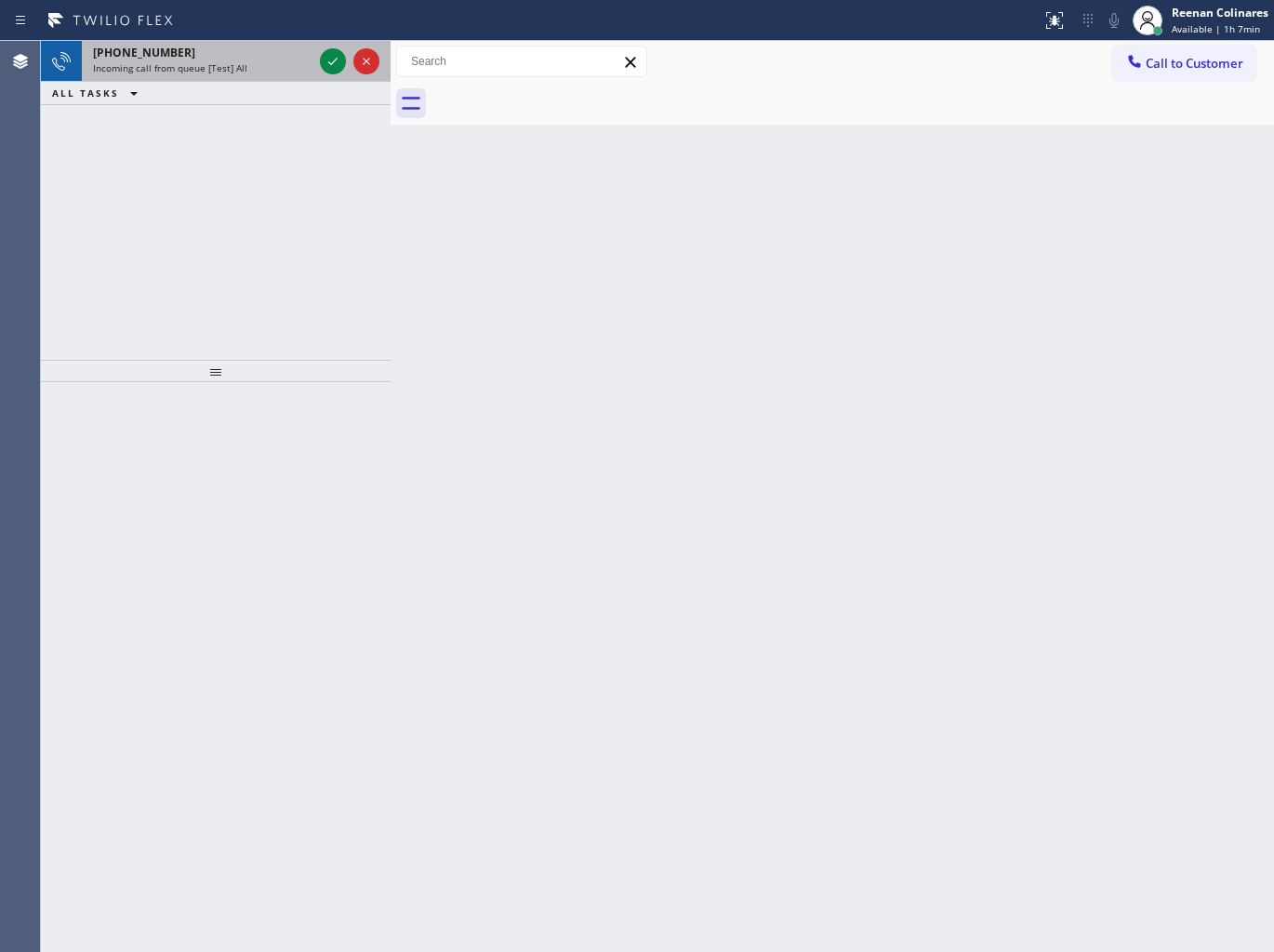
click at [181, 65] on span "Incoming call from queue [Test] All" at bounding box center [170, 68] width 155 height 13
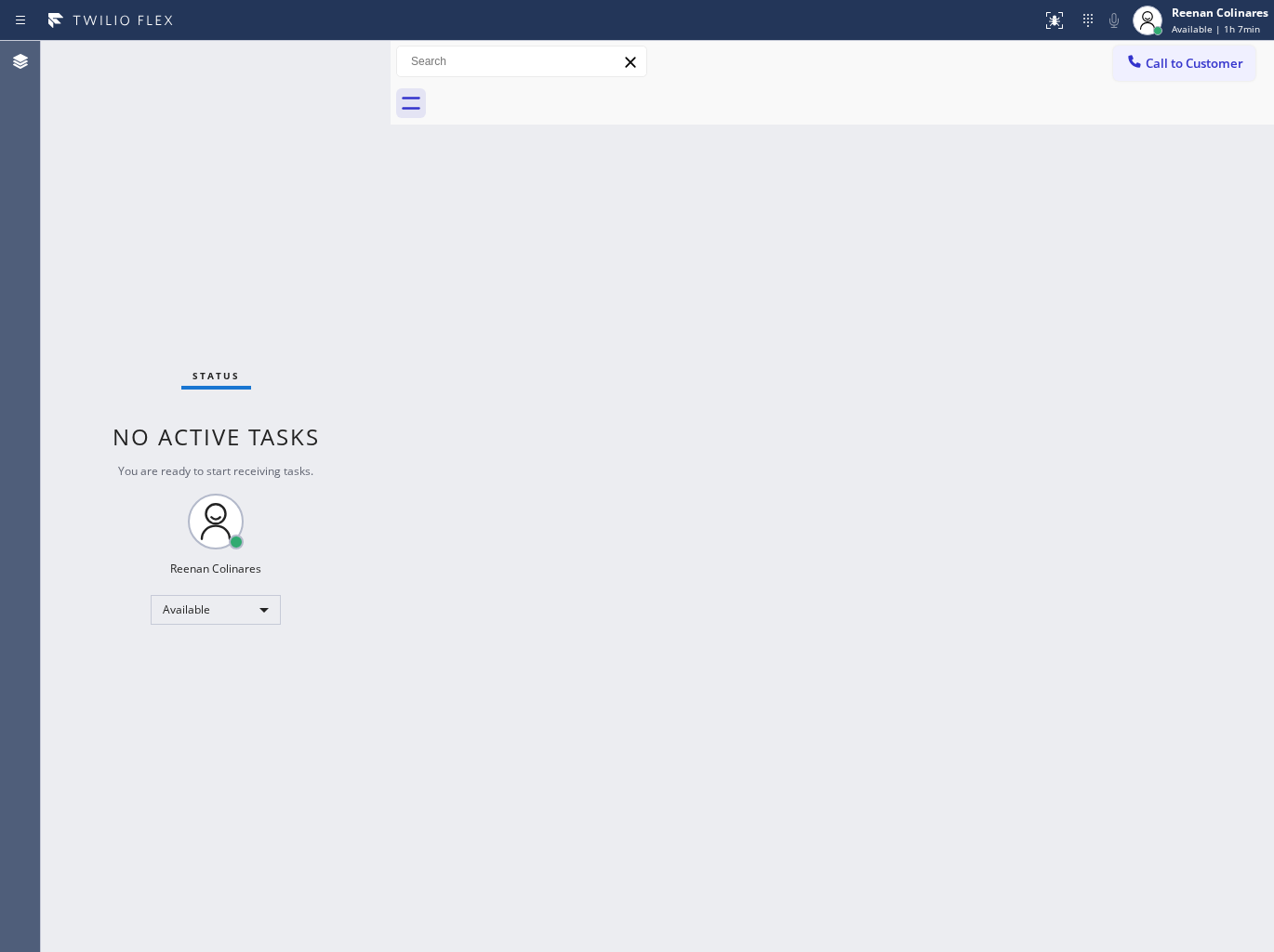
click at [331, 61] on div "Status No active tasks You are ready to start receiving tasks. Reenan Colinares…" at bounding box center [216, 497] width 350 height 911
click at [270, 66] on div "Status No active tasks You are ready to start receiving tasks. Reenan Colinares…" at bounding box center [216, 497] width 350 height 911
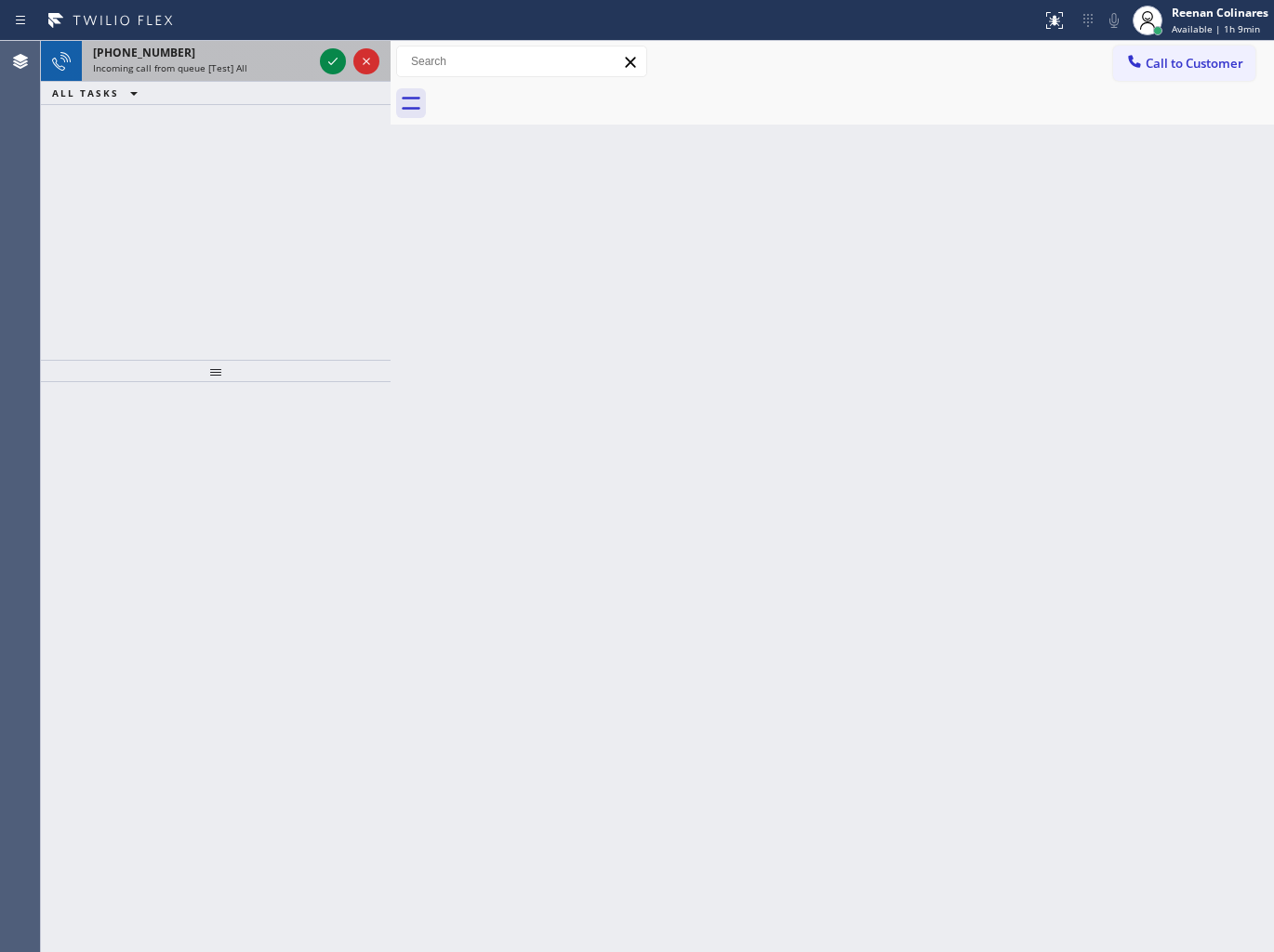
click at [291, 57] on div "[PHONE_NUMBER]" at bounding box center [203, 52] width 219 height 15
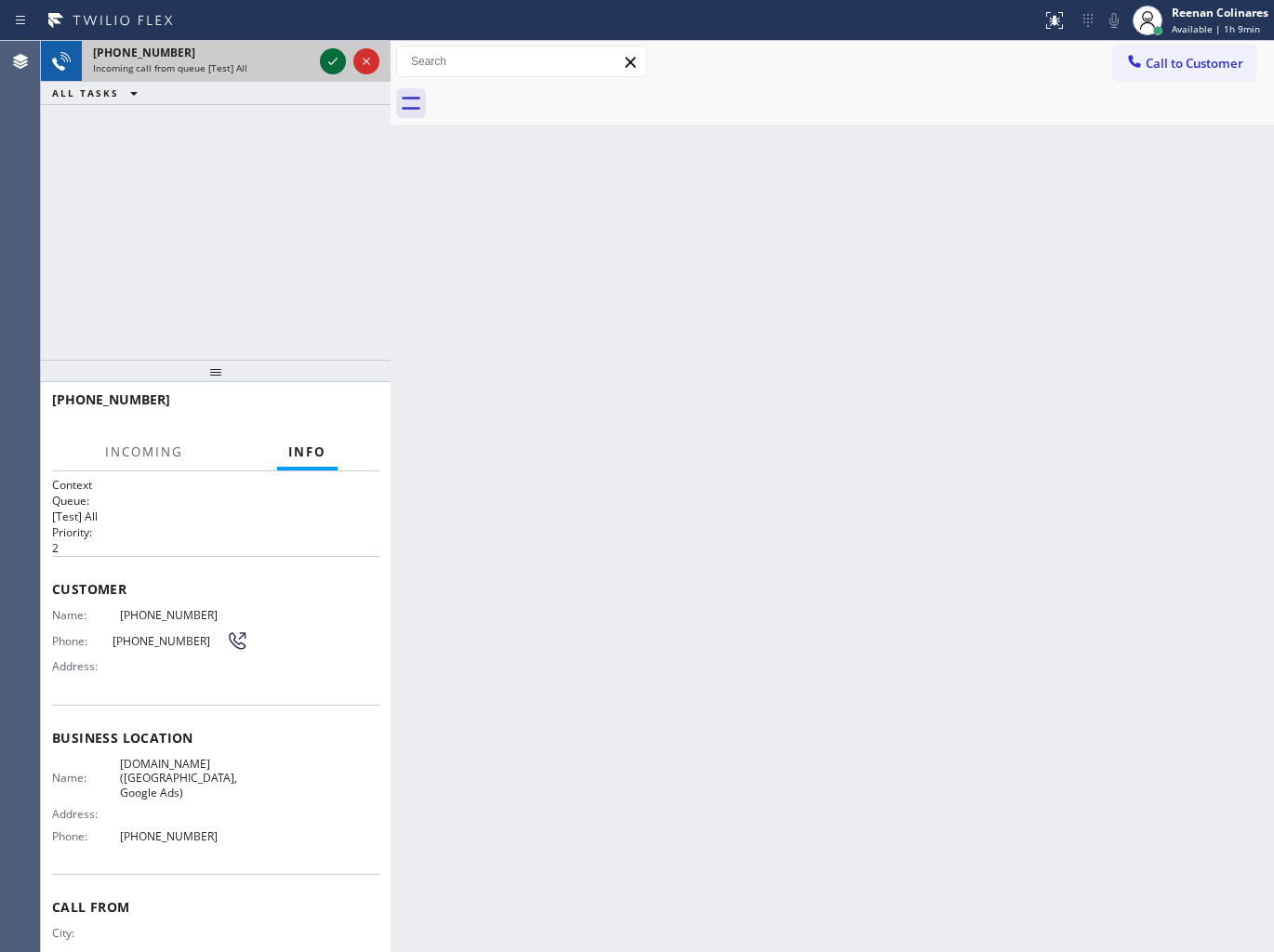
click at [324, 59] on icon at bounding box center [332, 61] width 22 height 22
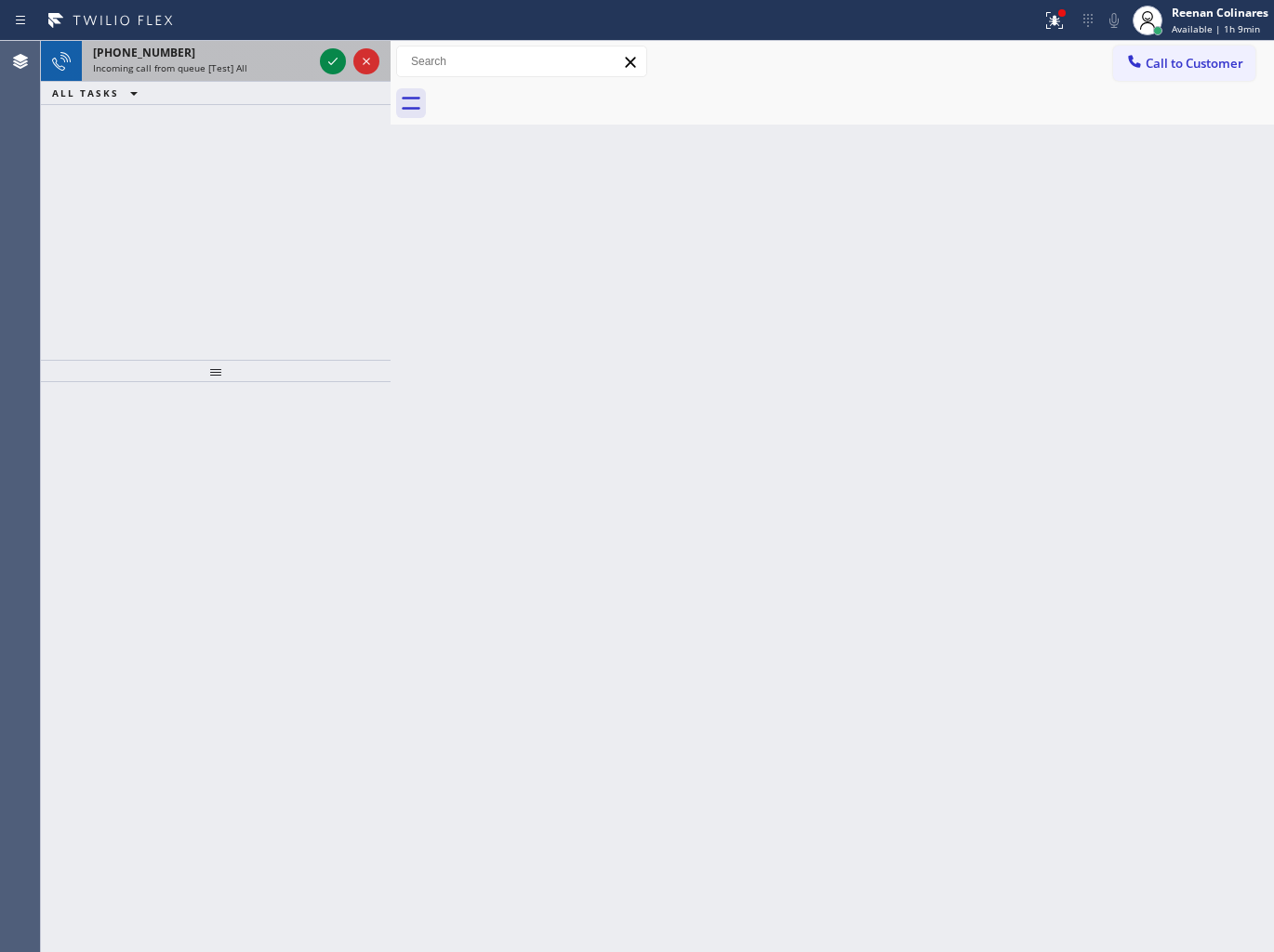
drag, startPoint x: 227, startPoint y: 60, endPoint x: 310, endPoint y: 52, distance: 83.4
click at [230, 60] on div "[PHONE_NUMBER]" at bounding box center [203, 52] width 219 height 15
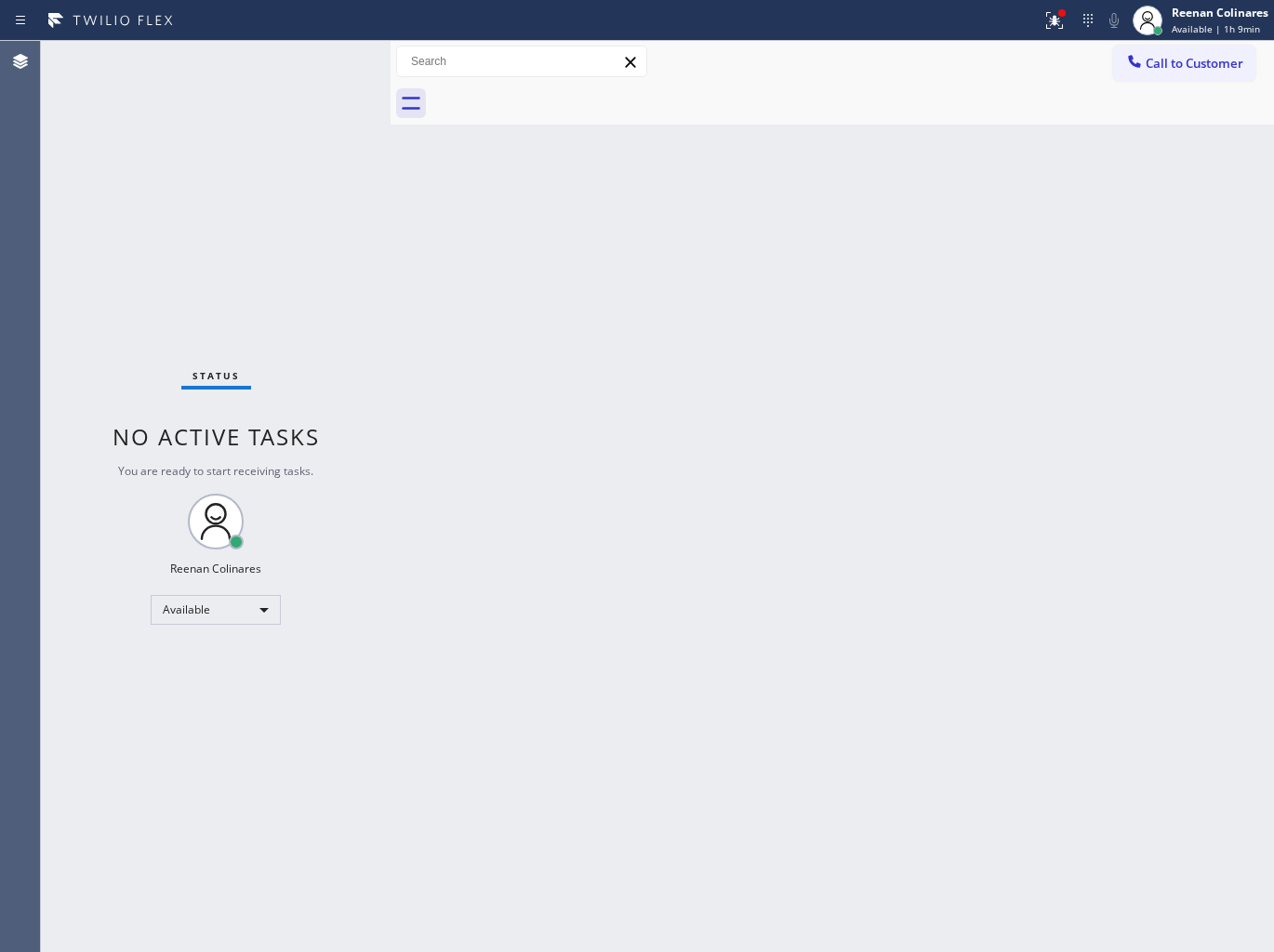
click at [332, 58] on div "Status No active tasks You are ready to start receiving tasks. Reenan Colinares…" at bounding box center [216, 497] width 350 height 911
click at [296, 60] on div "Status No active tasks You are ready to start receiving tasks. Reenan Colinares…" at bounding box center [216, 497] width 350 height 911
click at [1065, 13] on div at bounding box center [1062, 13] width 12 height 12
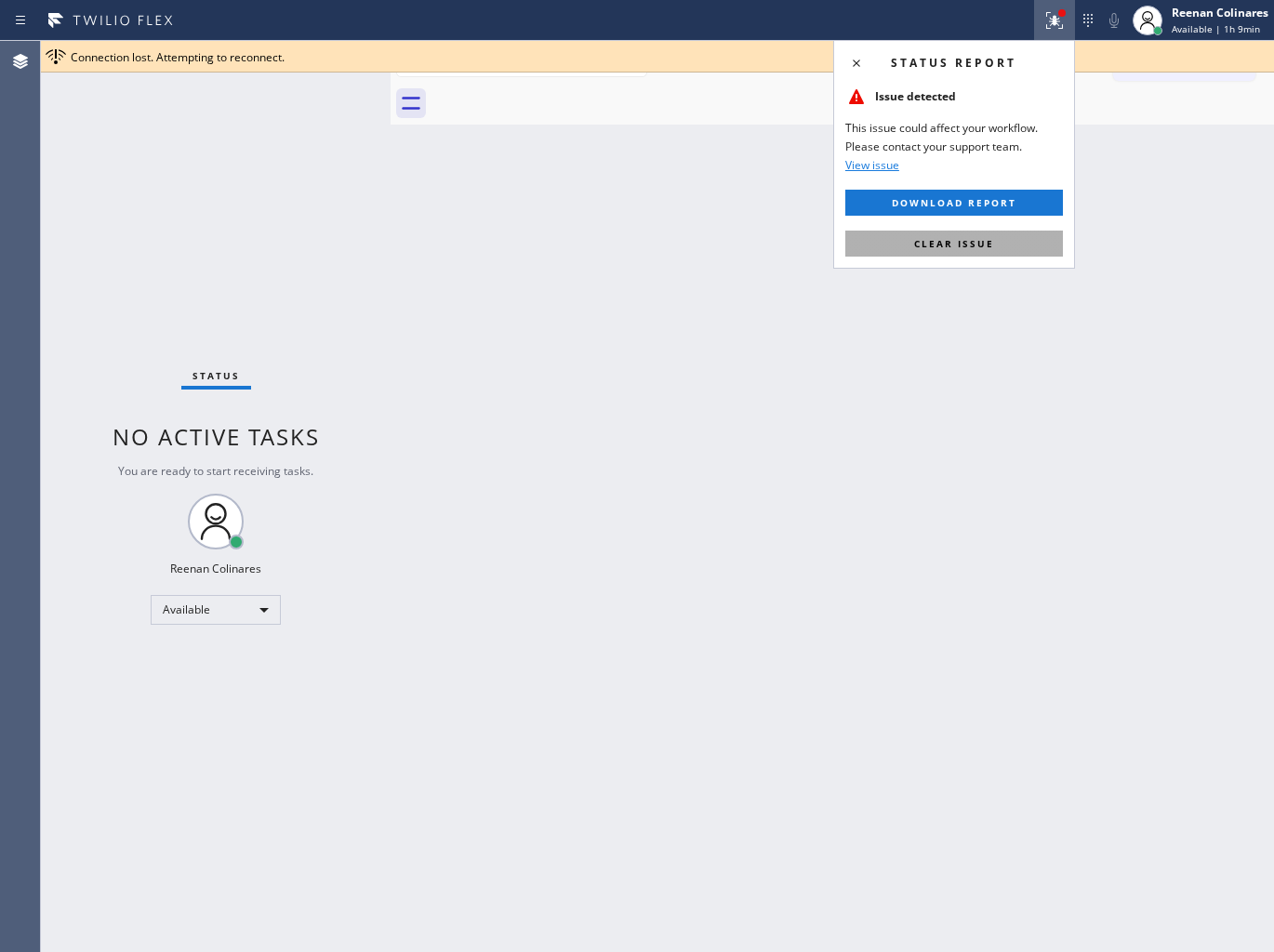
click at [919, 242] on span "Clear issue" at bounding box center [953, 244] width 80 height 13
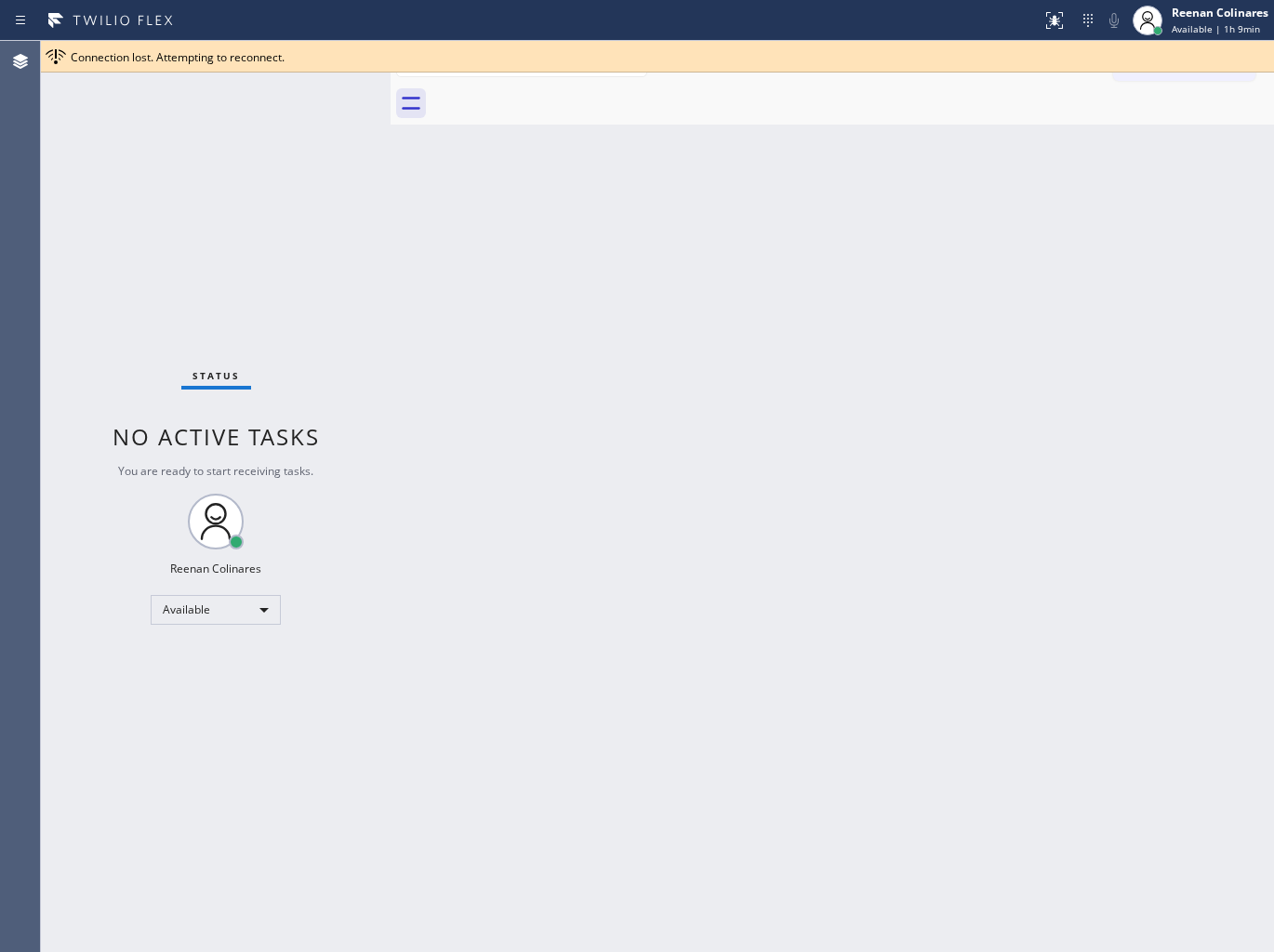
drag, startPoint x: 582, startPoint y: 239, endPoint x: 522, endPoint y: 243, distance: 60.1
click at [541, 243] on div "Back to Dashboard Change Sender ID Customers Technicians Select a contact Outbo…" at bounding box center [831, 497] width 883 height 911
click at [279, 239] on div "Status No active tasks You are ready to start receiving tasks. Reenan Colinares…" at bounding box center [216, 497] width 350 height 911
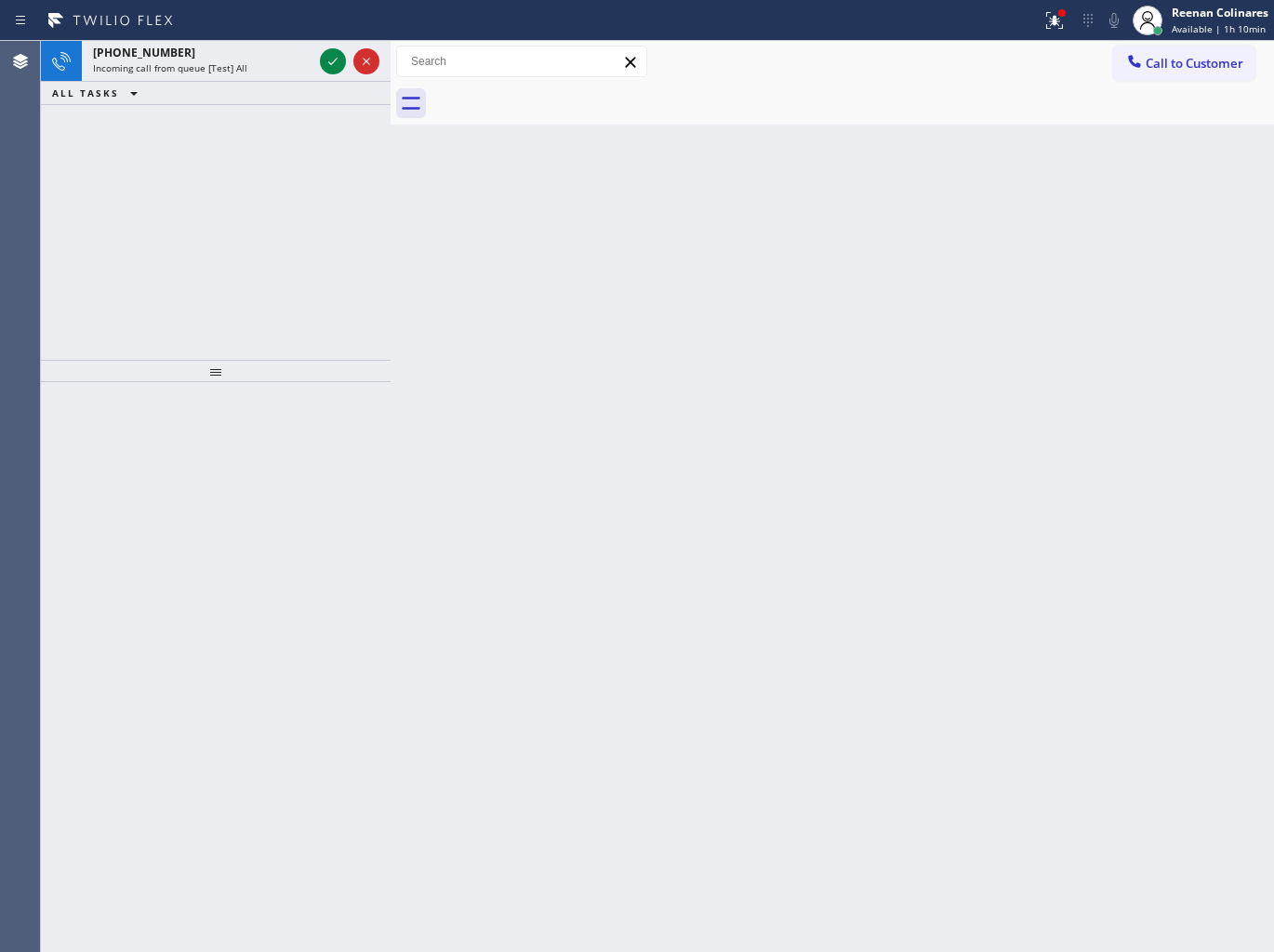
click at [267, 84] on div "ALL TASKS ALL TASKS ACTIVE TASKS TASKS IN WRAP UP" at bounding box center [216, 93] width 350 height 23
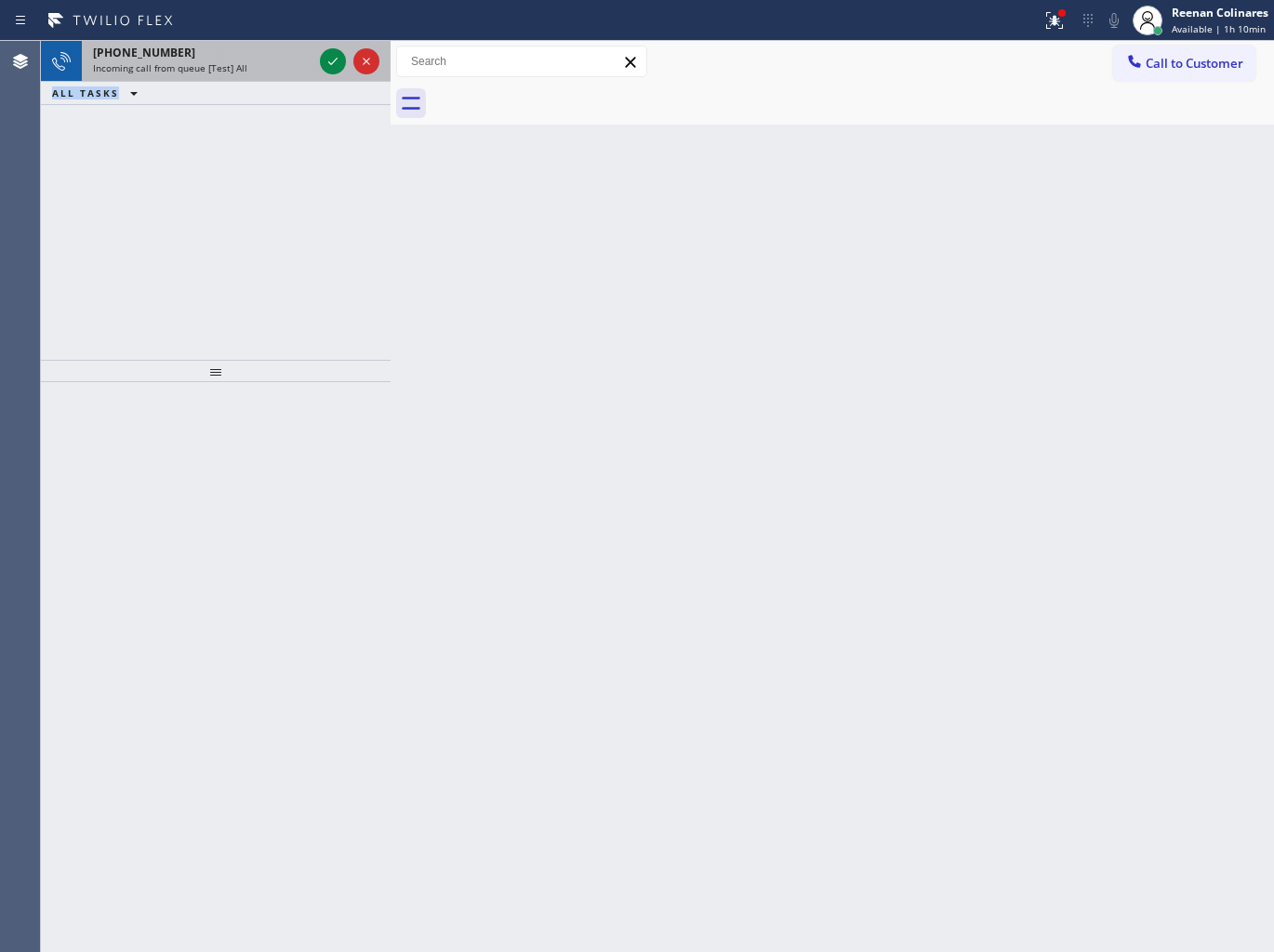
click at [268, 79] on div "[PHONE_NUMBER] Incoming call from queue [Test] All ALL TASKS ALL TASKS ACTIVE T…" at bounding box center [216, 73] width 350 height 64
click at [268, 79] on div "[PHONE_NUMBER] Incoming call from queue [Test] All" at bounding box center [199, 61] width 234 height 41
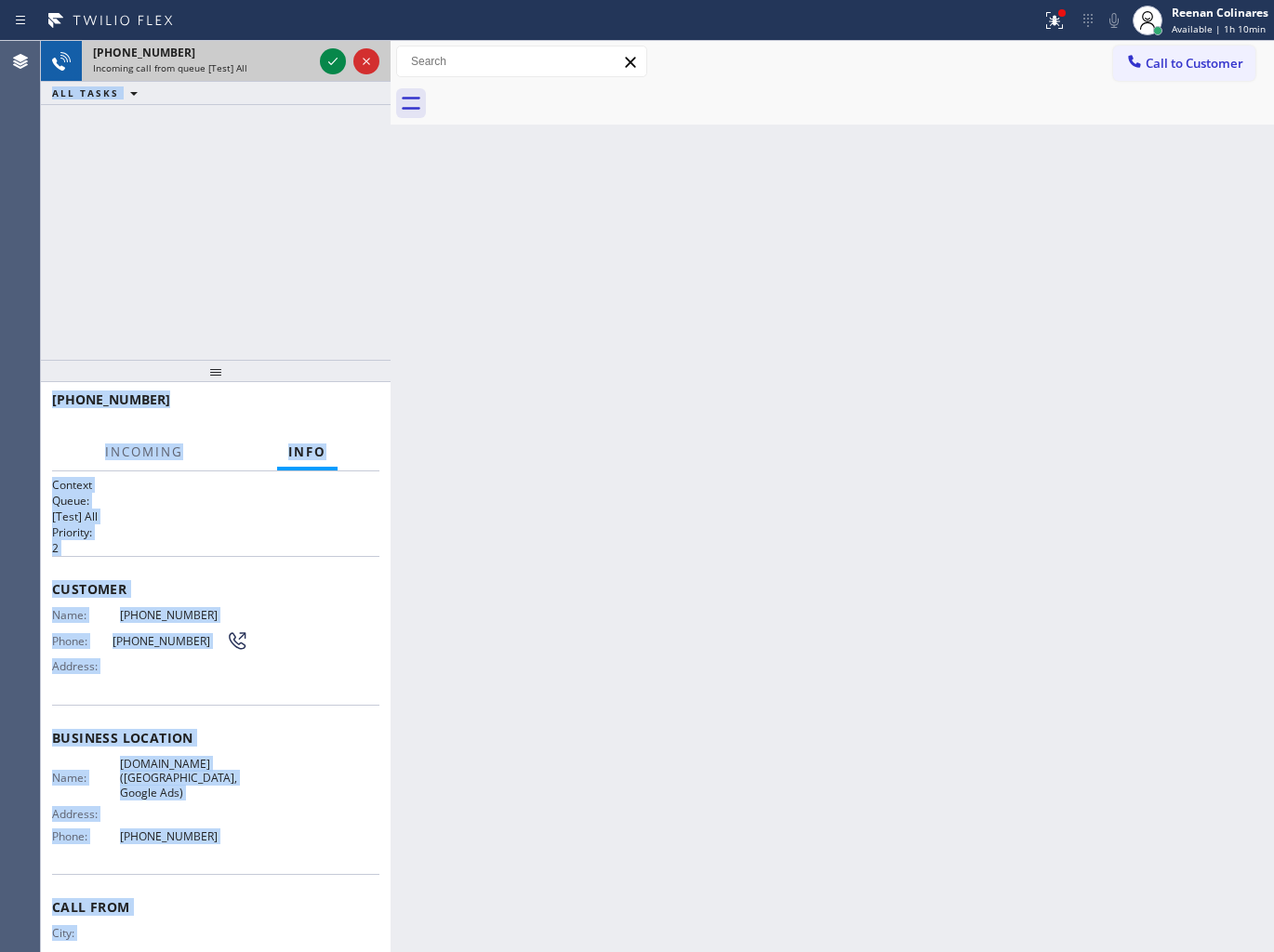
click at [272, 75] on div "[PHONE_NUMBER] Incoming call from queue [Test] All" at bounding box center [199, 61] width 234 height 41
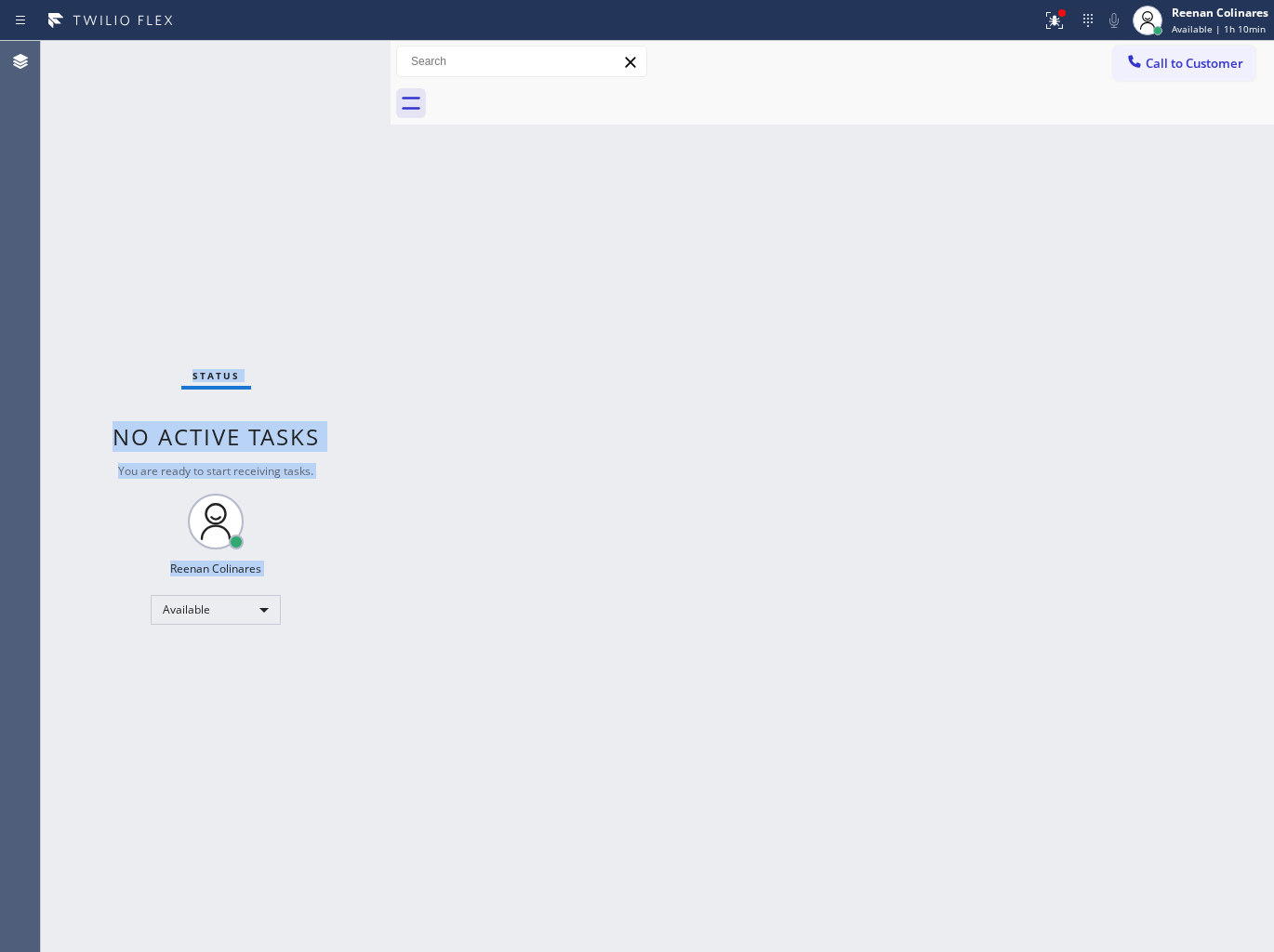
click at [273, 98] on div "Status No active tasks You are ready to start receiving tasks. Reenan Colinares…" at bounding box center [216, 497] width 350 height 911
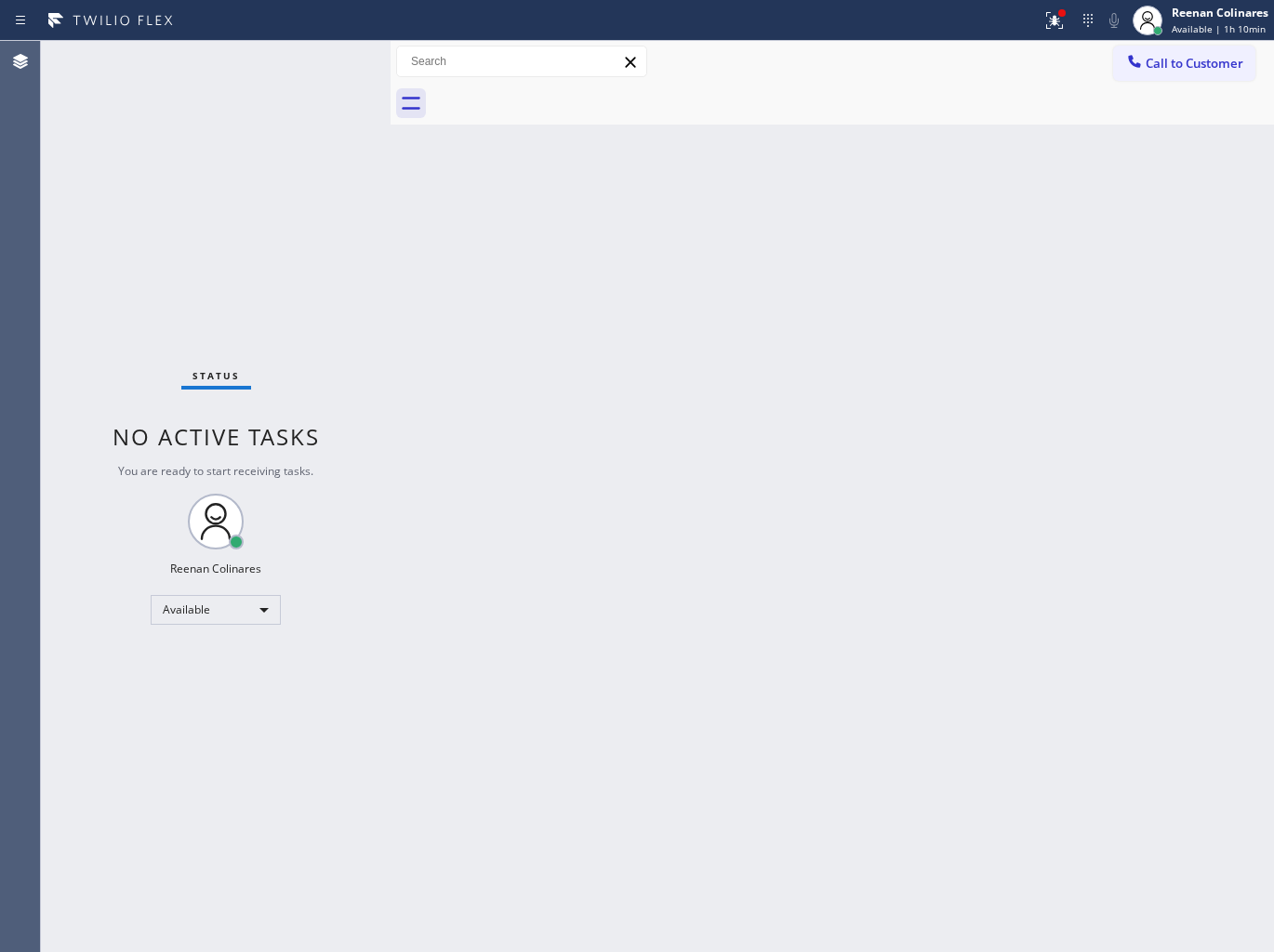
click at [295, 63] on div "Status No active tasks You are ready to start receiving tasks. Reenan Colinares…" at bounding box center [216, 497] width 350 height 911
click at [1048, 30] on icon at bounding box center [1054, 20] width 22 height 22
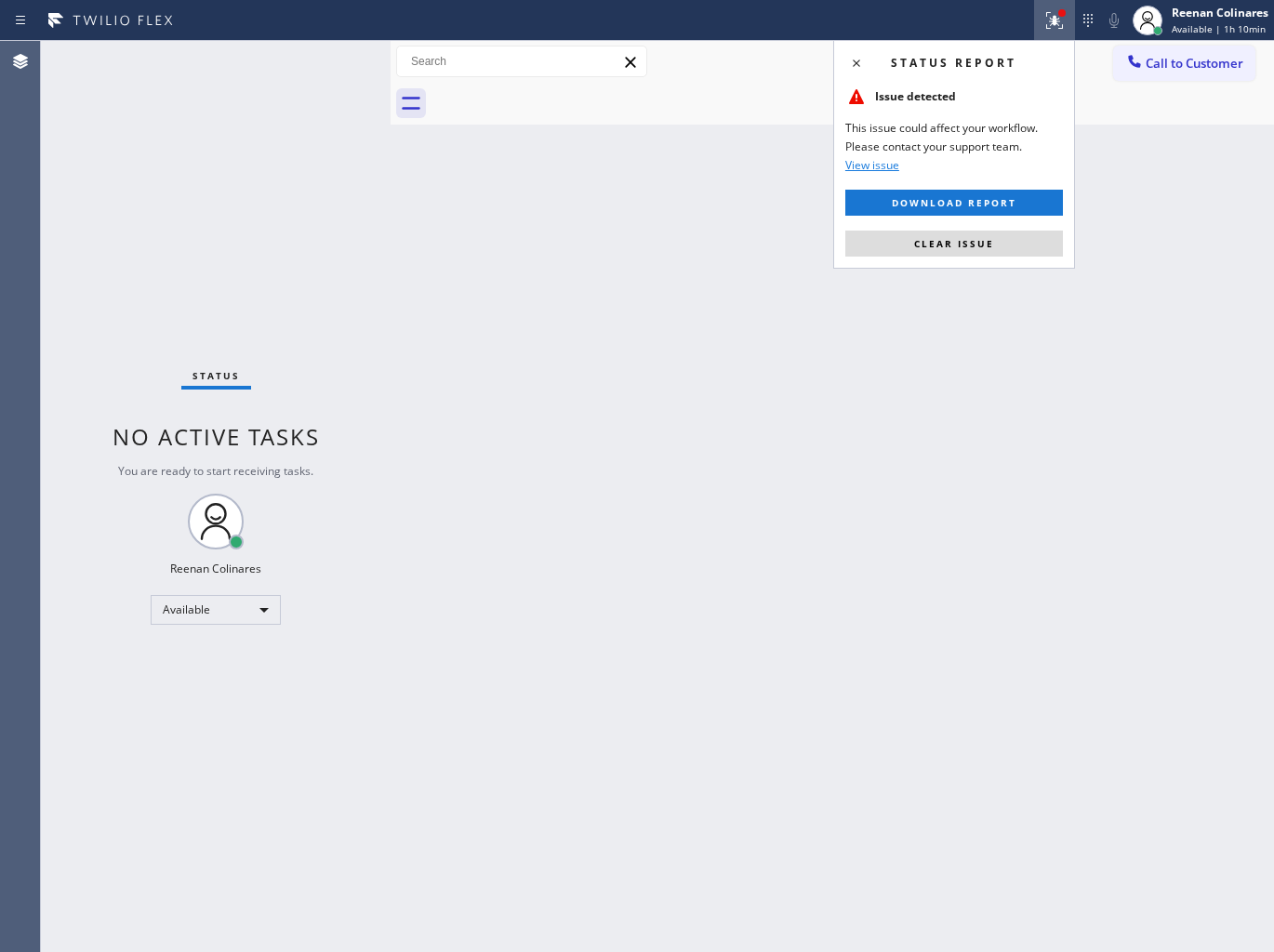
click at [939, 235] on button "Clear issue" at bounding box center [953, 243] width 217 height 26
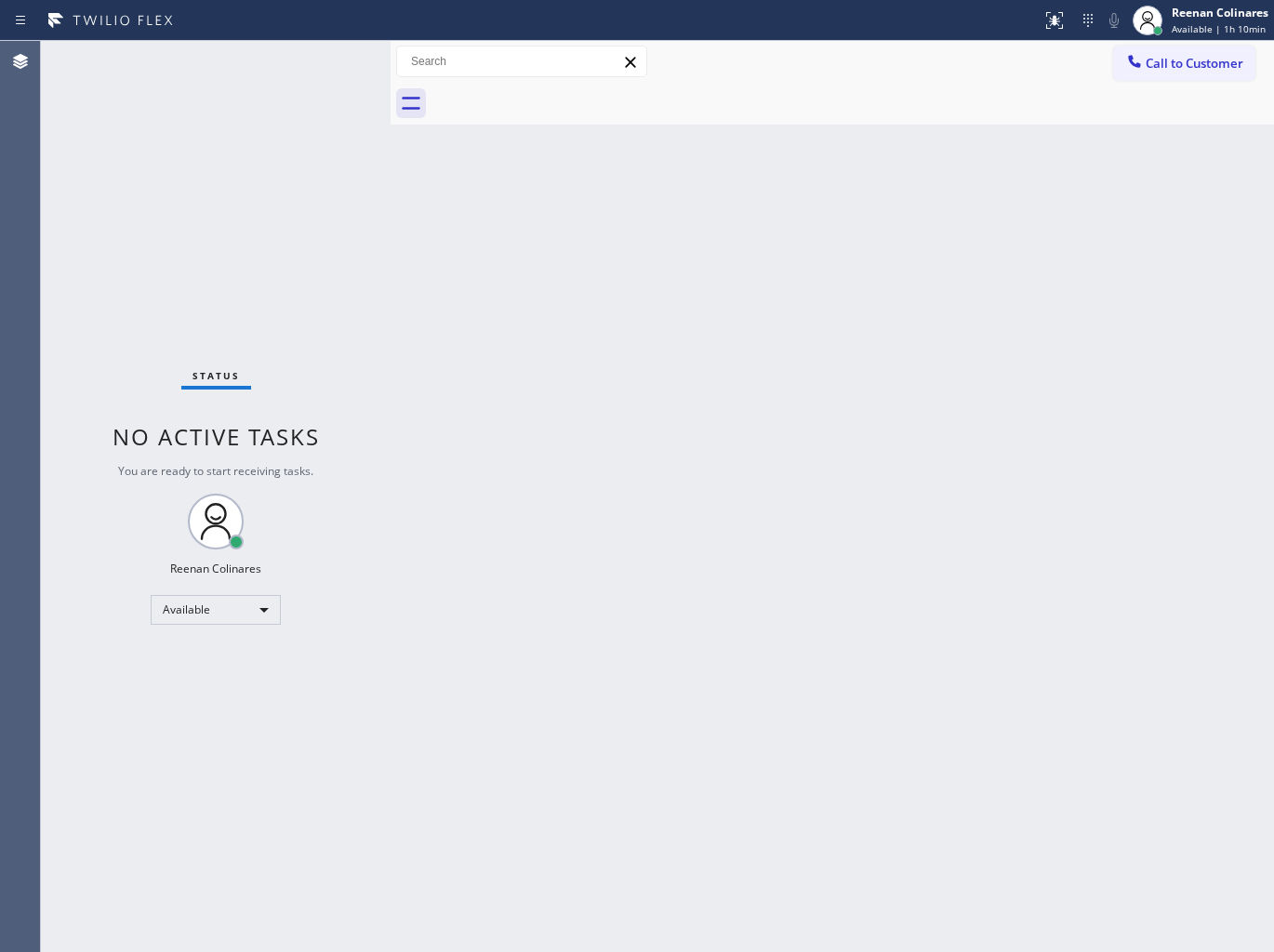
click at [292, 217] on div "Status No active tasks You are ready to start receiving tasks. Reenan Colinares…" at bounding box center [216, 497] width 350 height 911
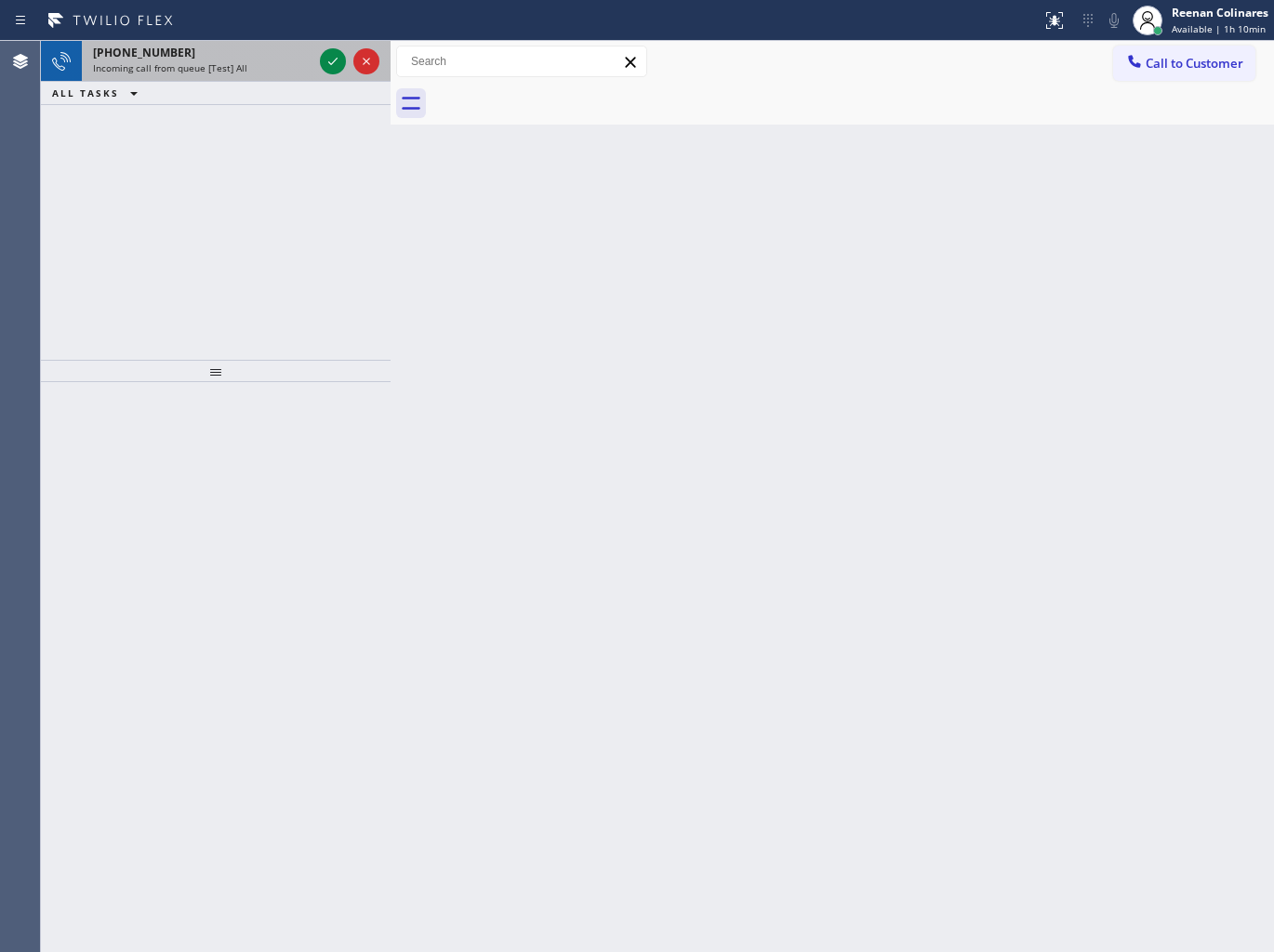
click at [264, 43] on div "[PHONE_NUMBER] Incoming call from queue [Test] All" at bounding box center [199, 61] width 234 height 41
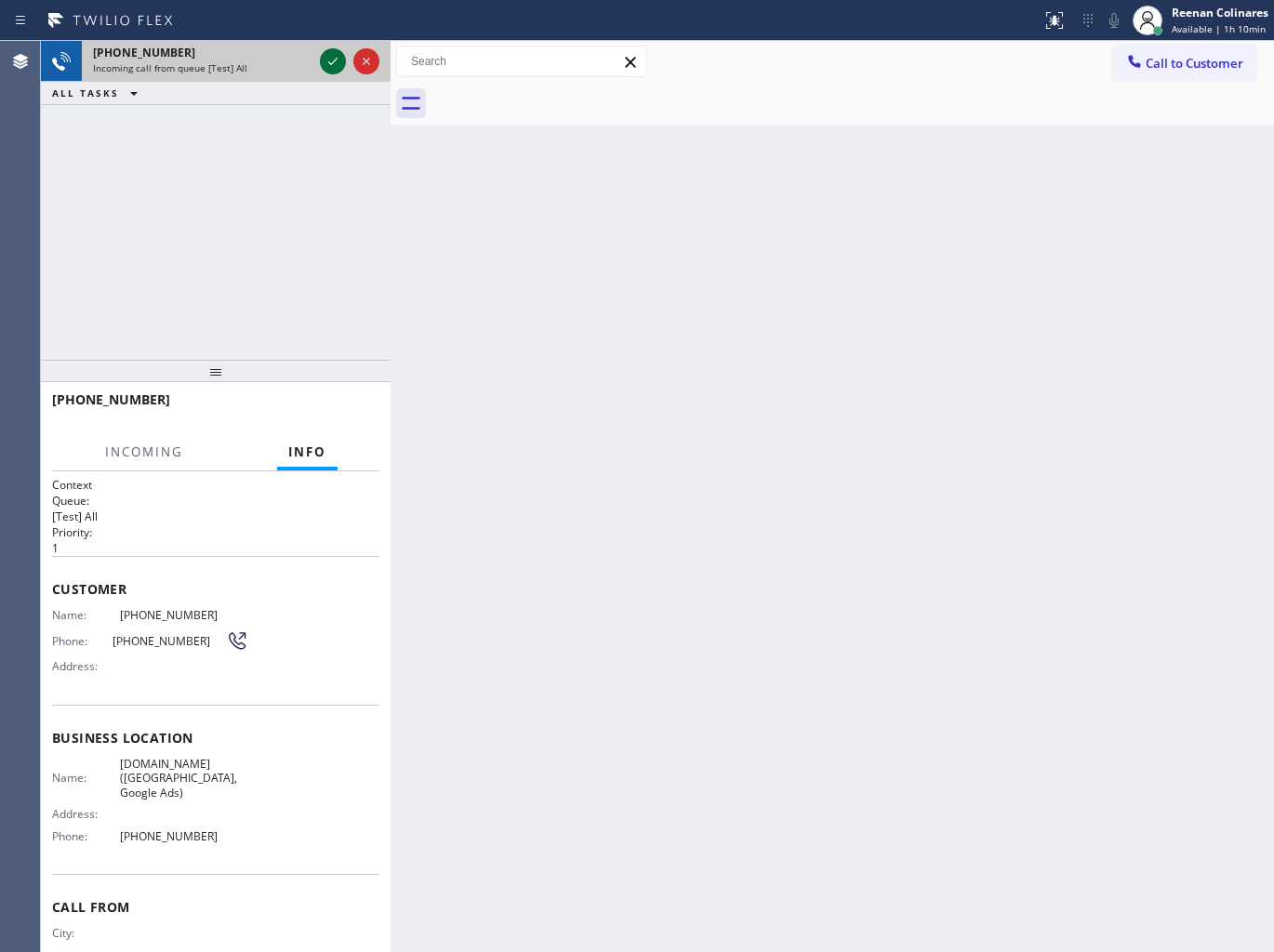
click at [324, 60] on icon at bounding box center [332, 61] width 22 height 22
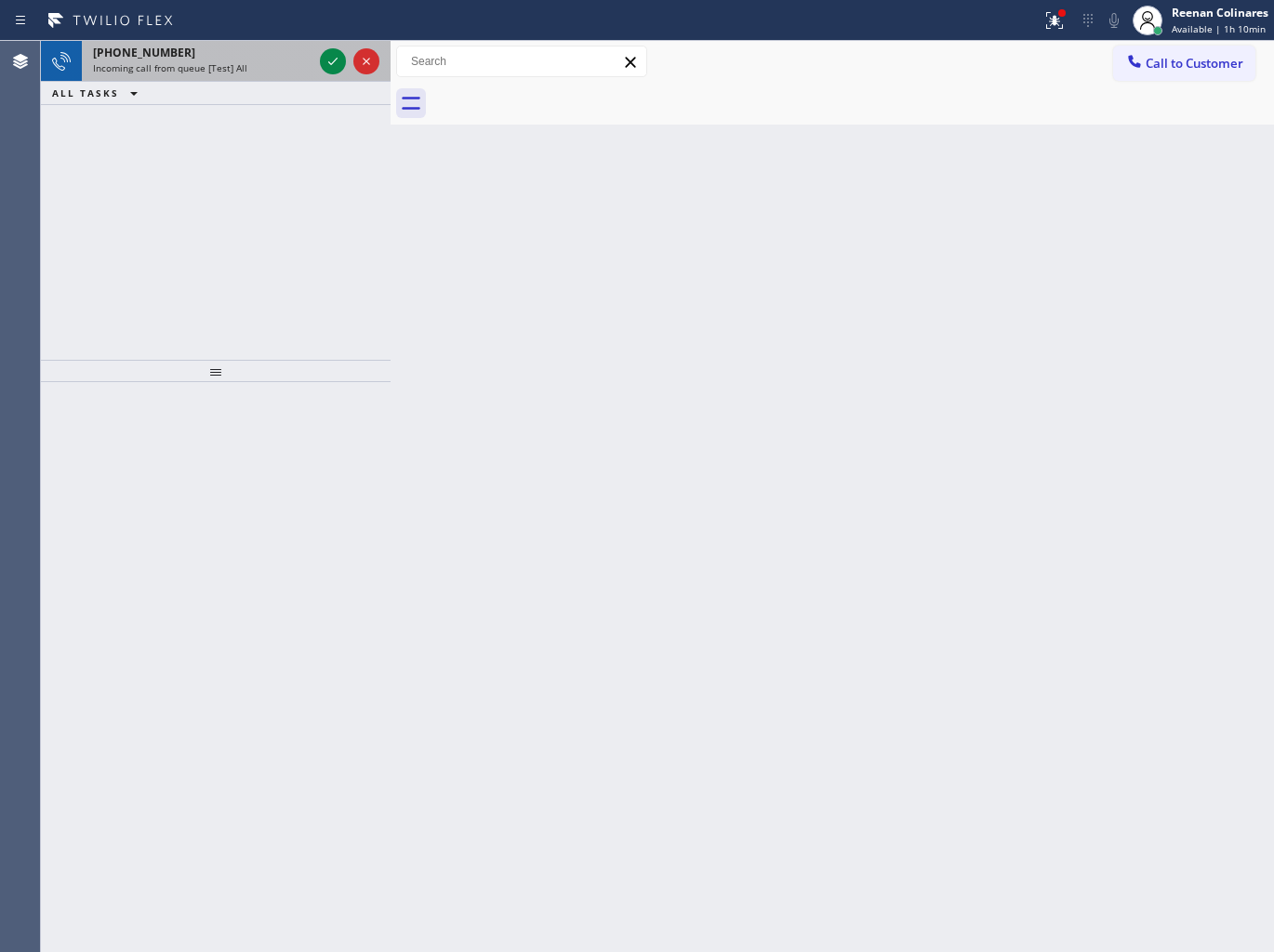
click at [242, 60] on div "[PHONE_NUMBER]" at bounding box center [203, 52] width 219 height 15
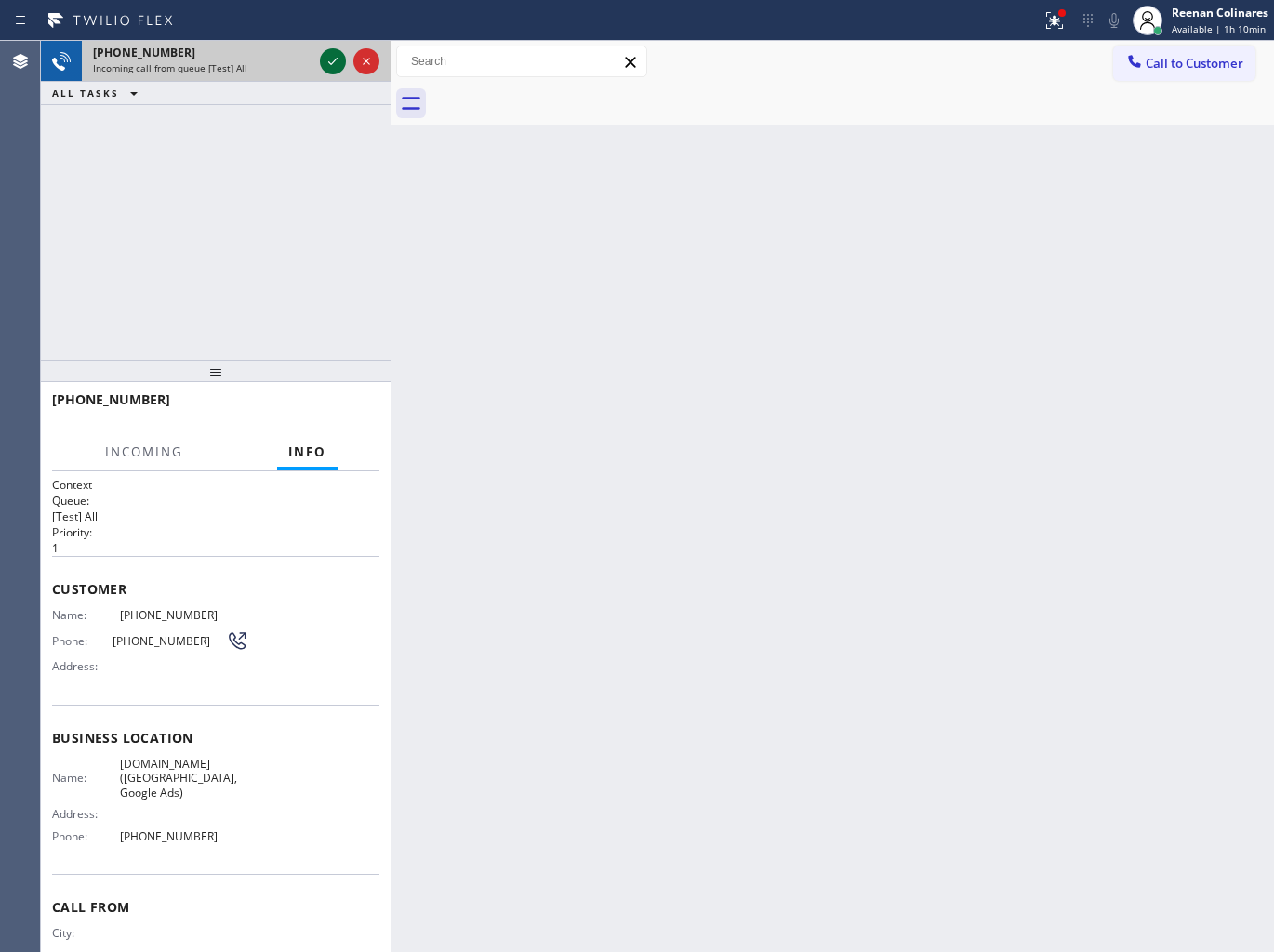
click at [329, 58] on icon at bounding box center [332, 61] width 22 height 22
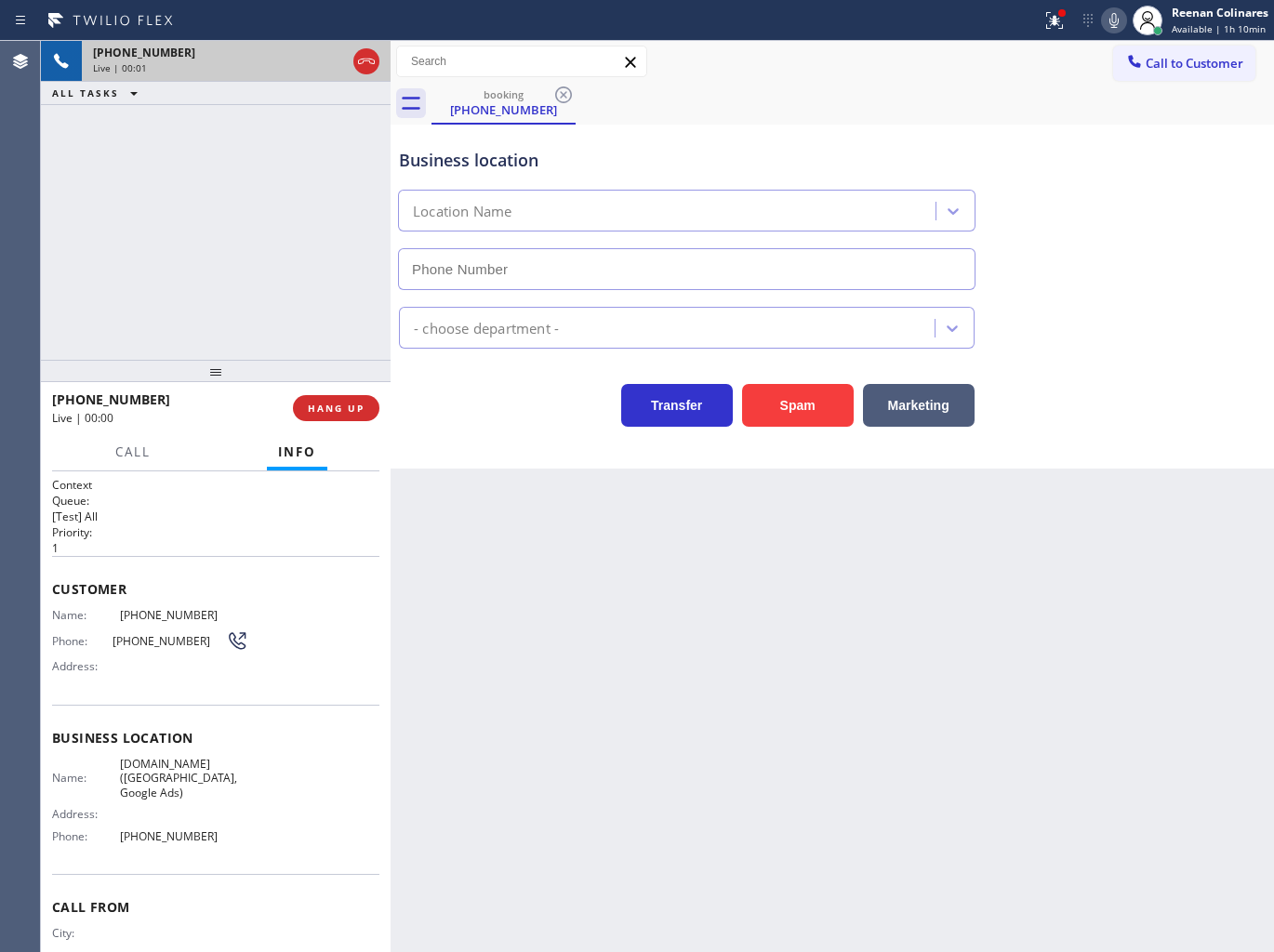
type input "[PHONE_NUMBER]"
click at [1054, 24] on icon at bounding box center [1051, 19] width 12 height 13
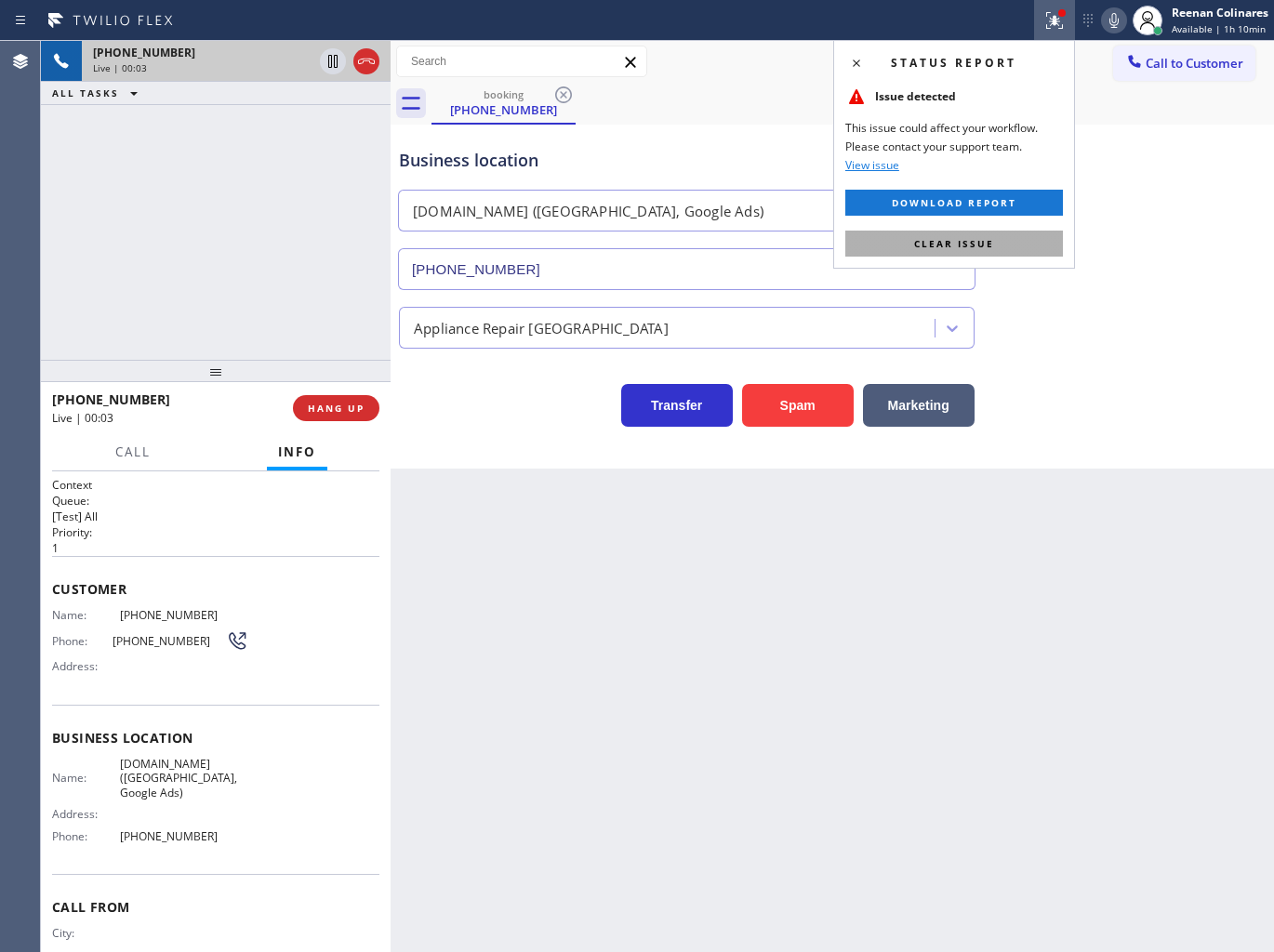
click at [1011, 233] on button "Clear issue" at bounding box center [953, 243] width 217 height 26
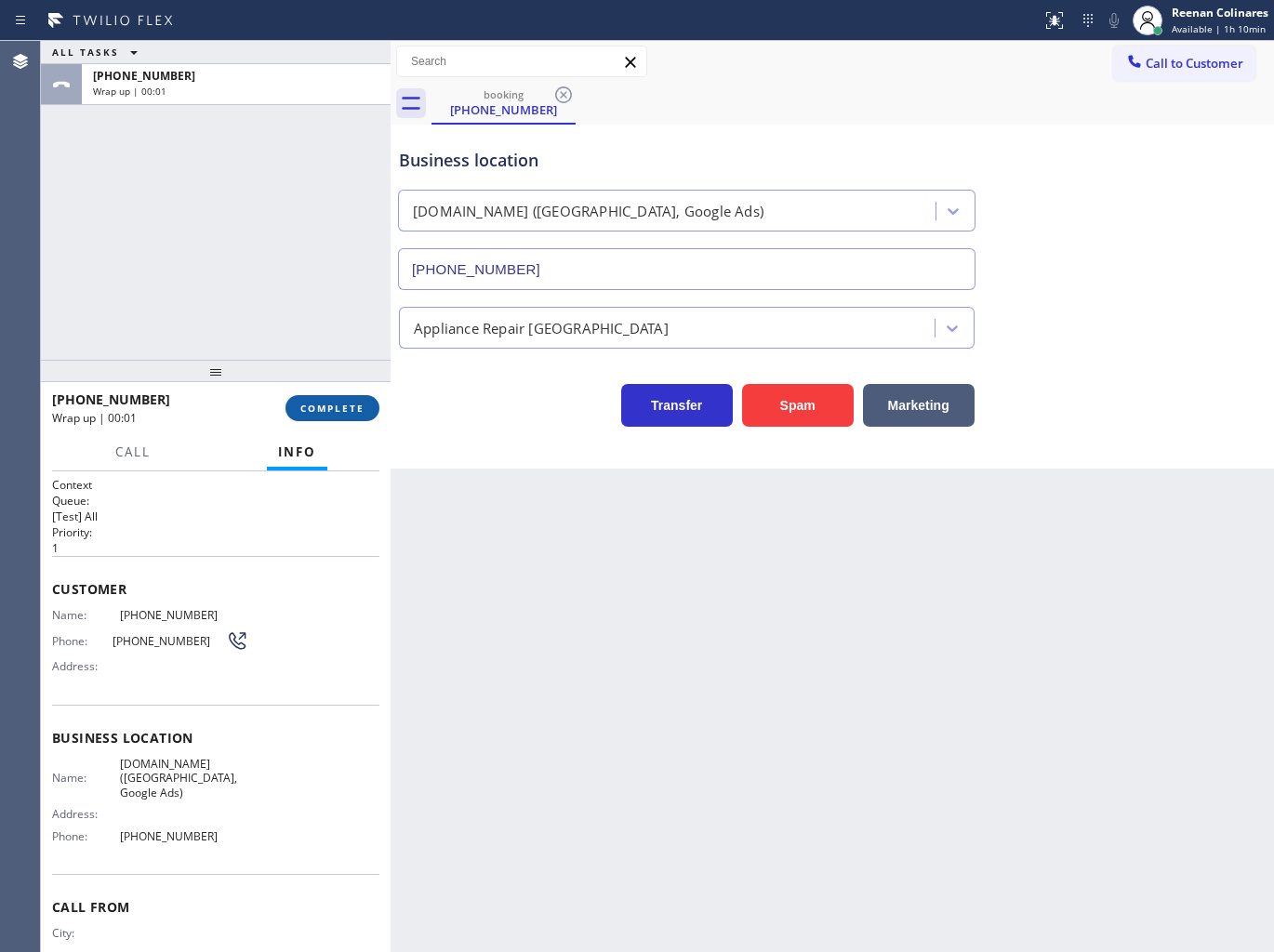
click at [336, 405] on span "COMPLETE" at bounding box center [332, 408] width 64 height 13
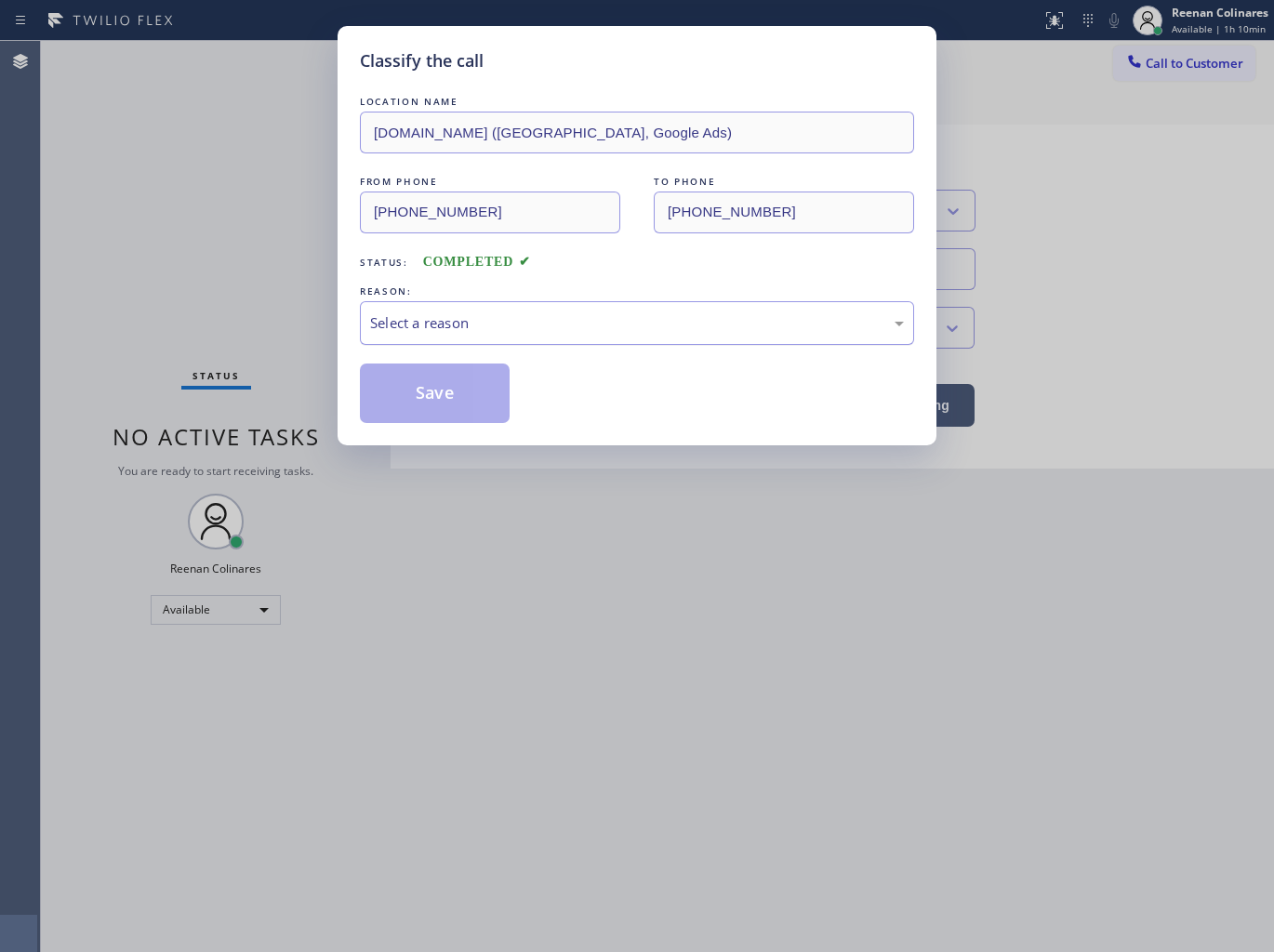
click at [411, 304] on div "Select a reason" at bounding box center [636, 322] width 554 height 43
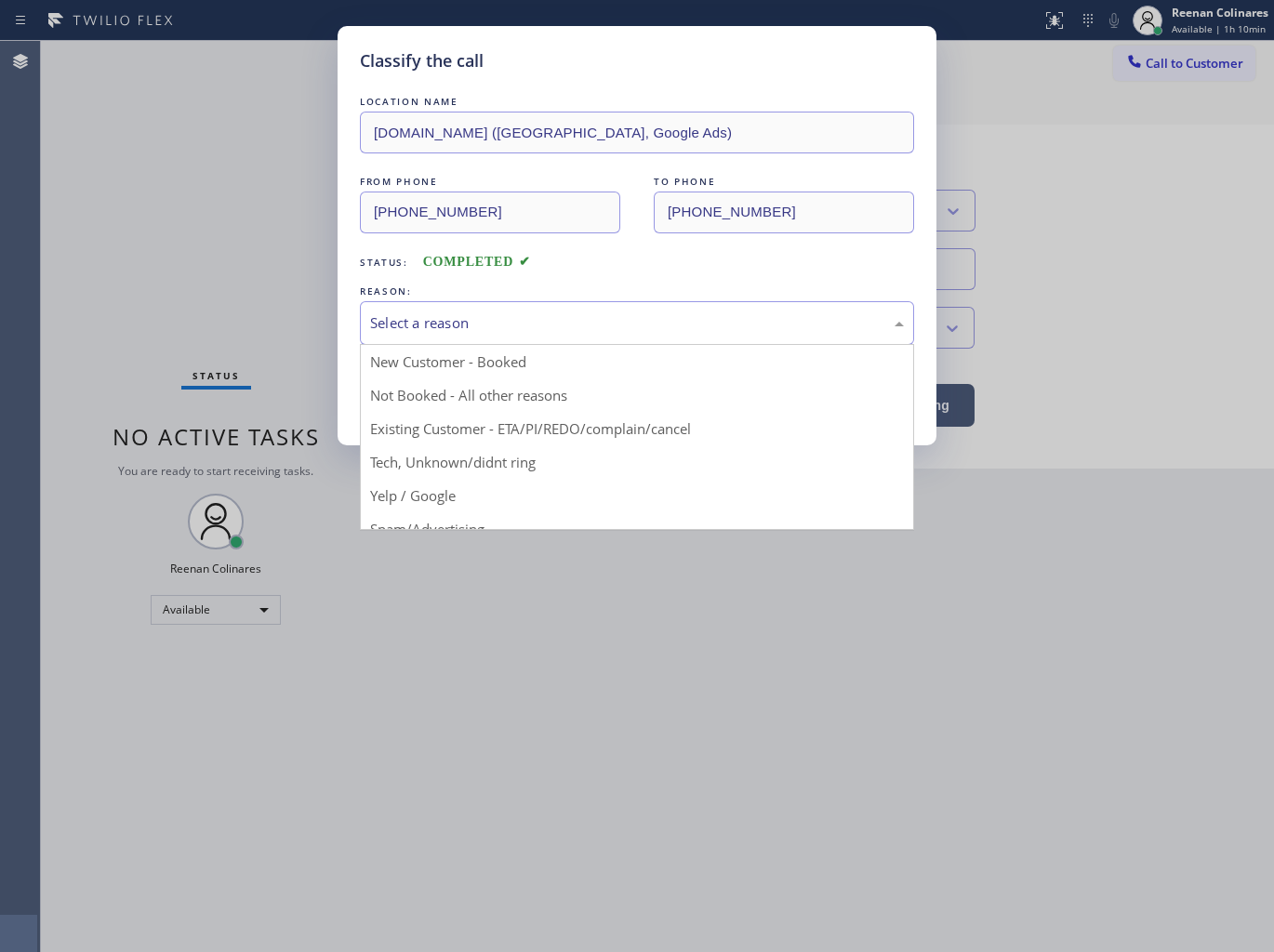
scroll to position [116, 0]
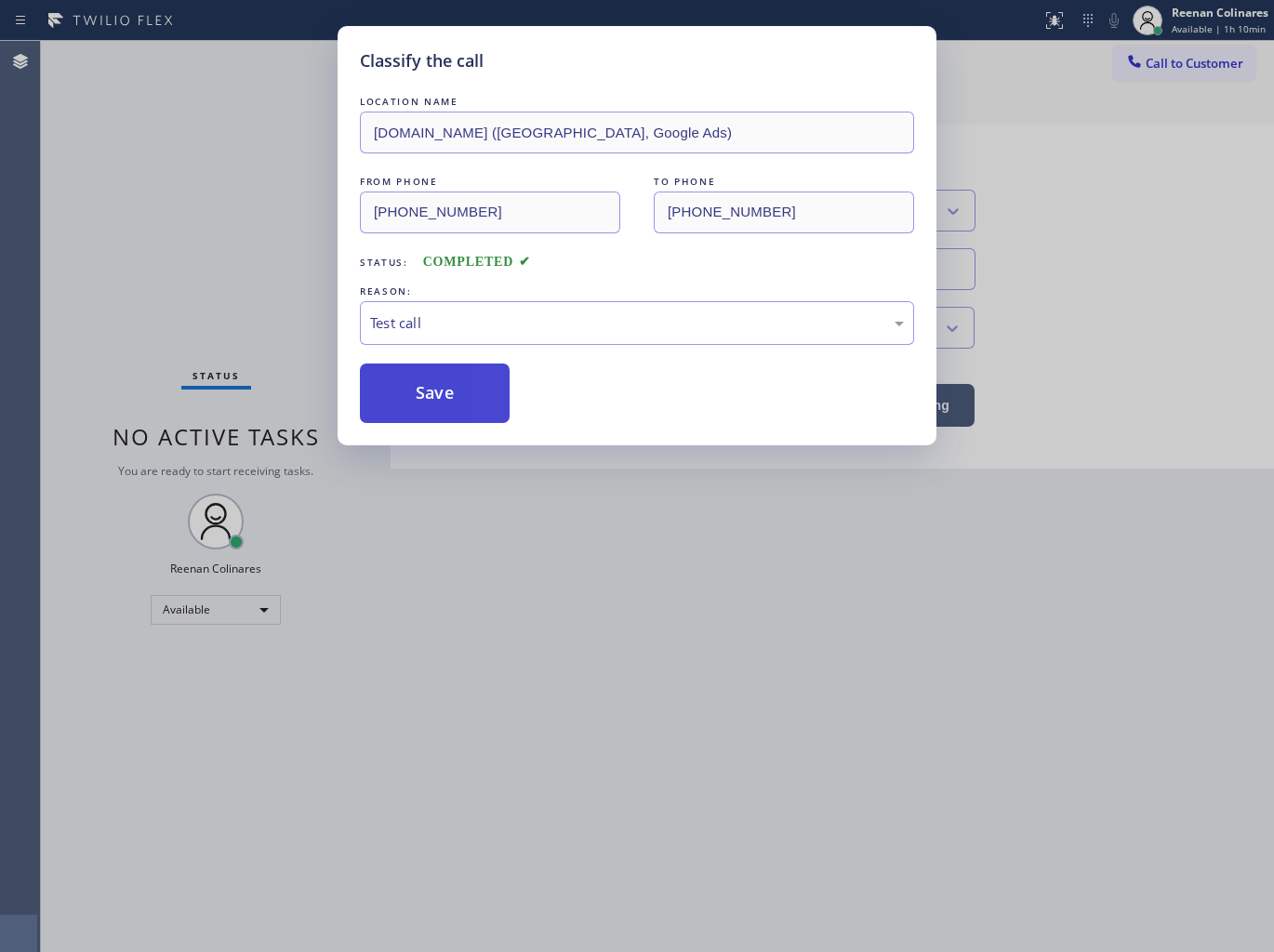
click at [400, 419] on button "Save" at bounding box center [434, 393] width 150 height 60
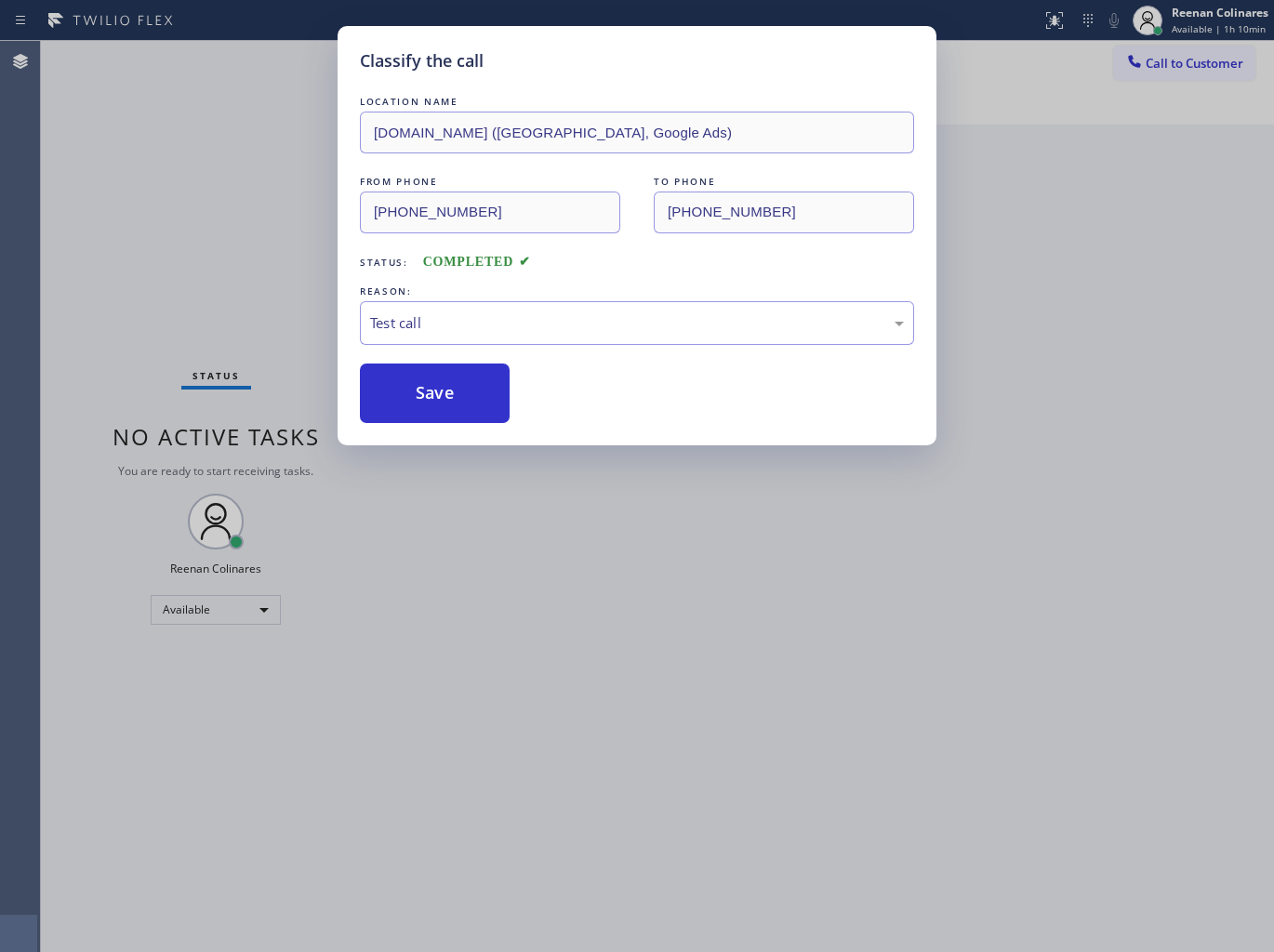
click at [246, 314] on div "Classify the call LOCATION NAME [DOMAIN_NAME] ([GEOGRAPHIC_DATA], Google Ads) F…" at bounding box center [637, 476] width 1274 height 952
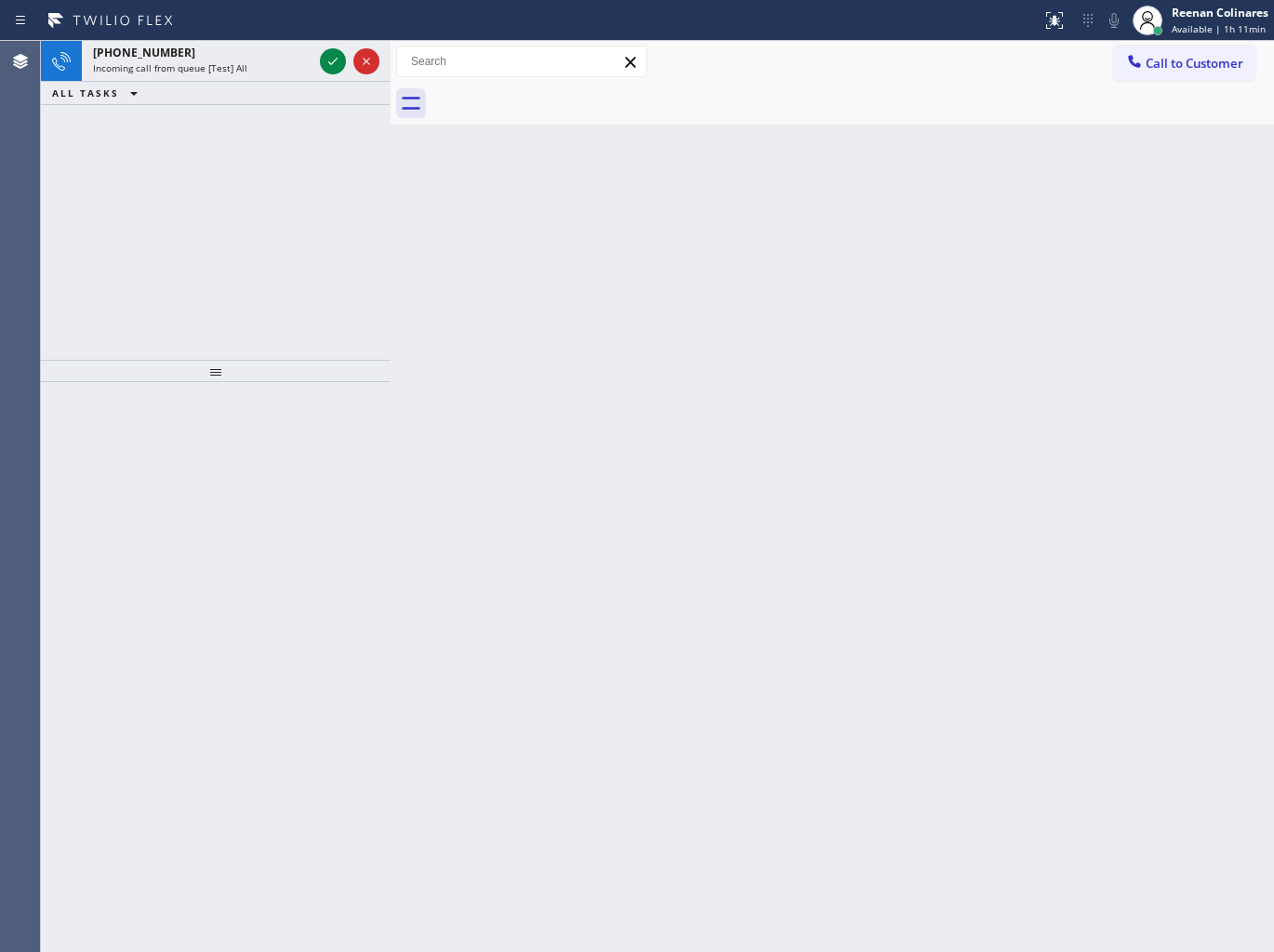
click at [226, 70] on span "Incoming call from queue [Test] All" at bounding box center [170, 68] width 155 height 13
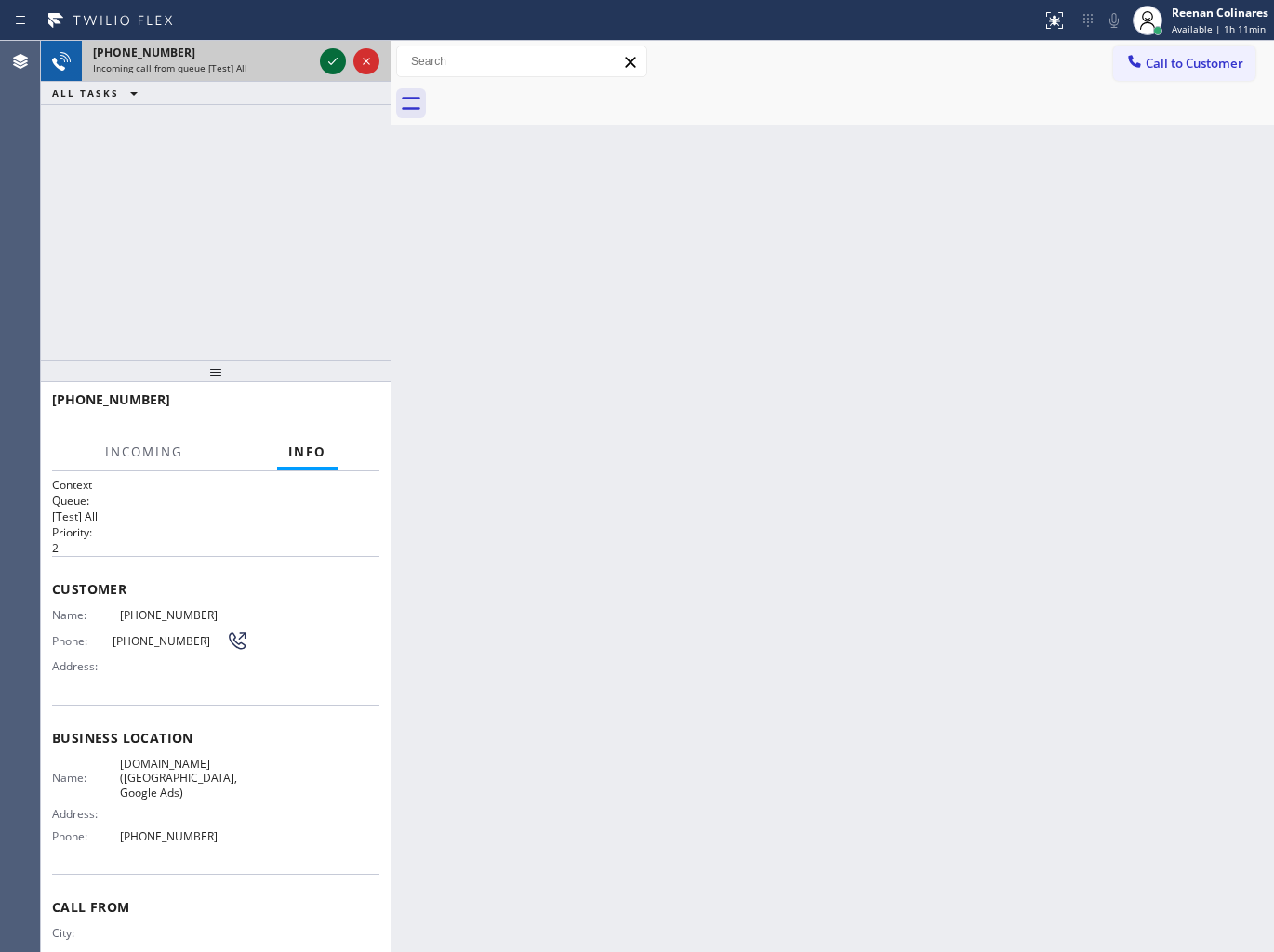
click at [324, 60] on icon at bounding box center [332, 61] width 22 height 22
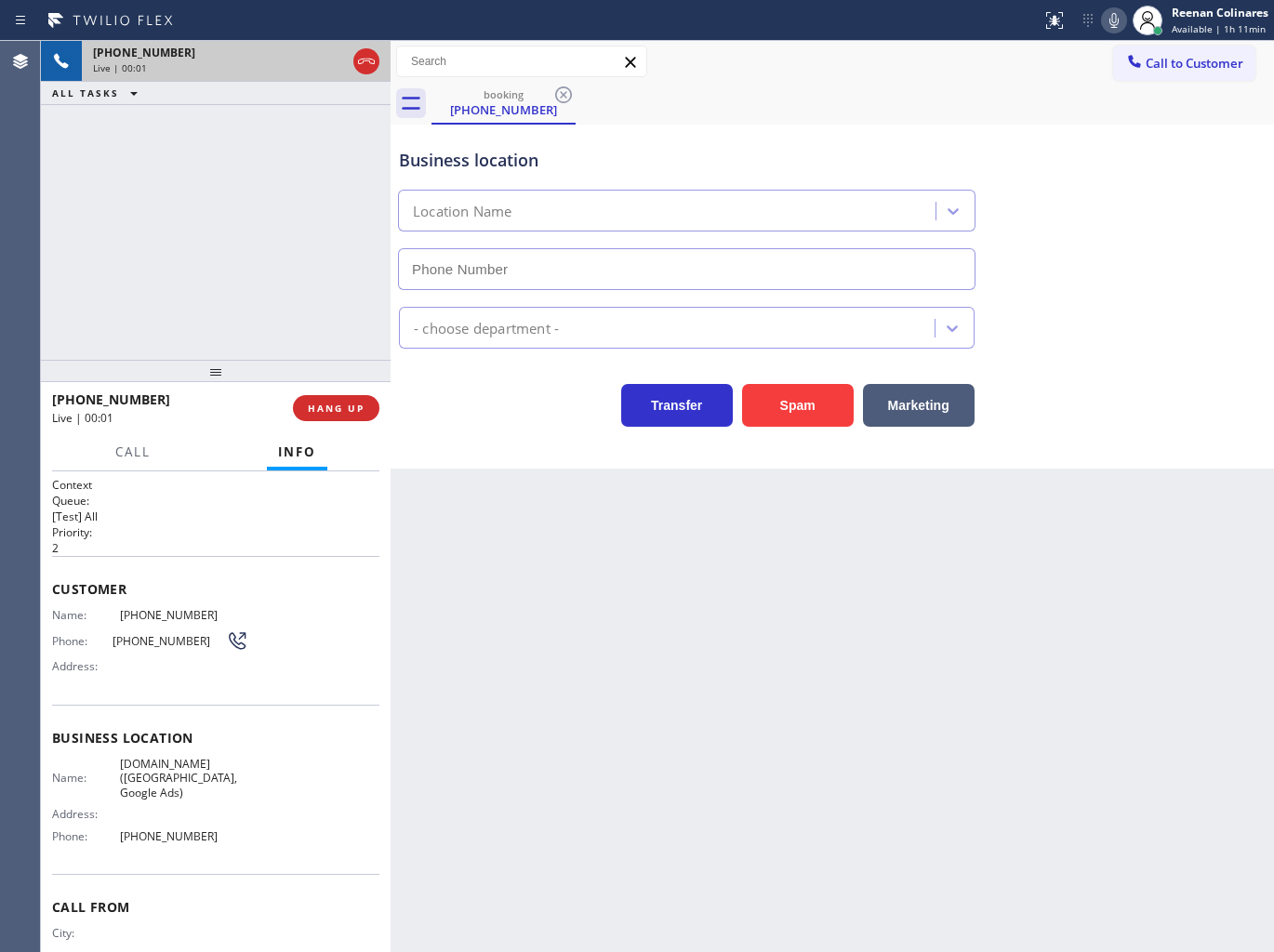
type input "[PHONE_NUMBER]"
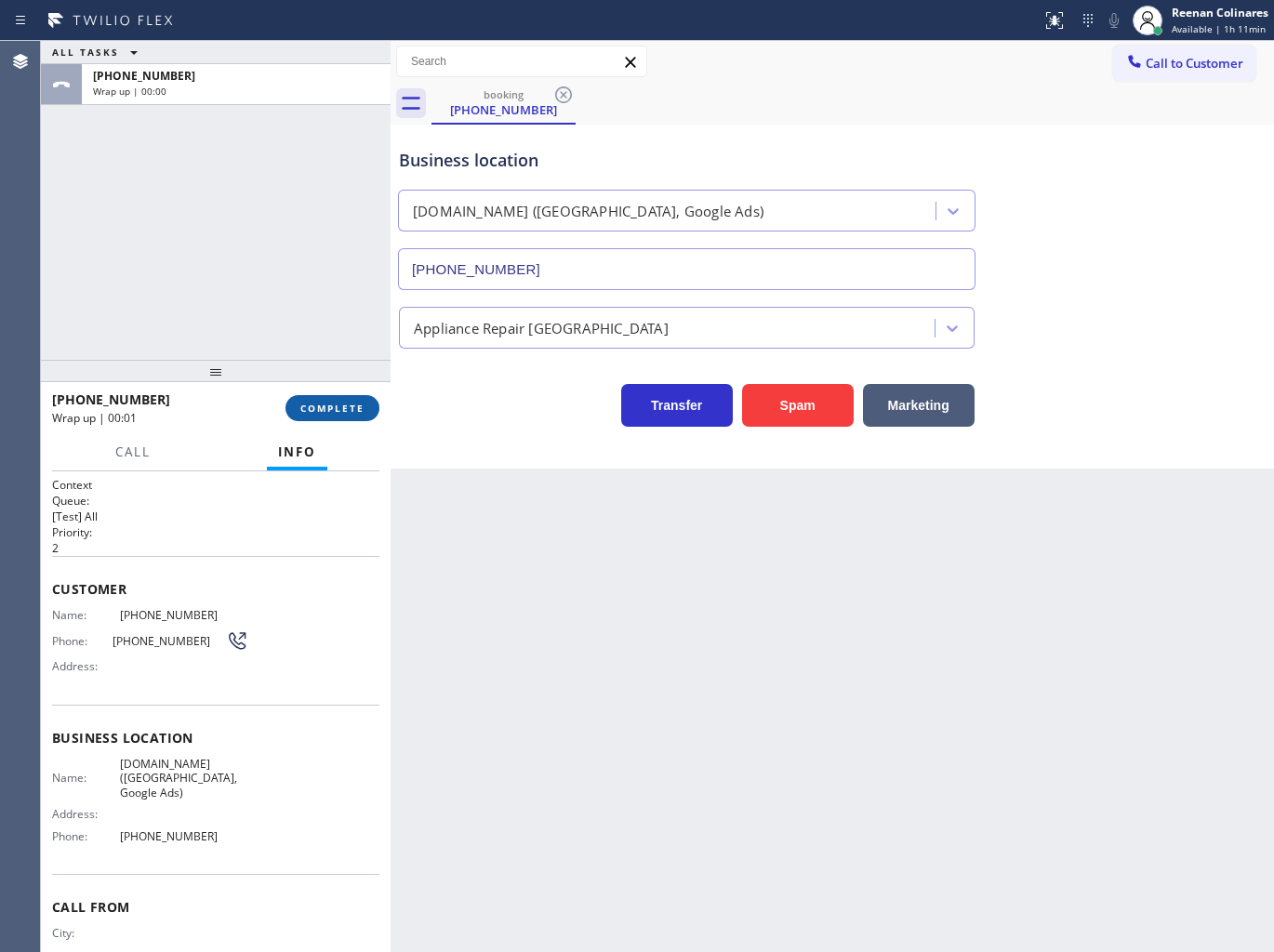
click at [338, 415] on button "COMPLETE" at bounding box center [332, 407] width 94 height 26
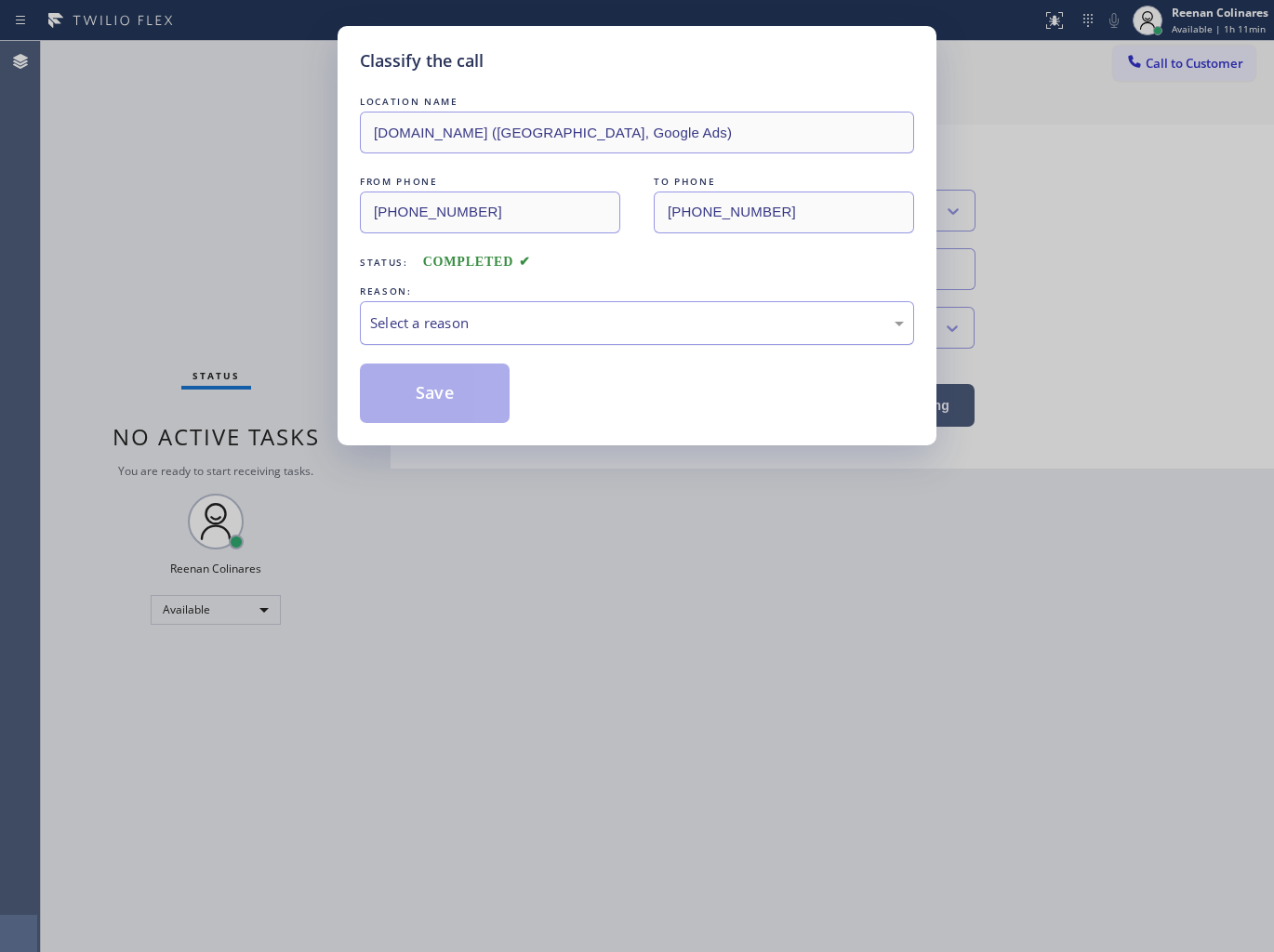
click at [428, 321] on div "Select a reason" at bounding box center [636, 323] width 533 height 21
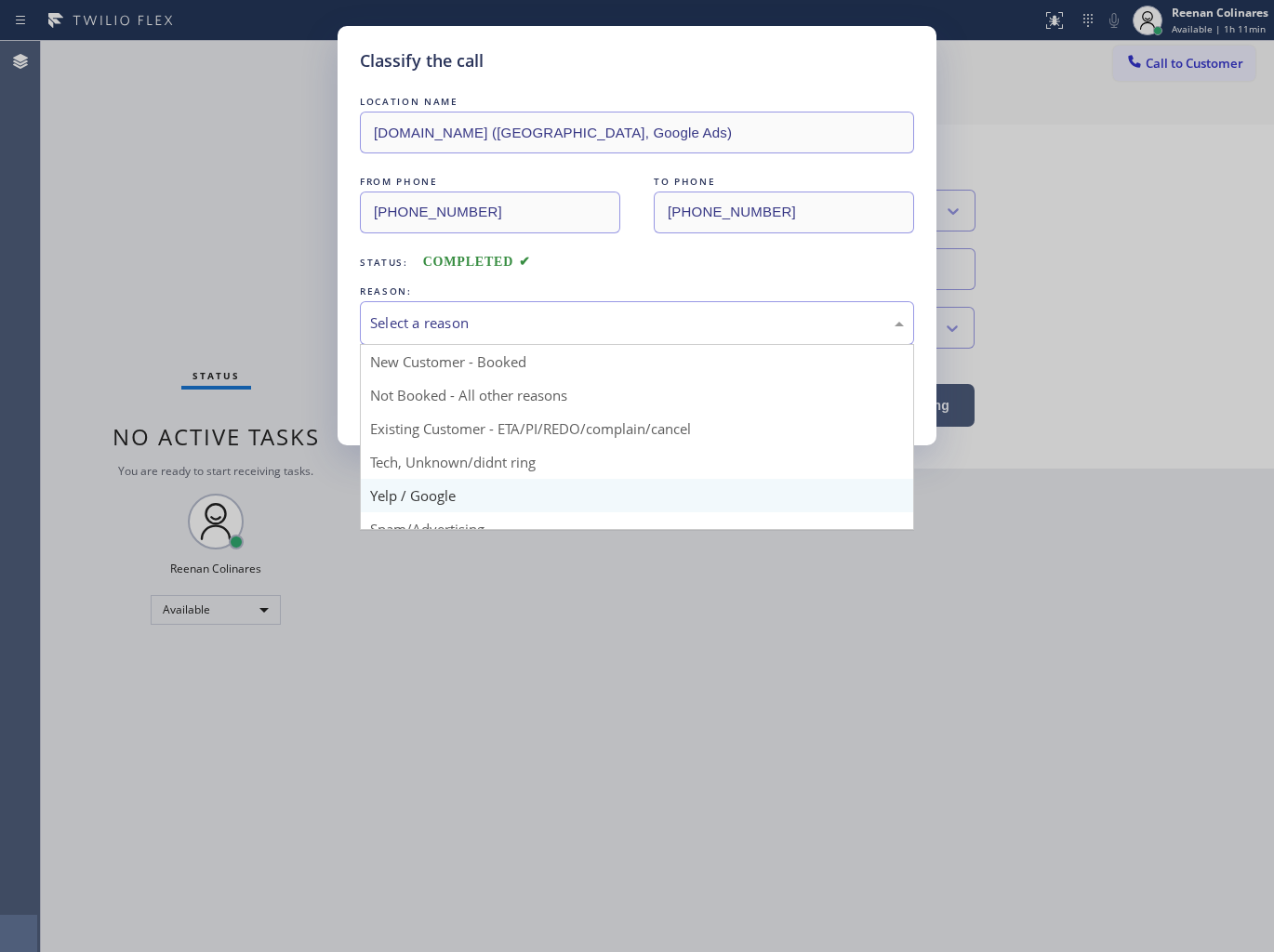
scroll to position [116, 0]
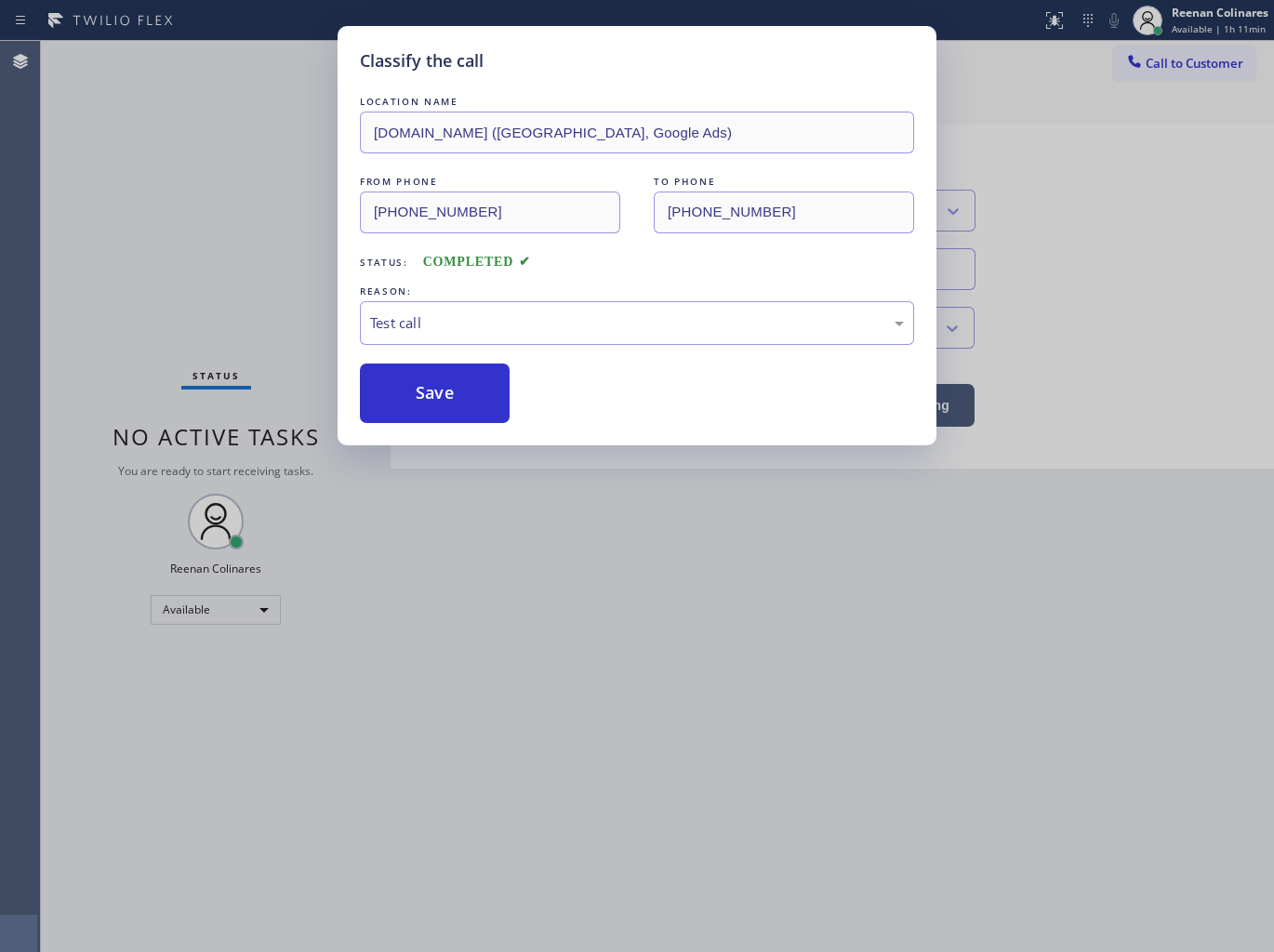
drag, startPoint x: 416, startPoint y: 397, endPoint x: 162, endPoint y: 274, distance: 282.2
click at [413, 394] on button "Save" at bounding box center [434, 393] width 150 height 60
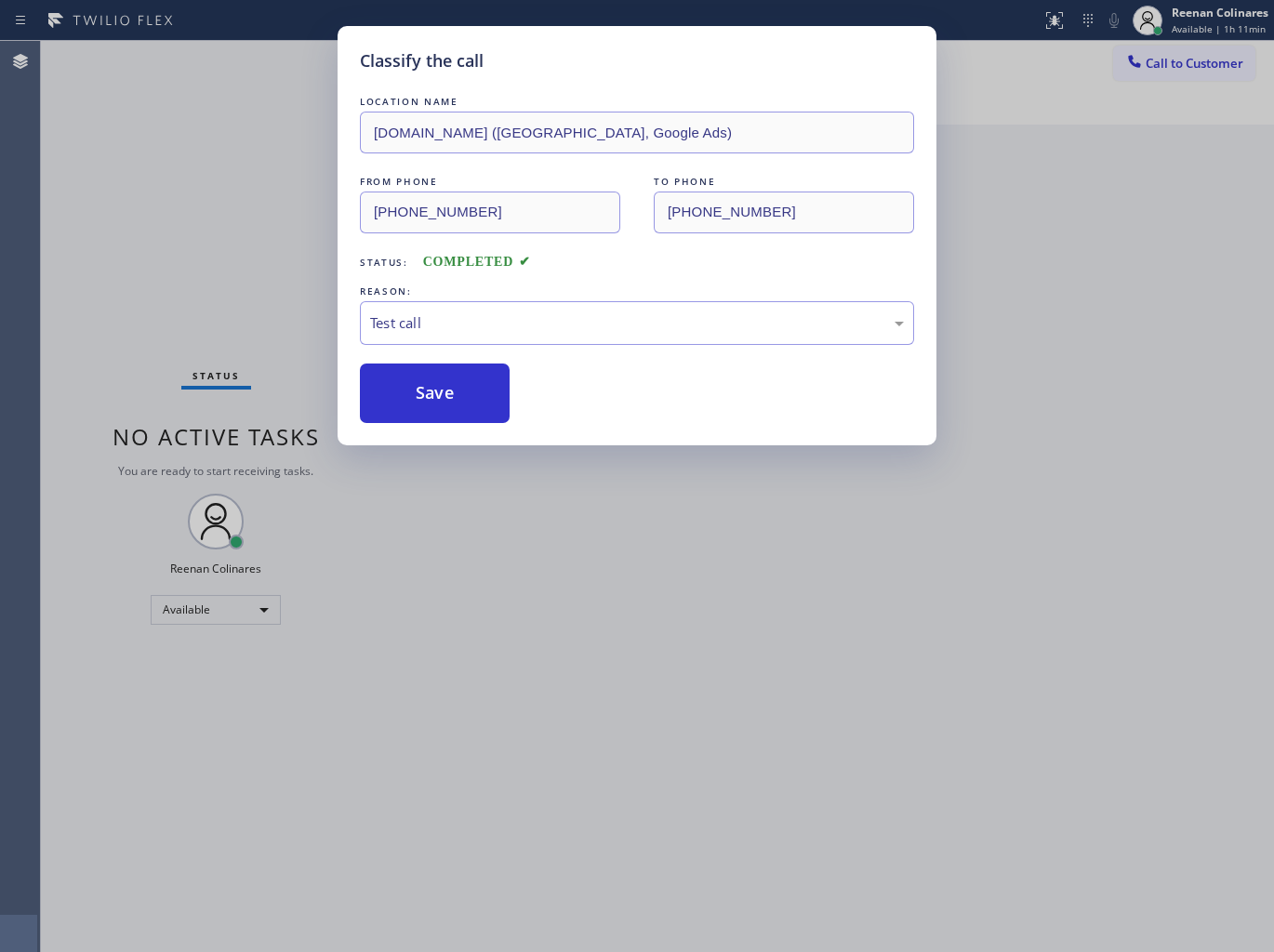
click at [159, 268] on div "Classify the call LOCATION NAME [DOMAIN_NAME] ([GEOGRAPHIC_DATA], Google Ads) F…" at bounding box center [637, 476] width 1274 height 952
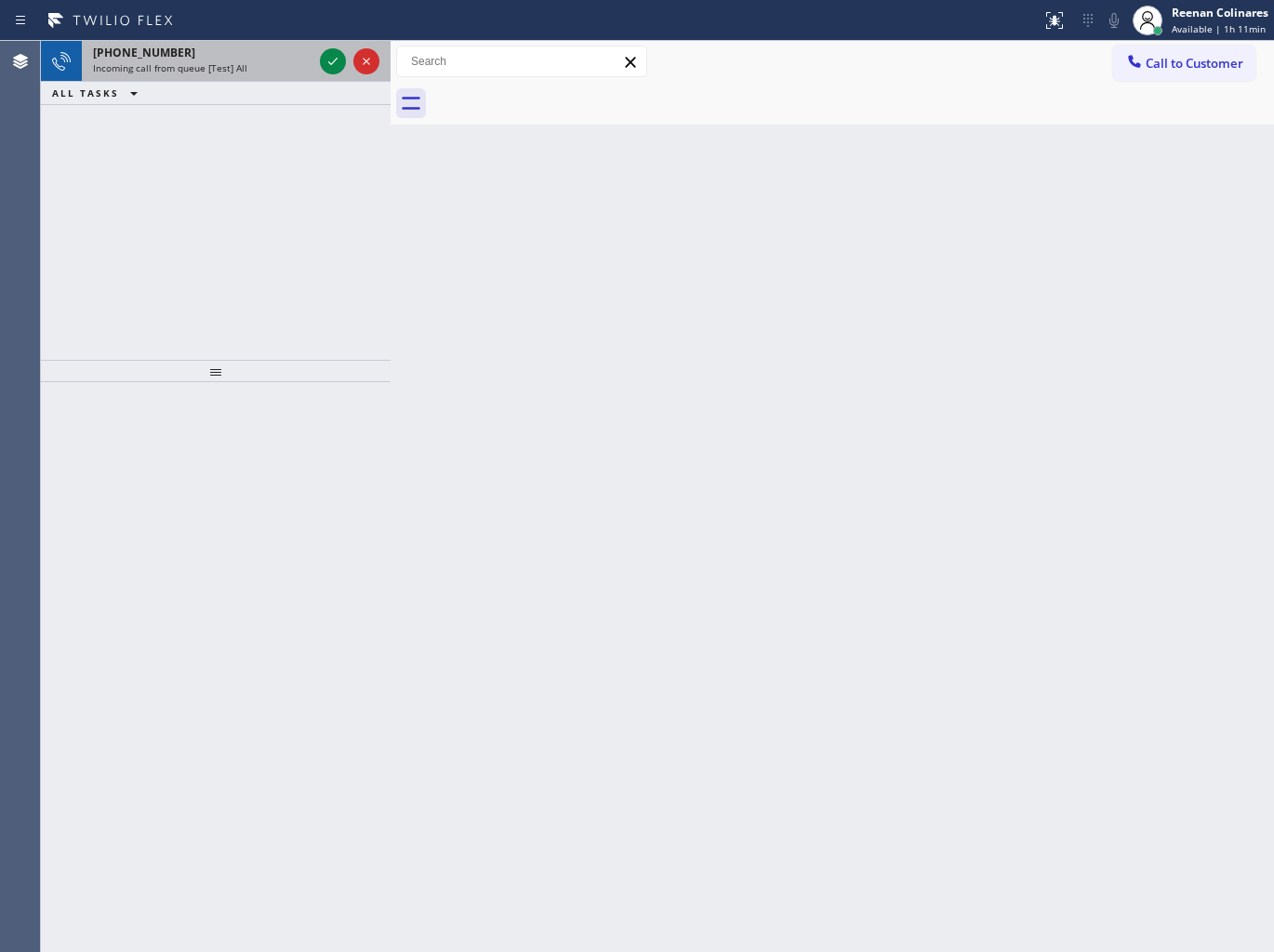
click at [252, 71] on div "Incoming call from queue [Test] All" at bounding box center [203, 68] width 219 height 13
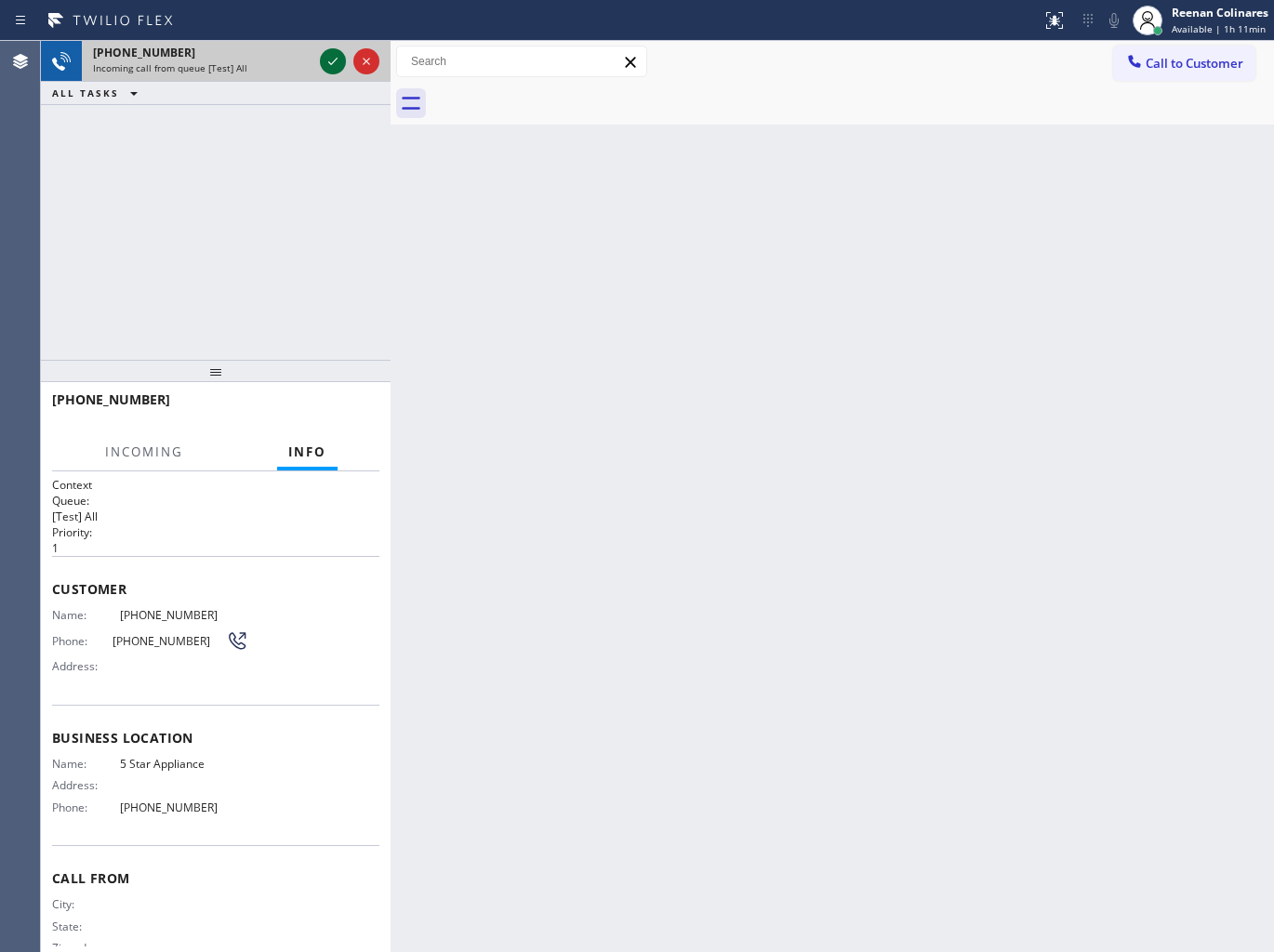
click at [331, 66] on icon at bounding box center [332, 61] width 22 height 22
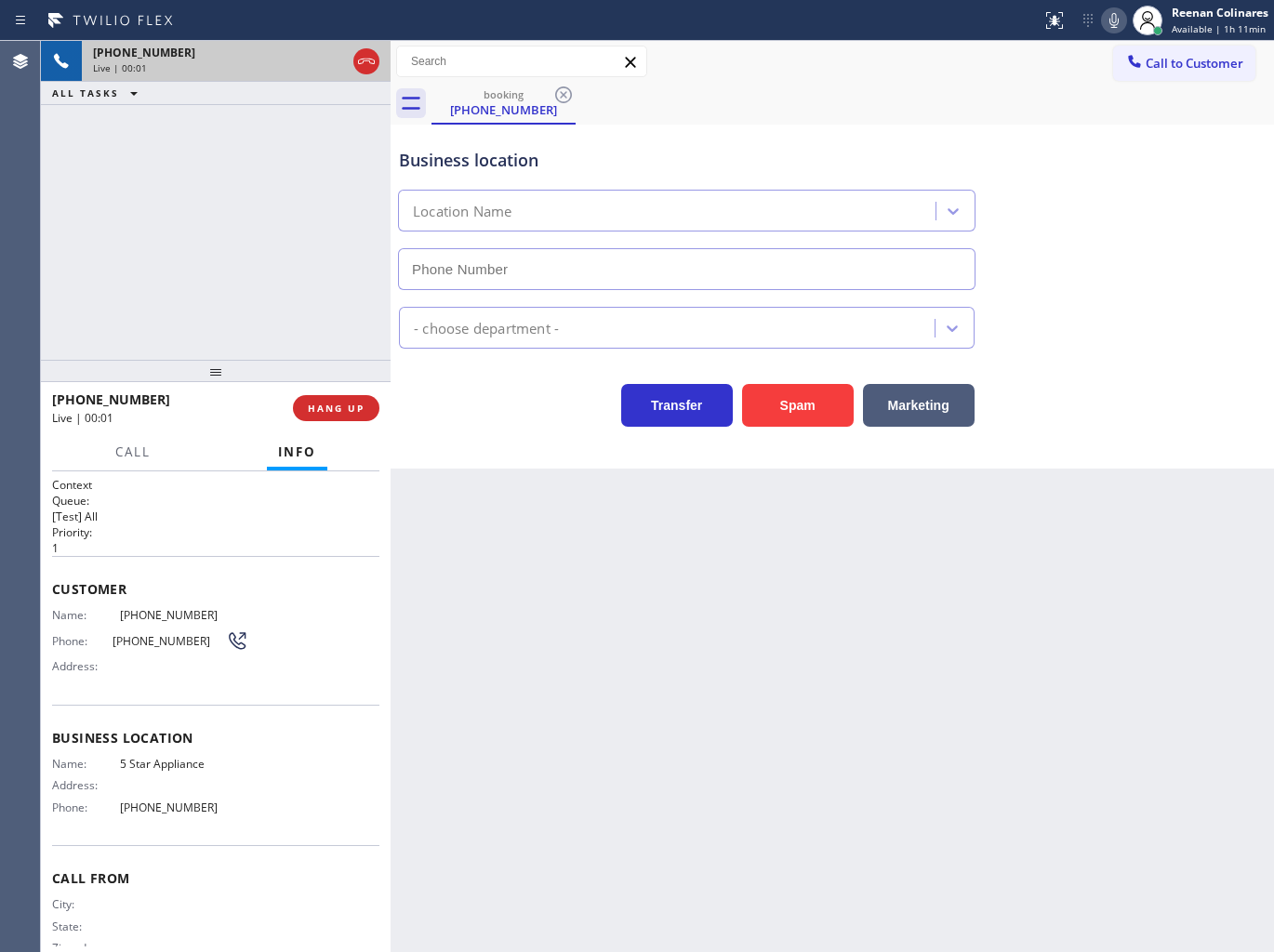
type input "[PHONE_NUMBER]"
click at [1117, 23] on icon at bounding box center [1113, 20] width 22 height 22
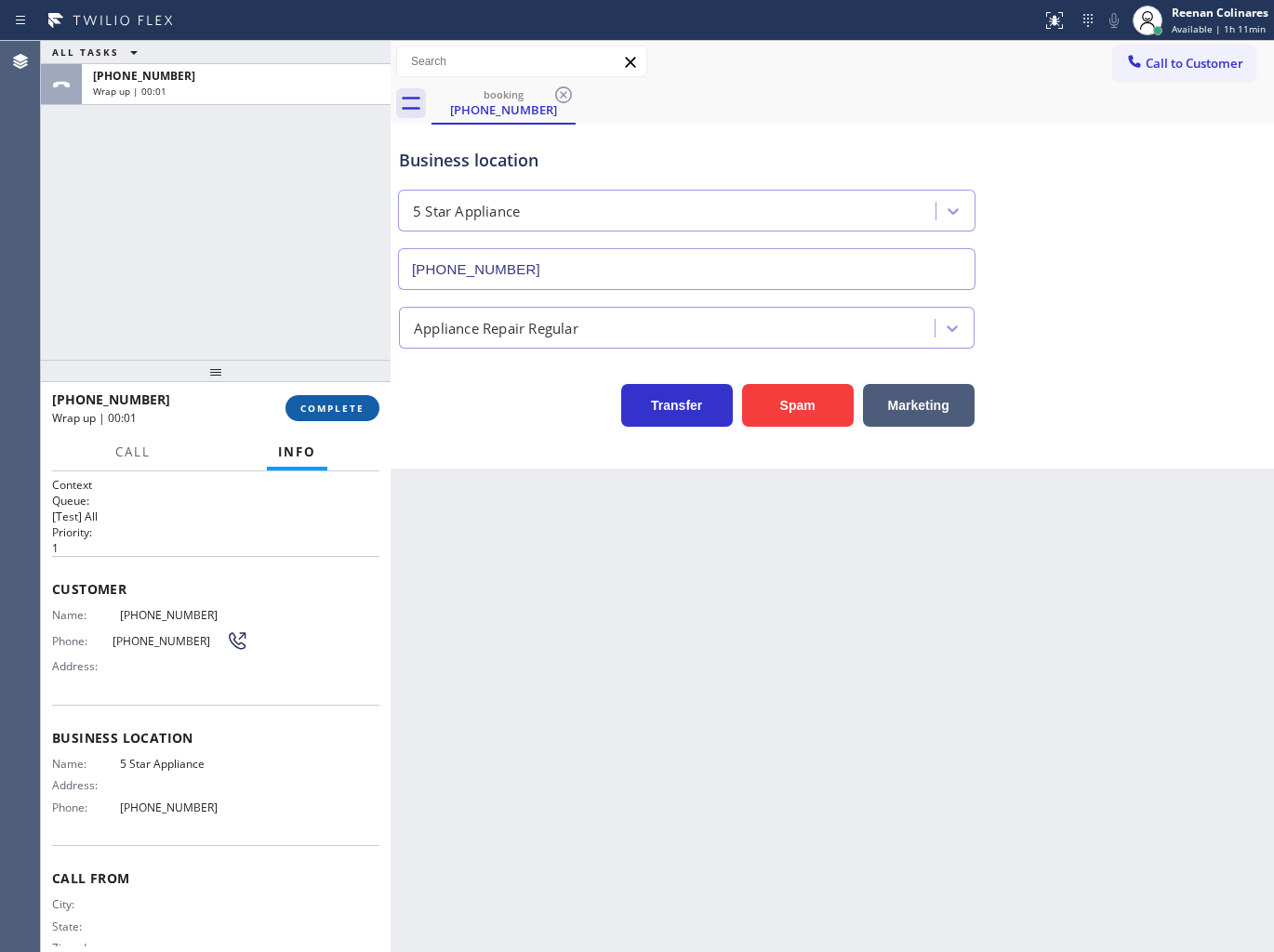
click at [331, 413] on span "COMPLETE" at bounding box center [332, 408] width 64 height 13
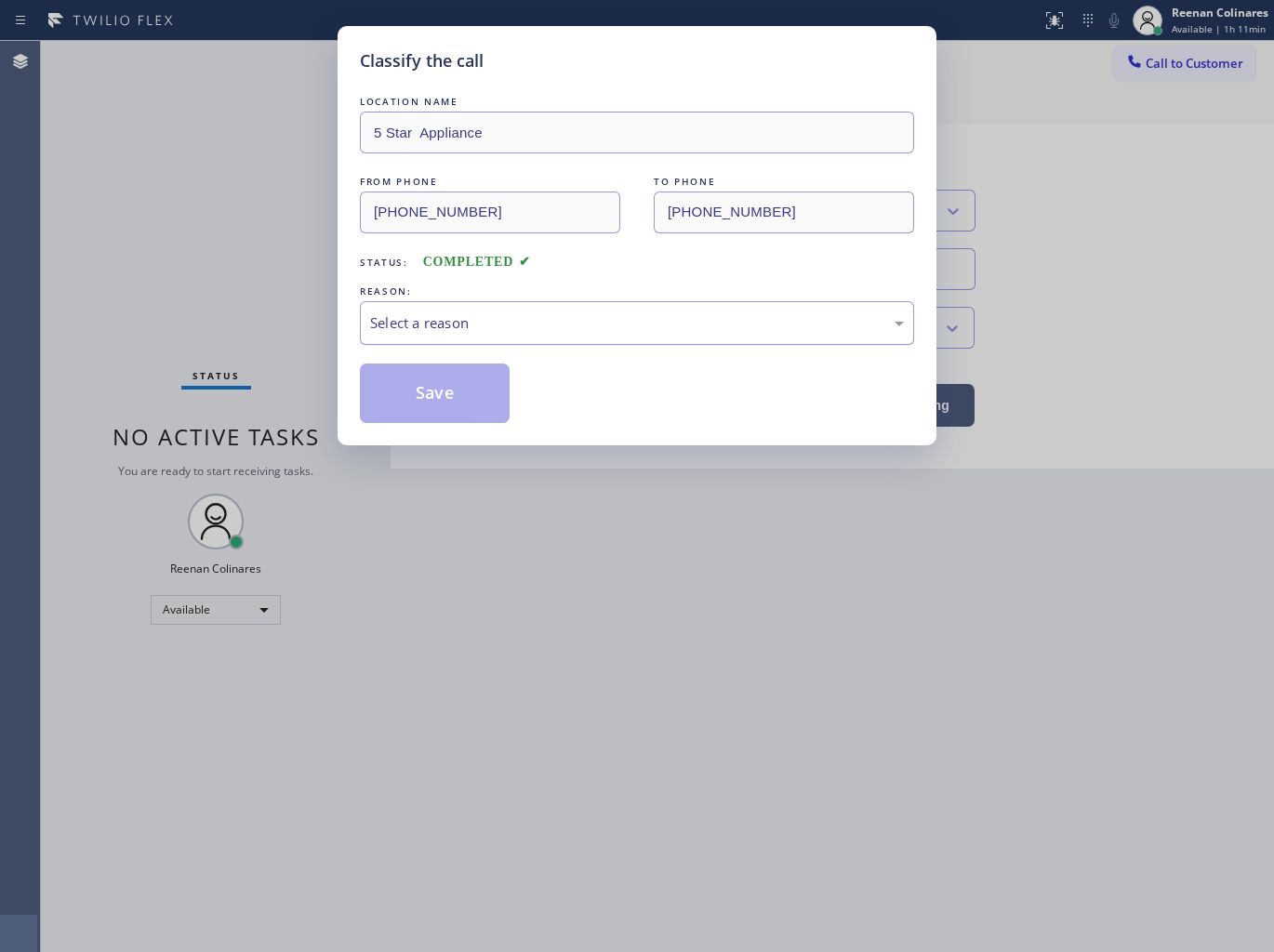
click at [461, 328] on div "Select a reason" at bounding box center [636, 323] width 533 height 21
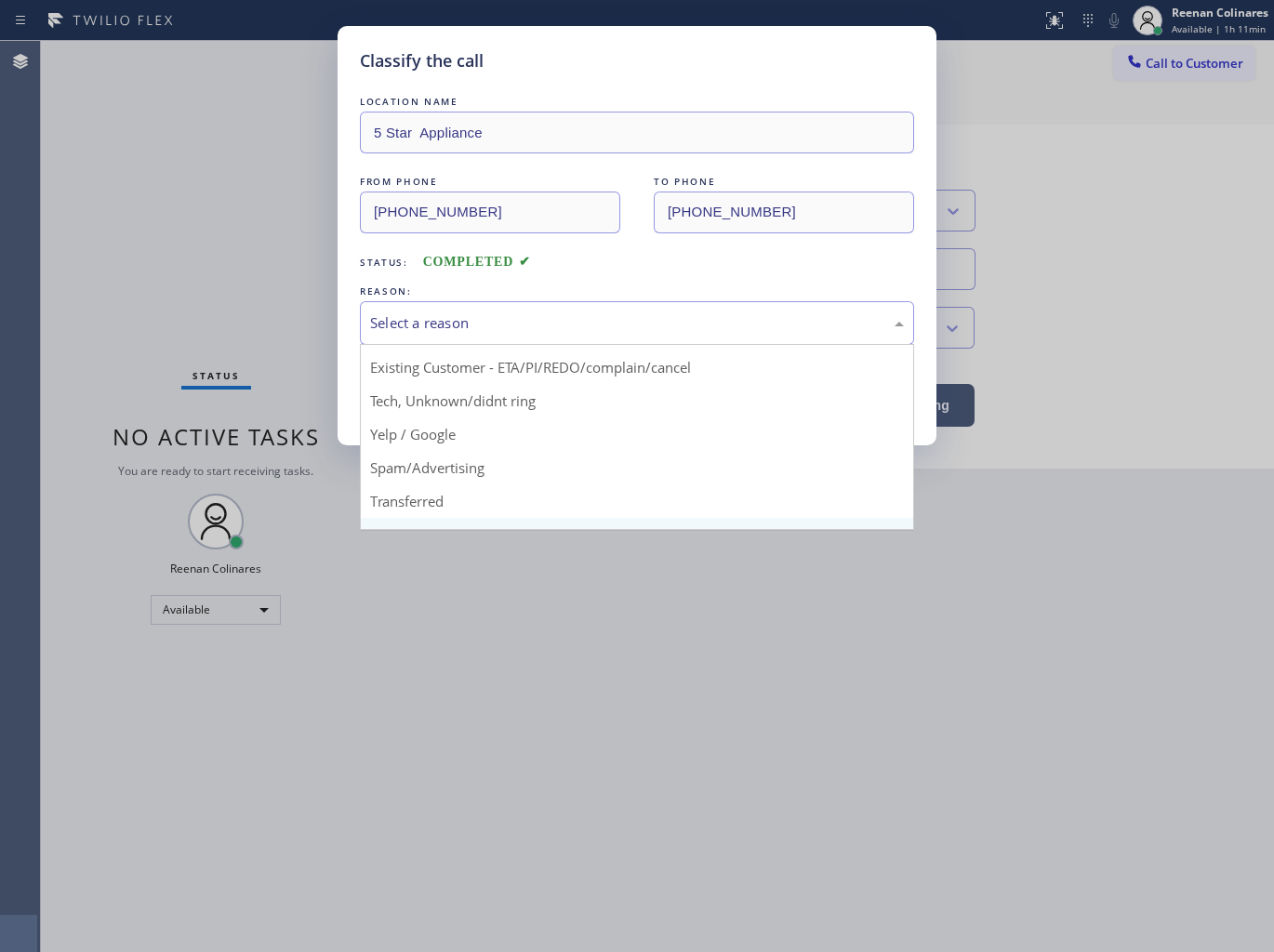
scroll to position [116, 0]
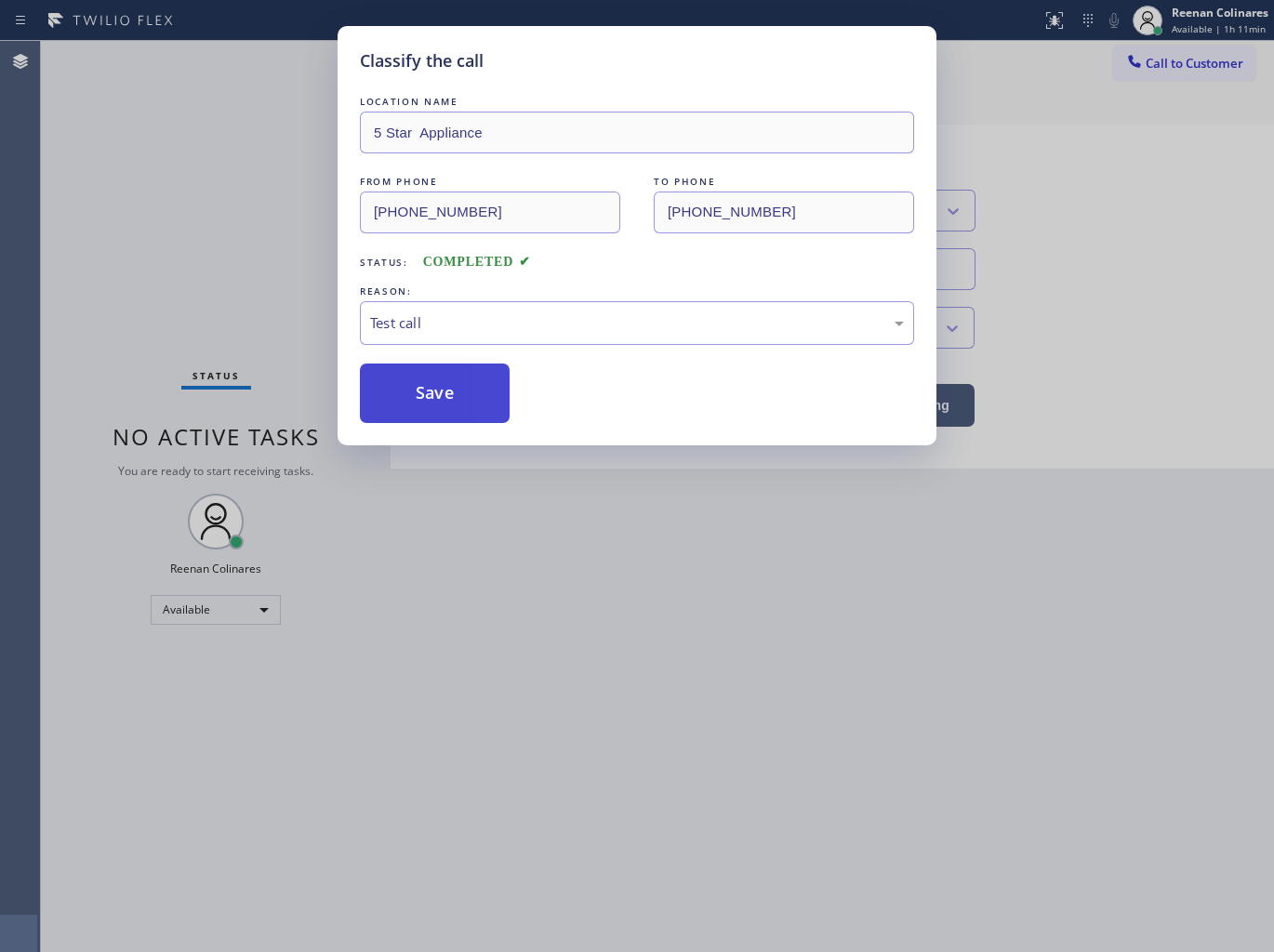
click at [416, 391] on button "Save" at bounding box center [434, 393] width 150 height 60
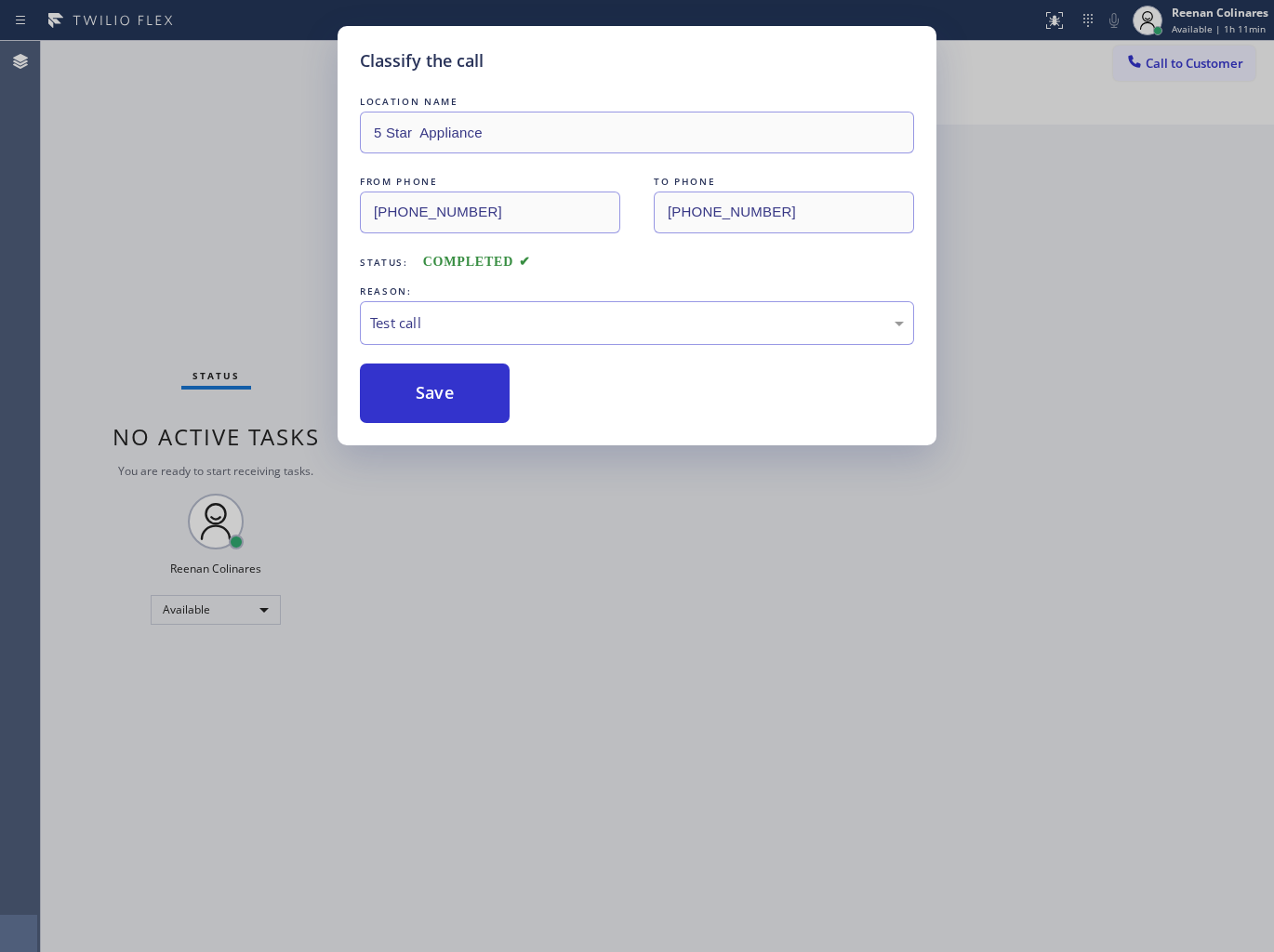
click at [217, 294] on div "Classify the call LOCATION NAME 5 Star Appliance FROM PHONE [PHONE_NUMBER] TO P…" at bounding box center [637, 476] width 1274 height 952
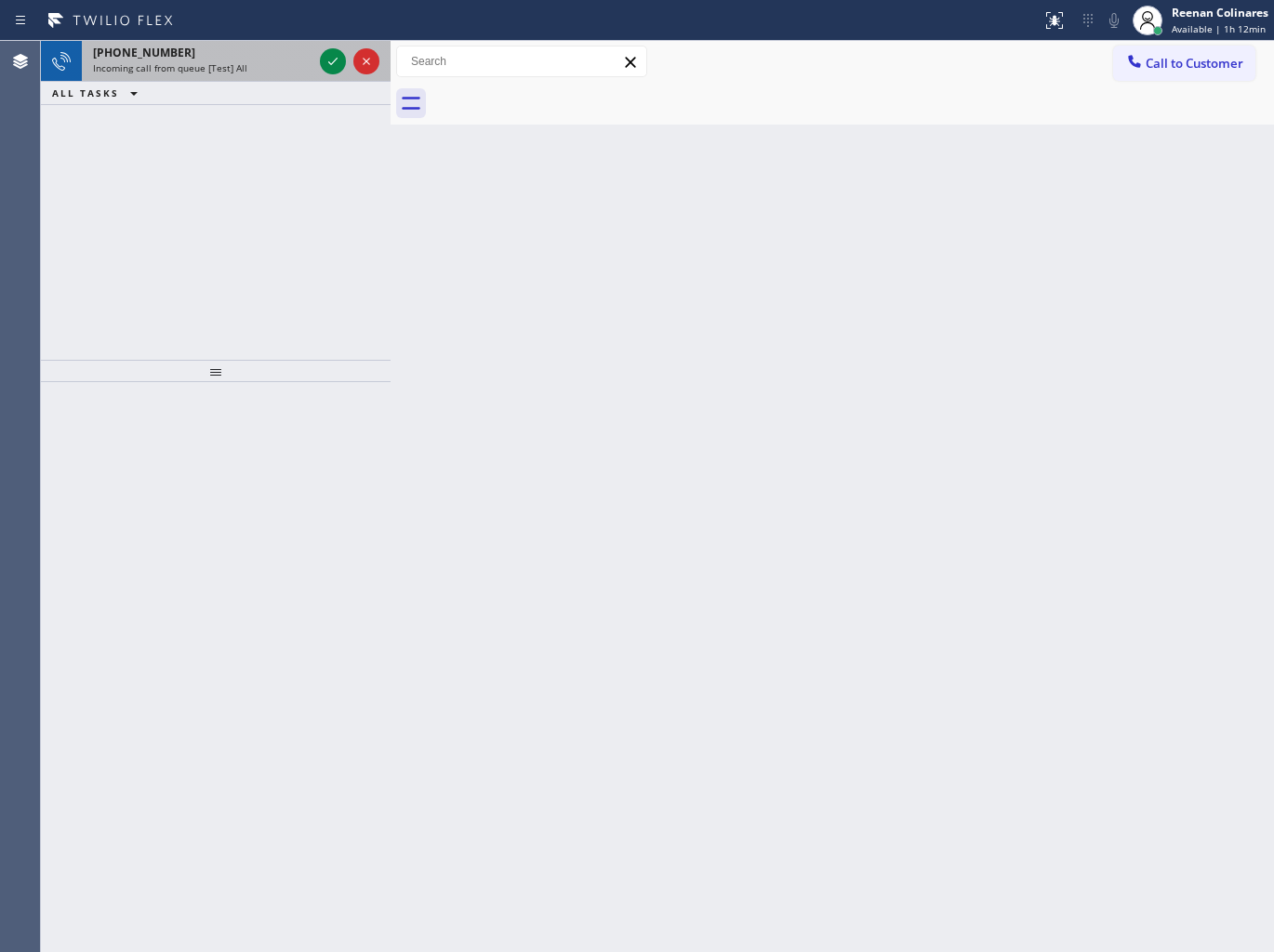
click at [272, 71] on div "Incoming call from queue [Test] All" at bounding box center [203, 68] width 219 height 13
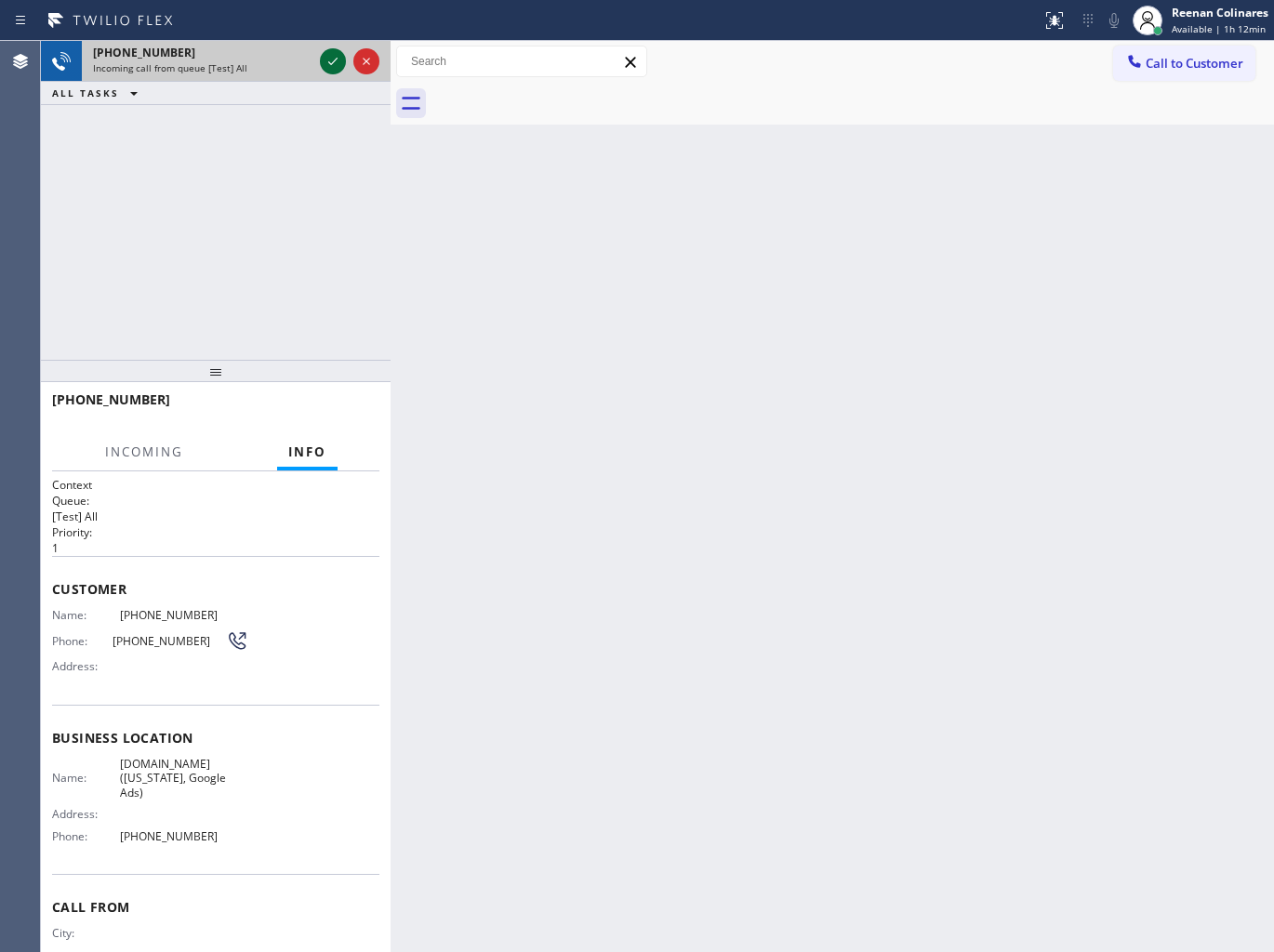
click at [330, 56] on icon at bounding box center [332, 61] width 22 height 22
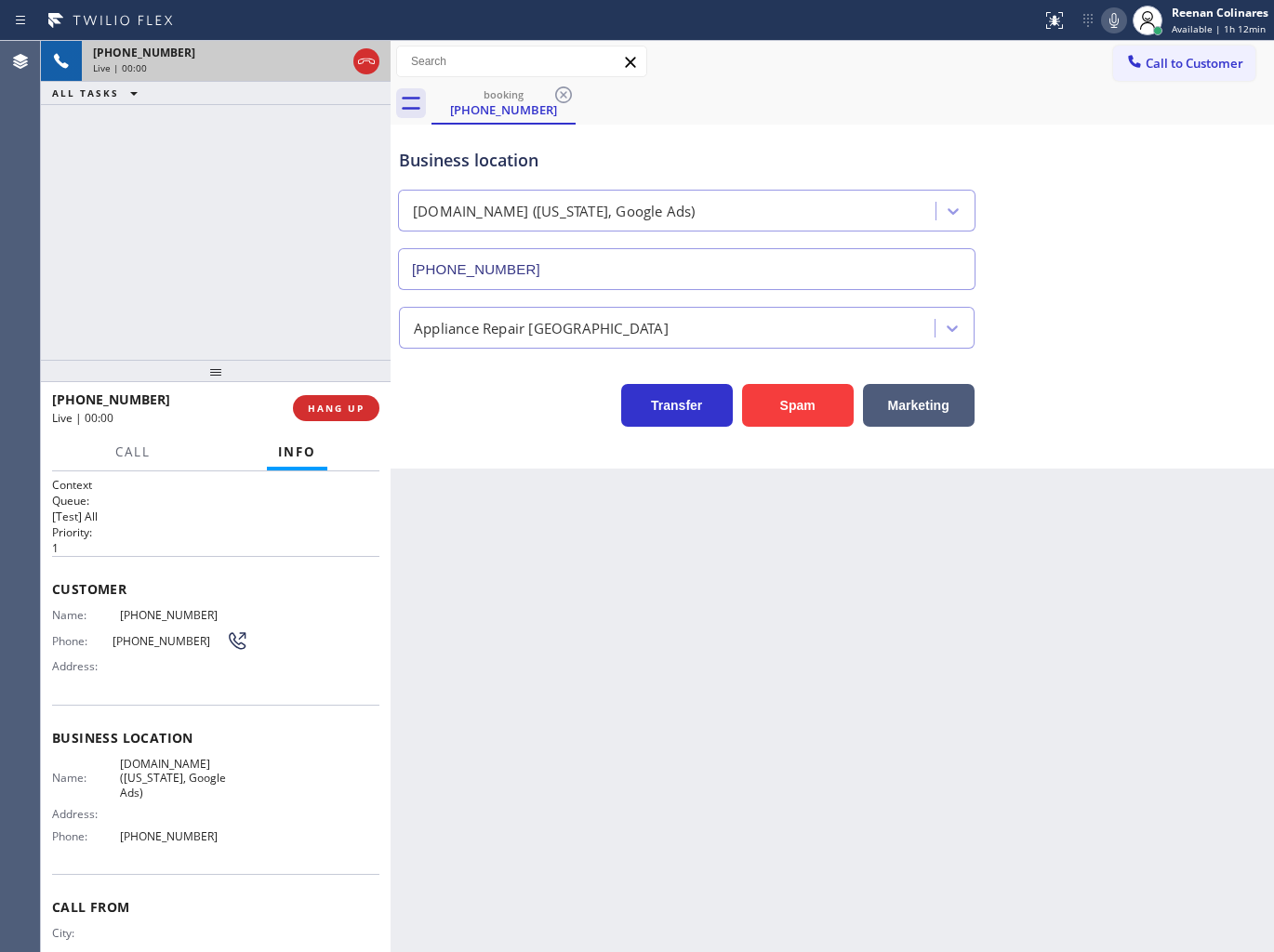
type input "[PHONE_NUMBER]"
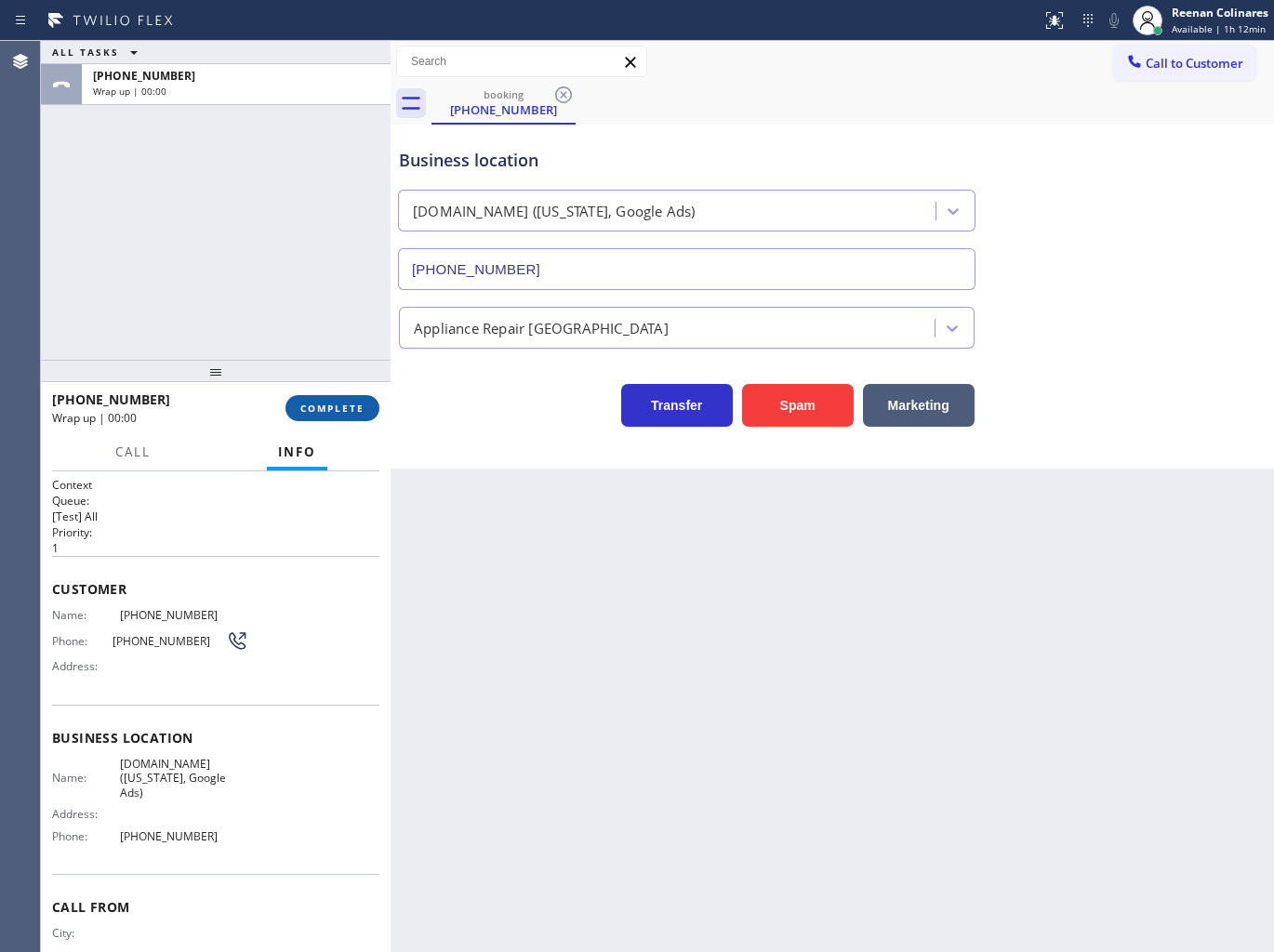
click at [355, 404] on span "COMPLETE" at bounding box center [332, 408] width 64 height 13
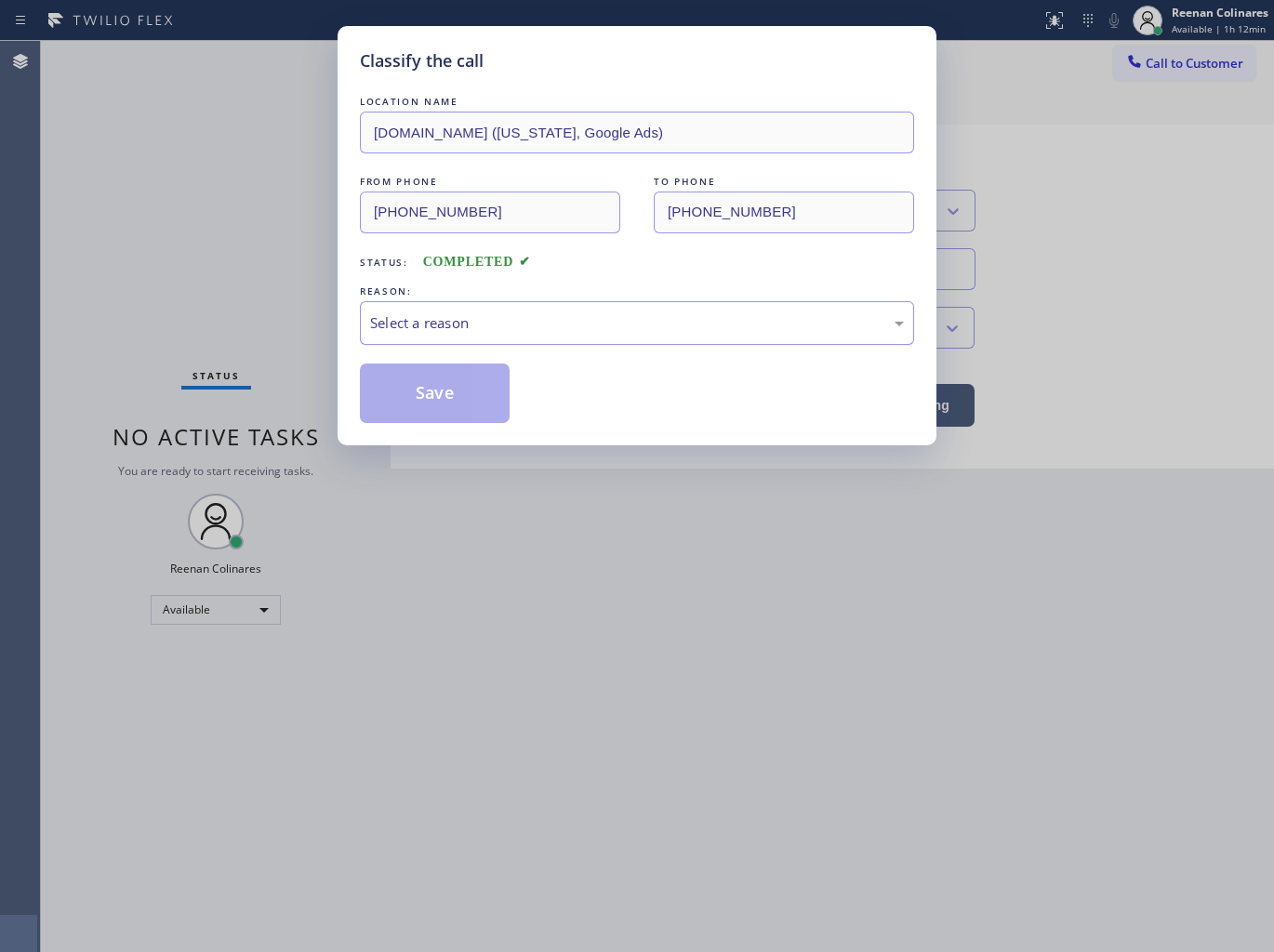
click at [437, 320] on div "Select a reason" at bounding box center [636, 323] width 533 height 21
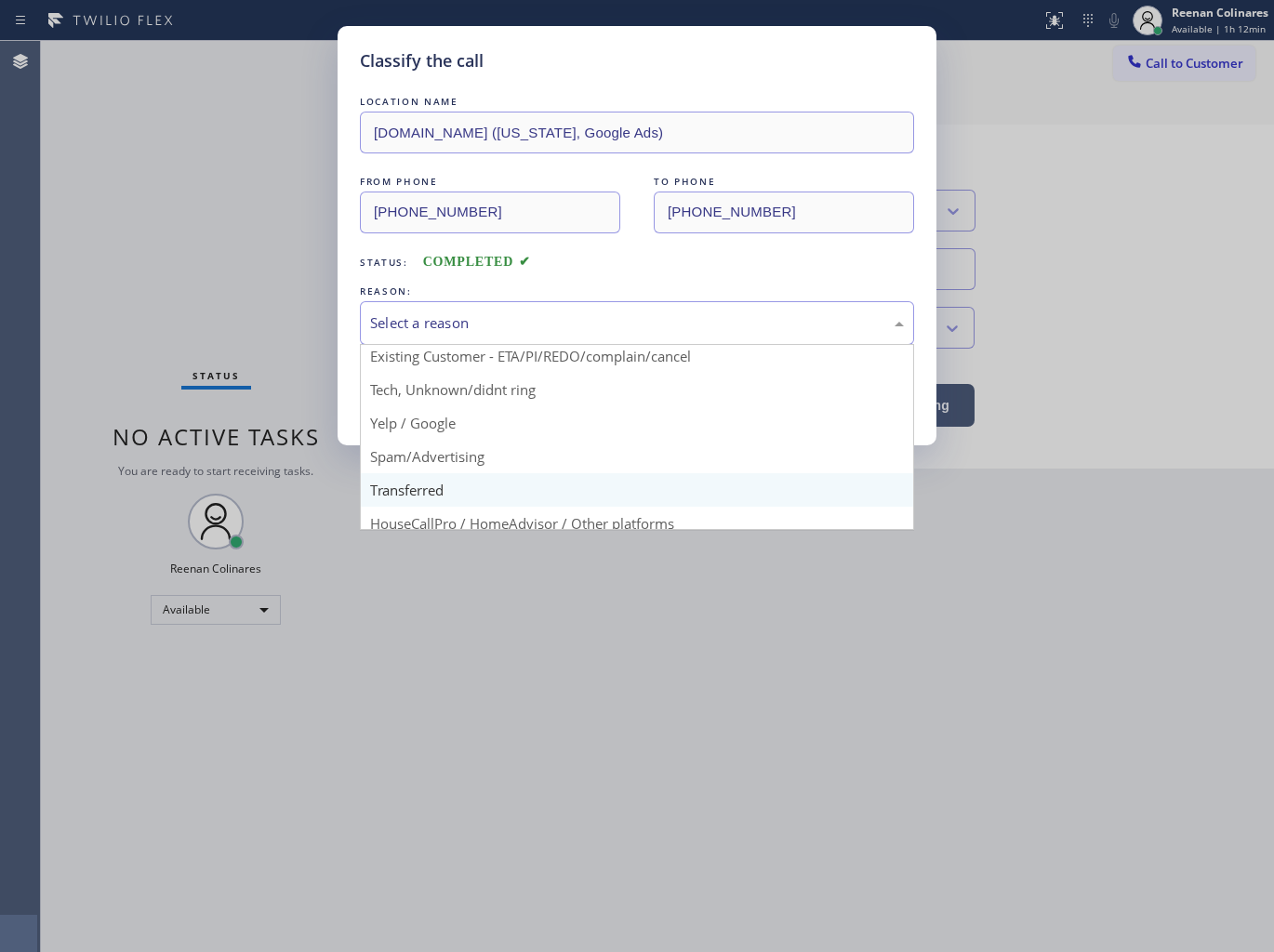
scroll to position [116, 0]
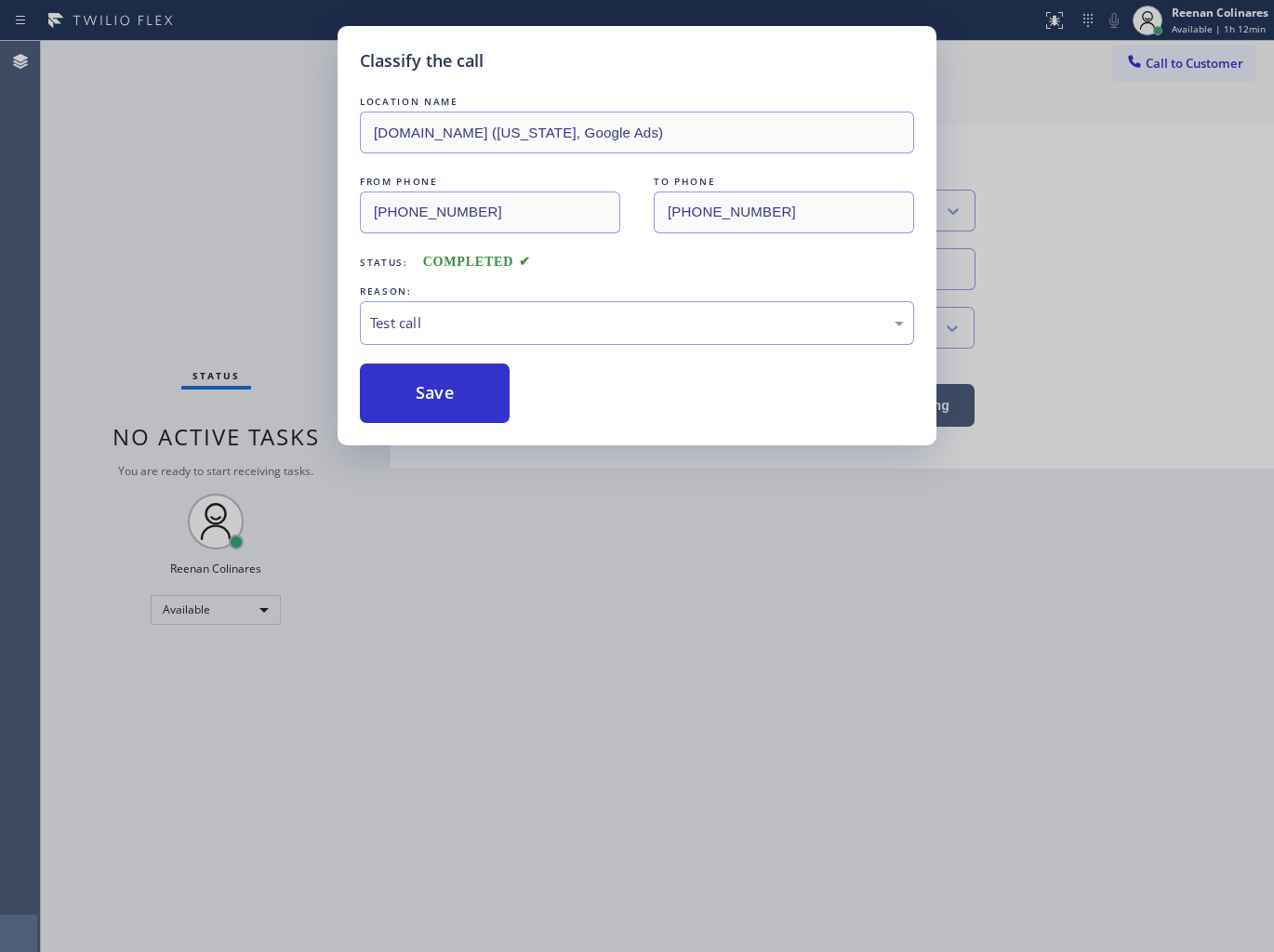
click at [385, 373] on button "Save" at bounding box center [434, 393] width 150 height 60
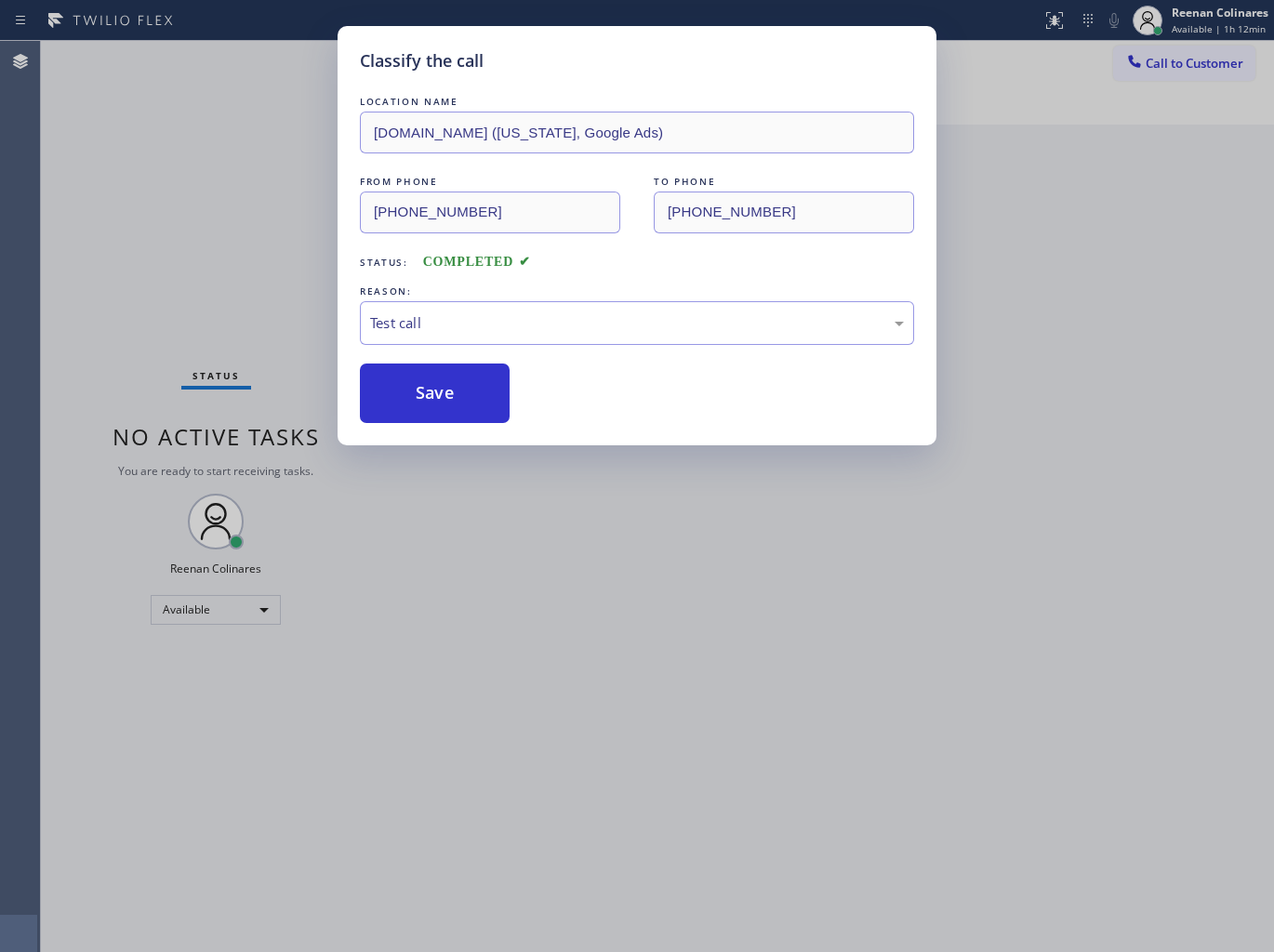
click at [245, 293] on div "Classify the call LOCATION NAME [DOMAIN_NAME] ([US_STATE], Google Ads) FROM PHO…" at bounding box center [637, 476] width 1274 height 952
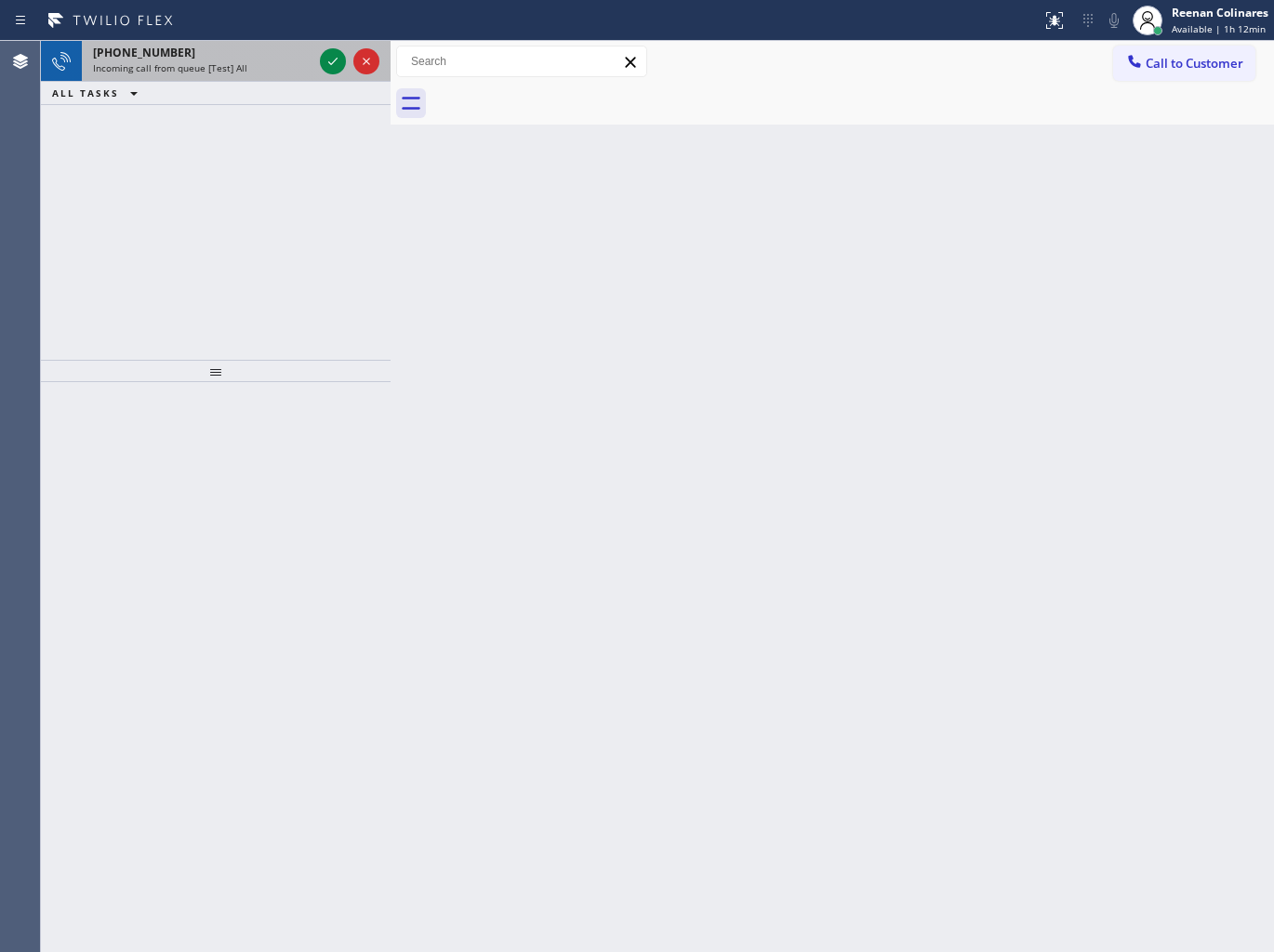
drag, startPoint x: 253, startPoint y: 61, endPoint x: 290, endPoint y: 61, distance: 37.0
click at [254, 61] on div "Incoming call from queue [Test] All" at bounding box center [203, 68] width 219 height 13
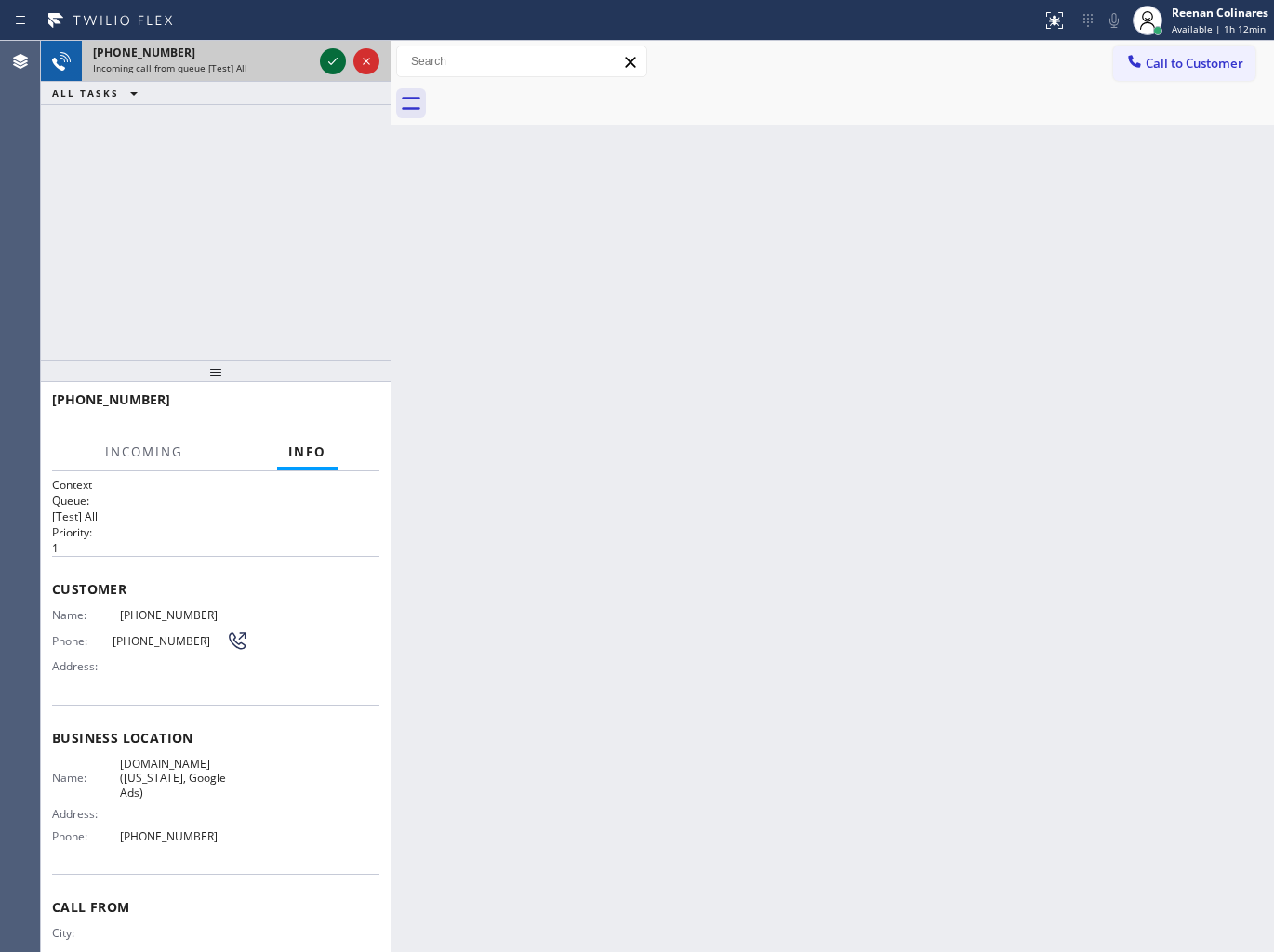
click at [330, 58] on icon at bounding box center [332, 61] width 22 height 22
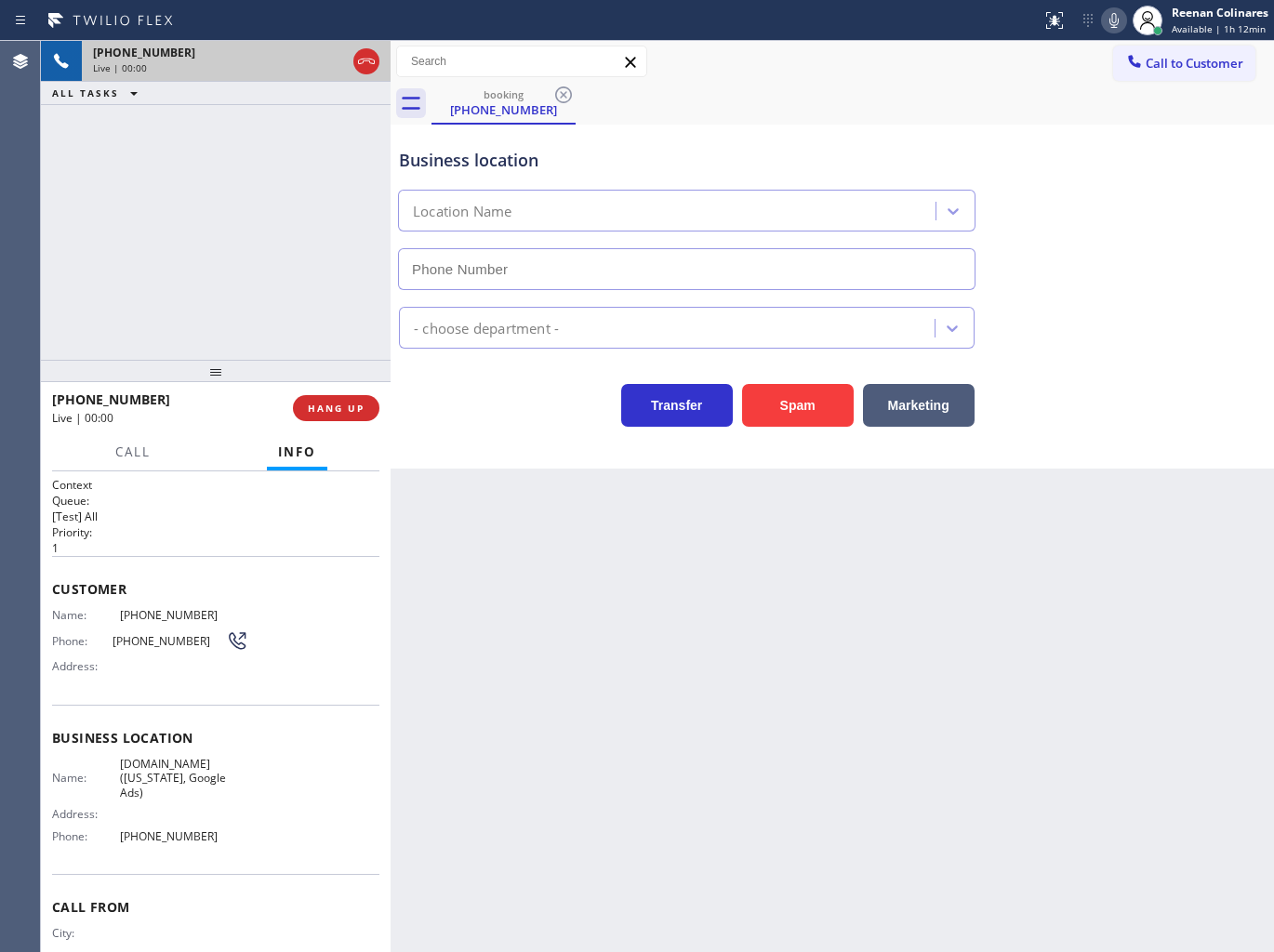
type input "[PHONE_NUMBER]"
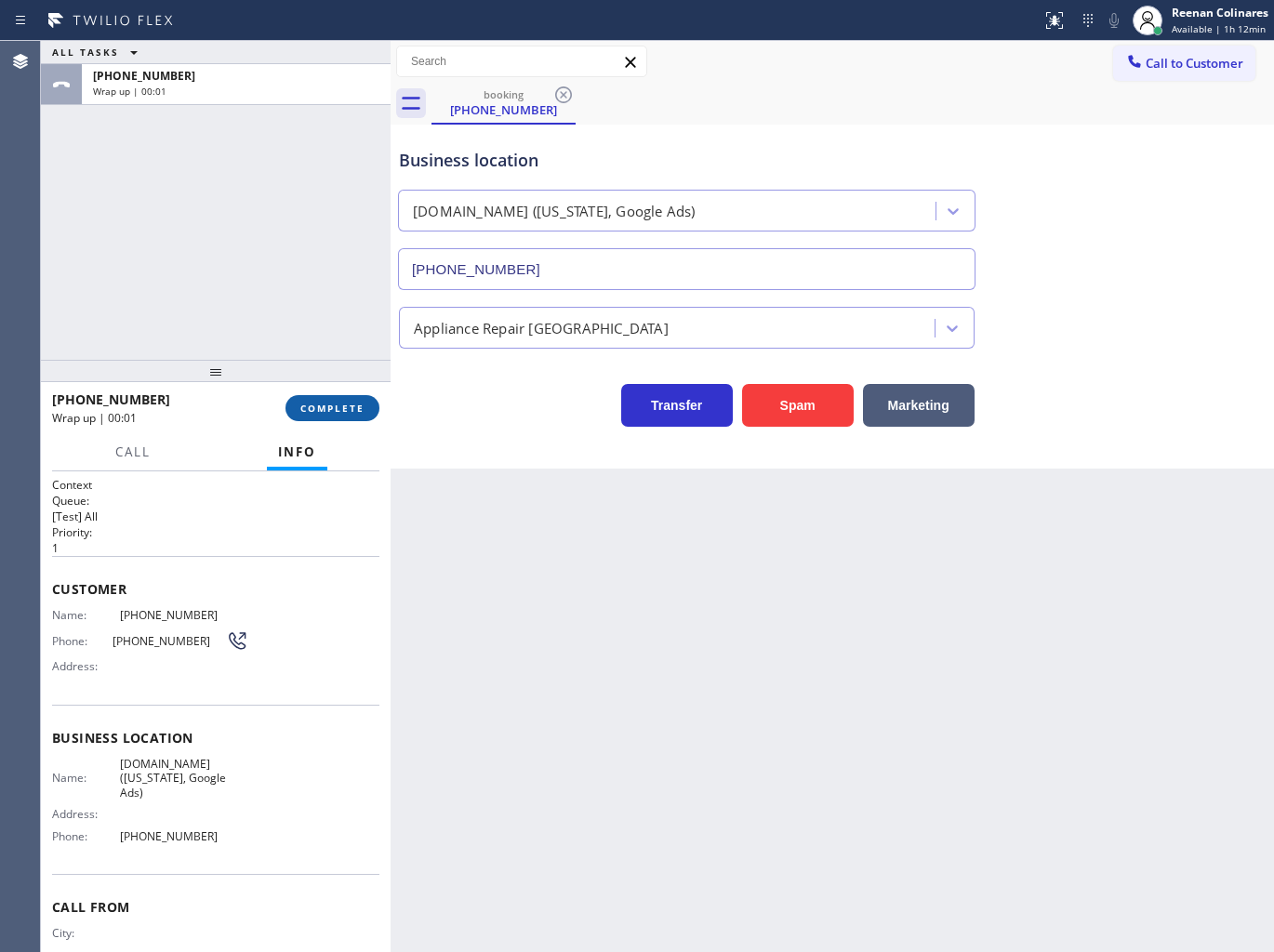
click at [349, 403] on span "COMPLETE" at bounding box center [332, 408] width 64 height 13
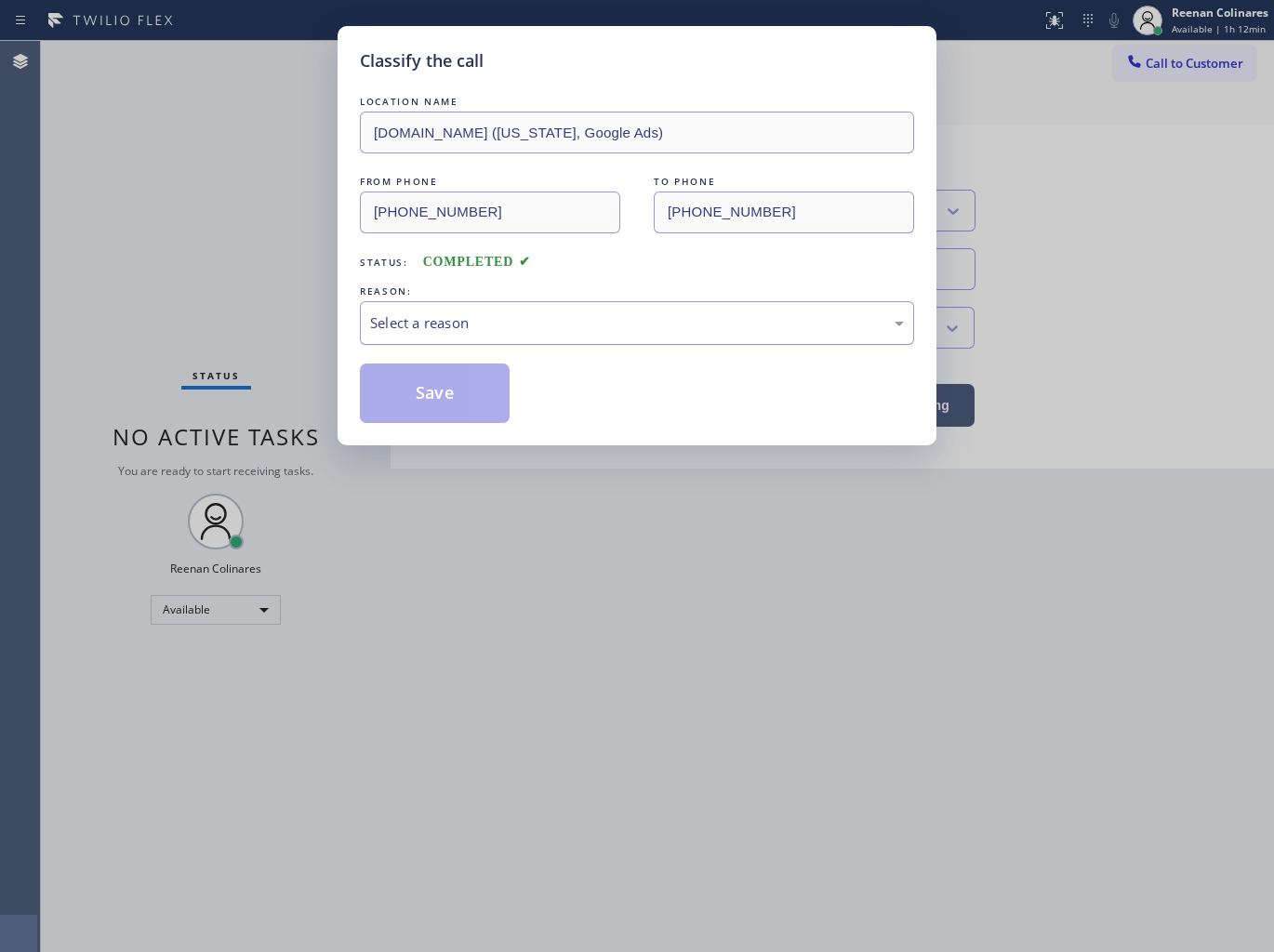
click at [472, 327] on div "Select a reason" at bounding box center [636, 323] width 533 height 21
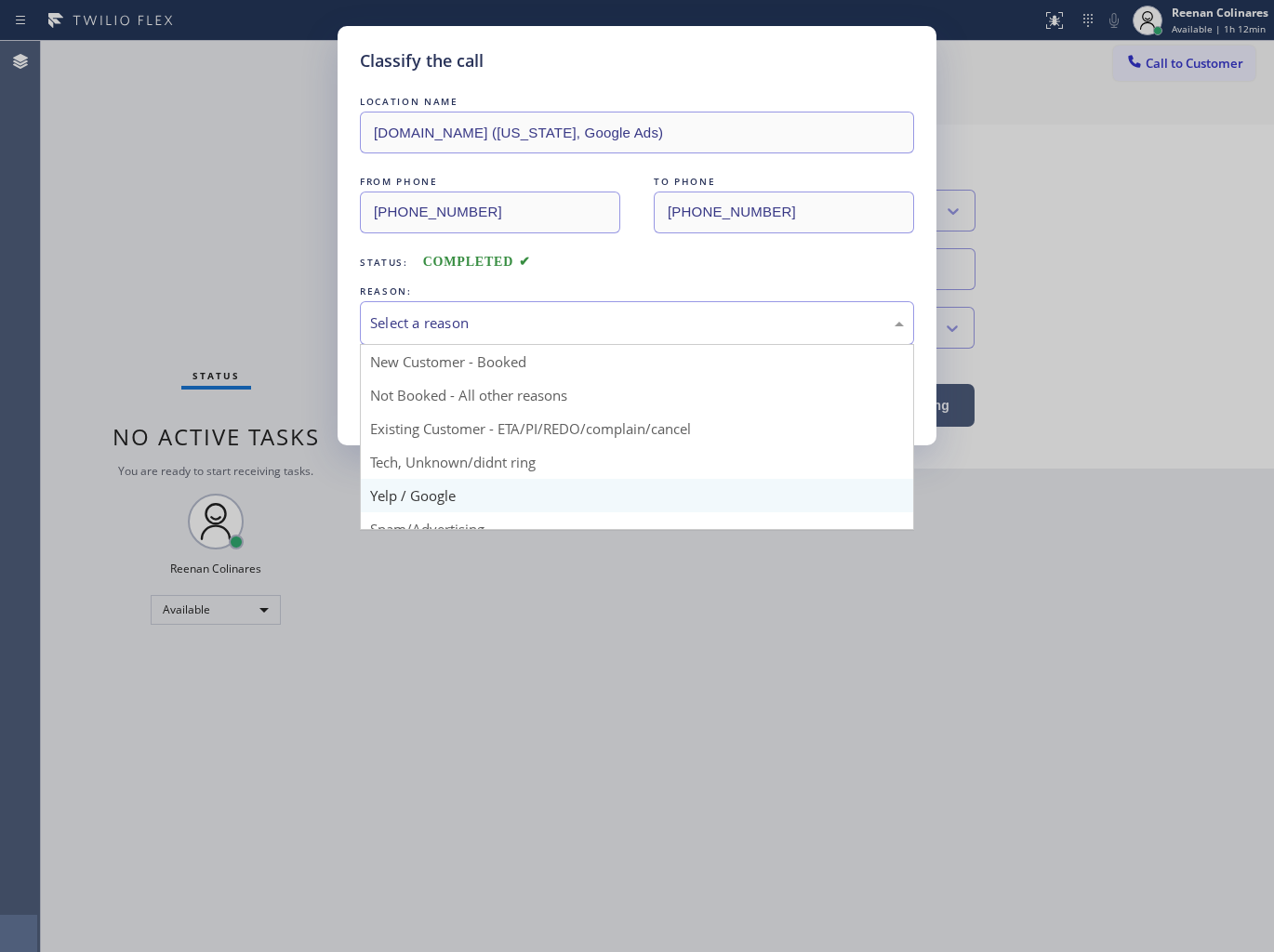
scroll to position [116, 0]
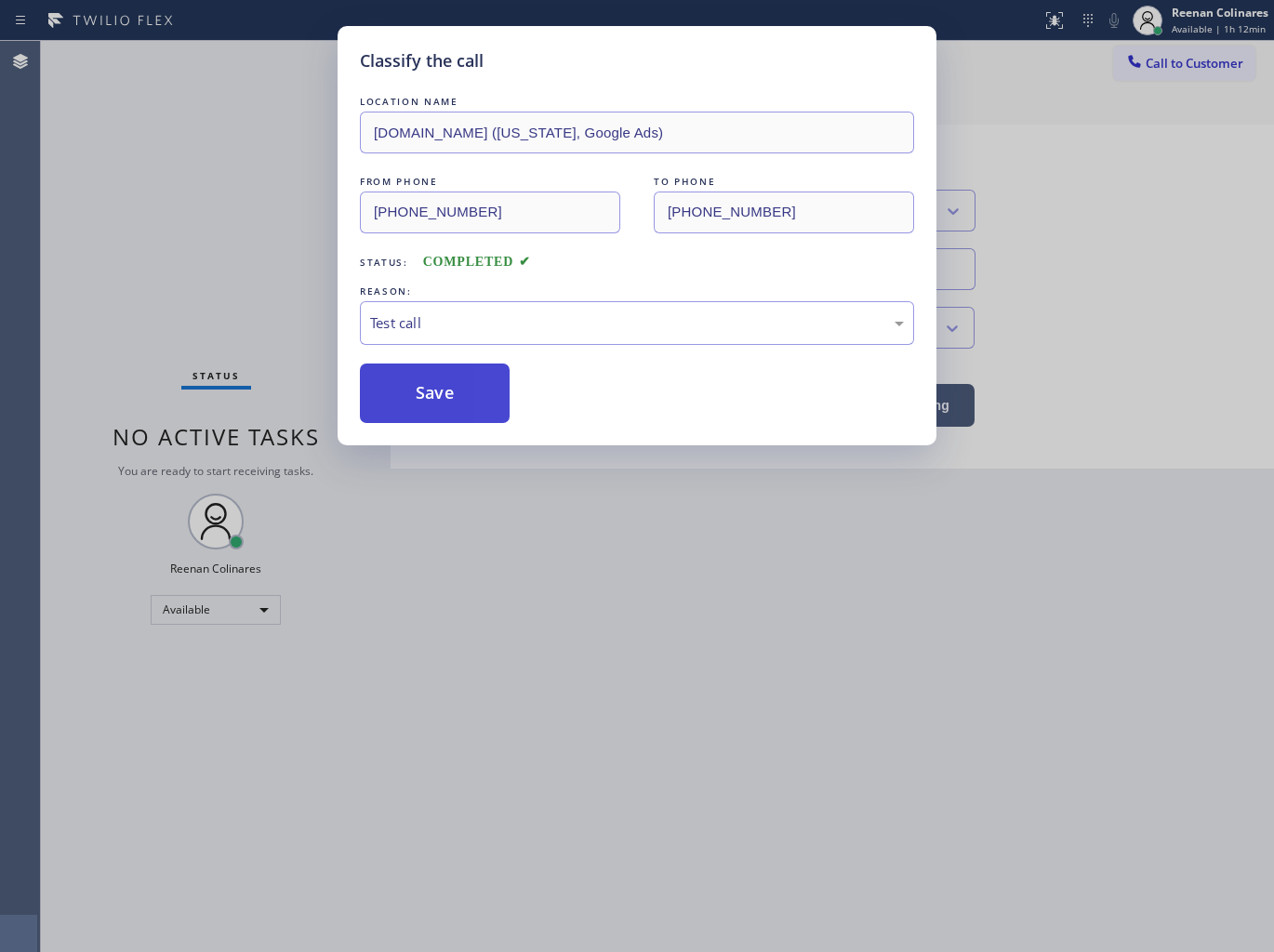
click at [407, 395] on button "Save" at bounding box center [434, 393] width 150 height 60
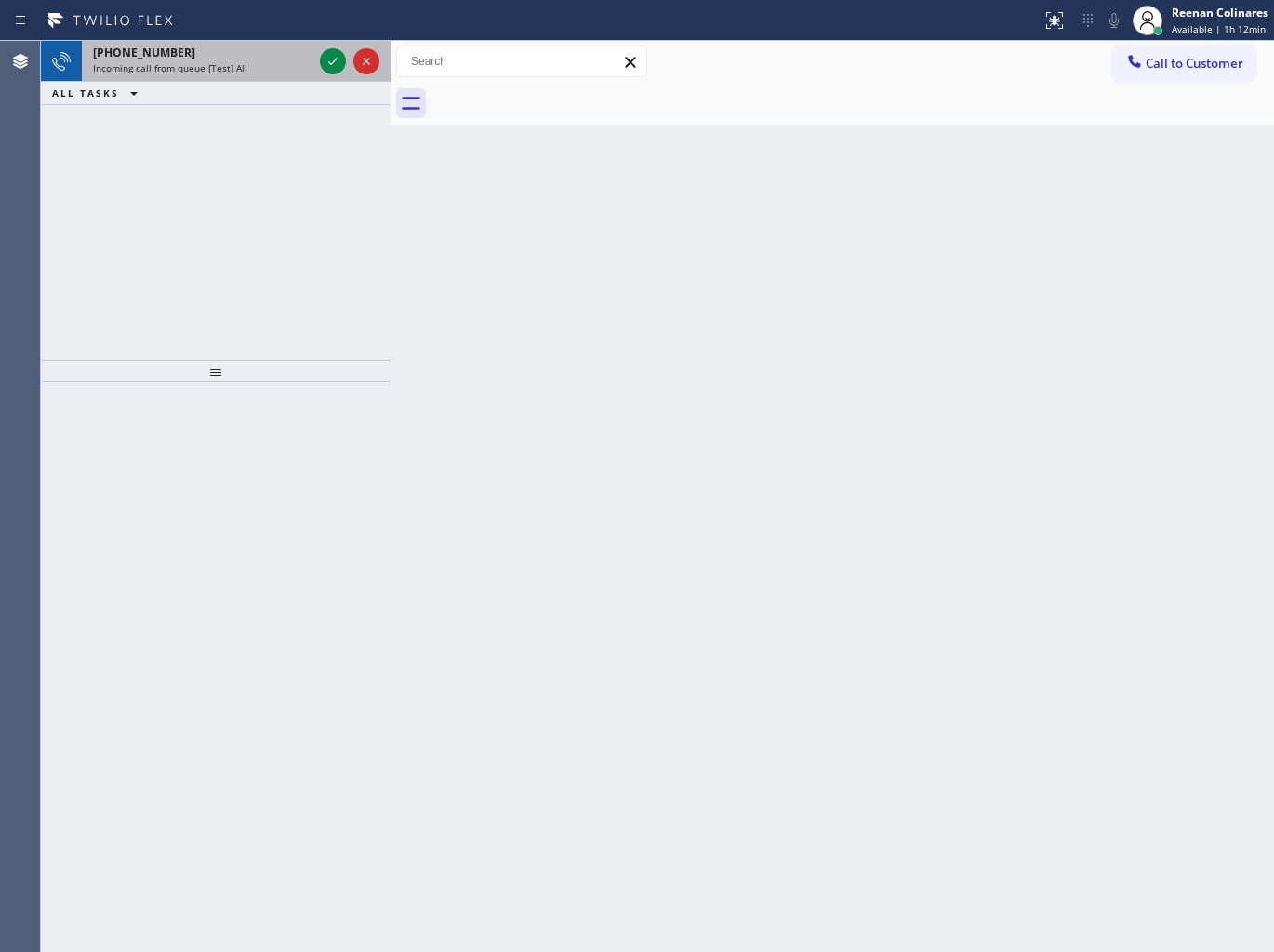
click at [272, 67] on div "Incoming call from queue [Test] All" at bounding box center [203, 68] width 219 height 13
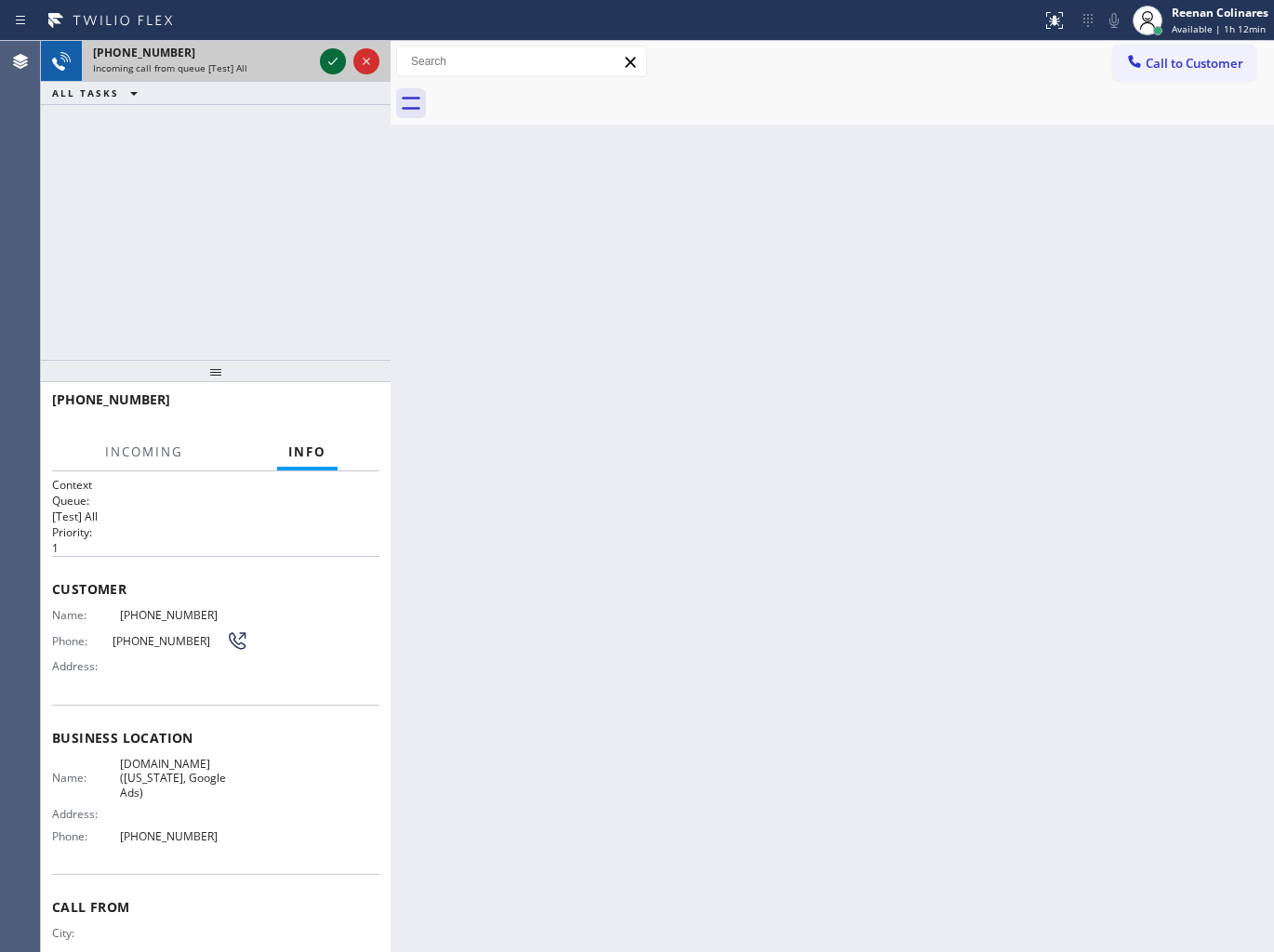
click at [329, 62] on icon at bounding box center [332, 61] width 22 height 22
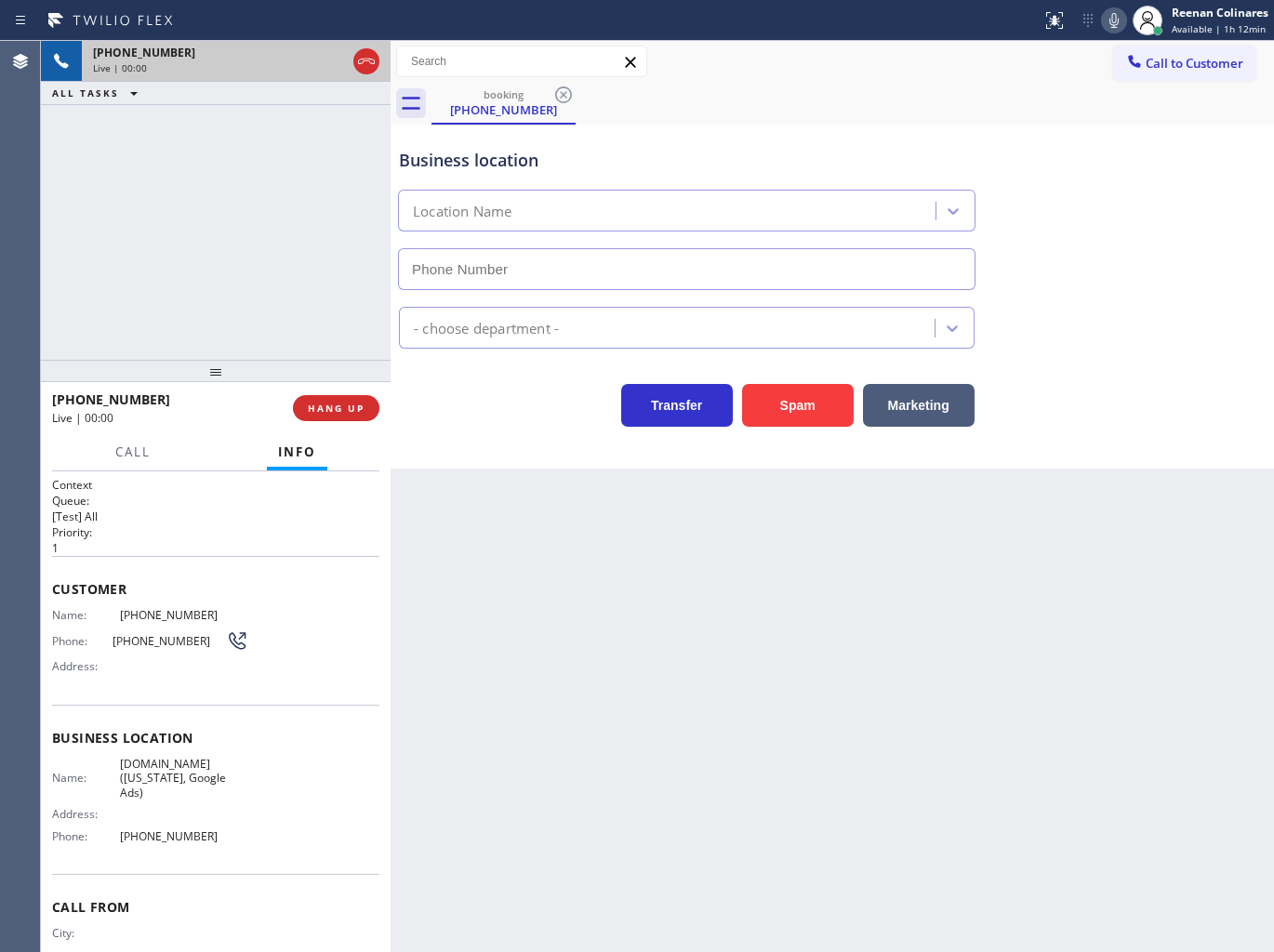
type input "[PHONE_NUMBER]"
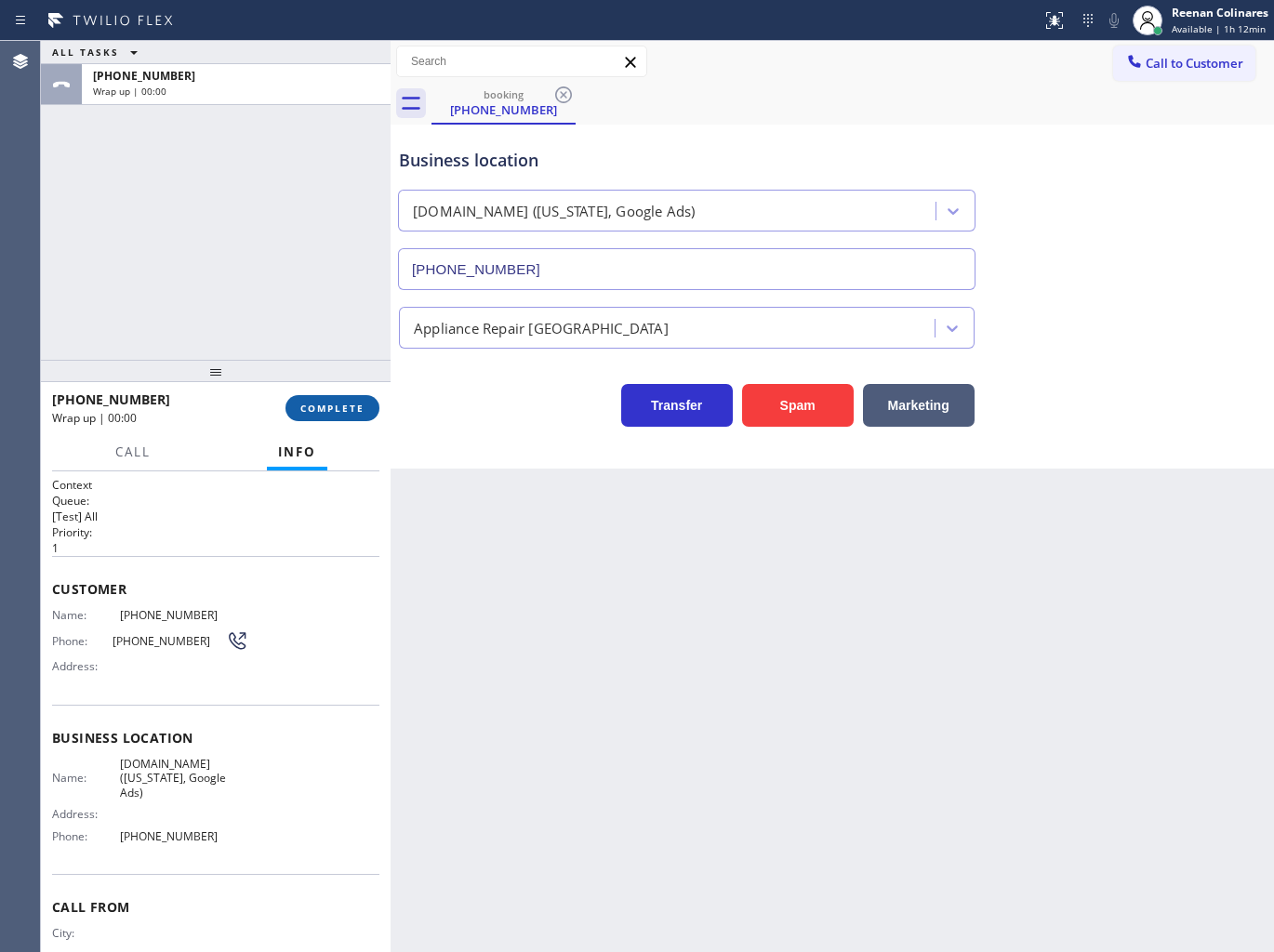
click at [358, 405] on span "COMPLETE" at bounding box center [332, 408] width 64 height 13
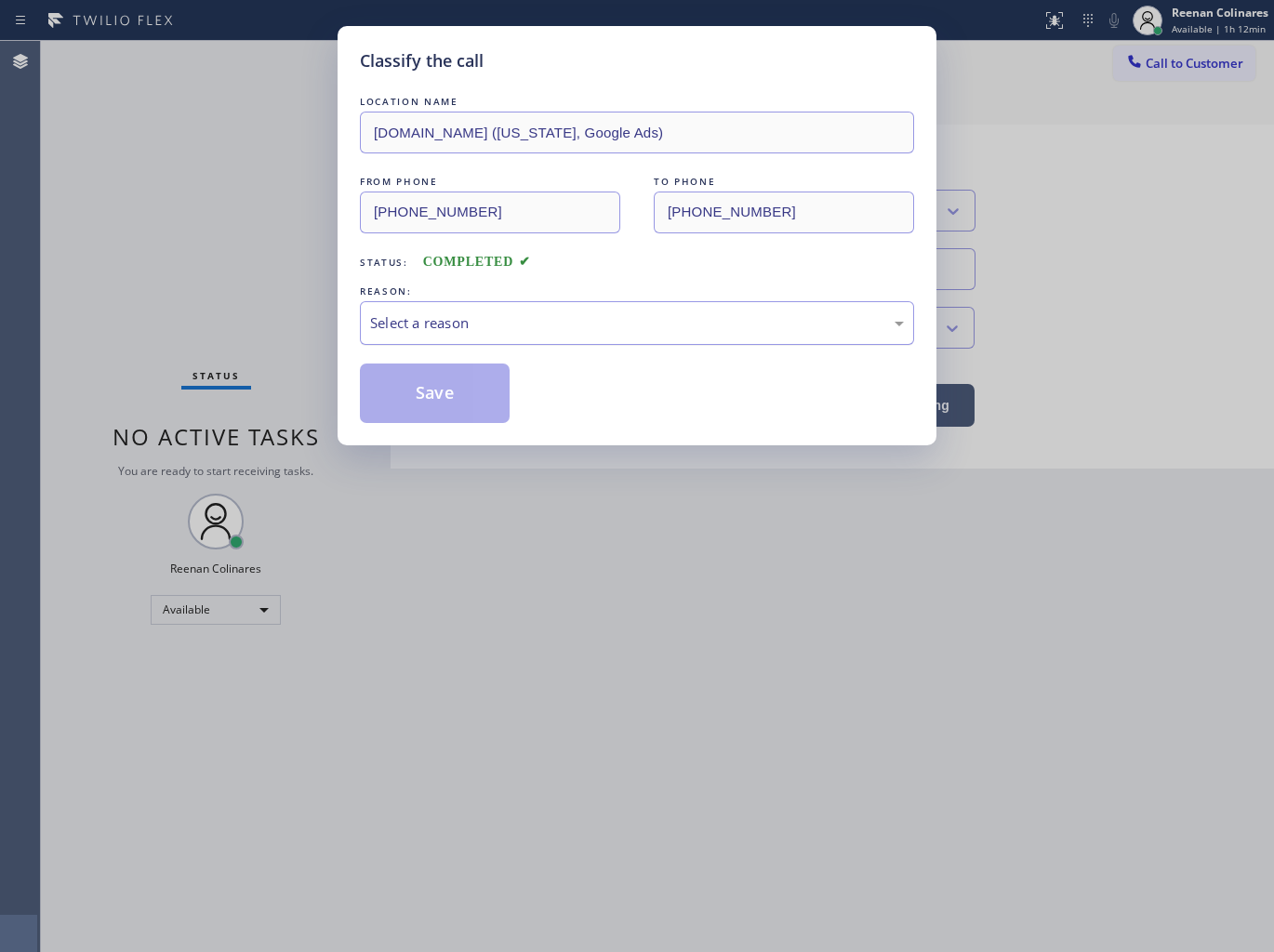
click at [446, 334] on div "Select a reason" at bounding box center [636, 322] width 554 height 43
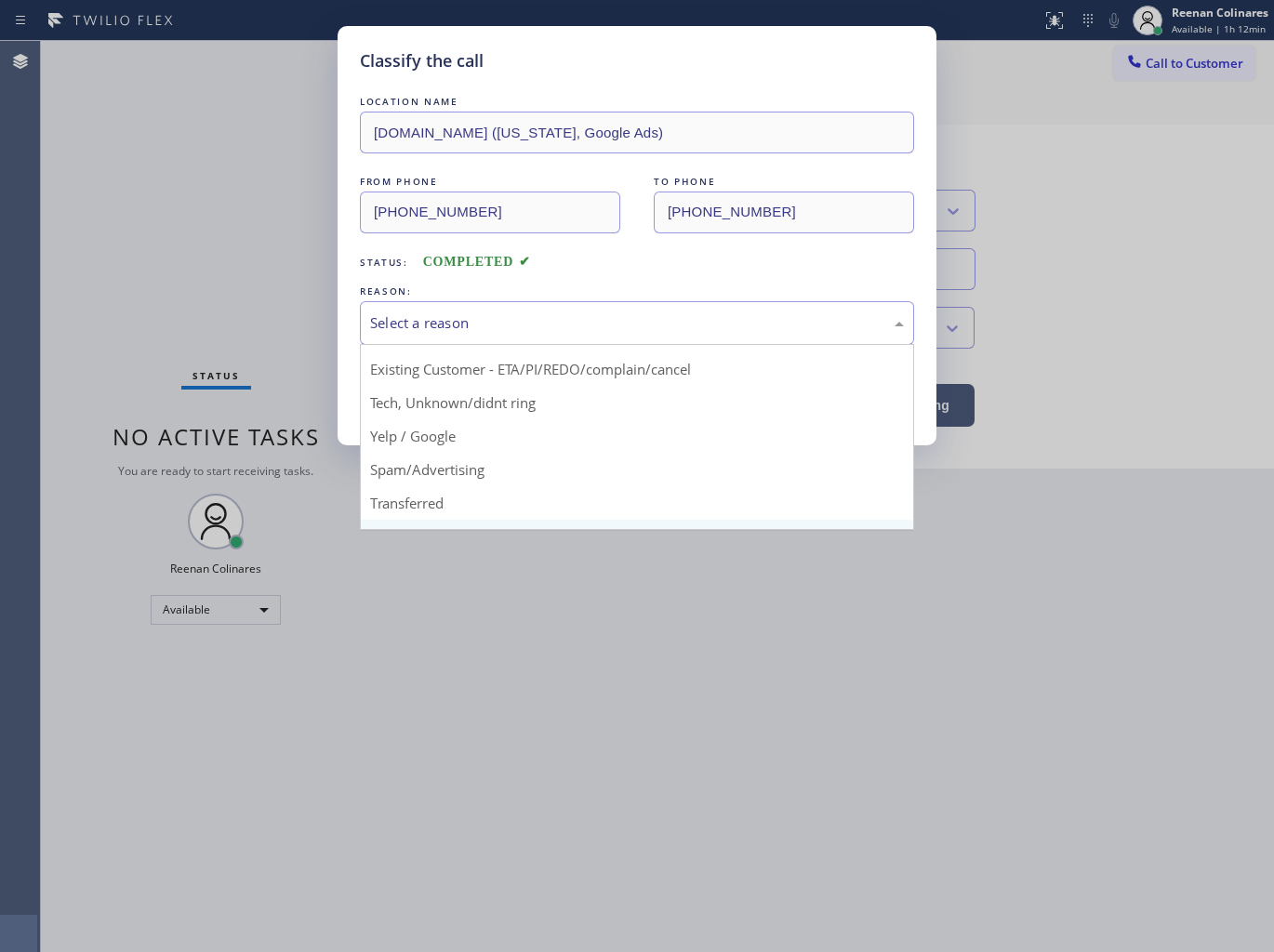
scroll to position [116, 0]
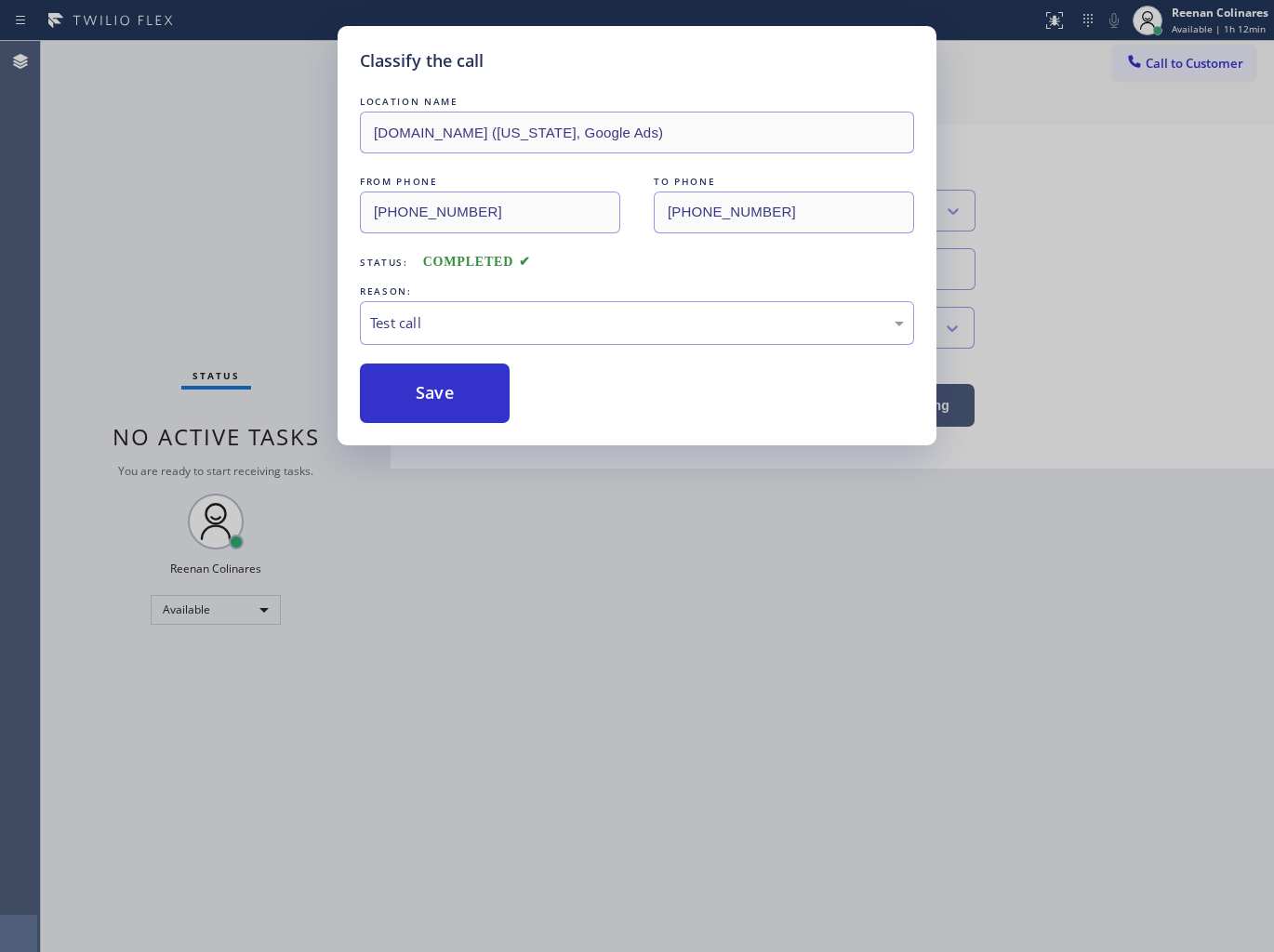
drag, startPoint x: 409, startPoint y: 512, endPoint x: 415, endPoint y: 425, distance: 87.2
click at [418, 420] on button "Save" at bounding box center [434, 393] width 150 height 60
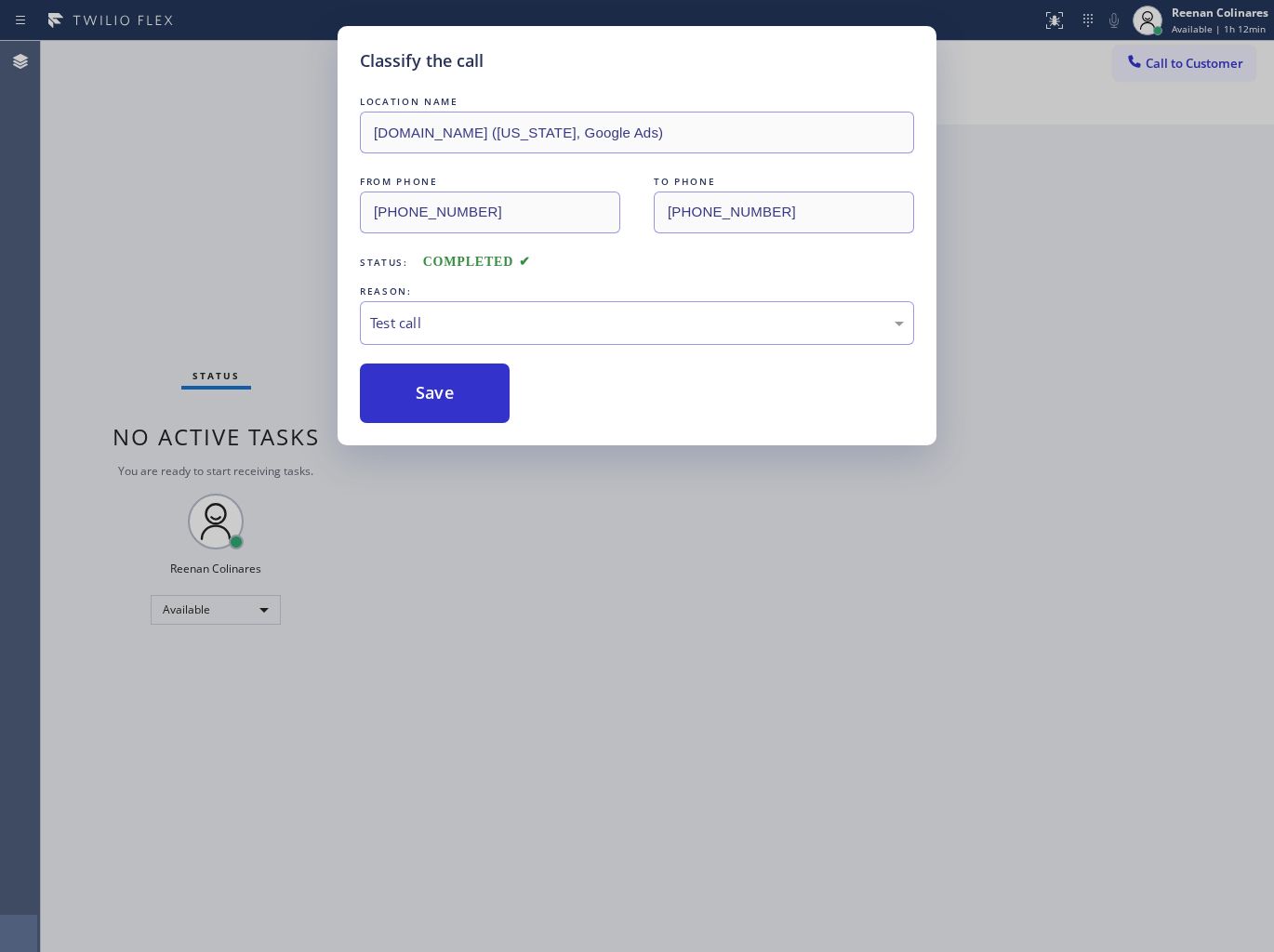
click at [396, 387] on button "Save" at bounding box center [434, 393] width 150 height 60
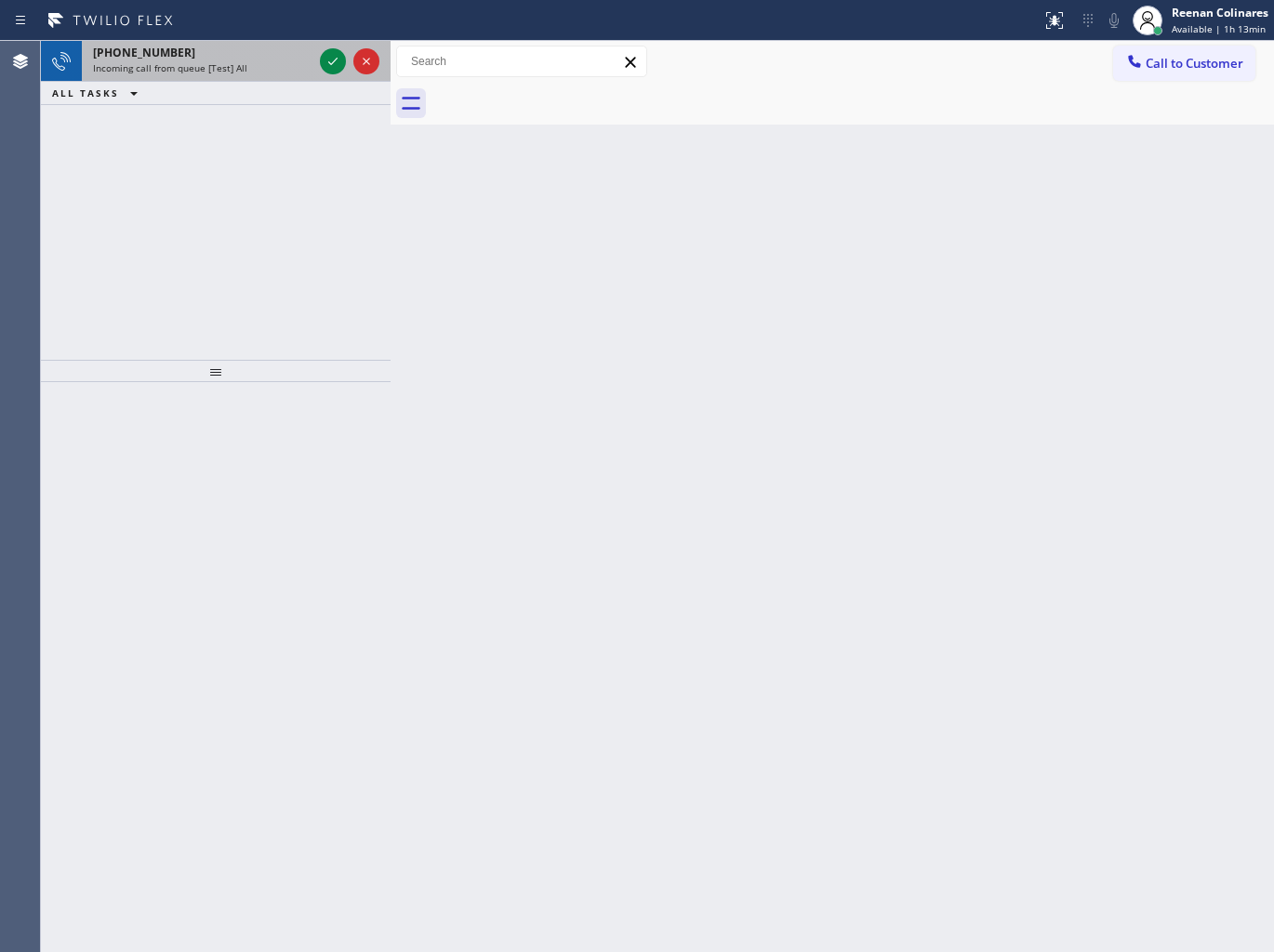
click at [270, 57] on div "[PHONE_NUMBER]" at bounding box center [203, 52] width 219 height 15
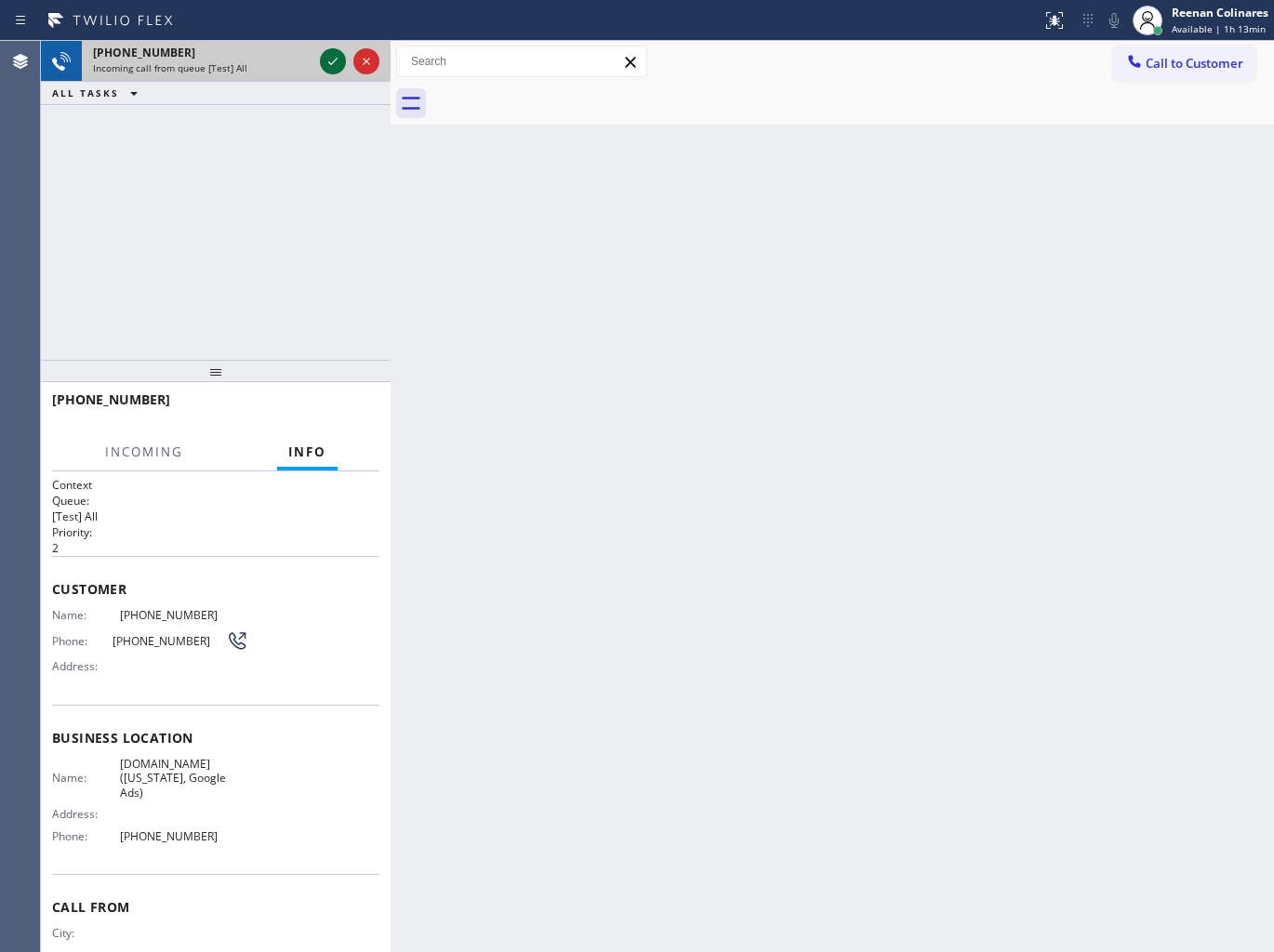
click at [331, 60] on icon at bounding box center [332, 61] width 22 height 22
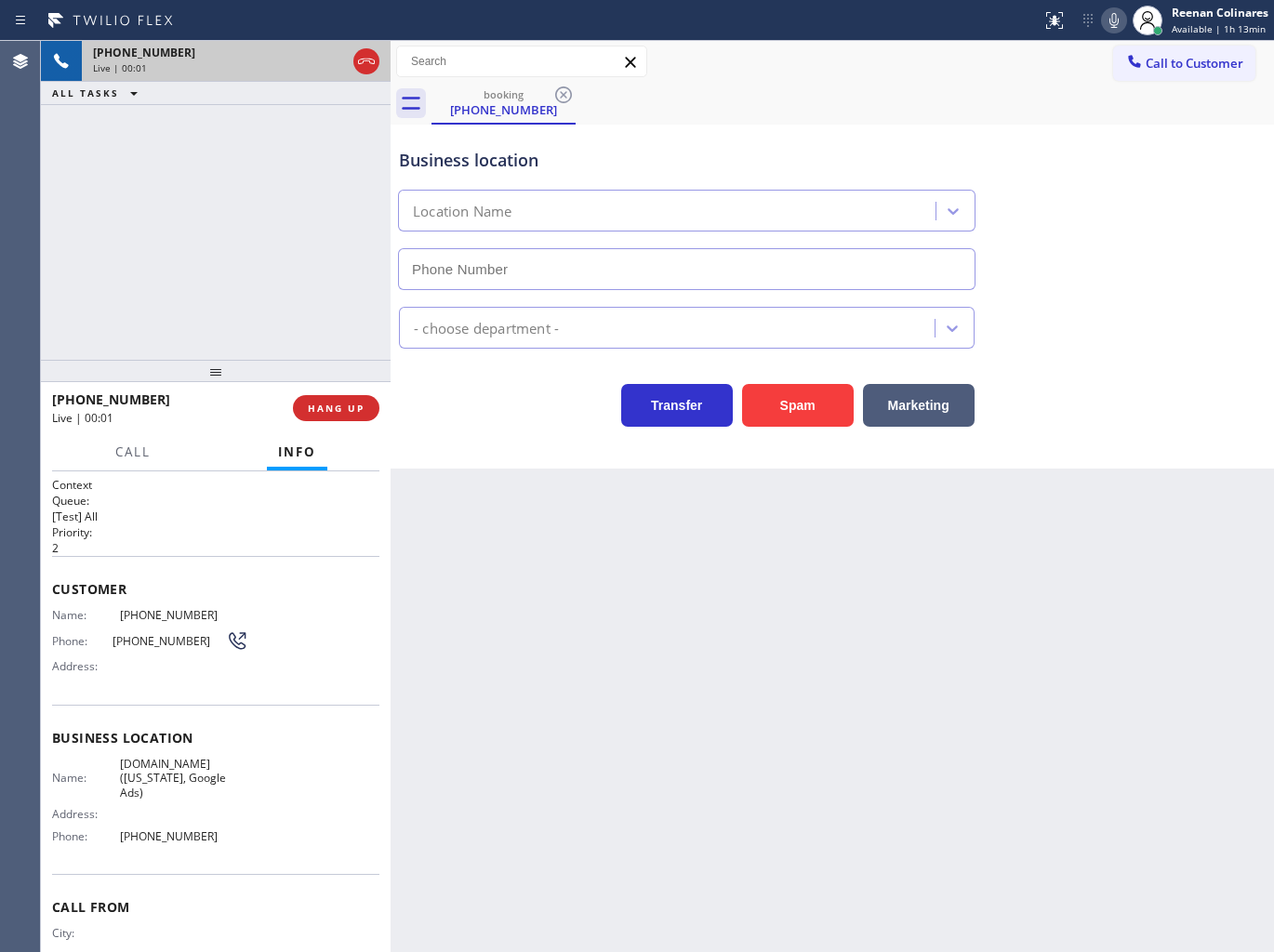
type input "[PHONE_NUMBER]"
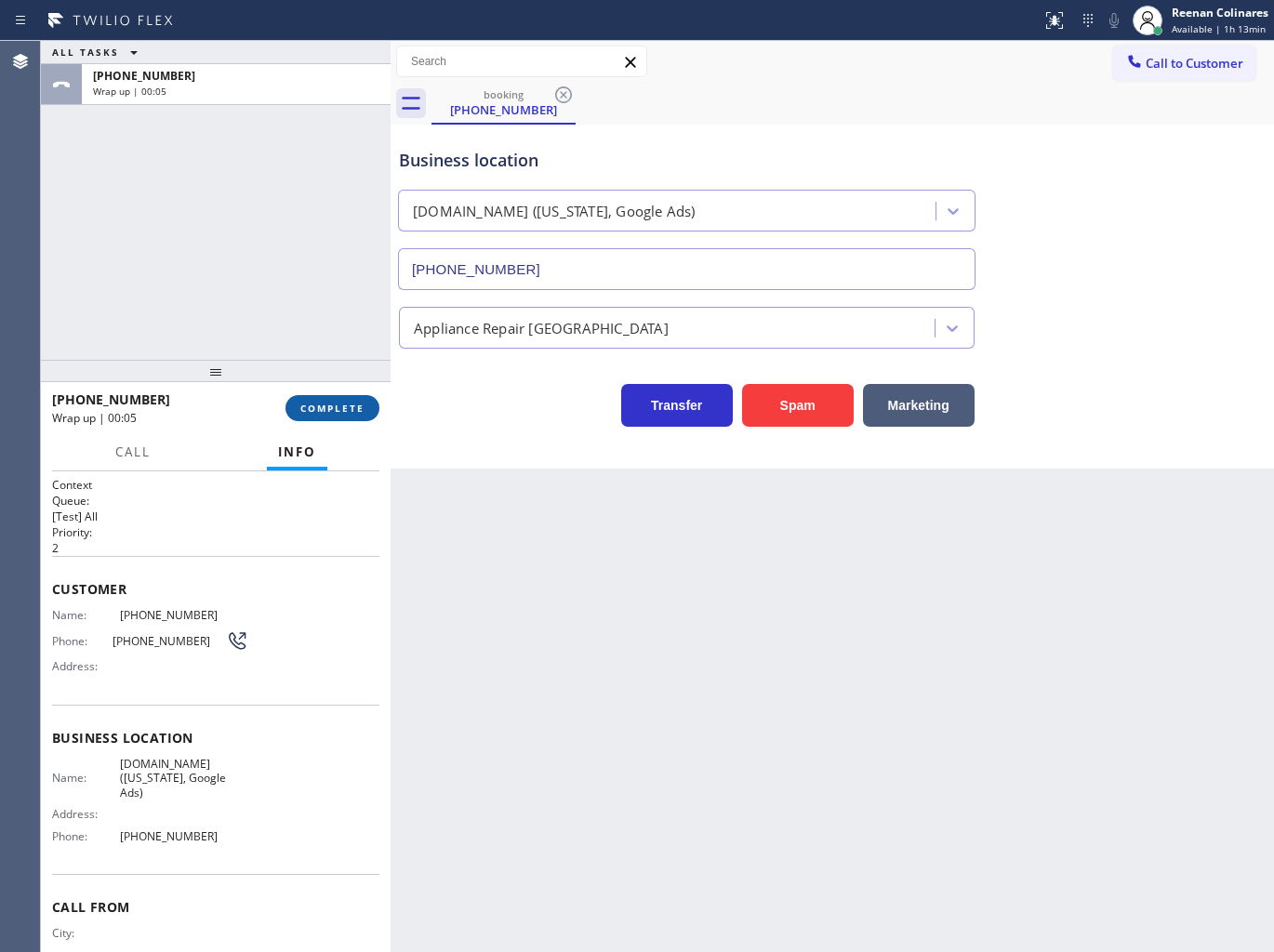
click at [367, 402] on button "COMPLETE" at bounding box center [332, 407] width 94 height 26
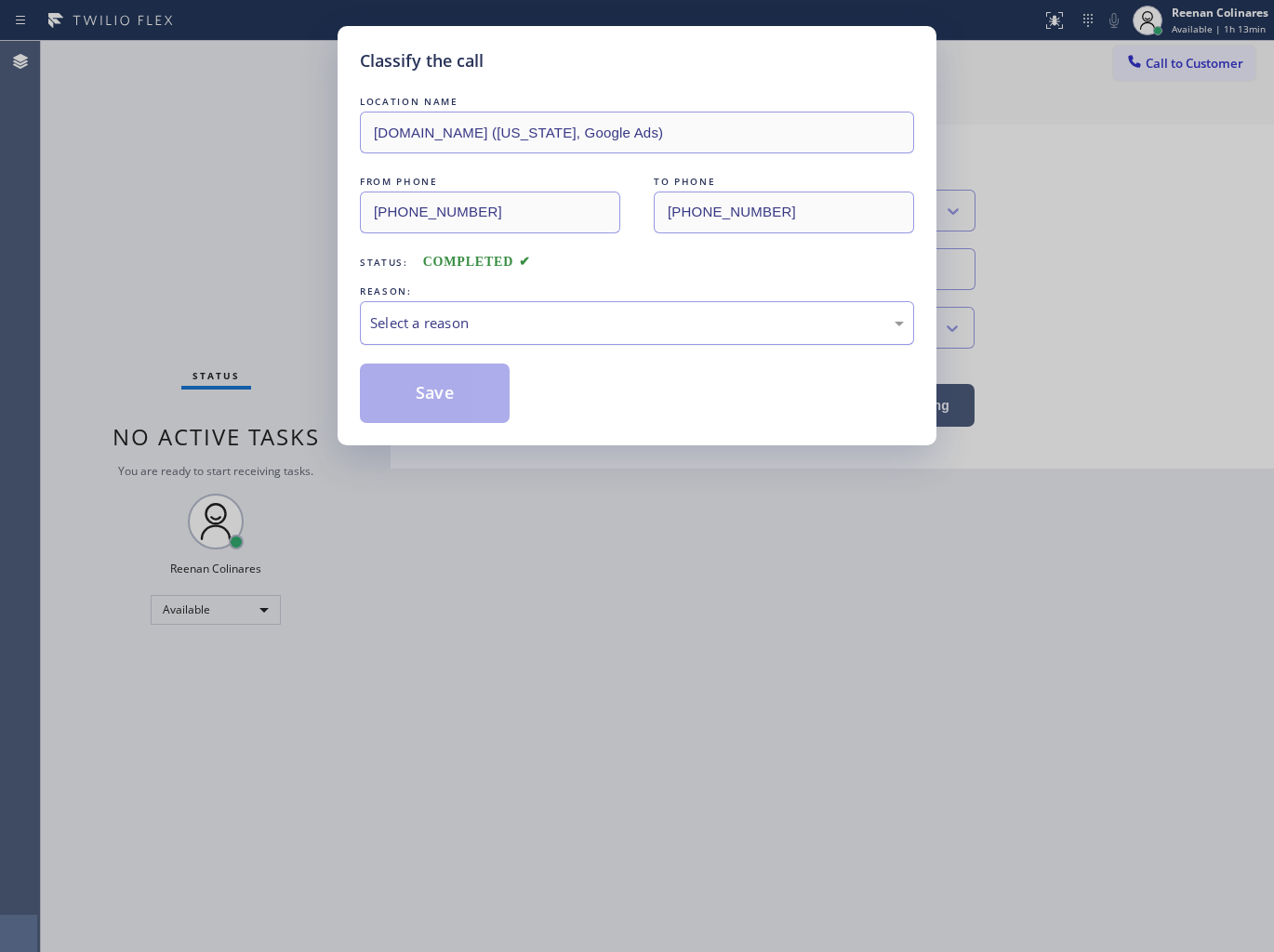
click at [459, 329] on div "Select a reason" at bounding box center [636, 323] width 533 height 21
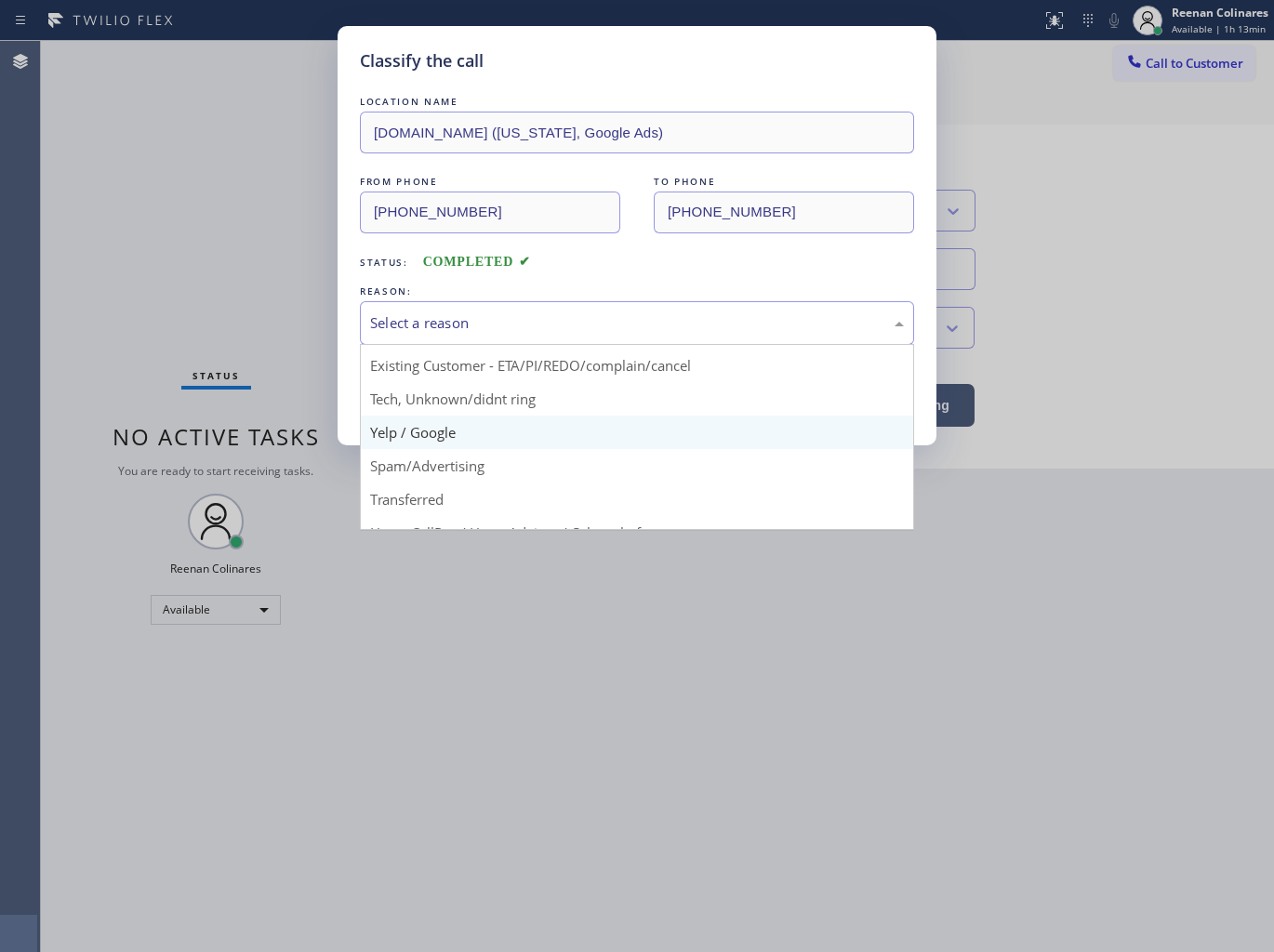
scroll to position [116, 0]
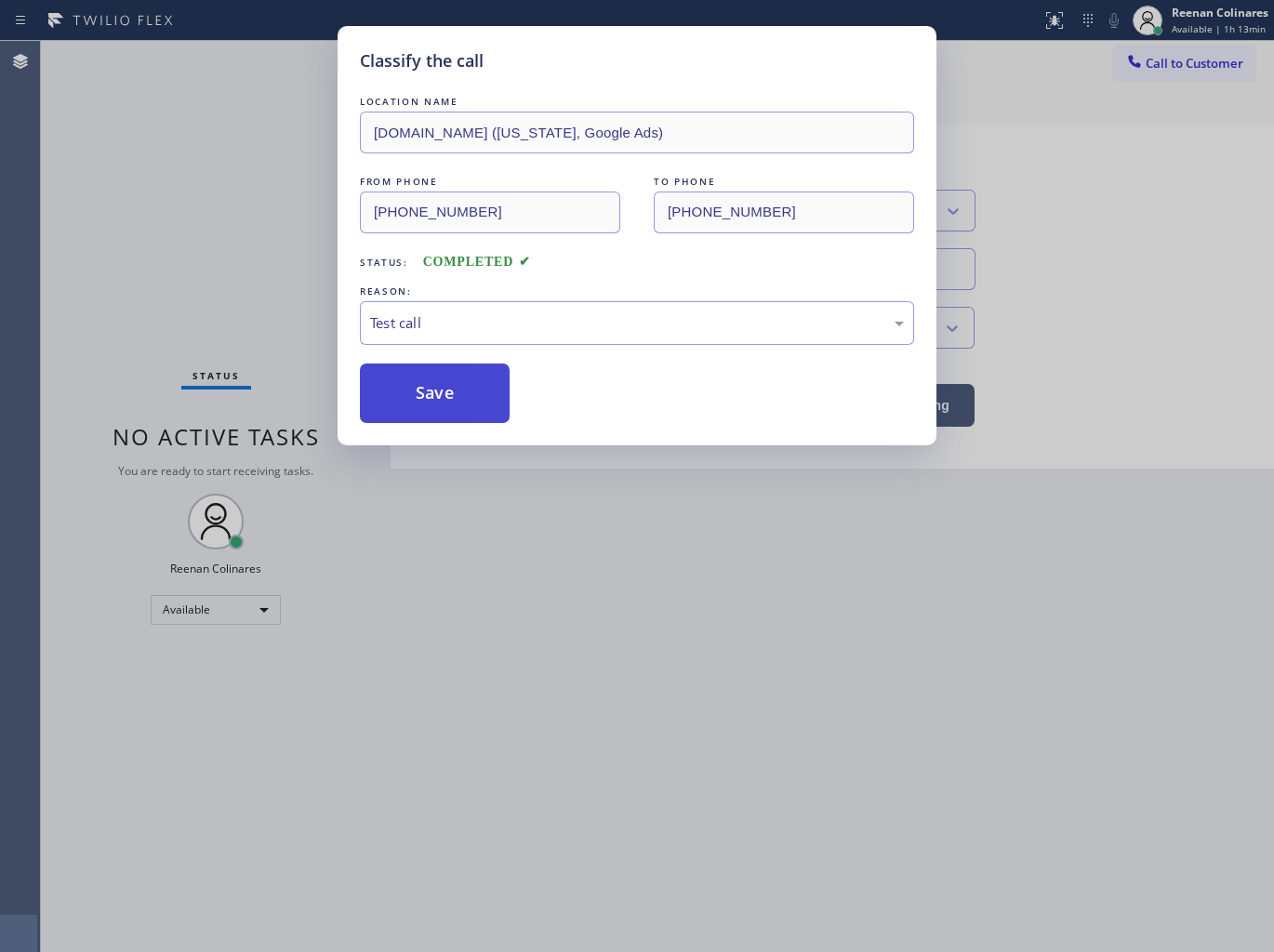
click at [411, 395] on button "Save" at bounding box center [434, 393] width 150 height 60
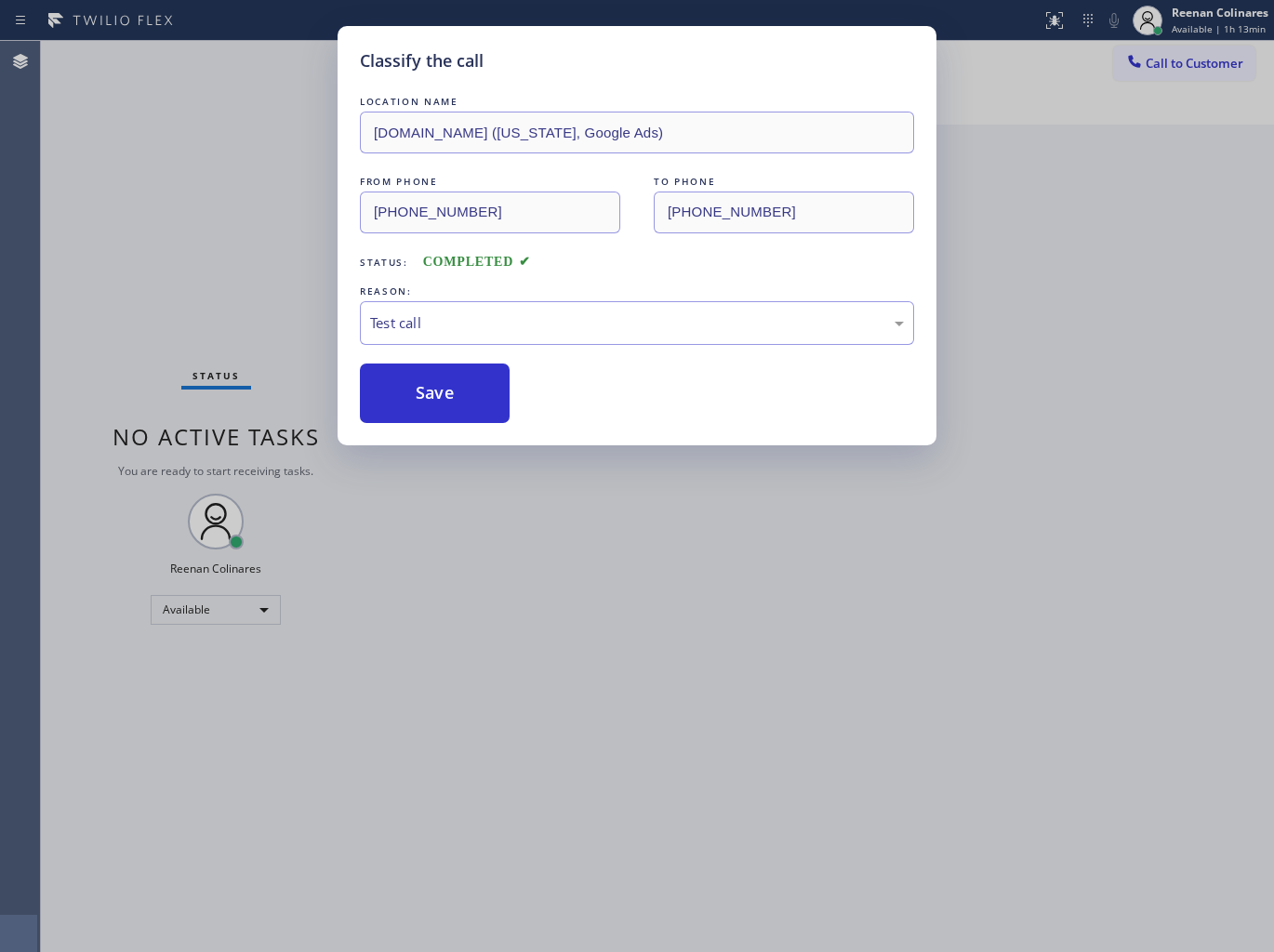
click at [123, 238] on div "Classify the call LOCATION NAME [DOMAIN_NAME] ([US_STATE], Google Ads) FROM PHO…" at bounding box center [637, 476] width 1274 height 952
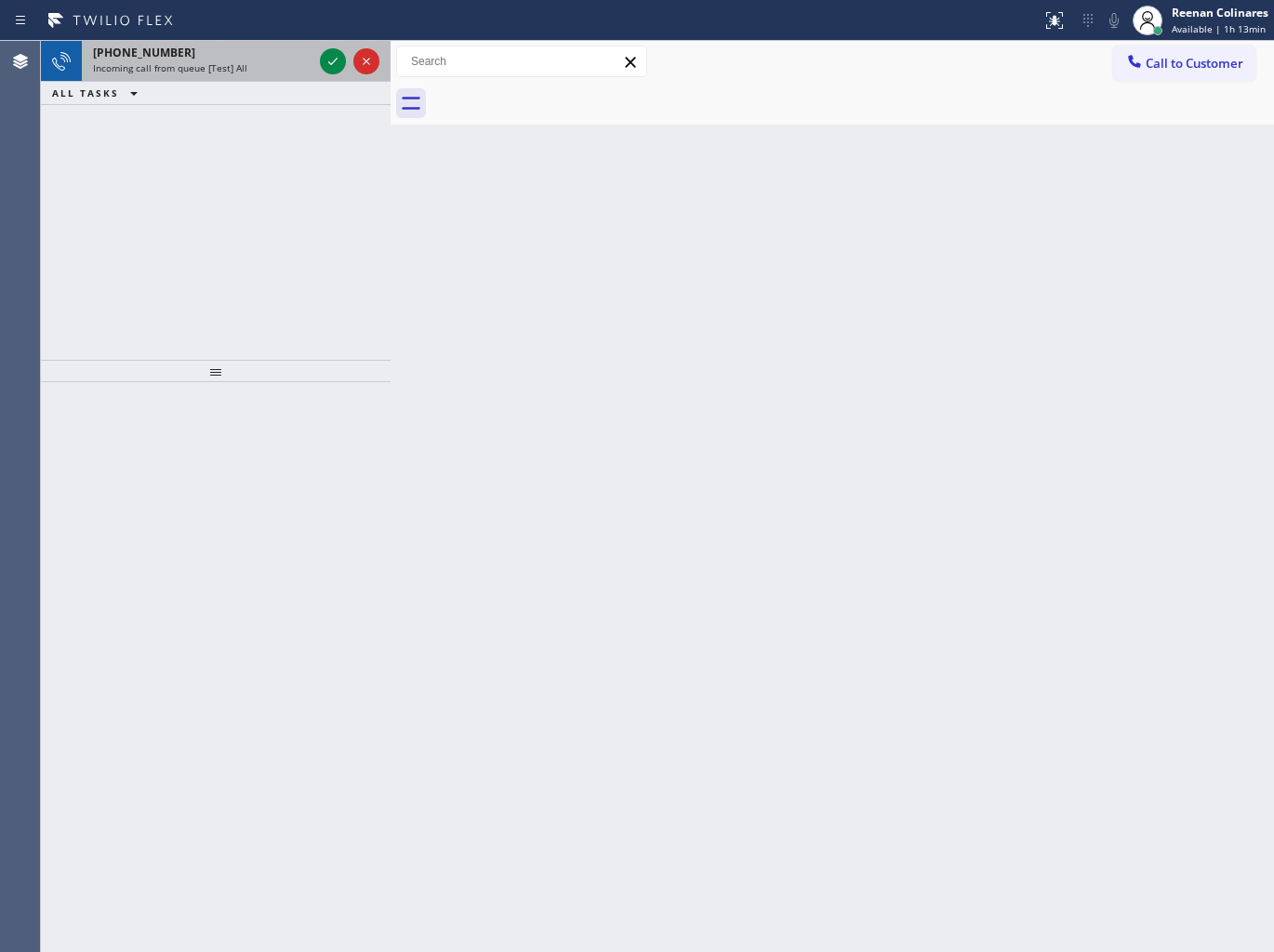
click at [280, 69] on div "Incoming call from queue [Test] All" at bounding box center [203, 68] width 219 height 13
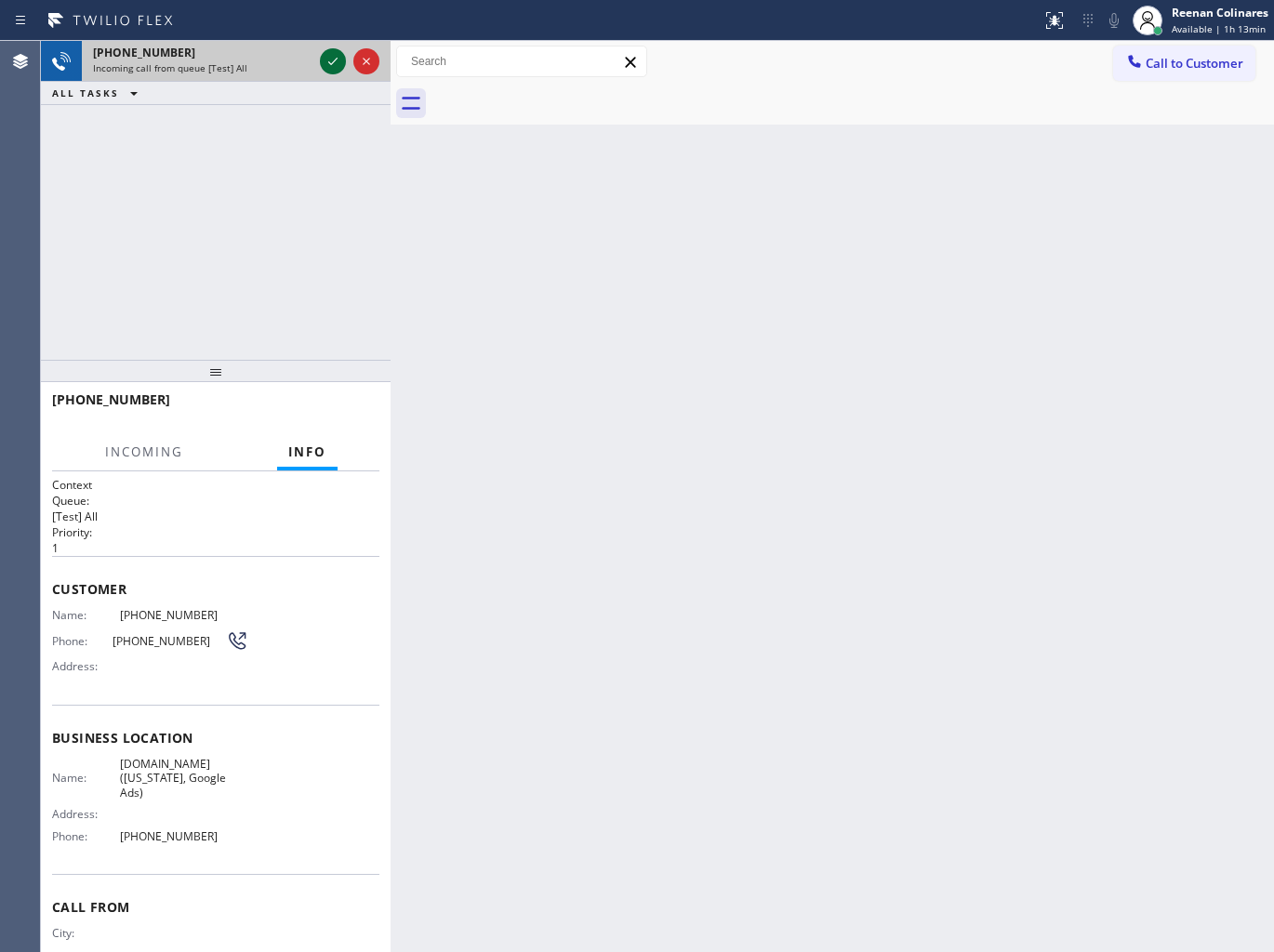
drag, startPoint x: 334, startPoint y: 61, endPoint x: 329, endPoint y: 69, distance: 9.4
click at [334, 61] on icon at bounding box center [333, 61] width 10 height 8
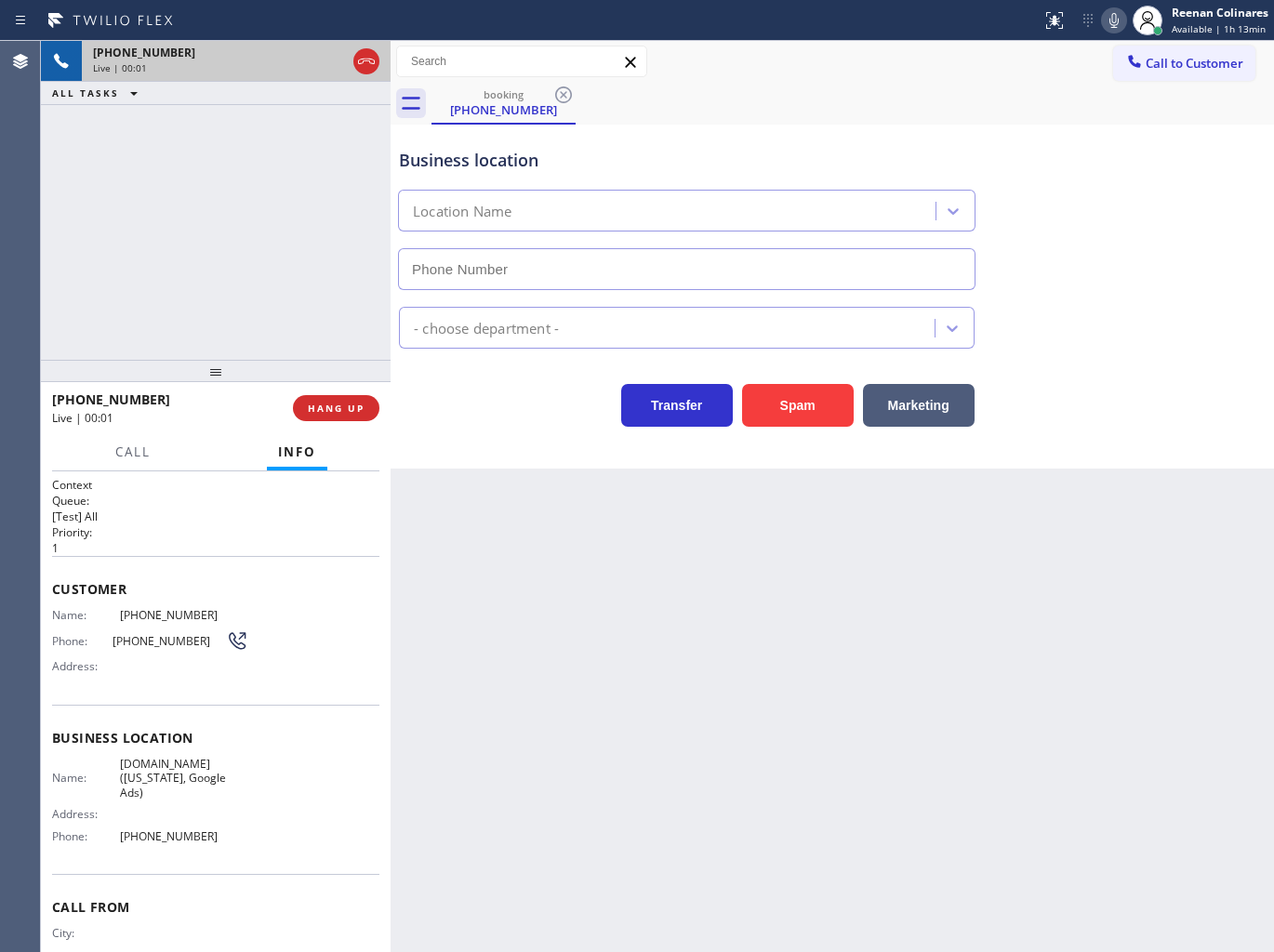
type input "[PHONE_NUMBER]"
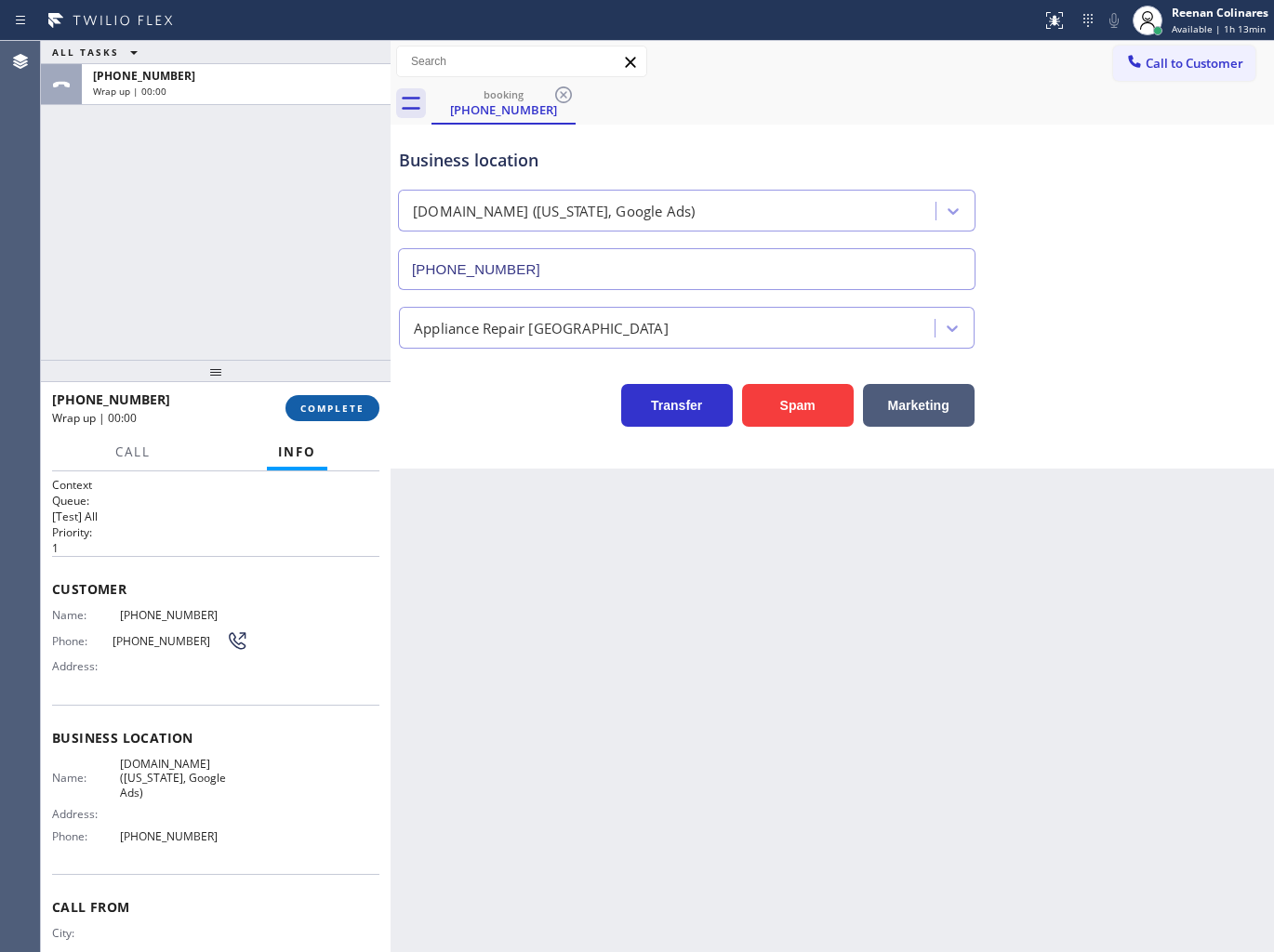
click at [350, 406] on span "COMPLETE" at bounding box center [332, 408] width 64 height 13
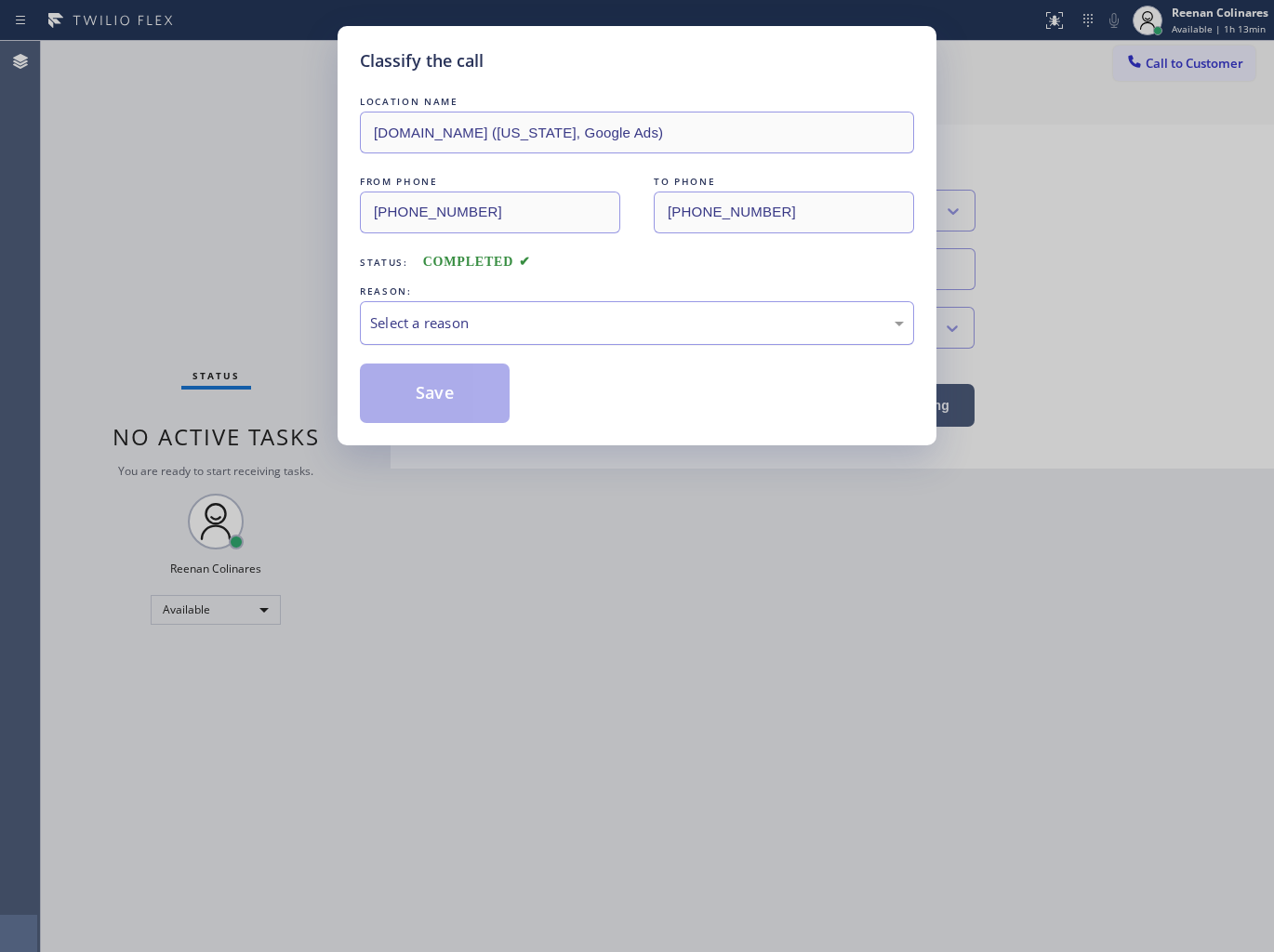
click at [420, 312] on div "Select a reason" at bounding box center [636, 323] width 533 height 21
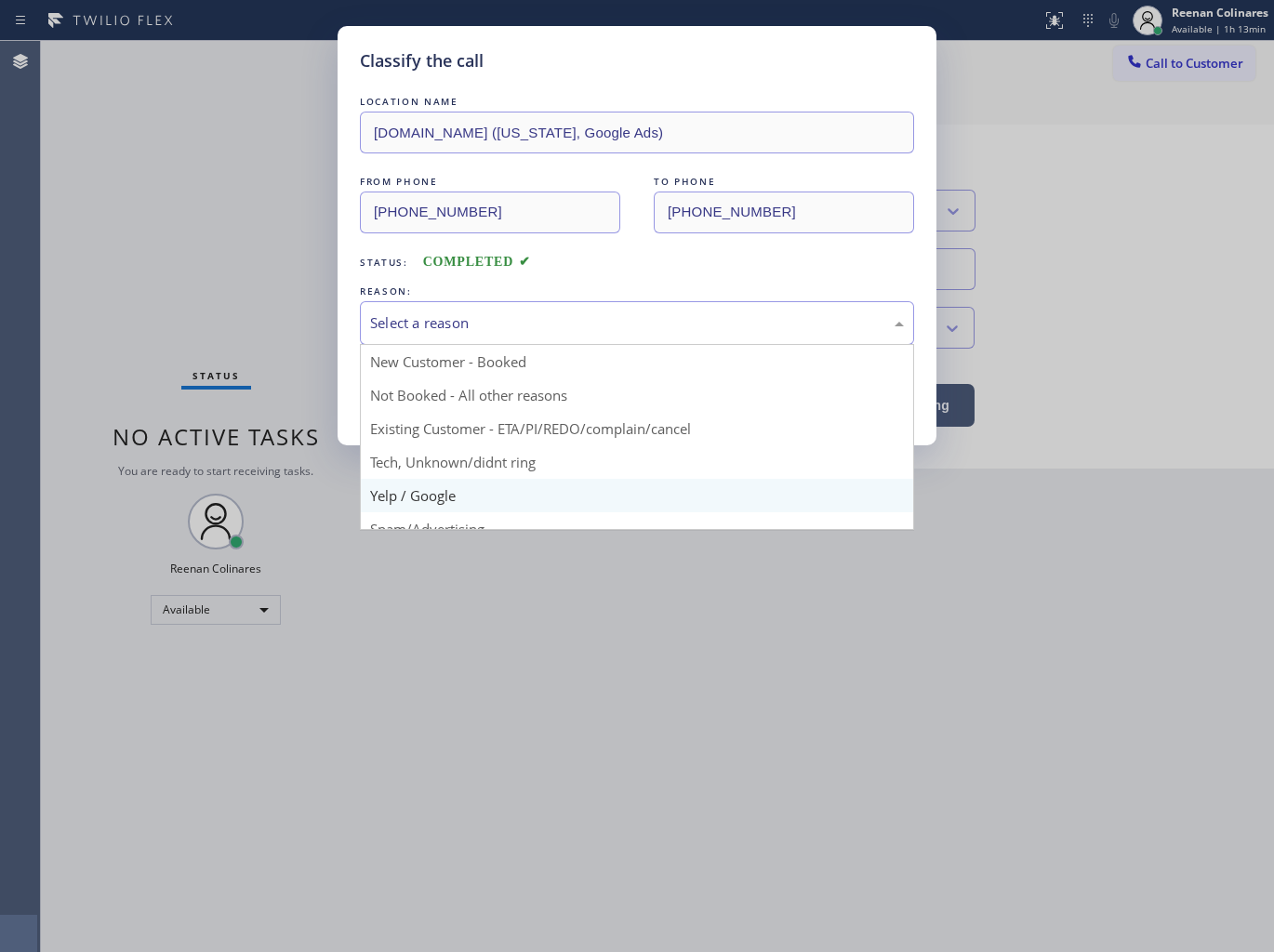
scroll to position [116, 0]
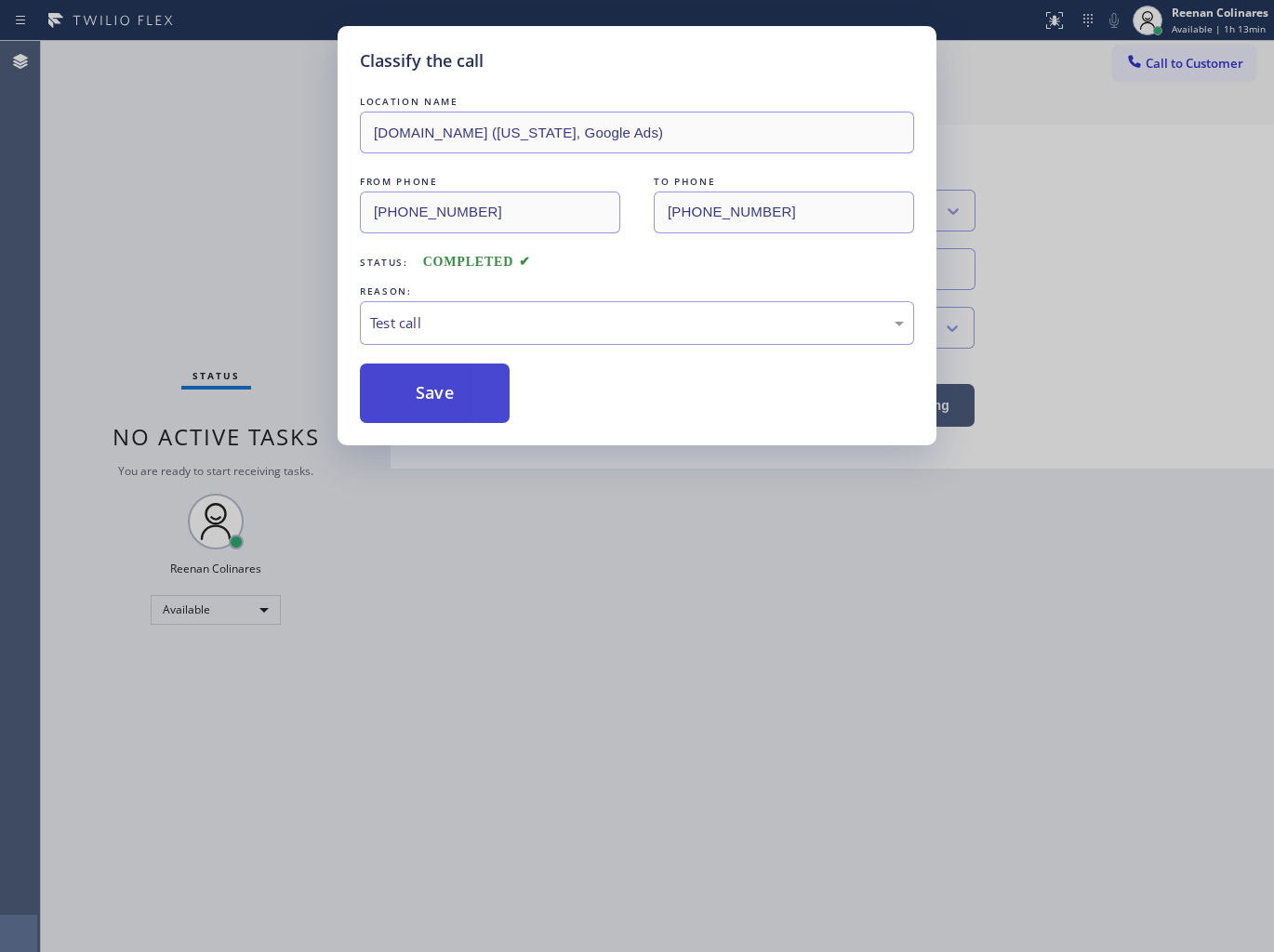
click at [423, 405] on button "Save" at bounding box center [434, 393] width 150 height 60
click at [217, 281] on div "Classify the call LOCATION NAME [DOMAIN_NAME] ([US_STATE], Google Ads) FROM PHO…" at bounding box center [637, 476] width 1274 height 952
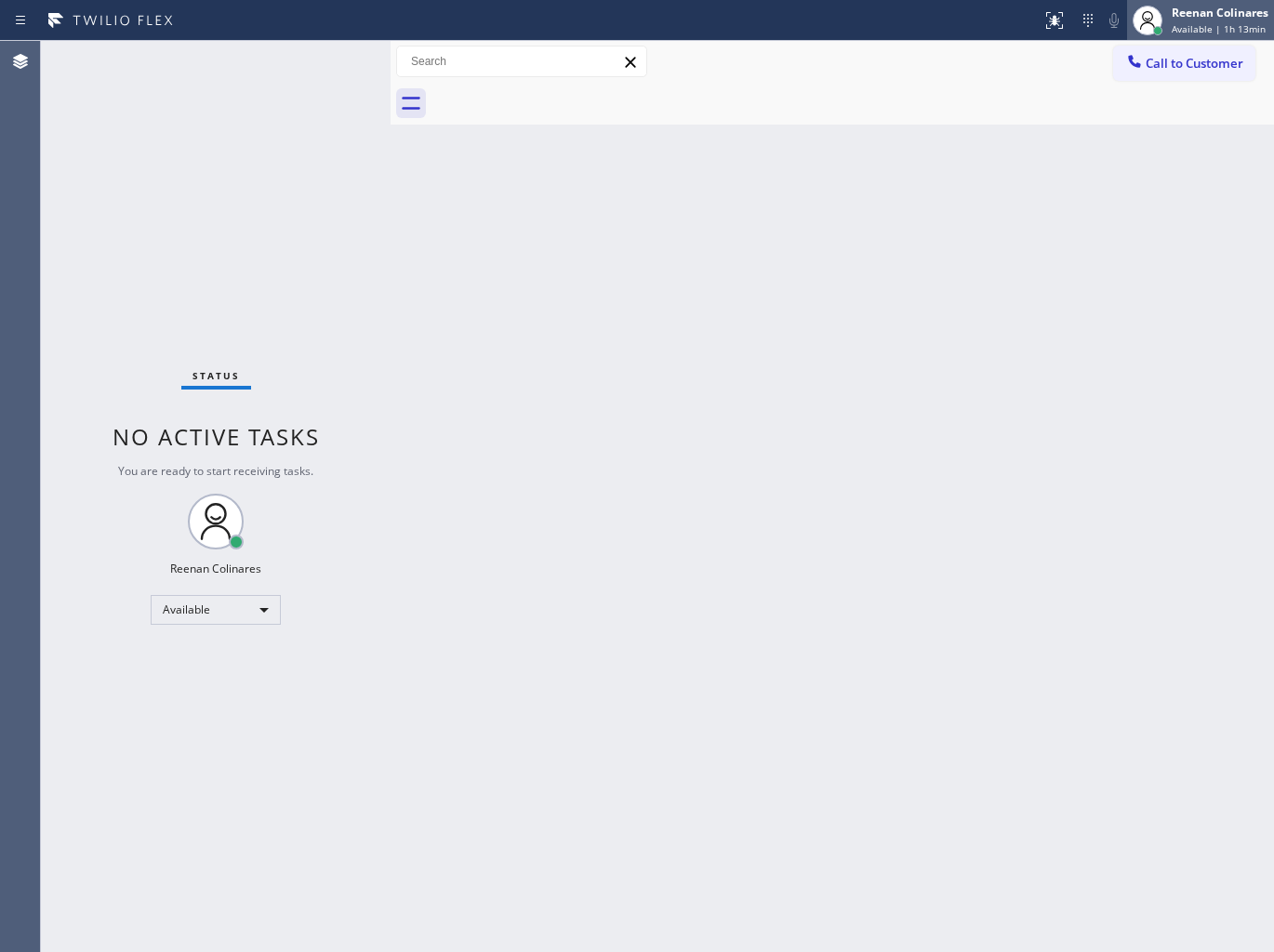
click at [1189, 12] on div "Reenan Colinares" at bounding box center [1219, 12] width 97 height 15
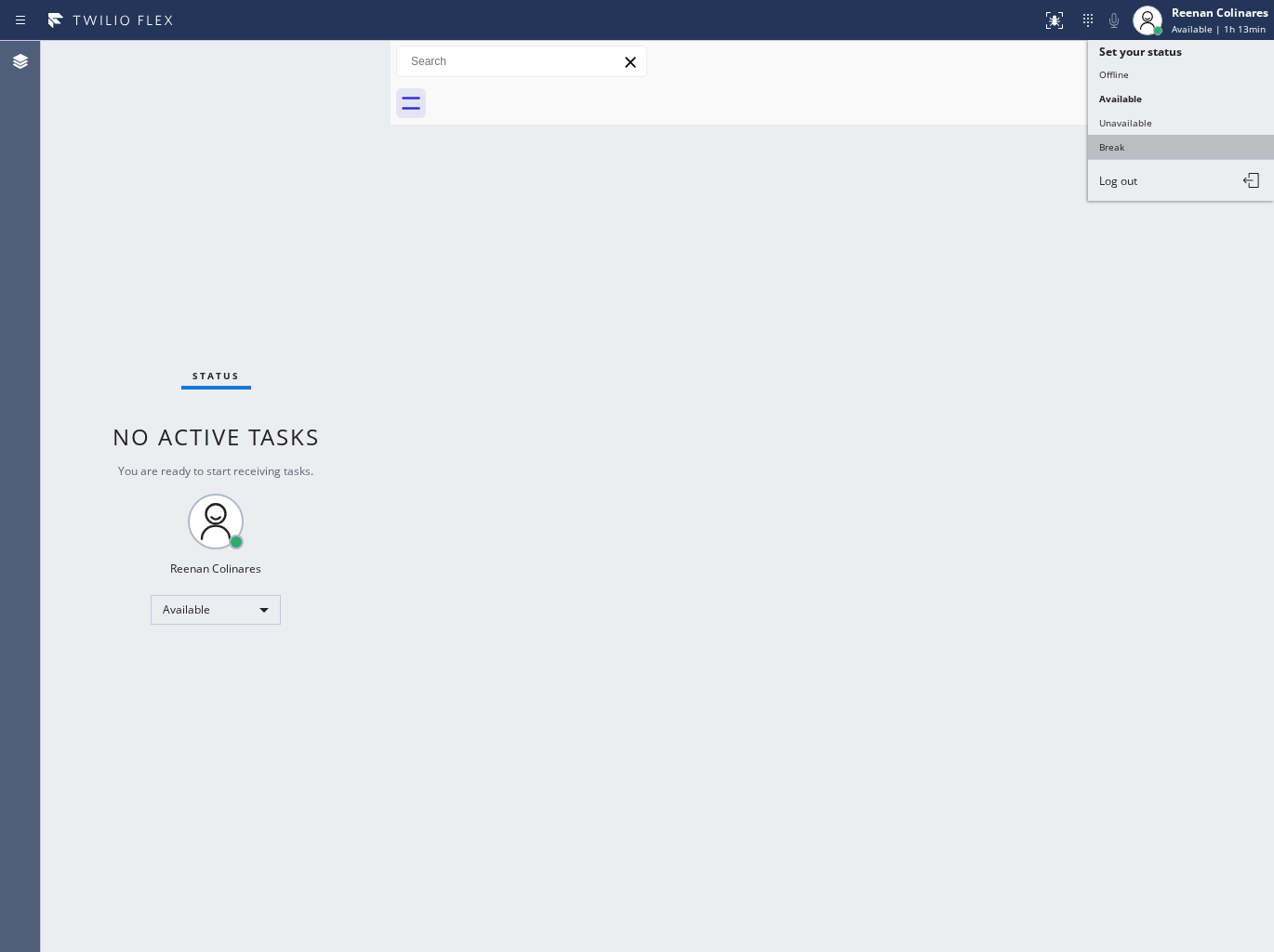
click at [1106, 150] on button "Break" at bounding box center [1181, 146] width 186 height 24
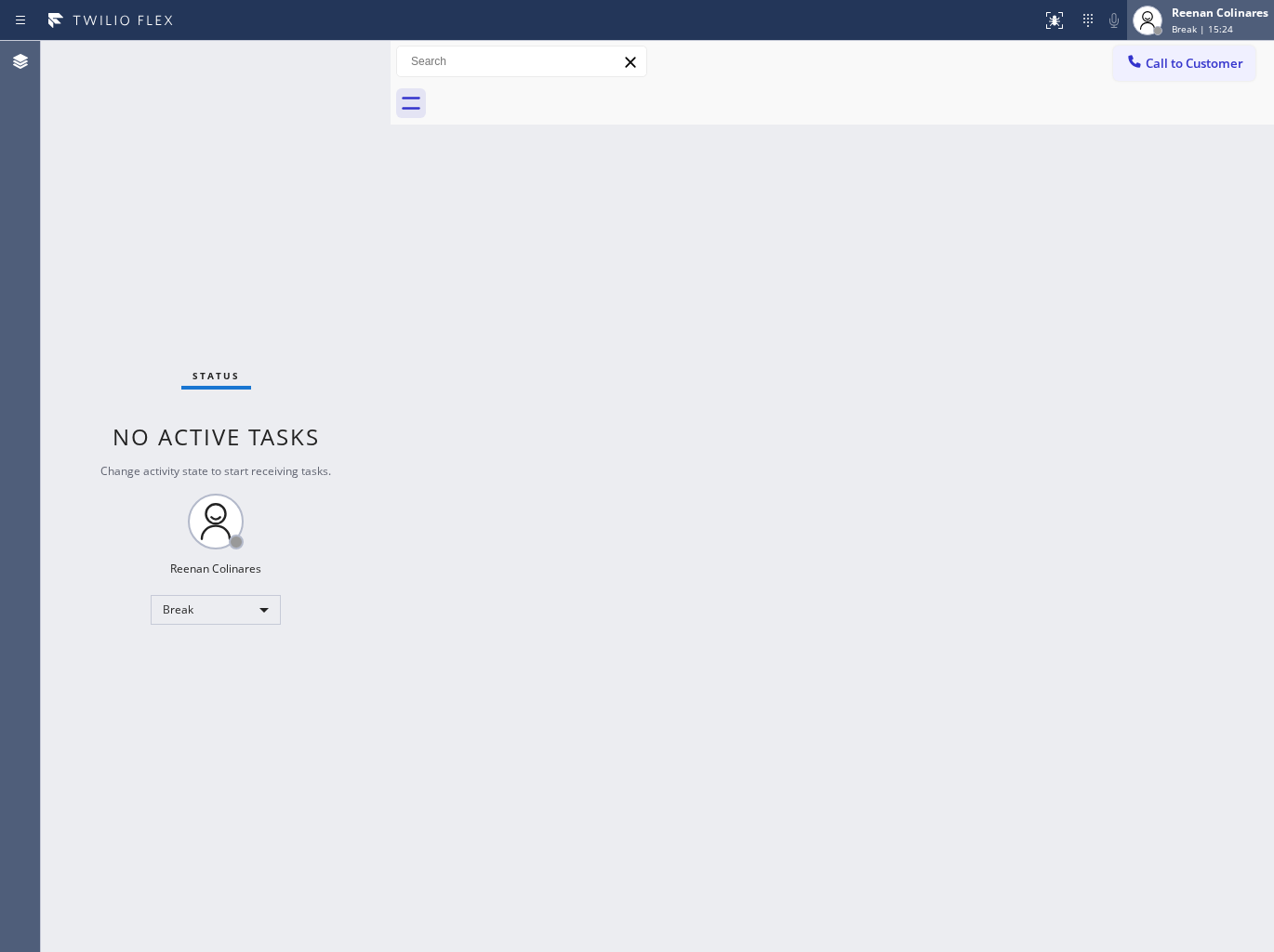
click at [1207, 13] on div "Reenan Colinares" at bounding box center [1219, 12] width 97 height 15
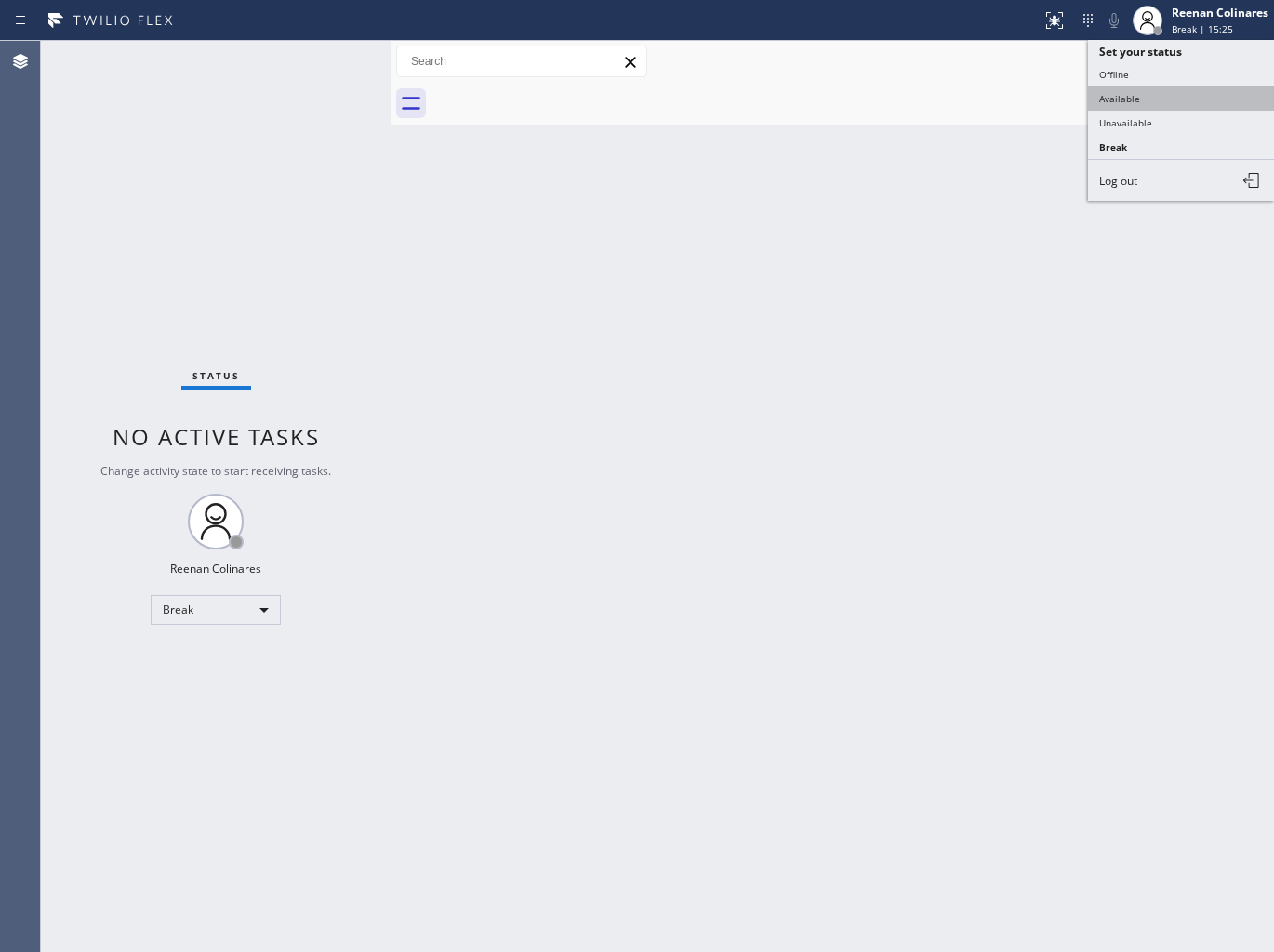
click at [1146, 97] on button "Available" at bounding box center [1181, 98] width 186 height 24
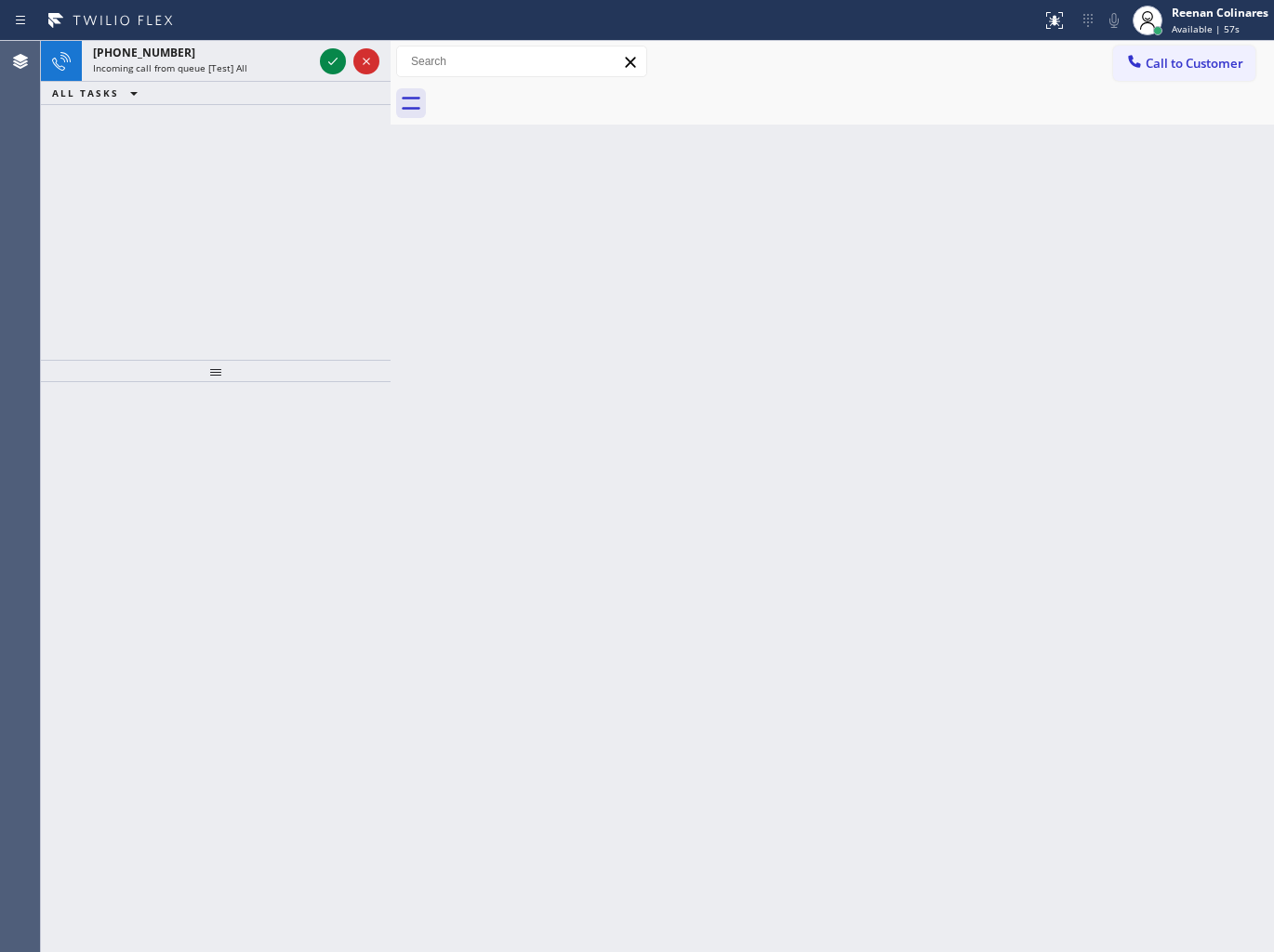
click at [258, 82] on div "ALL TASKS ALL TASKS ACTIVE TASKS TASKS IN WRAP UP" at bounding box center [216, 93] width 350 height 23
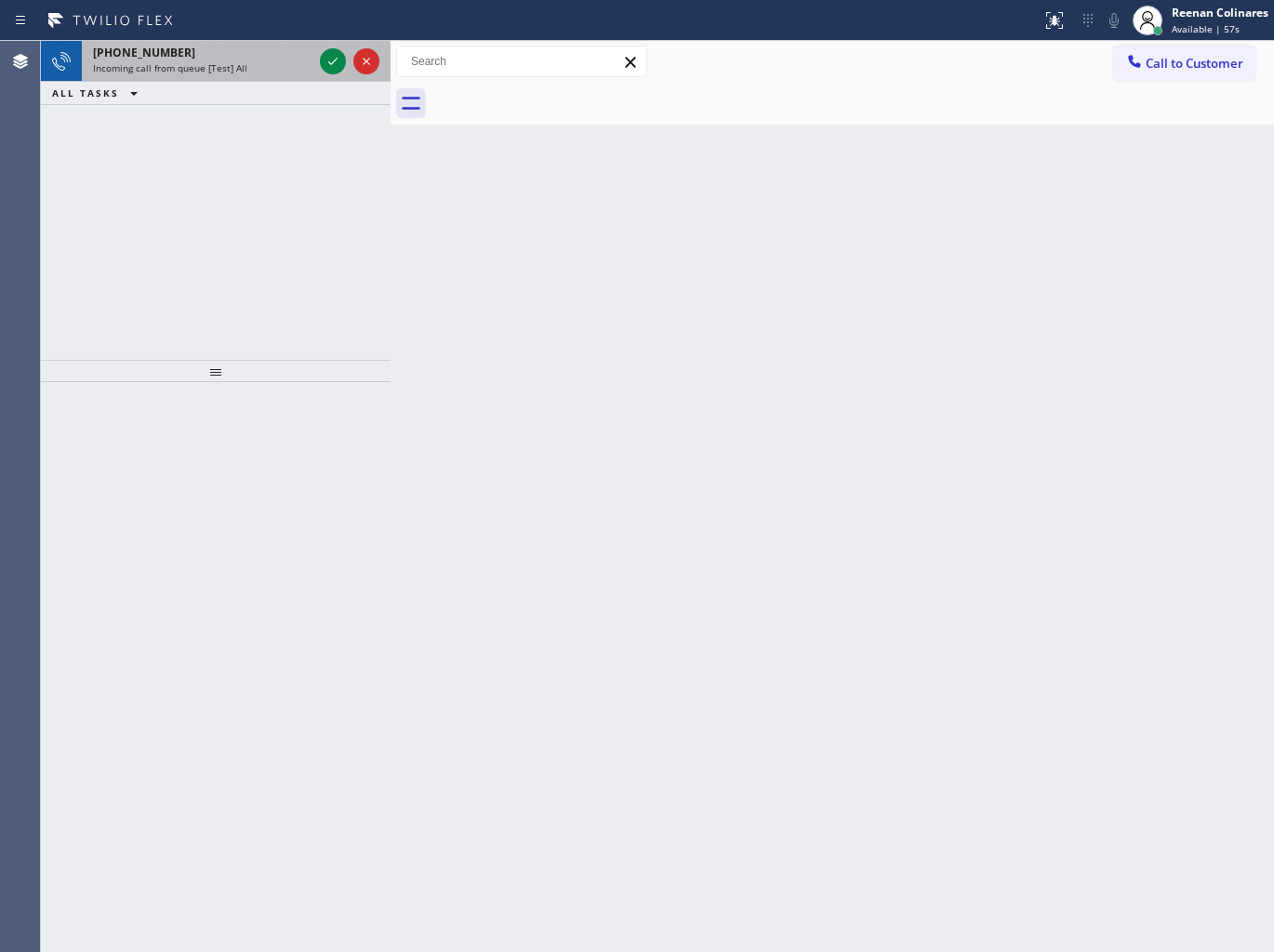
click at [258, 71] on div "Incoming call from queue [Test] All" at bounding box center [203, 68] width 219 height 13
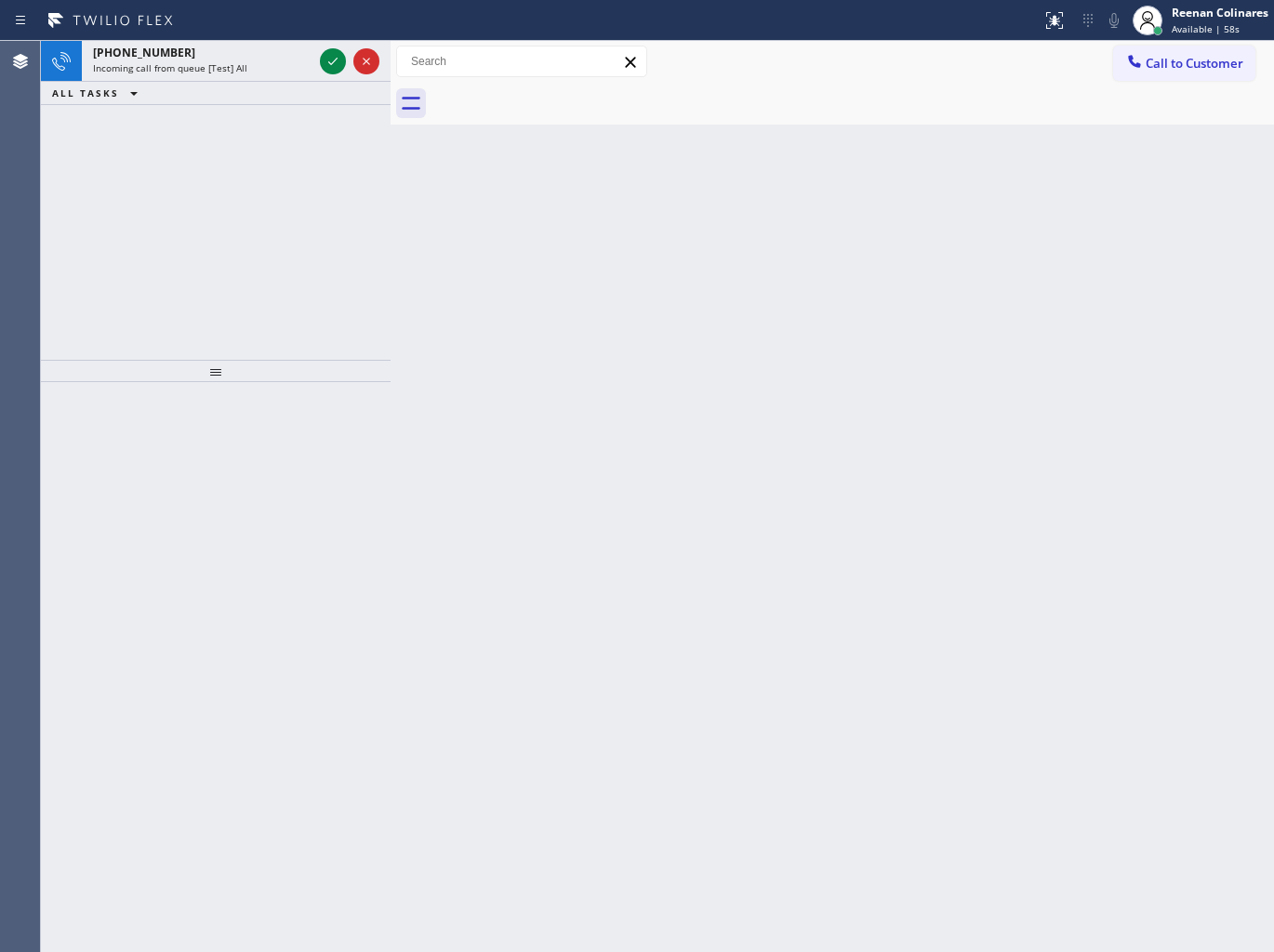
click at [258, 71] on div "Incoming call from queue [Test] All" at bounding box center [203, 68] width 219 height 13
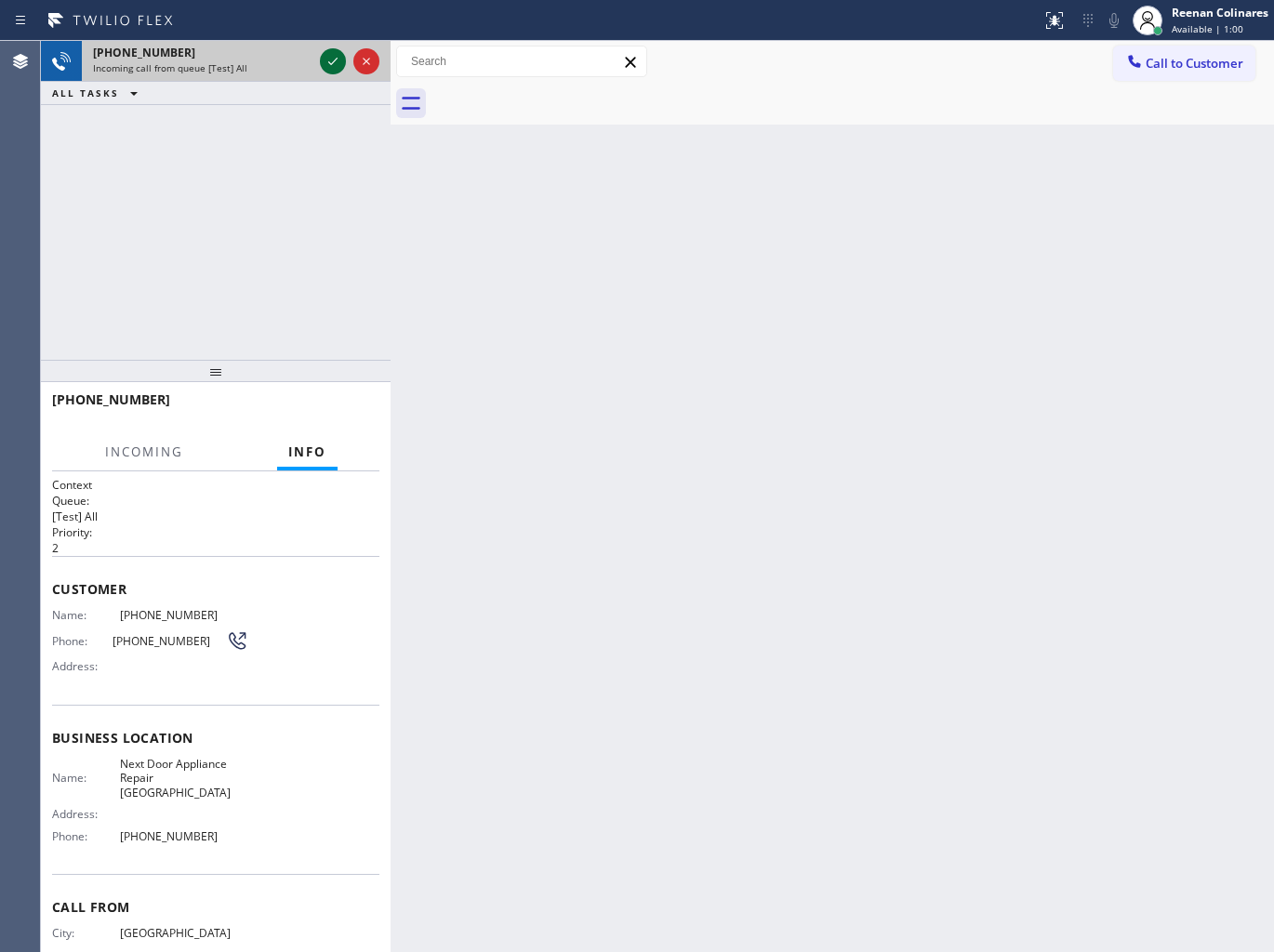
click at [327, 62] on icon at bounding box center [332, 61] width 22 height 22
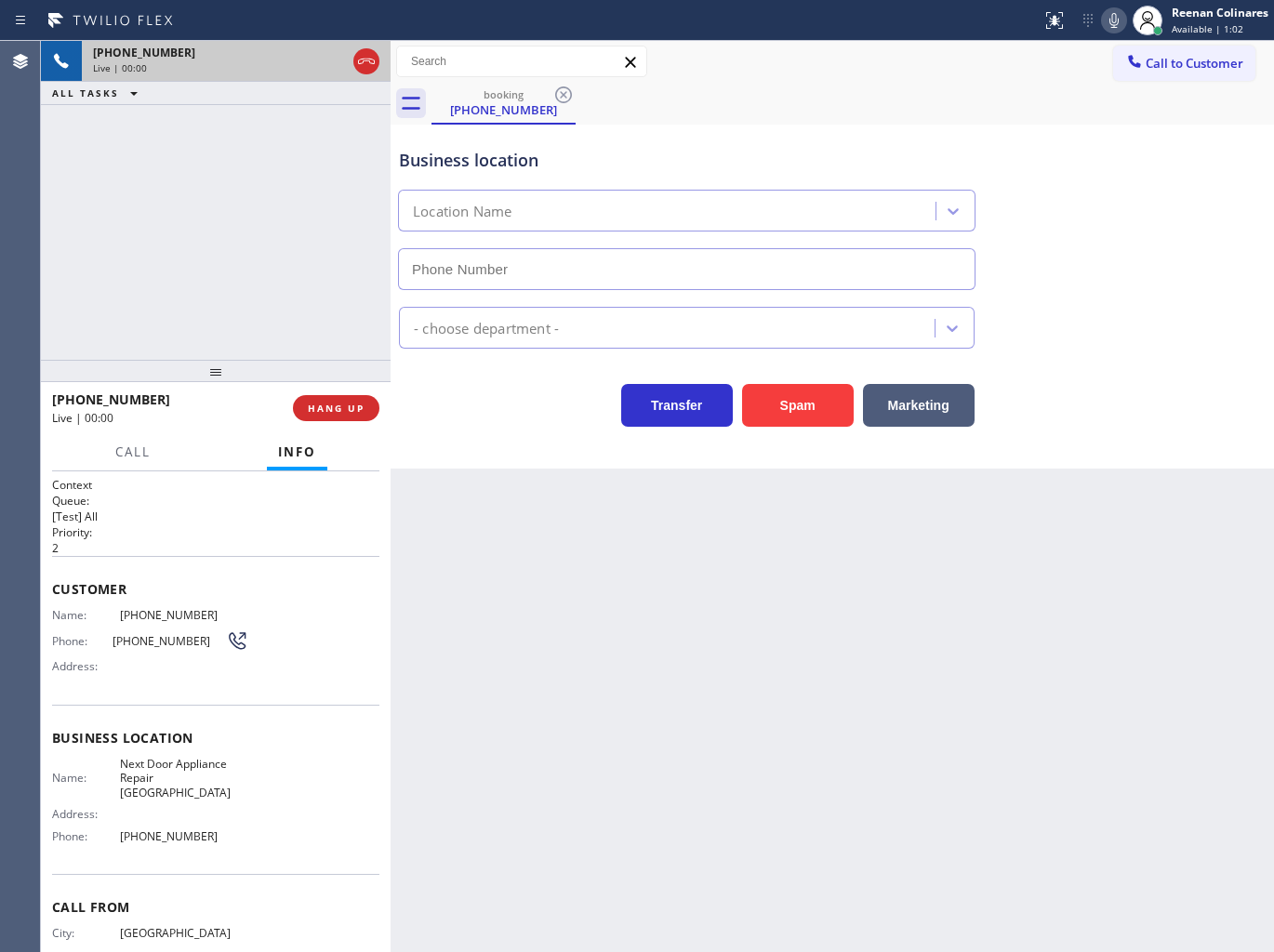
type input "[PHONE_NUMBER]"
drag, startPoint x: 833, startPoint y: 415, endPoint x: 860, endPoint y: 291, distance: 126.9
click at [833, 415] on button "Spam" at bounding box center [797, 405] width 111 height 43
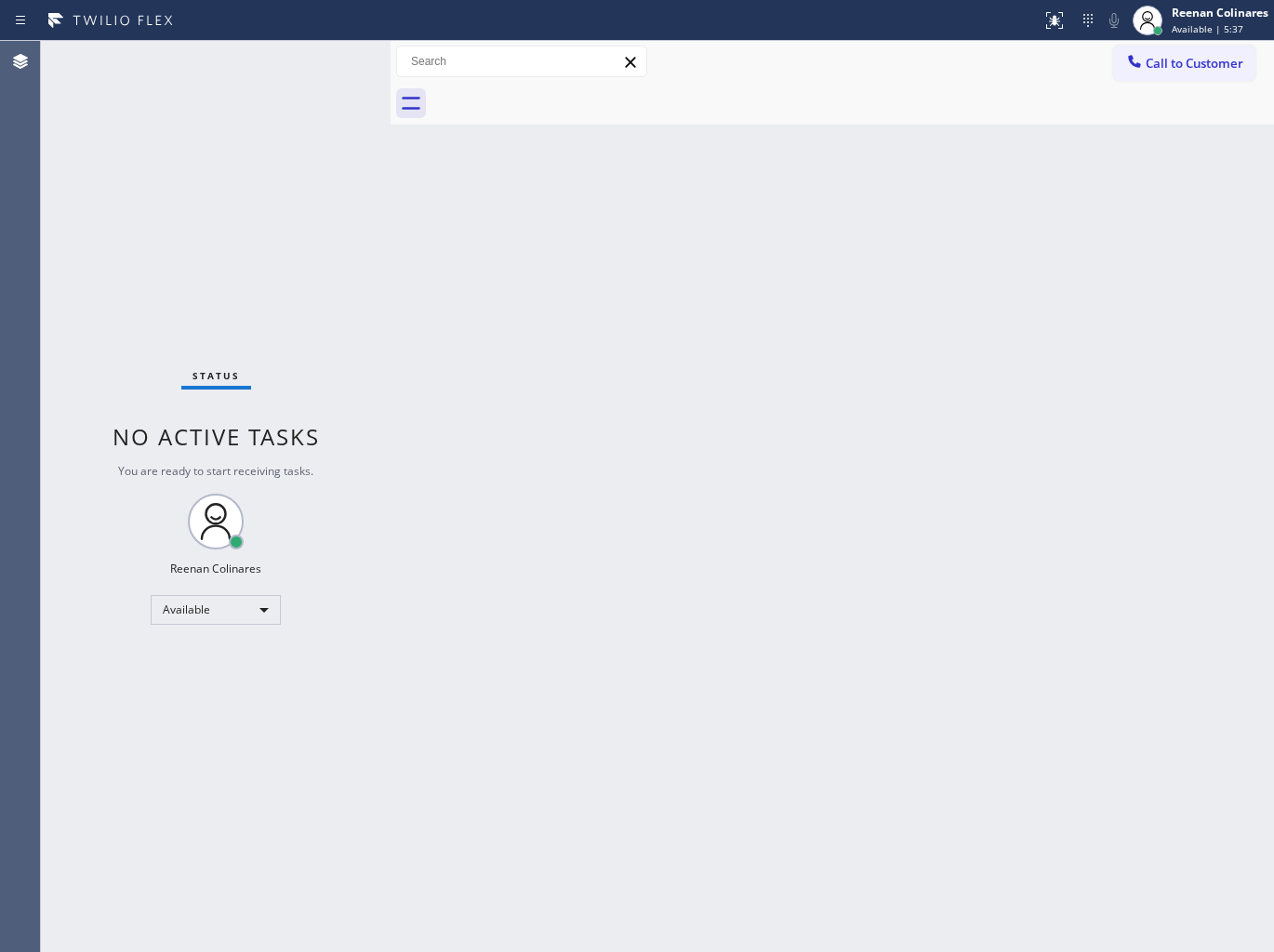
click at [507, 409] on div "Back to Dashboard Change Sender ID Customers Technicians Select a contact Outbo…" at bounding box center [831, 497] width 883 height 911
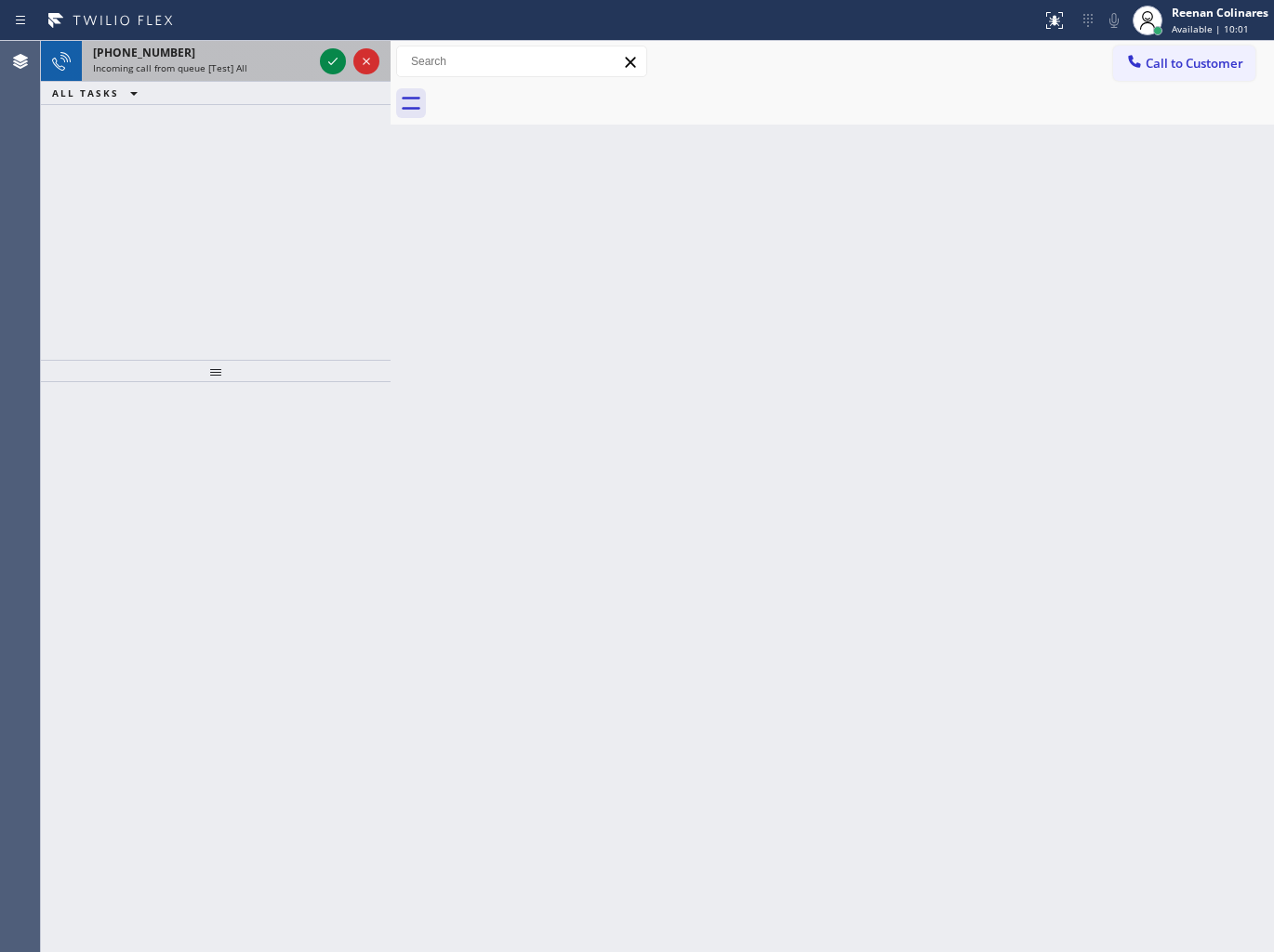
drag, startPoint x: 192, startPoint y: 74, endPoint x: 215, endPoint y: 62, distance: 25.9
click at [208, 66] on span "Incoming call from queue [Test] All" at bounding box center [170, 68] width 155 height 13
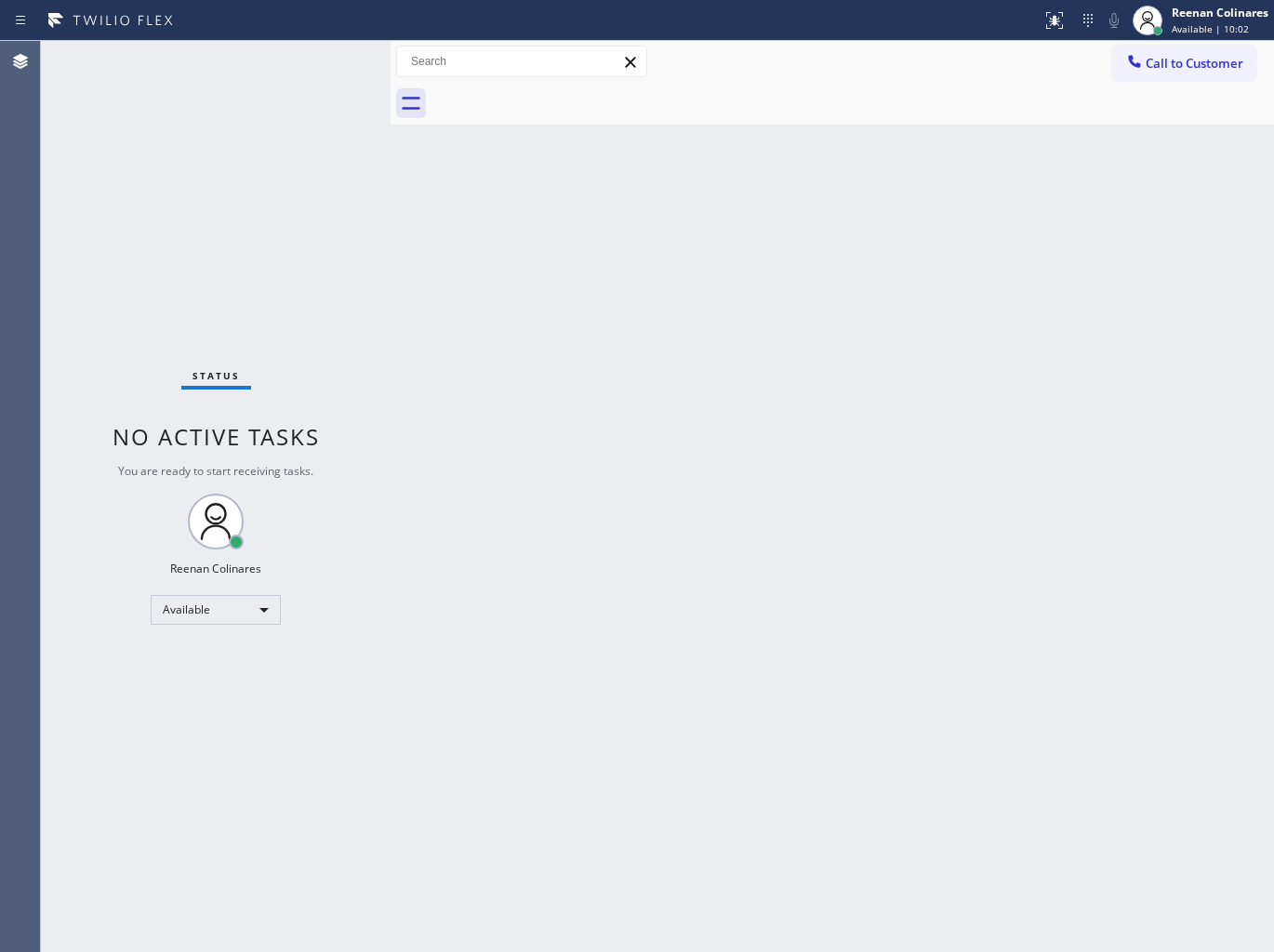
click at [329, 62] on div "Status No active tasks You are ready to start receiving tasks. Reenan Colinares…" at bounding box center [216, 497] width 350 height 911
click at [240, 62] on div "Status No active tasks You are ready to start receiving tasks. Reenan Colinares…" at bounding box center [216, 497] width 350 height 911
click at [235, 77] on div "Status No active tasks You are ready to start receiving tasks. Reenan Colinares…" at bounding box center [216, 497] width 350 height 911
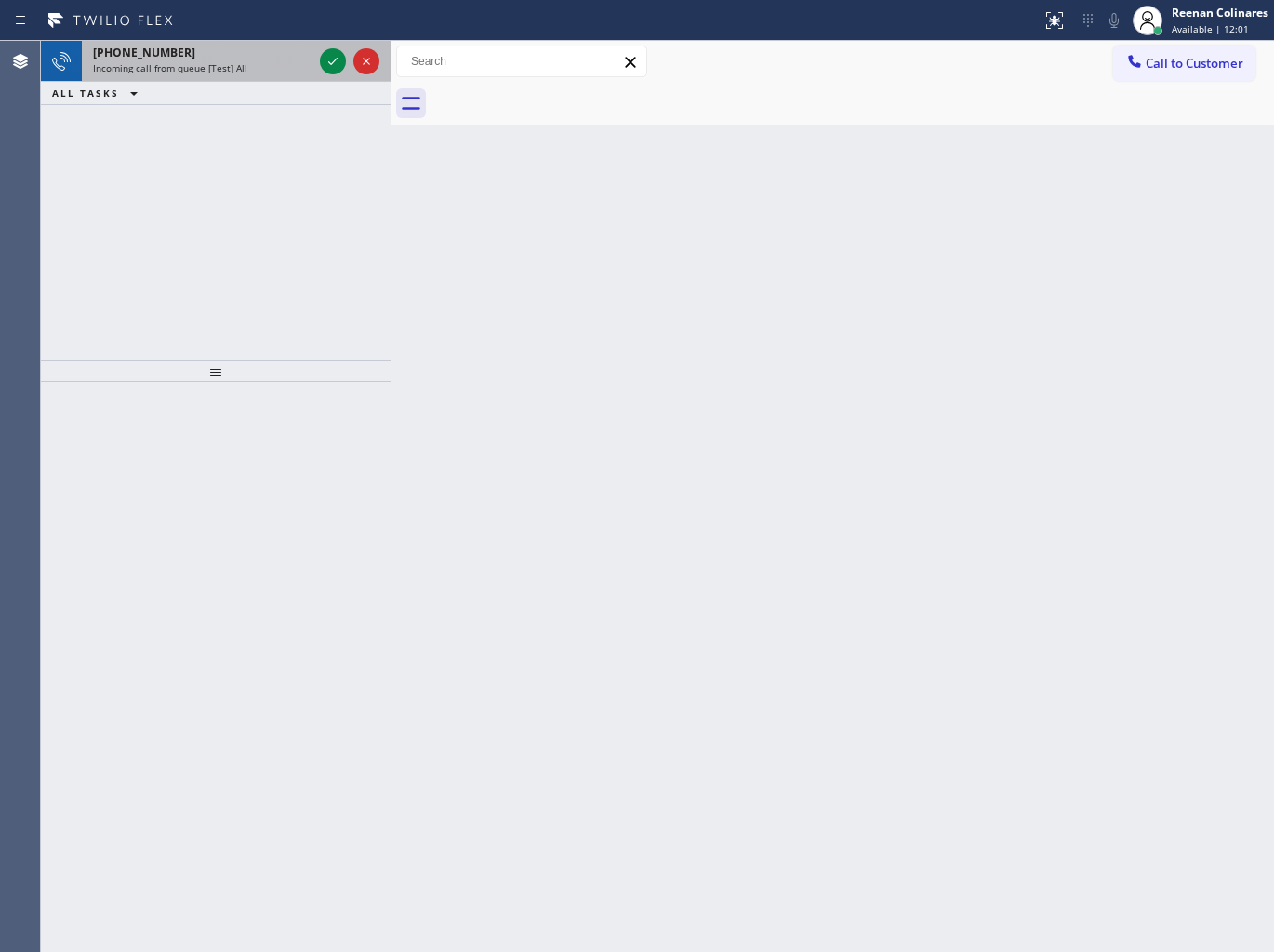
click at [260, 52] on div "[PHONE_NUMBER]" at bounding box center [203, 52] width 219 height 15
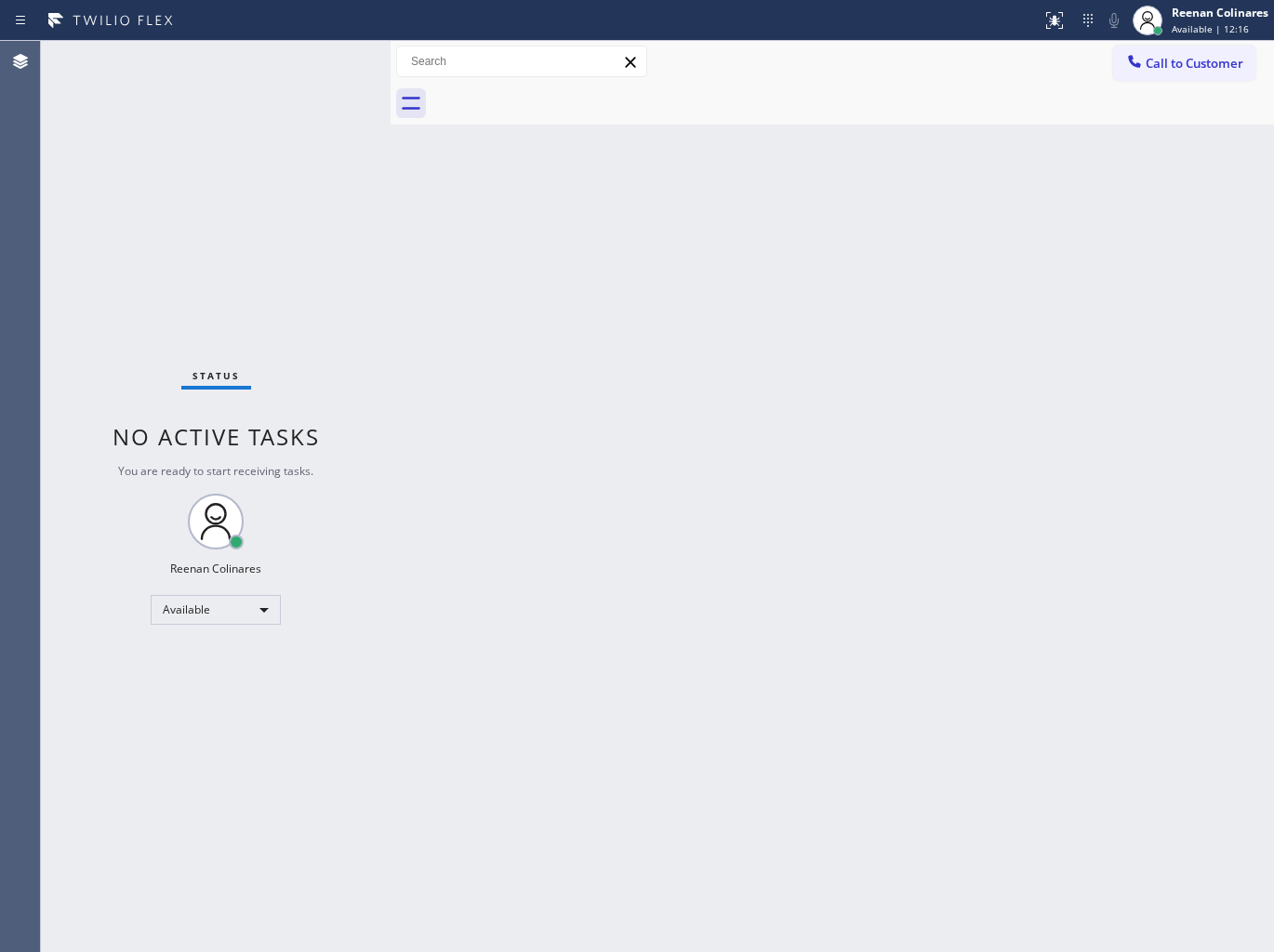
click at [601, 394] on div "Back to Dashboard Change Sender ID Customers Technicians Select a contact Outbo…" at bounding box center [831, 497] width 883 height 911
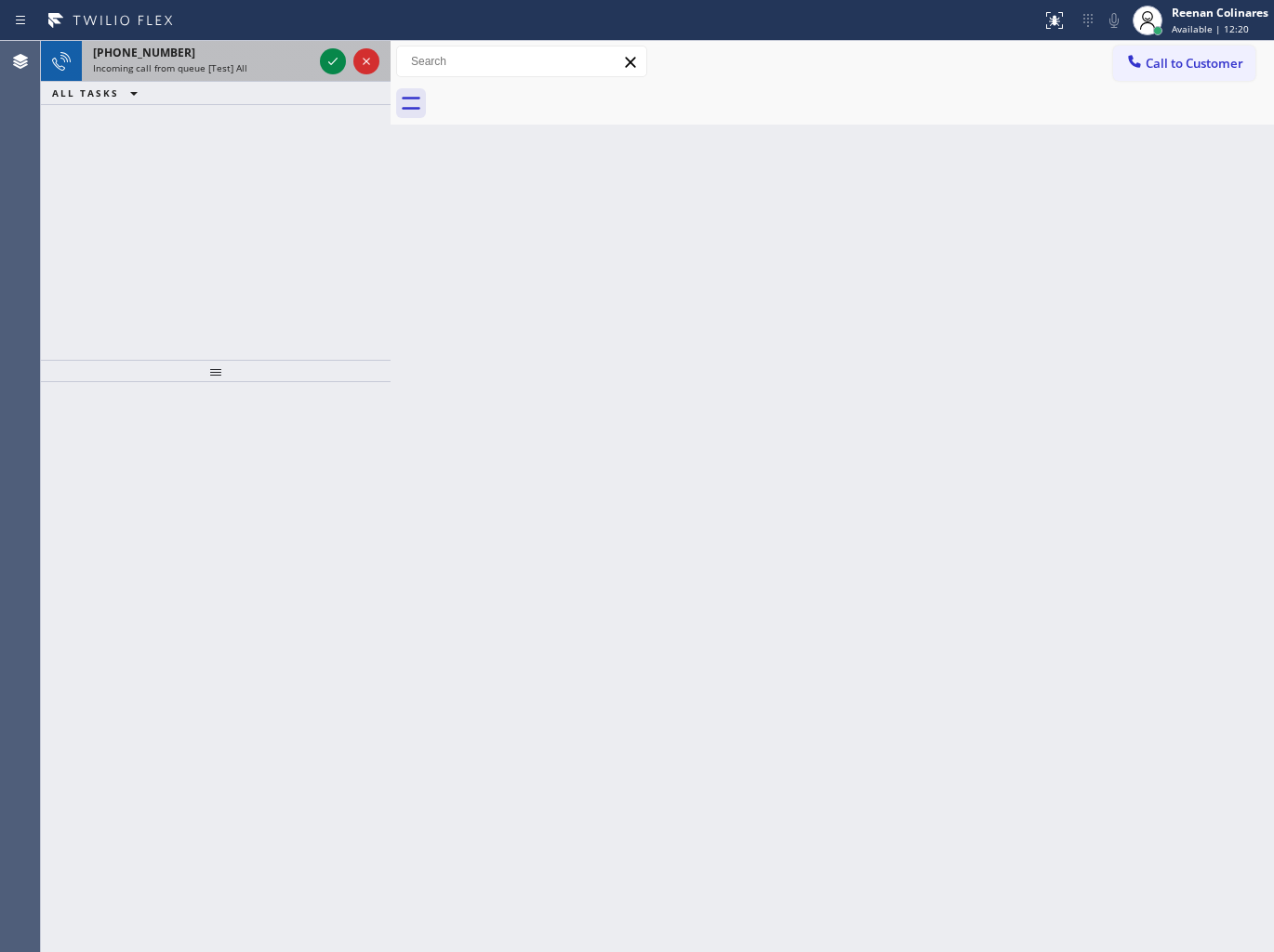
click at [270, 65] on div "Incoming call from queue [Test] All" at bounding box center [203, 68] width 219 height 13
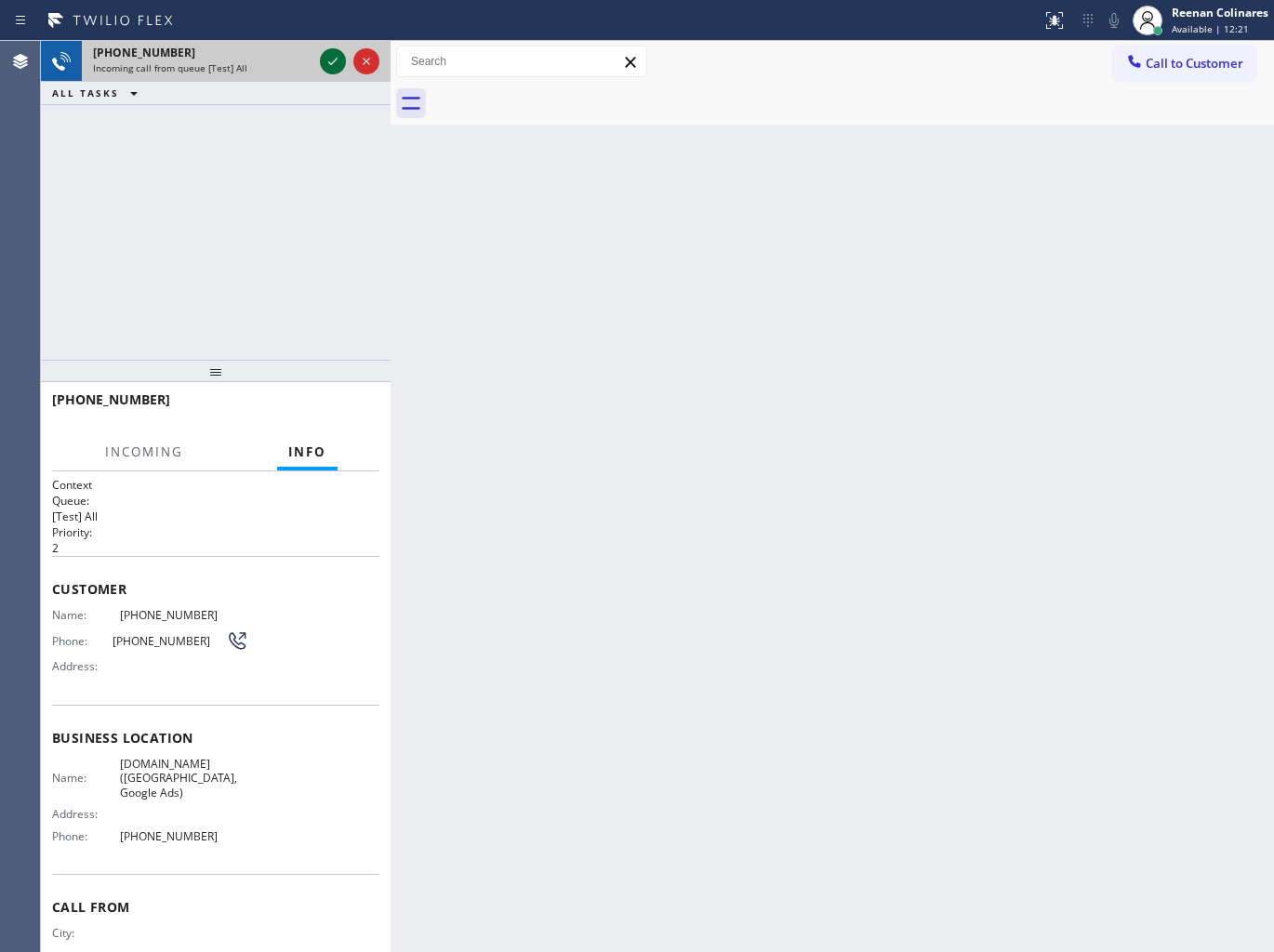
click at [331, 66] on icon at bounding box center [332, 61] width 22 height 22
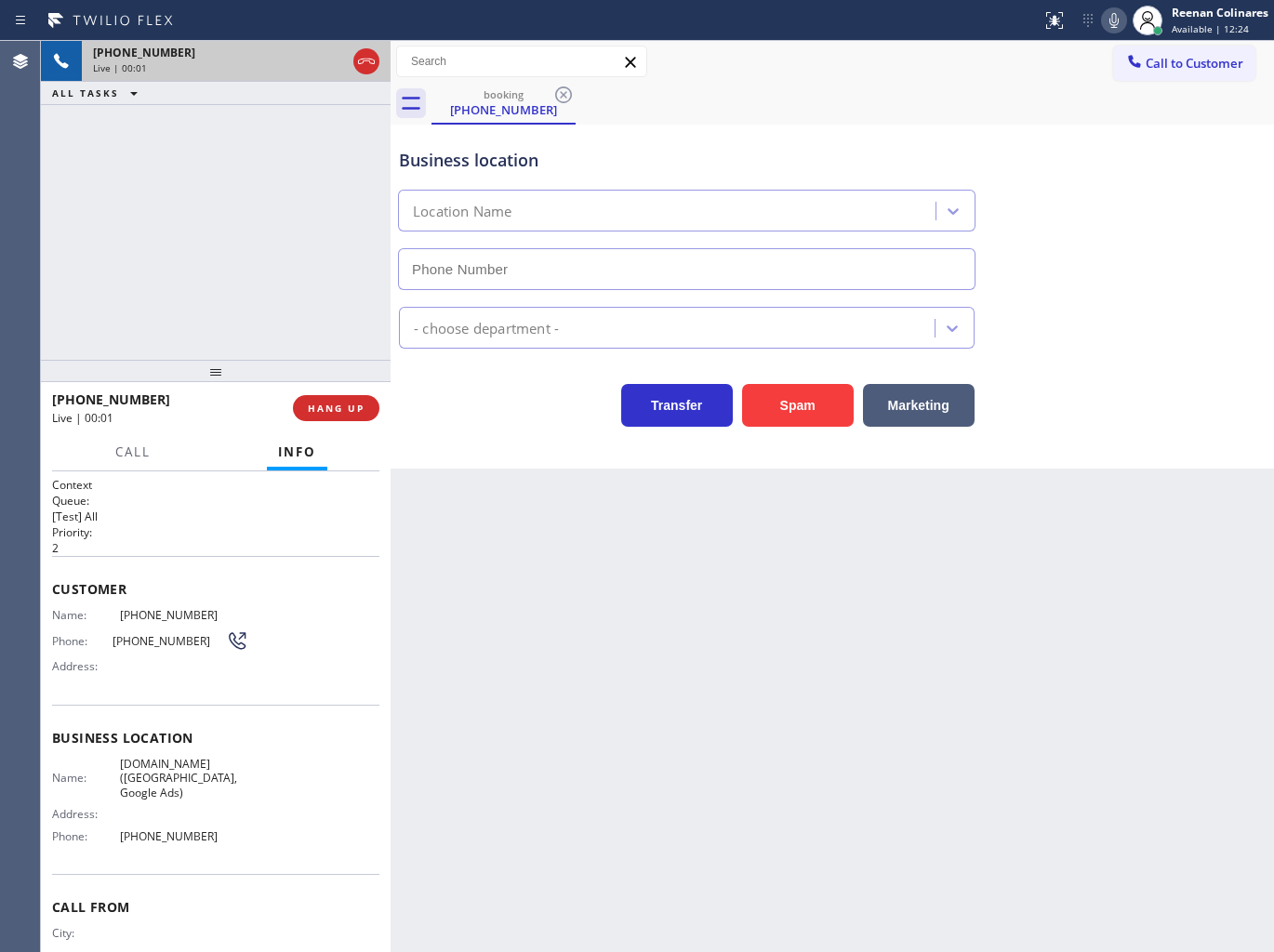
type input "[PHONE_NUMBER]"
click at [1113, 21] on icon at bounding box center [1113, 20] width 22 height 22
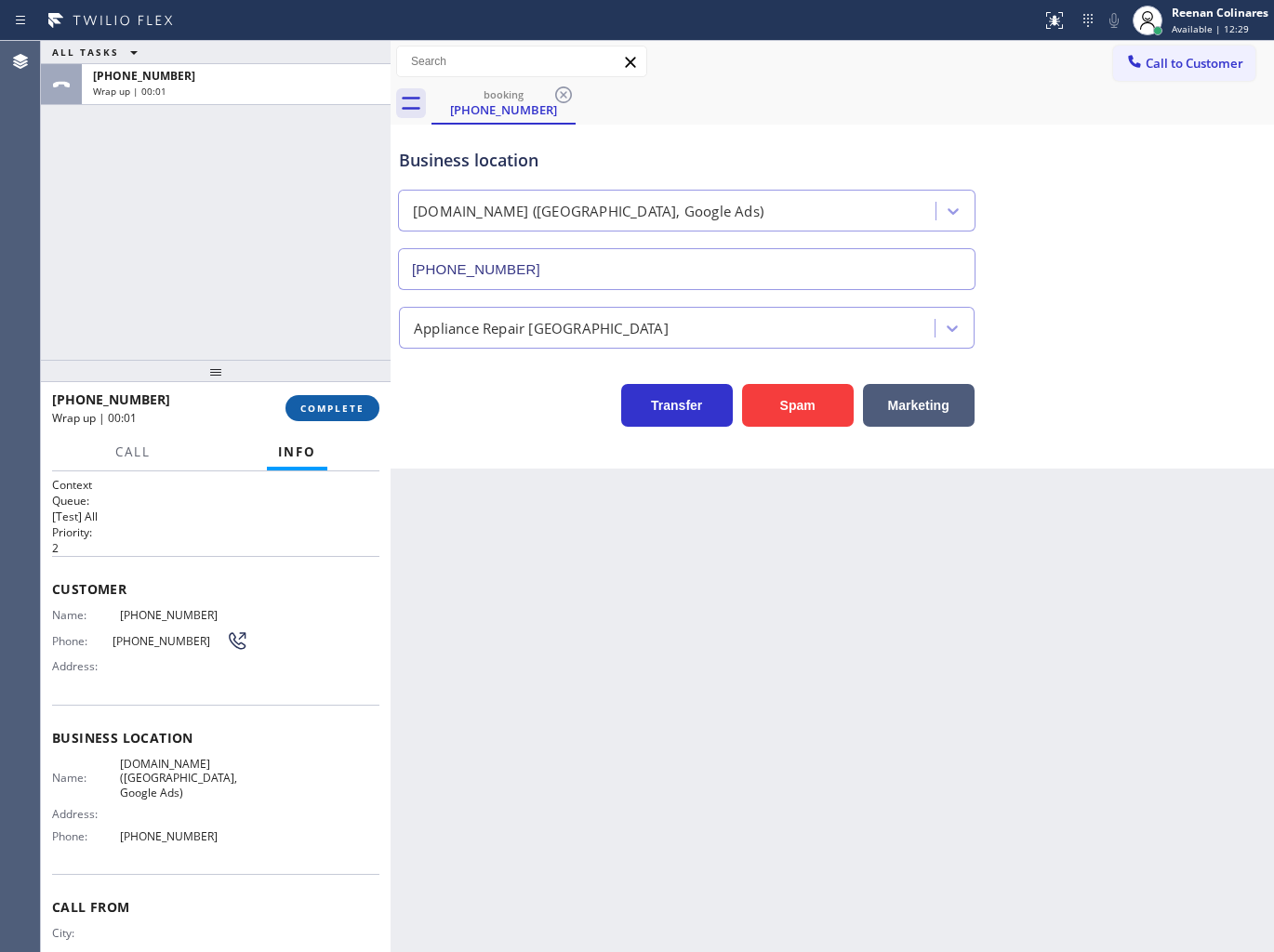
click at [346, 410] on span "COMPLETE" at bounding box center [332, 408] width 64 height 13
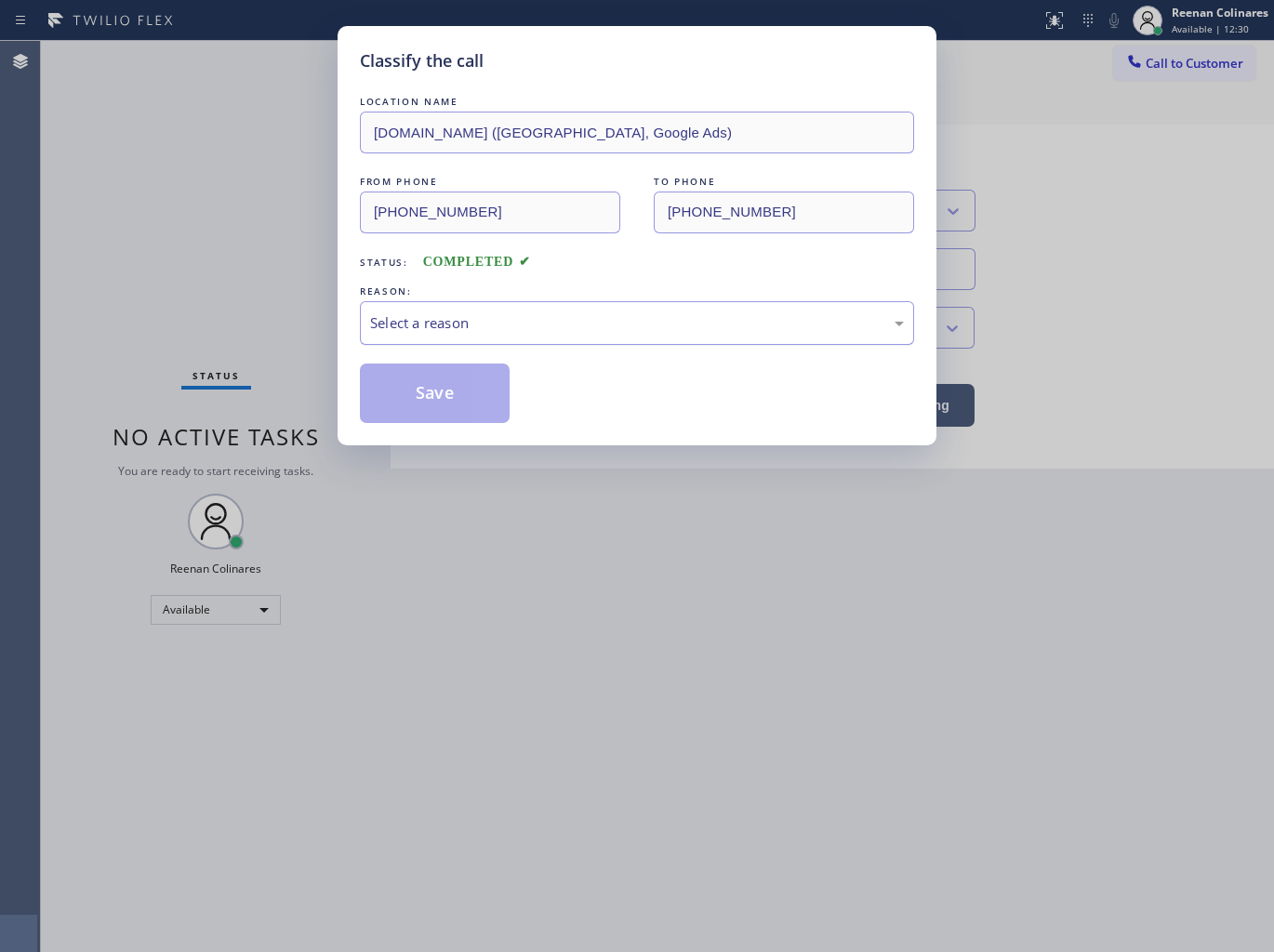
click at [443, 318] on div "Select a reason" at bounding box center [636, 323] width 533 height 21
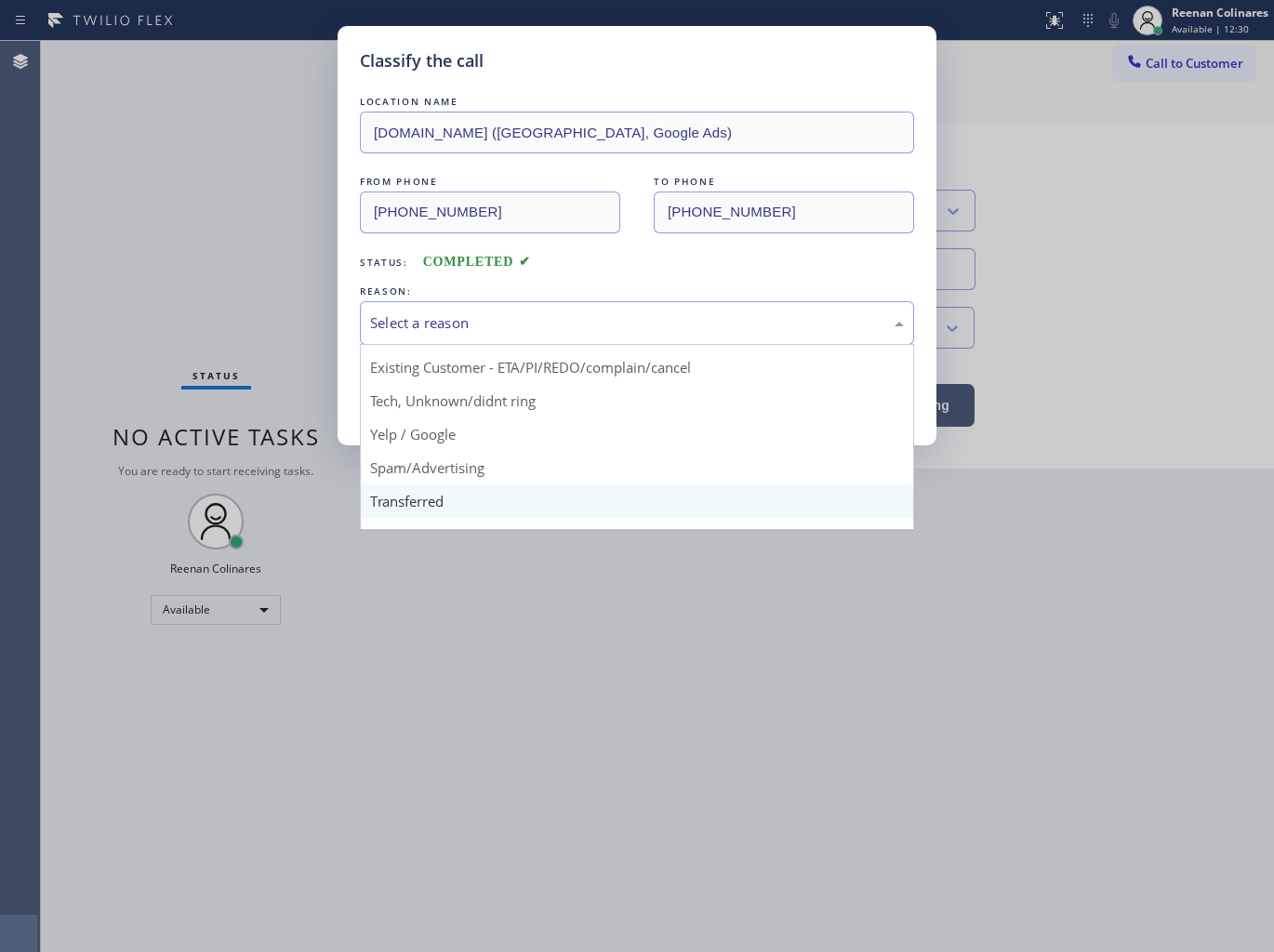
scroll to position [116, 0]
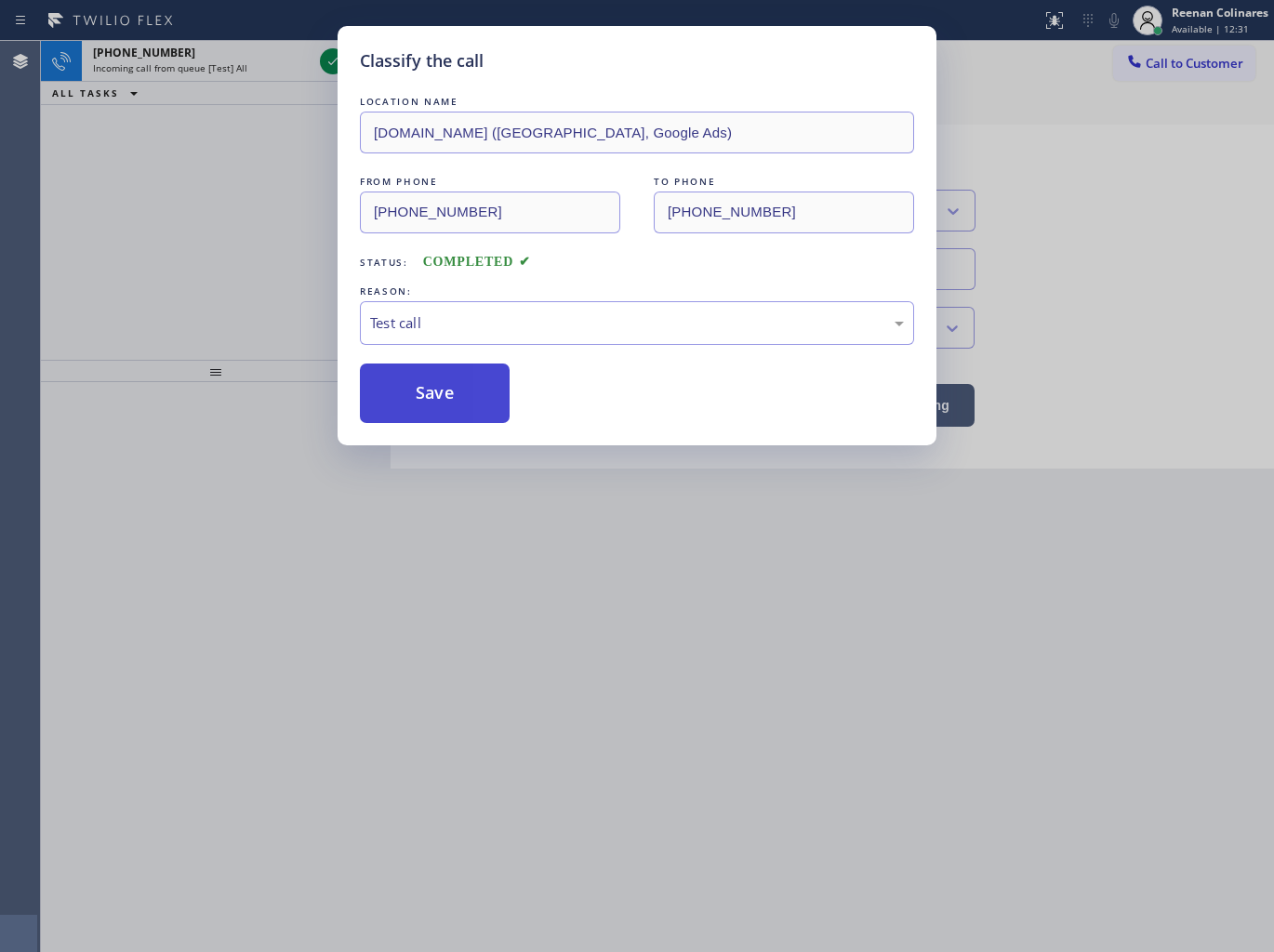
drag, startPoint x: 415, startPoint y: 394, endPoint x: 285, endPoint y: 249, distance: 194.7
click at [415, 392] on button "Save" at bounding box center [434, 393] width 150 height 60
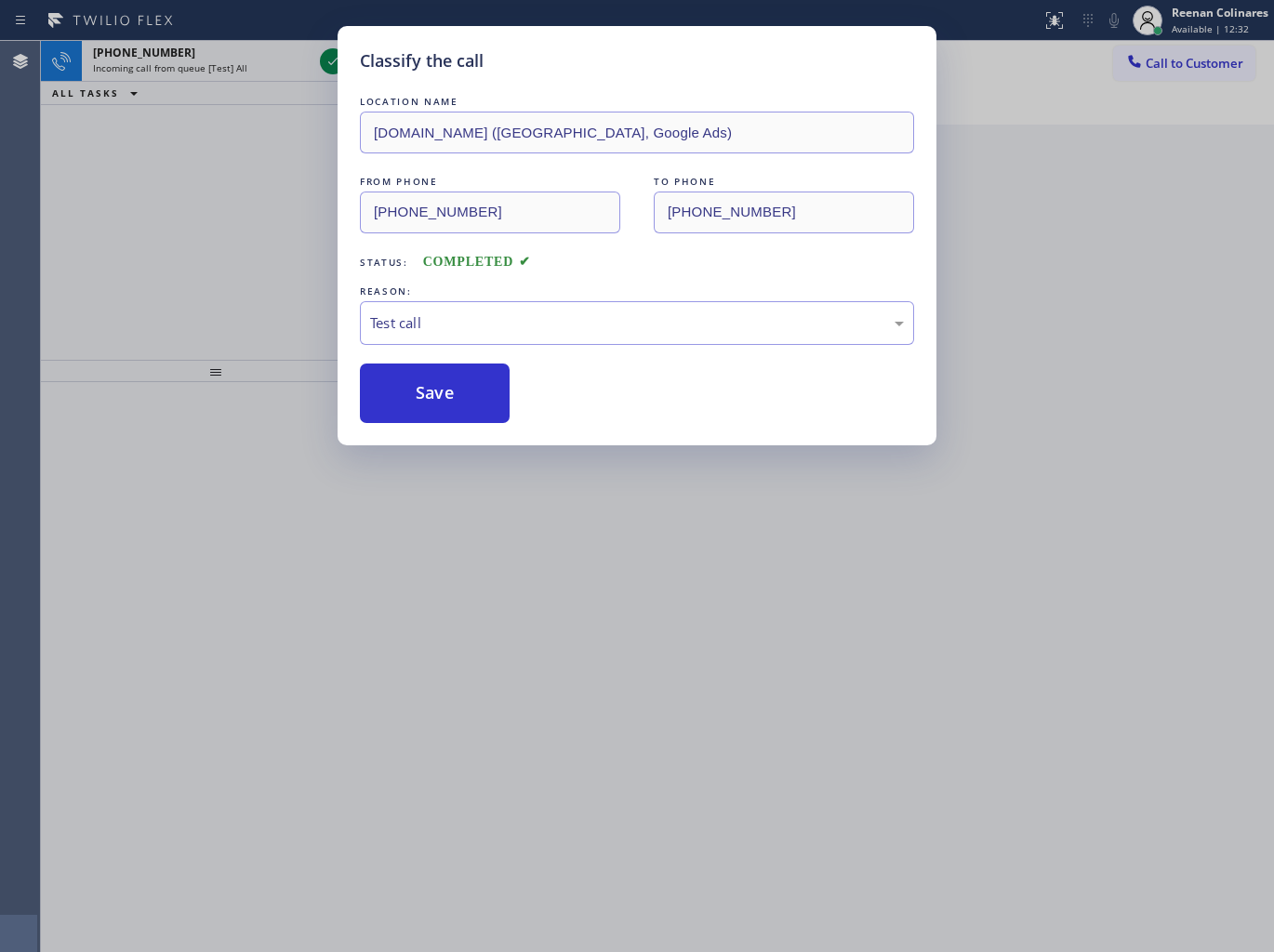
drag, startPoint x: 252, startPoint y: 210, endPoint x: 243, endPoint y: 116, distance: 94.4
click at [252, 201] on div "Classify the call LOCATION NAME [DOMAIN_NAME] ([GEOGRAPHIC_DATA], Google Ads) F…" at bounding box center [637, 476] width 1274 height 952
click at [251, 66] on div "Classify the call LOCATION NAME [DOMAIN_NAME] ([GEOGRAPHIC_DATA], Google Ads) F…" at bounding box center [637, 476] width 1274 height 952
click at [251, 66] on div "Classify the call LOCATION NAME PRO Electrical Service [GEOGRAPHIC_DATA](Patrio…" at bounding box center [657, 497] width 1233 height 911
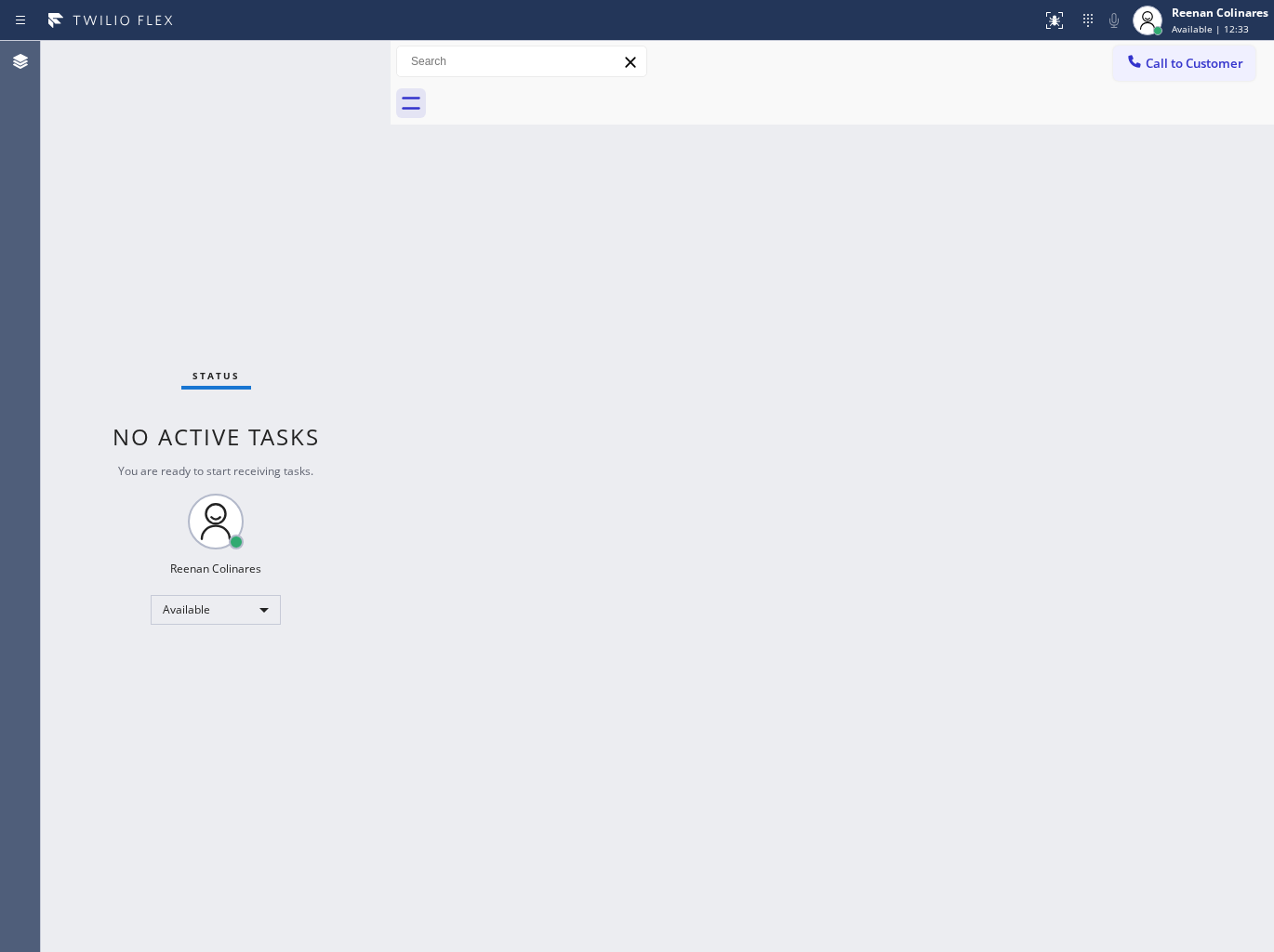
click at [251, 66] on div "Status No active tasks You are ready to start receiving tasks. Reenan Colinares…" at bounding box center [216, 497] width 350 height 911
click at [257, 77] on div "Status No active tasks You are ready to start receiving tasks. Reenan Colinares…" at bounding box center [216, 497] width 350 height 911
click at [239, 87] on div "Status No active tasks You are ready to start receiving tasks. Reenan Colinares…" at bounding box center [216, 497] width 350 height 911
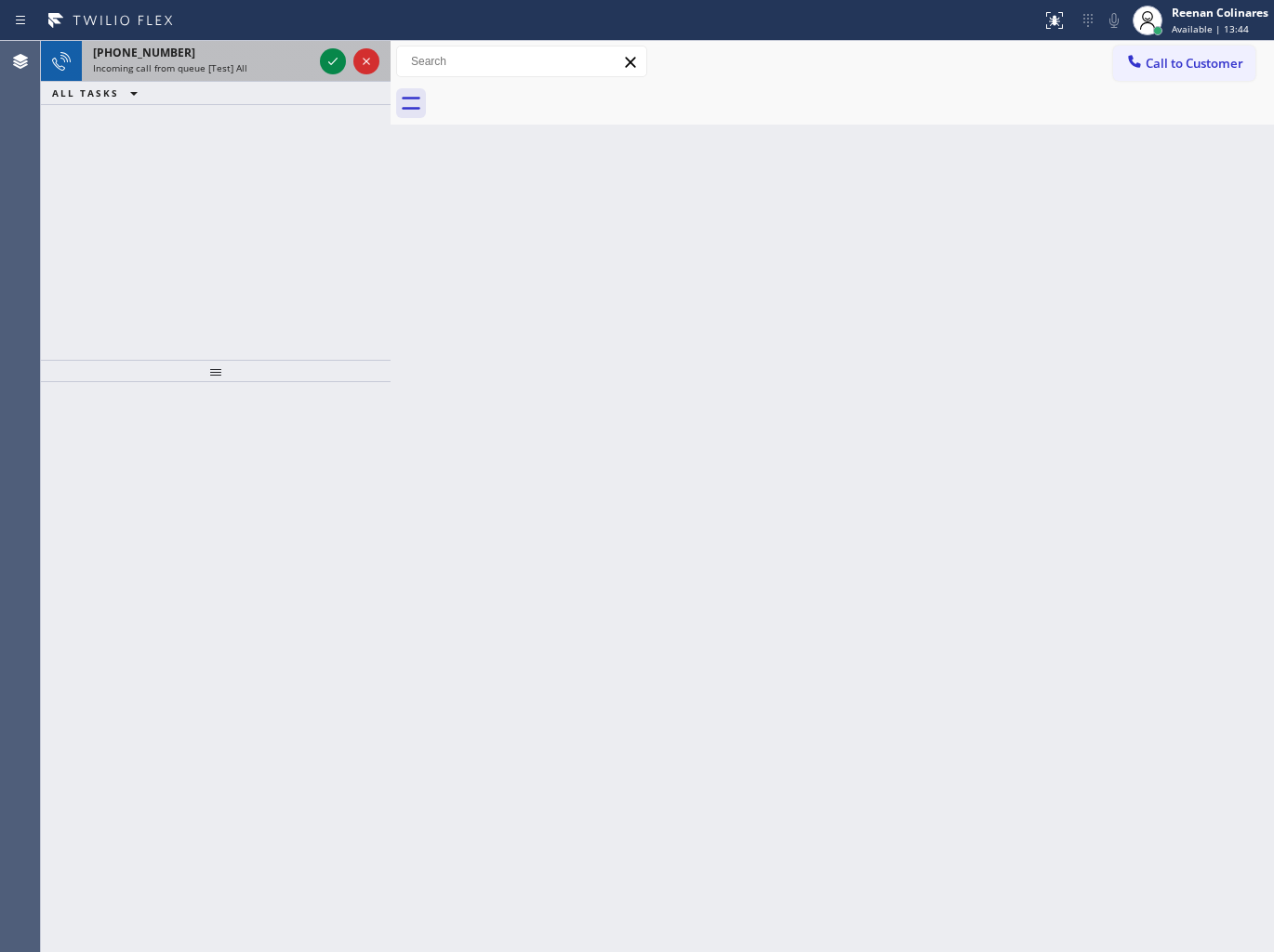
click at [243, 68] on span "Incoming call from queue [Test] All" at bounding box center [170, 68] width 155 height 13
click at [270, 61] on div "Incoming call from queue [Test] All" at bounding box center [203, 68] width 219 height 13
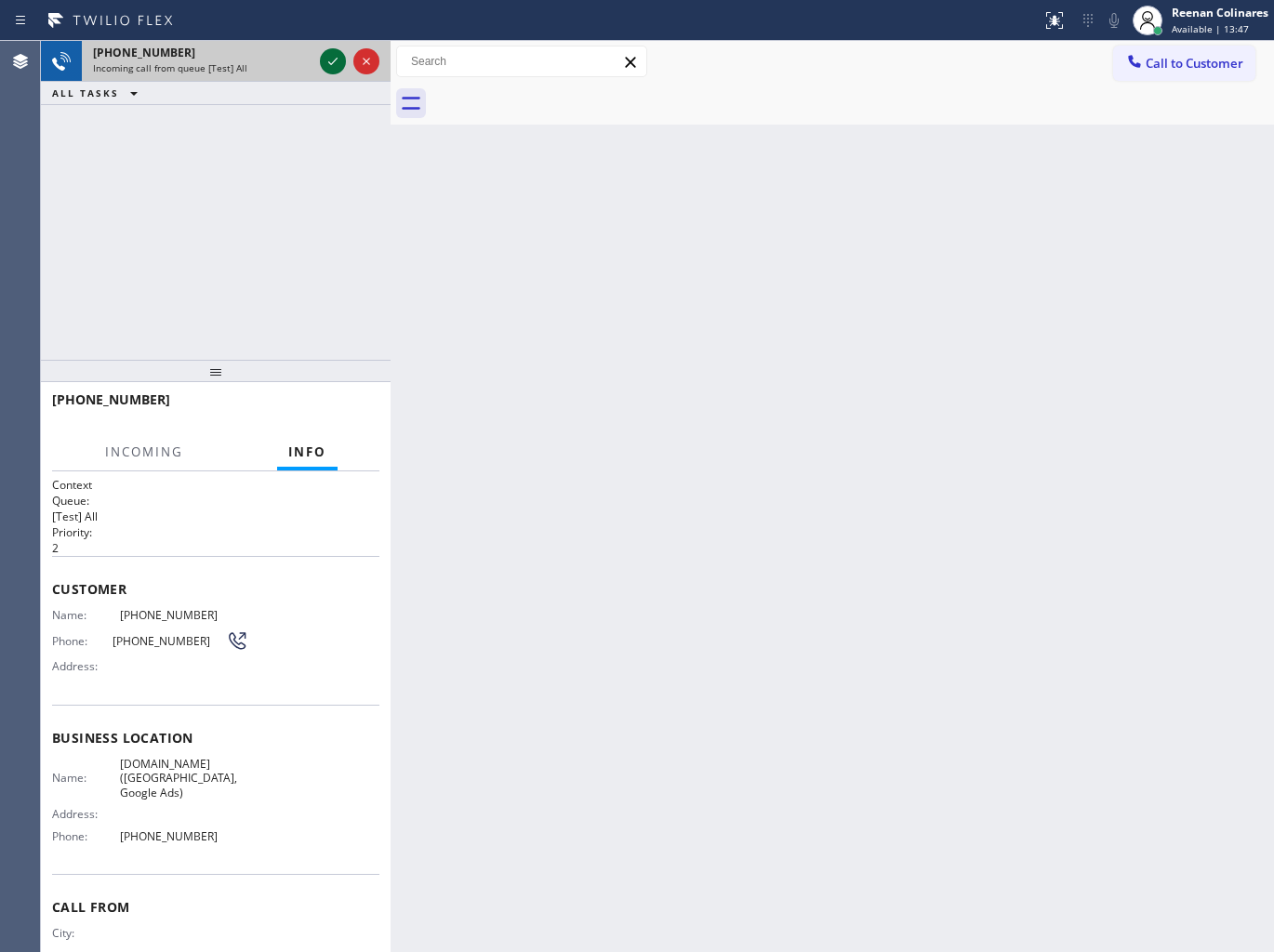
click at [329, 63] on icon at bounding box center [332, 61] width 22 height 22
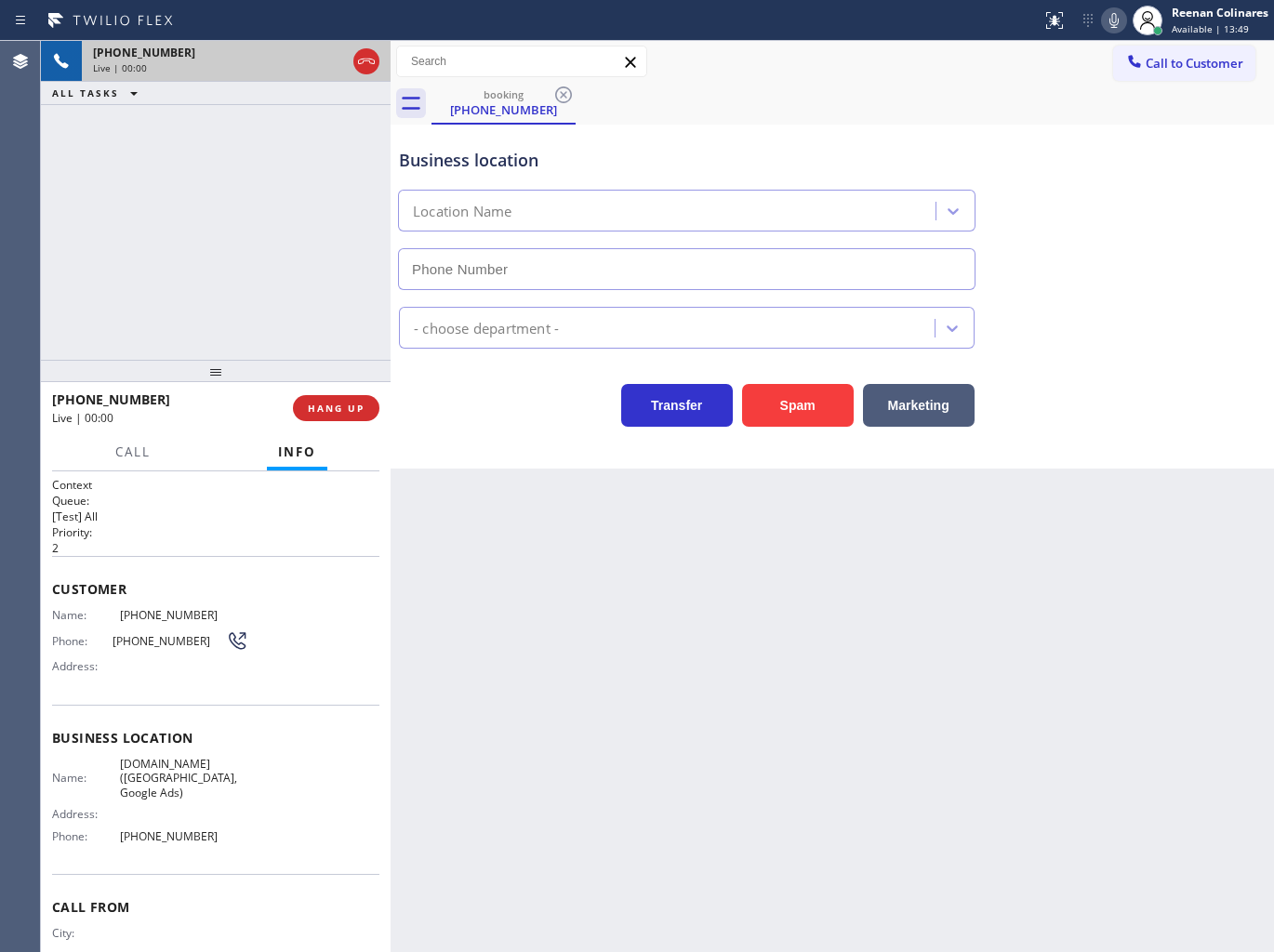
type input "[PHONE_NUMBER]"
click at [1111, 19] on icon at bounding box center [1114, 20] width 10 height 14
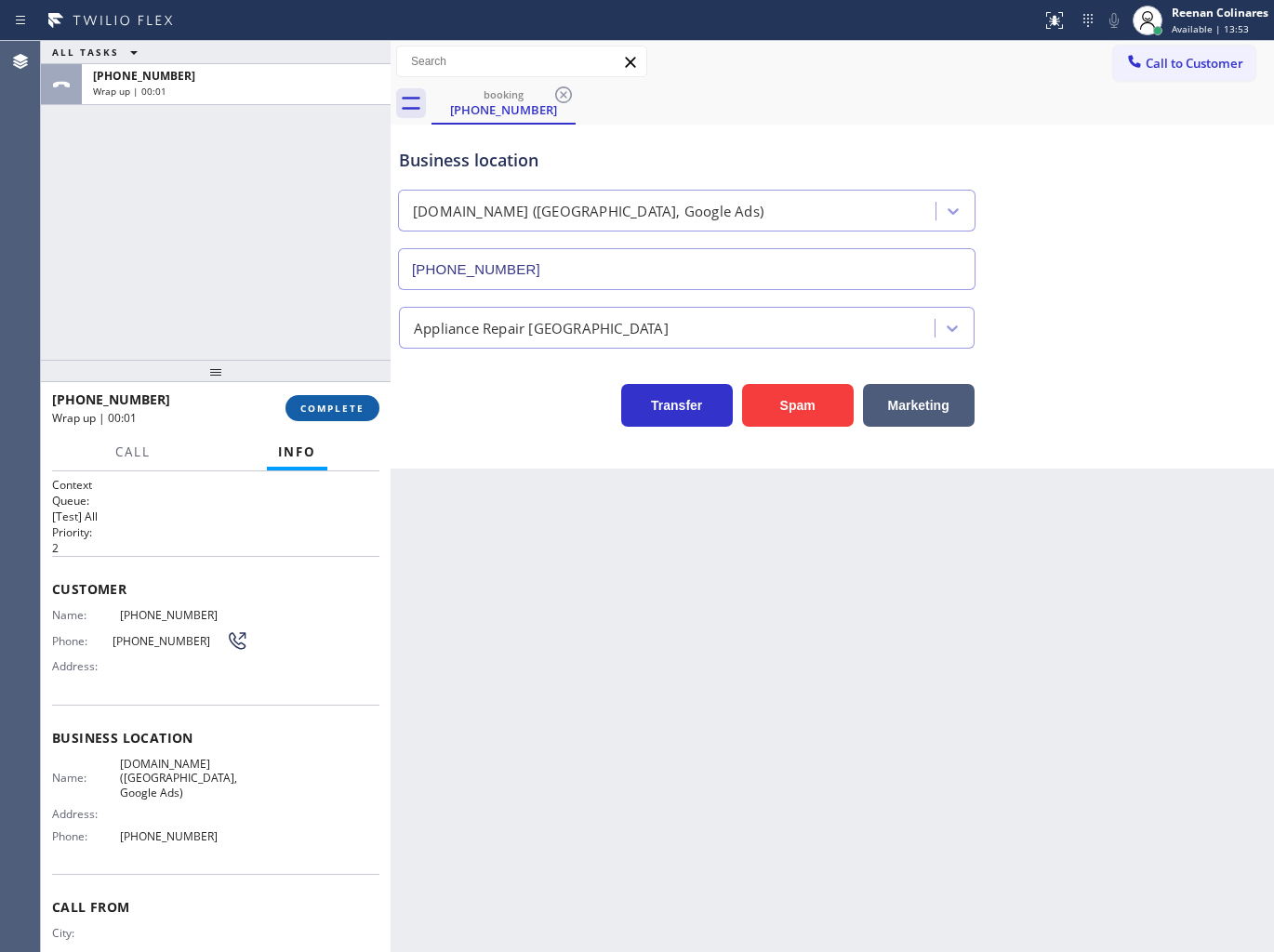
click at [350, 403] on span "COMPLETE" at bounding box center [332, 408] width 64 height 13
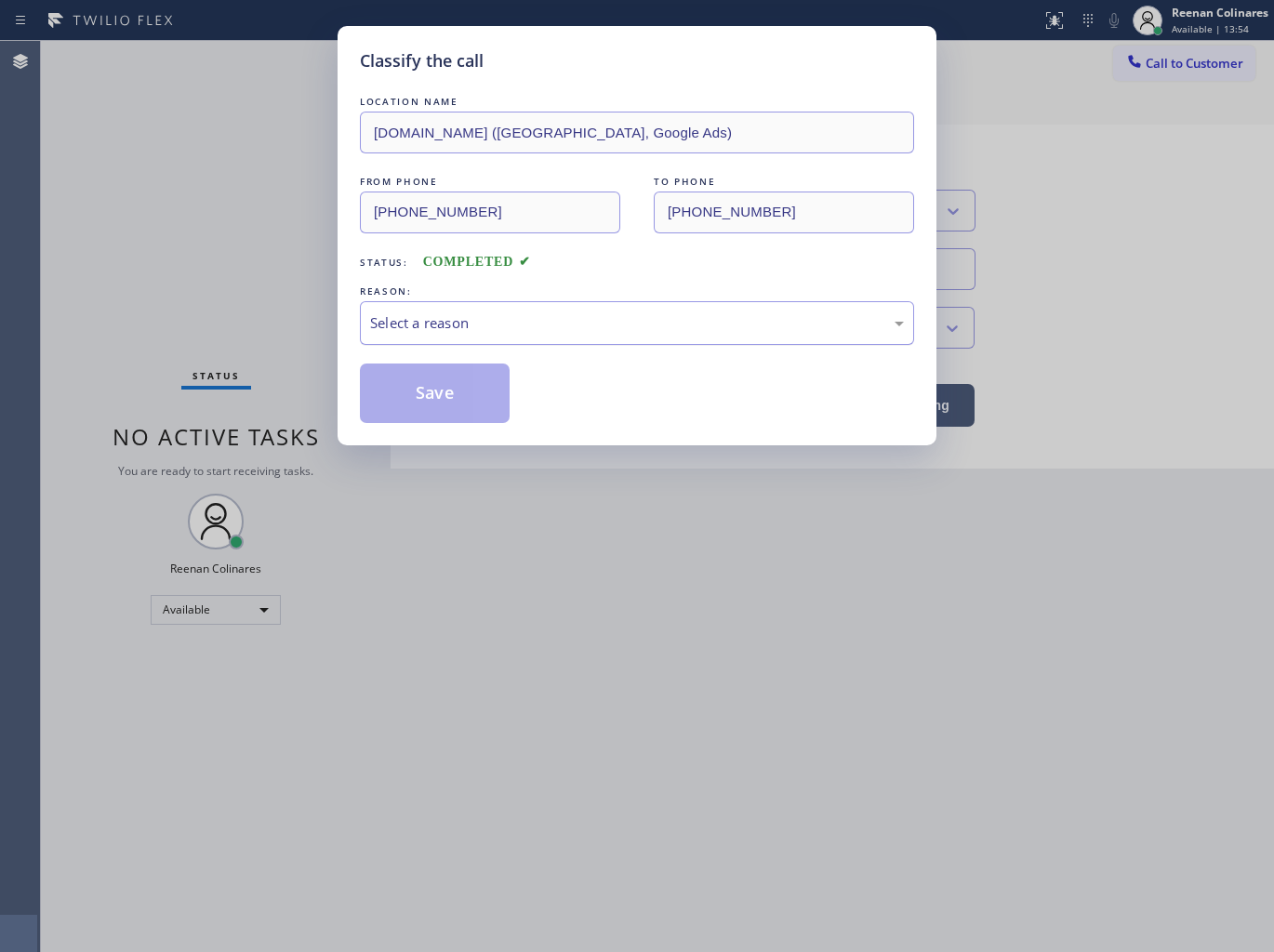
click at [430, 326] on div "Select a reason" at bounding box center [636, 323] width 533 height 21
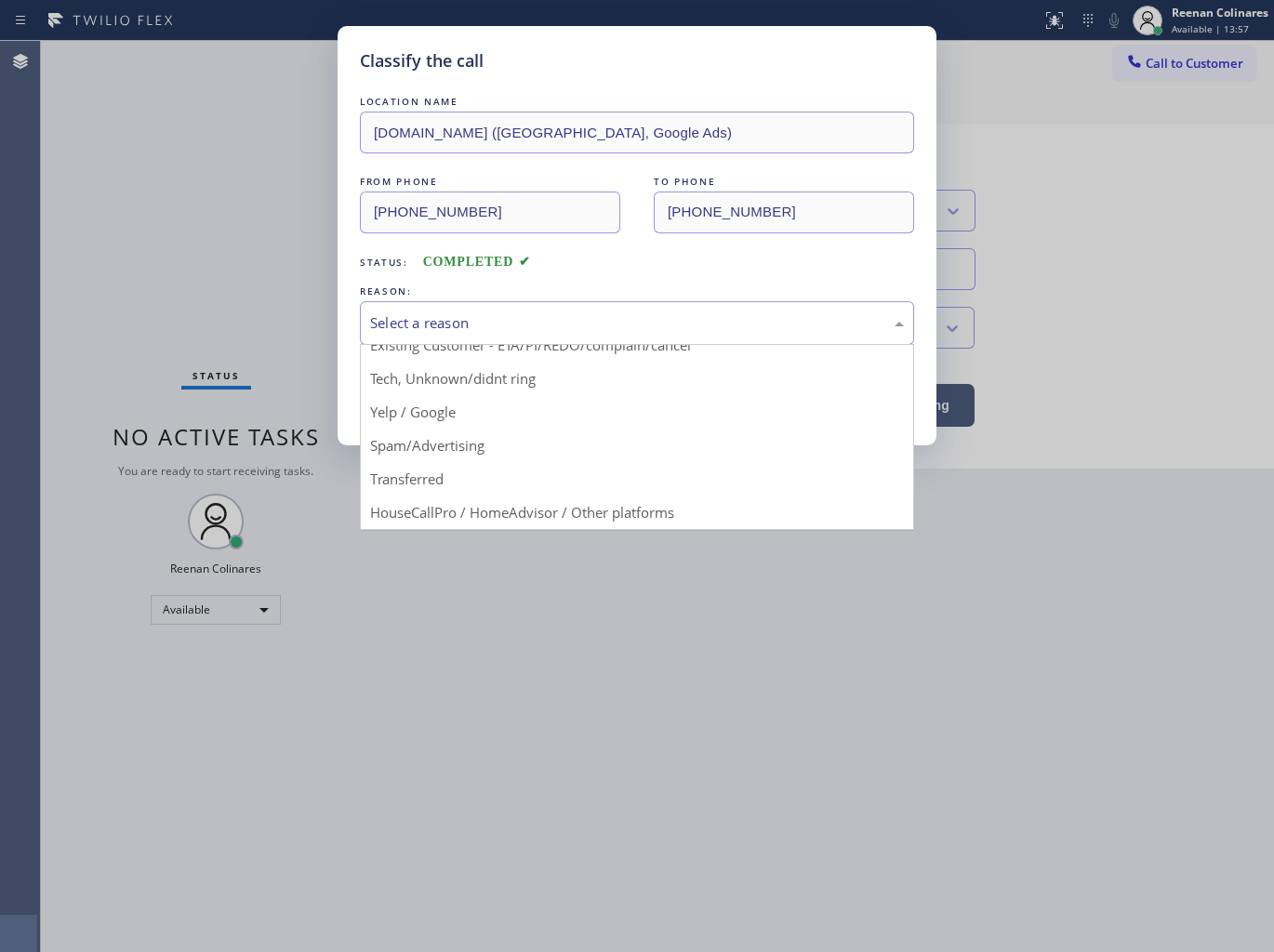
scroll to position [116, 0]
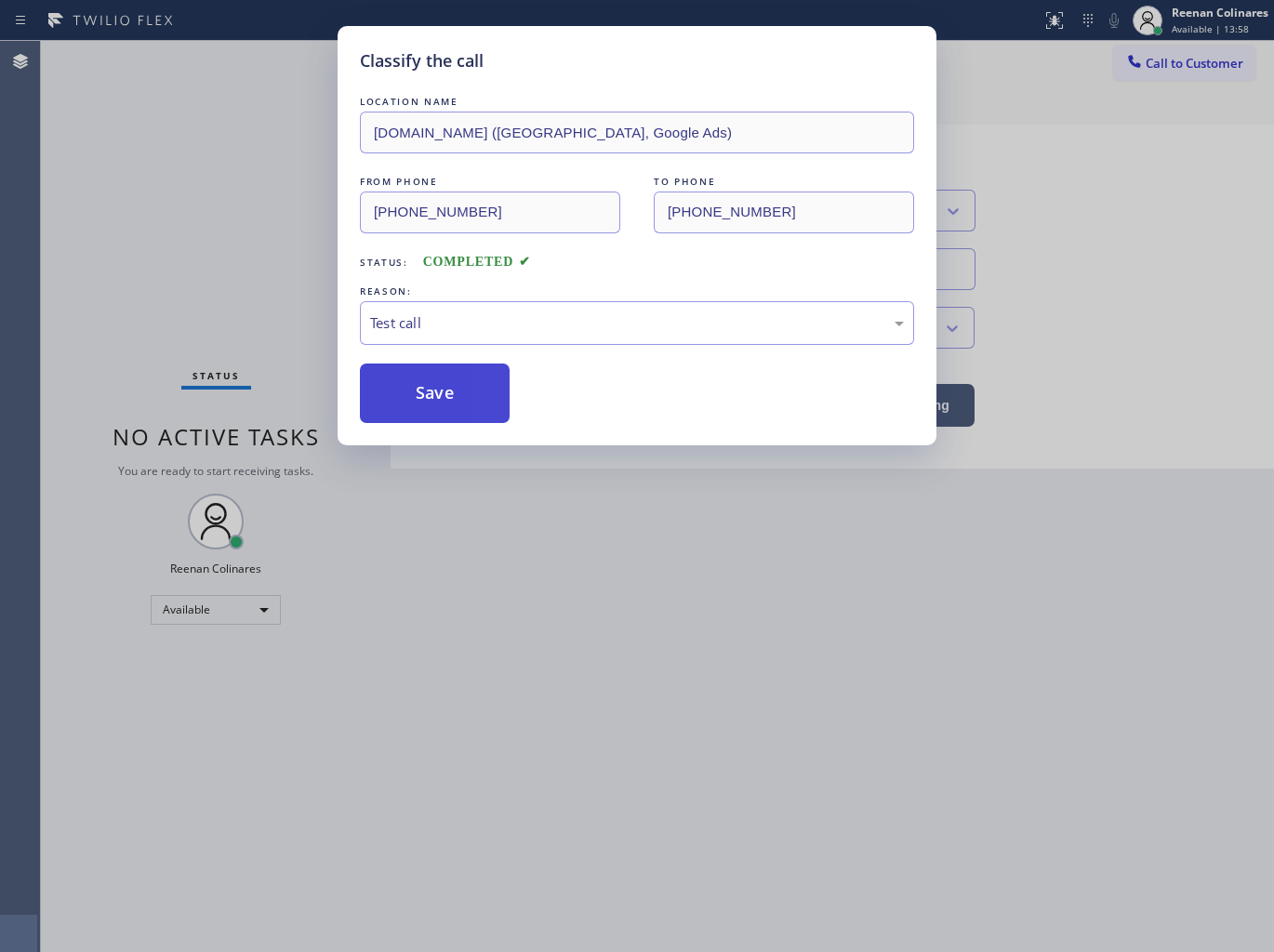
click at [406, 388] on button "Save" at bounding box center [434, 393] width 150 height 60
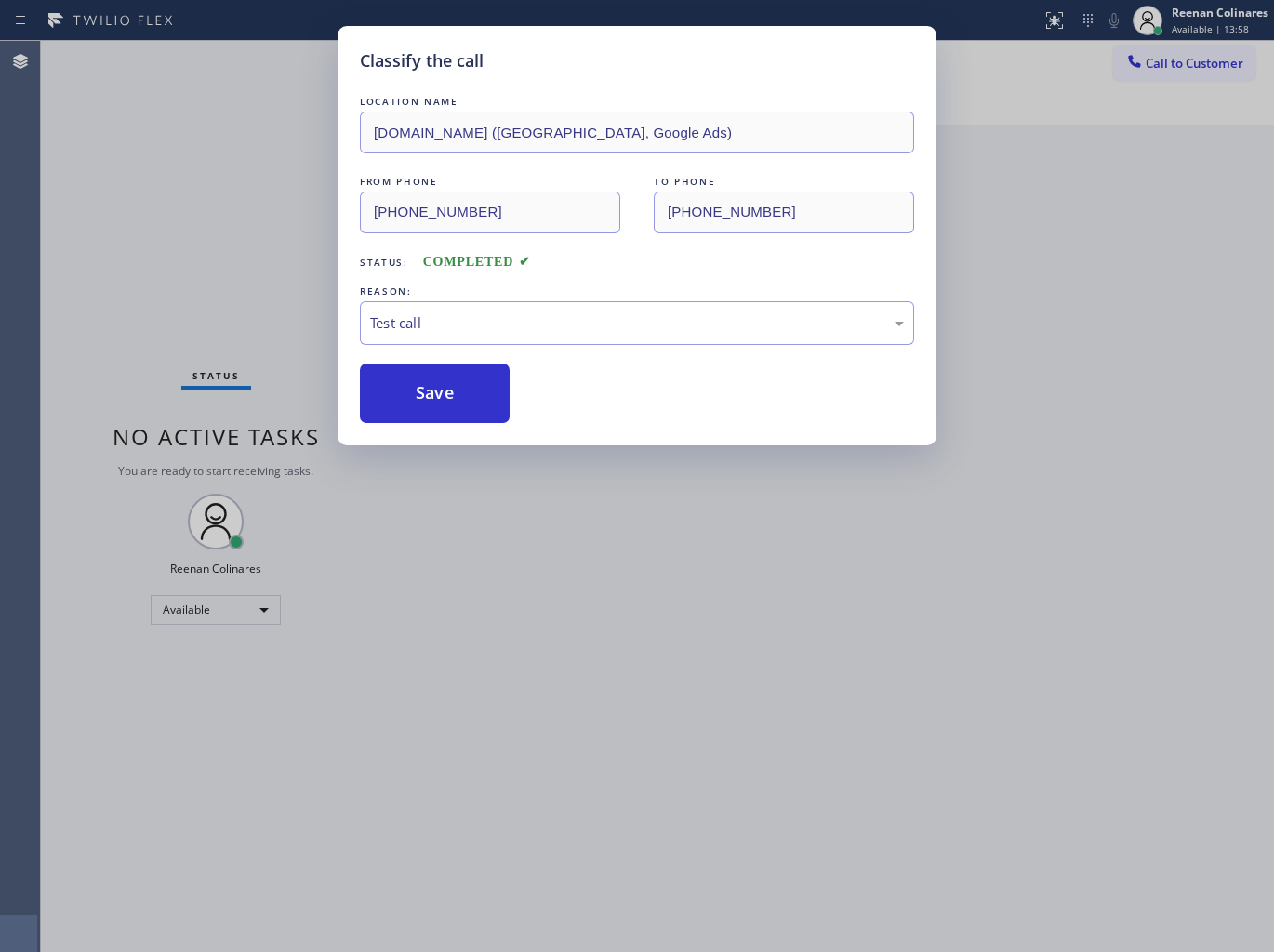
click at [266, 280] on div "Classify the call LOCATION NAME [DOMAIN_NAME] ([GEOGRAPHIC_DATA], Google Ads) F…" at bounding box center [637, 476] width 1274 height 952
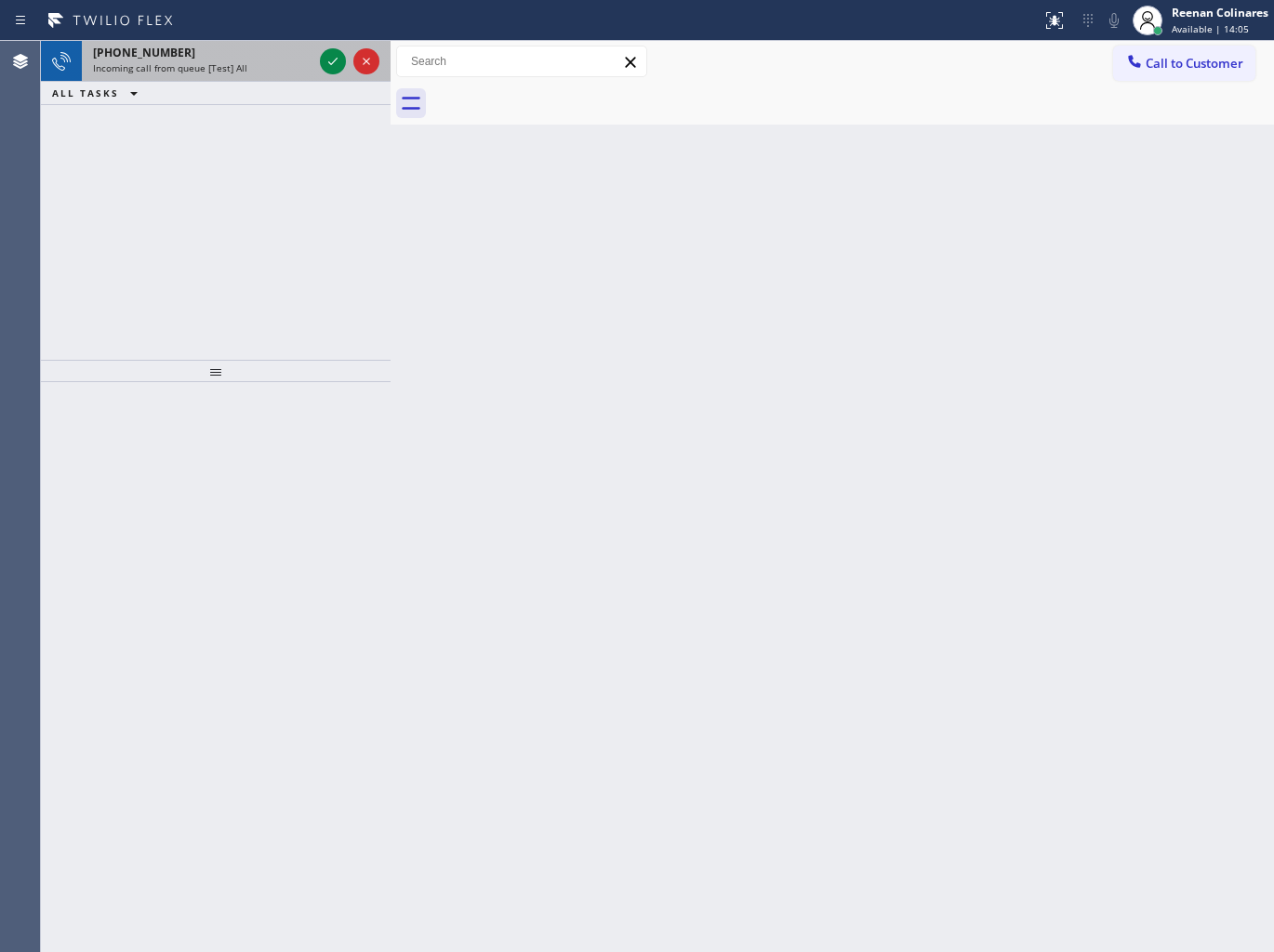
click at [239, 75] on div "[PHONE_NUMBER] Incoming call from queue [Test] All" at bounding box center [199, 61] width 234 height 41
click at [246, 66] on div "Incoming call from queue [Test] All" at bounding box center [203, 68] width 219 height 13
click at [288, 61] on div "Incoming call from queue [Test] All" at bounding box center [203, 68] width 219 height 13
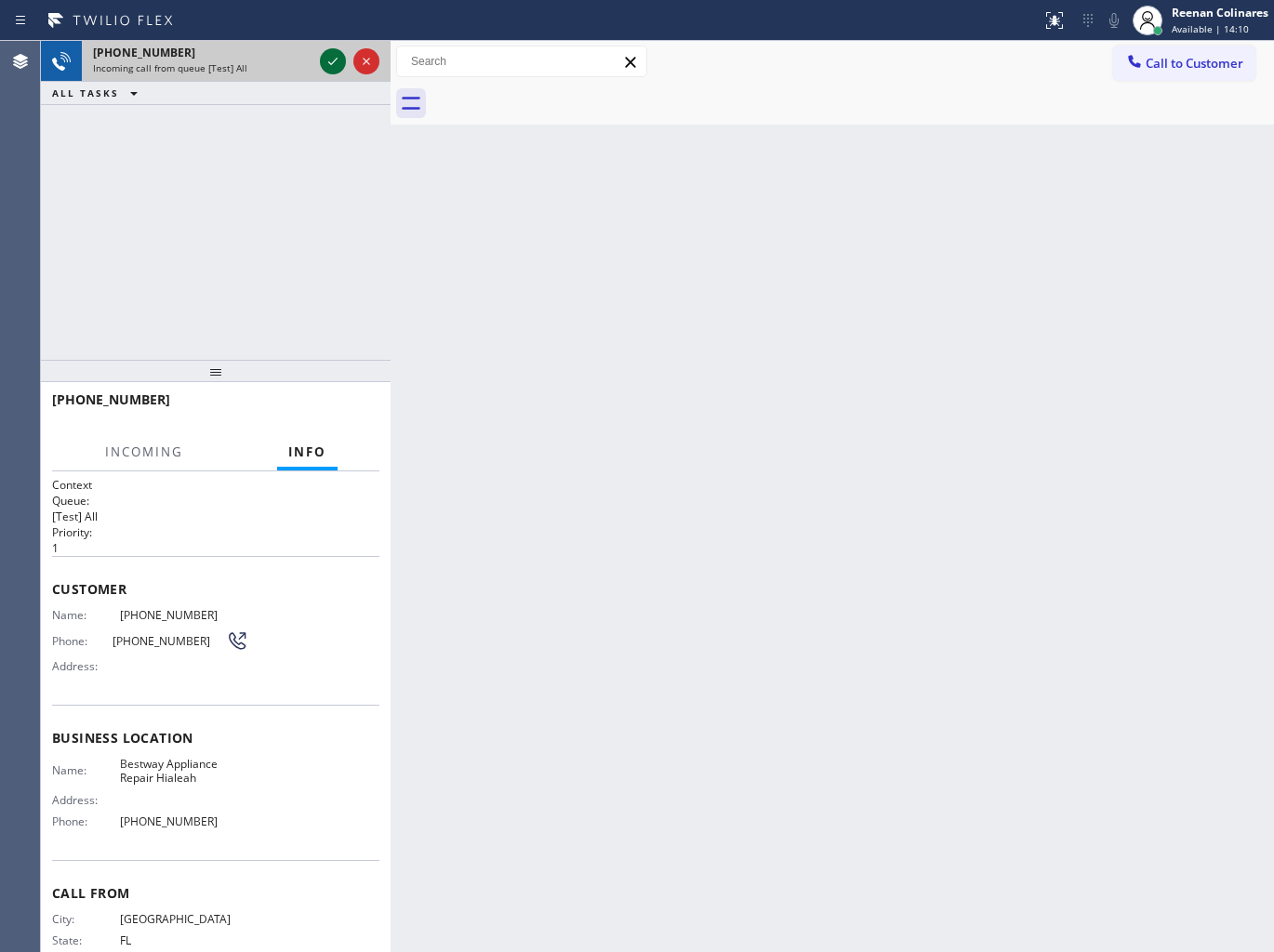
click at [332, 61] on icon at bounding box center [333, 61] width 10 height 8
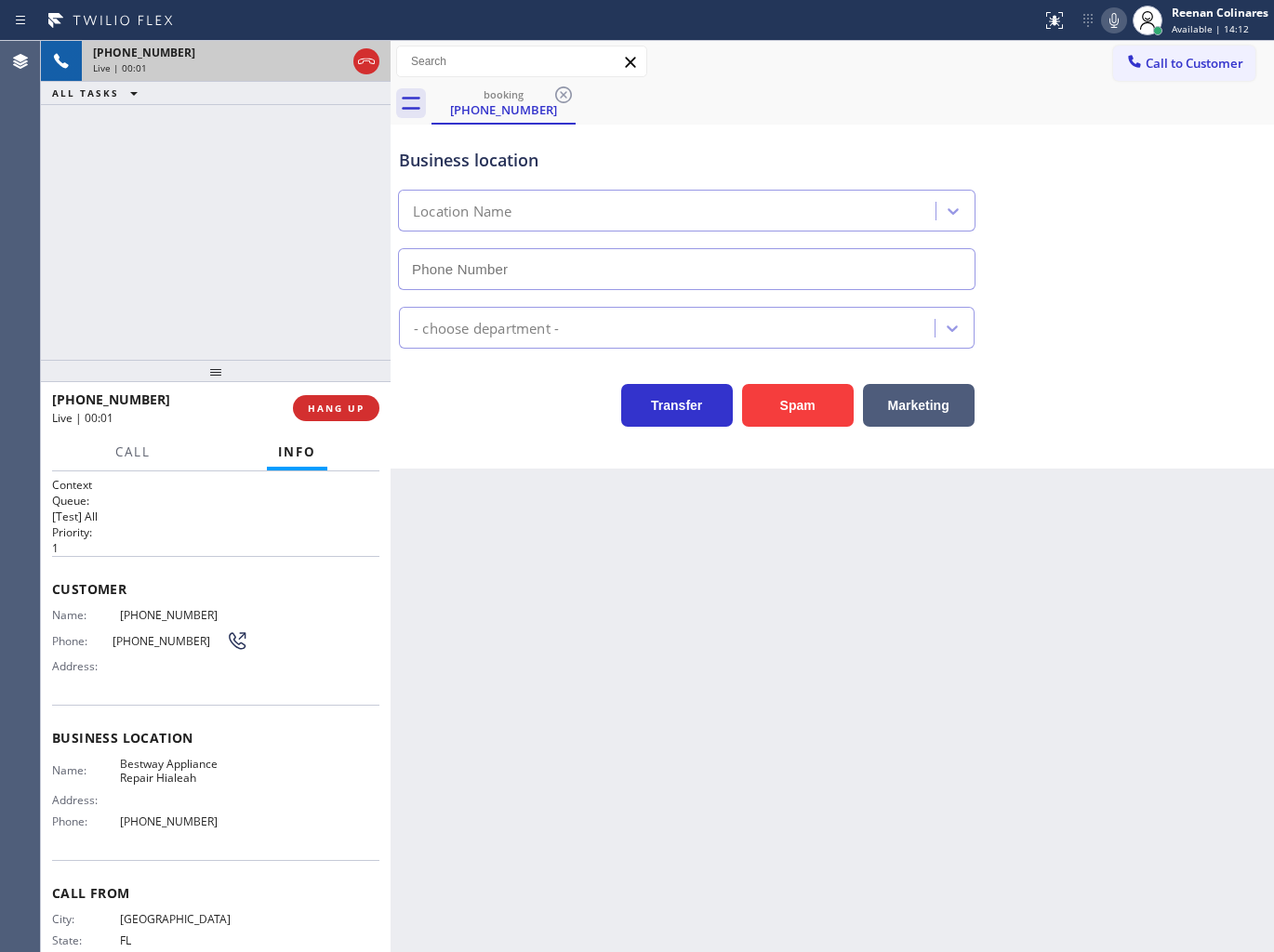
type input "[PHONE_NUMBER]"
click at [779, 409] on button "Spam" at bounding box center [797, 405] width 111 height 43
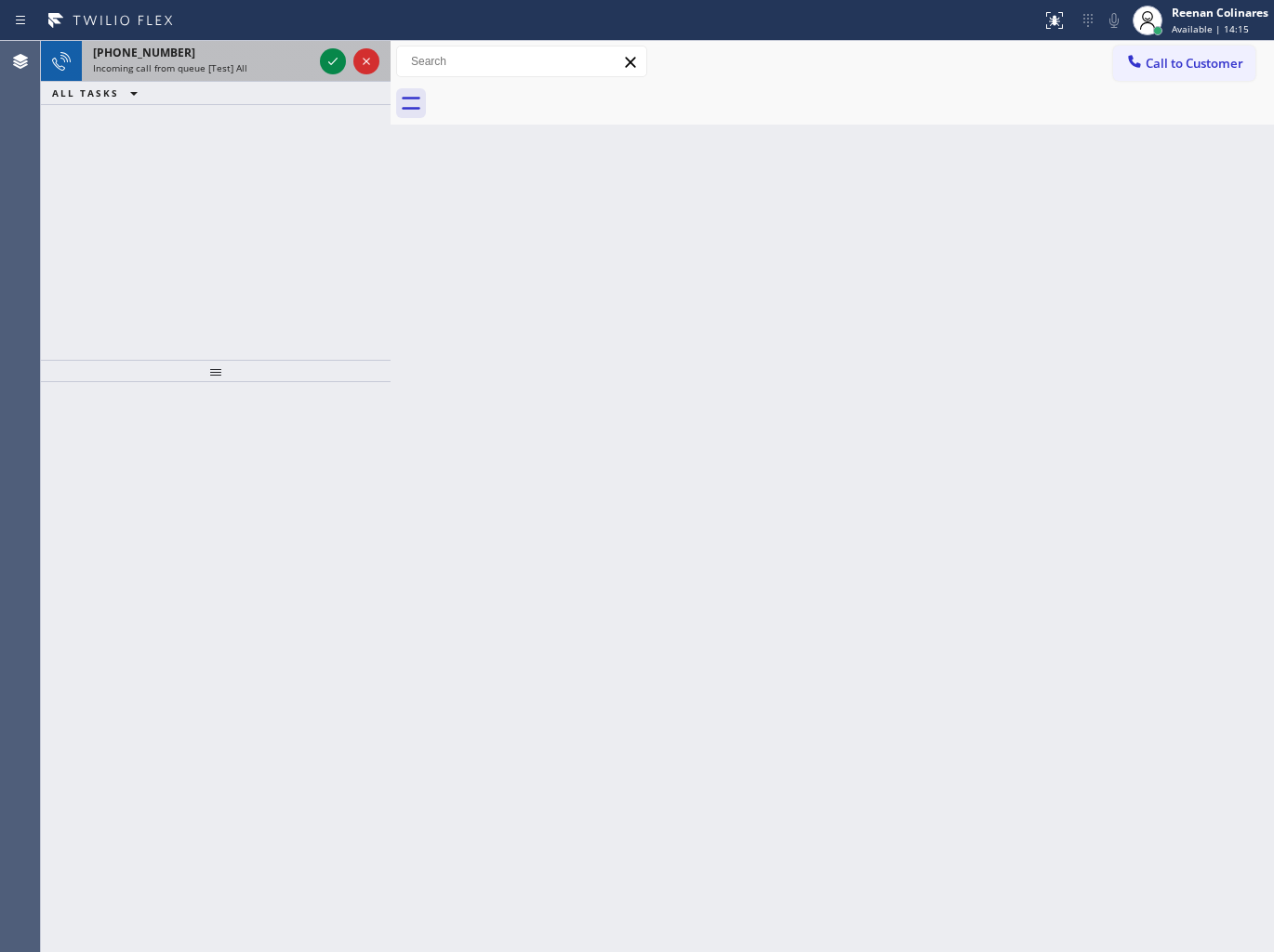
click at [254, 62] on div "Incoming call from queue [Test] All" at bounding box center [203, 68] width 219 height 13
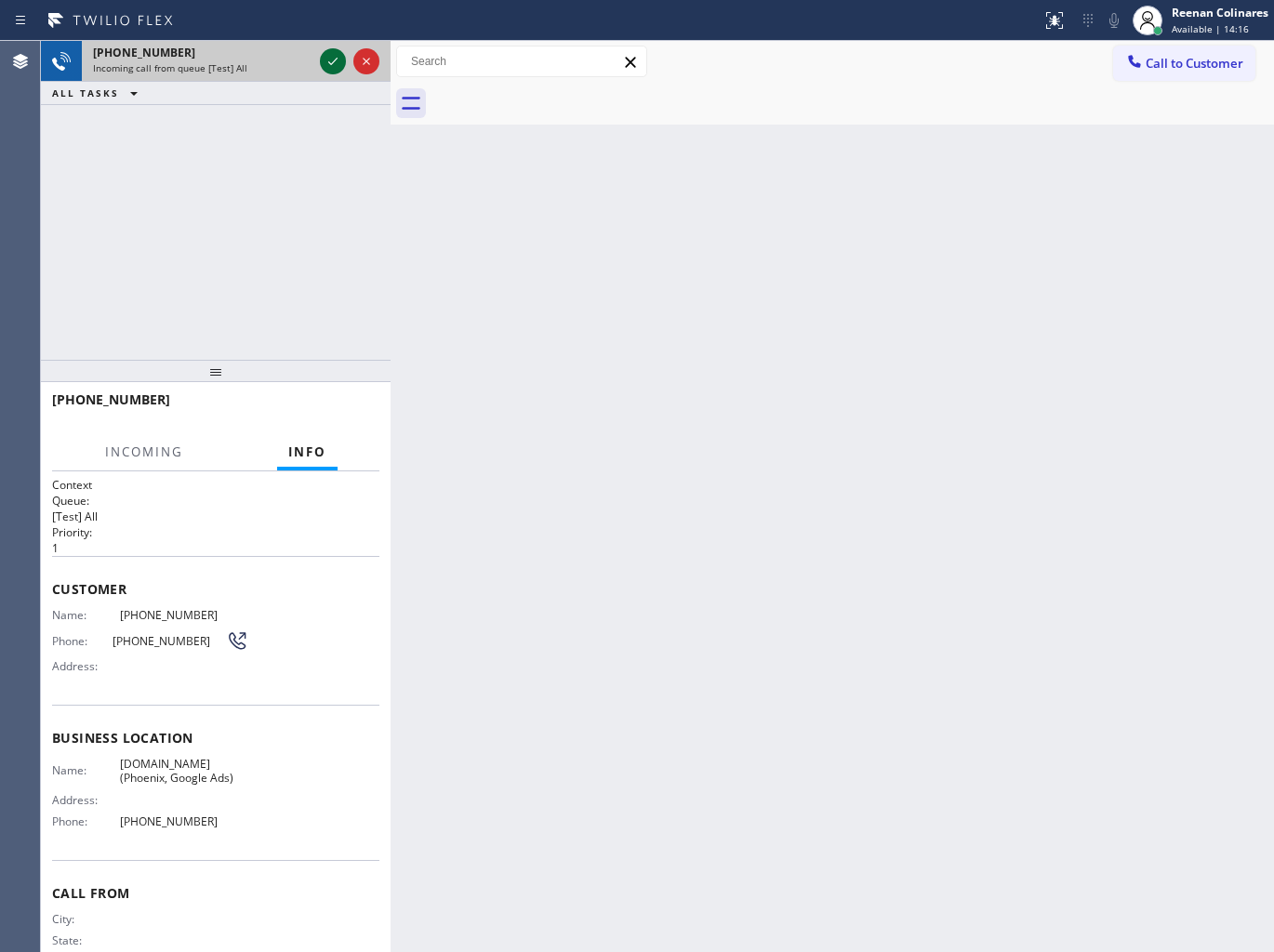
click at [326, 61] on icon at bounding box center [332, 61] width 22 height 22
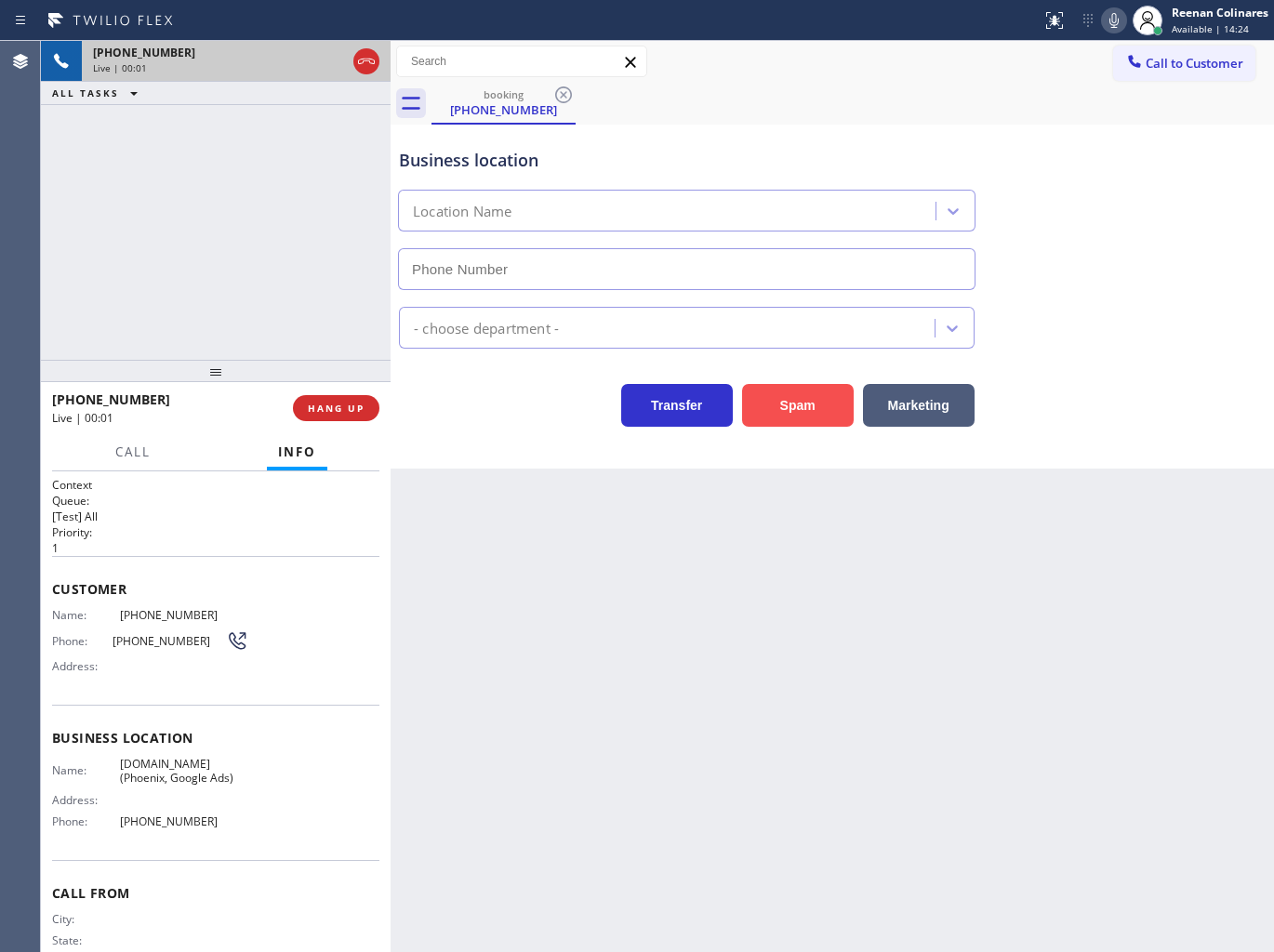
type input "[PHONE_NUMBER]"
click at [1117, 23] on icon at bounding box center [1113, 20] width 22 height 22
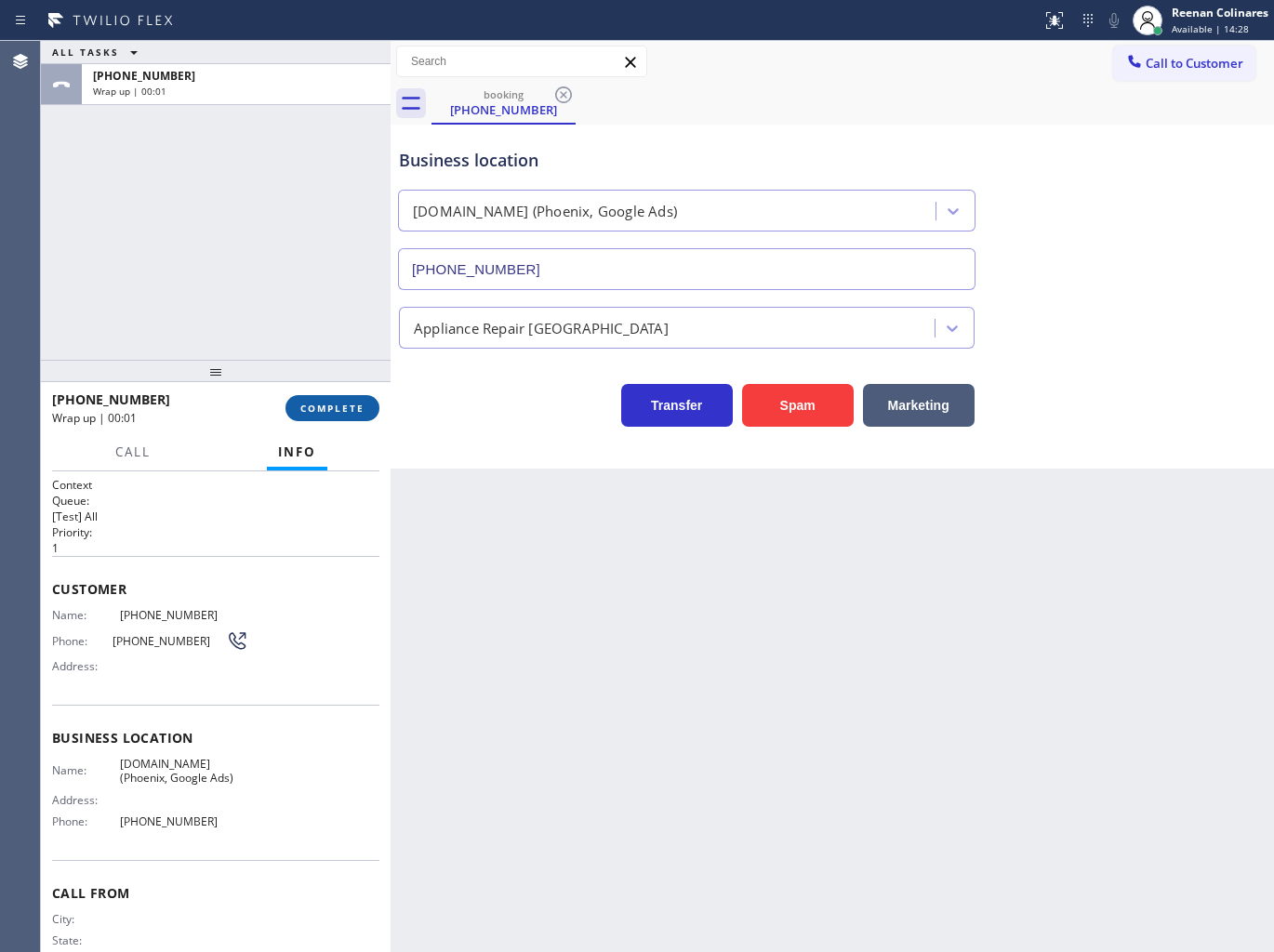
click at [356, 415] on button "COMPLETE" at bounding box center [332, 407] width 94 height 26
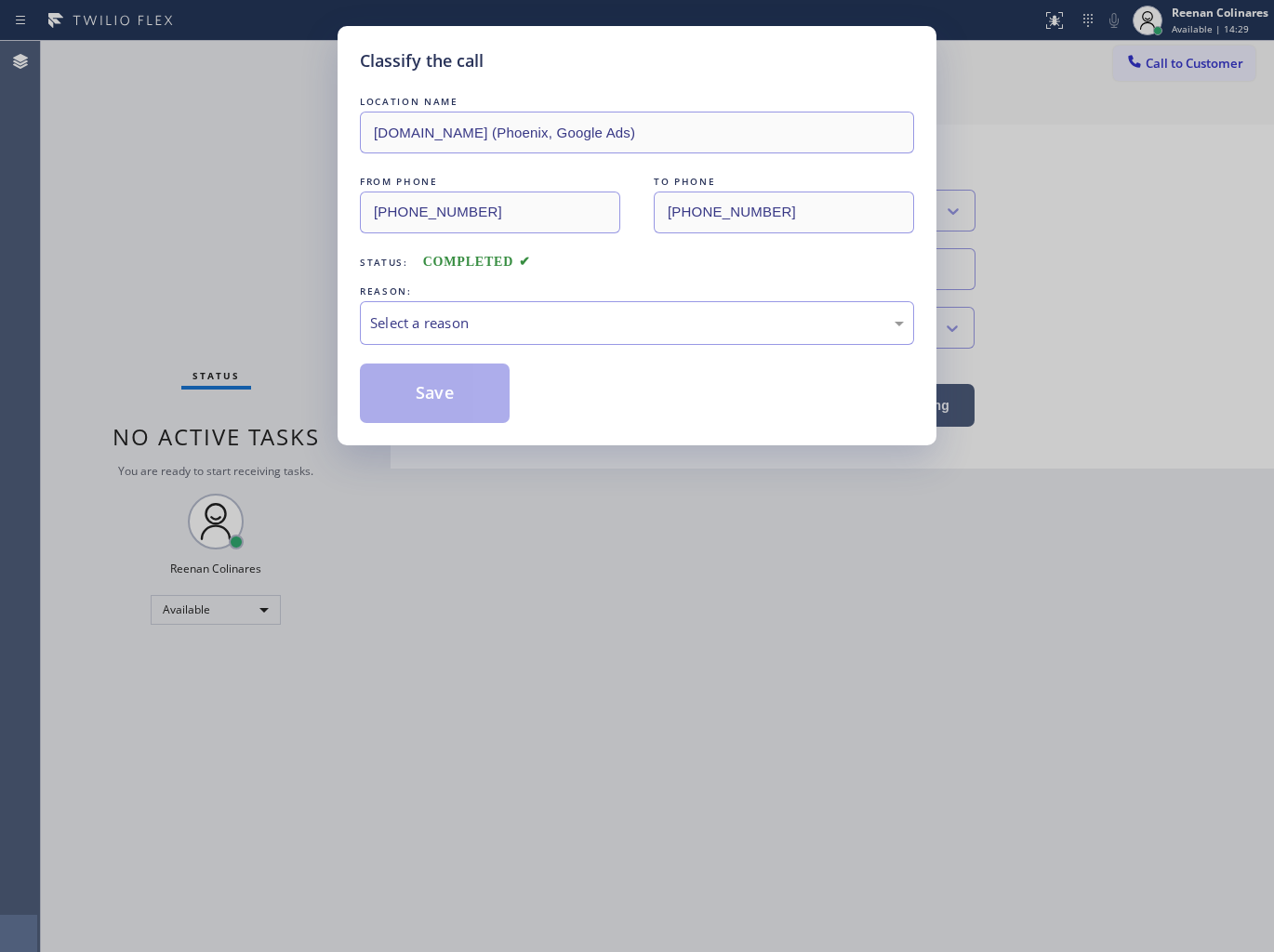
click at [433, 300] on div "REASON:" at bounding box center [636, 291] width 554 height 19
click at [434, 329] on div "Select a reason" at bounding box center [636, 323] width 533 height 21
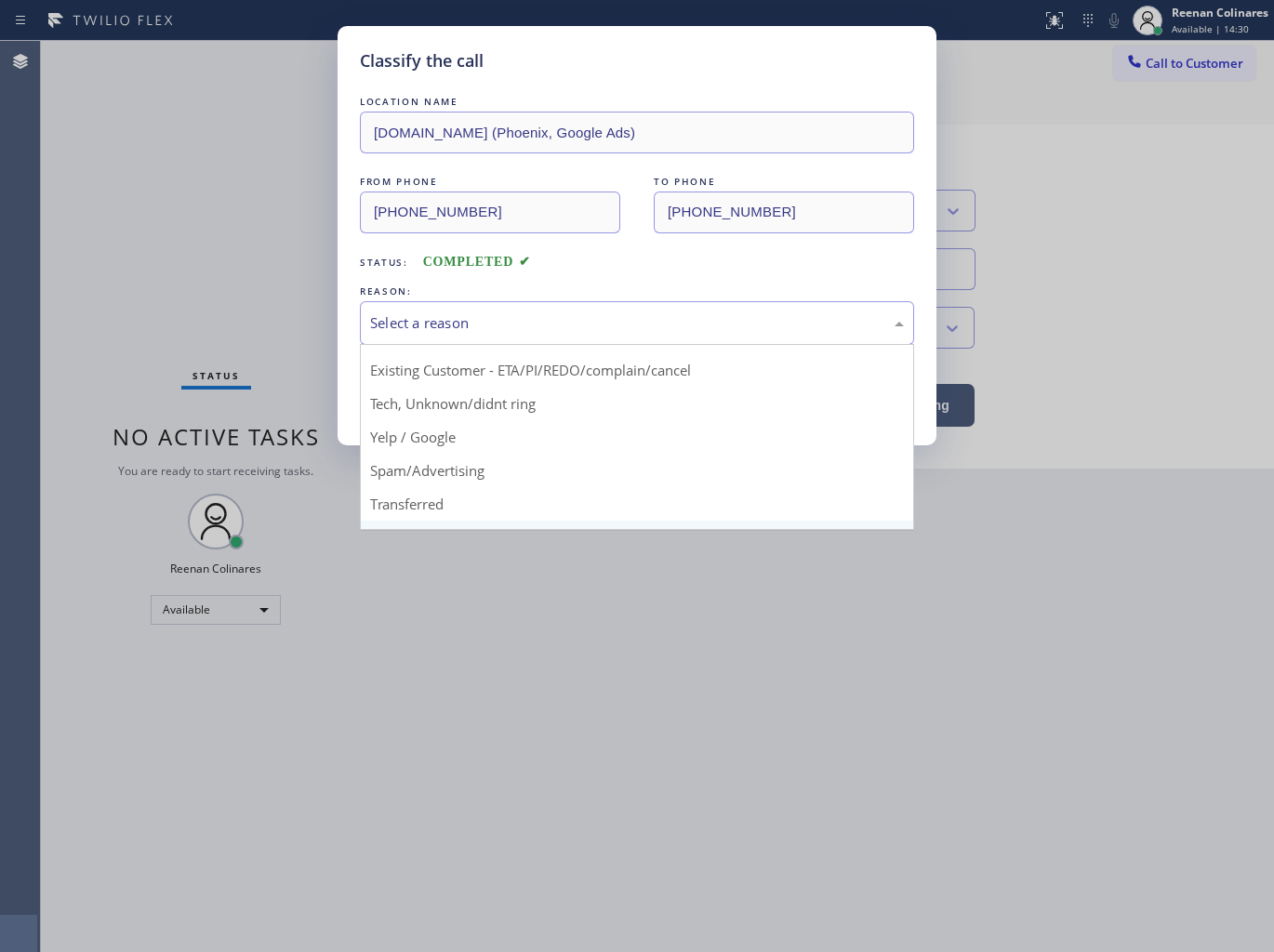
scroll to position [116, 0]
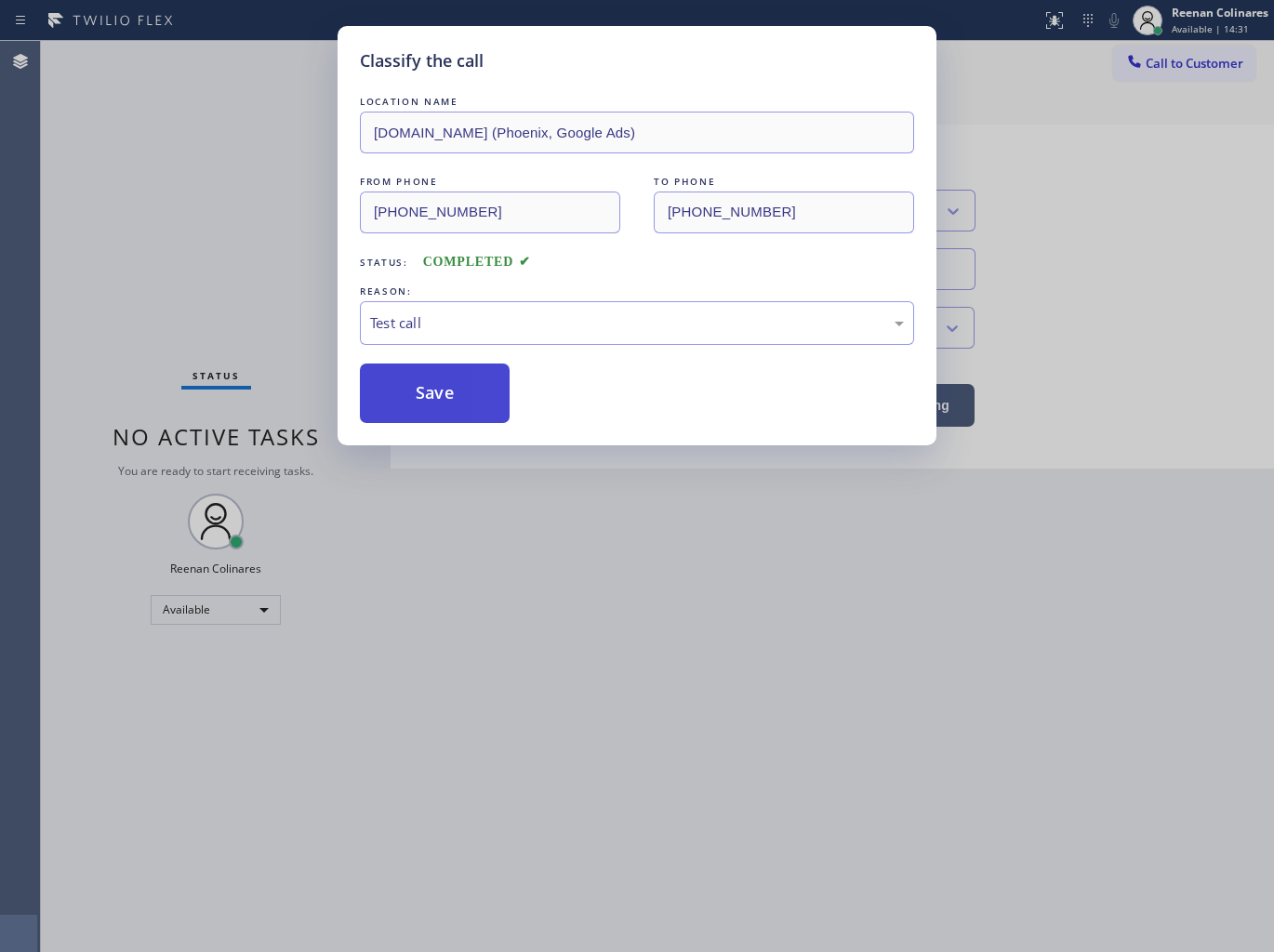
drag, startPoint x: 412, startPoint y: 403, endPoint x: 290, endPoint y: 352, distance: 132.2
click at [411, 402] on button "Save" at bounding box center [434, 393] width 150 height 60
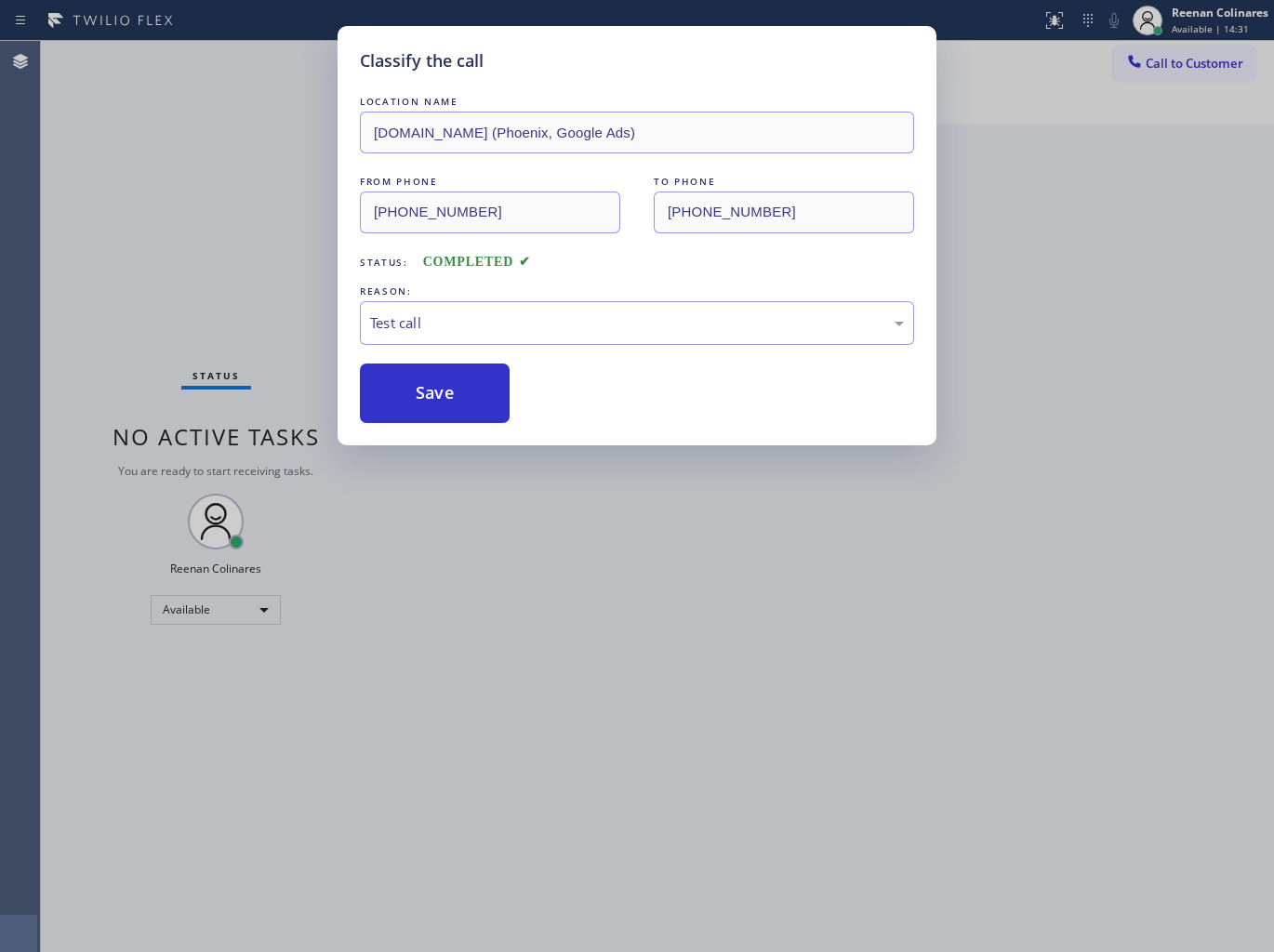
click at [268, 346] on div "Classify the call LOCATION NAME [DOMAIN_NAME] ([GEOGRAPHIC_DATA], Google Ads) F…" at bounding box center [637, 476] width 1274 height 952
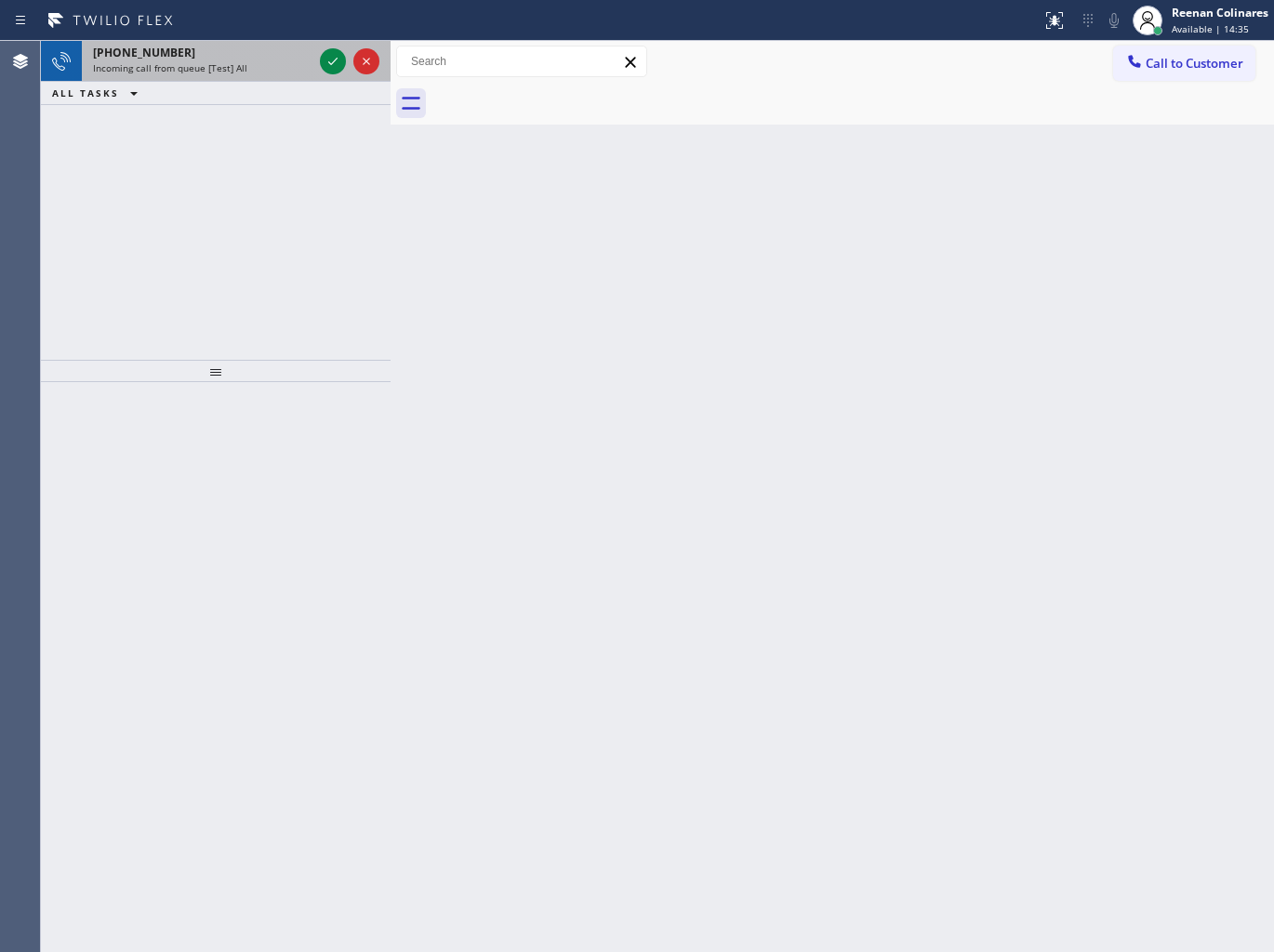
click at [203, 59] on div "[PHONE_NUMBER]" at bounding box center [203, 52] width 219 height 15
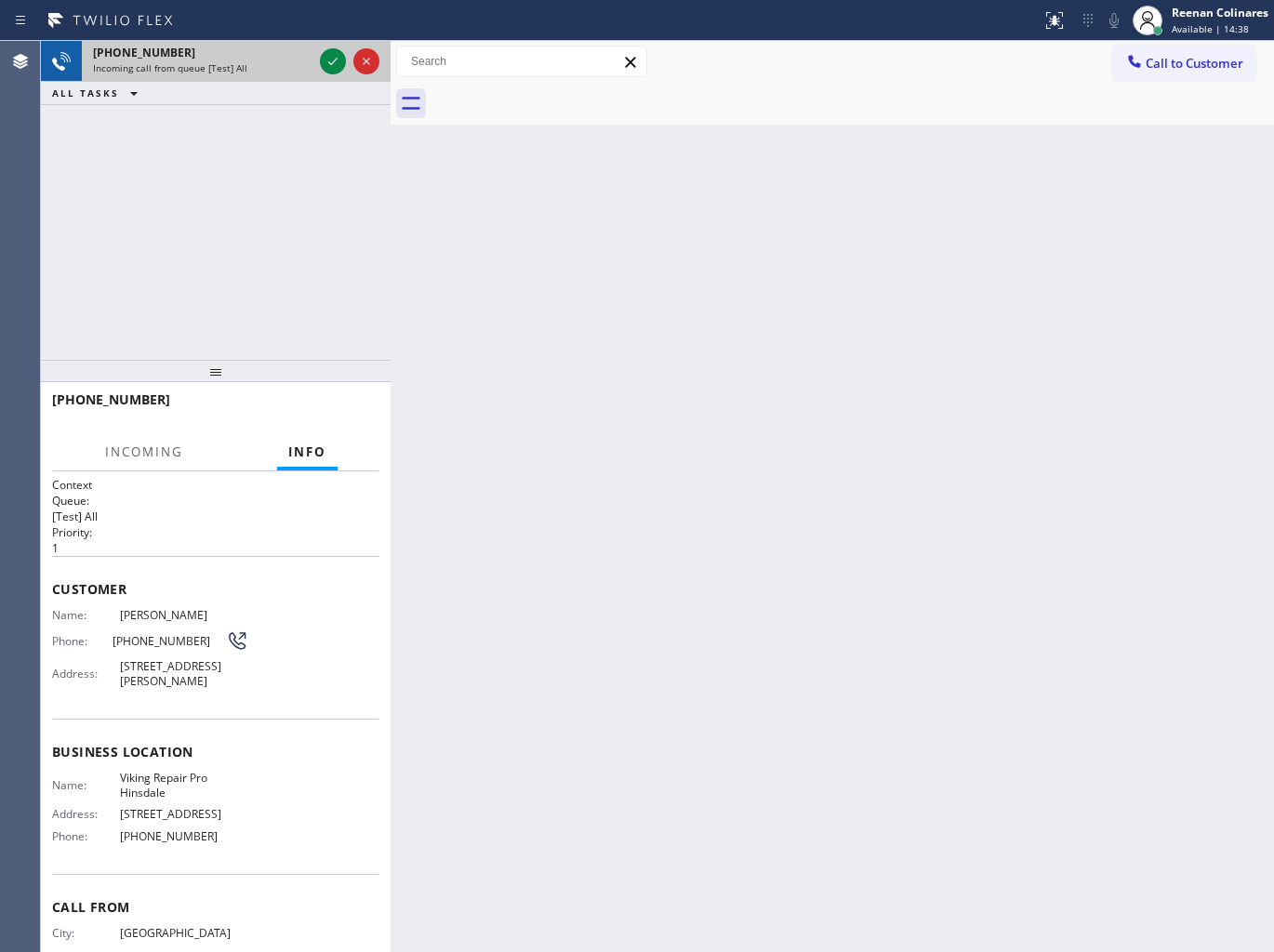
click at [262, 72] on div "Incoming call from queue [Test] All" at bounding box center [203, 68] width 219 height 13
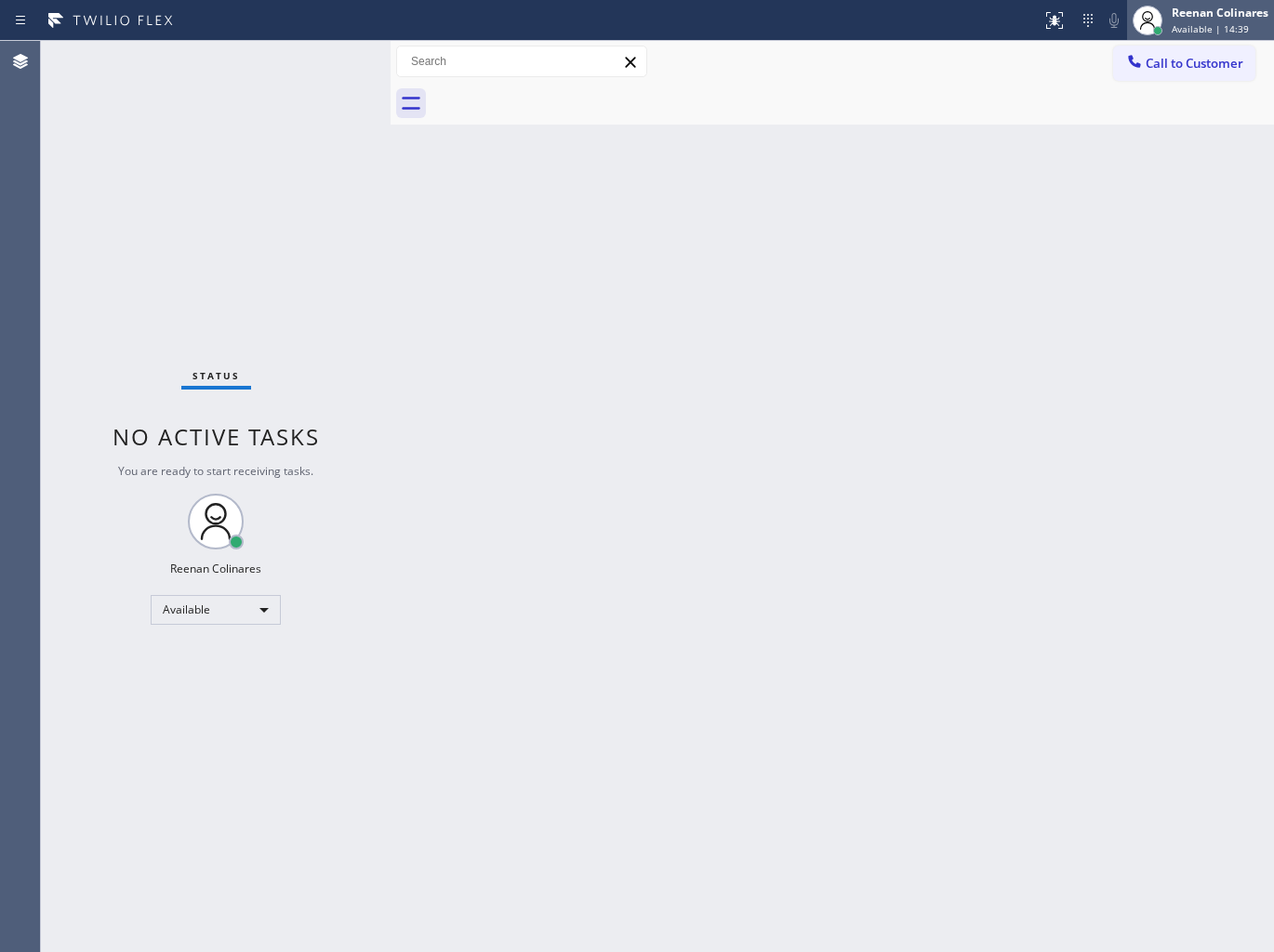
click at [1184, 22] on span "Available | 14:39" at bounding box center [1210, 29] width 77 height 13
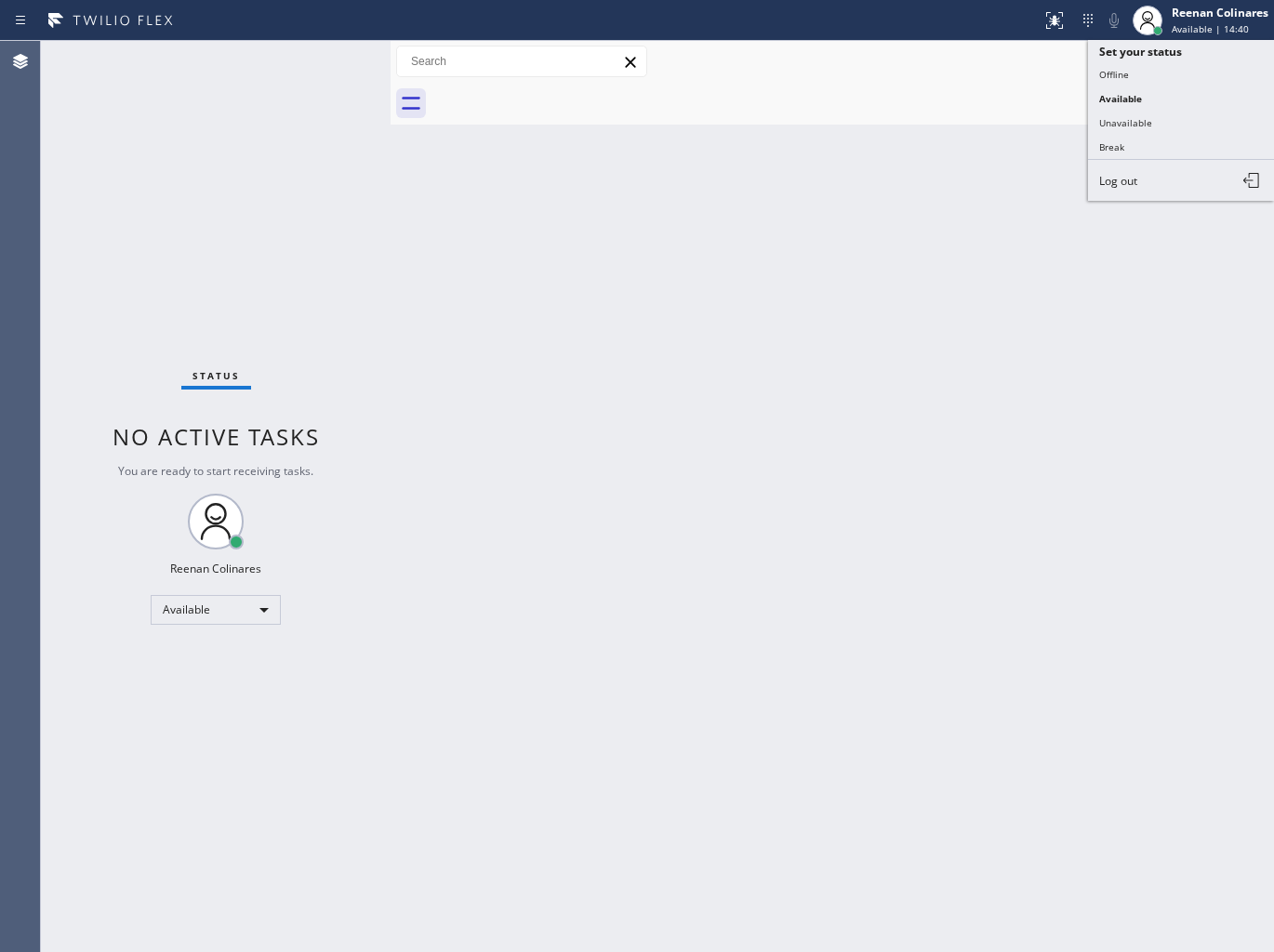
click at [476, 226] on div "Back to Dashboard Change Sender ID Customers Technicians Select a contact Outbo…" at bounding box center [831, 497] width 883 height 911
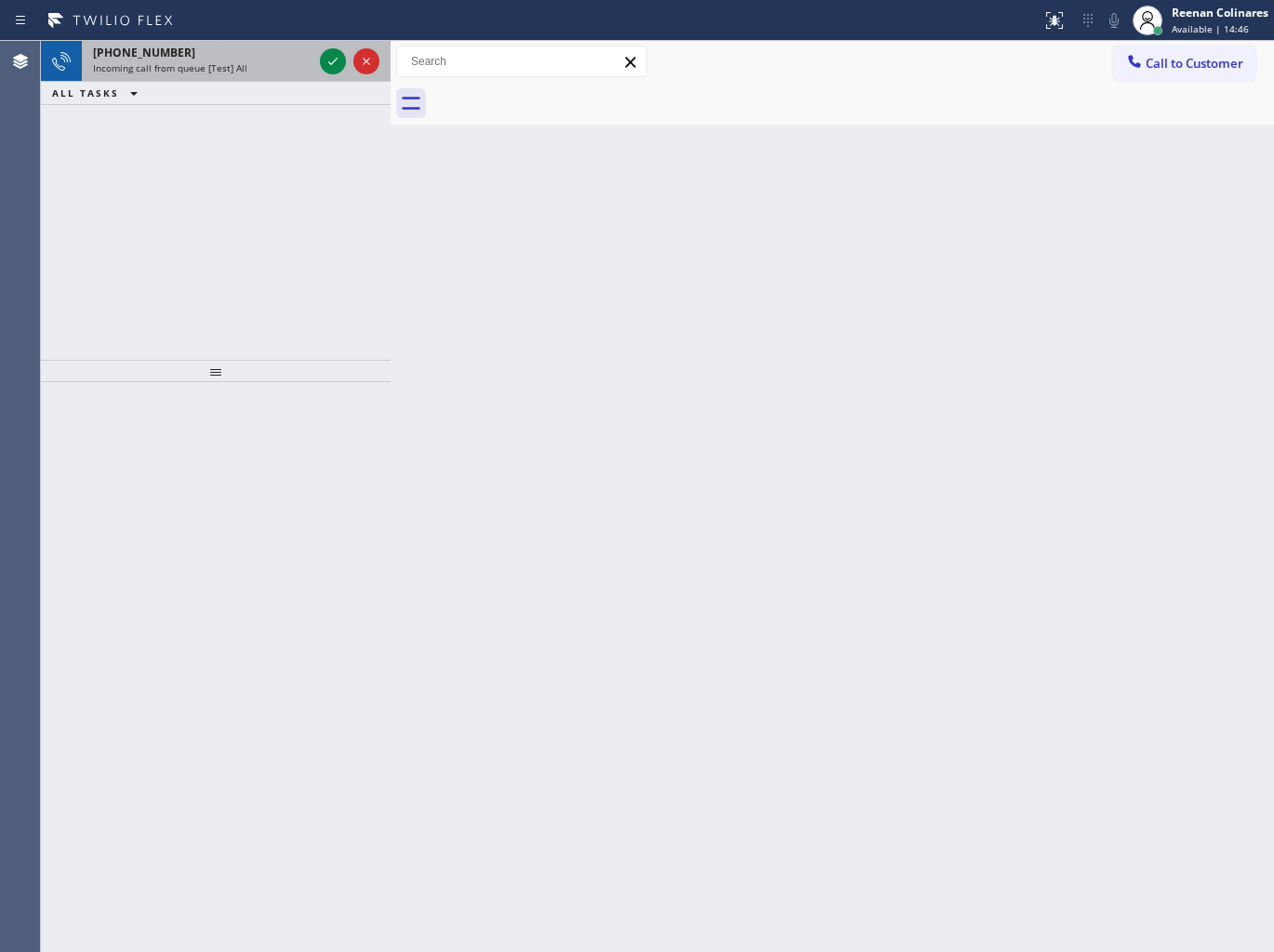
click at [195, 65] on span "Incoming call from queue [Test] All" at bounding box center [170, 68] width 155 height 13
click at [289, 58] on div "[PHONE_NUMBER]" at bounding box center [203, 52] width 219 height 15
click at [196, 61] on span "Incoming call from queue [Test] All" at bounding box center [170, 68] width 155 height 13
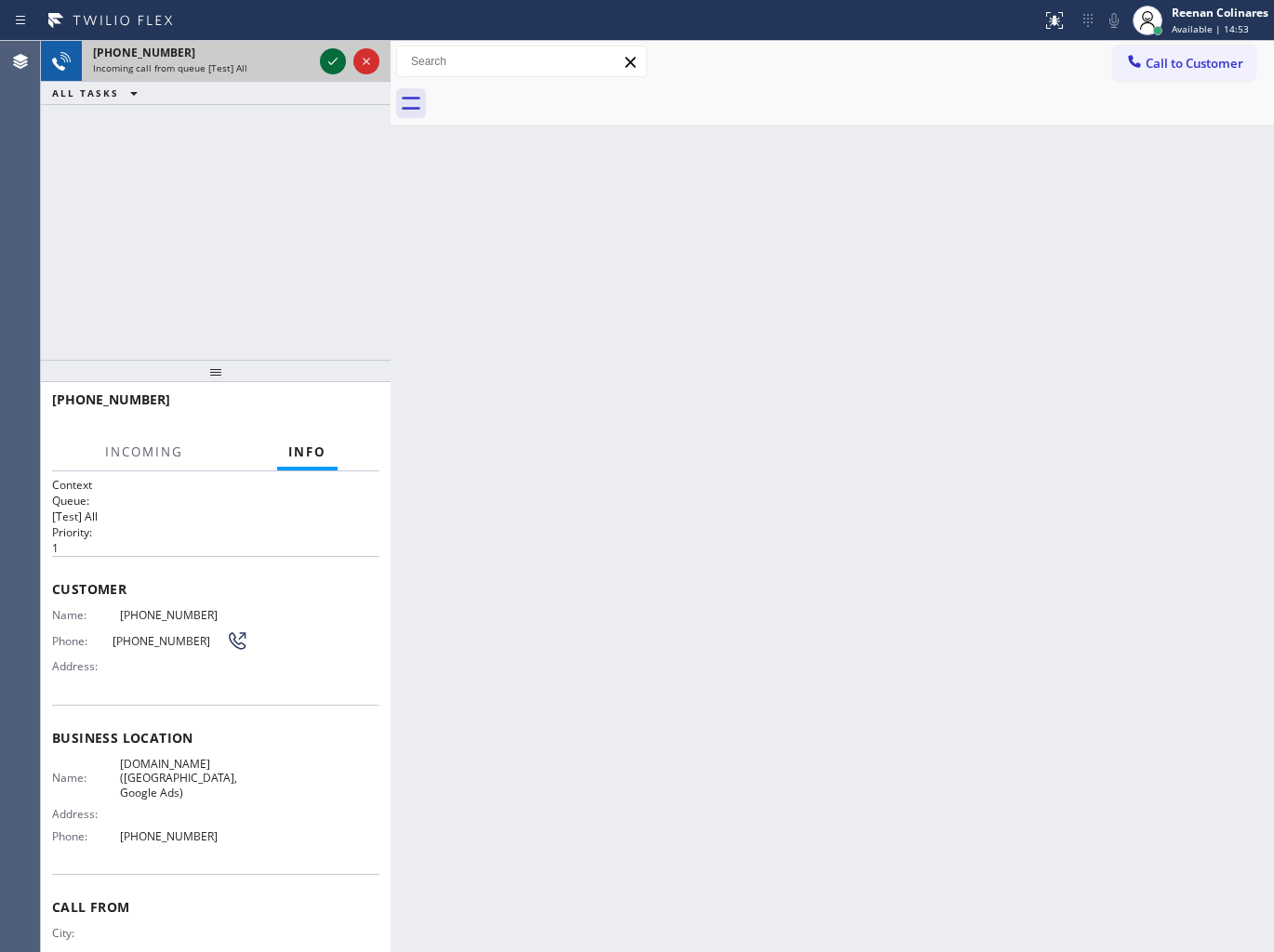
click at [331, 61] on icon at bounding box center [332, 61] width 22 height 22
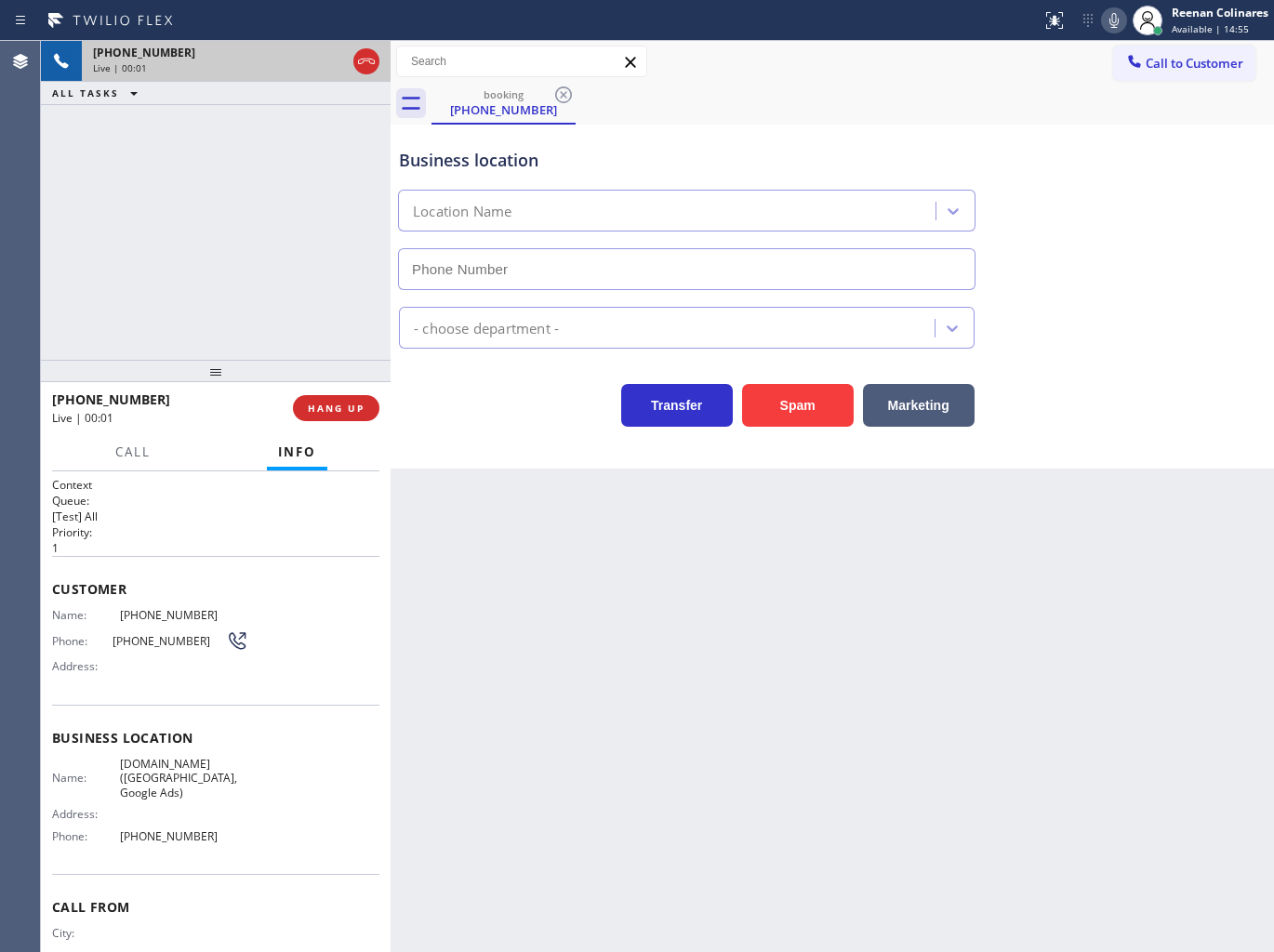
type input "[PHONE_NUMBER]"
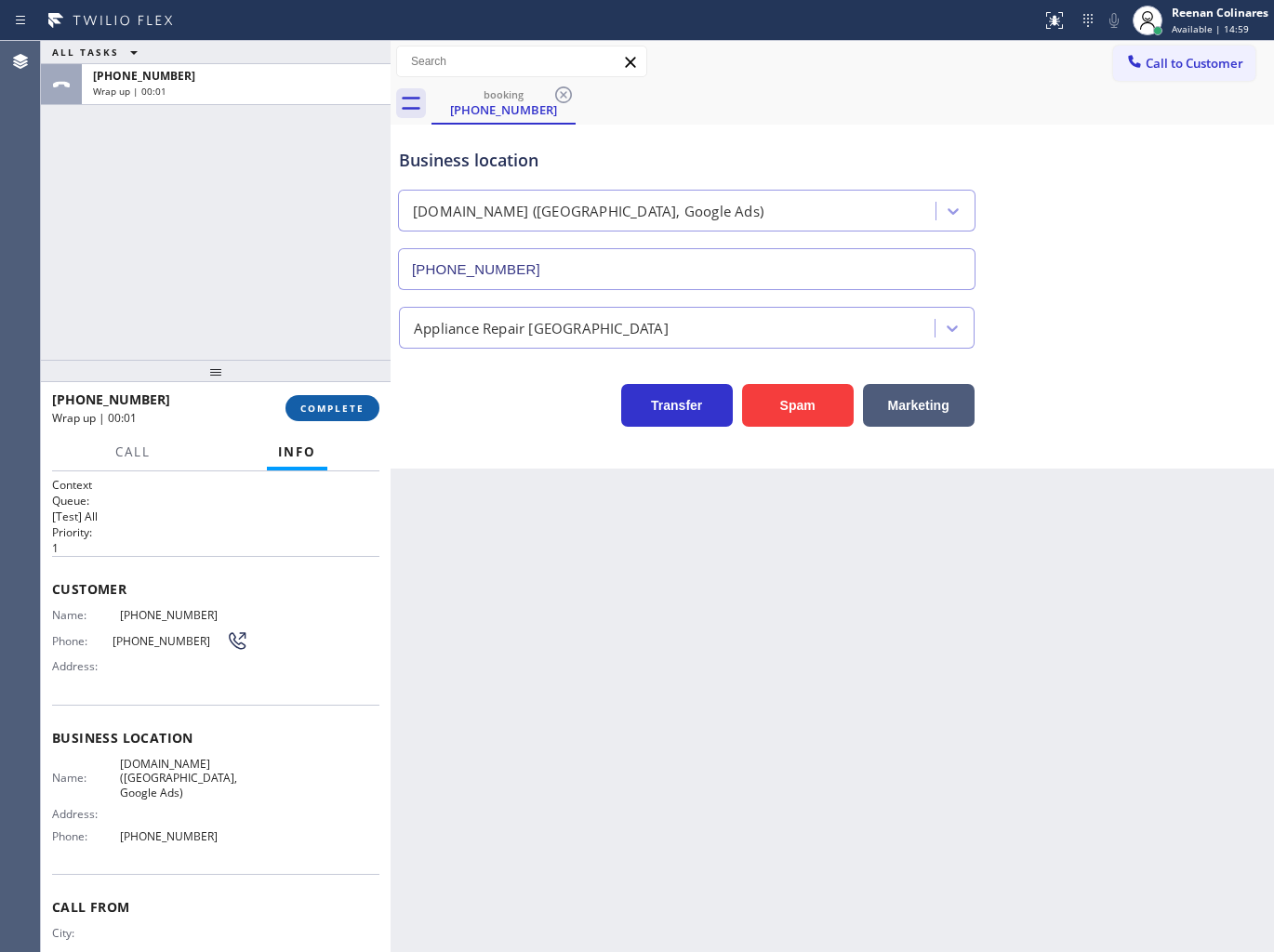
click at [341, 411] on span "COMPLETE" at bounding box center [332, 408] width 64 height 13
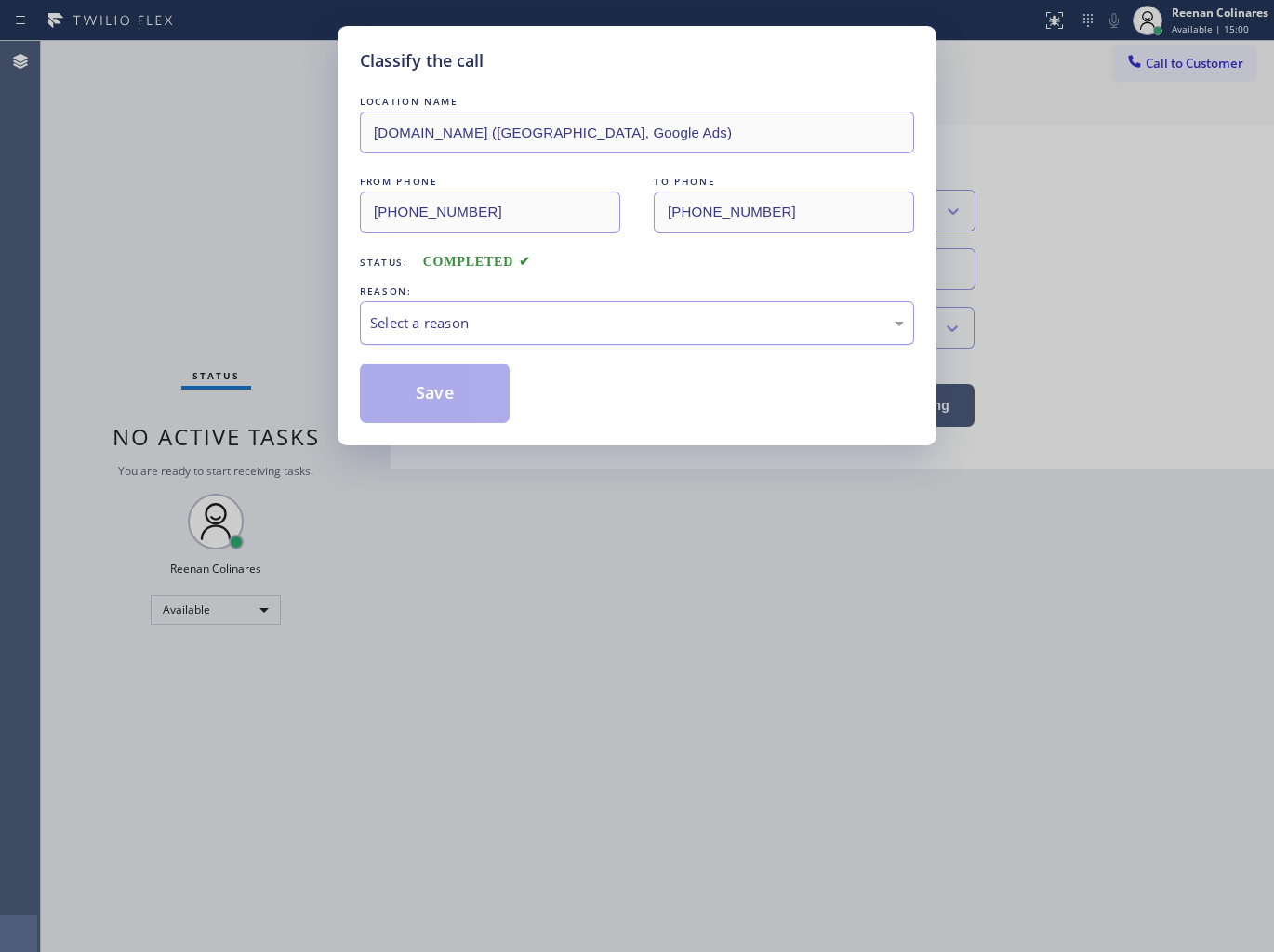
click at [419, 330] on div "Select a reason" at bounding box center [636, 323] width 533 height 21
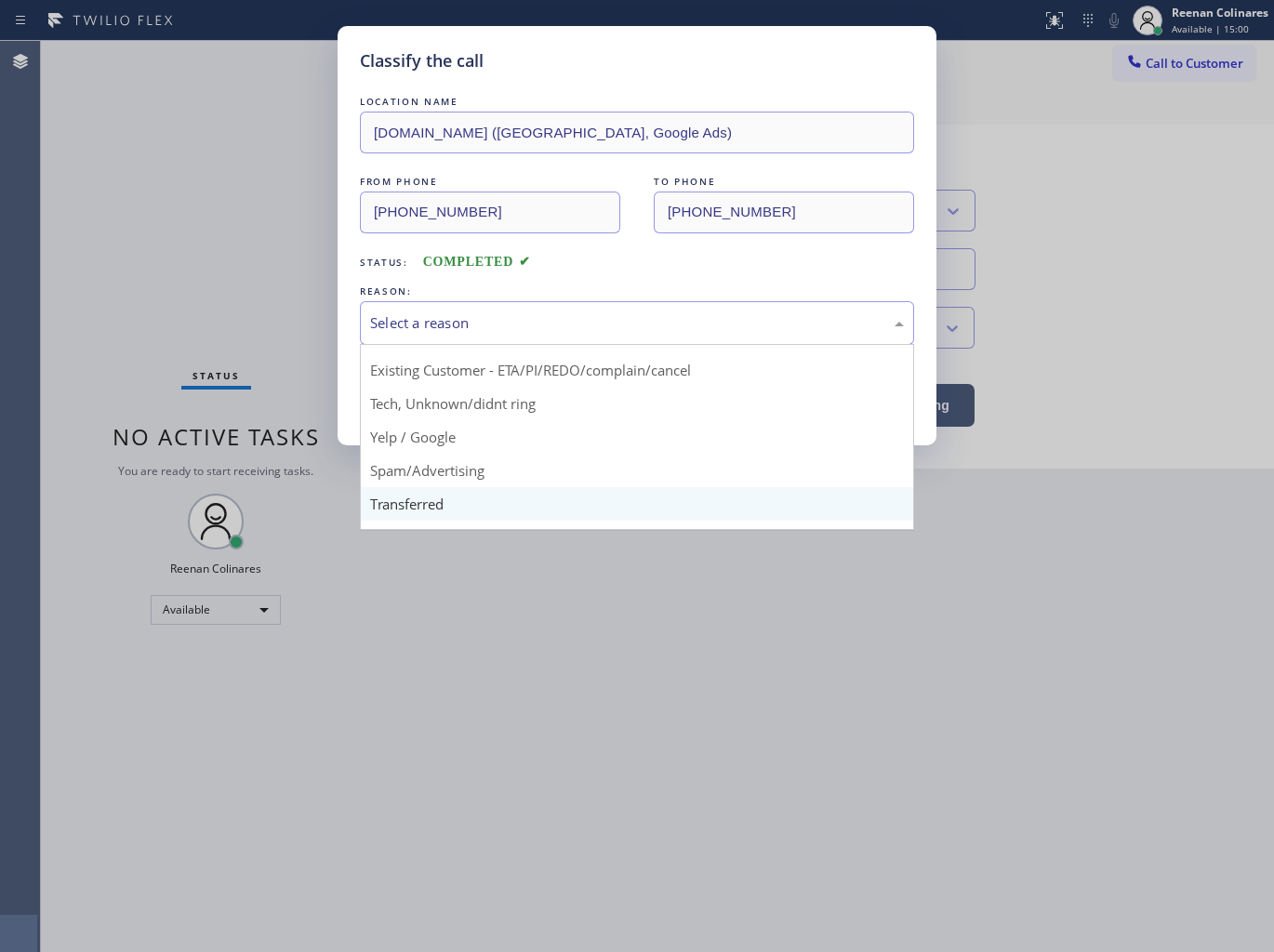
scroll to position [116, 0]
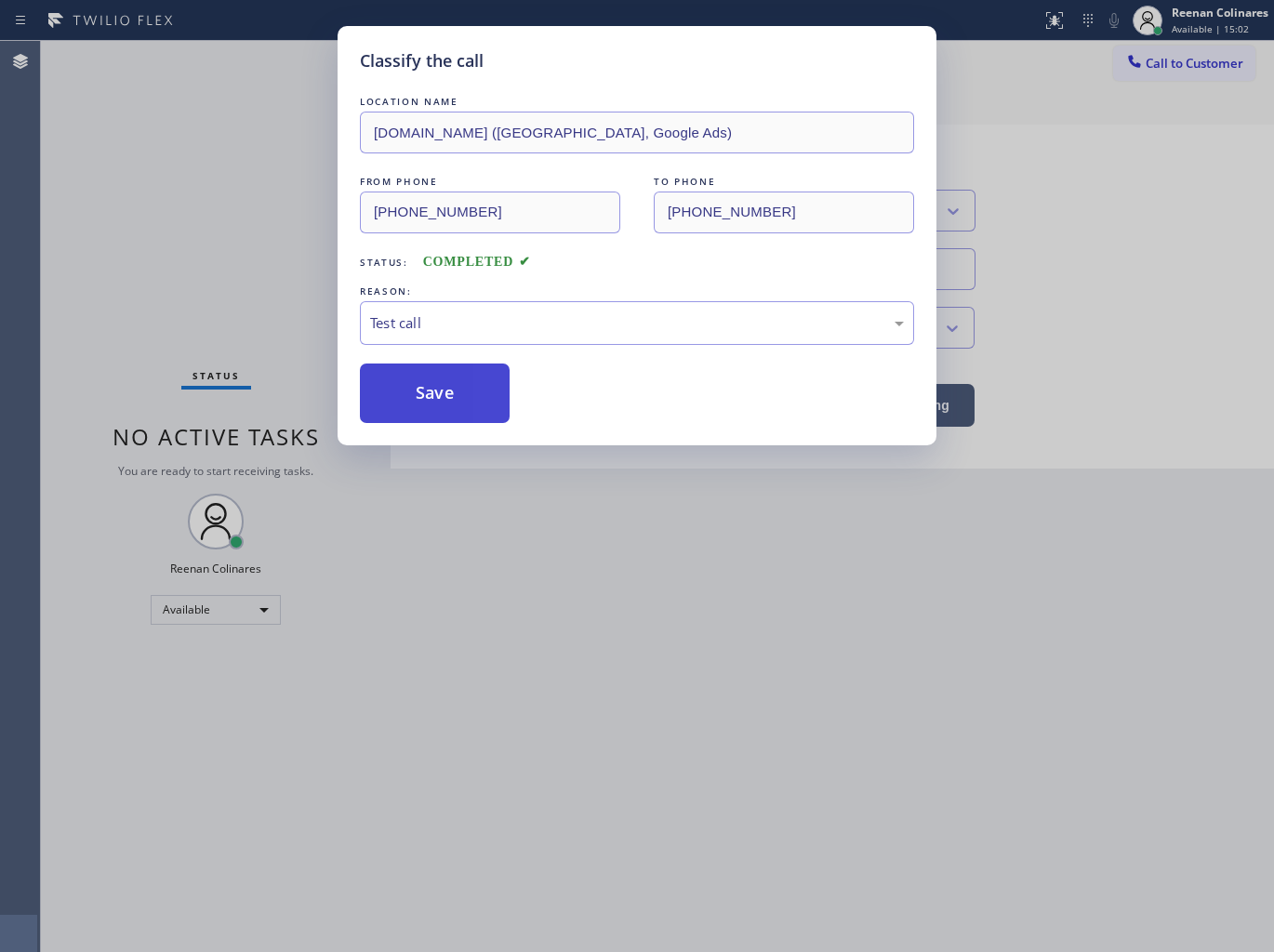
click at [403, 405] on button "Save" at bounding box center [434, 393] width 150 height 60
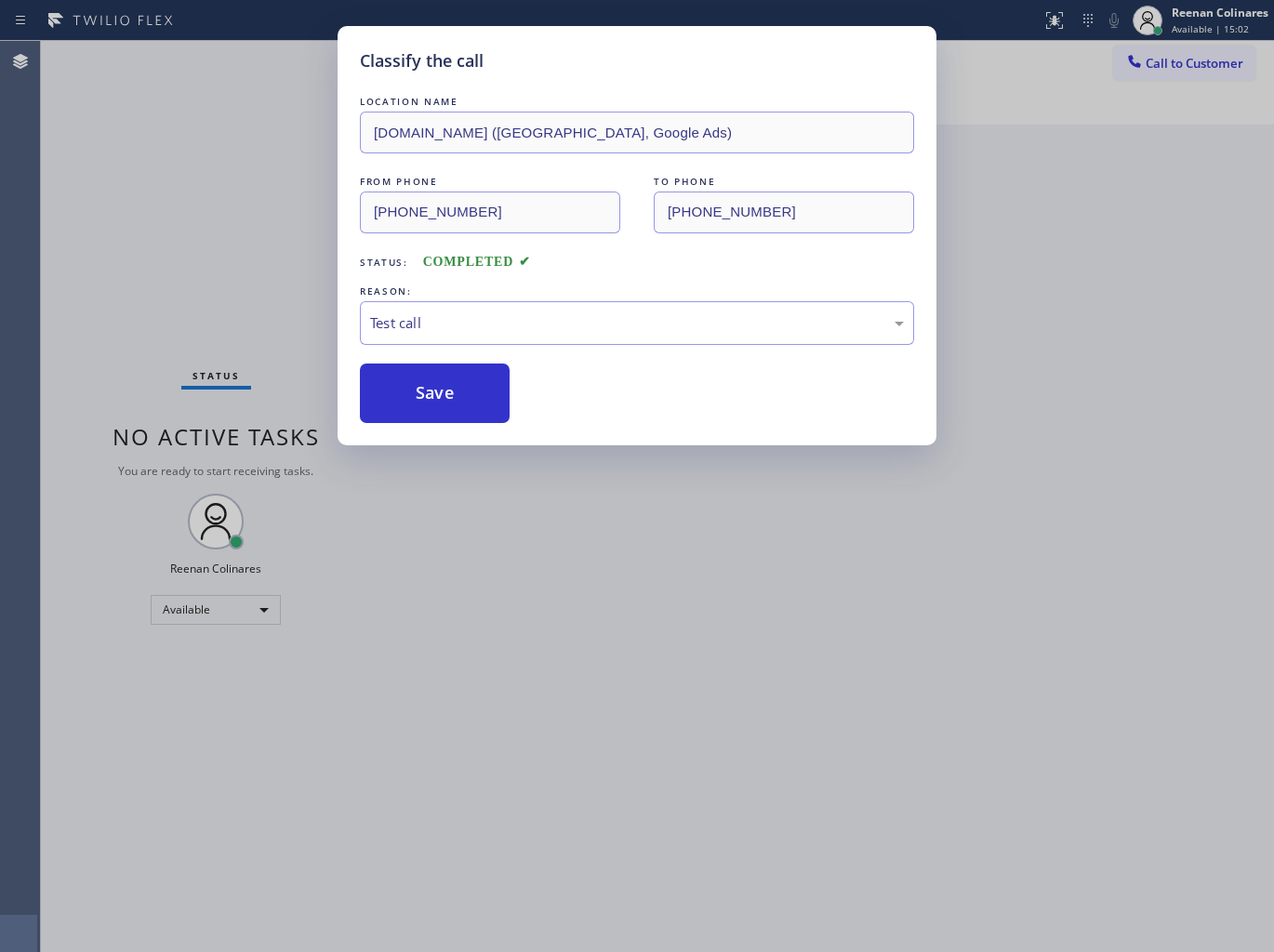
click at [265, 302] on div "Classify the call LOCATION NAME [DOMAIN_NAME] ([GEOGRAPHIC_DATA], Google Ads) F…" at bounding box center [637, 476] width 1274 height 952
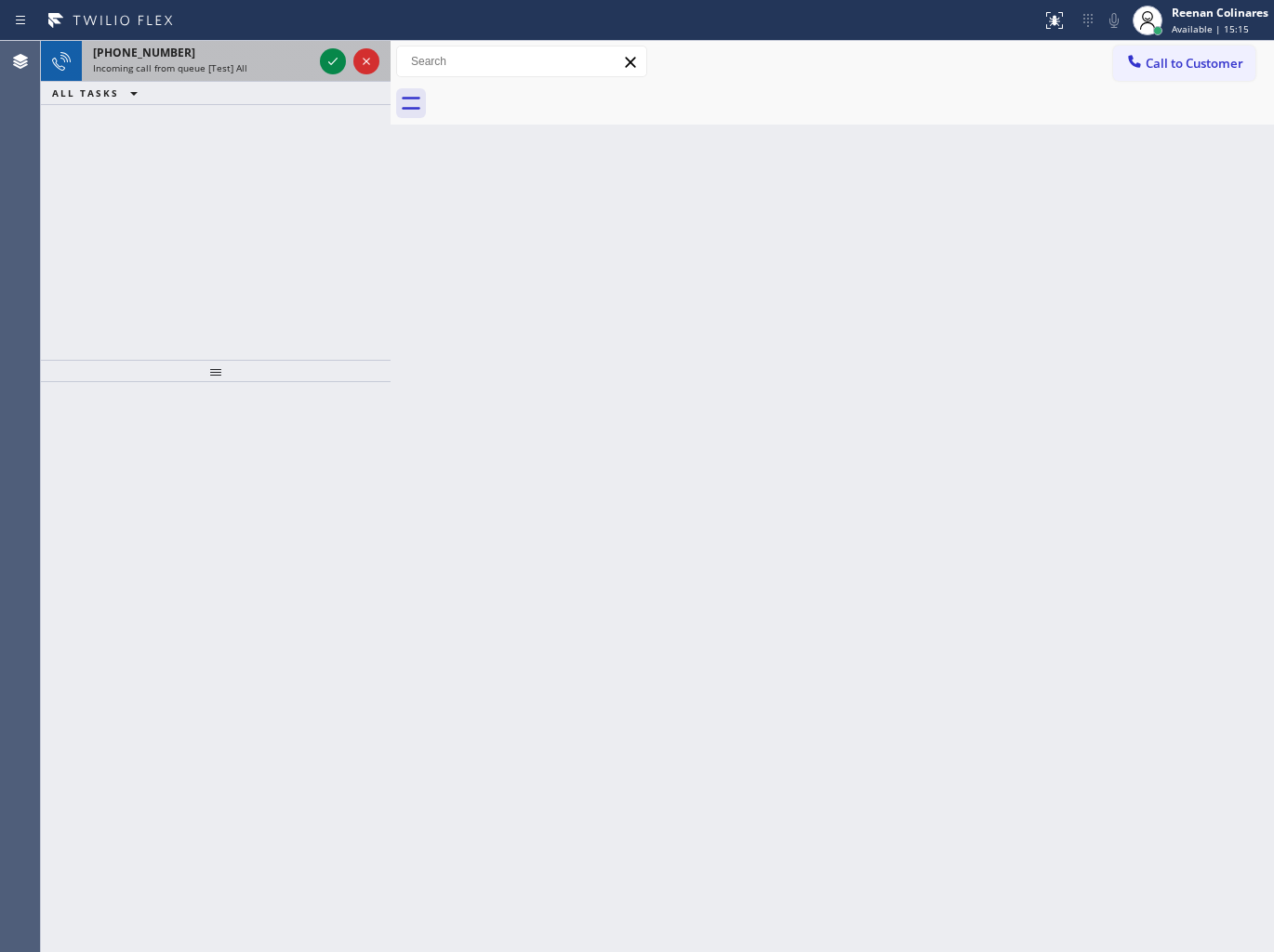
click at [184, 66] on span "Incoming call from queue [Test] All" at bounding box center [170, 68] width 155 height 13
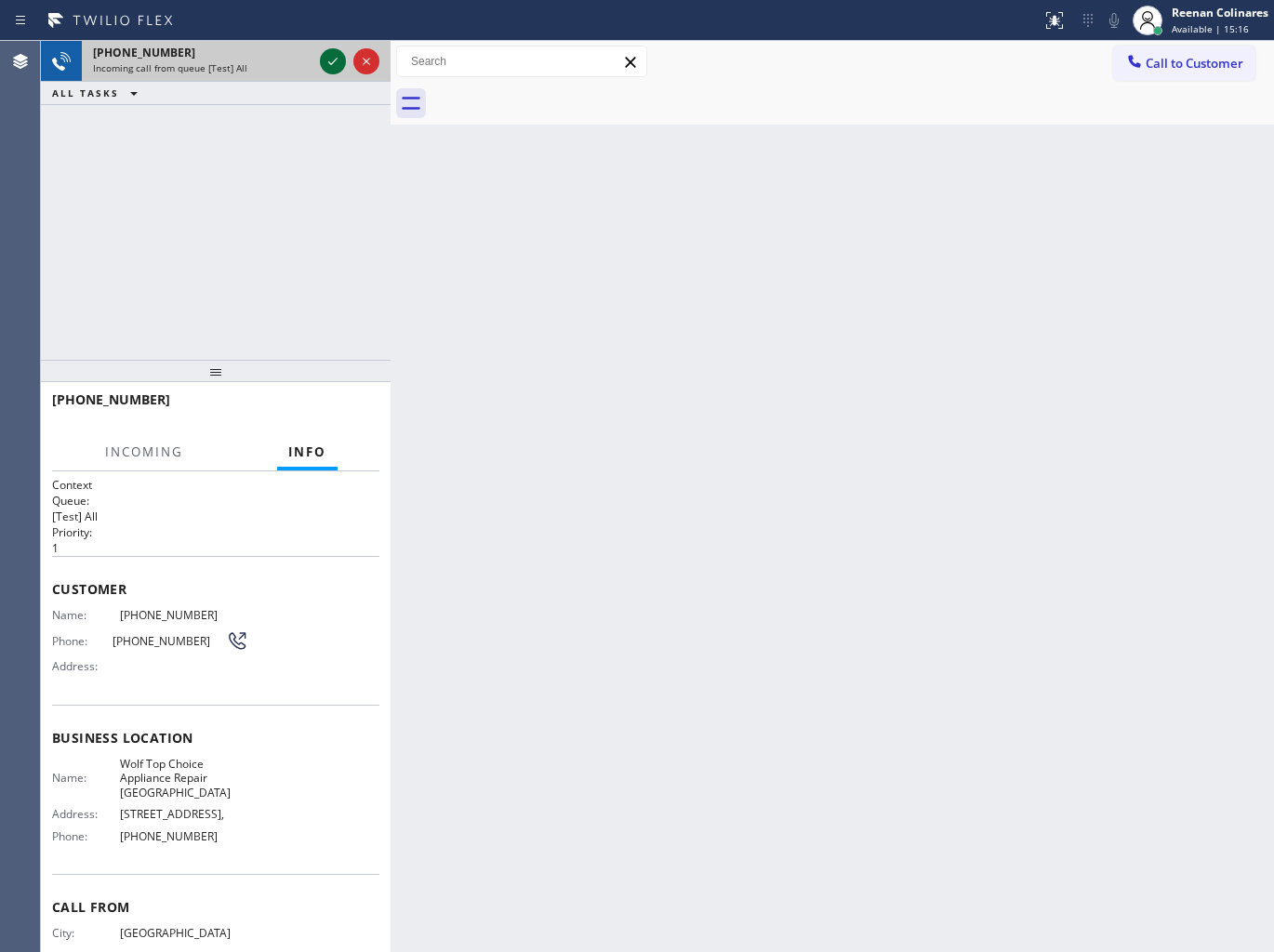
click at [330, 63] on icon at bounding box center [332, 61] width 22 height 22
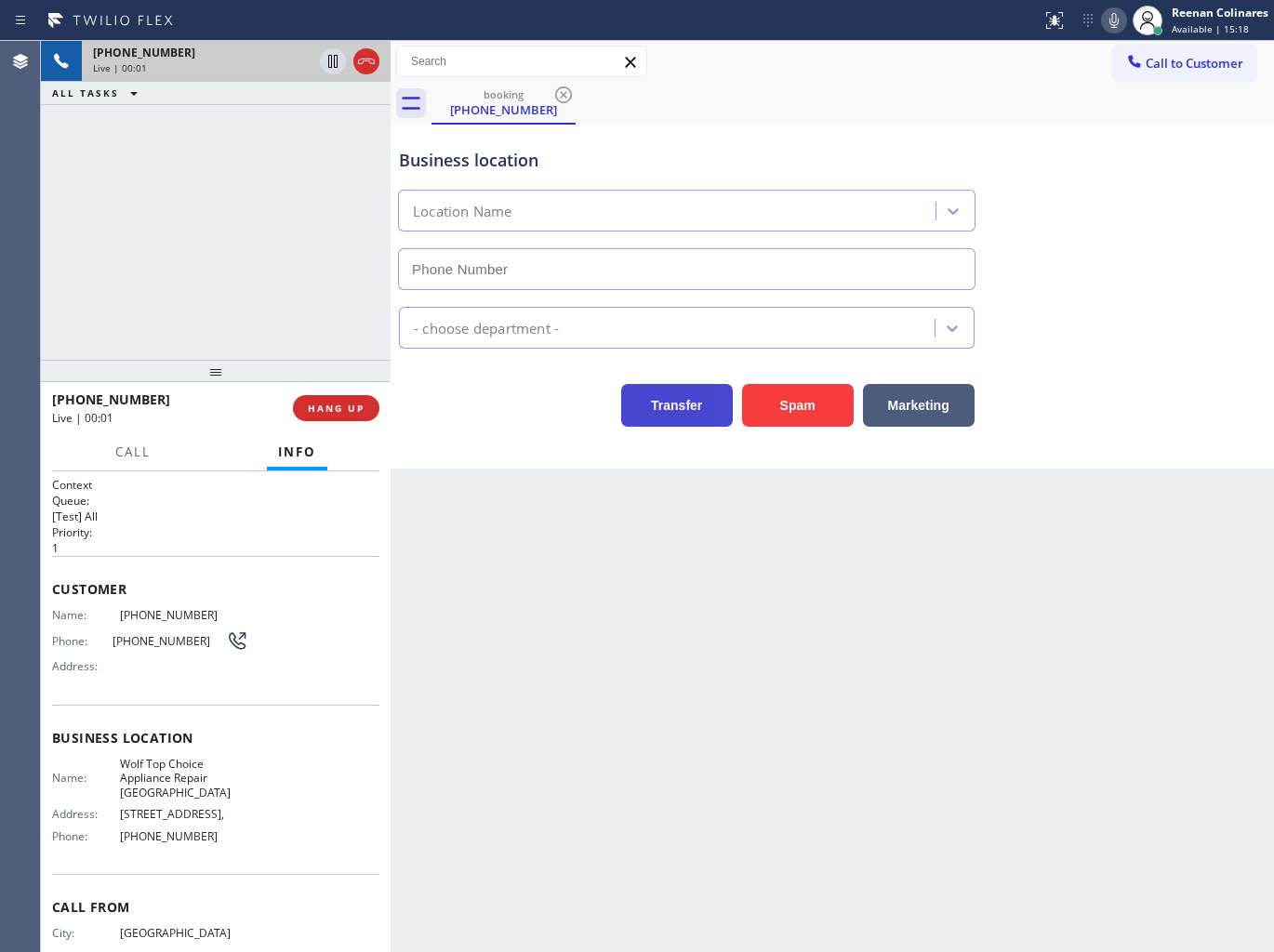
type input "[PHONE_NUMBER]"
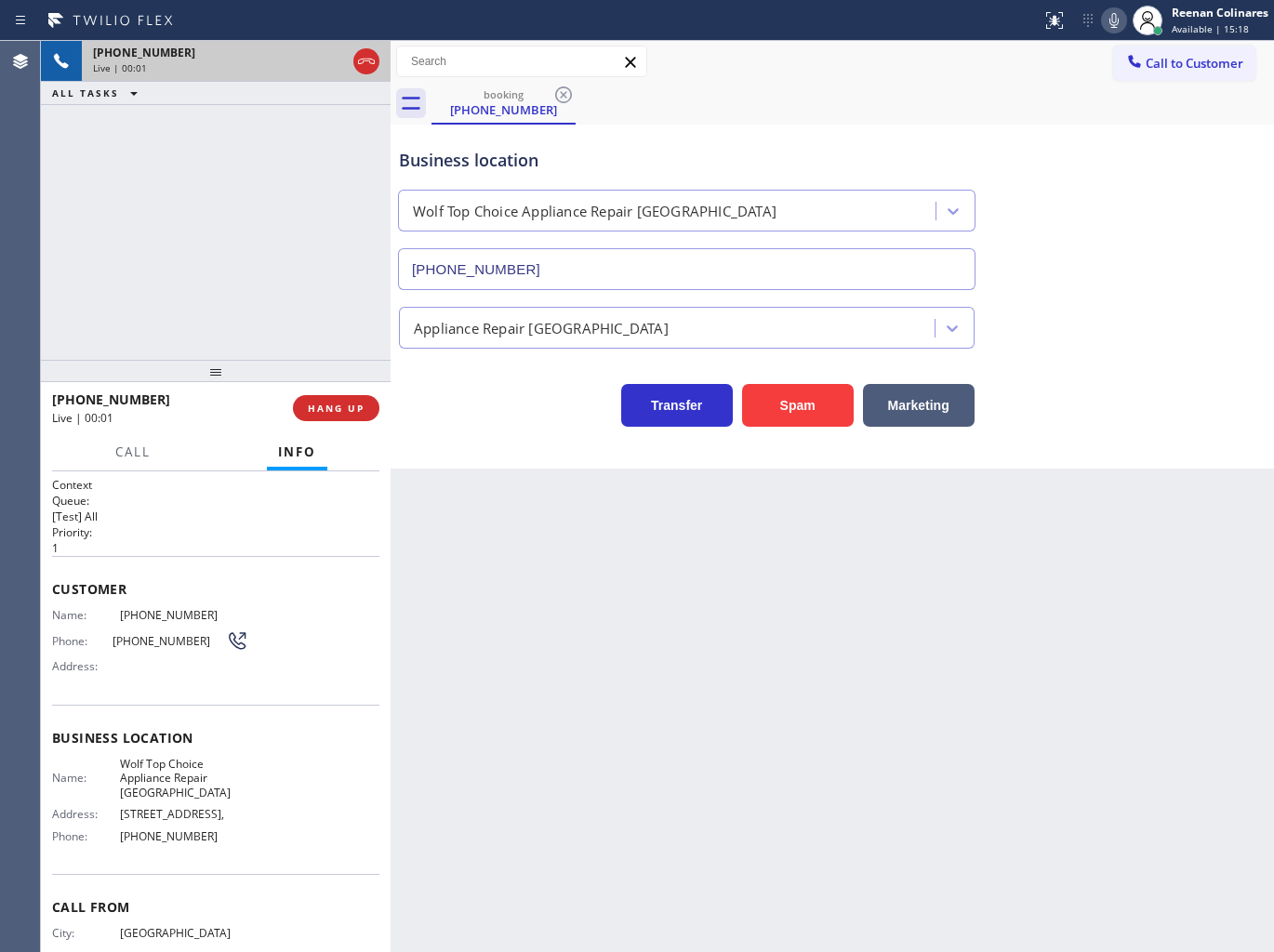
drag, startPoint x: 769, startPoint y: 412, endPoint x: 1038, endPoint y: 161, distance: 367.9
click at [772, 412] on button "Spam" at bounding box center [797, 405] width 111 height 43
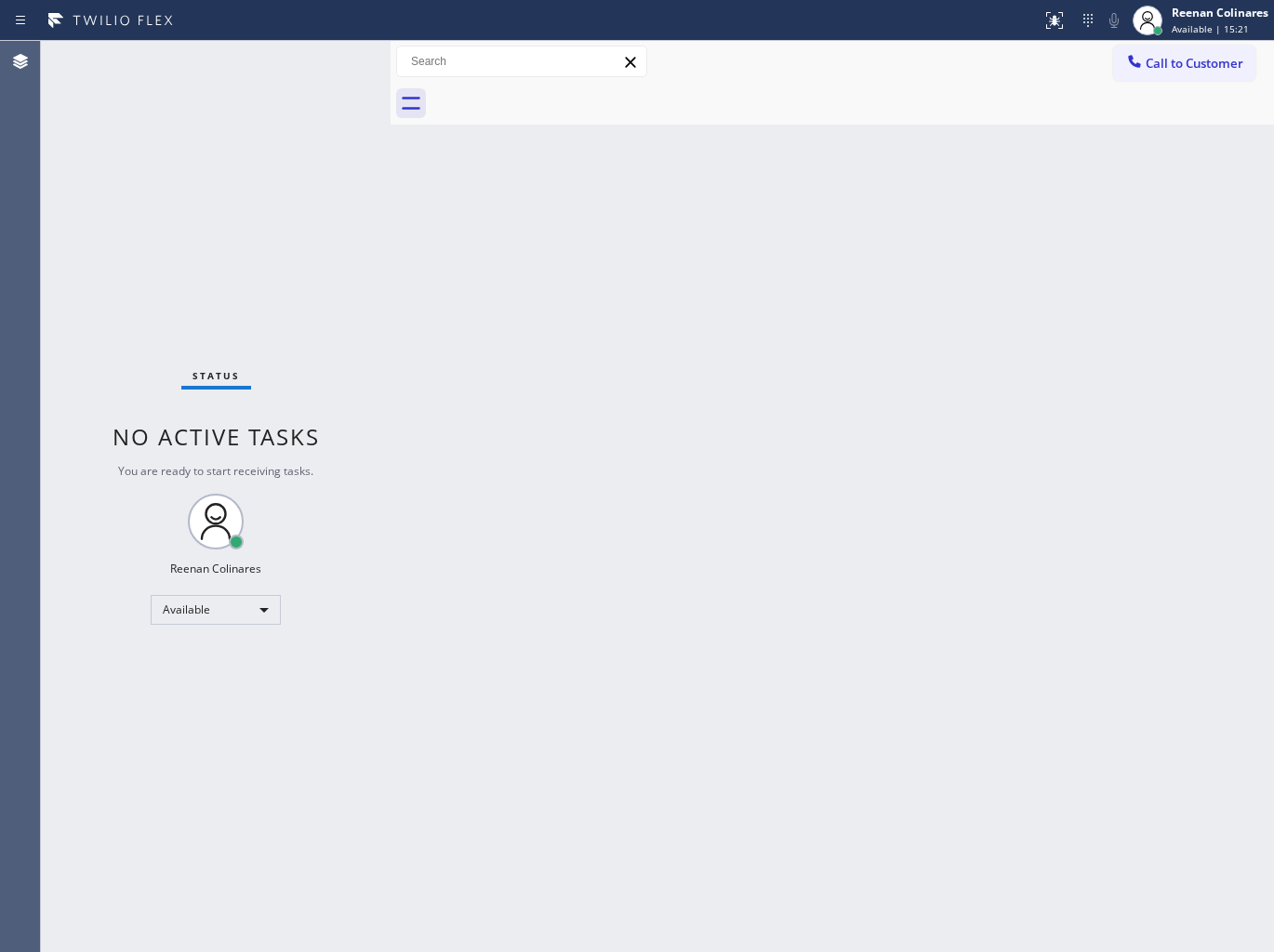
click at [923, 463] on div "Back to Dashboard Change Sender ID Customers Technicians Select a contact Outbo…" at bounding box center [831, 497] width 883 height 911
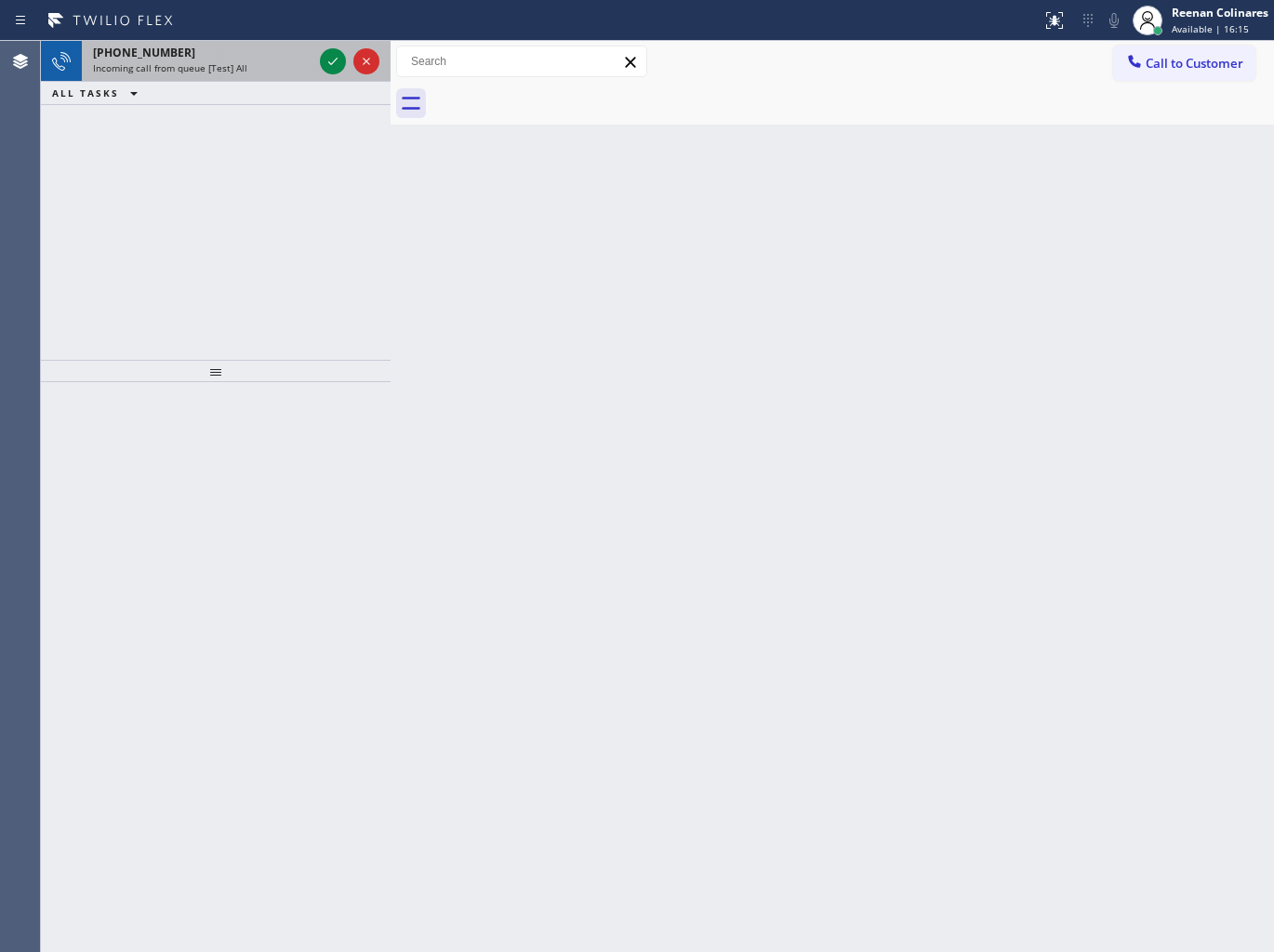
click at [281, 69] on div "Incoming call from queue [Test] All" at bounding box center [203, 68] width 219 height 13
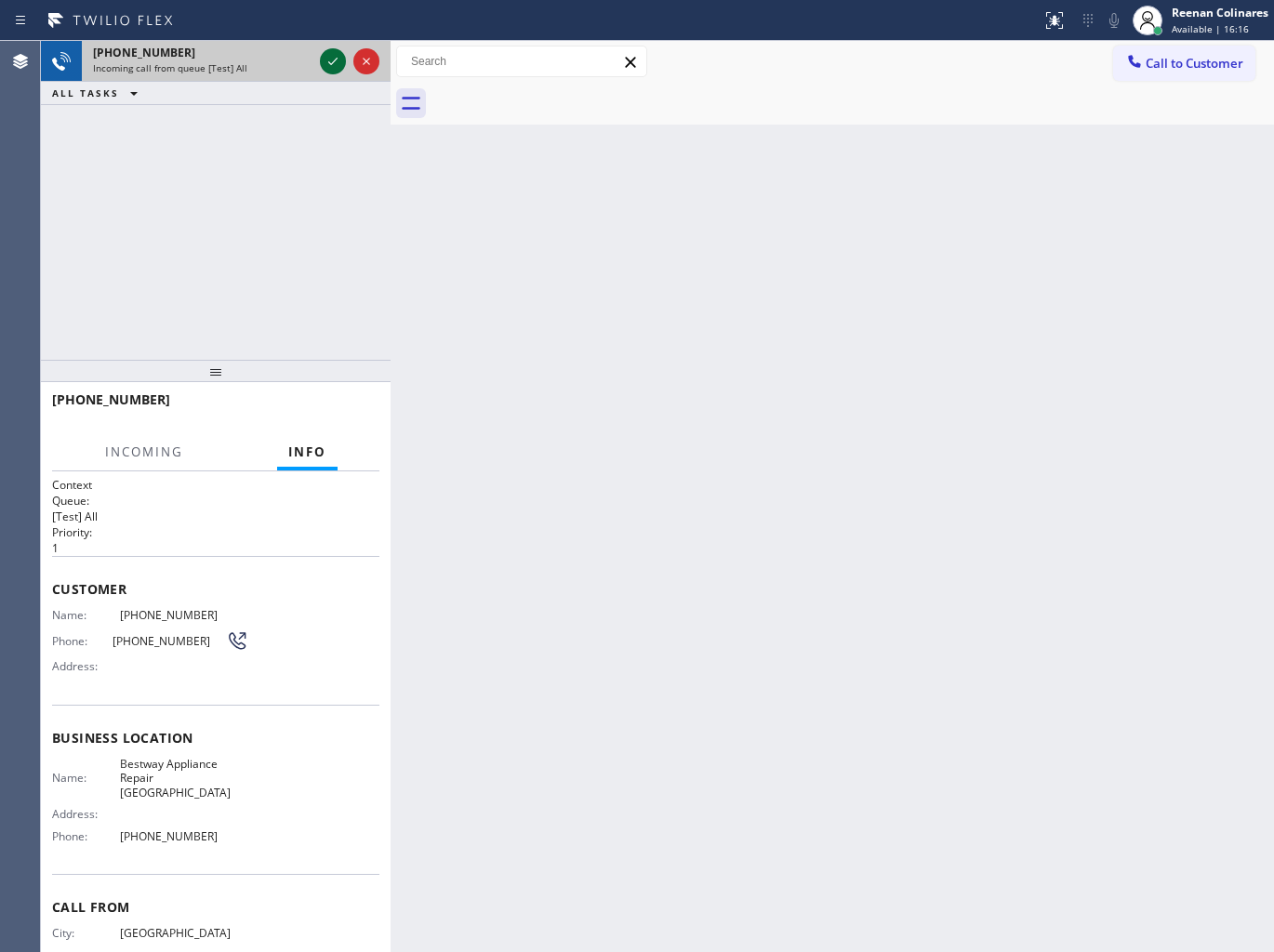
click at [328, 68] on icon at bounding box center [332, 61] width 22 height 22
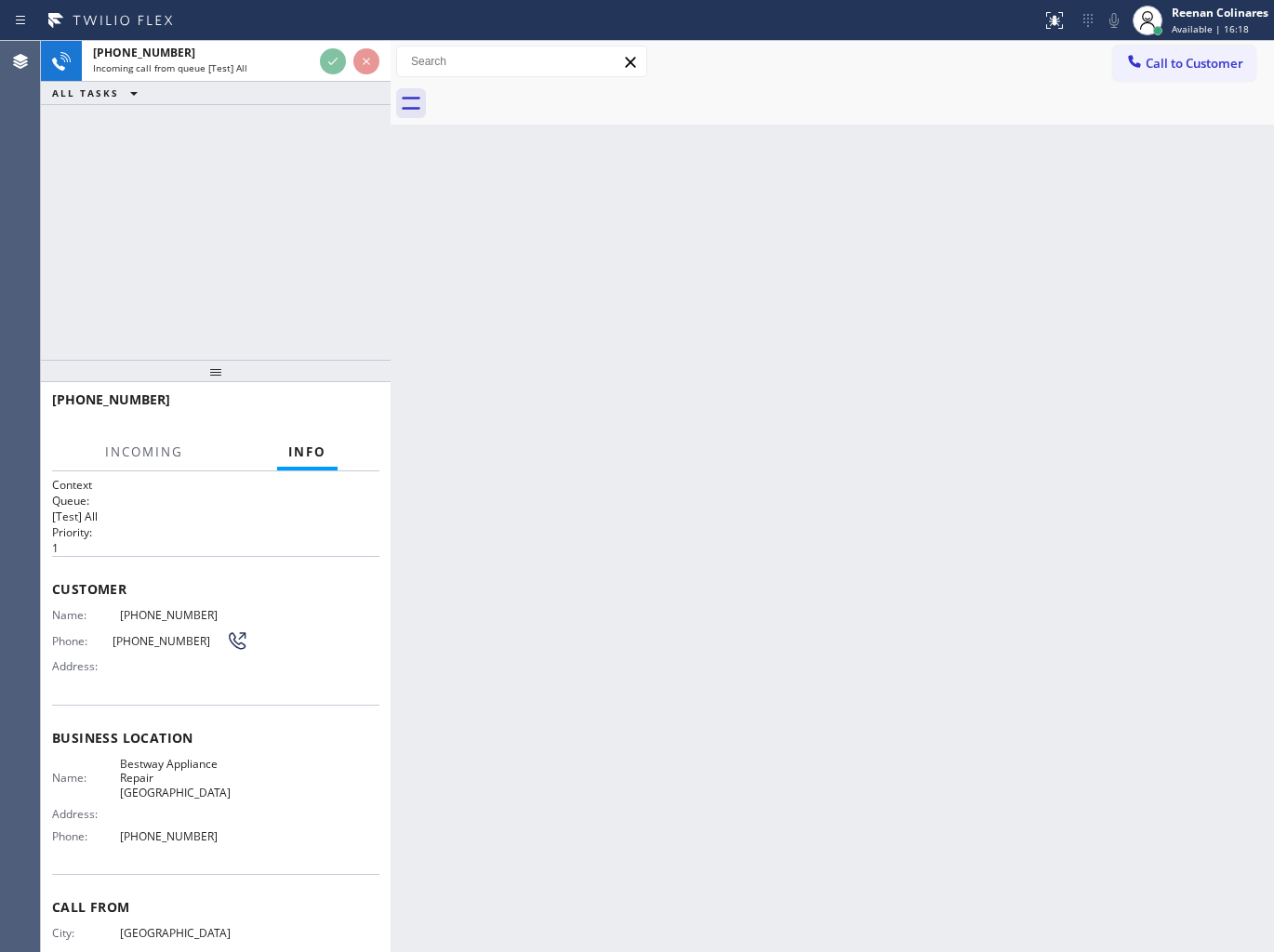
click at [273, 85] on div "ALL TASKS ALL TASKS ACTIVE TASKS TASKS IN WRAP UP" at bounding box center [216, 93] width 350 height 23
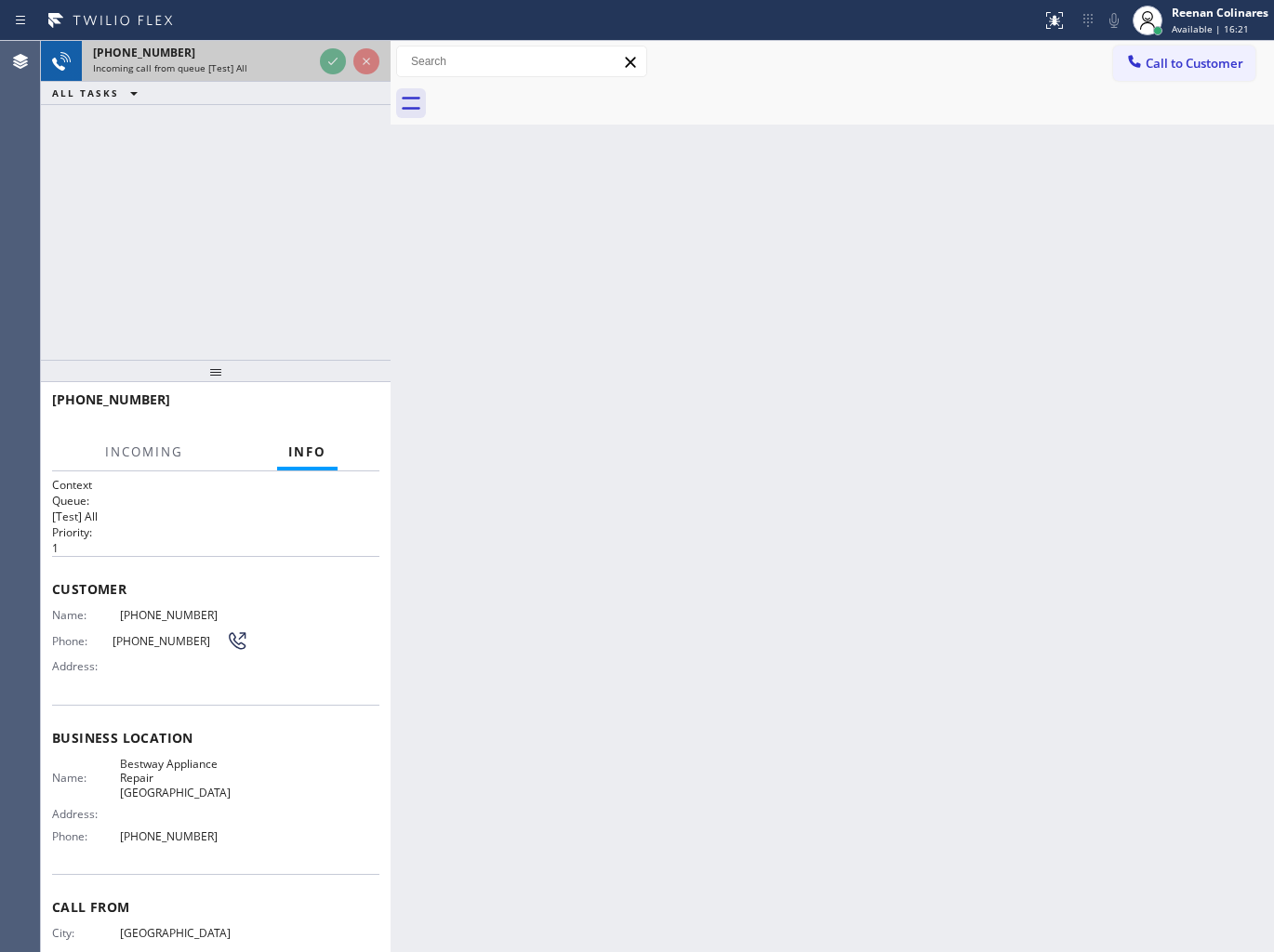
drag, startPoint x: 303, startPoint y: 62, endPoint x: 327, endPoint y: 68, distance: 24.7
click at [307, 65] on div "Incoming call from queue [Test] All" at bounding box center [203, 68] width 219 height 13
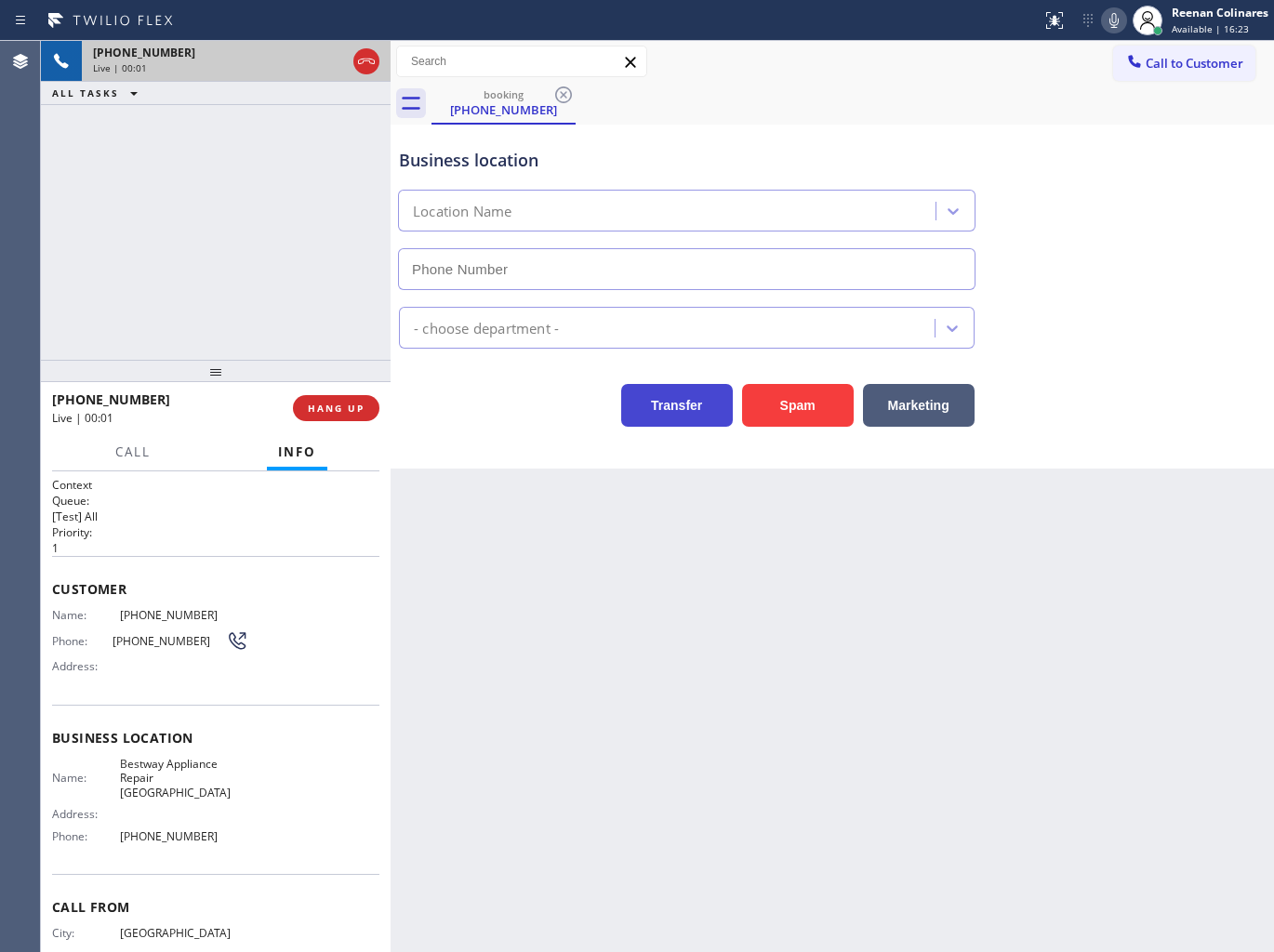
type input "[PHONE_NUMBER]"
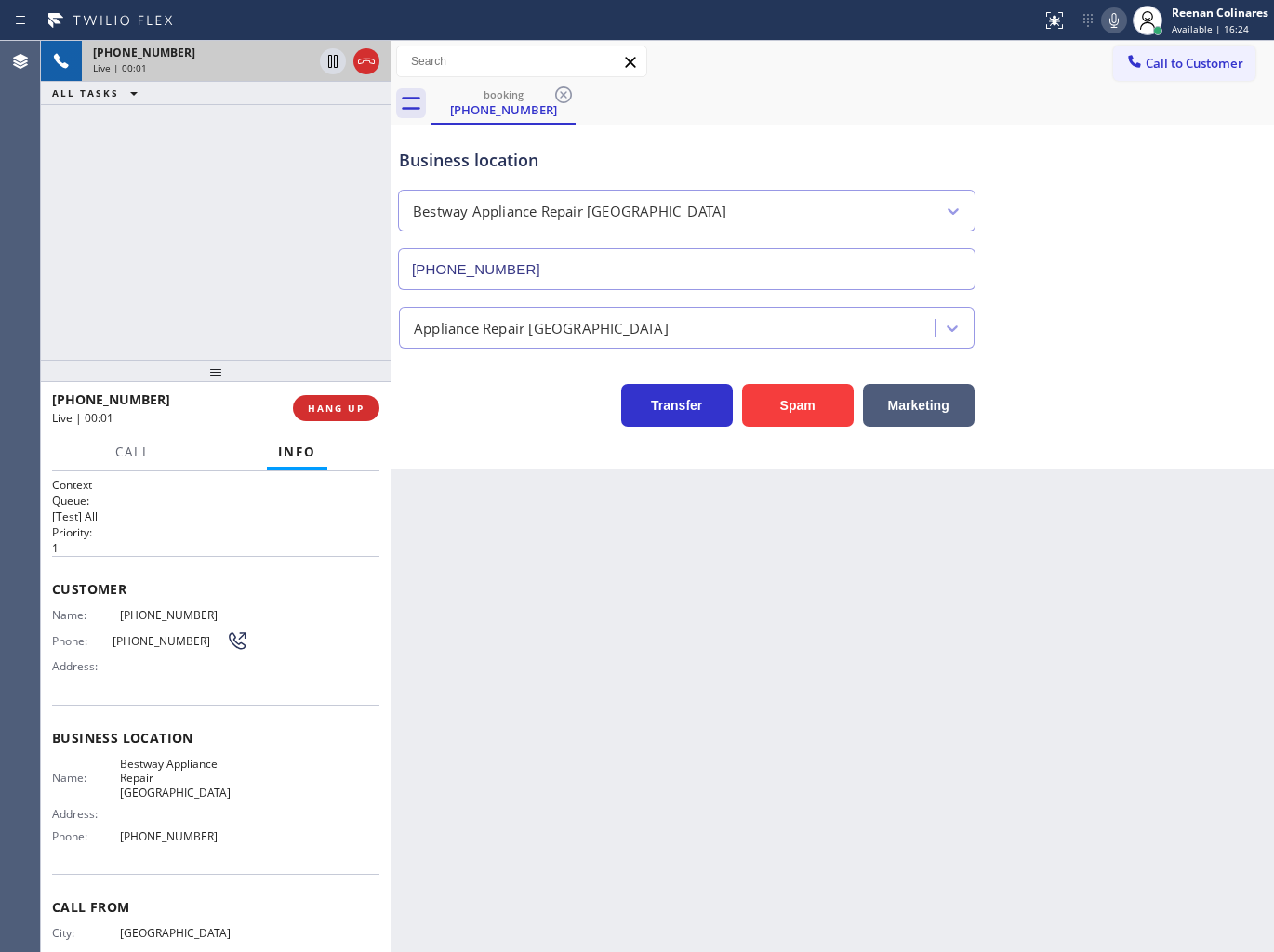
drag, startPoint x: 778, startPoint y: 403, endPoint x: 1258, endPoint y: 93, distance: 571.4
click at [779, 403] on button "Spam" at bounding box center [797, 405] width 111 height 43
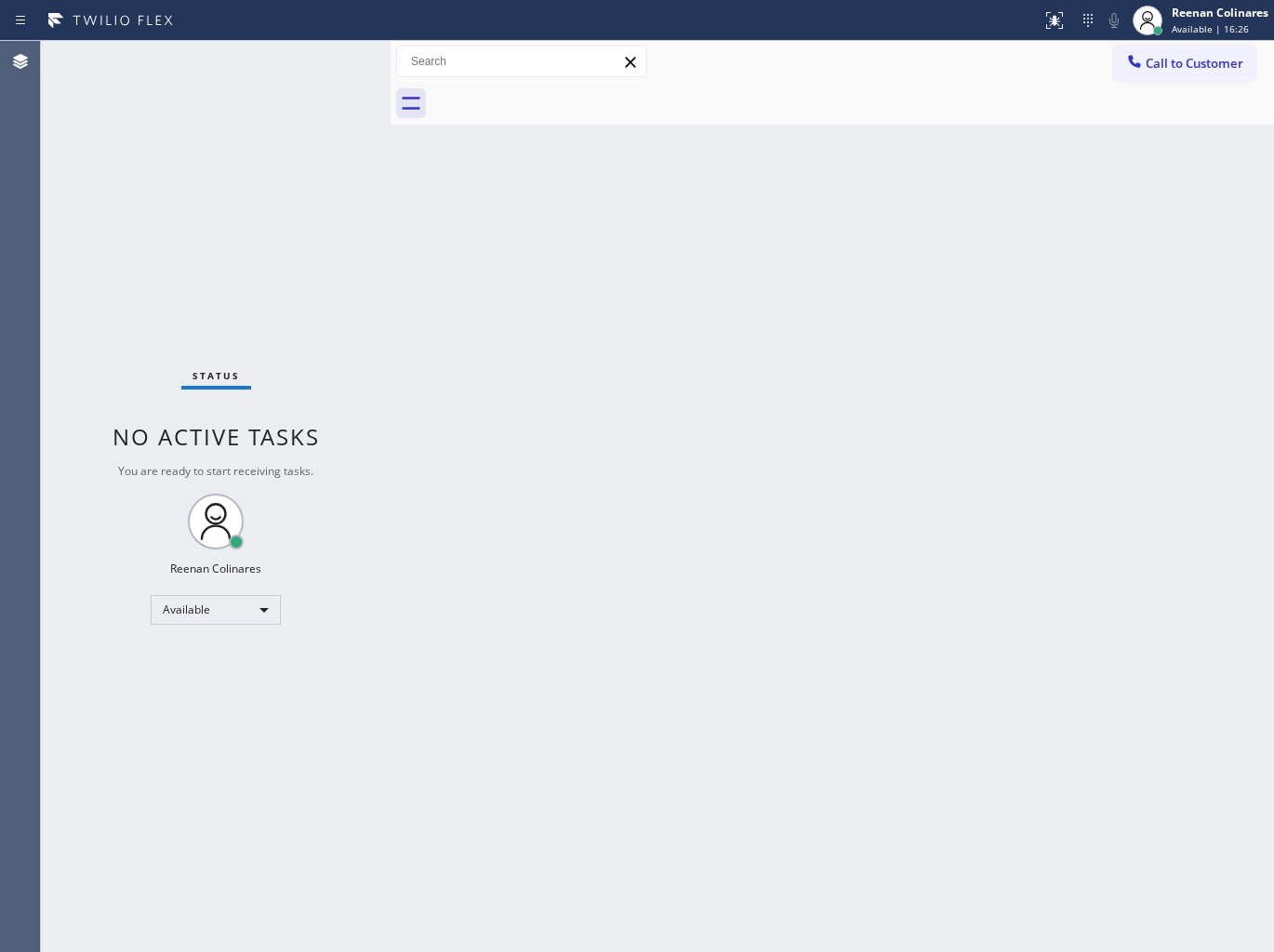
click at [845, 505] on div "Back to Dashboard Change Sender ID Customers Technicians Select a contact Outbo…" at bounding box center [831, 497] width 883 height 911
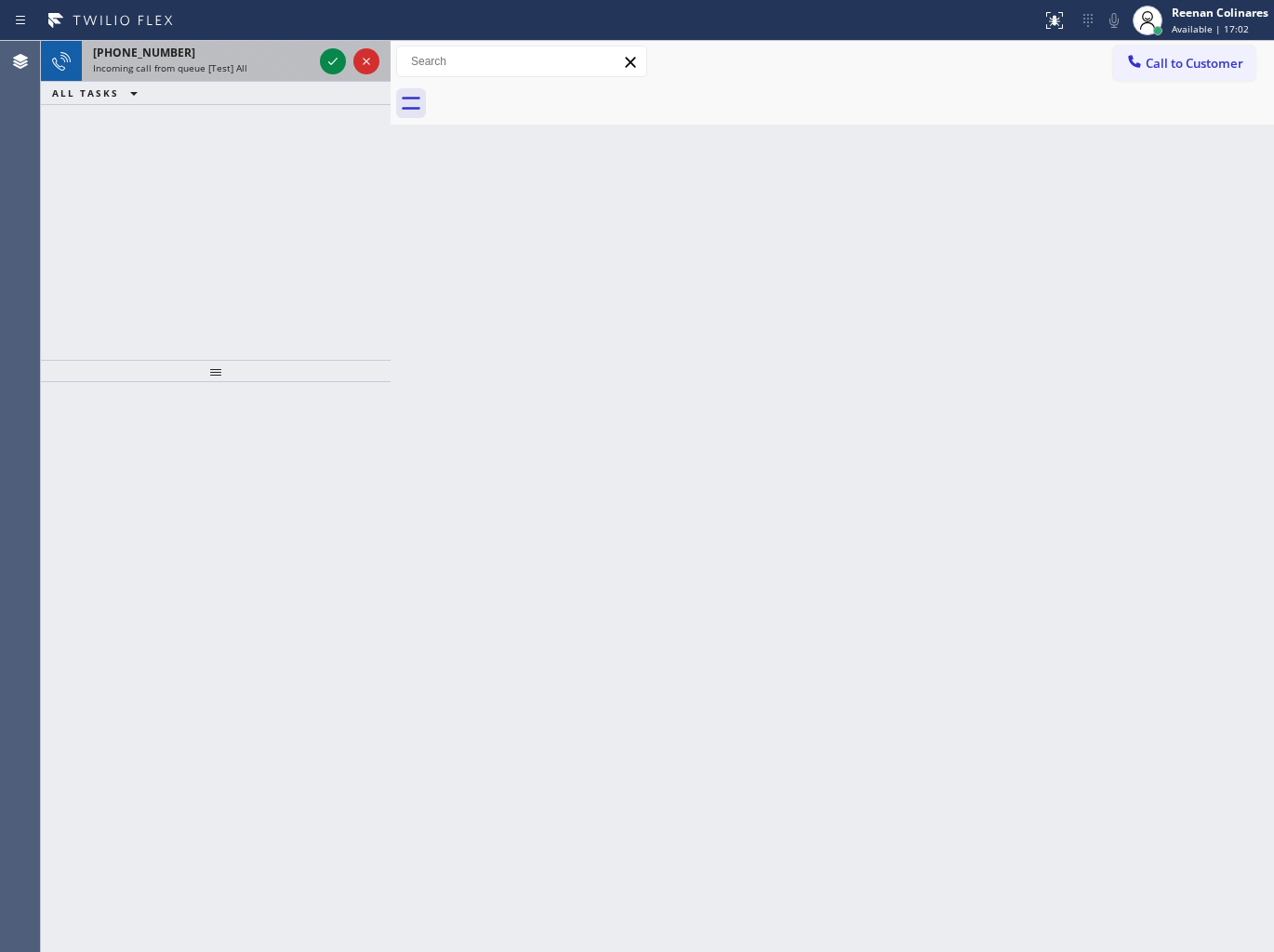
click at [239, 56] on div "[PHONE_NUMBER]" at bounding box center [203, 52] width 219 height 15
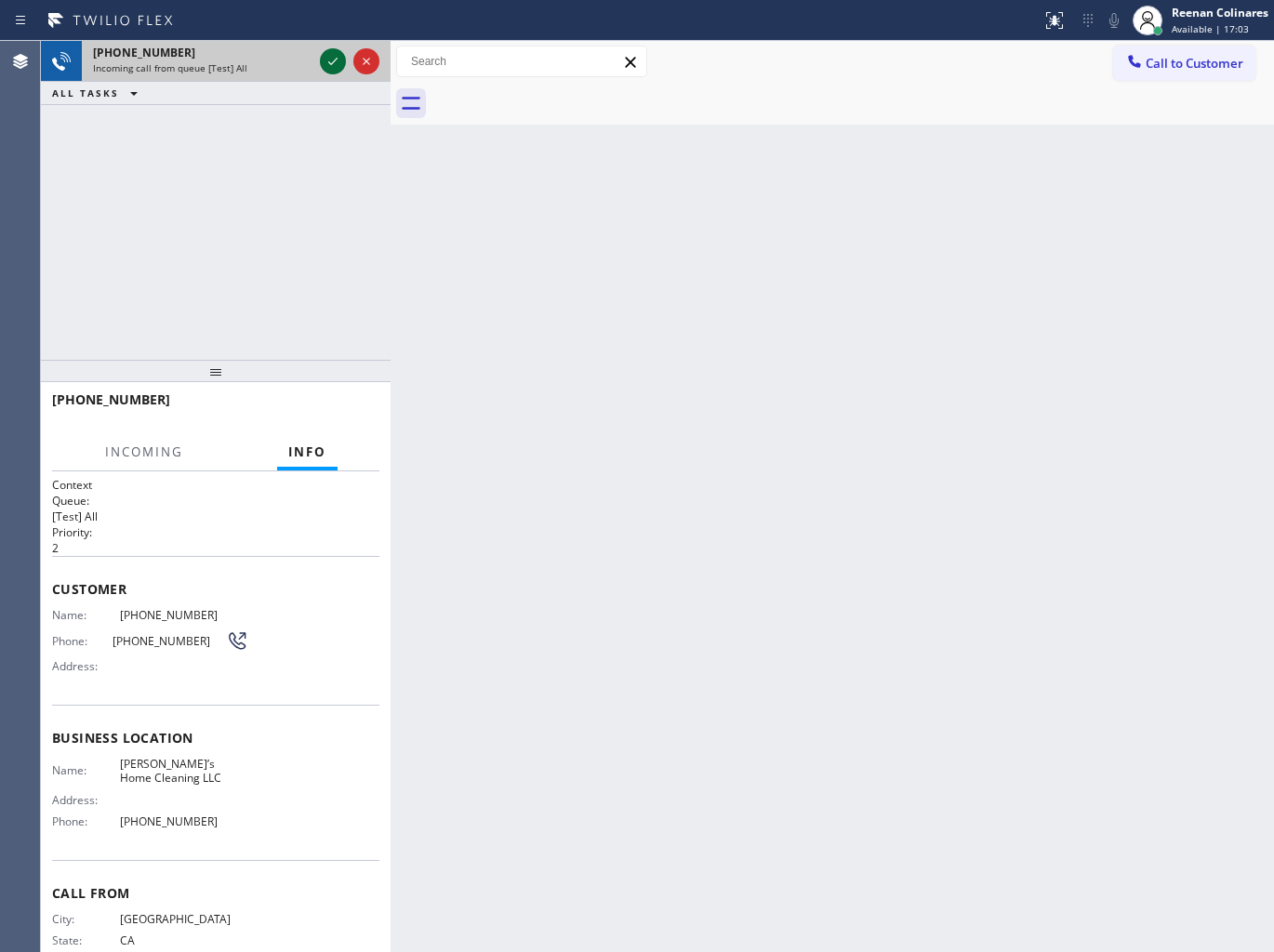
click at [322, 62] on icon at bounding box center [332, 61] width 22 height 22
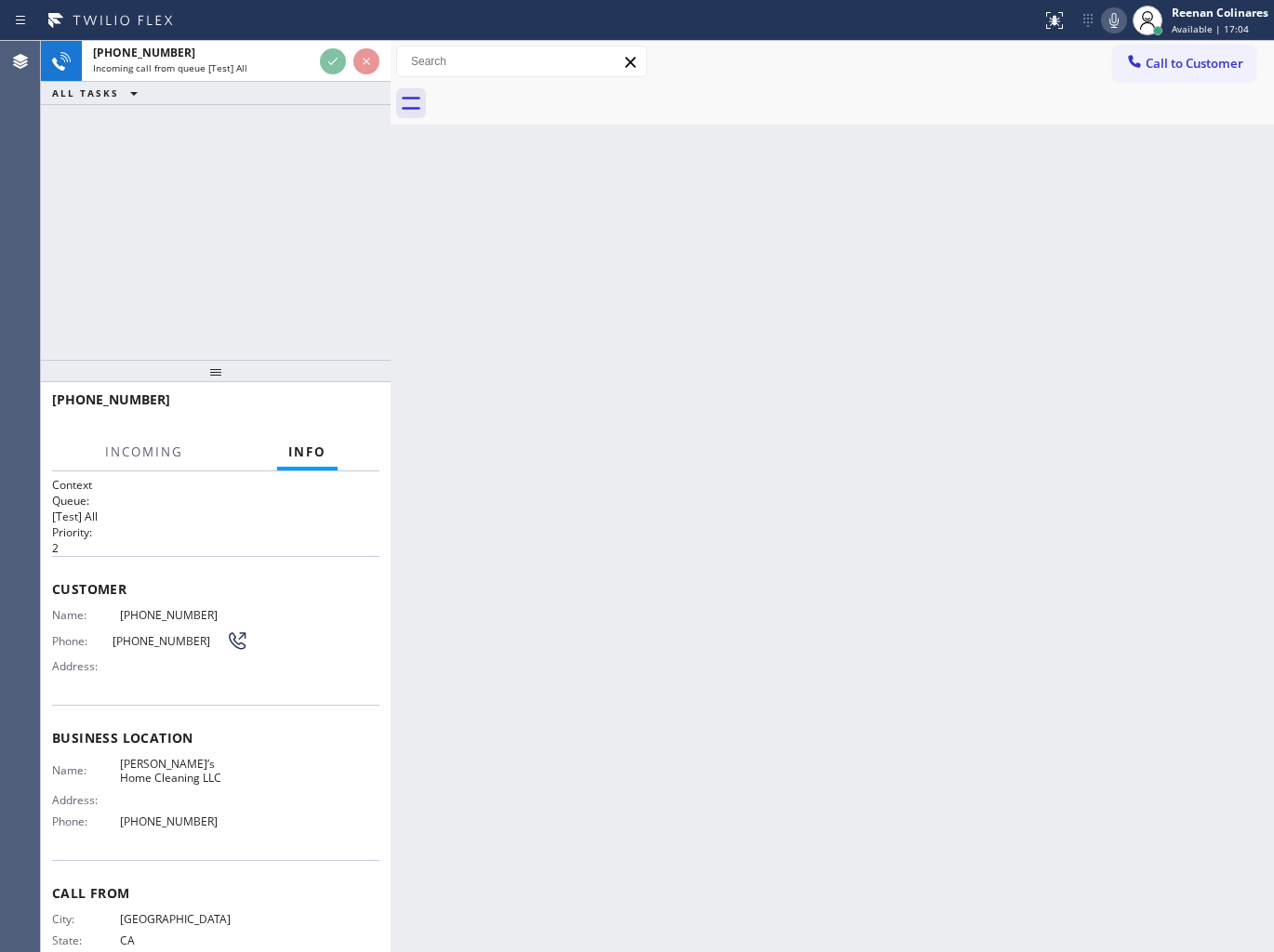
drag, startPoint x: 387, startPoint y: 62, endPoint x: 413, endPoint y: 62, distance: 26.0
click at [390, 62] on div at bounding box center [390, 497] width 0 height 911
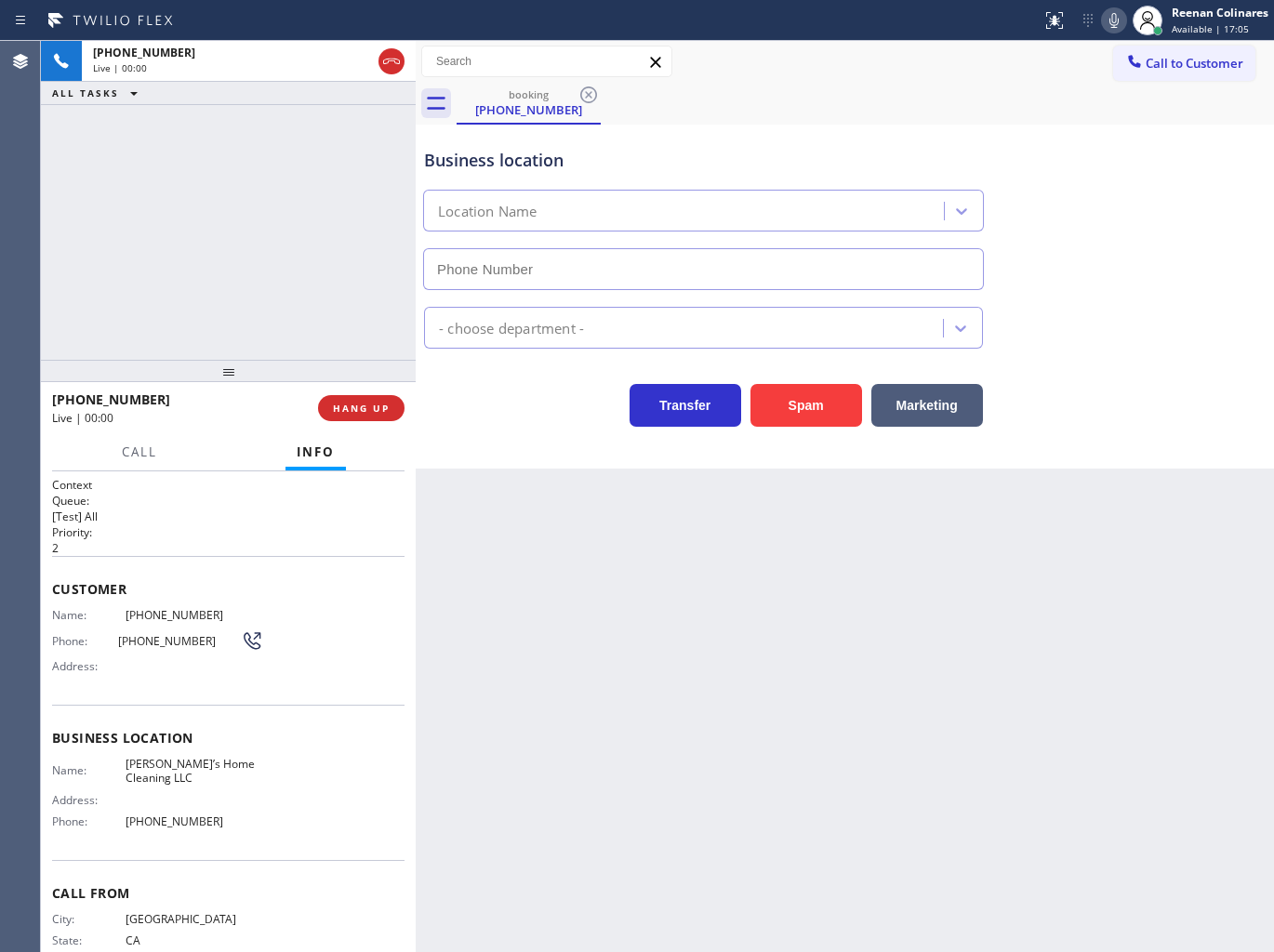
type input "[PHONE_NUMBER]"
drag, startPoint x: 793, startPoint y: 412, endPoint x: 1066, endPoint y: 187, distance: 353.8
click at [796, 411] on button "Spam" at bounding box center [806, 405] width 111 height 43
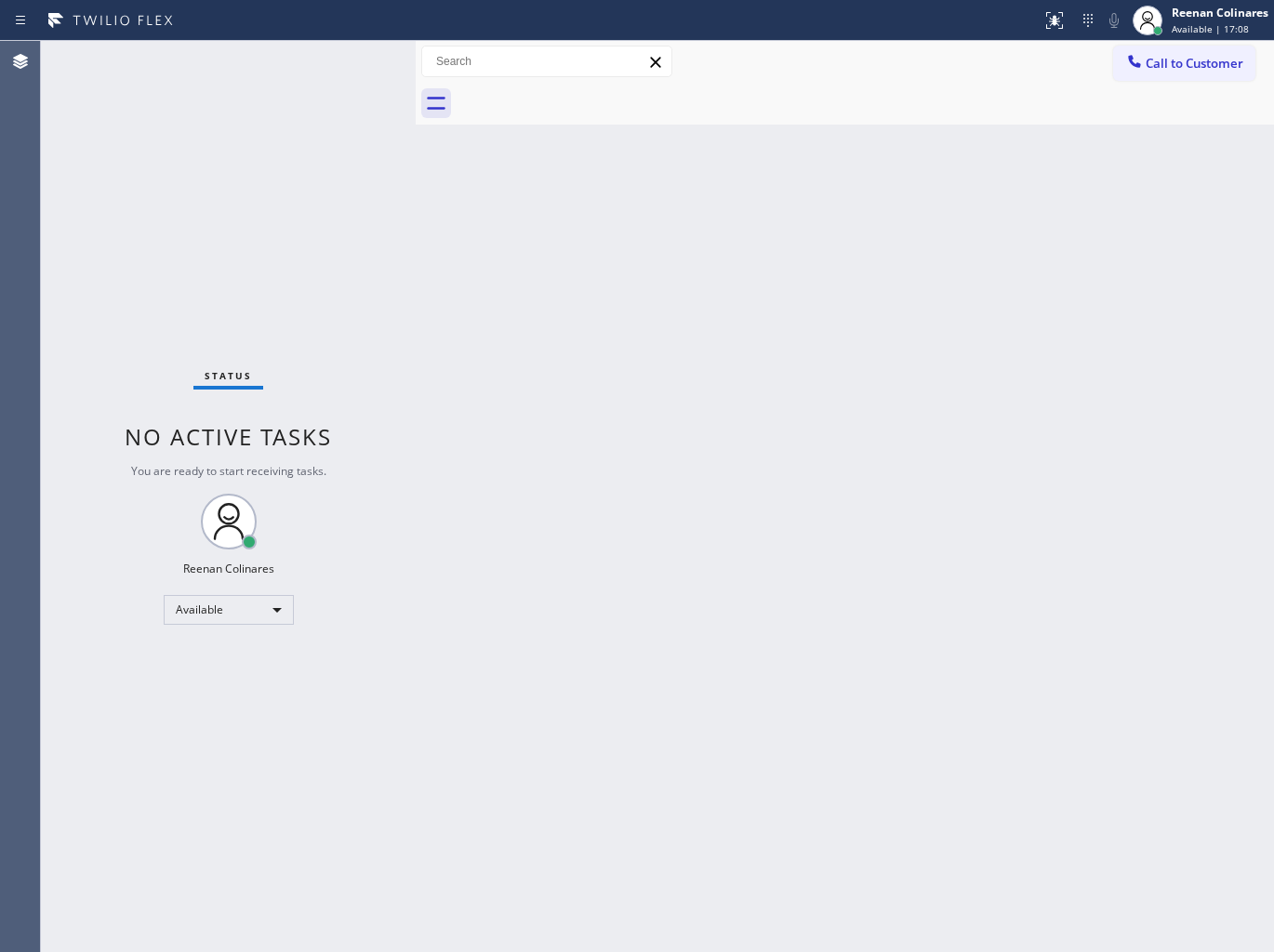
click at [650, 255] on div "Back to Dashboard Change Sender ID Customers Technicians Select a contact Outbo…" at bounding box center [844, 497] width 858 height 911
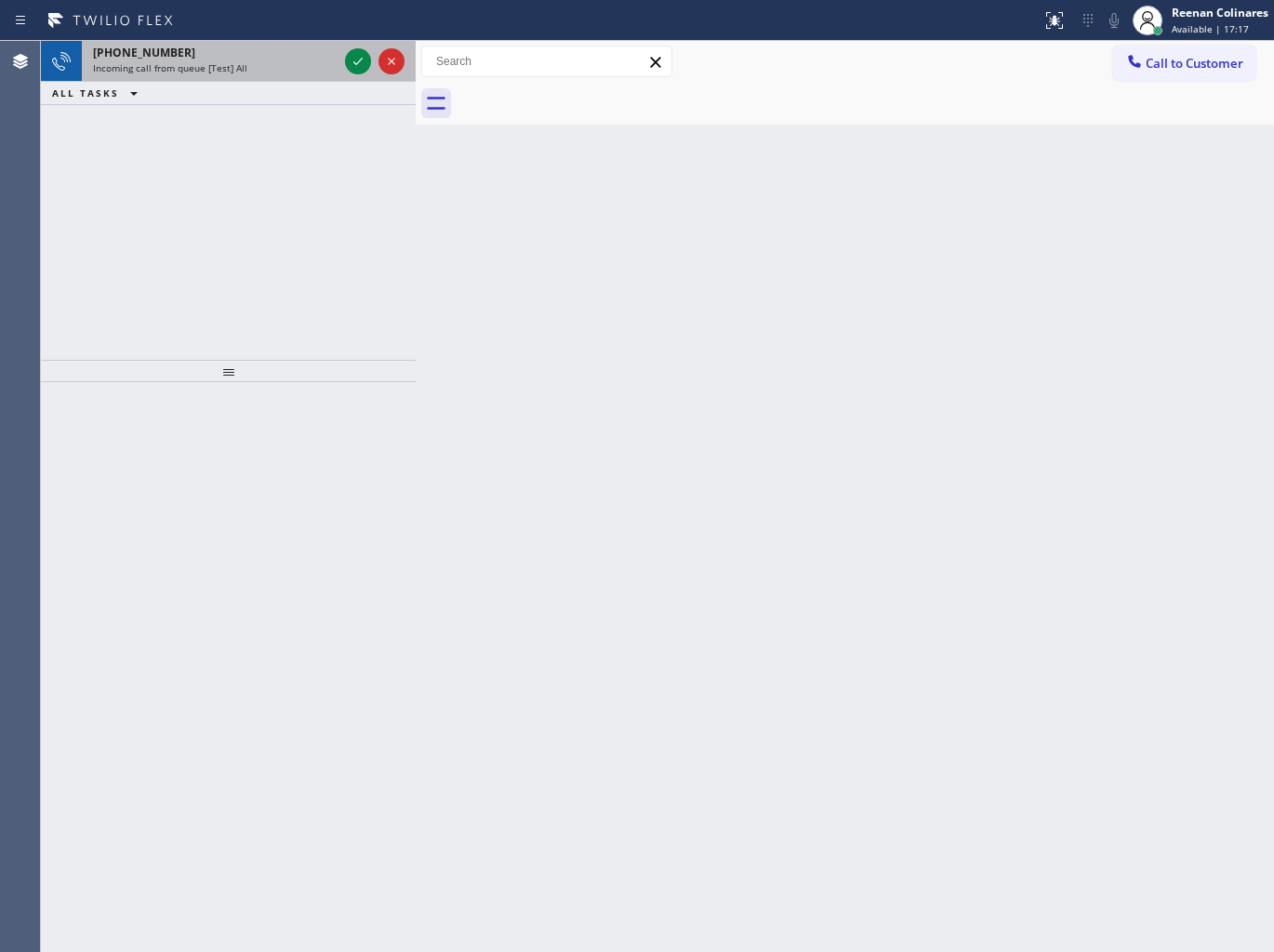
click at [255, 58] on div "[PHONE_NUMBER]" at bounding box center [215, 52] width 244 height 15
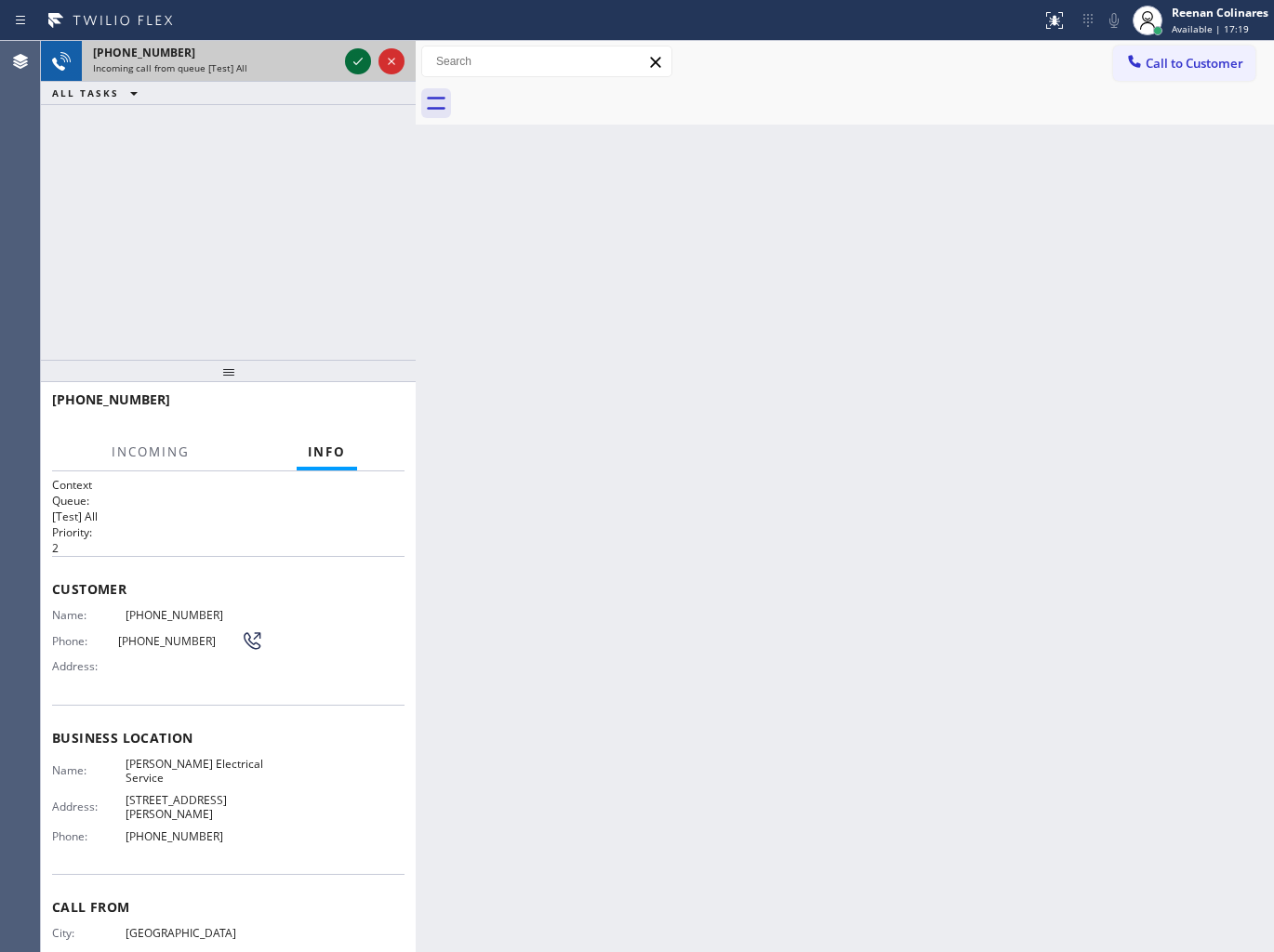
click at [359, 57] on icon at bounding box center [357, 61] width 22 height 22
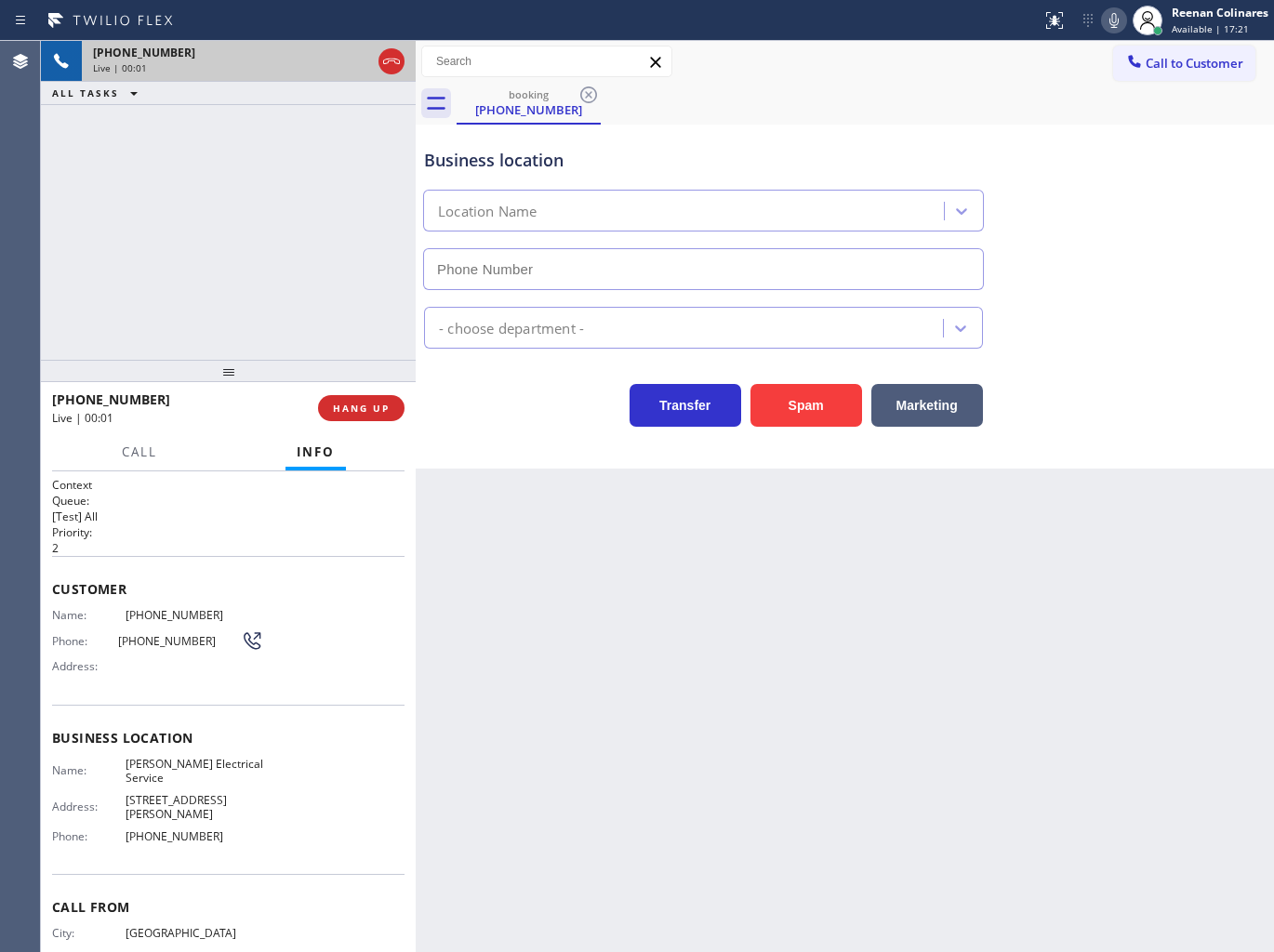
type input "[PHONE_NUMBER]"
click at [1116, 19] on icon at bounding box center [1113, 20] width 22 height 22
click at [1114, 16] on rect at bounding box center [1114, 19] width 13 height 13
click at [1102, 23] on icon at bounding box center [1113, 20] width 22 height 22
click at [1111, 12] on icon at bounding box center [1113, 20] width 22 height 22
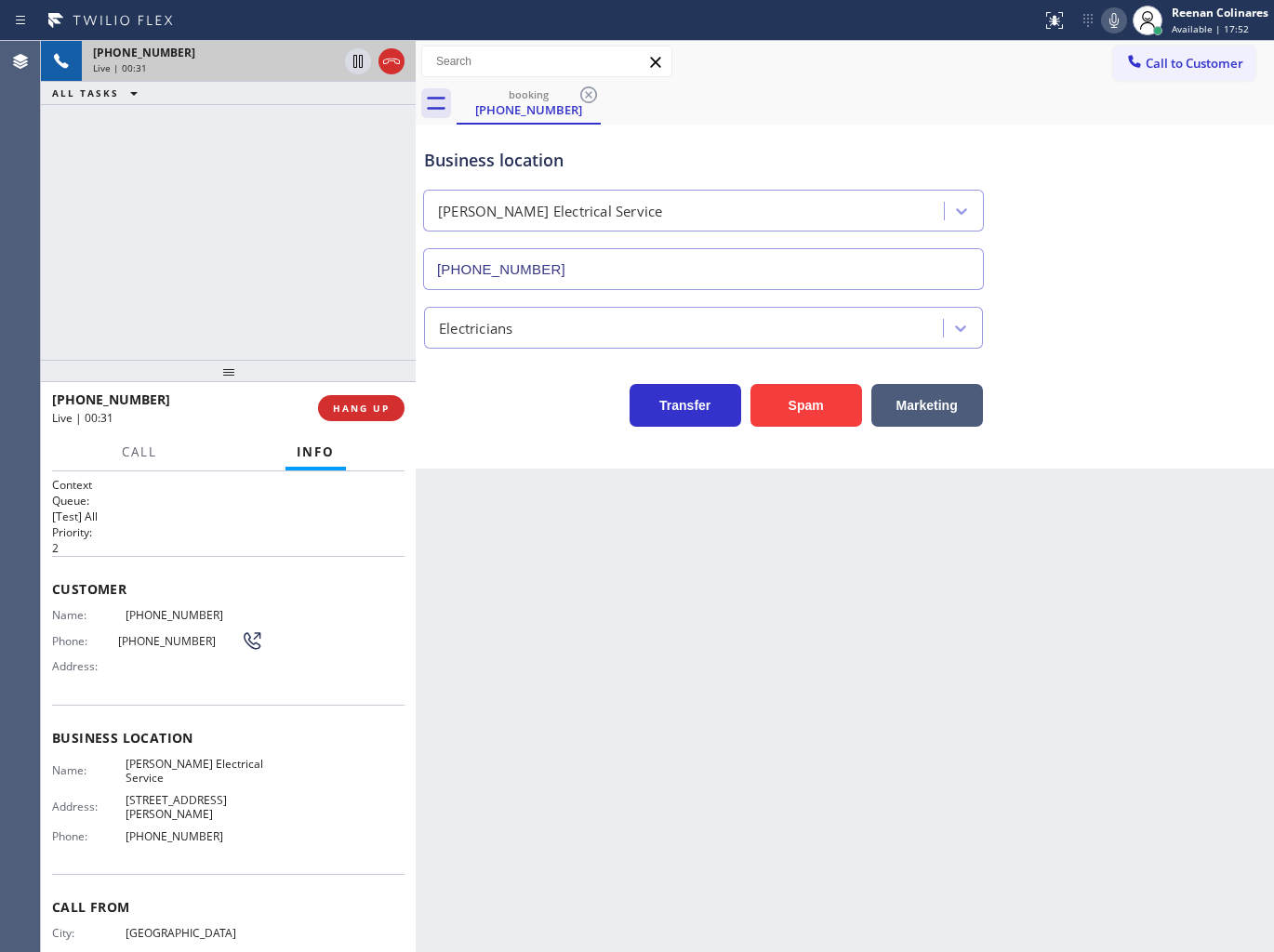
click at [1114, 22] on icon at bounding box center [1113, 20] width 22 height 22
drag, startPoint x: 931, startPoint y: 400, endPoint x: 1248, endPoint y: 78, distance: 451.9
click at [946, 377] on div "Marketing" at bounding box center [922, 401] width 121 height 52
click at [907, 414] on button "Marketing" at bounding box center [927, 405] width 111 height 43
click at [908, 414] on button "Marketing" at bounding box center [927, 405] width 111 height 43
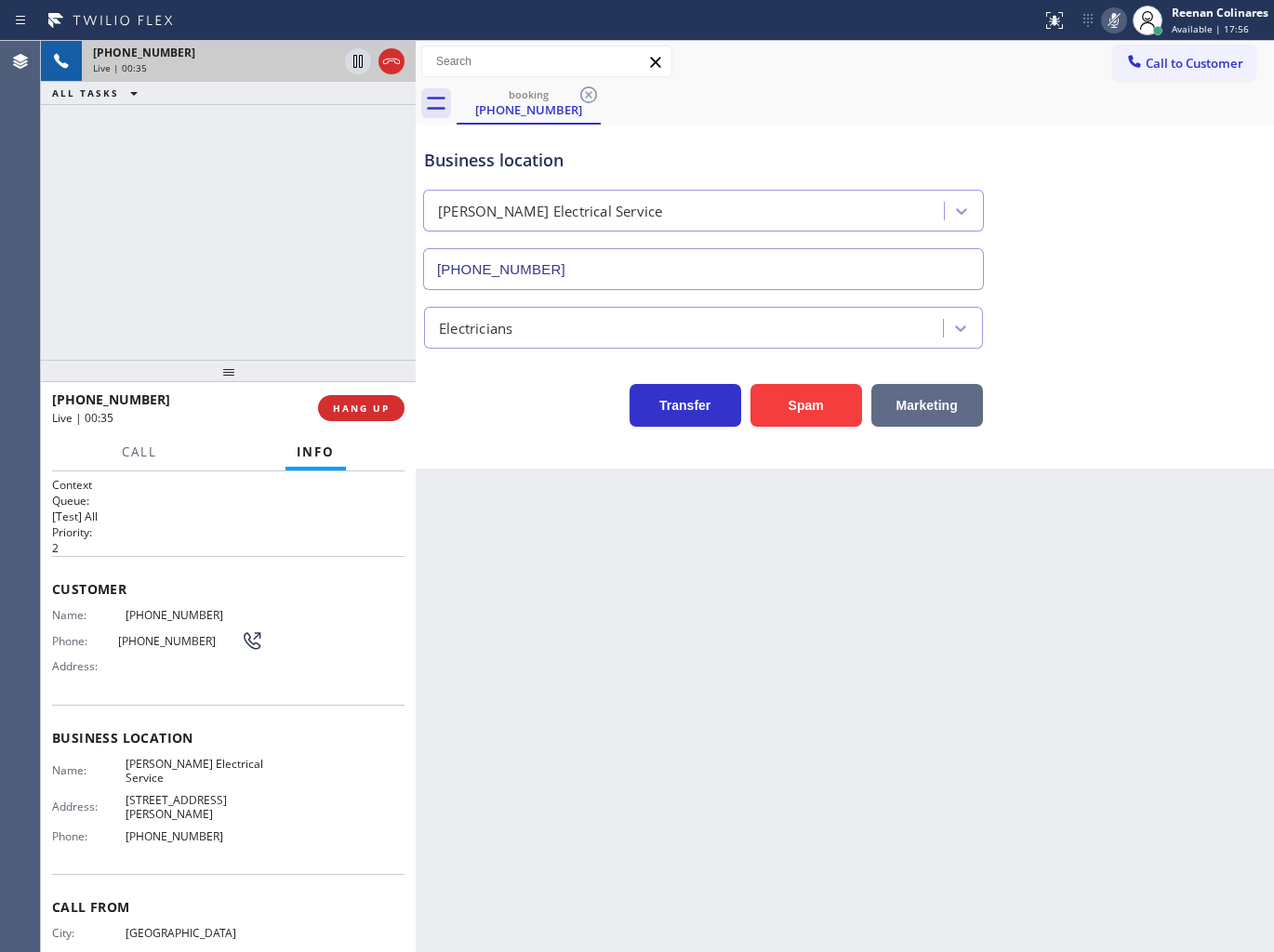
click at [908, 414] on button "Marketing" at bounding box center [927, 405] width 111 height 43
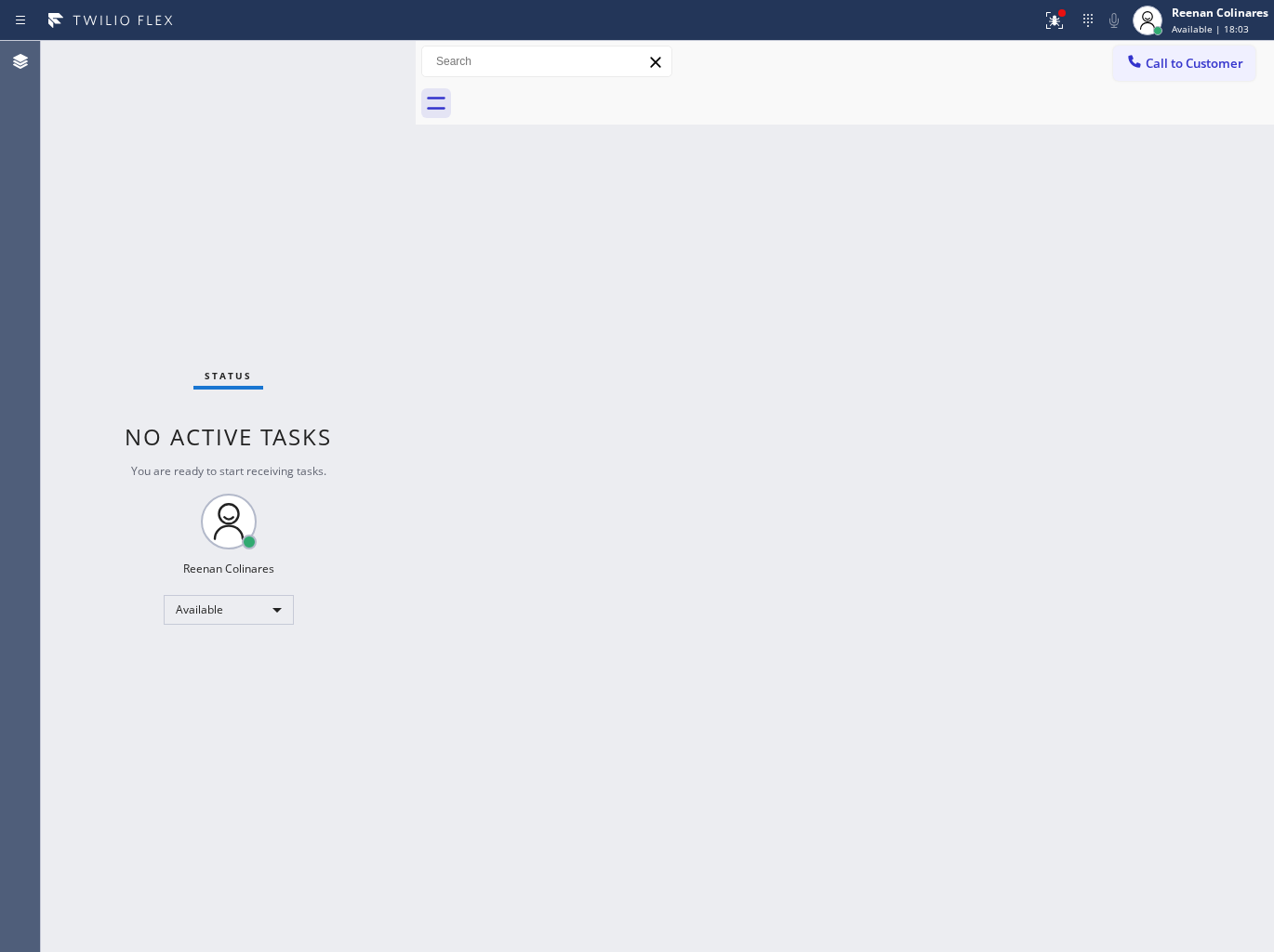
drag, startPoint x: 1045, startPoint y: 25, endPoint x: 1040, endPoint y: 40, distance: 15.8
click at [1045, 24] on icon at bounding box center [1053, 20] width 16 height 16
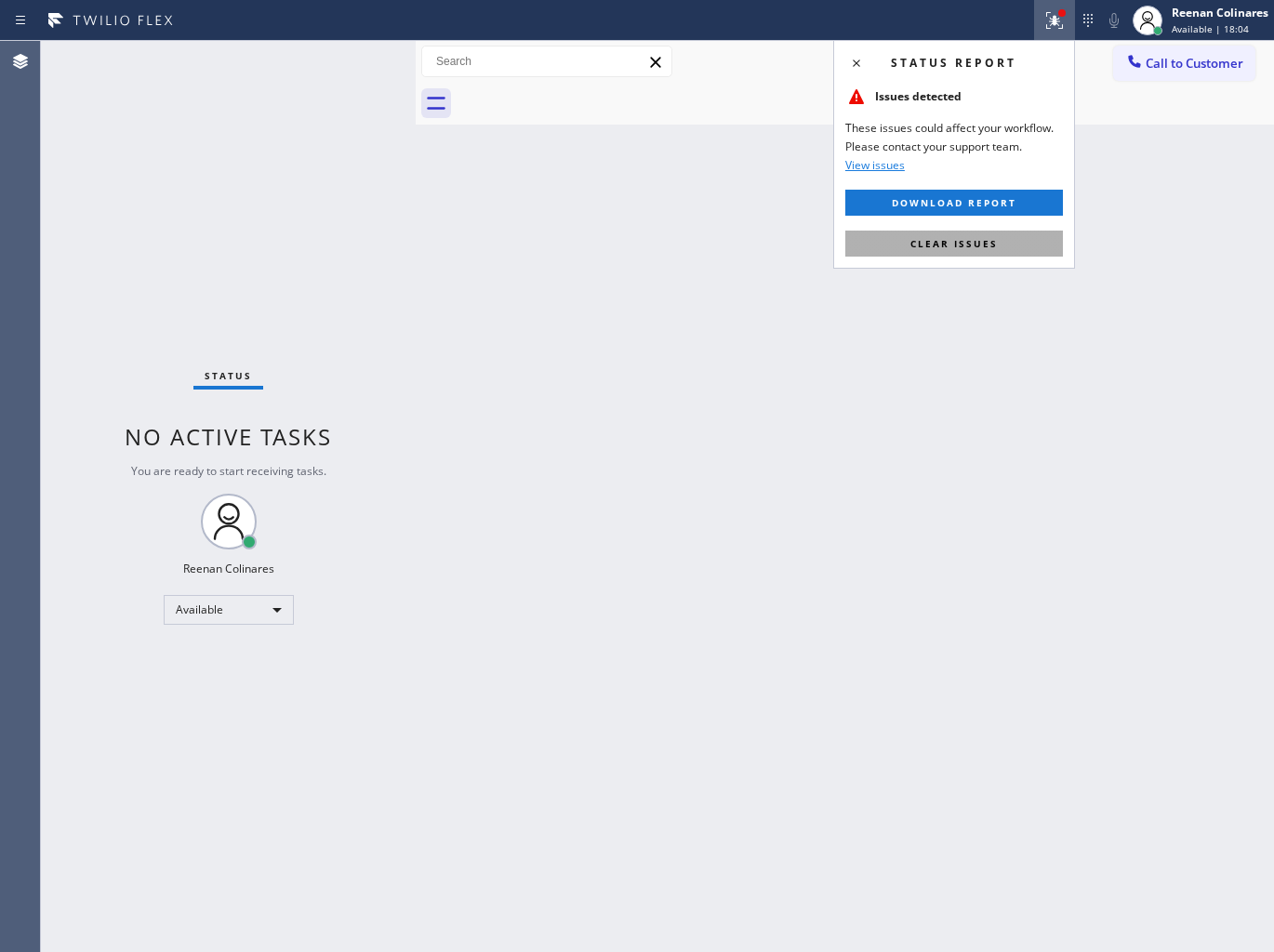
click at [960, 245] on span "Clear issues" at bounding box center [953, 244] width 87 height 13
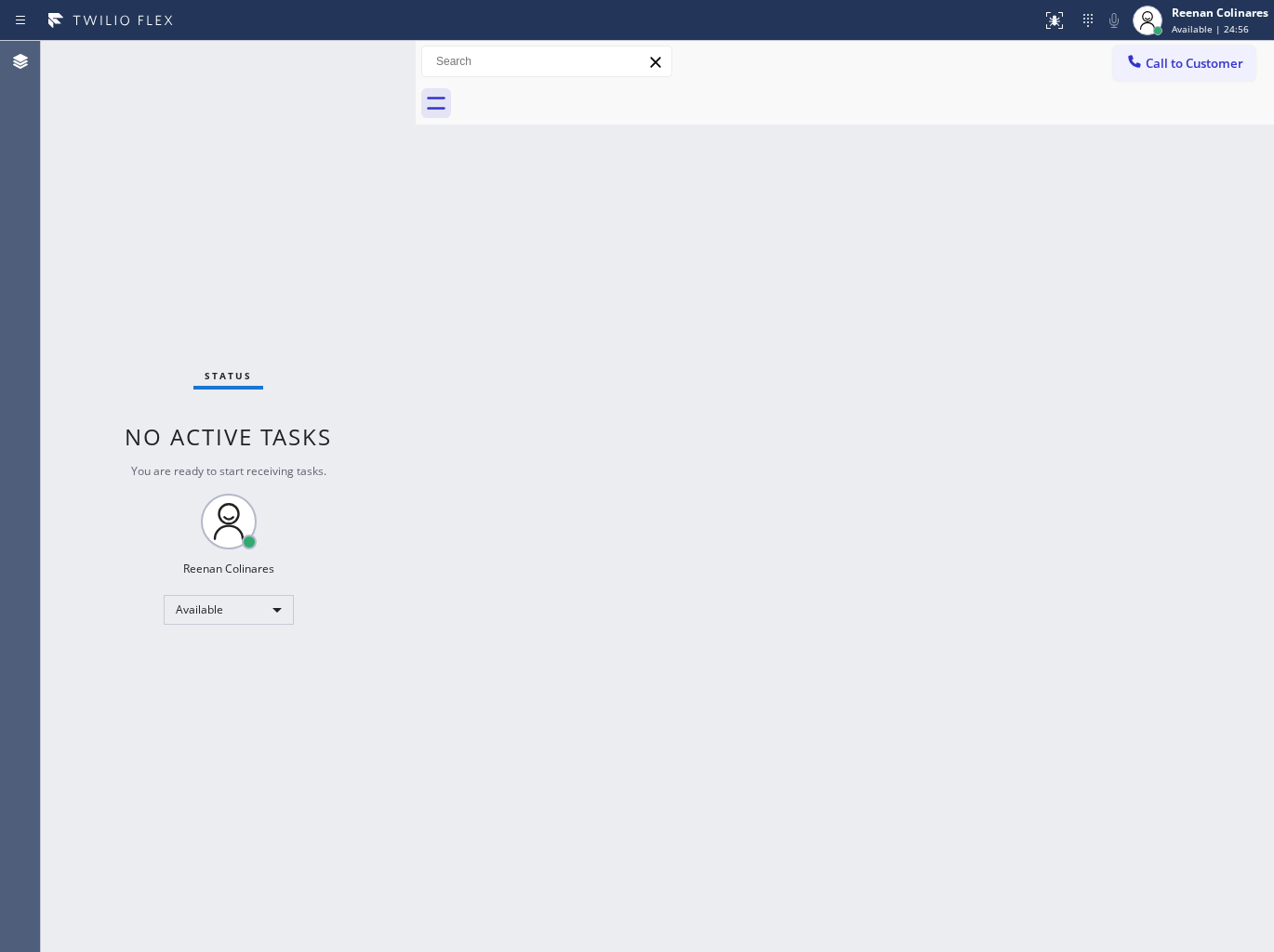
click at [667, 643] on div "Back to Dashboard Change Sender ID Customers Technicians Select a contact Outbo…" at bounding box center [844, 497] width 858 height 911
click at [939, 182] on div "Back to Dashboard Change Sender ID Customers Technicians Select a contact Outbo…" at bounding box center [844, 497] width 858 height 911
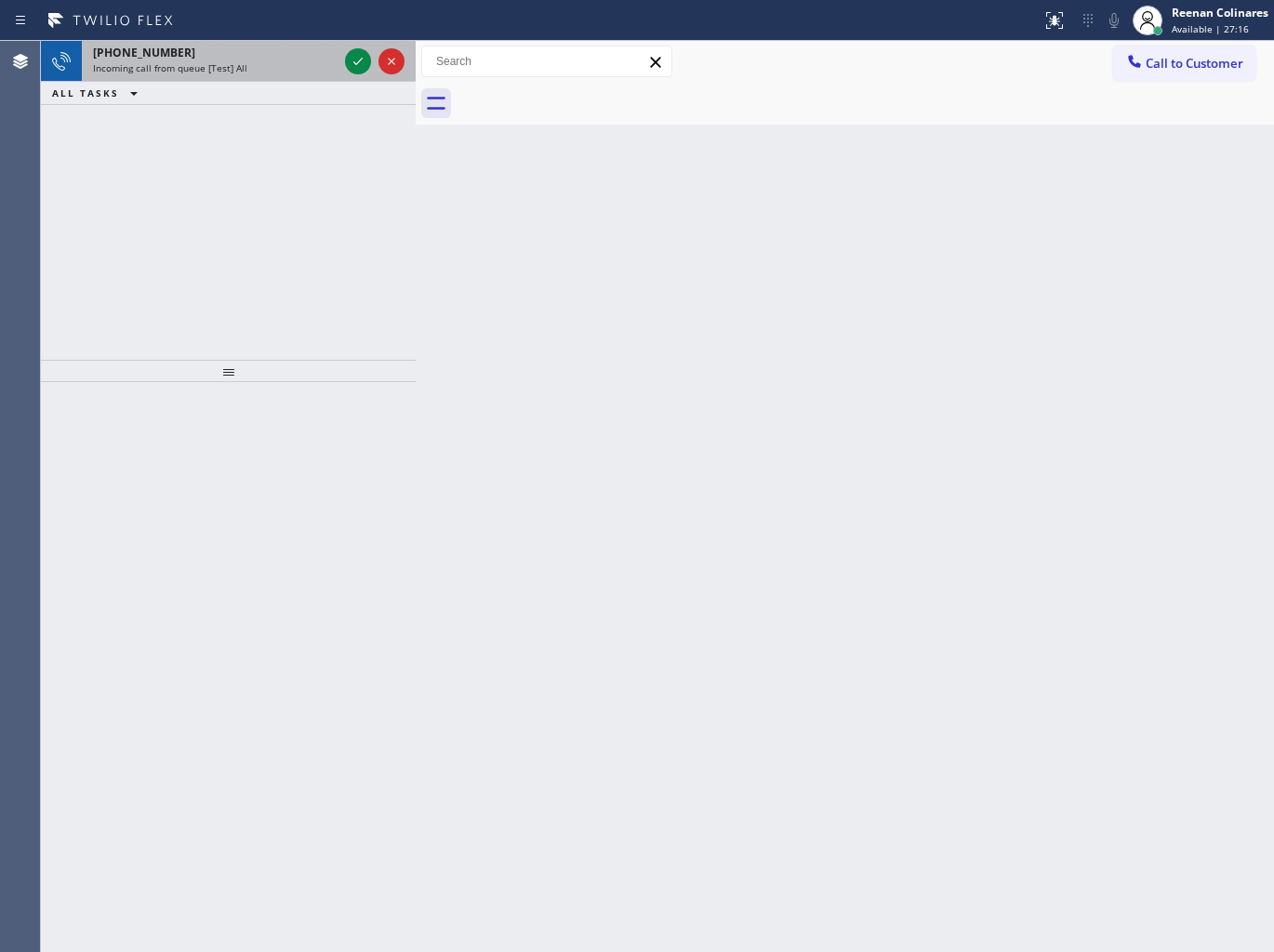
click at [276, 65] on div "Incoming call from queue [Test] All" at bounding box center [215, 68] width 244 height 13
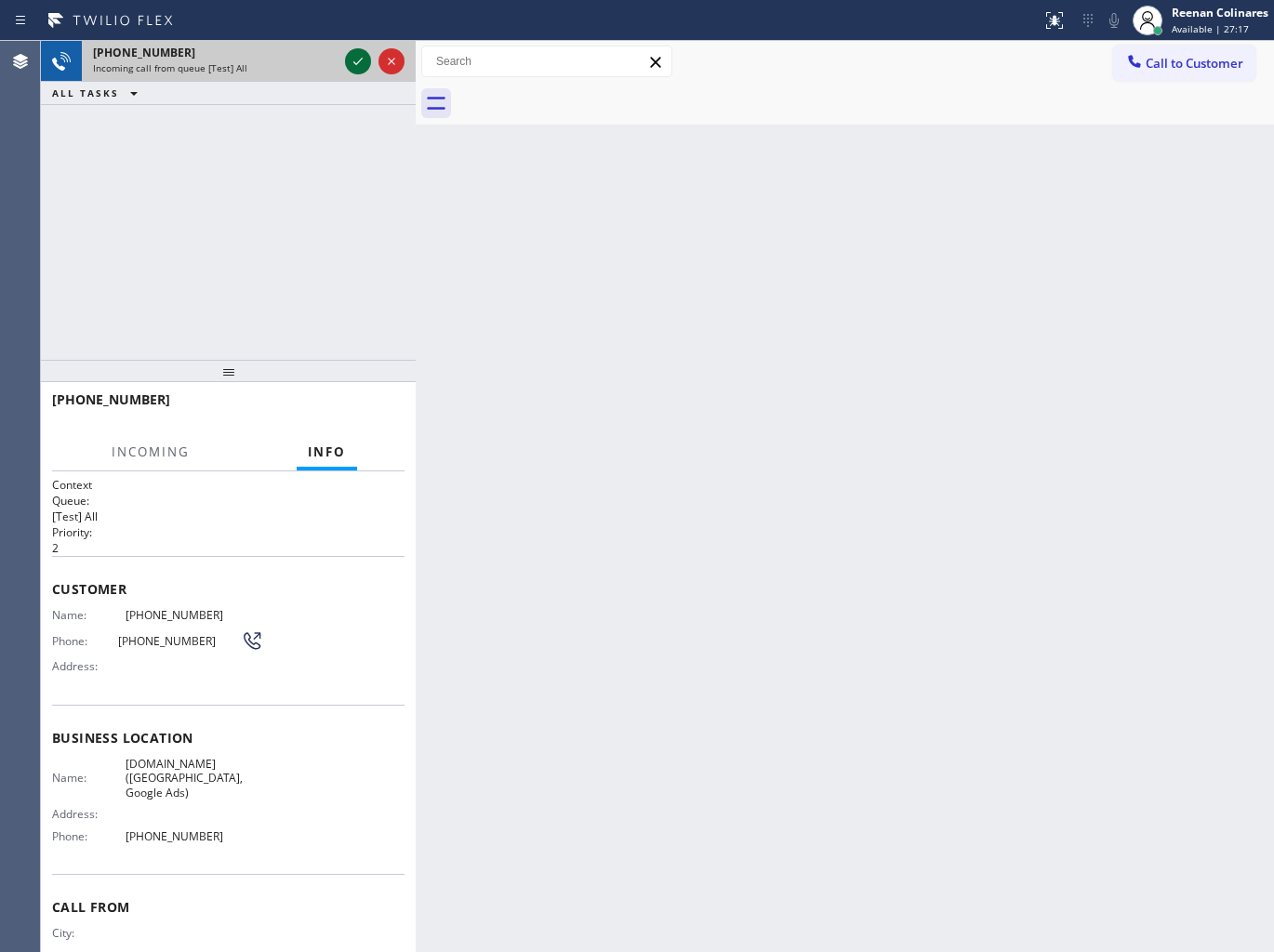
click at [350, 61] on icon at bounding box center [357, 61] width 22 height 22
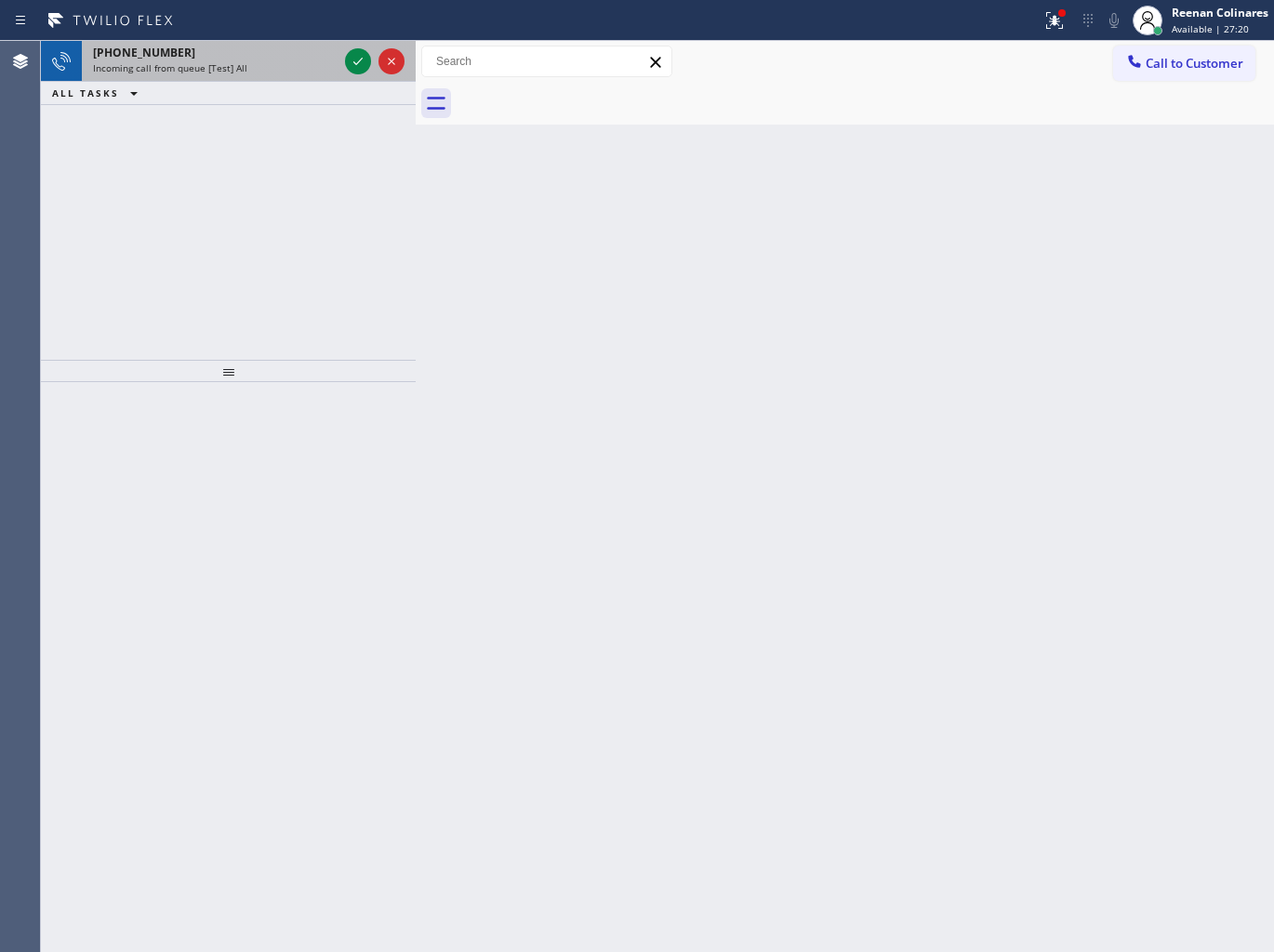
click at [329, 69] on div "Incoming call from queue [Test] All" at bounding box center [215, 68] width 244 height 13
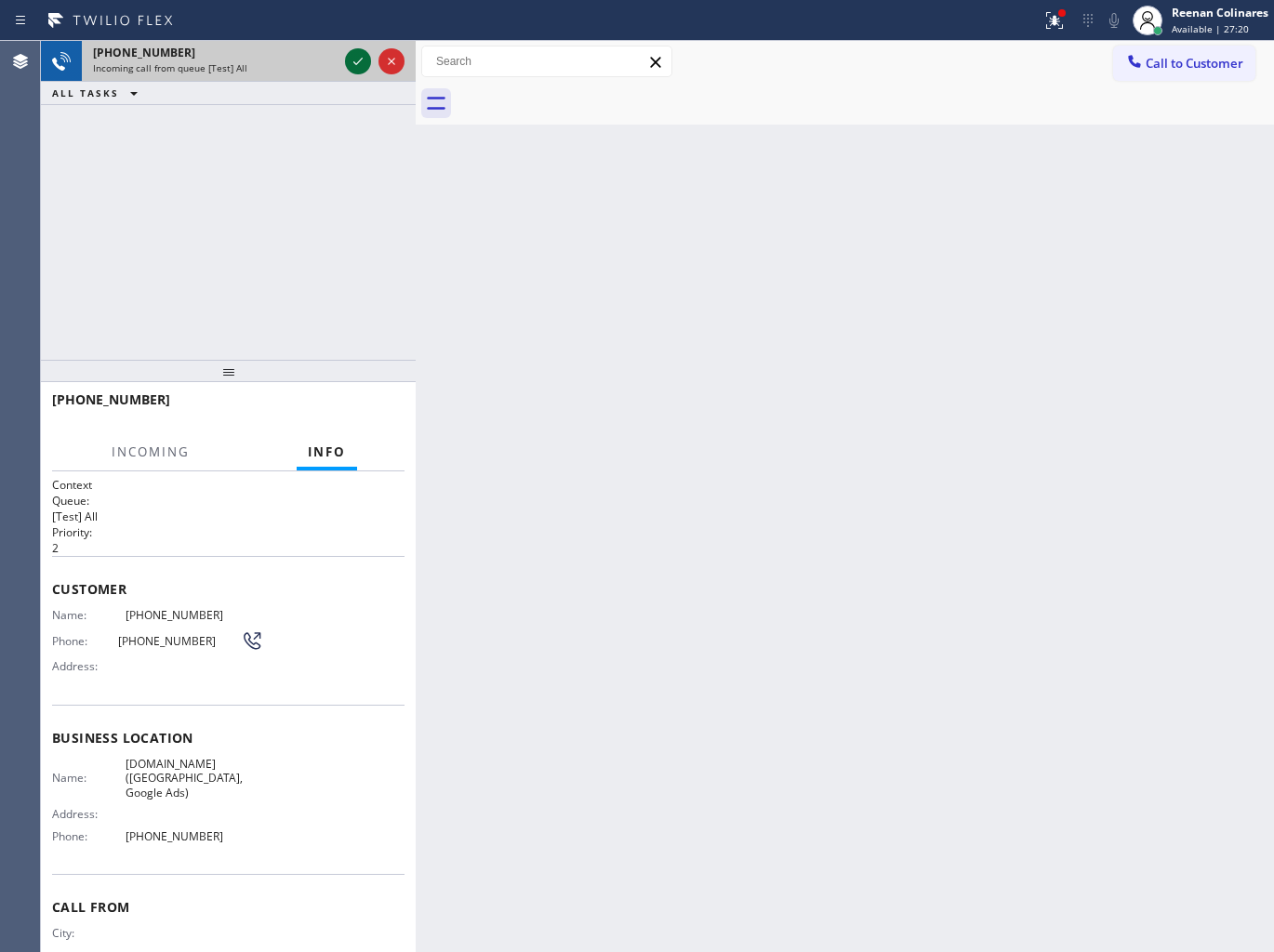
click at [356, 60] on icon at bounding box center [357, 61] width 22 height 22
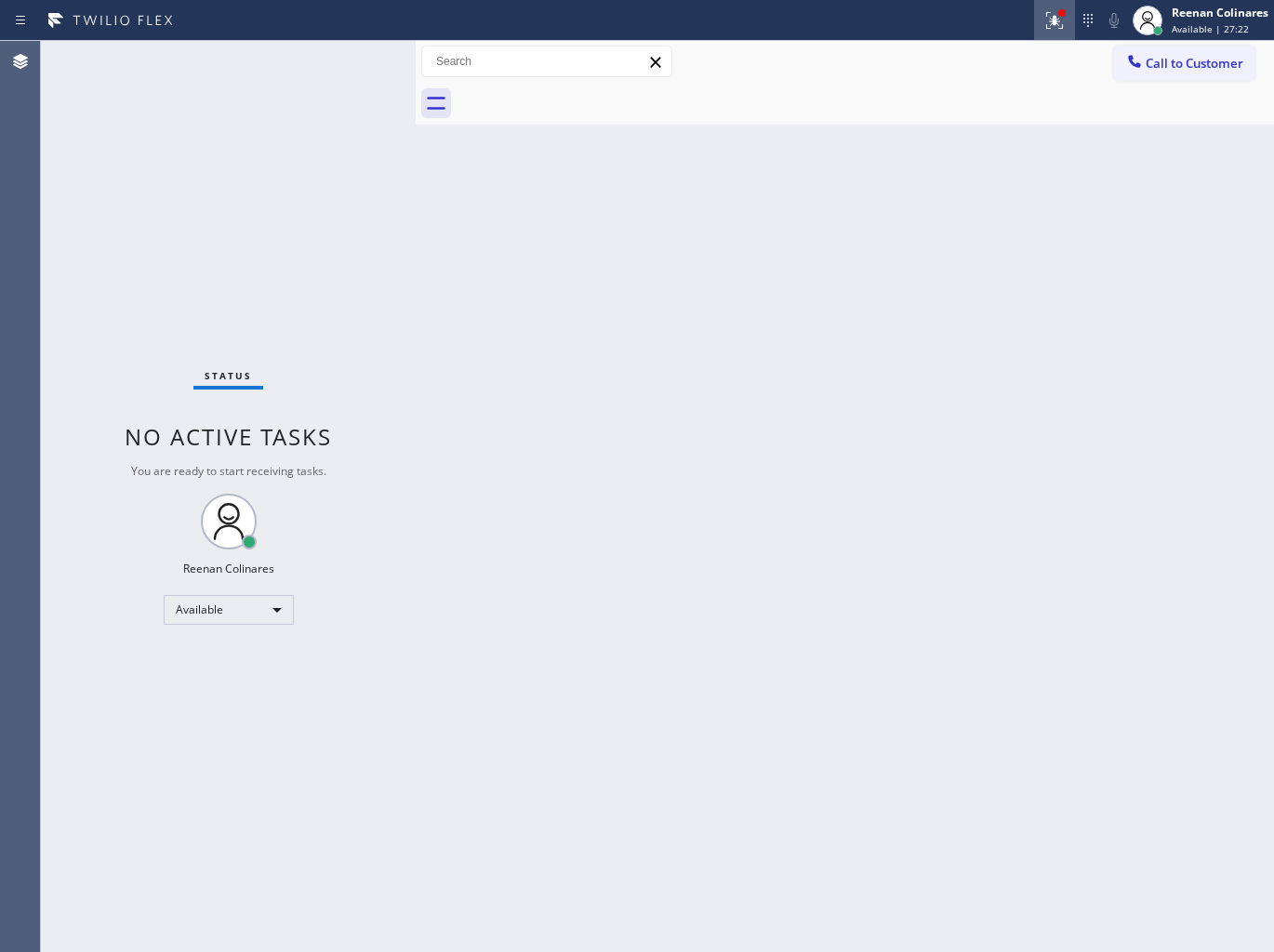
click at [1050, 24] on icon at bounding box center [1053, 20] width 16 height 16
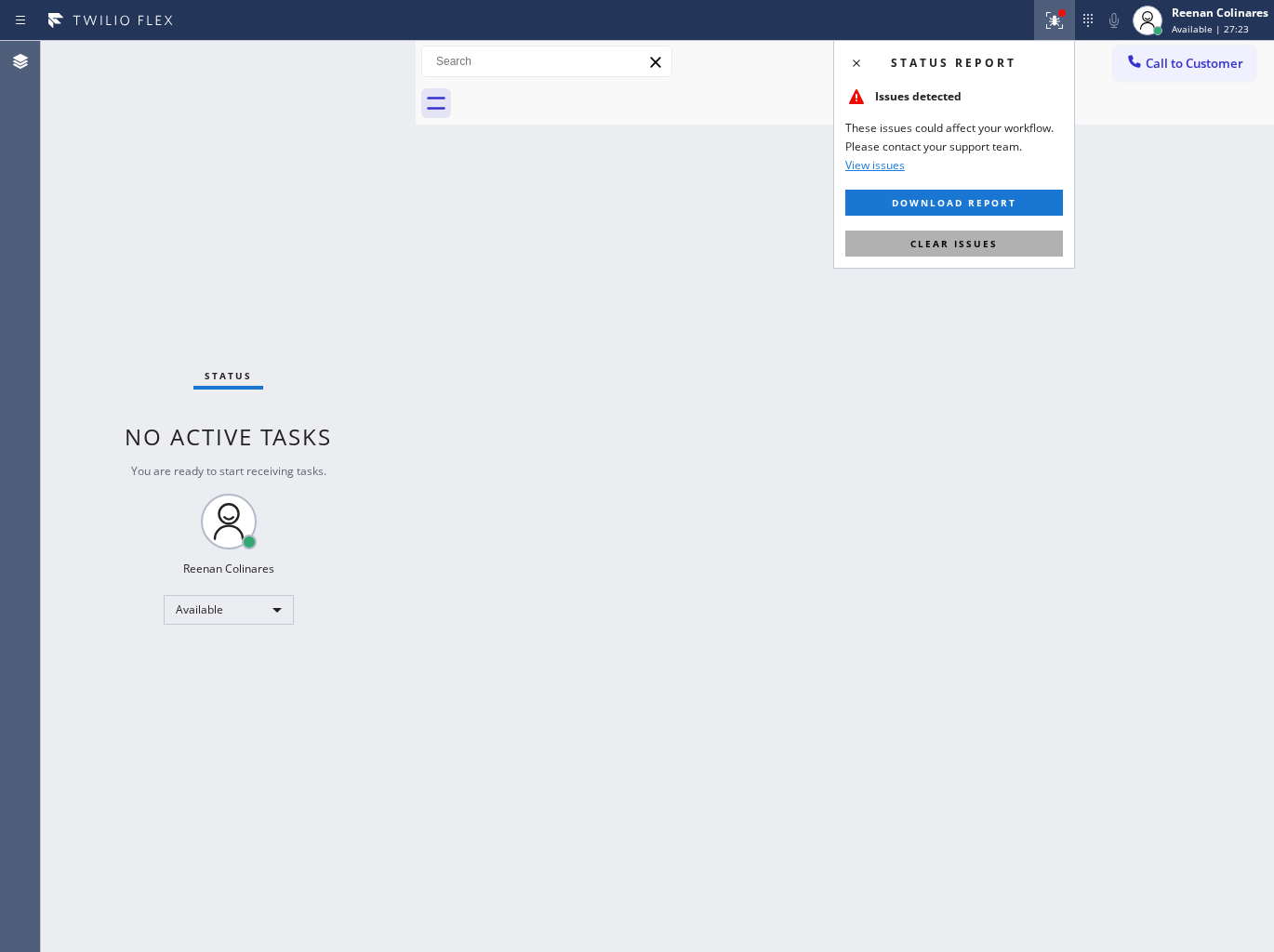
click at [959, 253] on button "Clear issues" at bounding box center [953, 243] width 217 height 26
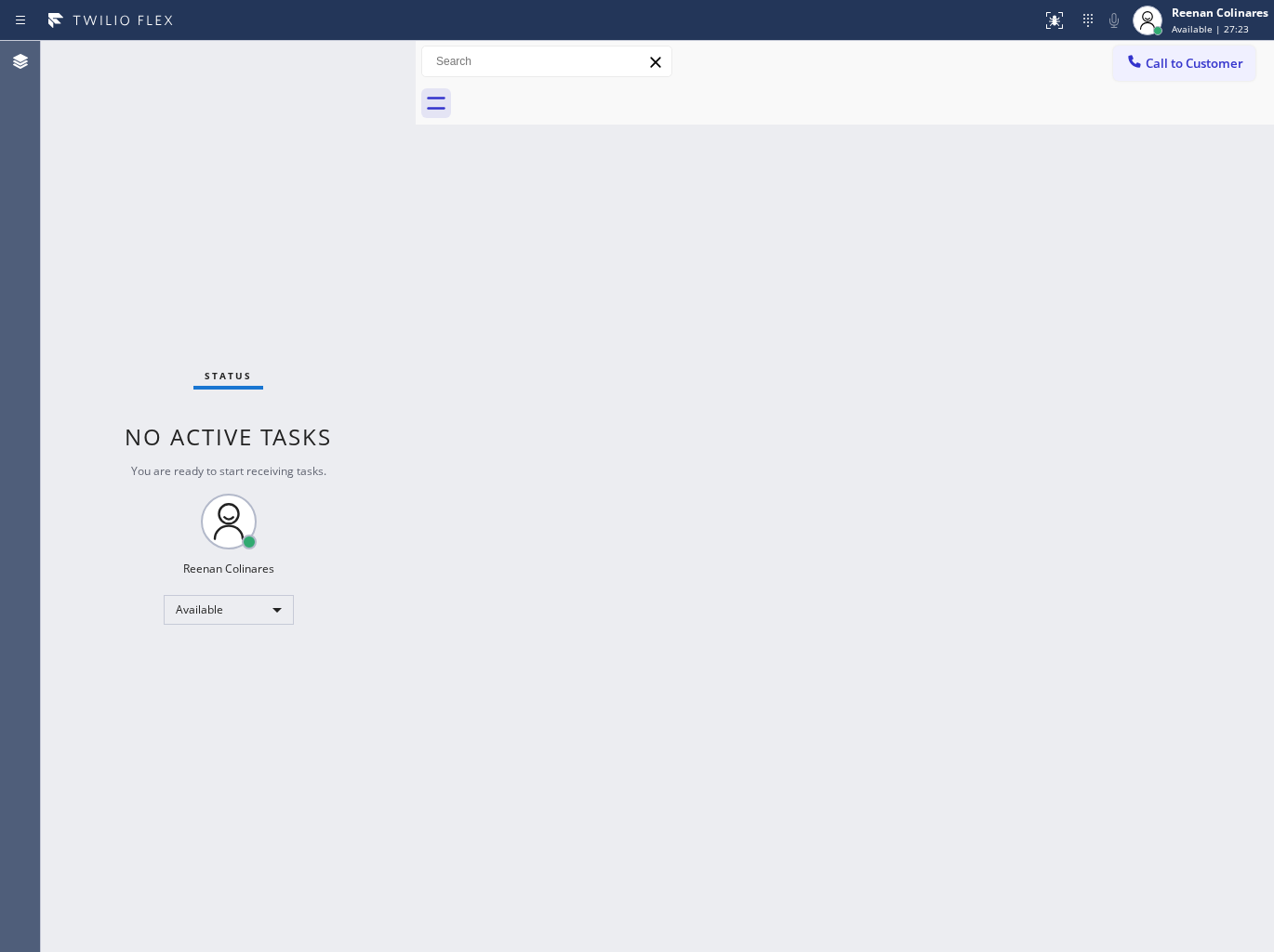
click at [765, 308] on div "Back to Dashboard Change Sender ID Customers Technicians Select a contact Outbo…" at bounding box center [844, 497] width 858 height 911
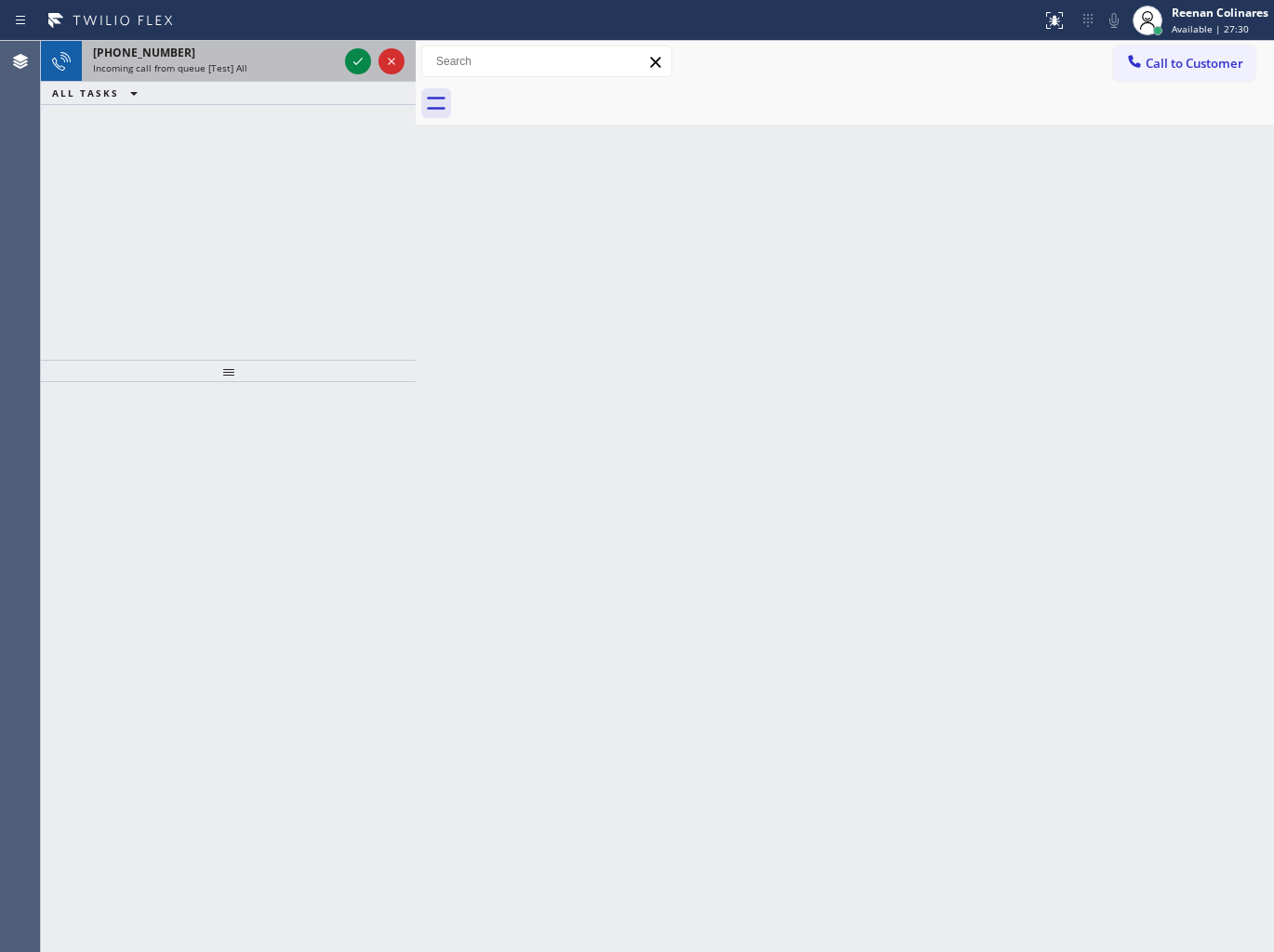
click at [261, 68] on div "Incoming call from queue [Test] All" at bounding box center [215, 68] width 244 height 13
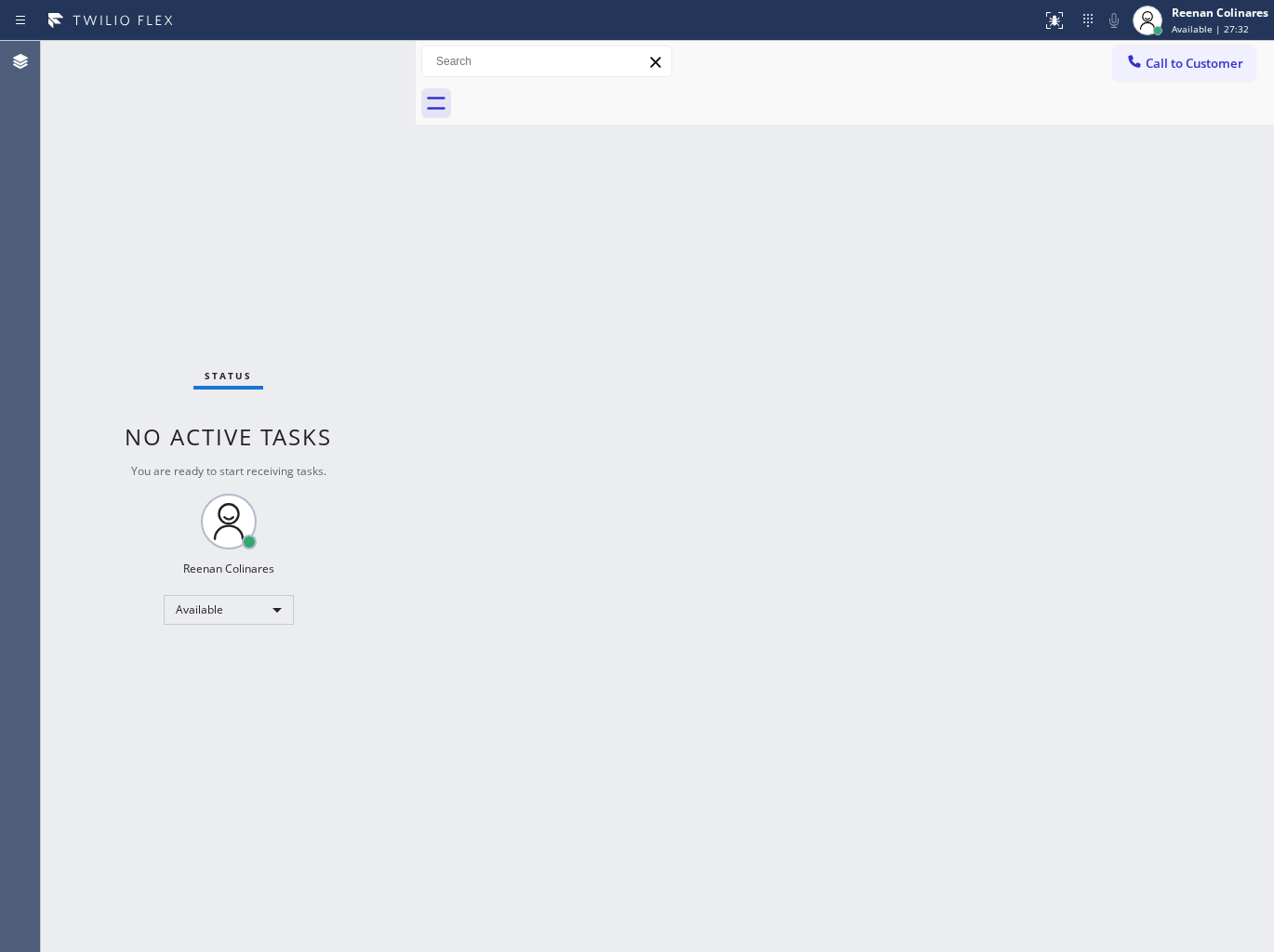
click at [328, 54] on div "Status No active tasks You are ready to start receiving tasks. Reenan Colinares…" at bounding box center [229, 497] width 375 height 911
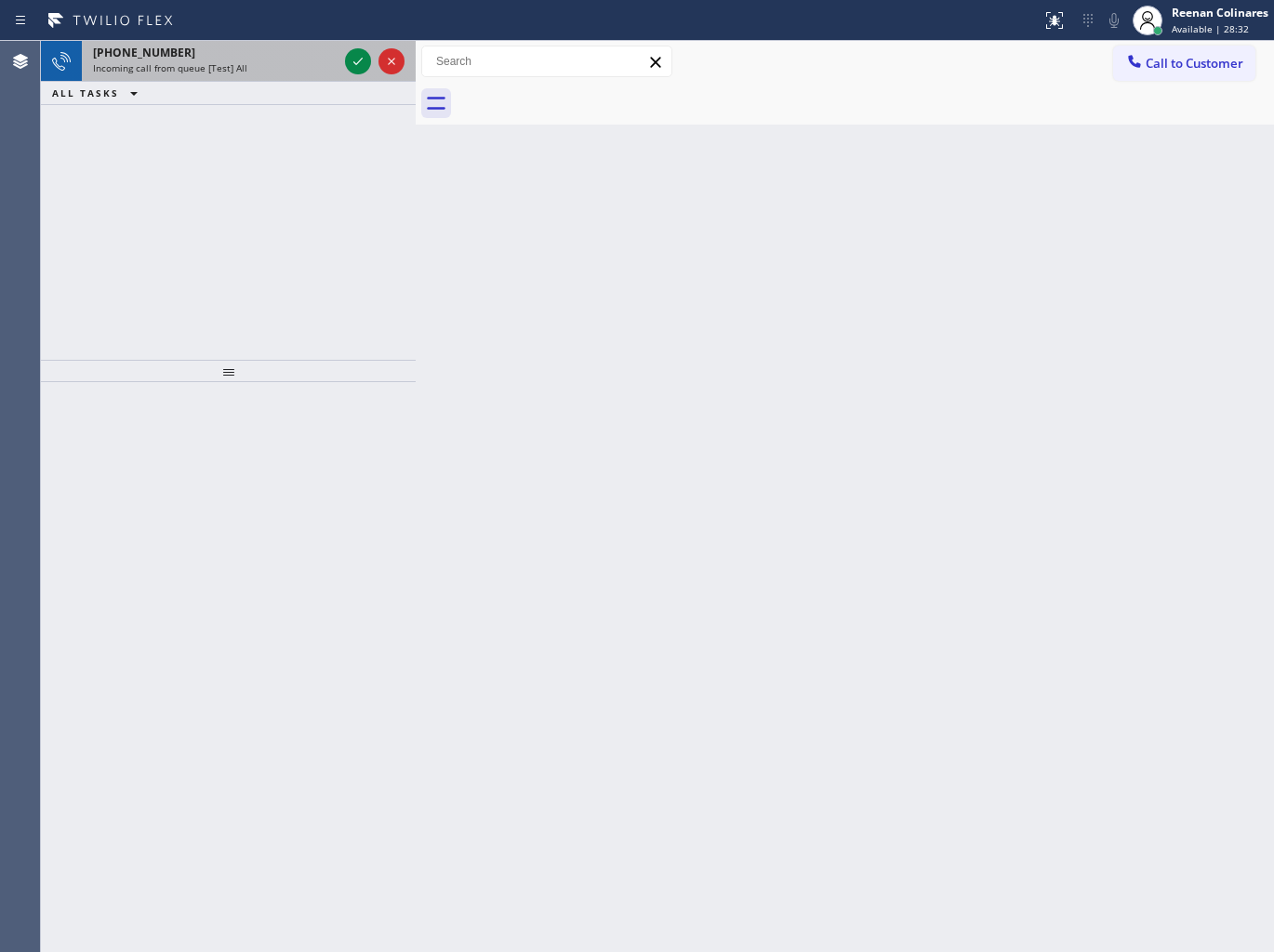
click at [313, 43] on div "[PHONE_NUMBER] Incoming call from queue [Test] All" at bounding box center [211, 61] width 259 height 41
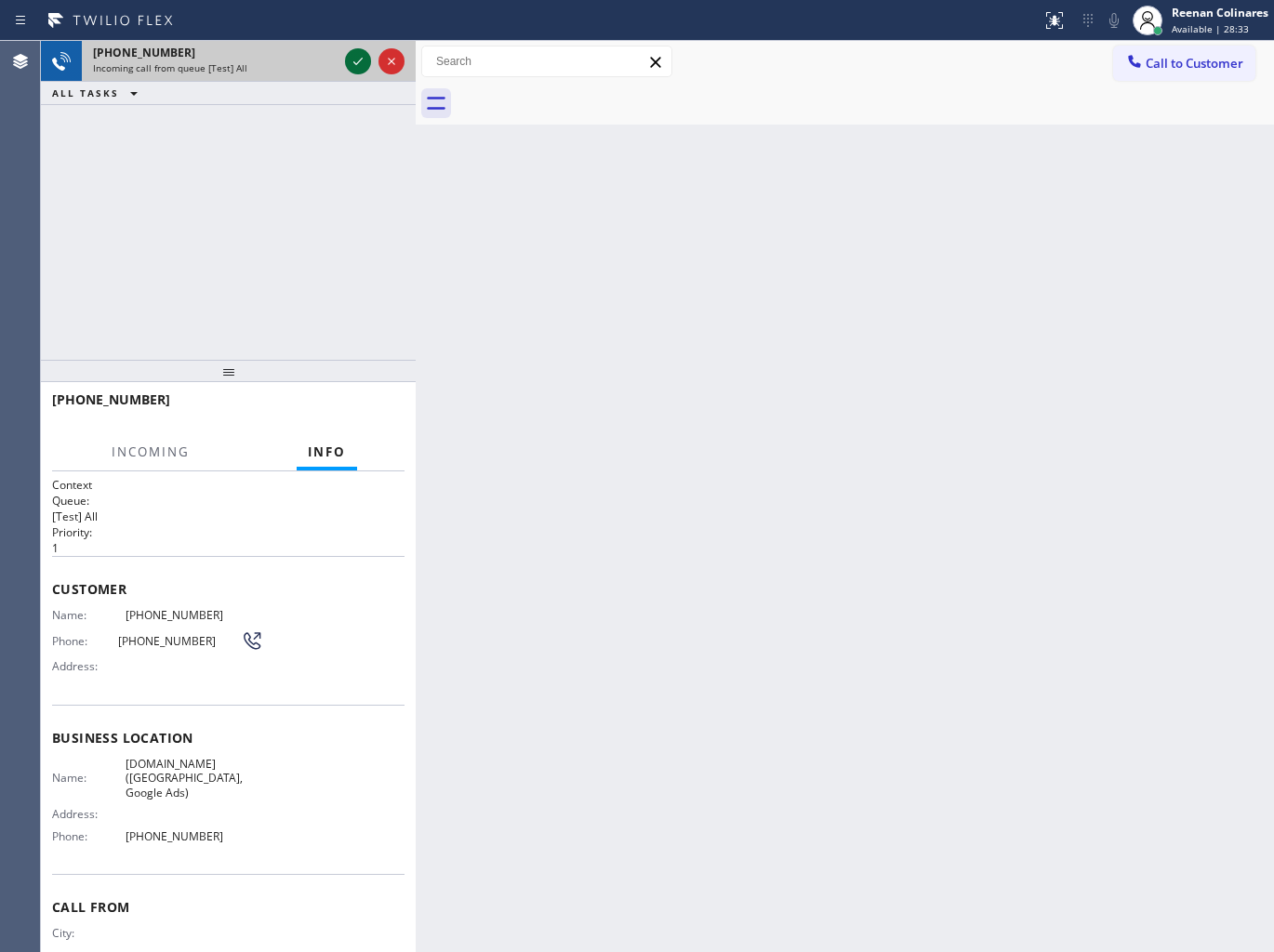
click at [360, 63] on icon at bounding box center [357, 61] width 22 height 22
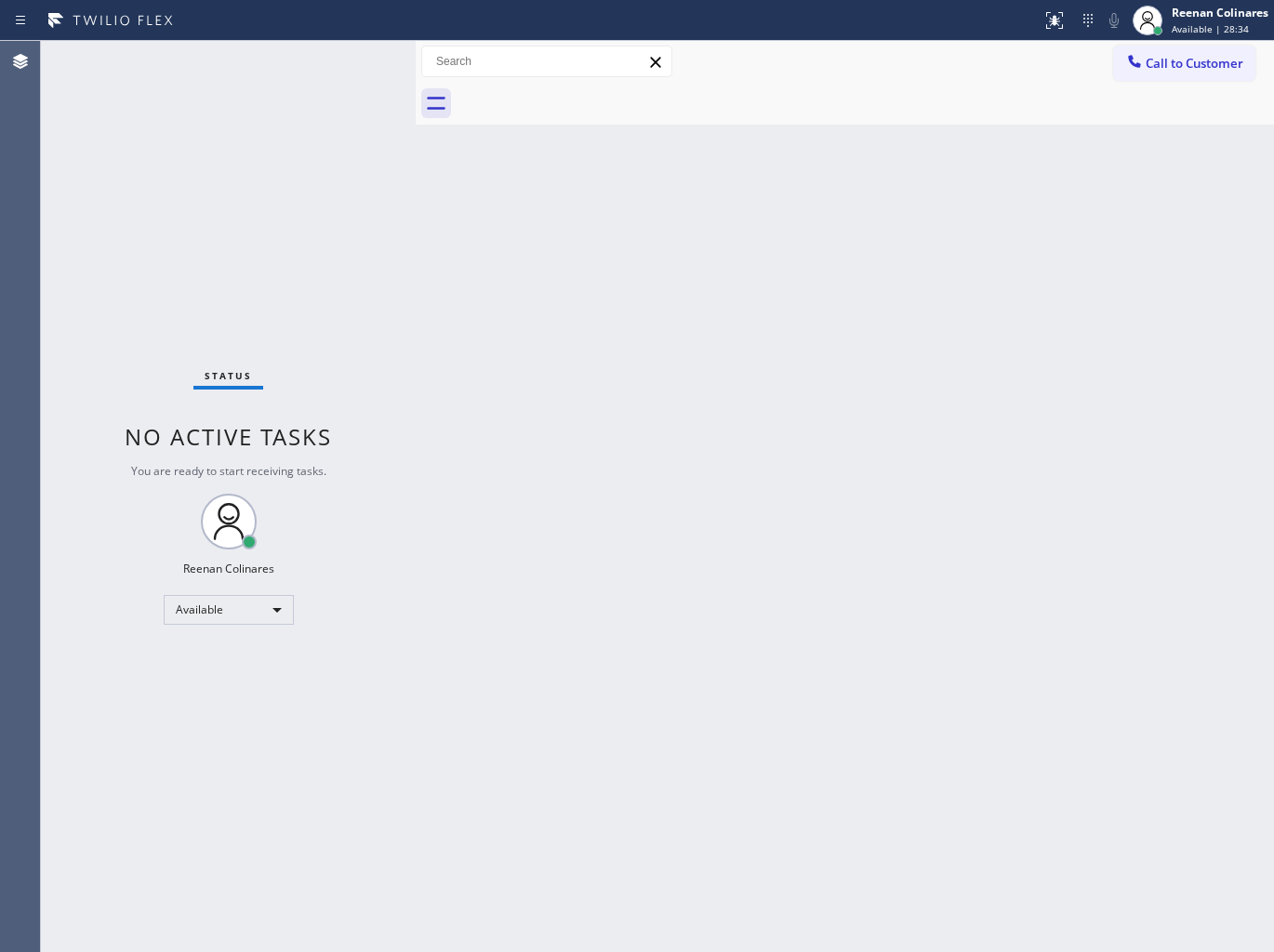
click at [290, 106] on div "Status No active tasks You are ready to start receiving tasks. Reenan Colinares…" at bounding box center [229, 497] width 375 height 911
click at [280, 147] on div "Status No active tasks You are ready to start receiving tasks. Reenan Colinares…" at bounding box center [229, 497] width 375 height 911
click at [293, 76] on div "Status No active tasks You are ready to start receiving tasks. Reenan Colinares…" at bounding box center [229, 497] width 375 height 911
click at [312, 192] on div "Status No active tasks You are ready to start receiving tasks. Reenan Colinares…" at bounding box center [229, 497] width 375 height 911
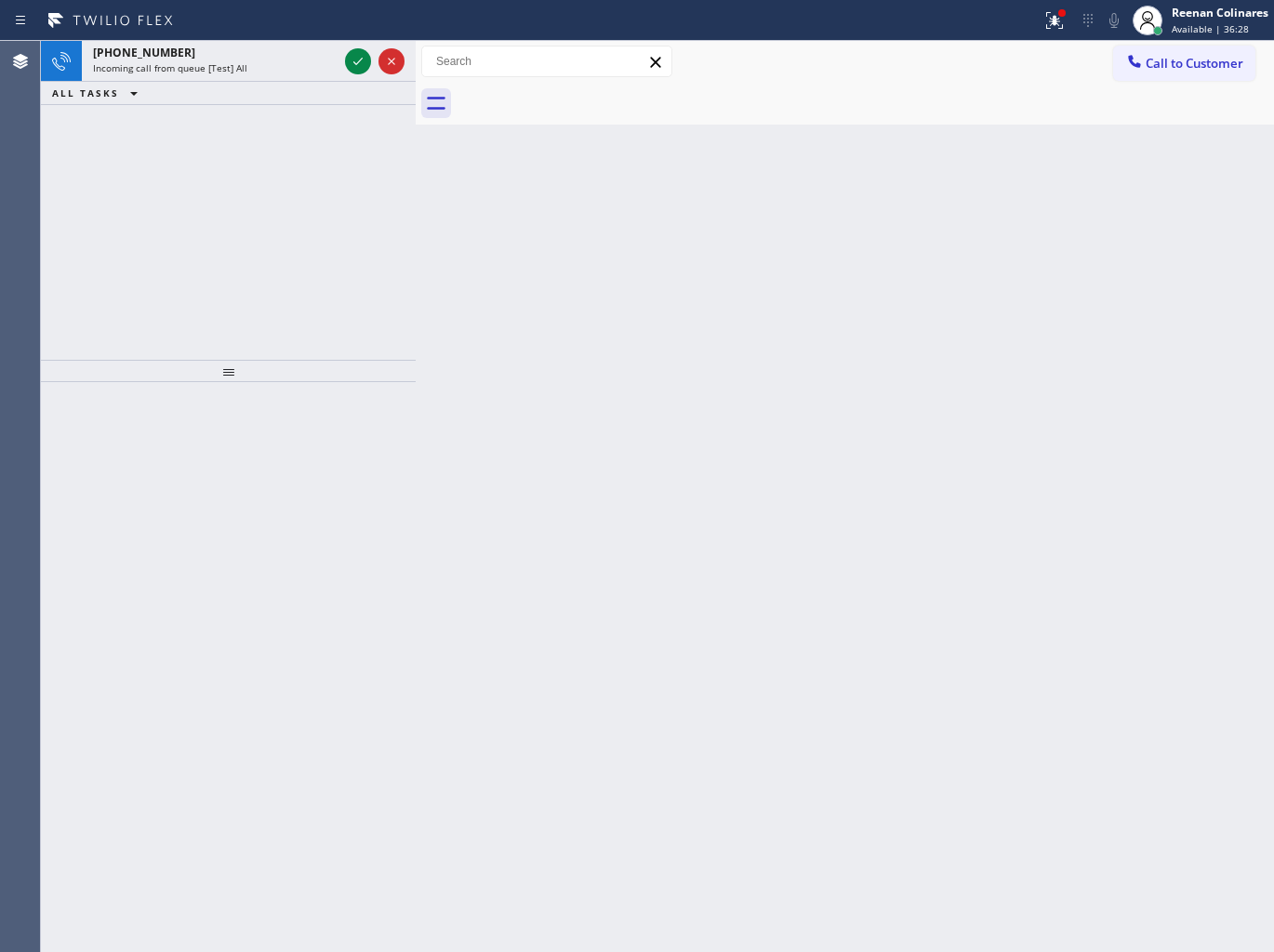
click at [256, 37] on div "Status report Issue detected This issue could affect your workflow. Please cont…" at bounding box center [637, 20] width 1274 height 41
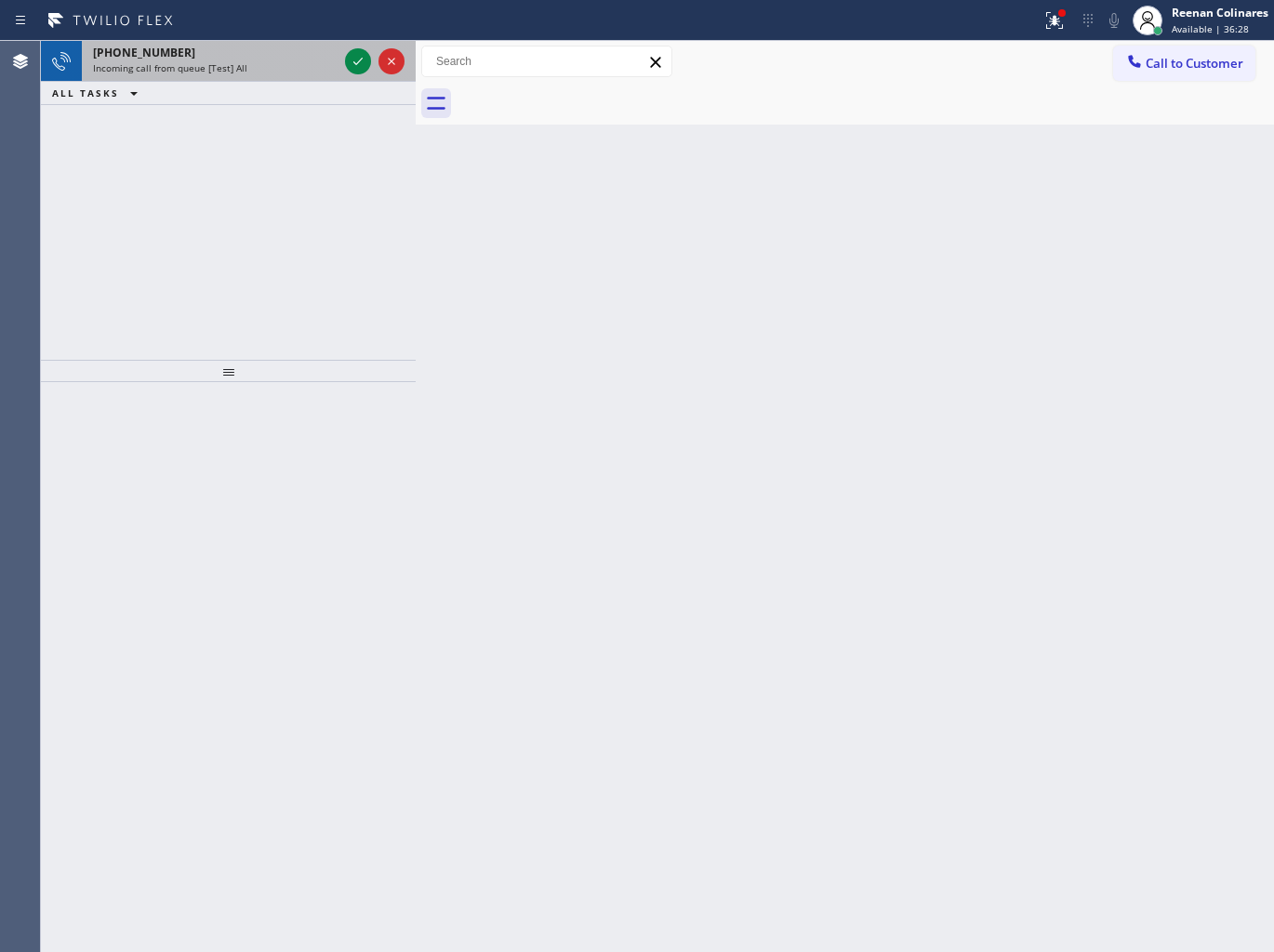
click at [256, 76] on div "[PHONE_NUMBER] Incoming call from queue [Test] All" at bounding box center [211, 61] width 259 height 41
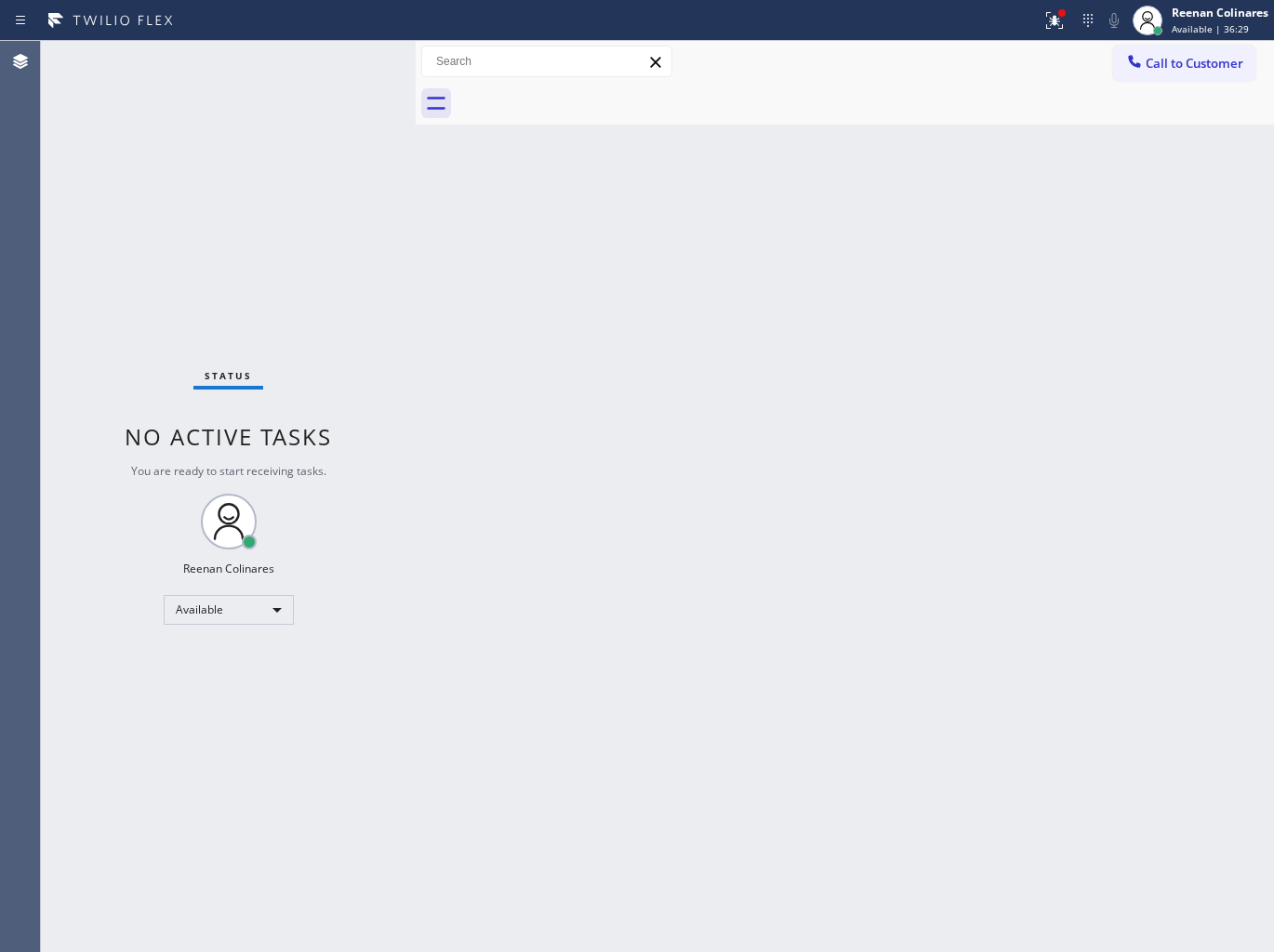
click at [313, 105] on div "Status No active tasks You are ready to start receiving tasks. Reenan Colinares…" at bounding box center [229, 497] width 375 height 911
click at [1043, 14] on icon at bounding box center [1054, 20] width 22 height 22
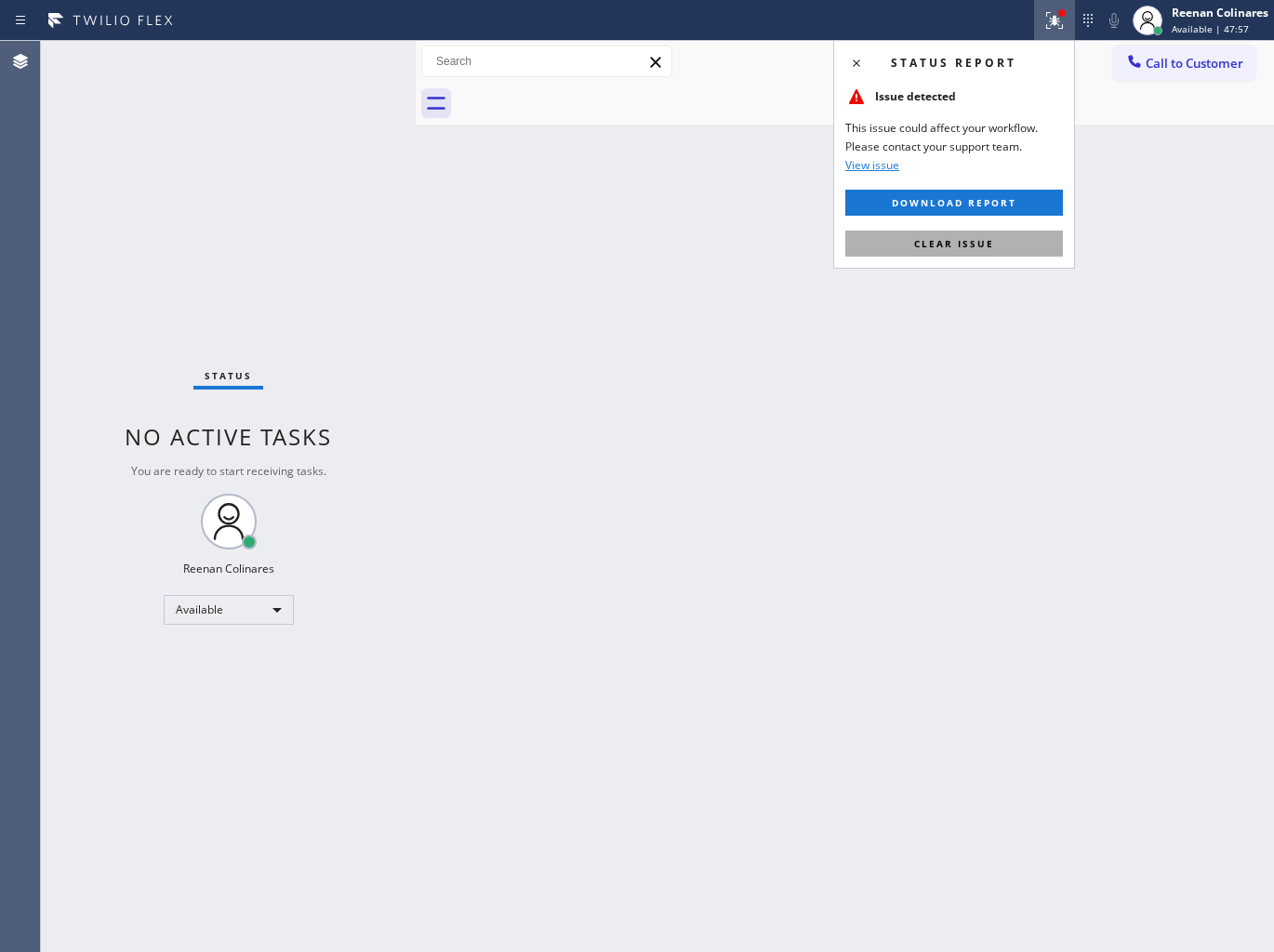
click at [992, 243] on button "Clear issue" at bounding box center [953, 243] width 217 height 26
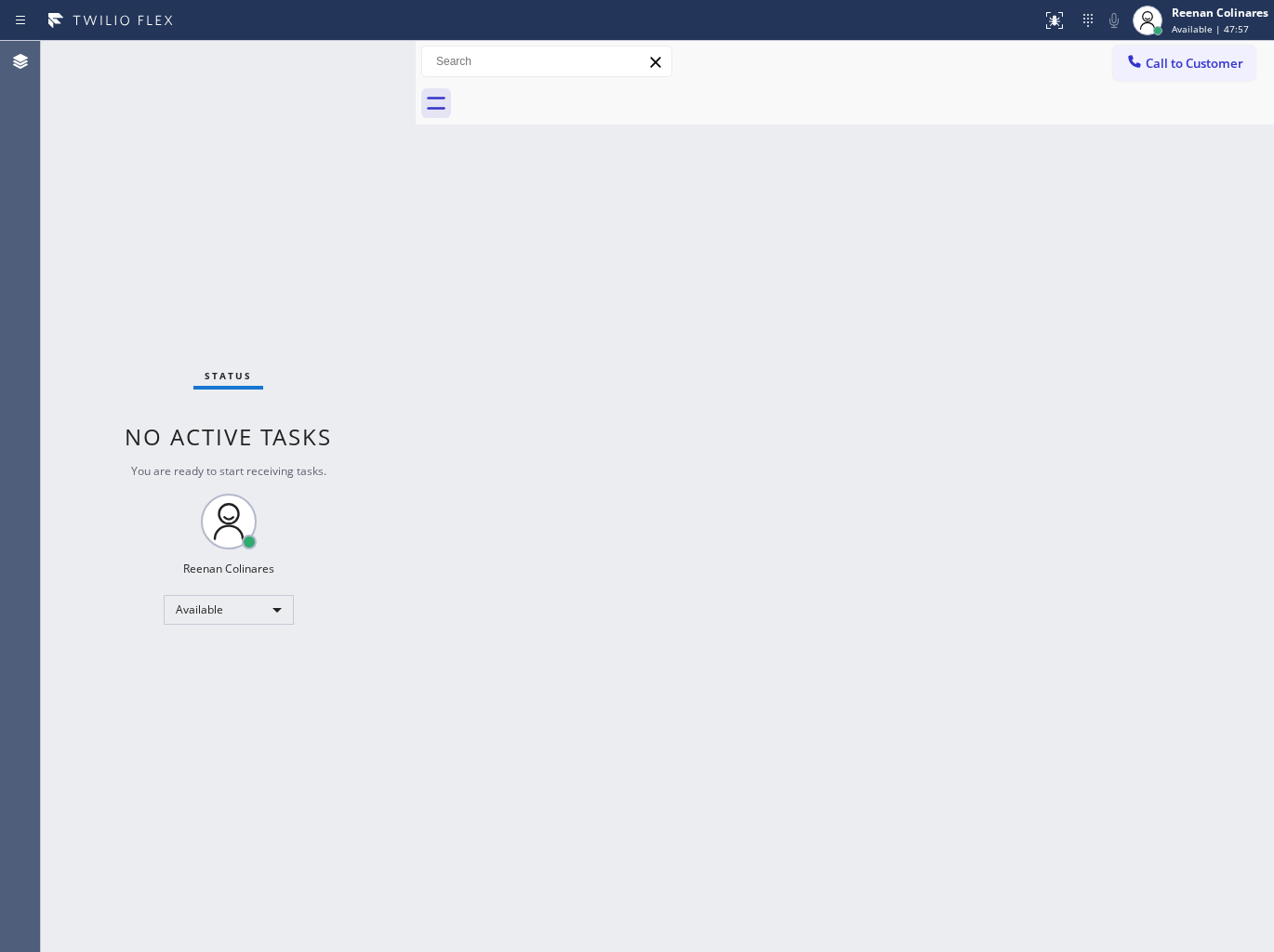
click at [804, 265] on div "Back to Dashboard Change Sender ID Customers Technicians Select a contact Outbo…" at bounding box center [844, 497] width 858 height 911
click at [736, 254] on div "Back to Dashboard Change Sender ID Customers Technicians Select a contact Outbo…" at bounding box center [844, 497] width 858 height 911
click at [678, 338] on div "Back to Dashboard Change Sender ID Customers Technicians Select a contact Outbo…" at bounding box center [844, 497] width 858 height 911
click at [815, 296] on div "Back to Dashboard Change Sender ID Customers Technicians Select a contact Outbo…" at bounding box center [844, 497] width 858 height 911
click at [773, 182] on div "Back to Dashboard Change Sender ID Customers Technicians Select a contact Outbo…" at bounding box center [844, 497] width 858 height 911
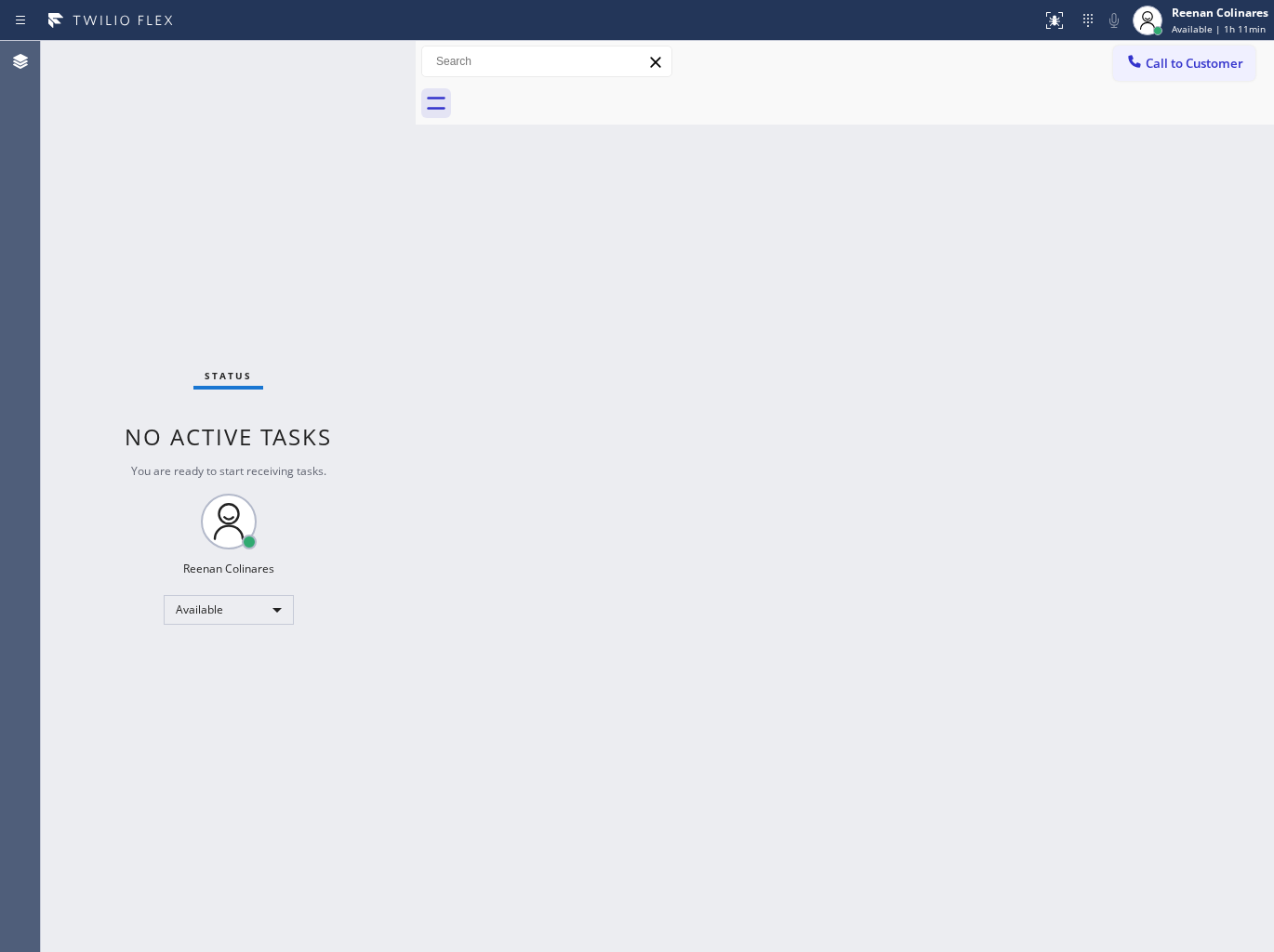
click at [971, 201] on div "Back to Dashboard Change Sender ID Customers Technicians Select a contact Outbo…" at bounding box center [844, 497] width 858 height 911
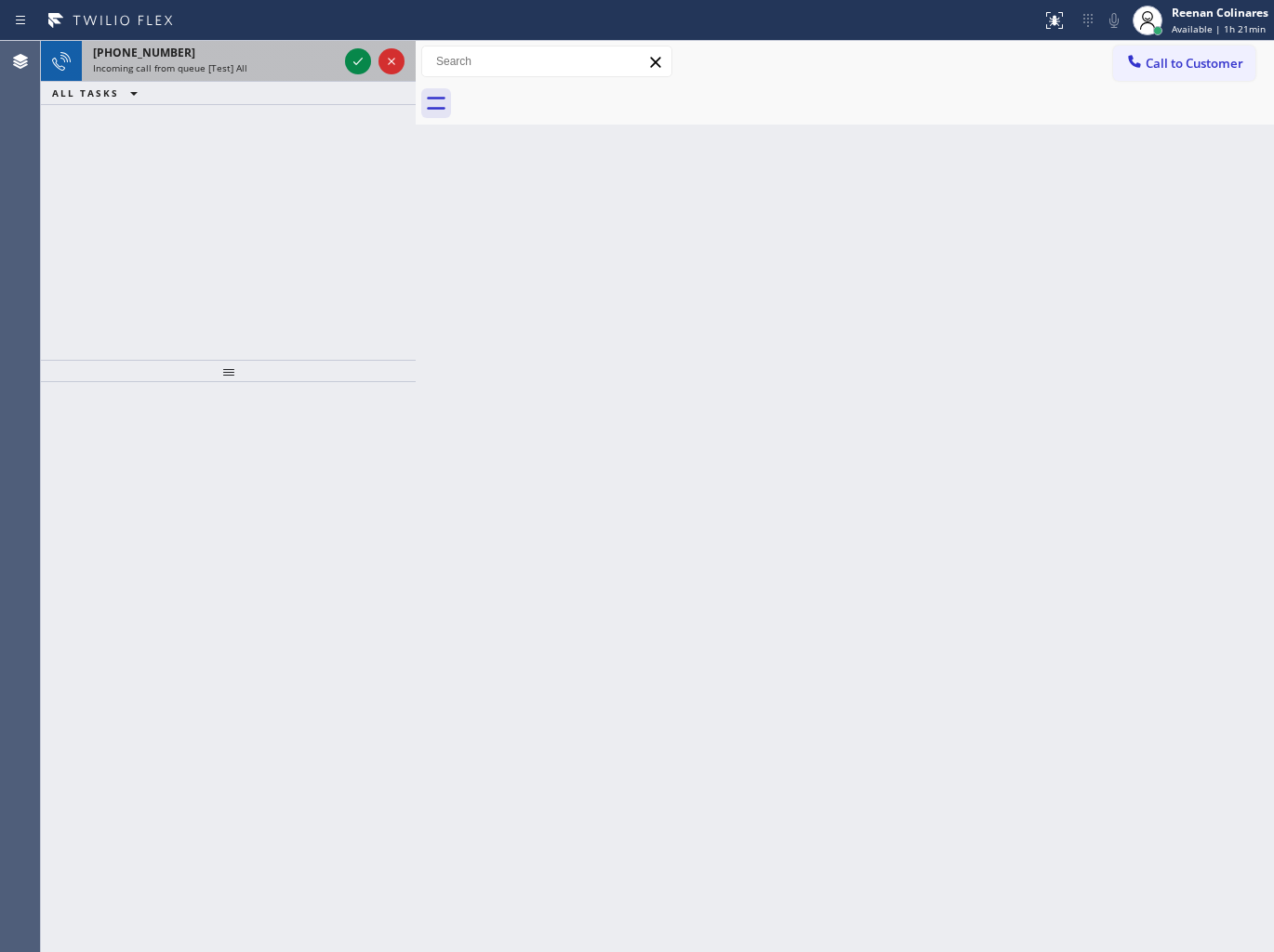
click at [308, 71] on div "Incoming call from queue [Test] All" at bounding box center [215, 68] width 244 height 13
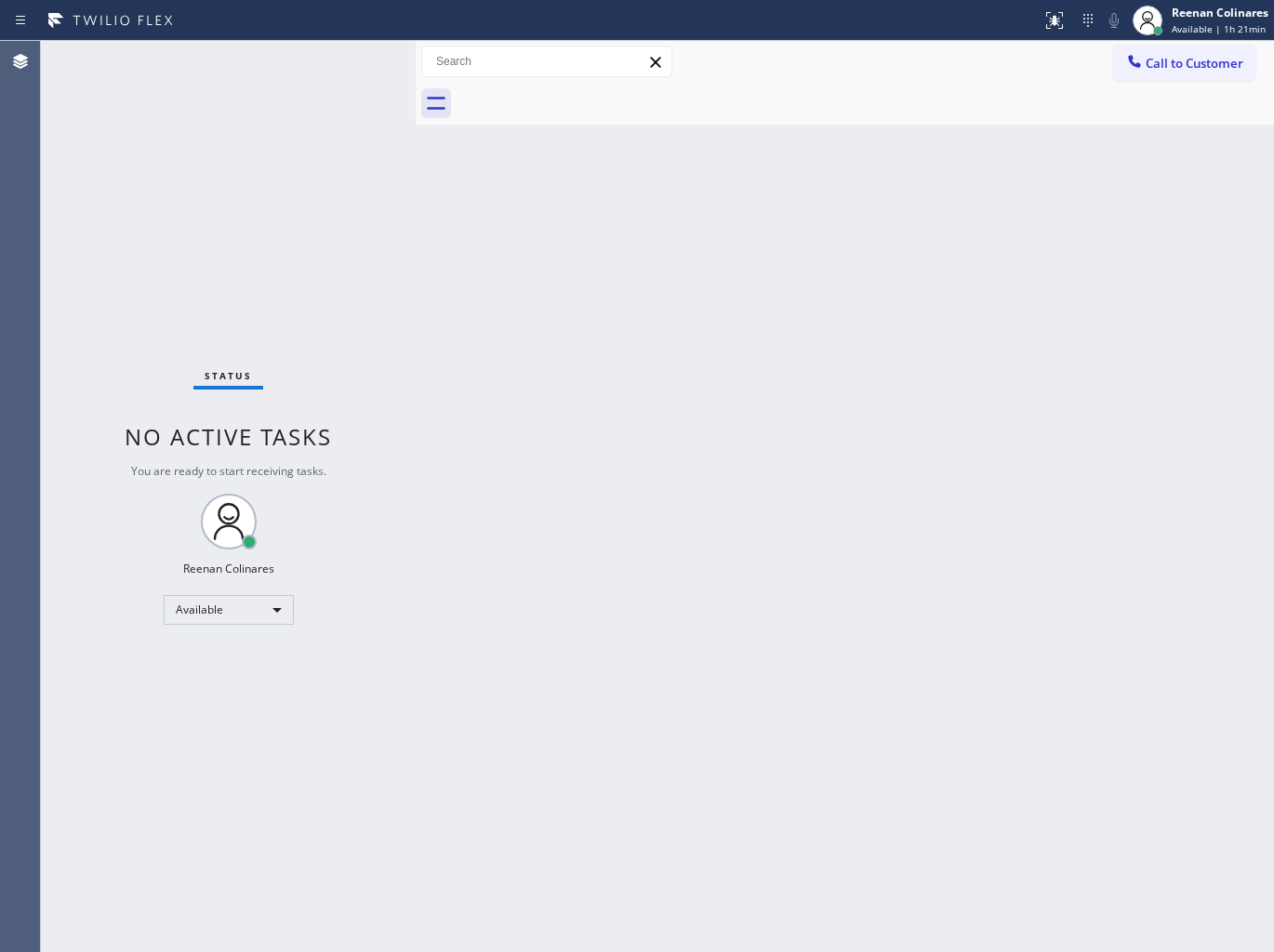
click at [281, 115] on div "Status No active tasks You are ready to start receiving tasks. Reenan Colinares…" at bounding box center [229, 497] width 375 height 911
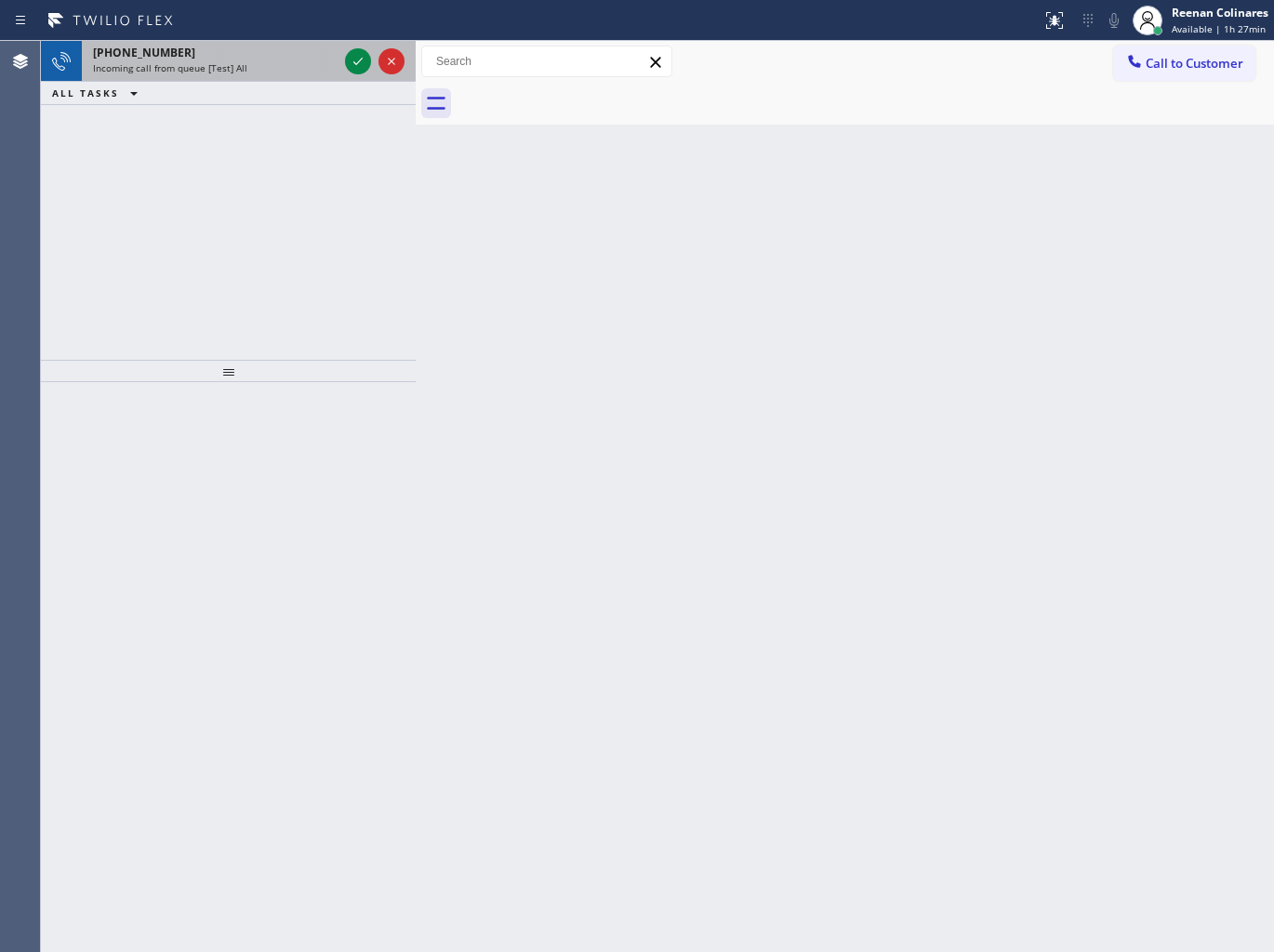
click at [290, 67] on div "Incoming call from queue [Test] All" at bounding box center [215, 68] width 244 height 13
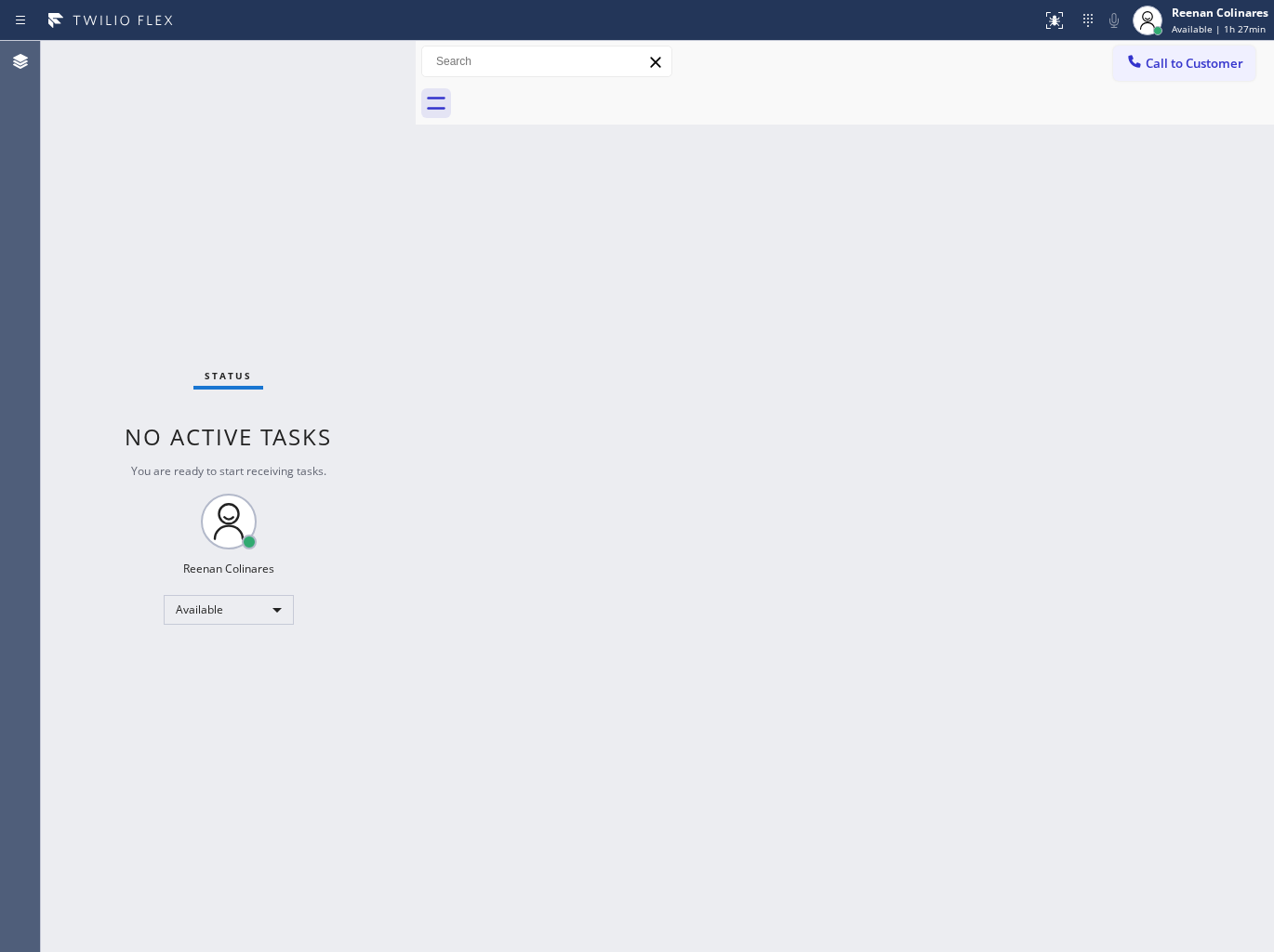
click at [317, 71] on div "Status No active tasks You are ready to start receiving tasks. Reenan Colinares…" at bounding box center [229, 497] width 375 height 911
click at [186, 608] on div "Available" at bounding box center [228, 609] width 130 height 30
click at [192, 707] on li "Break" at bounding box center [227, 704] width 127 height 22
click at [1079, 116] on div at bounding box center [865, 104] width 817 height 42
